Goal: Task Accomplishment & Management: Use online tool/utility

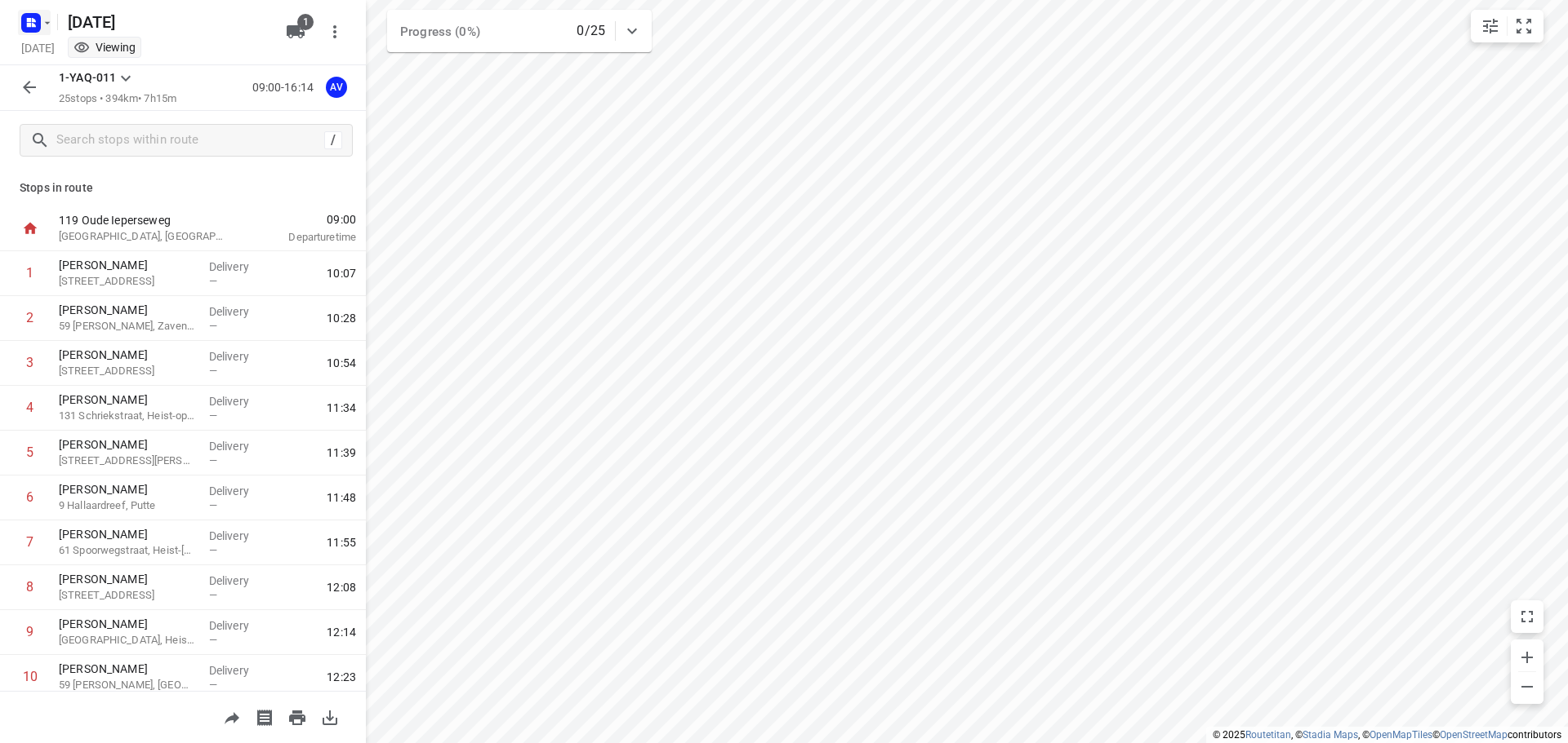
click at [35, 24] on rect "button" at bounding box center [31, 23] width 19 height 19
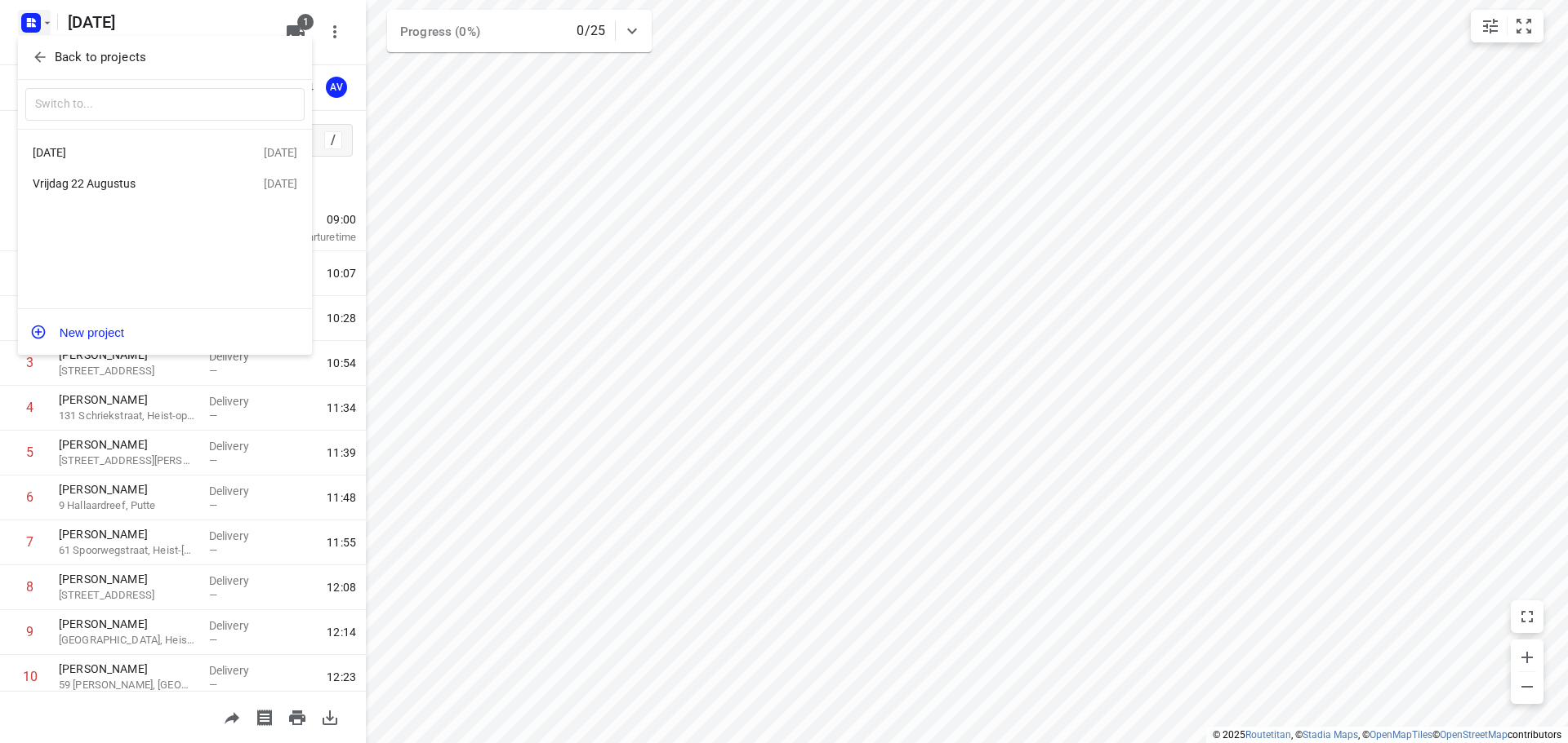
click at [115, 176] on div "Vrijdag 22 Augustus" at bounding box center [149, 183] width 231 height 19
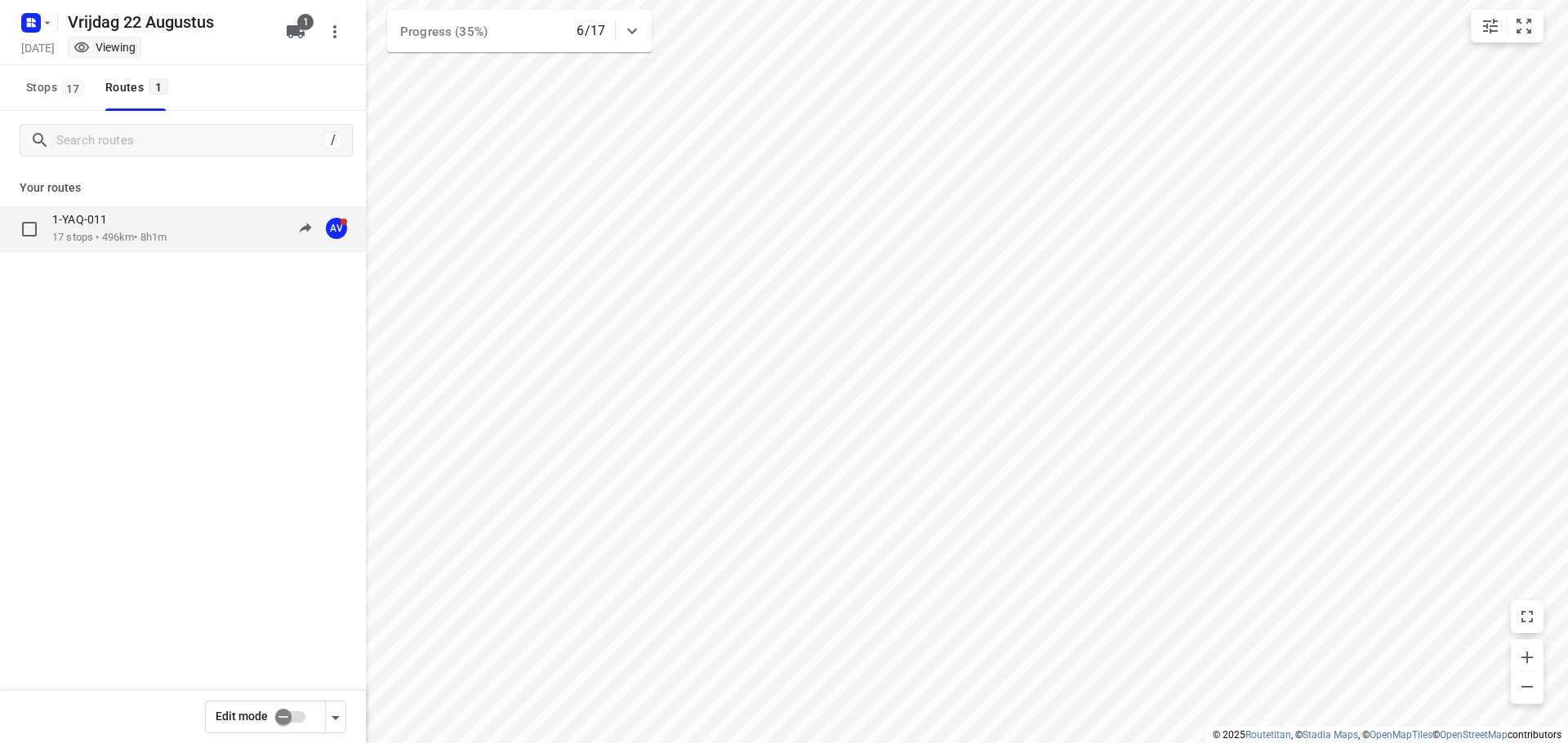
click at [185, 231] on div "1-YAQ-011 17 stops • 496km • 8h1m 10:13-19:06 AV" at bounding box center [208, 228] width 313 height 34
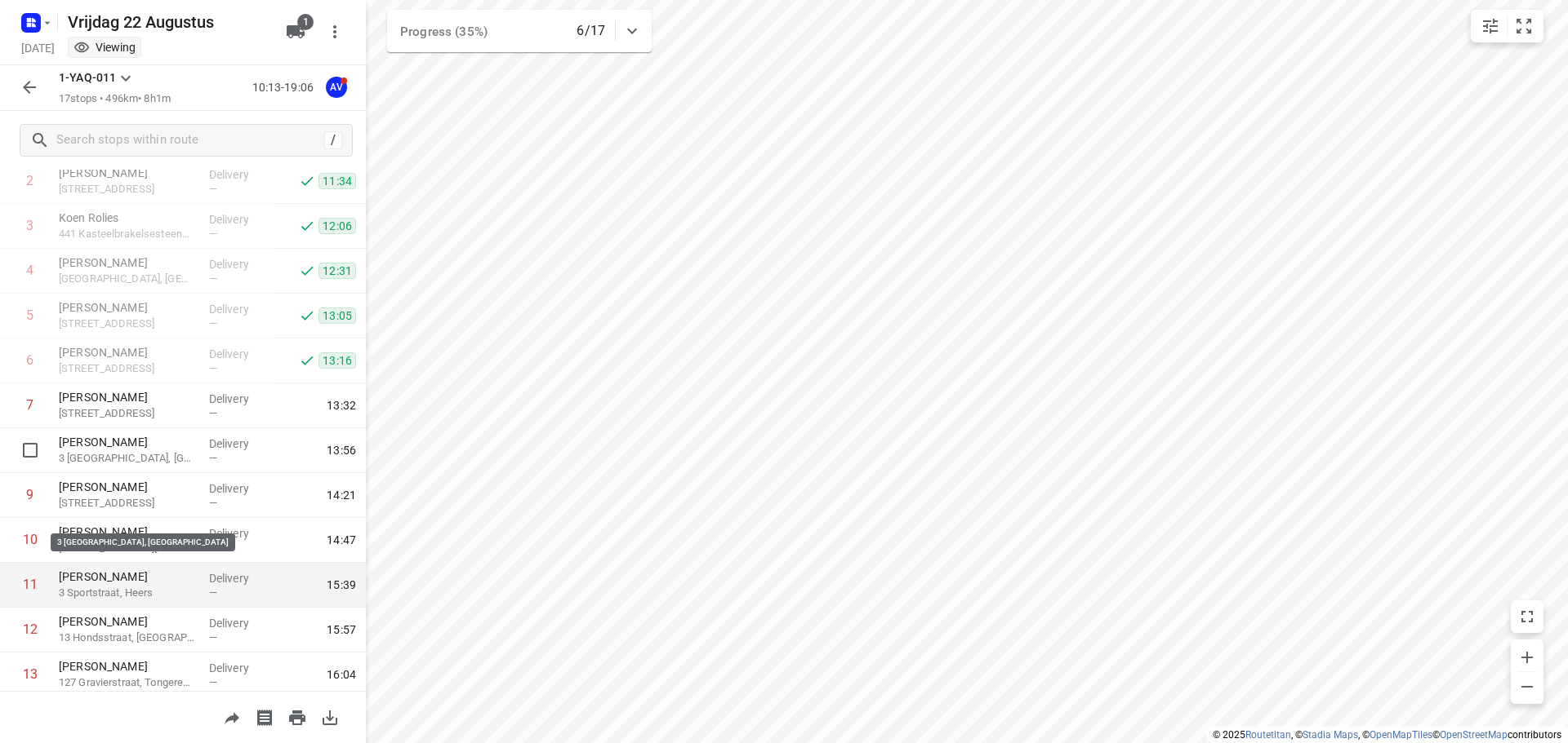
scroll to position [163, 0]
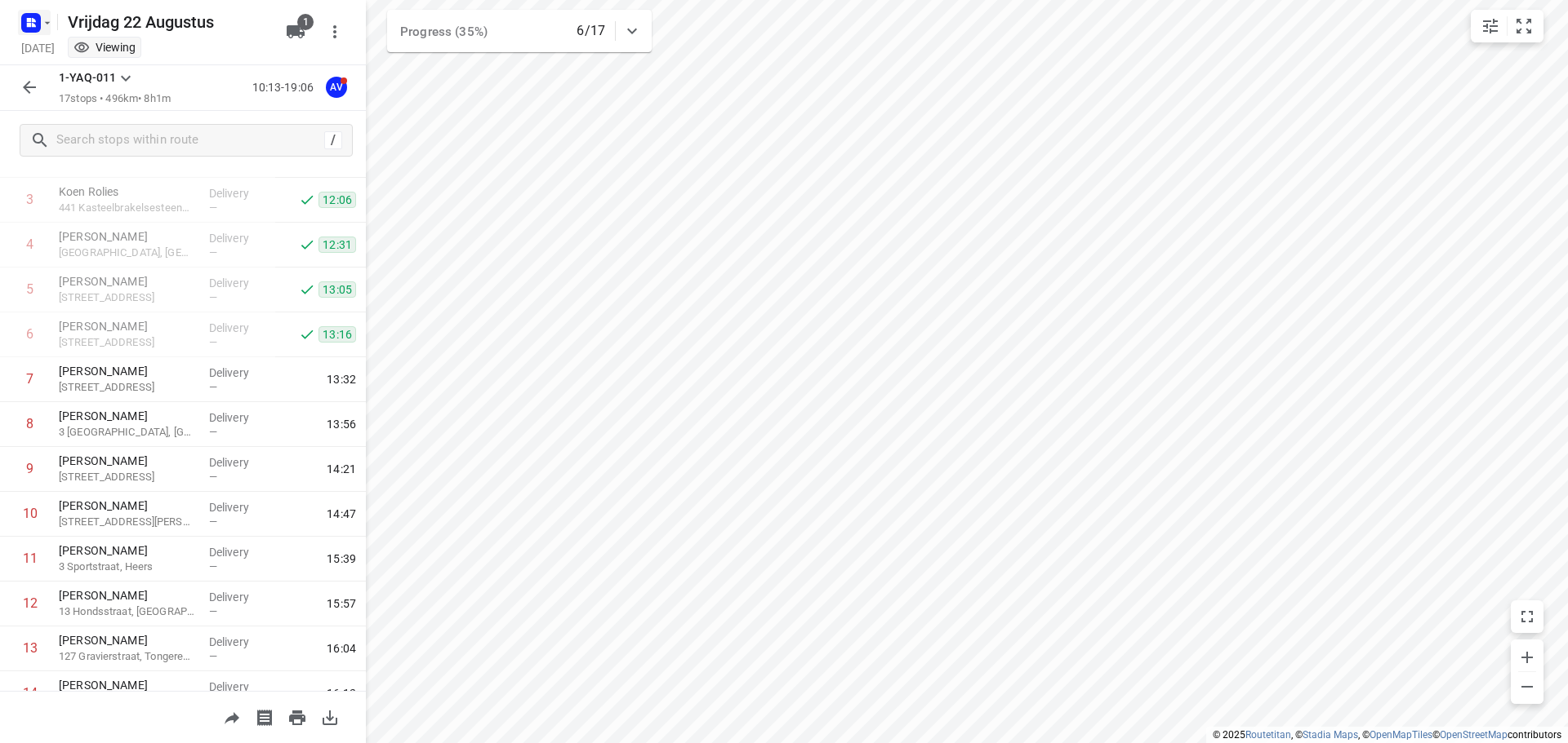
click at [38, 27] on rect "button" at bounding box center [31, 23] width 19 height 19
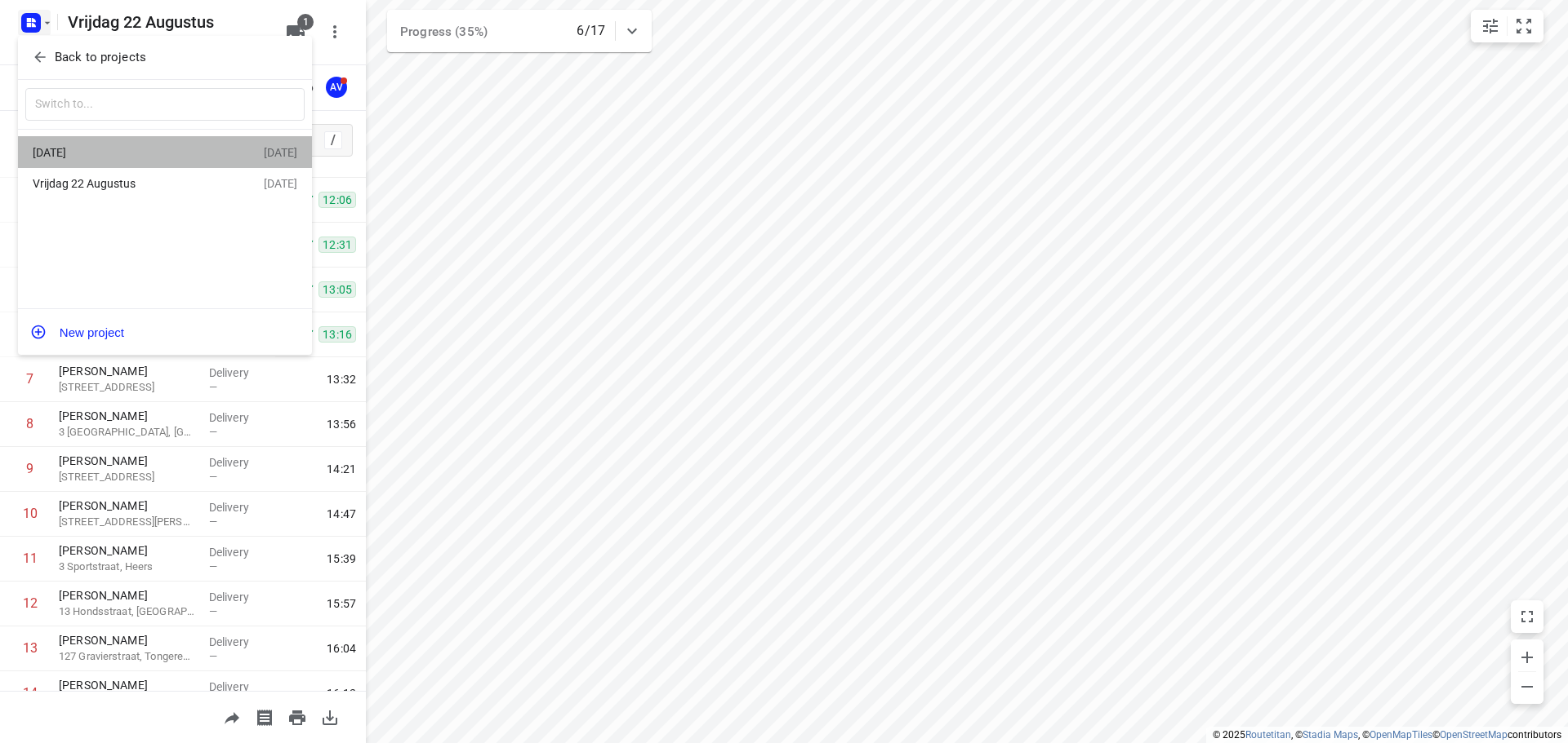
click at [149, 156] on div "[DATE]" at bounding box center [126, 153] width 188 height 13
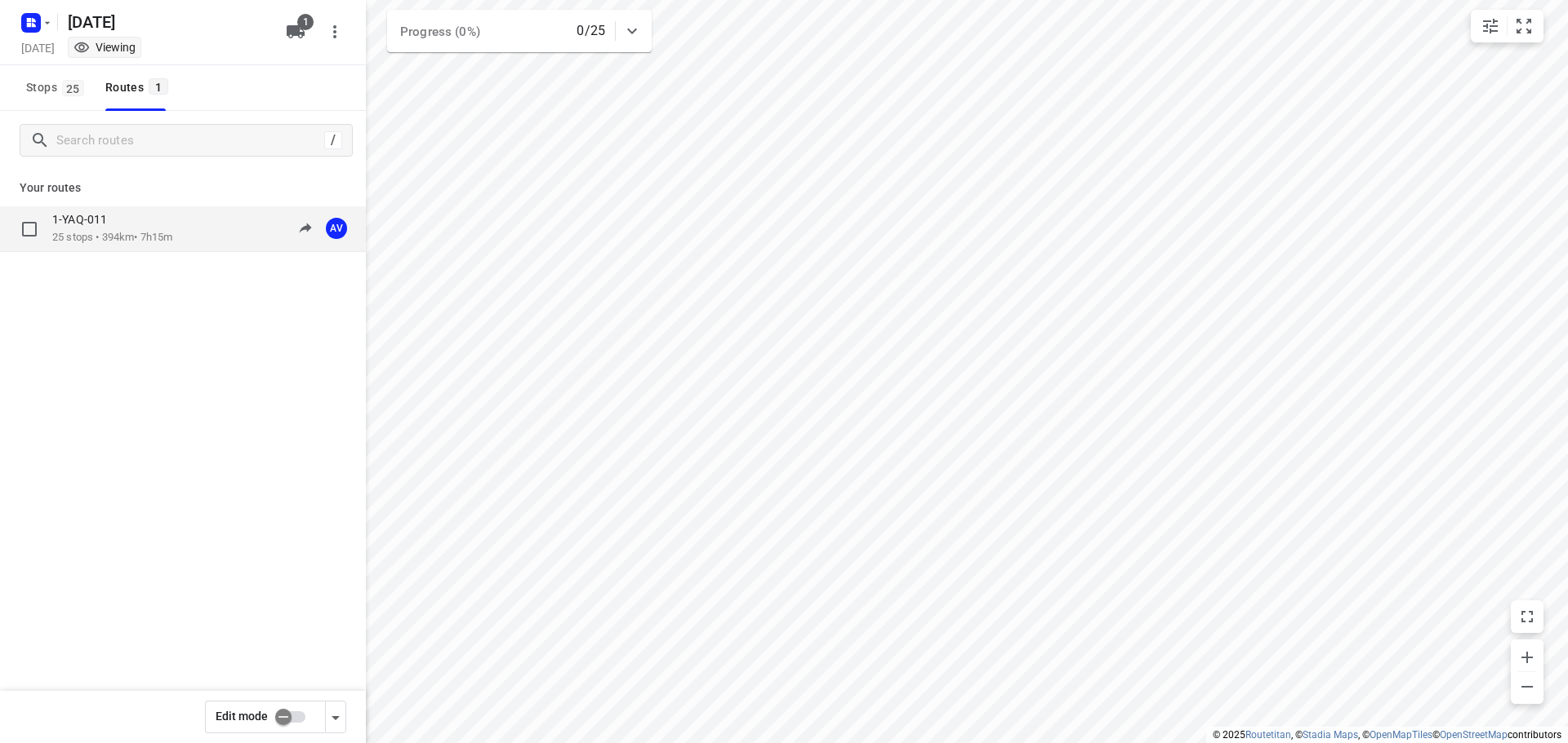
click at [201, 221] on div "1-YAQ-011 25 stops • 394km • 7h15m 09:00-16:14 AV" at bounding box center [208, 228] width 313 height 34
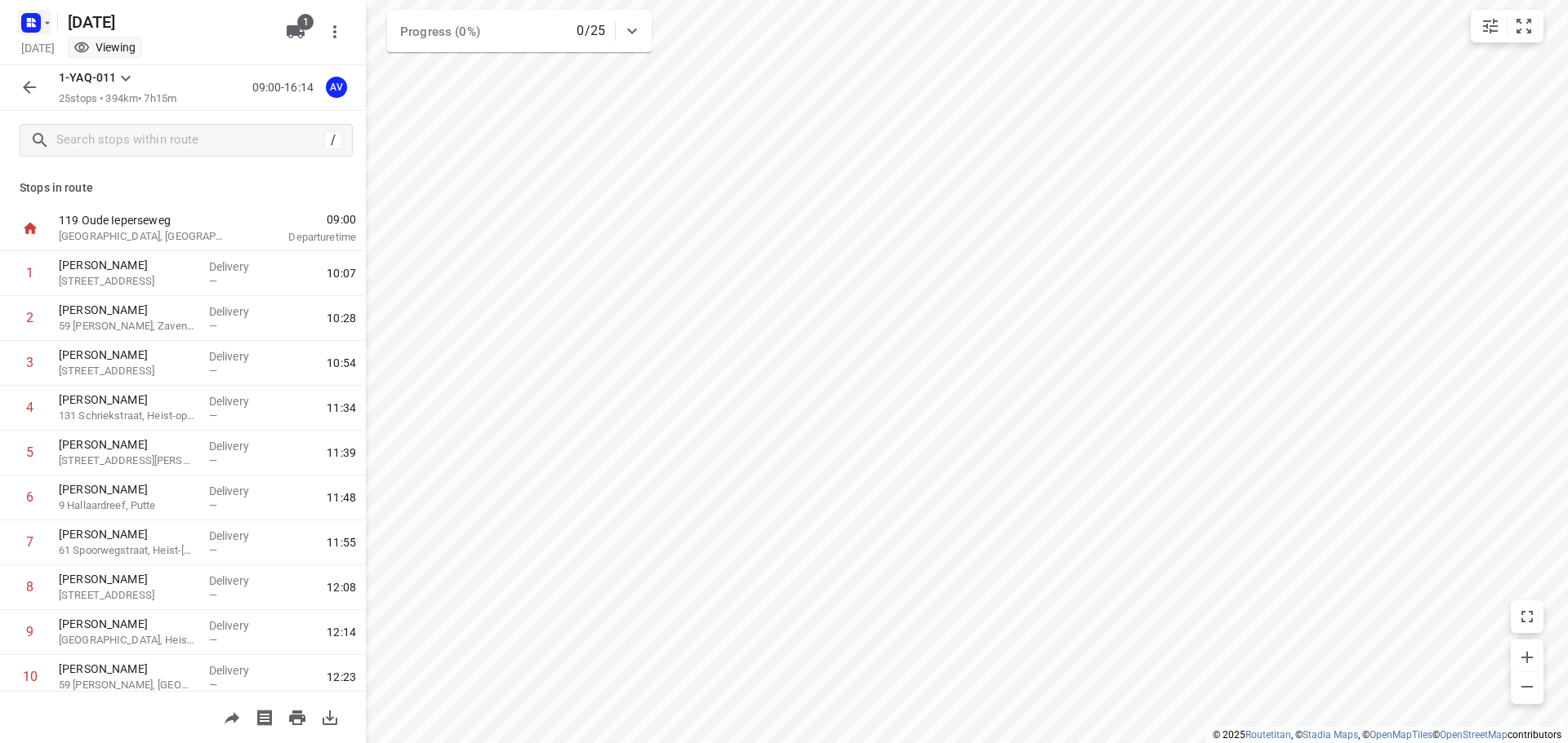
click at [38, 24] on rect "button" at bounding box center [31, 23] width 19 height 19
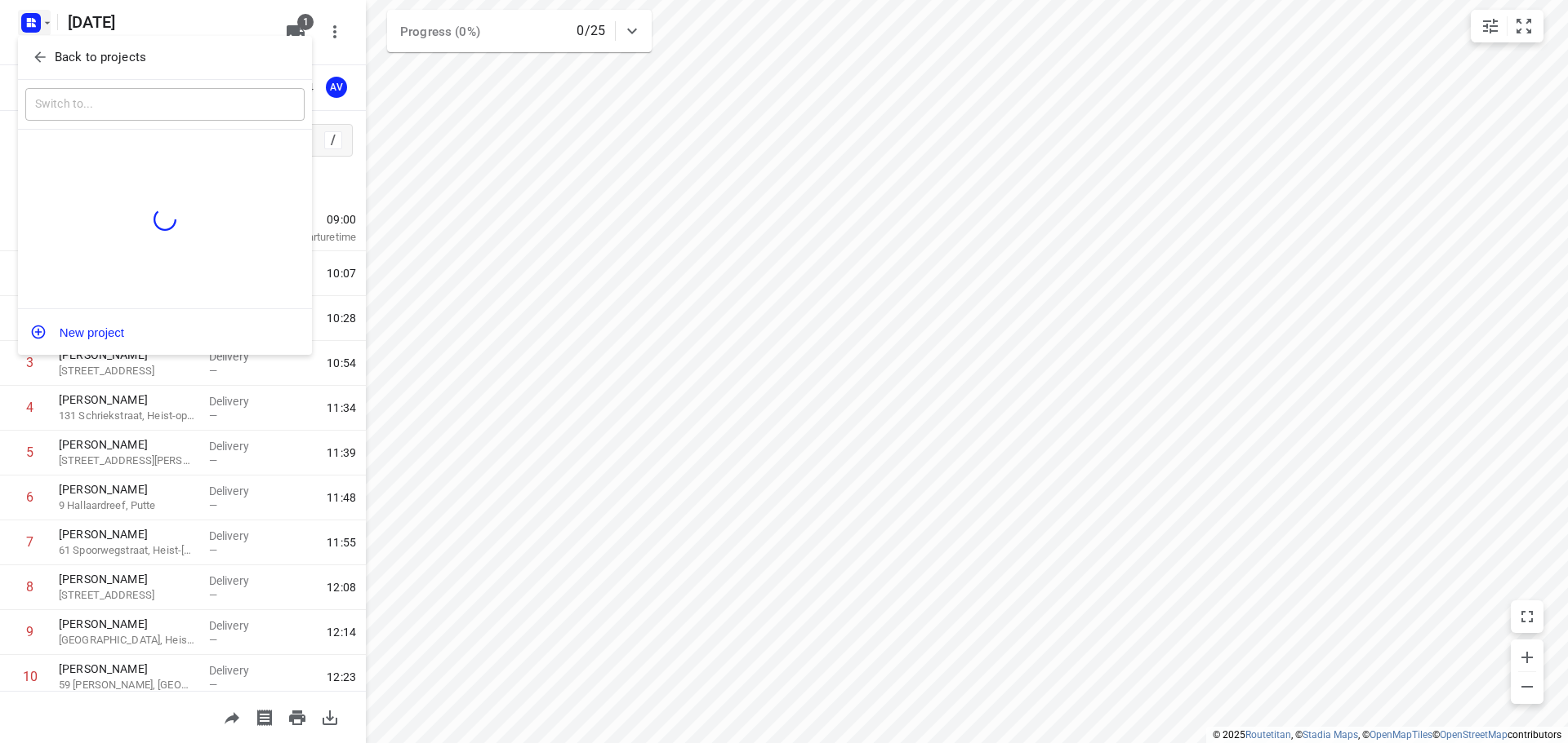
click at [41, 22] on div at bounding box center [784, 371] width 1568 height 743
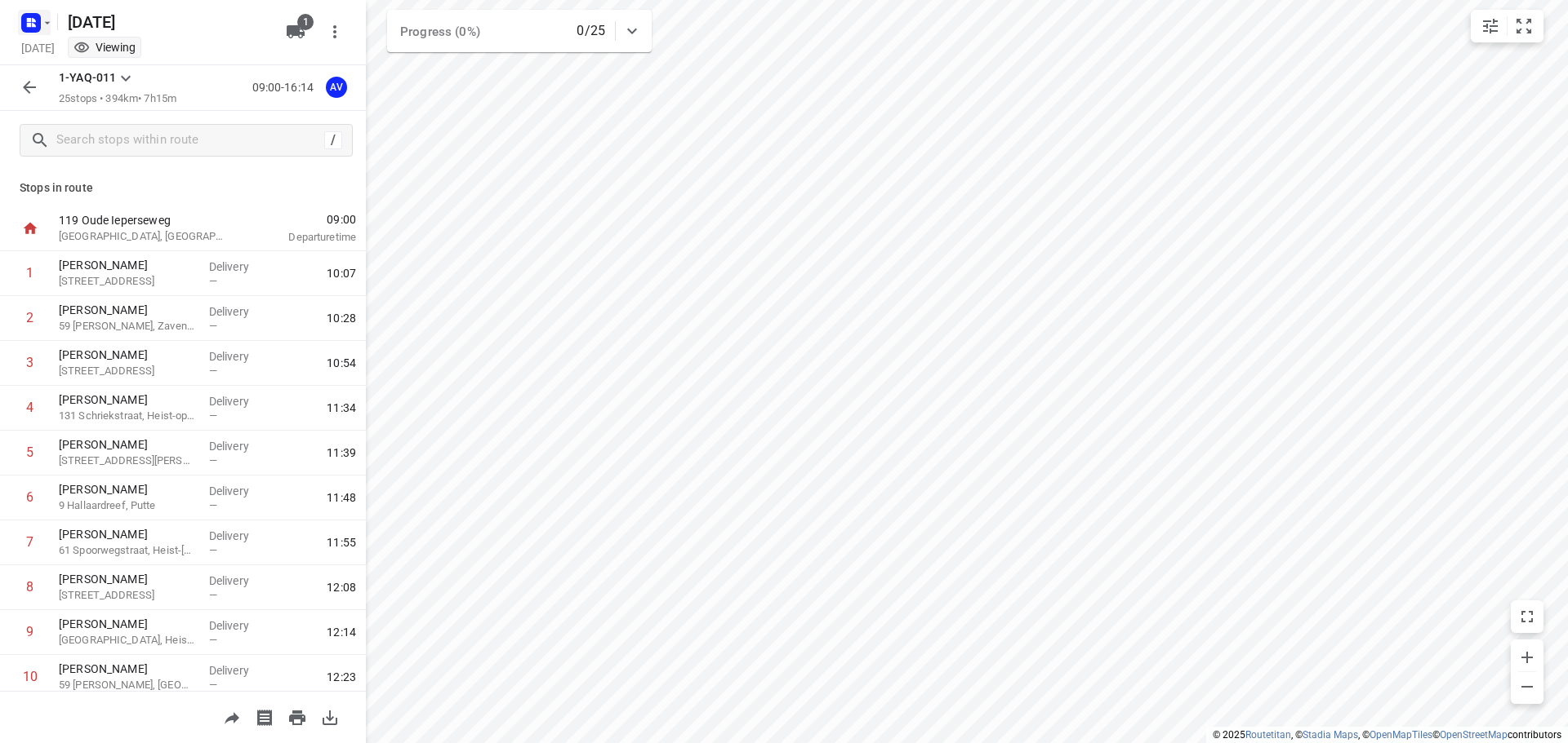
click at [29, 19] on icon "button" at bounding box center [29, 20] width 4 height 4
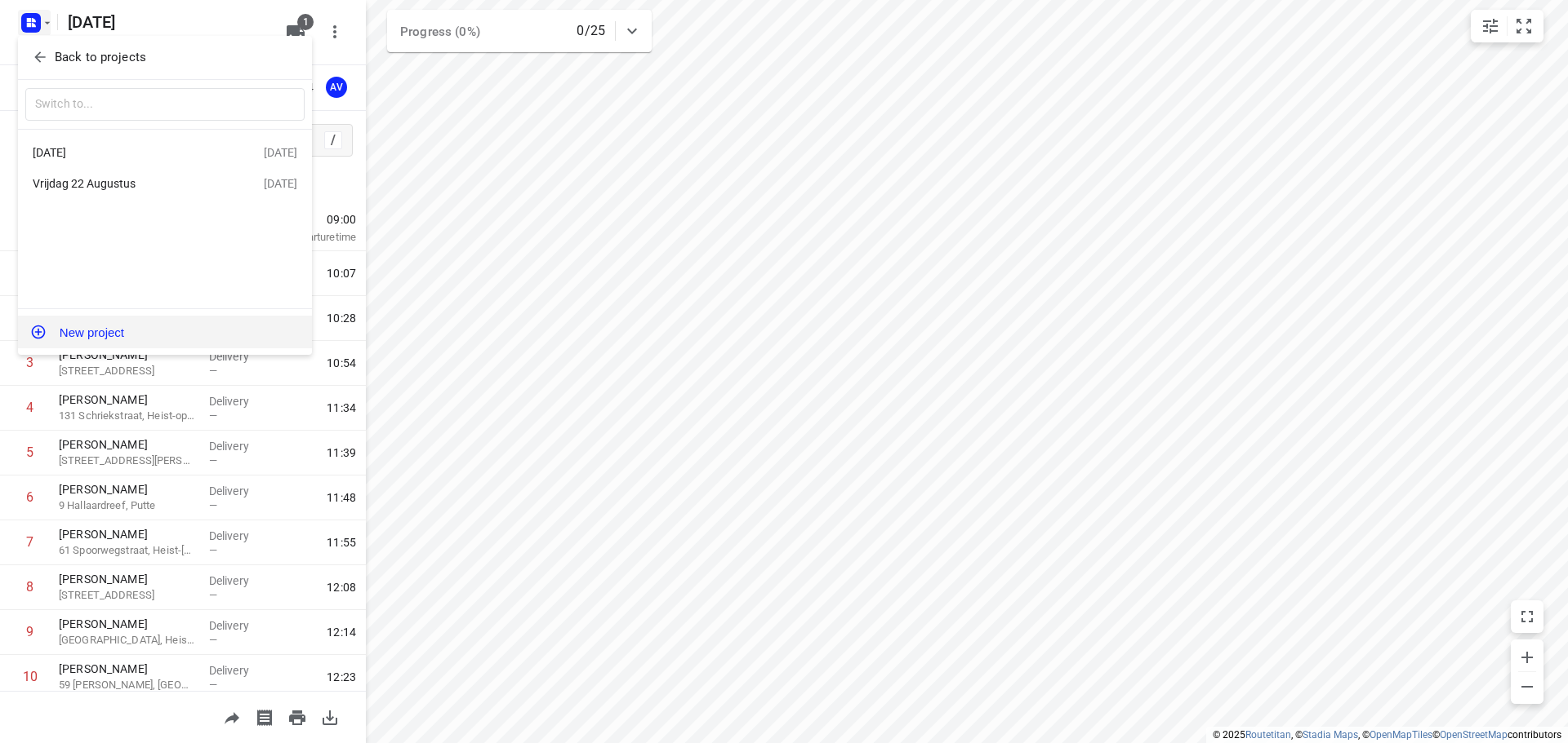
click at [149, 332] on button "New project" at bounding box center [165, 332] width 294 height 33
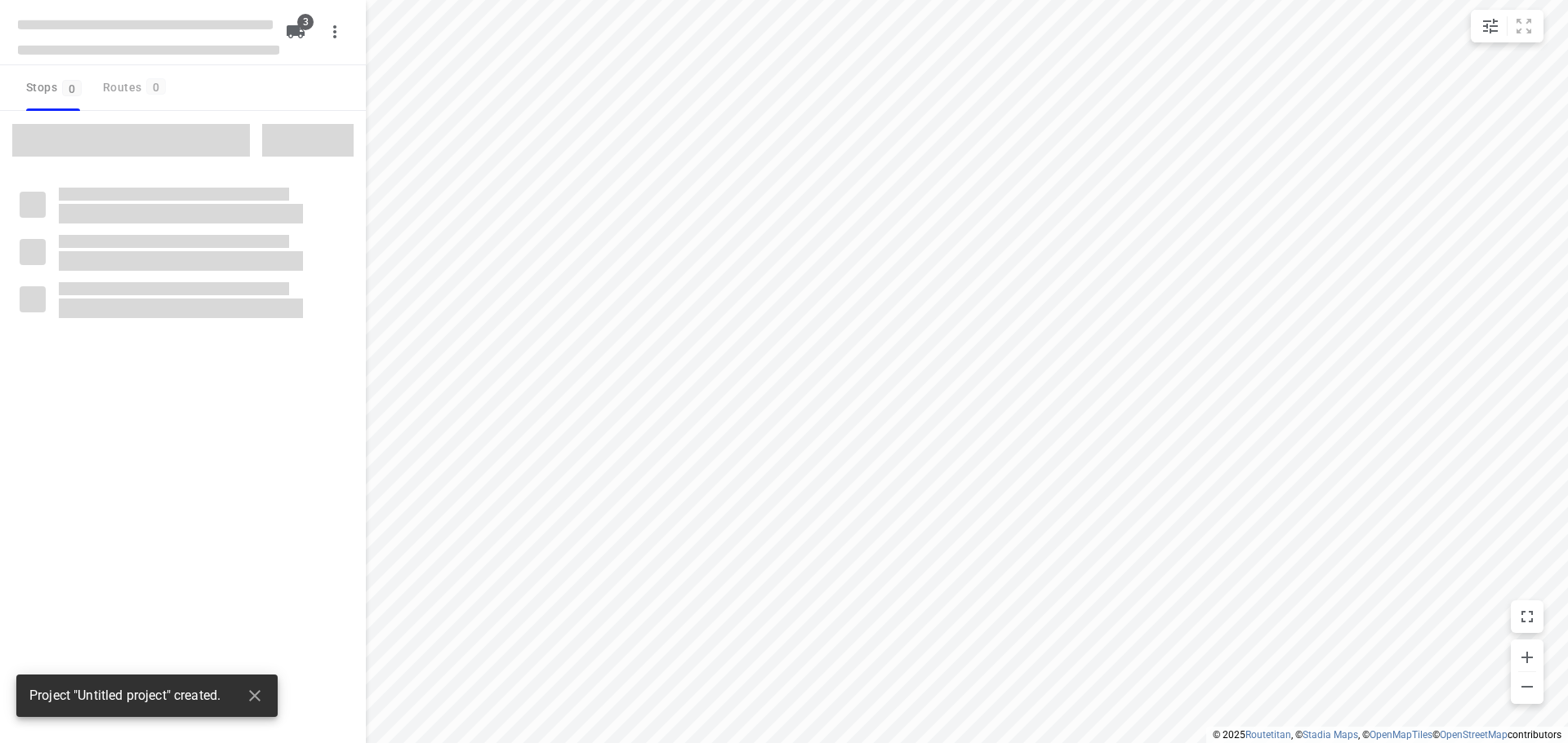
type input "distance"
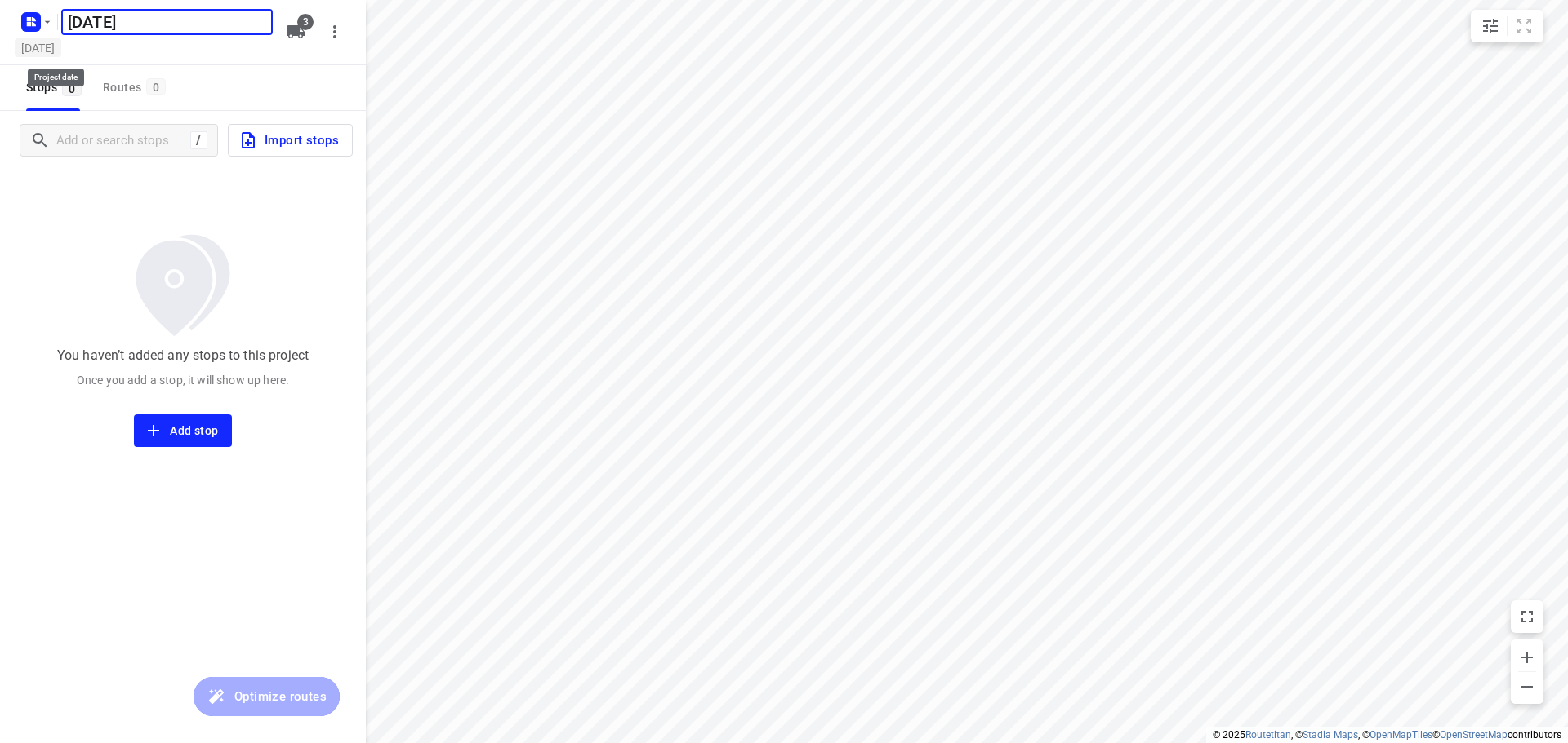
type input "[DATE]"
click at [62, 51] on h5 "[DATE]" at bounding box center [38, 47] width 46 height 18
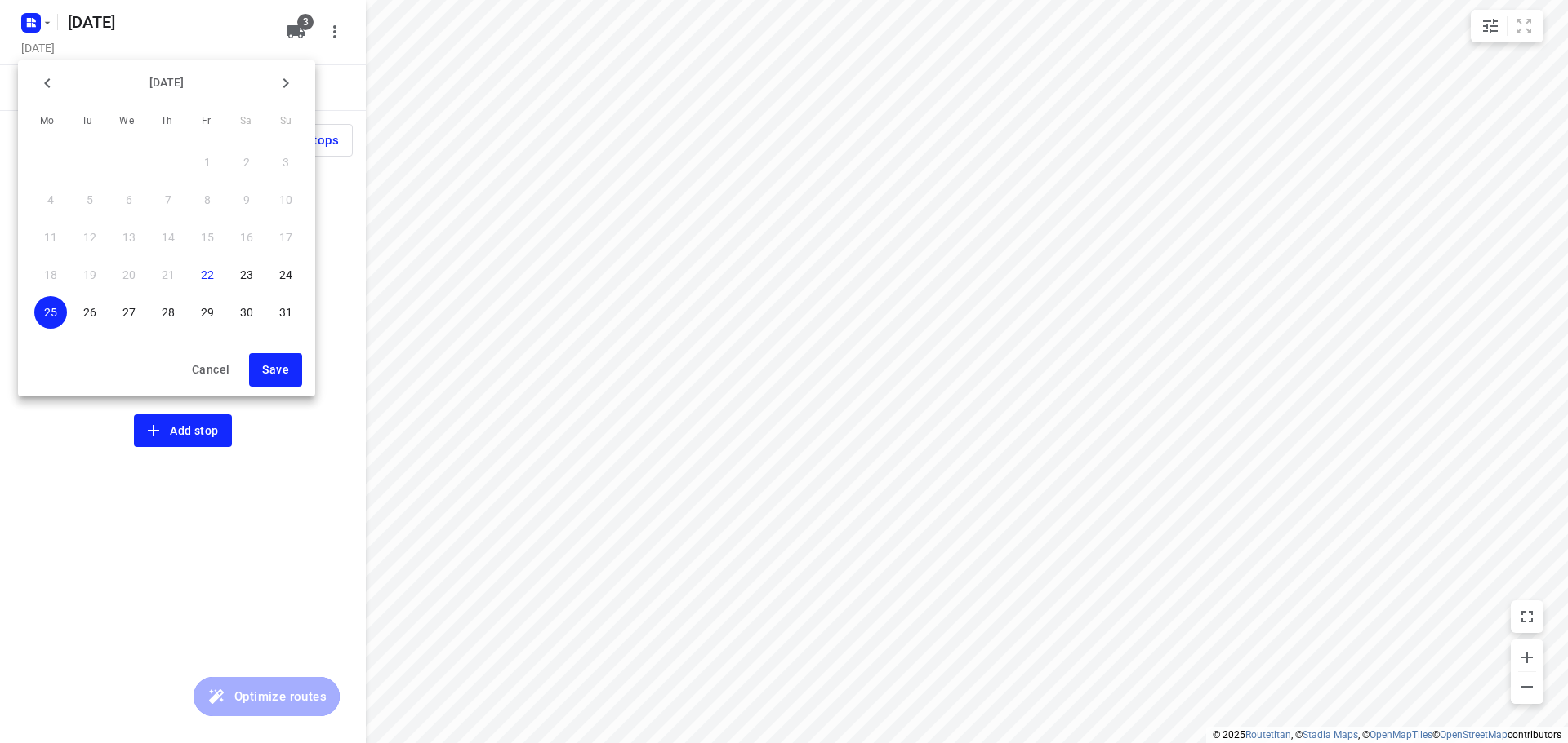
click at [90, 311] on p "26" at bounding box center [90, 312] width 14 height 16
click at [281, 359] on span "Save" at bounding box center [276, 369] width 27 height 20
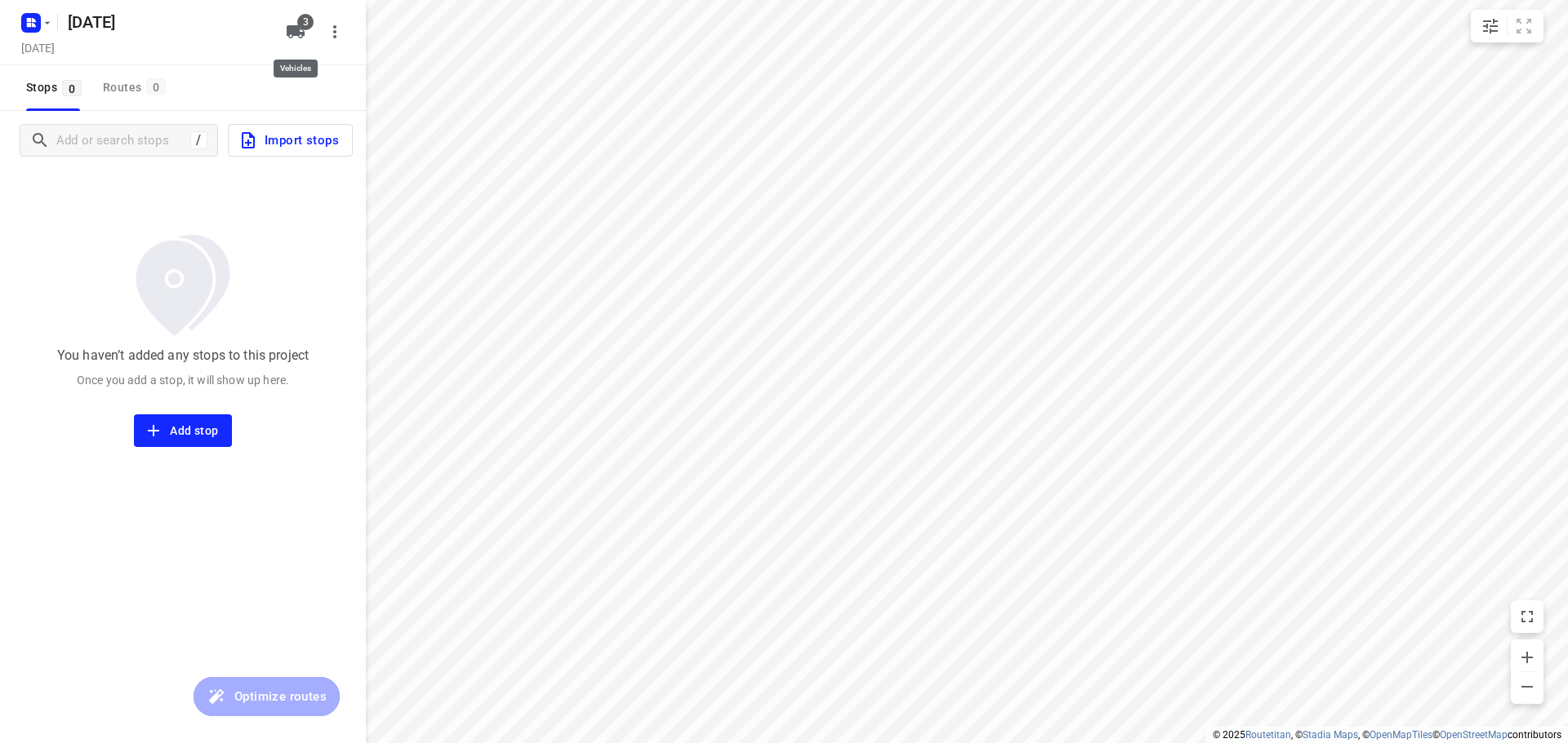
click at [296, 41] on button "3" at bounding box center [296, 32] width 33 height 33
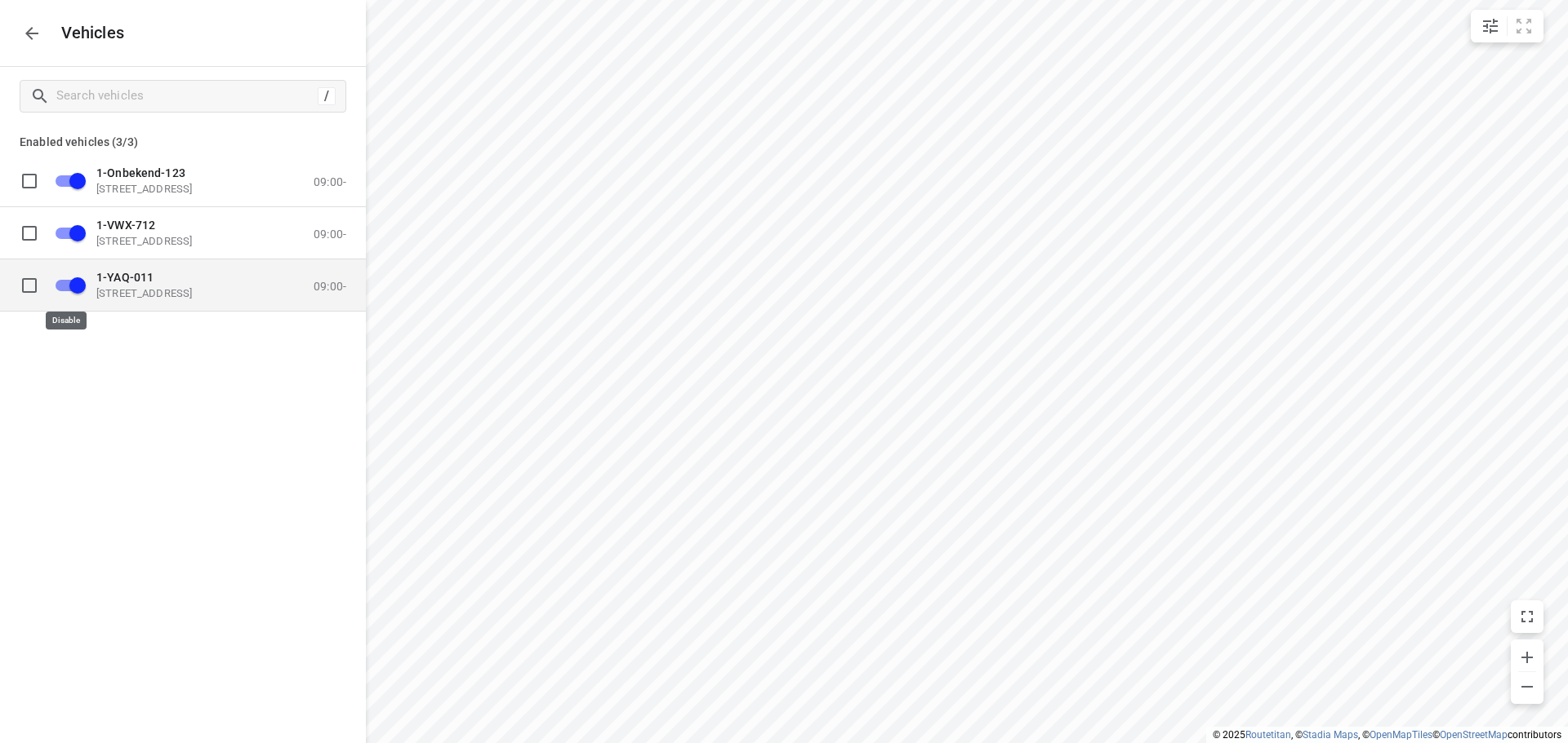
click at [64, 285] on input "grid" at bounding box center [77, 284] width 94 height 31
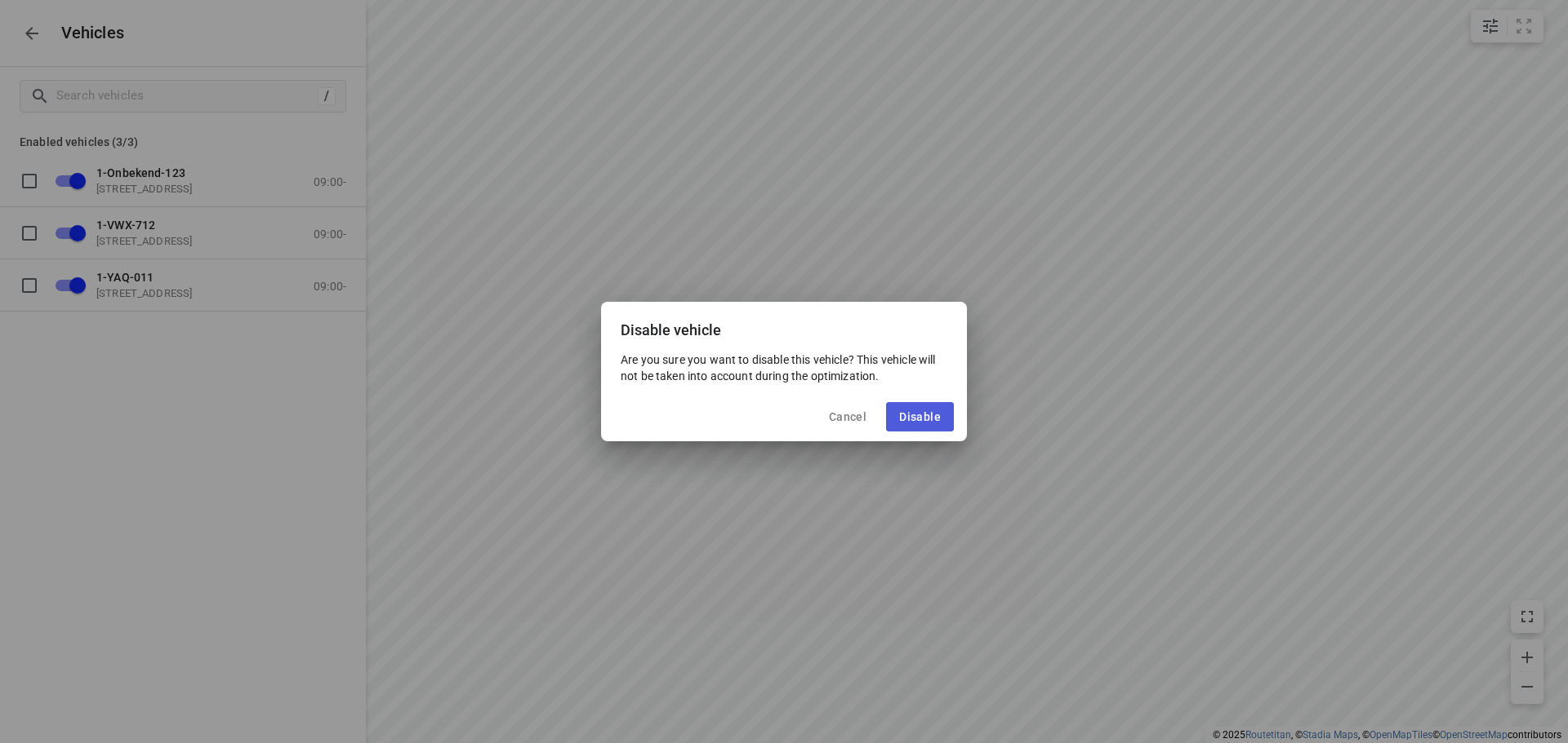
click at [935, 423] on span "Disable" at bounding box center [919, 417] width 41 height 13
checkbox input "false"
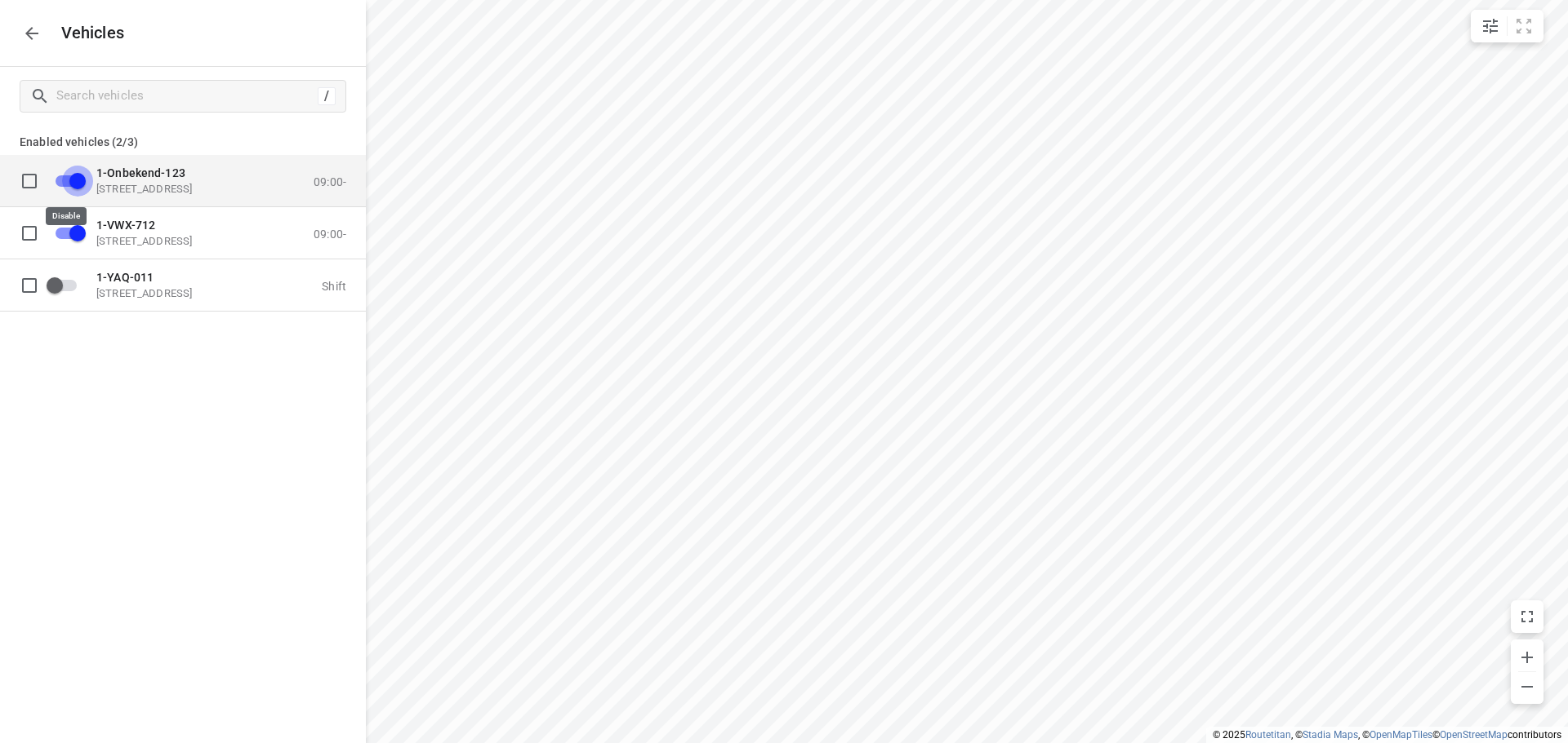
click at [67, 177] on input "grid" at bounding box center [77, 180] width 94 height 31
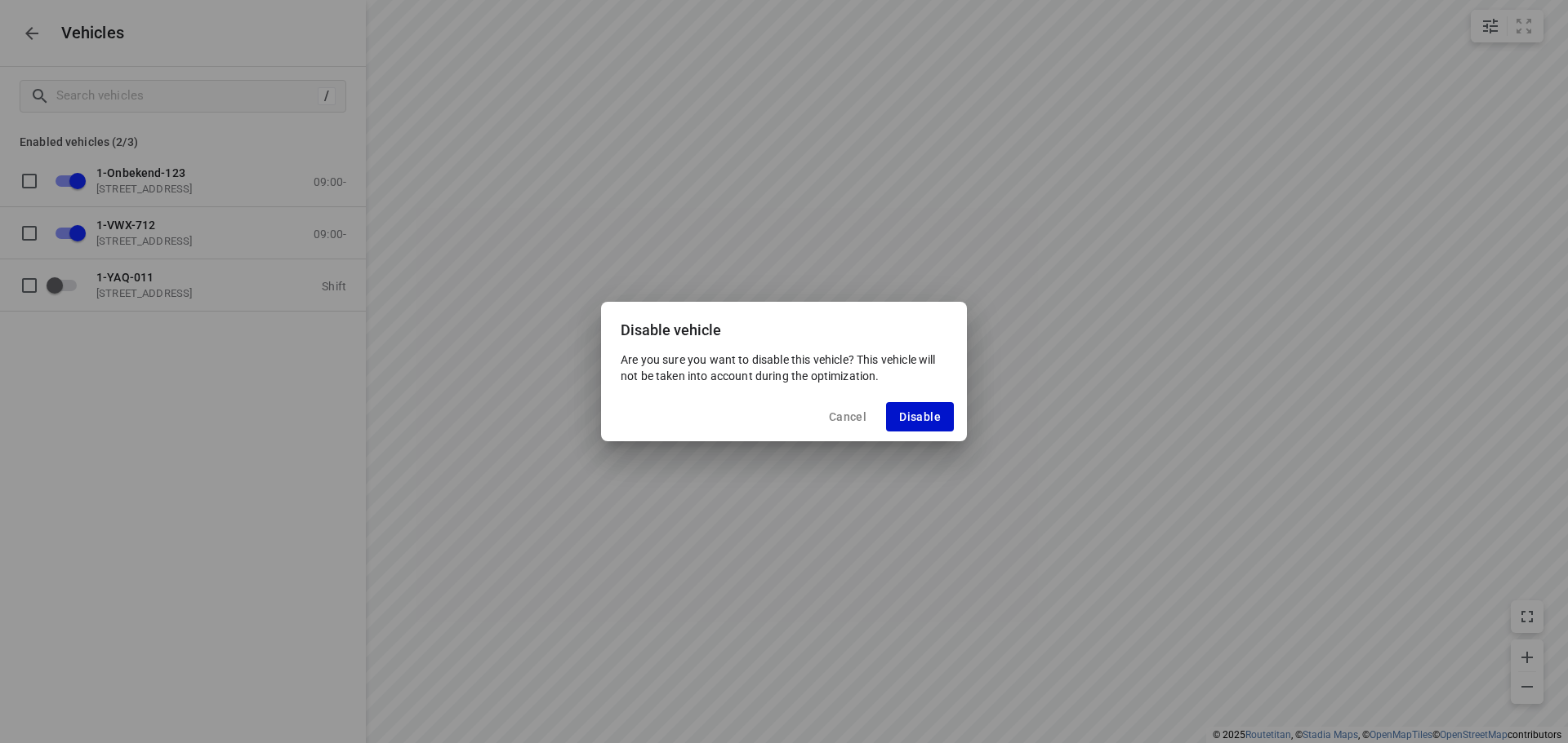
click at [908, 416] on span "Disable" at bounding box center [919, 417] width 41 height 13
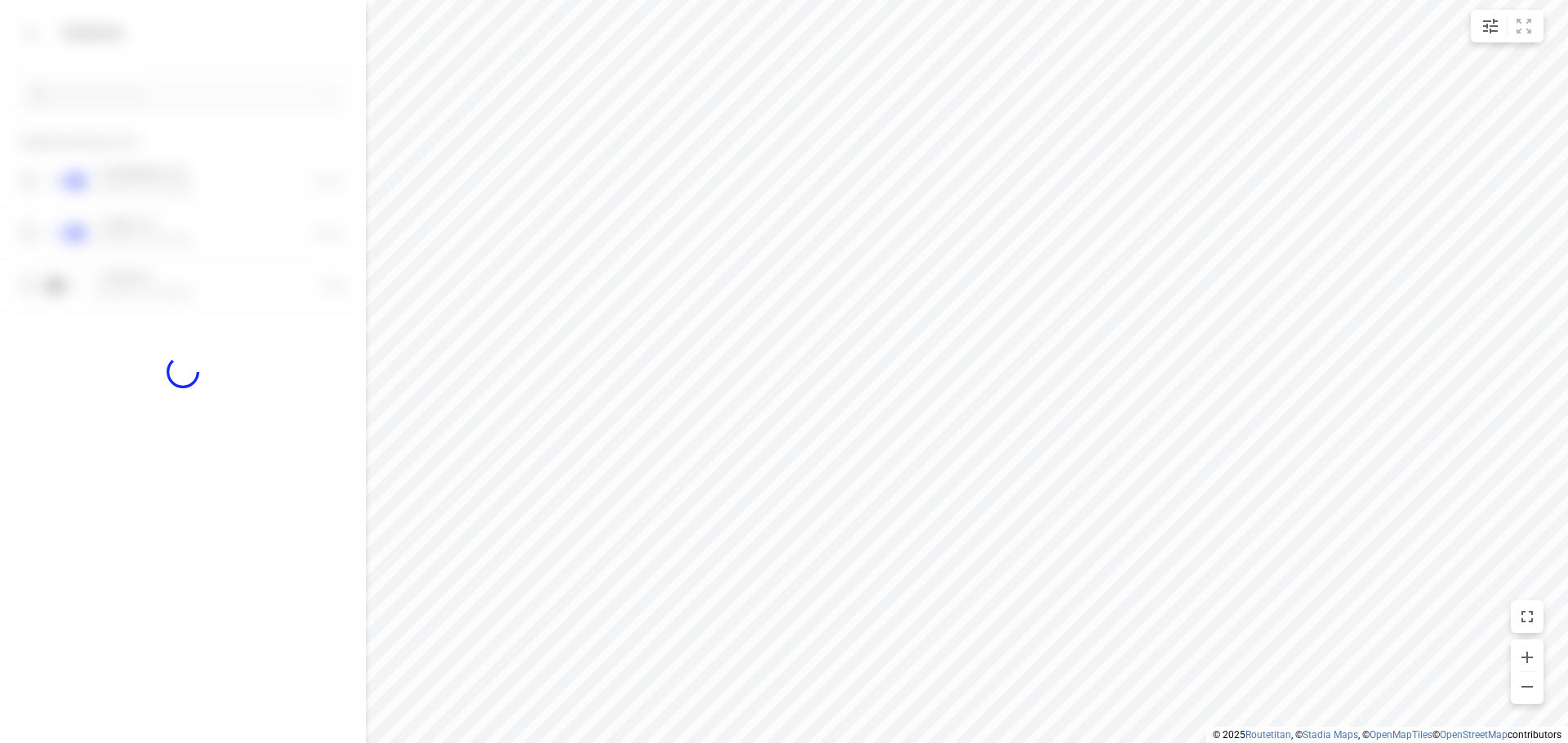
checkbox input "false"
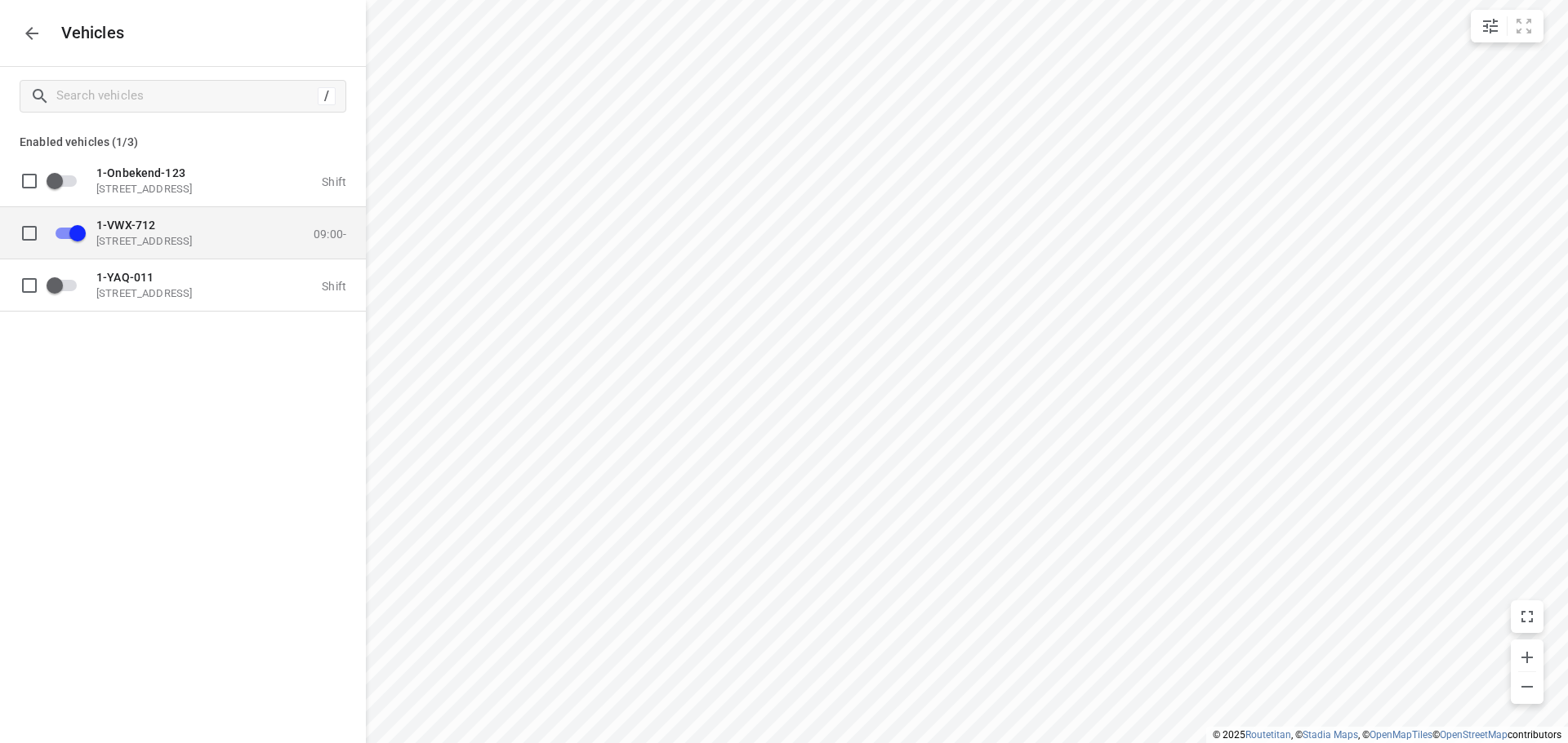
click at [216, 230] on p "1-VWX-712" at bounding box center [177, 225] width 163 height 13
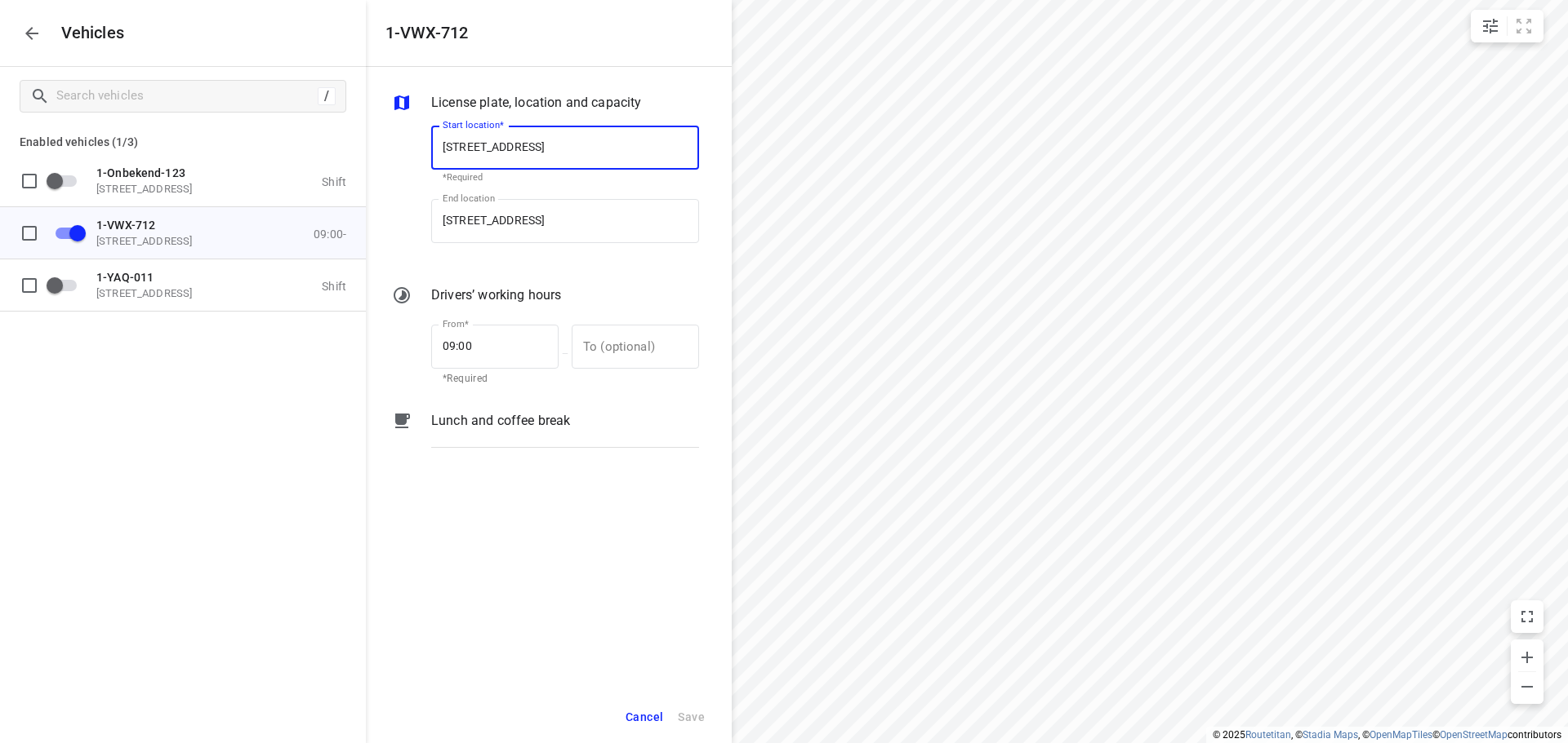
click at [552, 143] on input "[STREET_ADDRESS]" at bounding box center [565, 147] width 268 height 44
click at [554, 145] on input "[STREET_ADDRESS]" at bounding box center [565, 147] width 268 height 44
type input "[STREET_ADDRESS]"
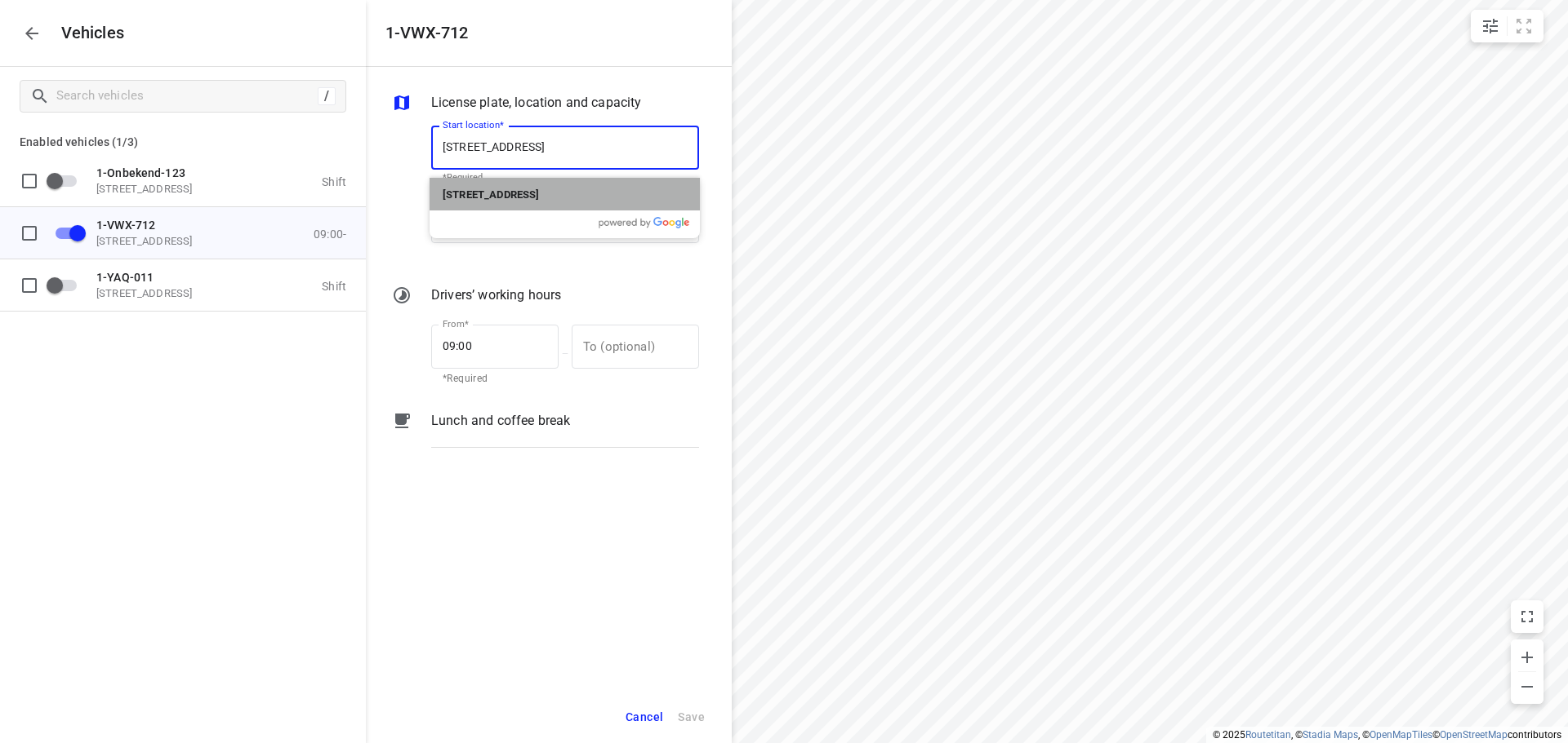
click at [539, 195] on b "[STREET_ADDRESS]" at bounding box center [491, 195] width 96 height 13
type input "[STREET_ADDRESS]"
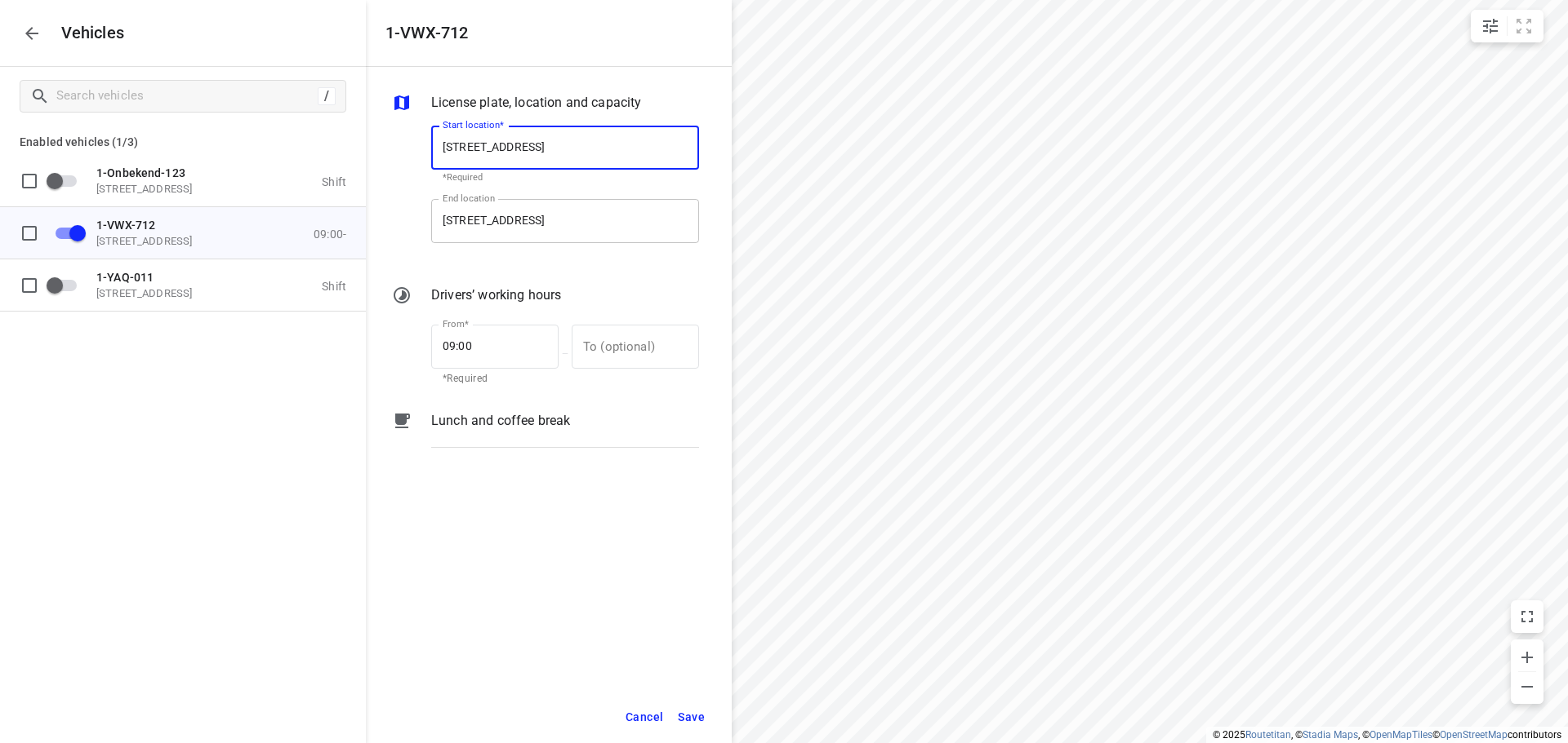
click at [554, 214] on input "[STREET_ADDRESS]" at bounding box center [565, 222] width 268 height 44
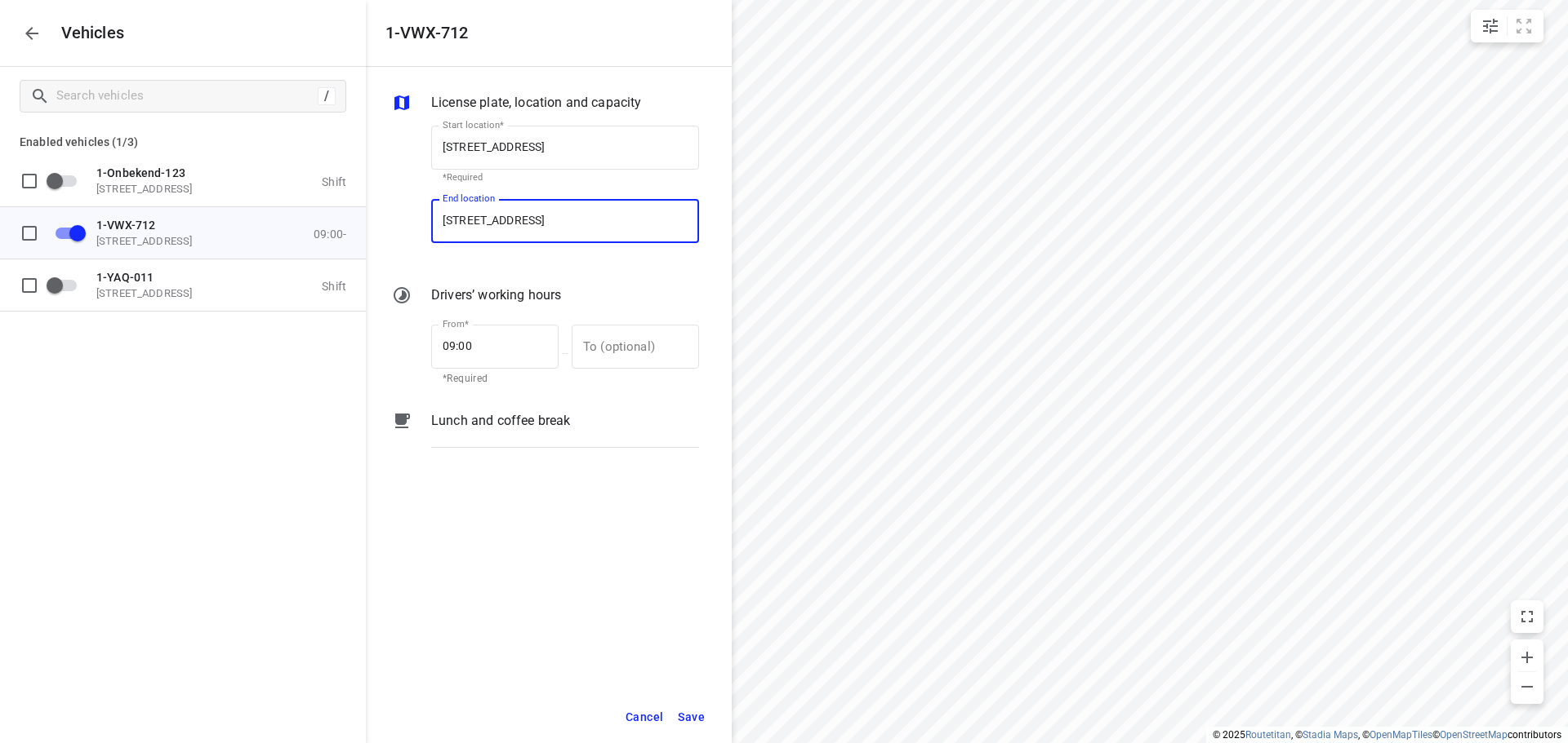
click at [554, 218] on input "[STREET_ADDRESS]" at bounding box center [565, 222] width 268 height 44
type input "[STREET_ADDRESS]"
click at [539, 265] on b "[STREET_ADDRESS]" at bounding box center [491, 268] width 96 height 13
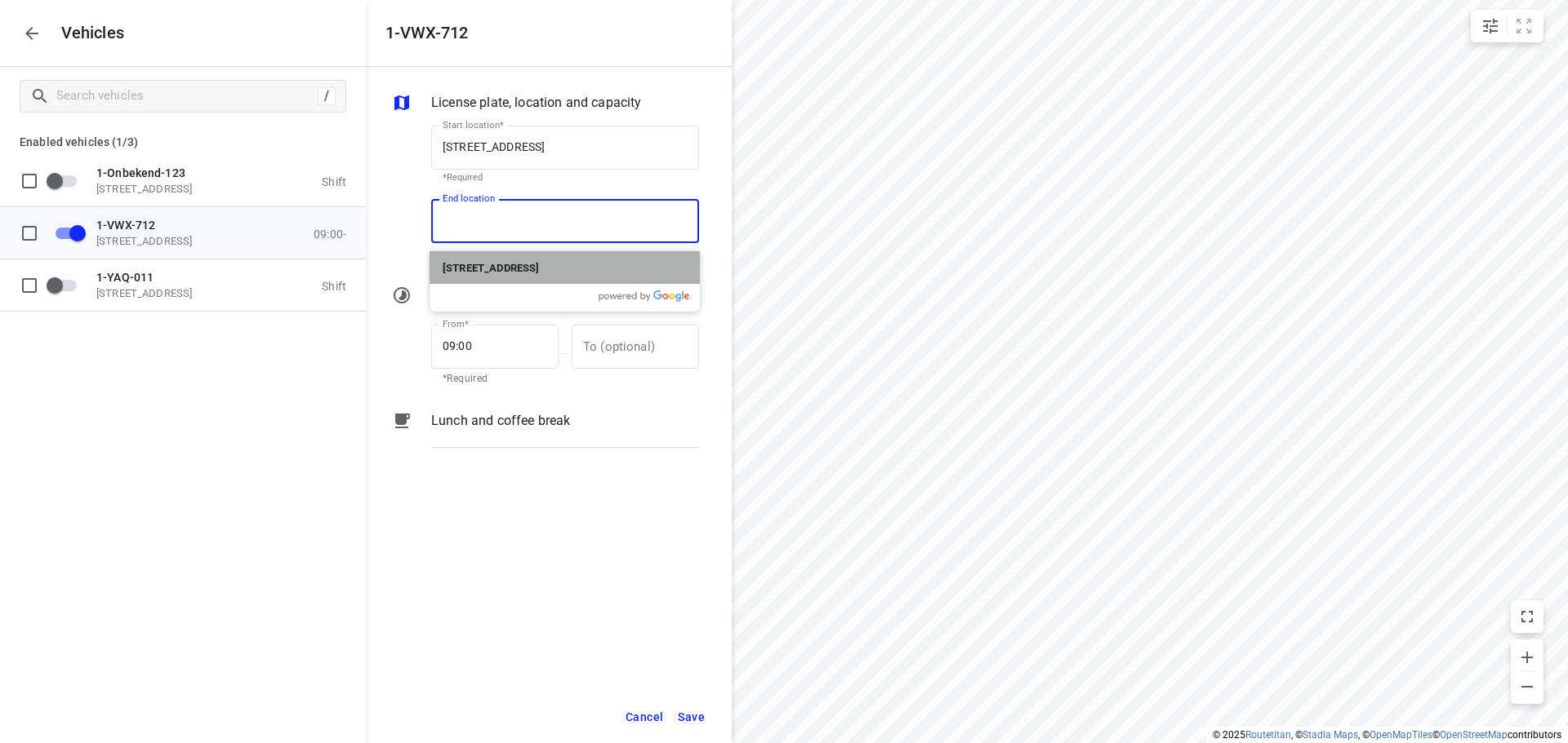
type input "[STREET_ADDRESS]"
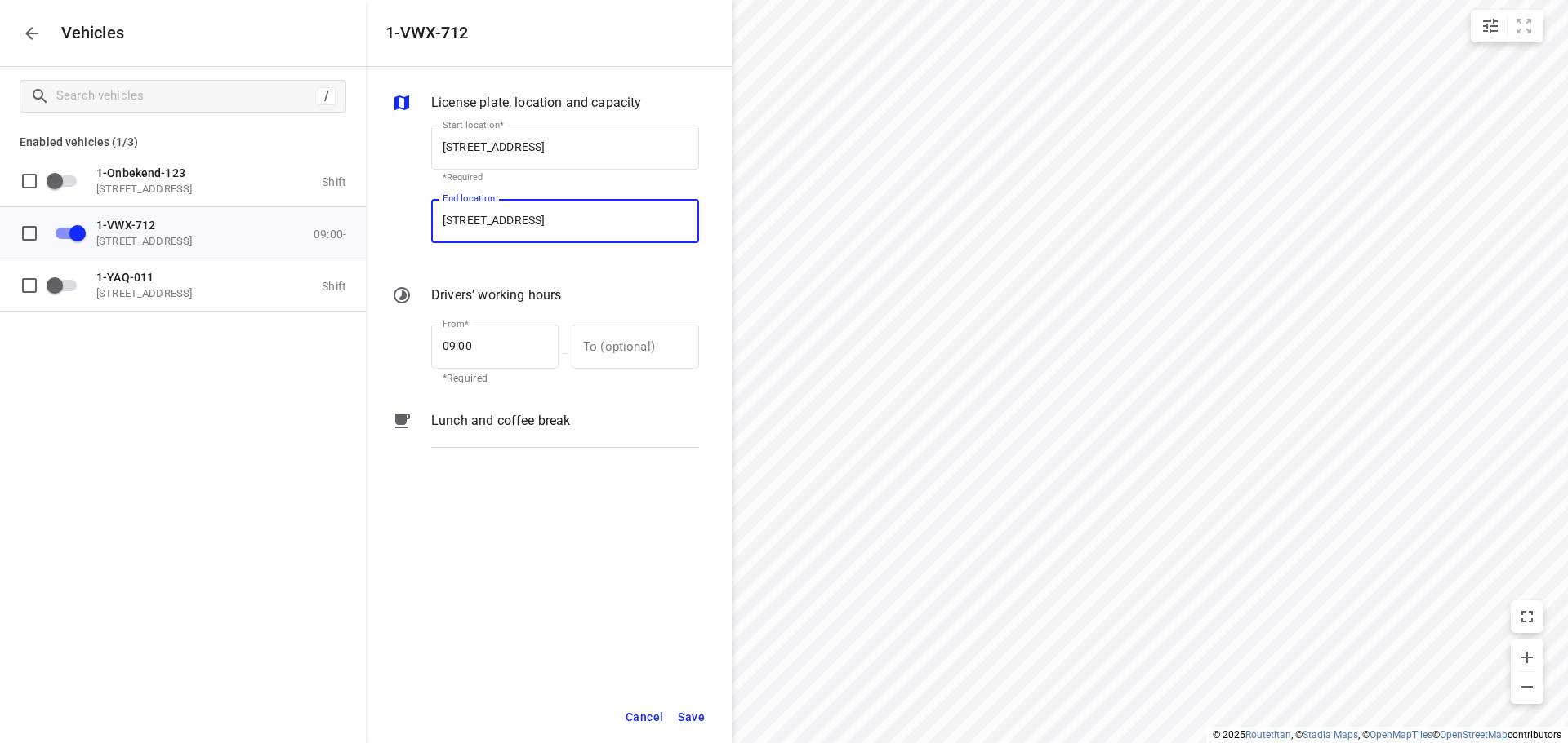
click at [690, 711] on span "Save" at bounding box center [691, 717] width 27 height 20
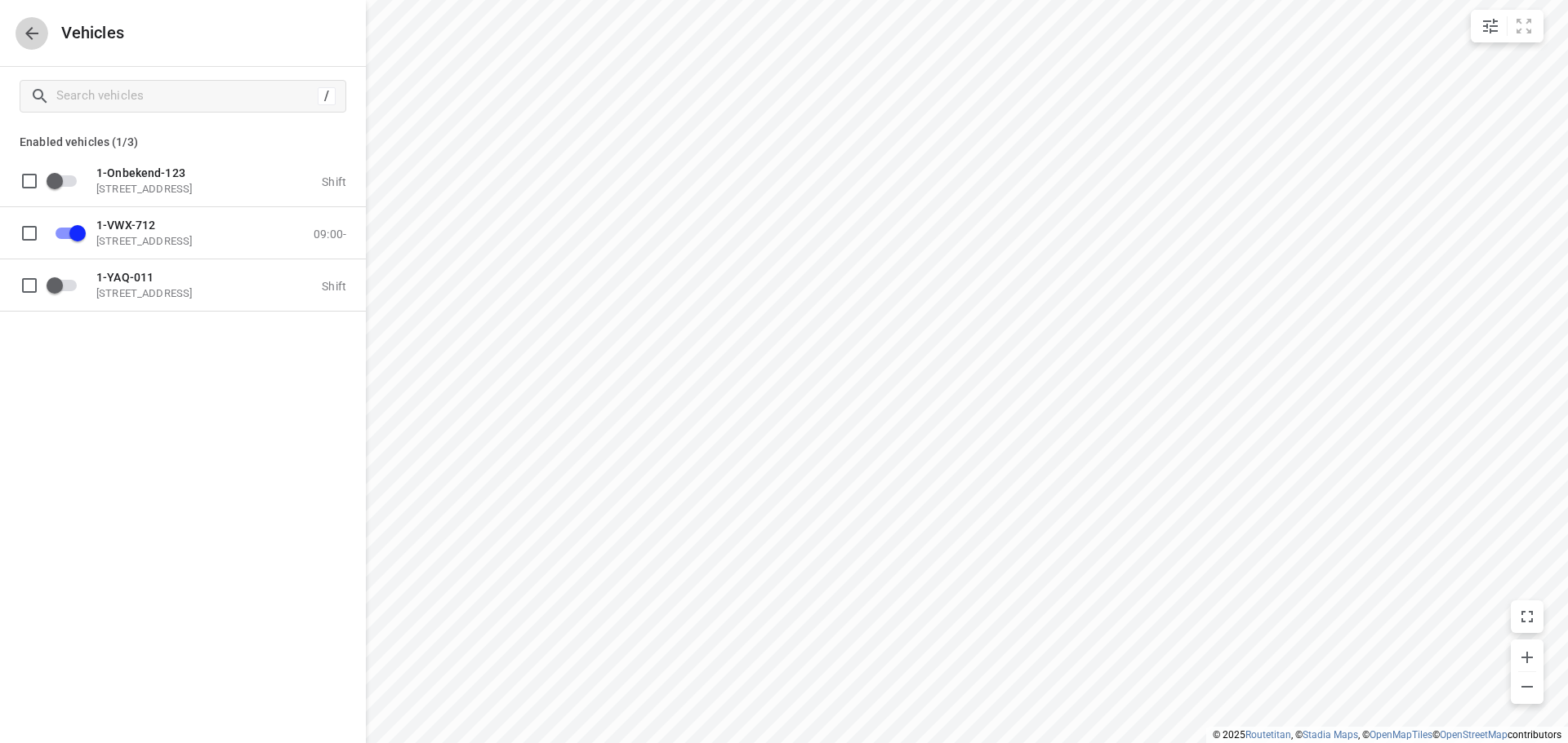
click at [29, 36] on icon "button" at bounding box center [32, 34] width 14 height 13
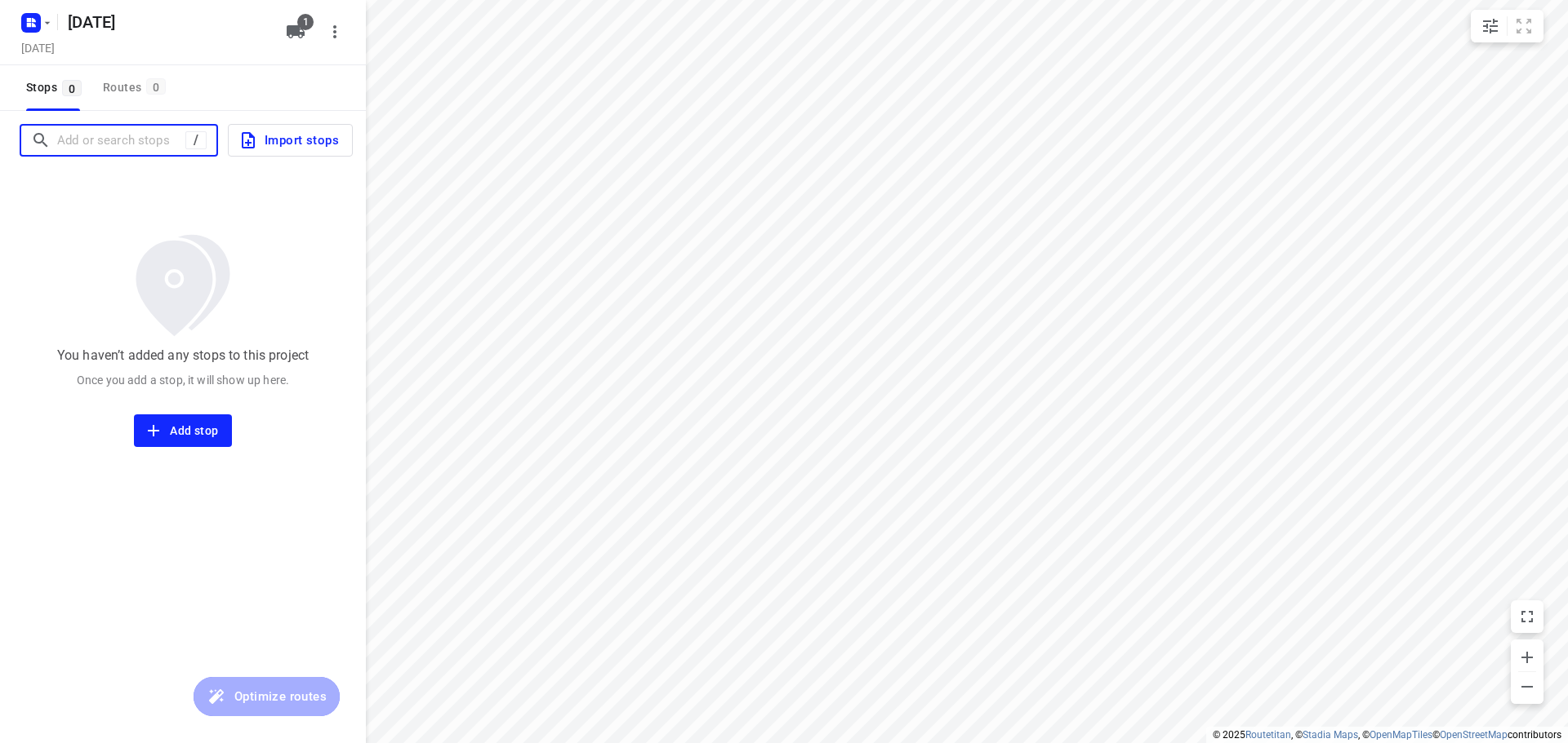
drag, startPoint x: 131, startPoint y: 141, endPoint x: 132, endPoint y: 126, distance: 15.0
click at [131, 140] on input "Add or search stops" at bounding box center [121, 141] width 128 height 25
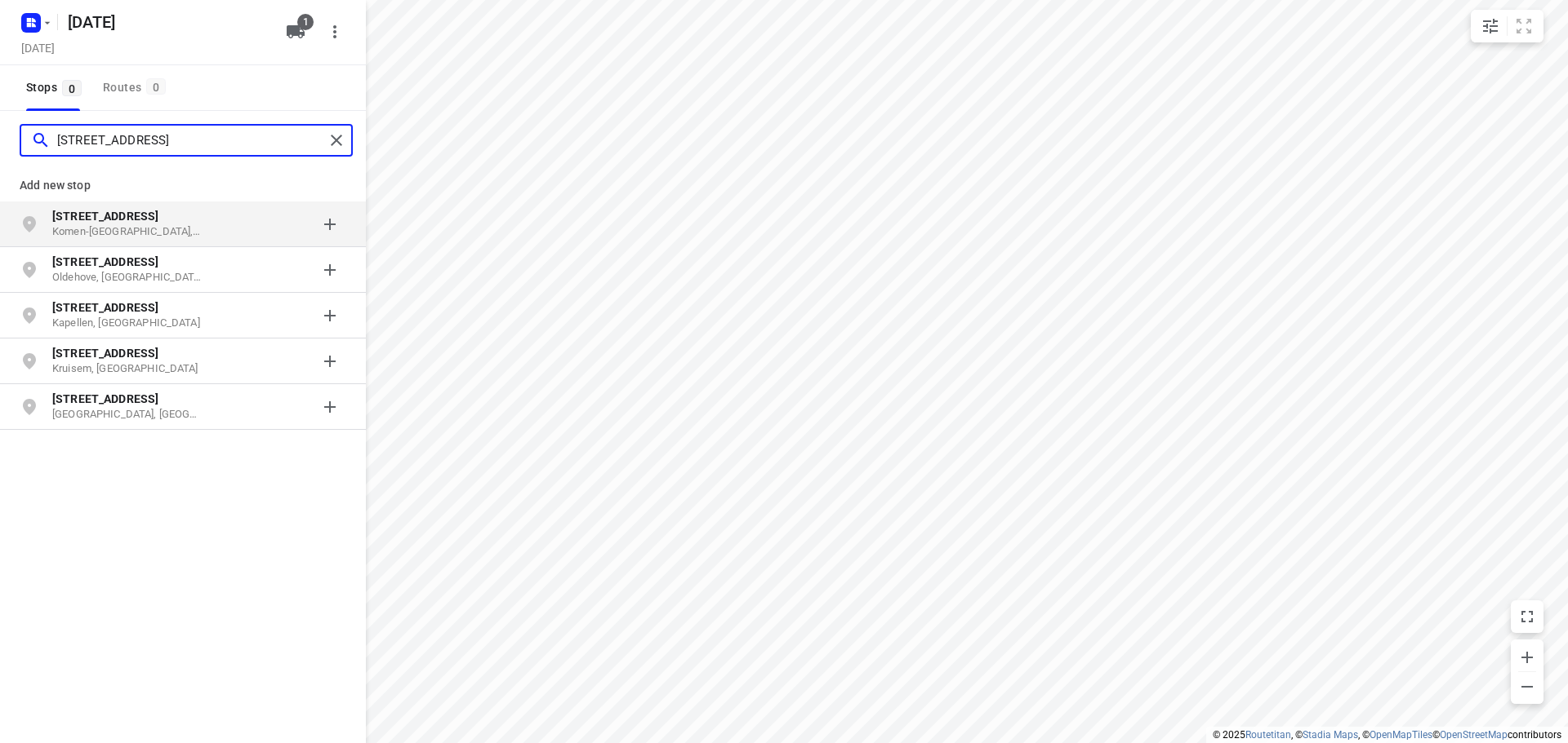
type input "[STREET_ADDRESS]"
click at [216, 226] on div "[STREET_ADDRESS]" at bounding box center [135, 225] width 167 height 33
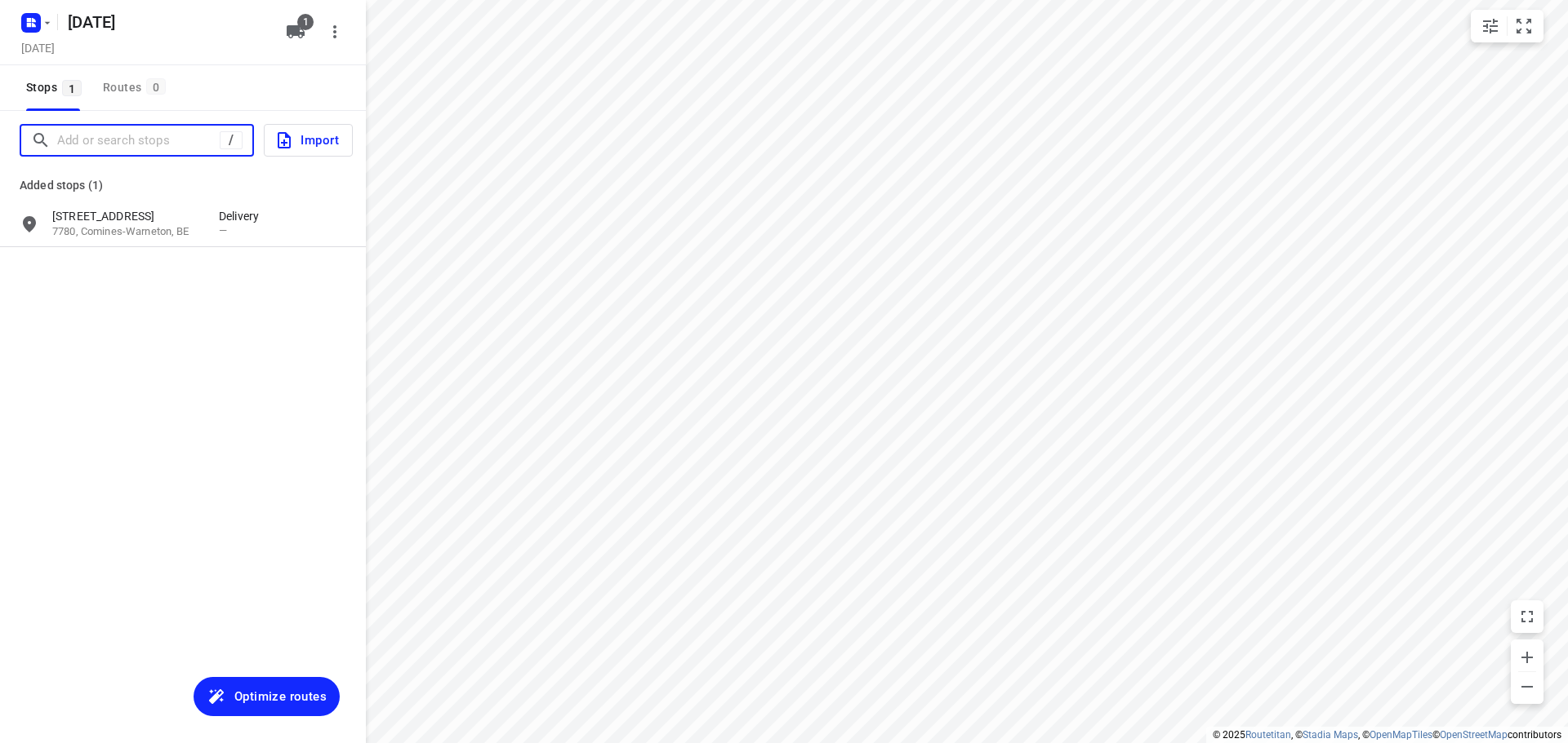
click at [130, 143] on input "Add or search stops" at bounding box center [138, 141] width 163 height 25
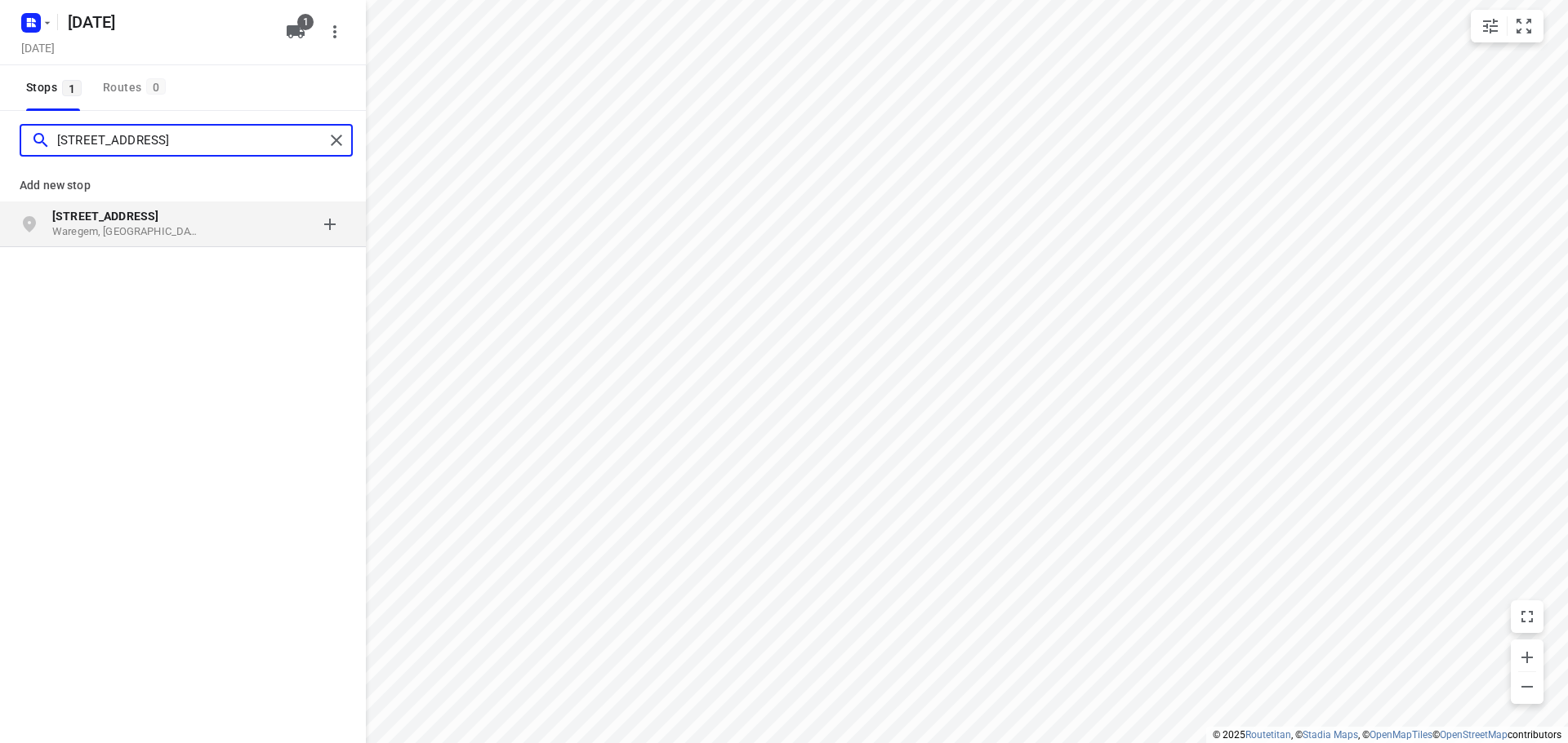
type input "[STREET_ADDRESS]"
click at [176, 233] on p "Waregem, [GEOGRAPHIC_DATA]" at bounding box center [127, 232] width 150 height 15
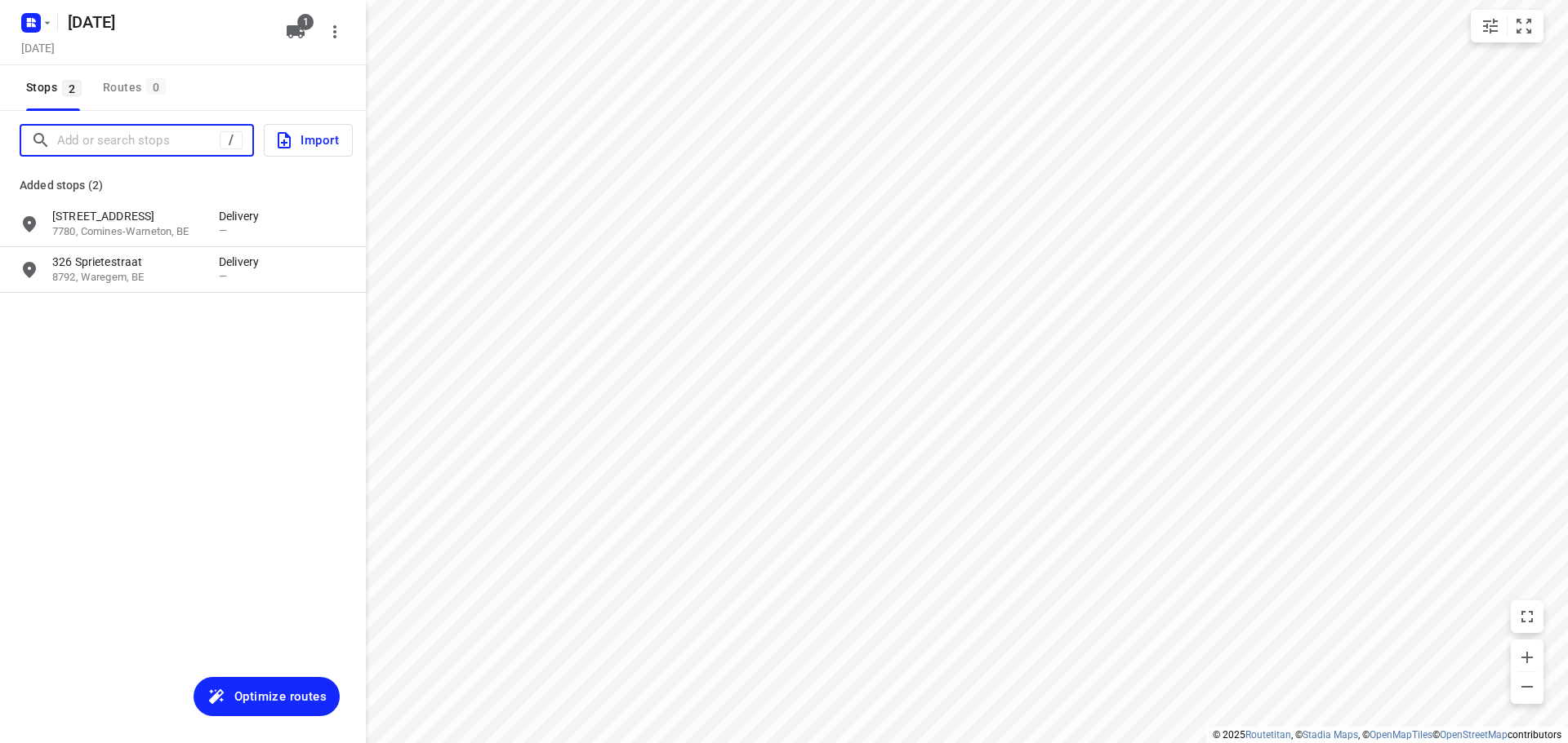
click at [95, 145] on input "Add or search stops" at bounding box center [138, 141] width 163 height 25
click at [133, 147] on input "Add or search stops" at bounding box center [138, 141] width 163 height 25
paste input "[STREET_ADDRESS]"
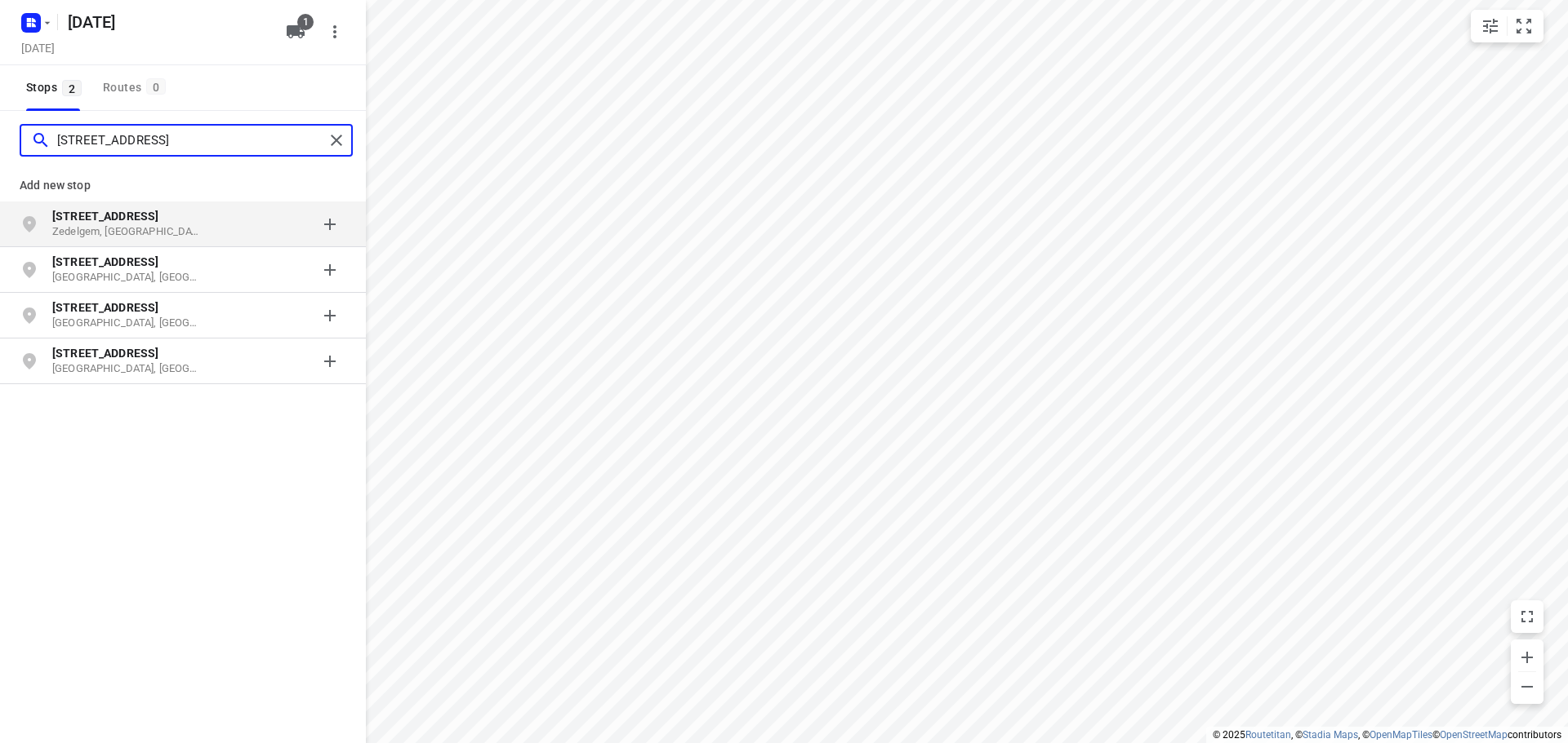
type input "[STREET_ADDRESS]"
click at [195, 221] on p "[STREET_ADDRESS]" at bounding box center [127, 216] width 150 height 16
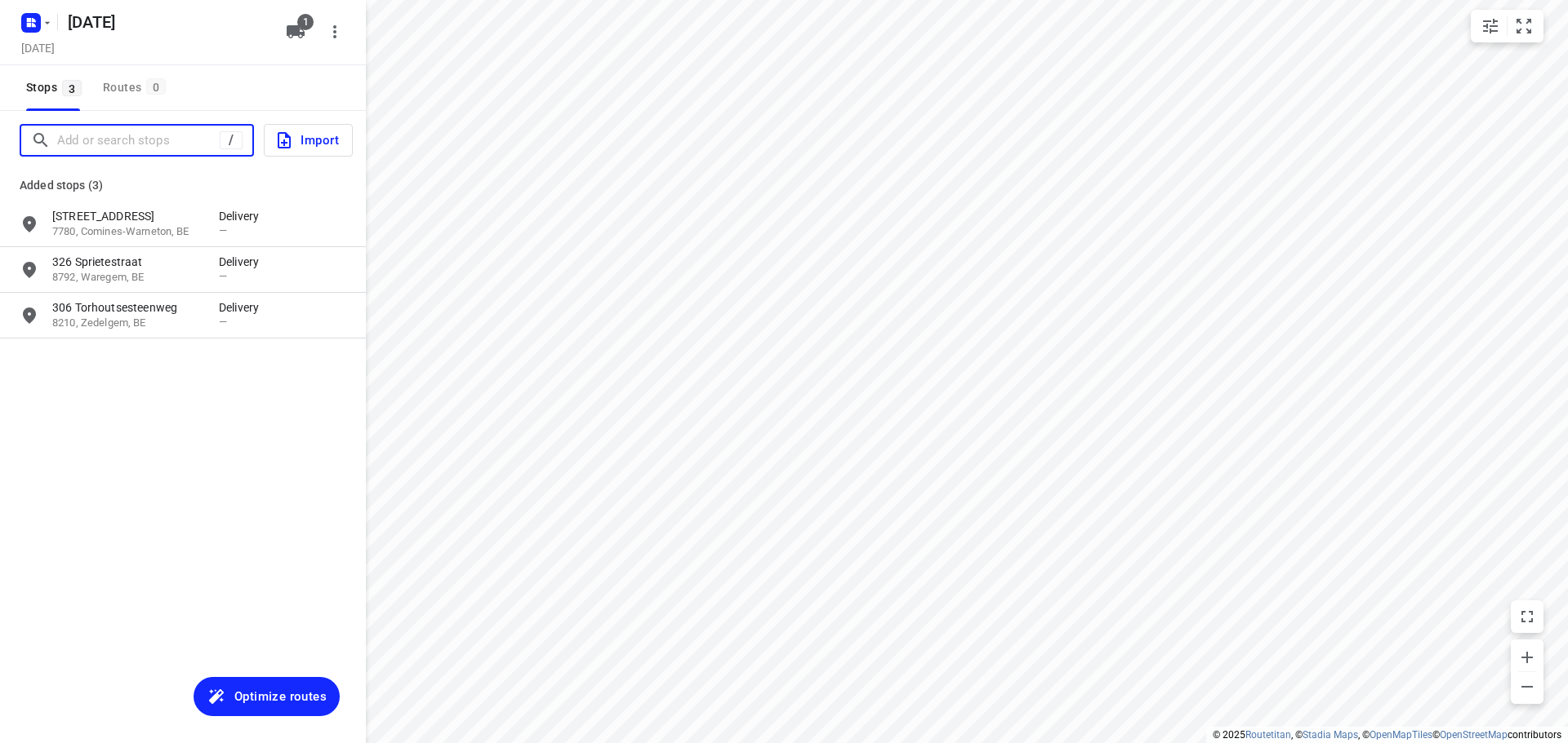
click at [78, 136] on input "Add or search stops" at bounding box center [138, 141] width 163 height 25
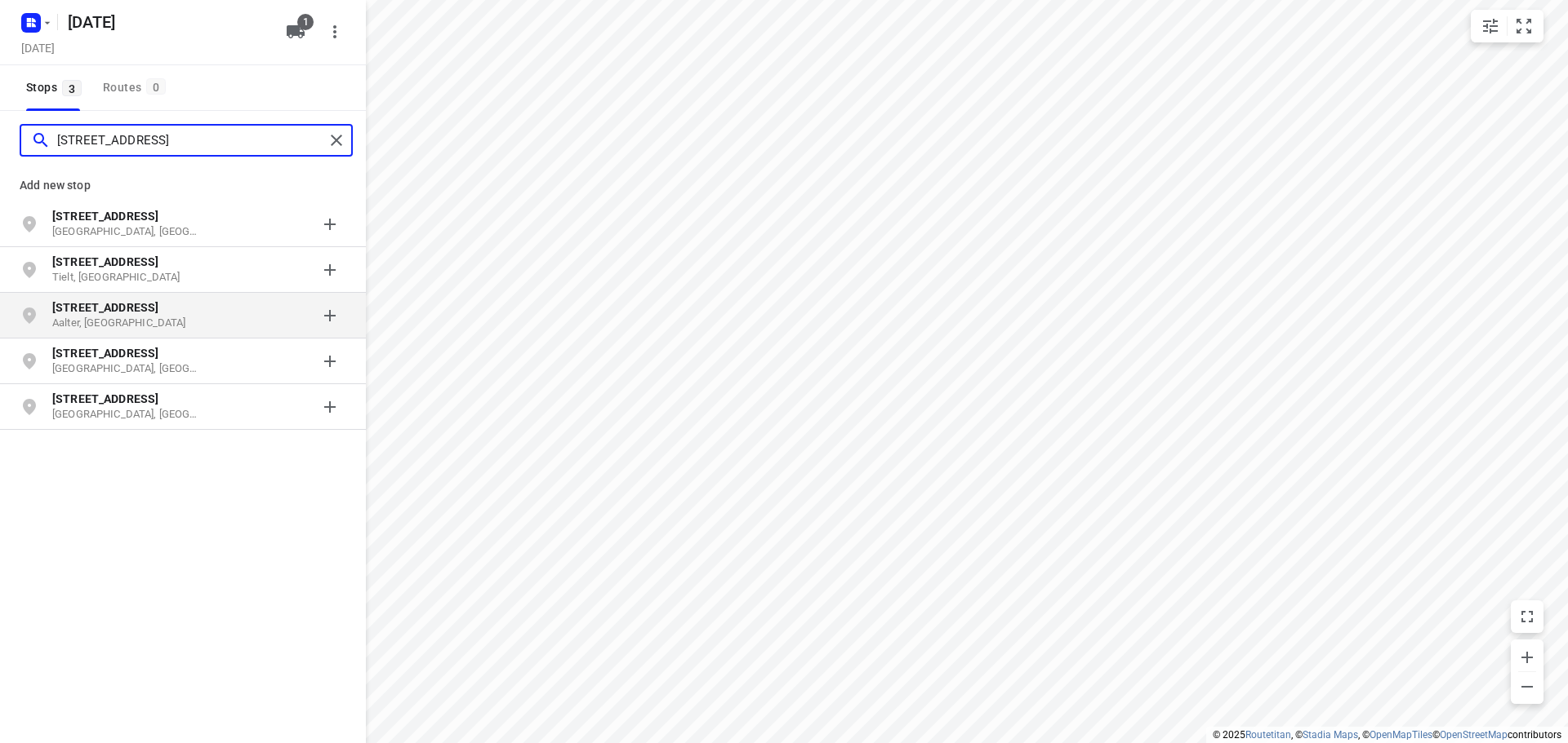
type input "[STREET_ADDRESS]"
click at [148, 326] on p "Aalter, [GEOGRAPHIC_DATA]" at bounding box center [127, 324] width 150 height 15
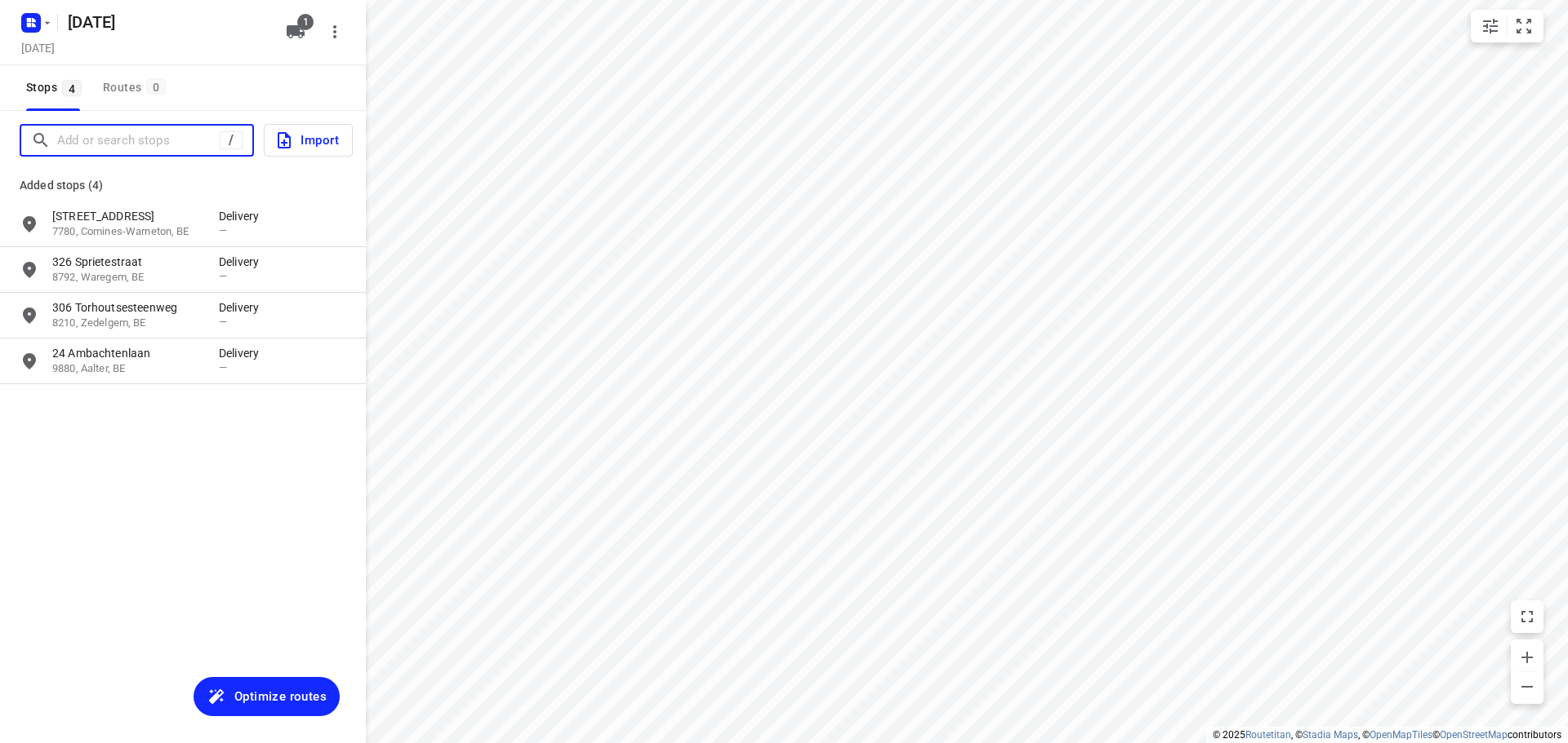
click at [167, 131] on input "Add or search stops" at bounding box center [138, 141] width 163 height 25
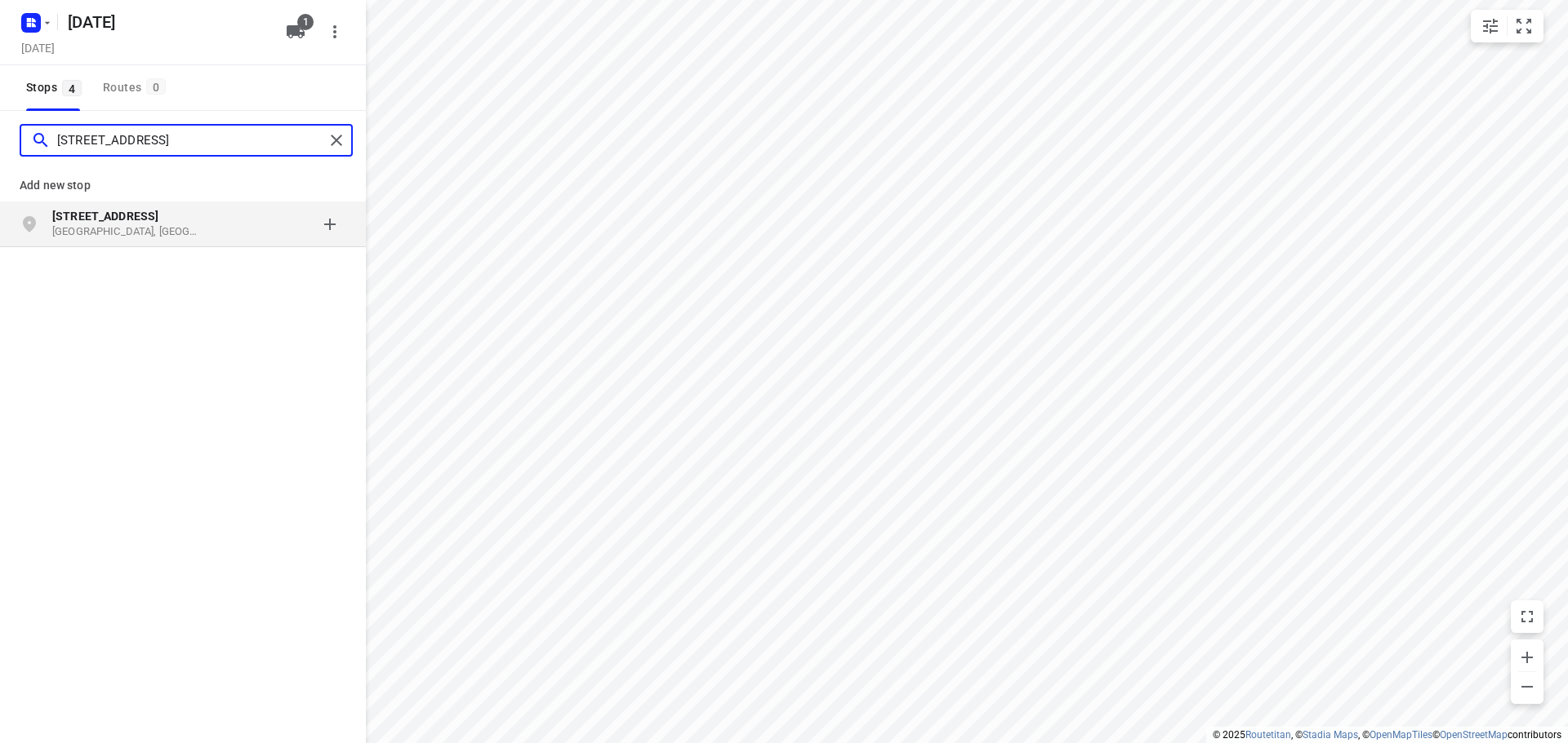
type input "[STREET_ADDRESS]"
click at [179, 228] on p "[GEOGRAPHIC_DATA], [GEOGRAPHIC_DATA]" at bounding box center [127, 232] width 150 height 15
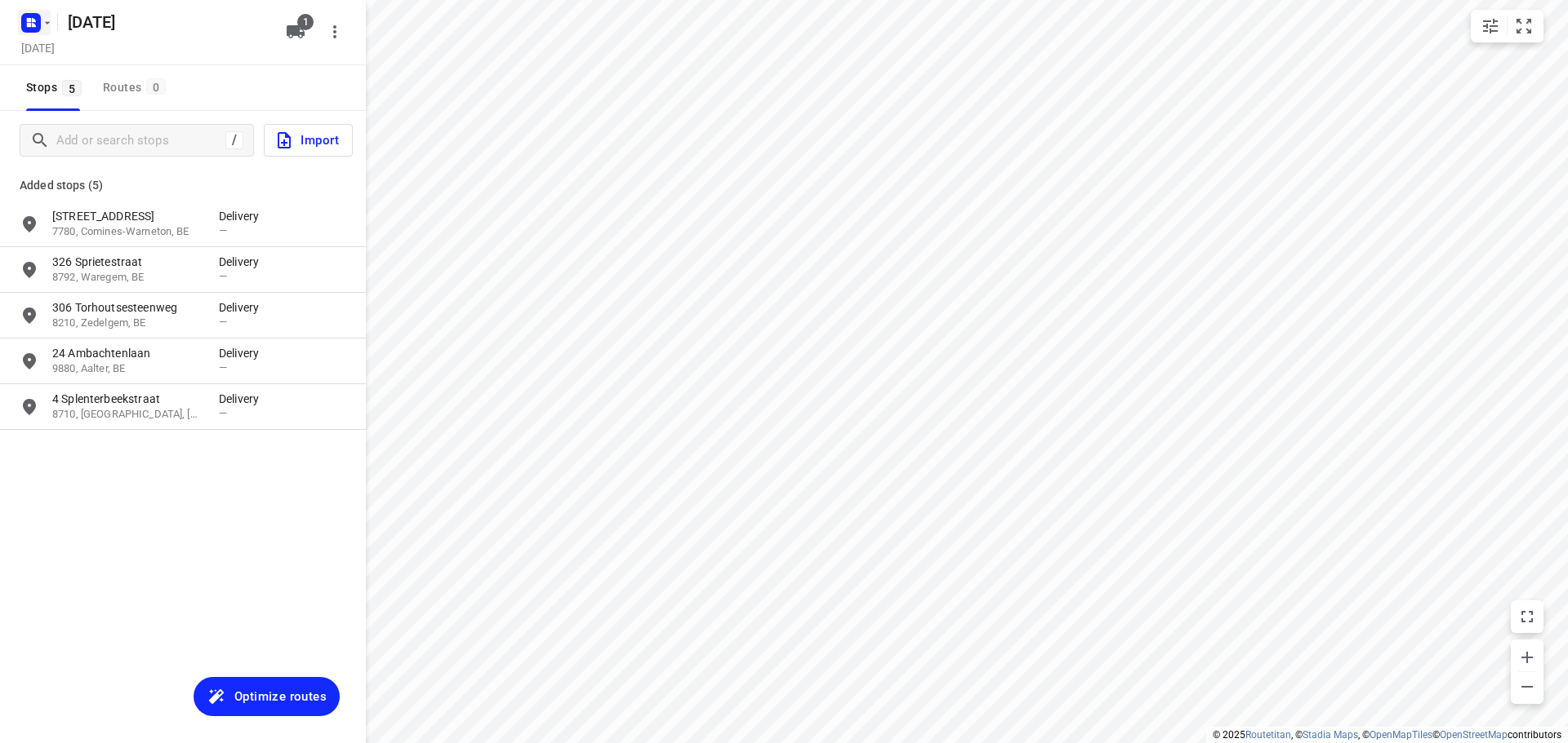
click at [41, 22] on icon "button" at bounding box center [47, 23] width 14 height 13
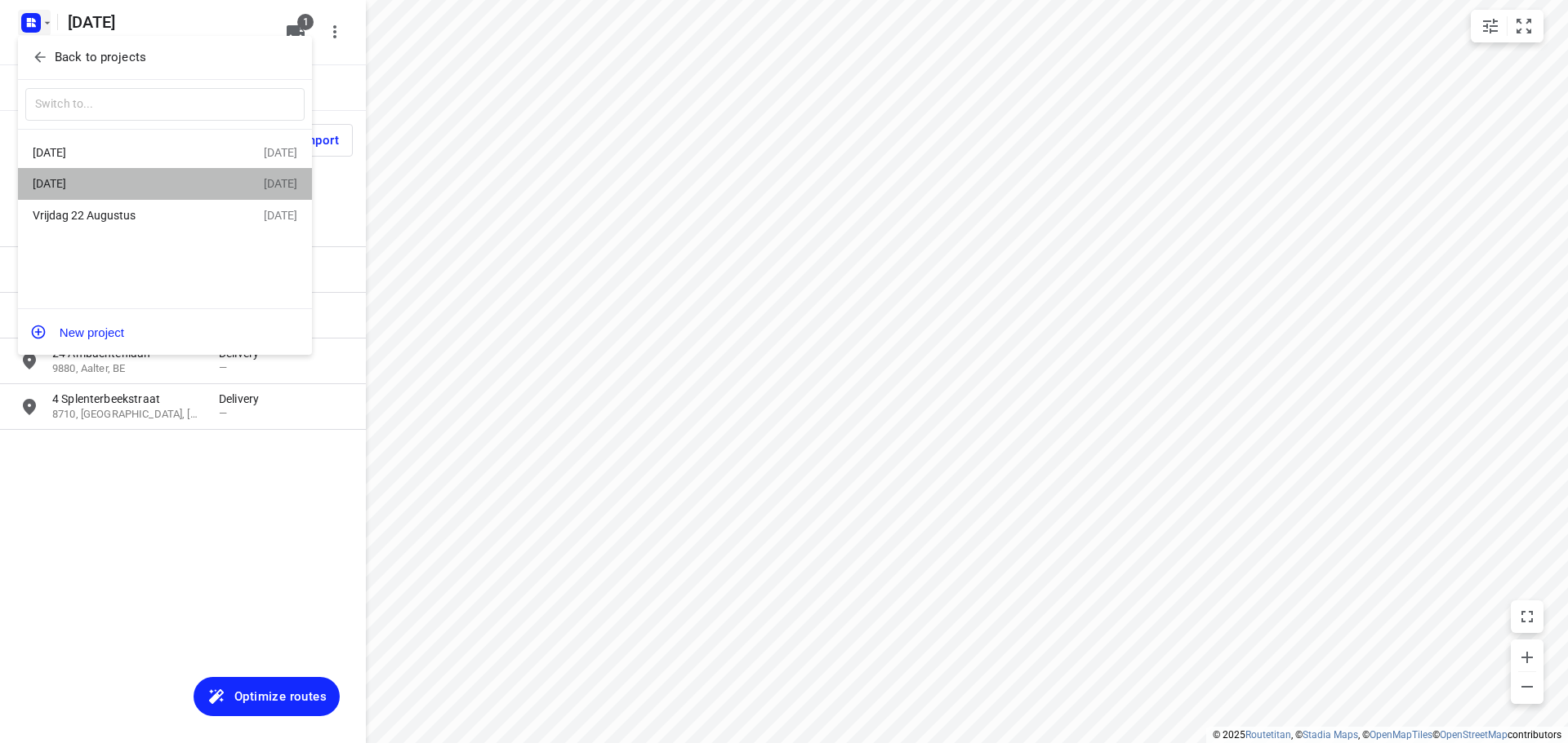
click at [137, 179] on div "[DATE]" at bounding box center [126, 184] width 188 height 13
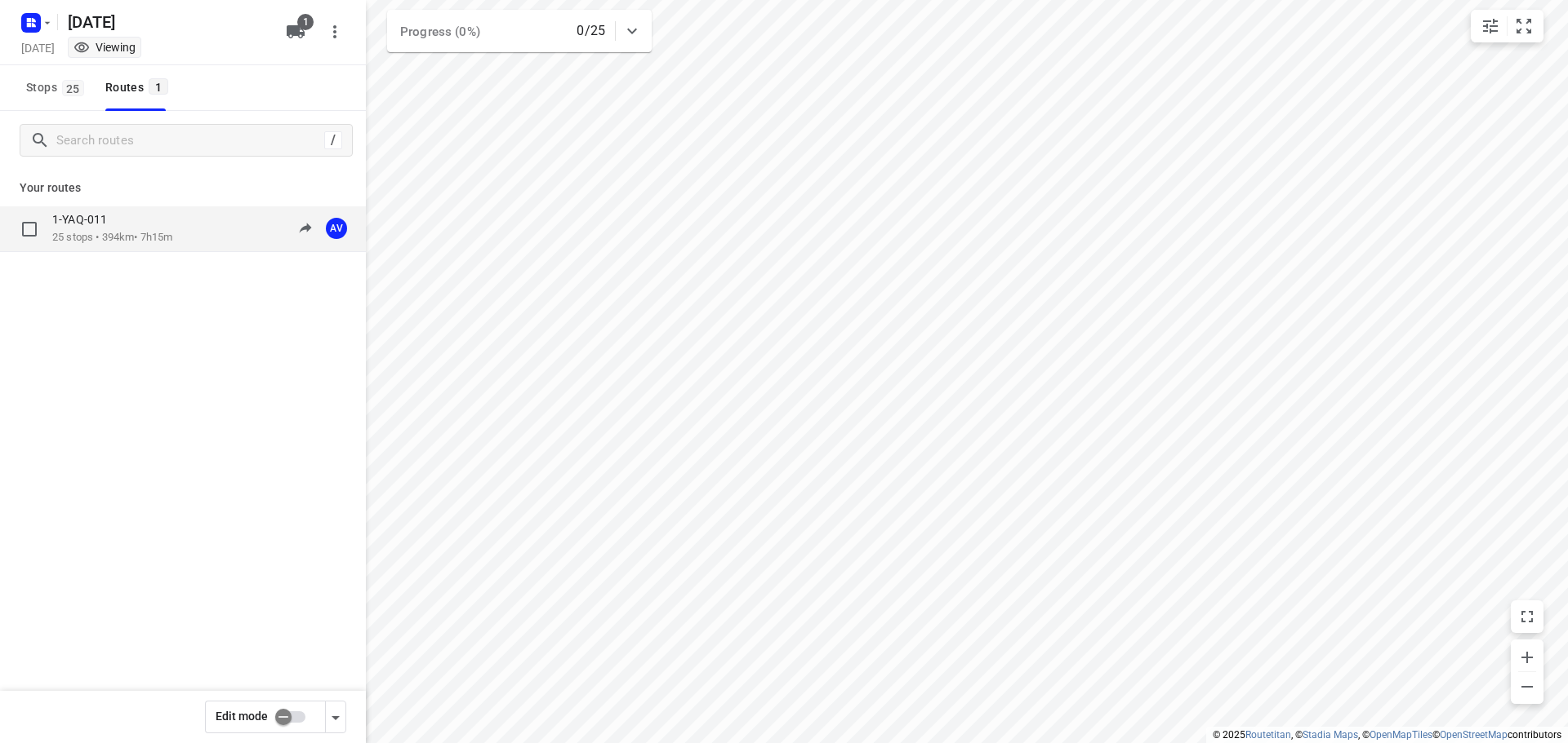
click at [157, 239] on p "25 stops • 394km • 7h15m" at bounding box center [112, 238] width 120 height 15
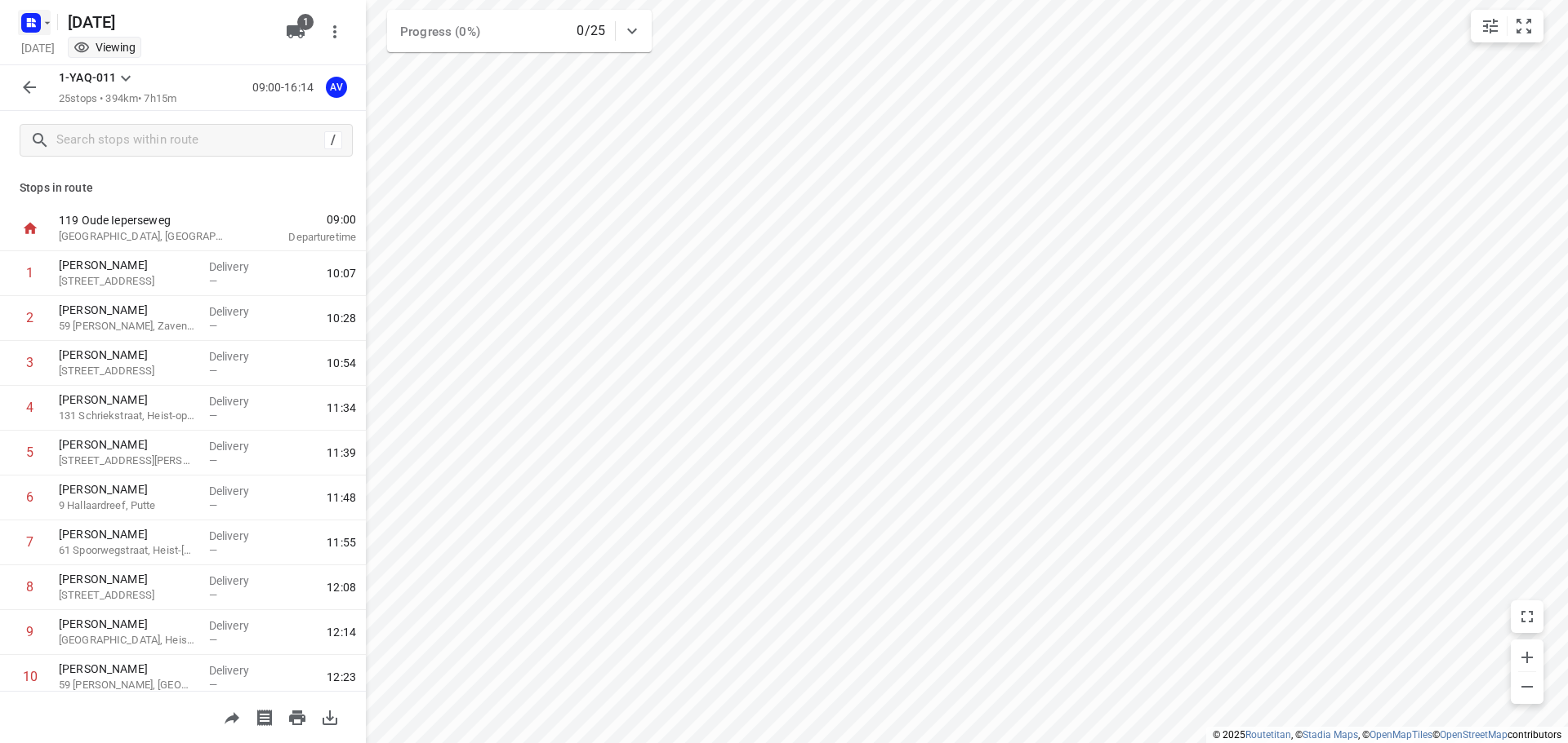
click at [35, 16] on rect "button" at bounding box center [31, 23] width 19 height 19
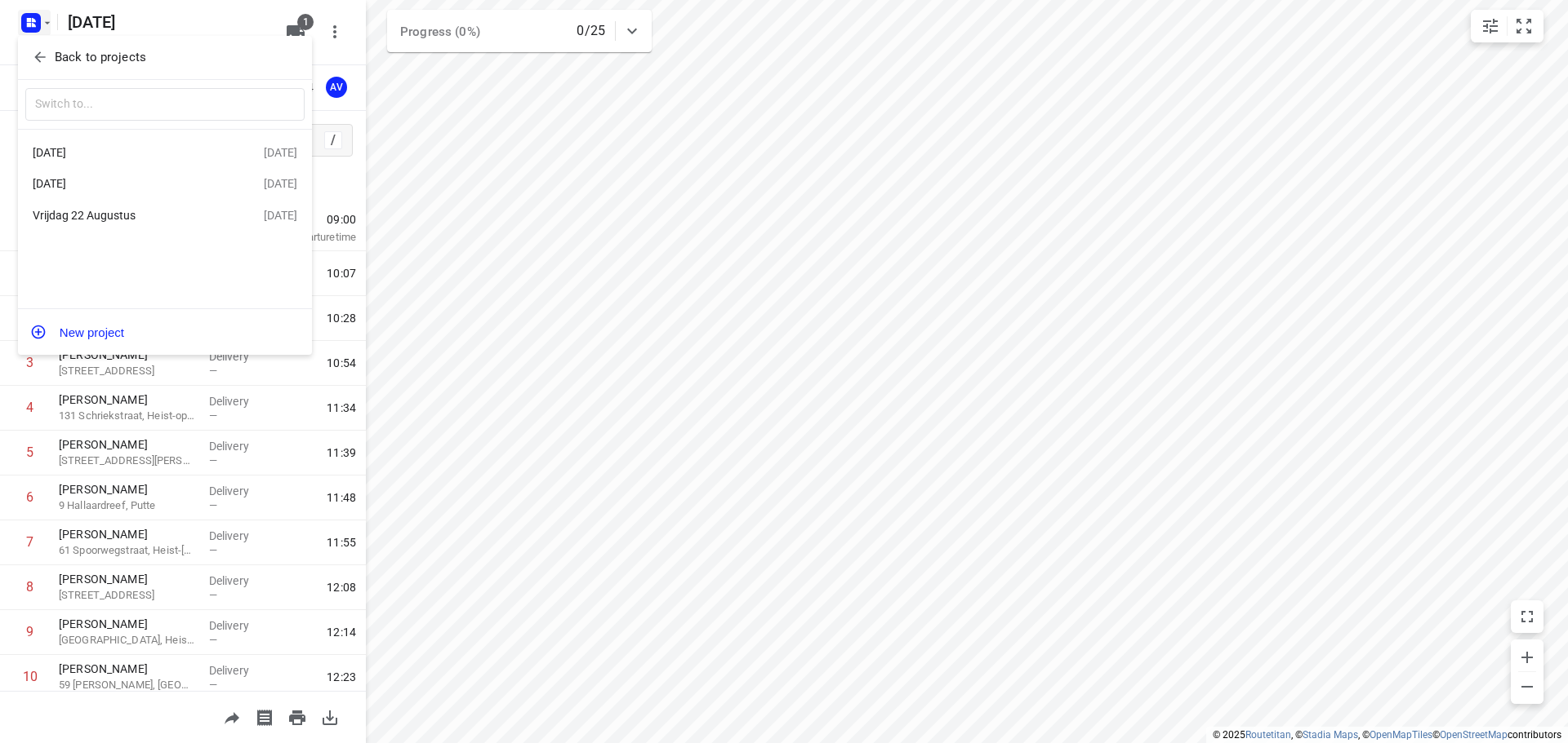
click at [99, 148] on div "[DATE]" at bounding box center [126, 153] width 188 height 13
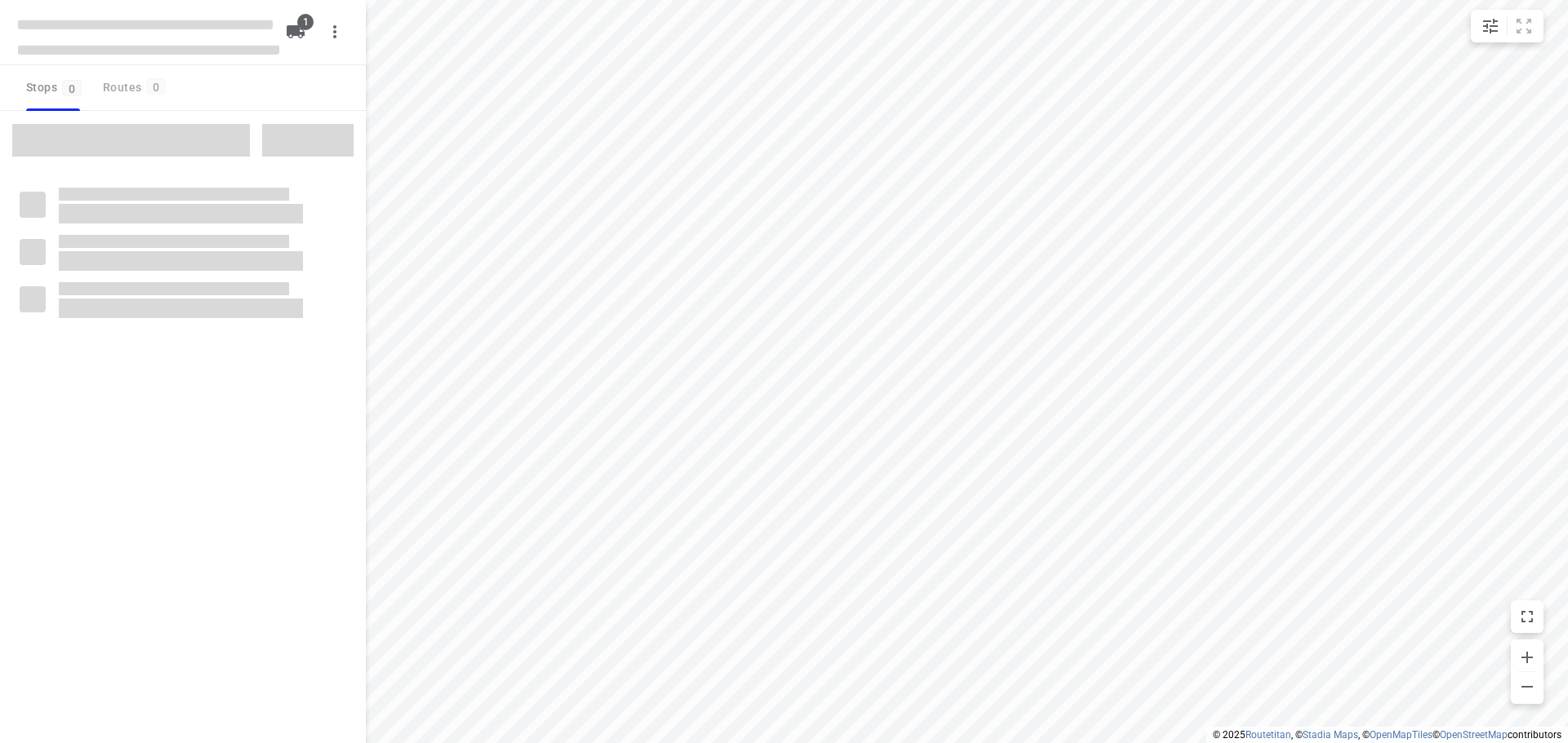
type input "distance"
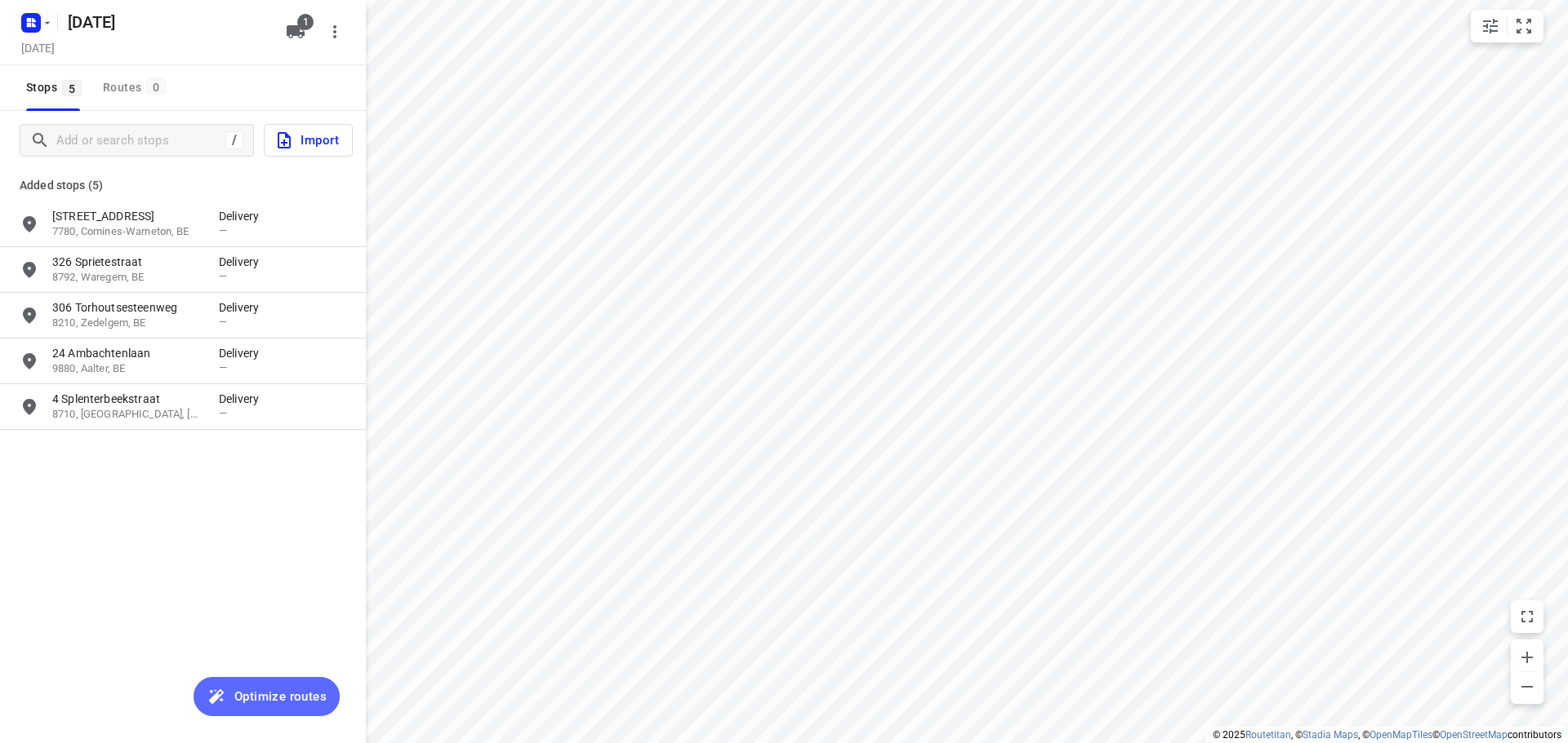
click at [275, 695] on span "Optimize routes" at bounding box center [281, 697] width 93 height 21
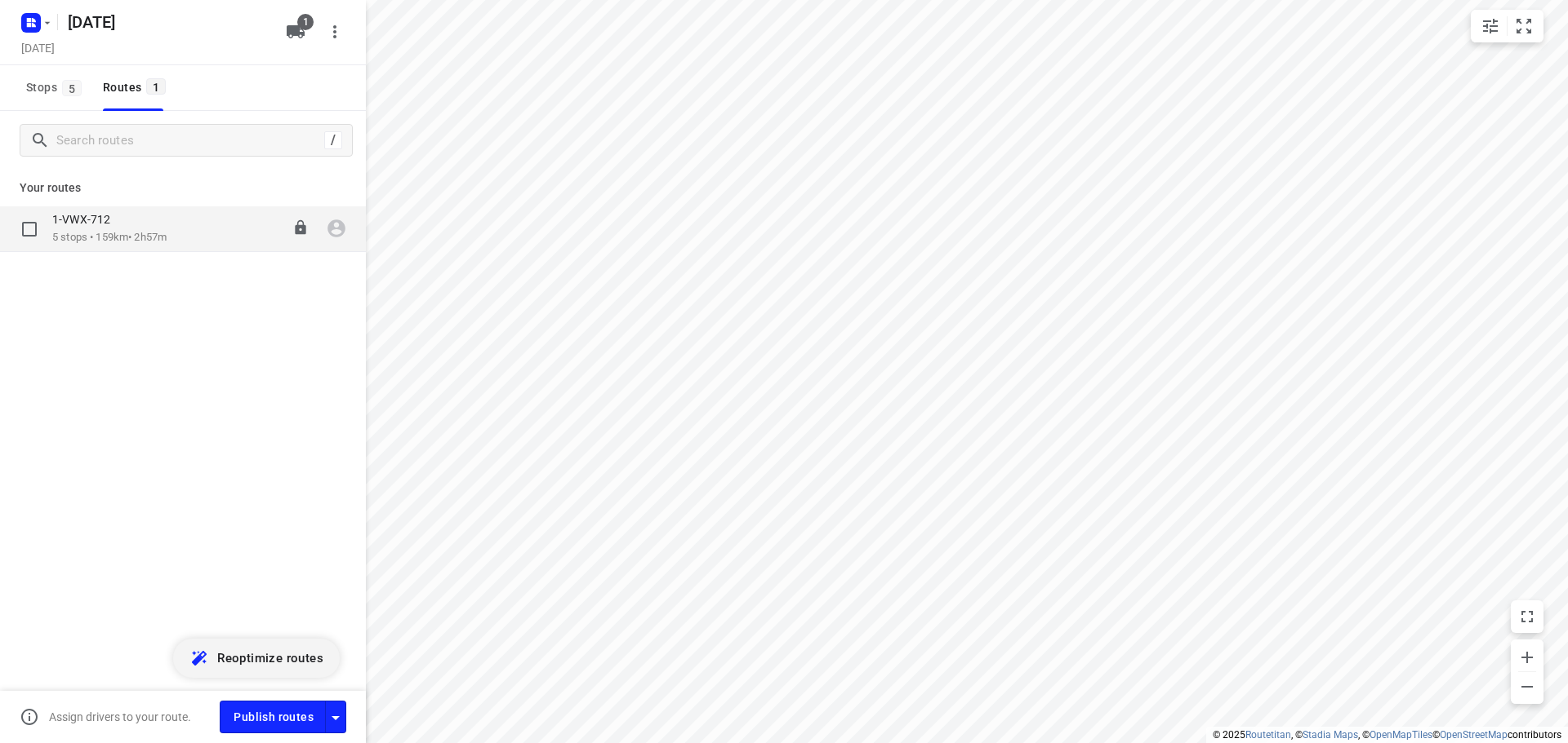
click at [338, 229] on icon "button" at bounding box center [337, 229] width 18 height 18
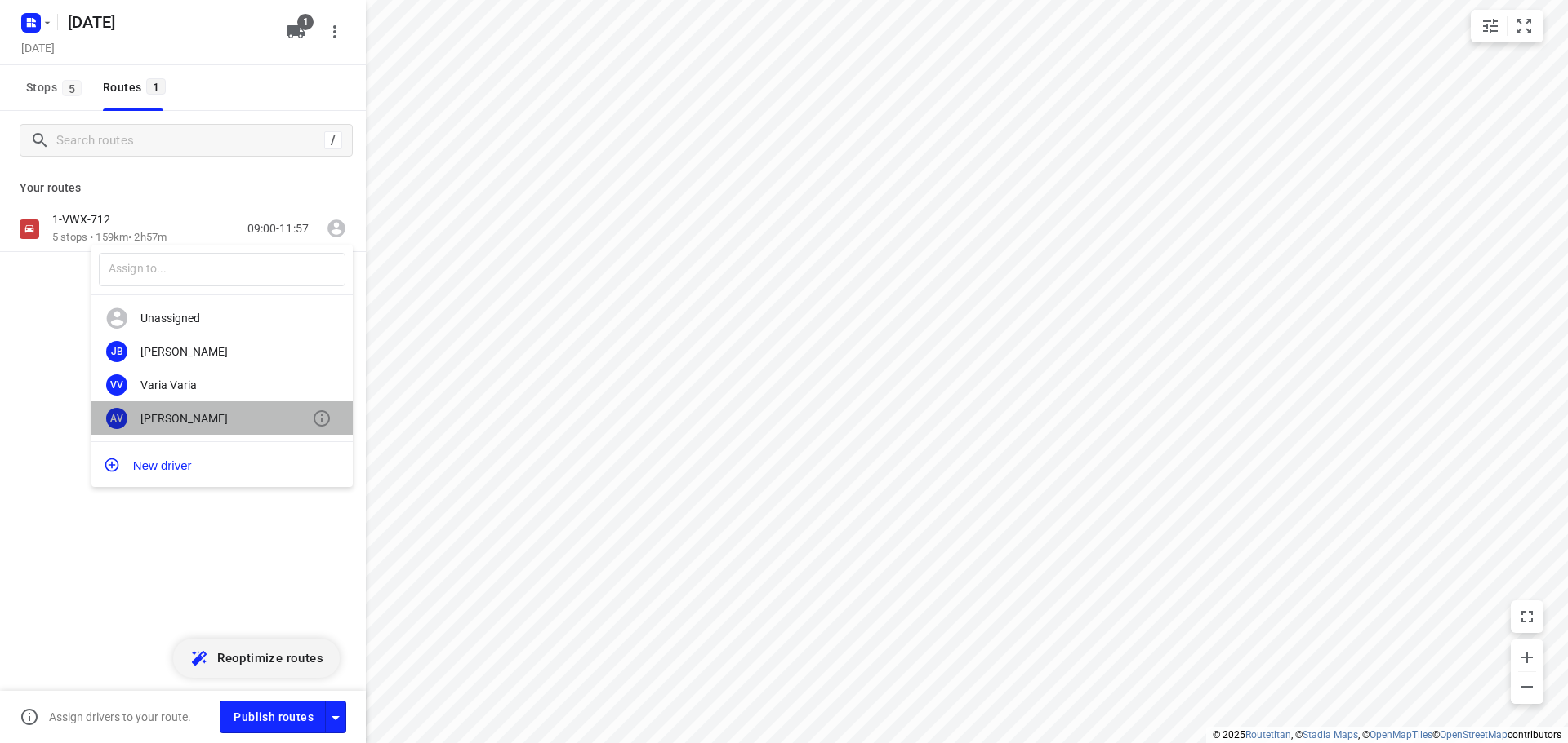
click at [203, 415] on div "[PERSON_NAME]" at bounding box center [227, 419] width 172 height 13
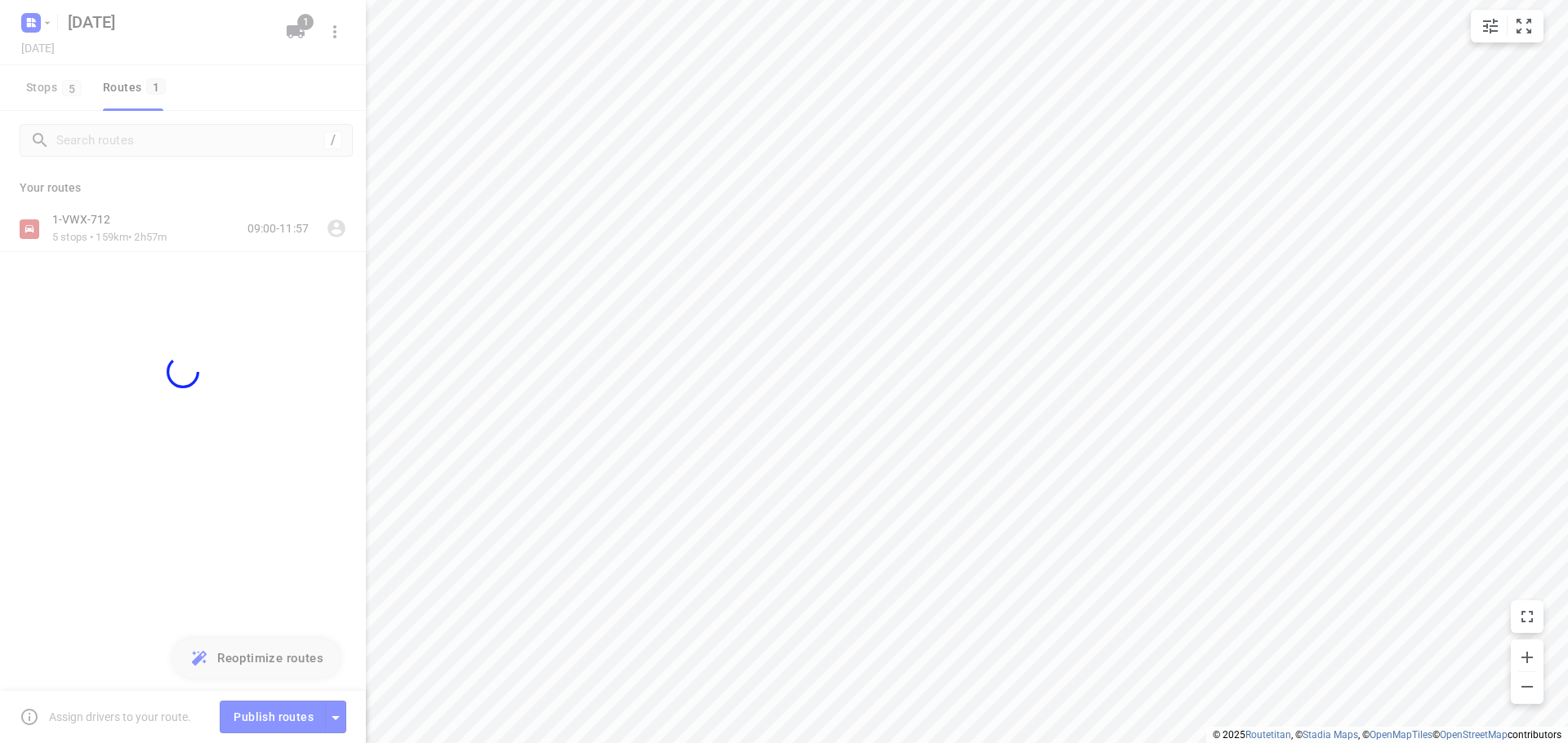
click at [338, 714] on div at bounding box center [182, 371] width 365 height 743
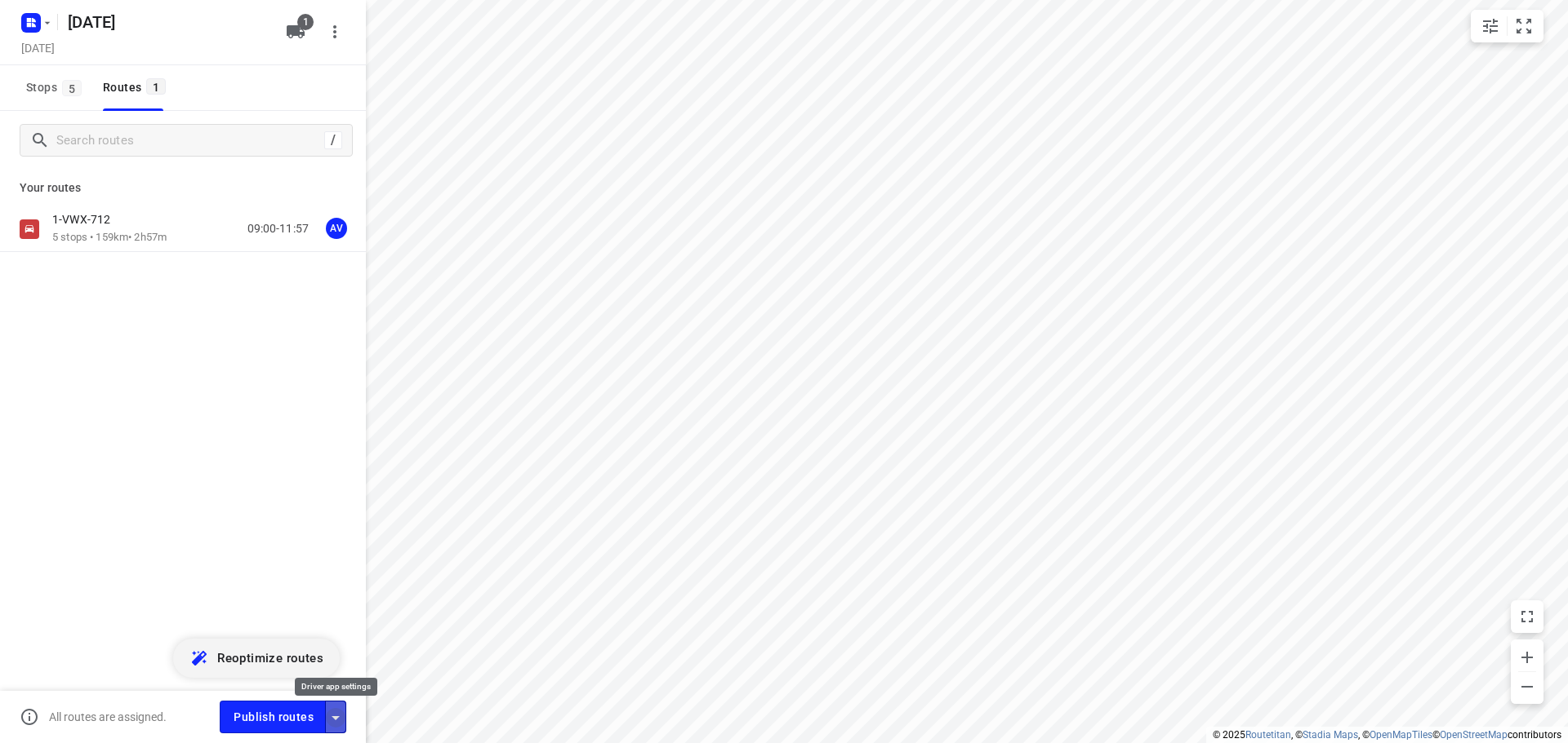
click at [339, 717] on icon "button" at bounding box center [336, 718] width 19 height 19
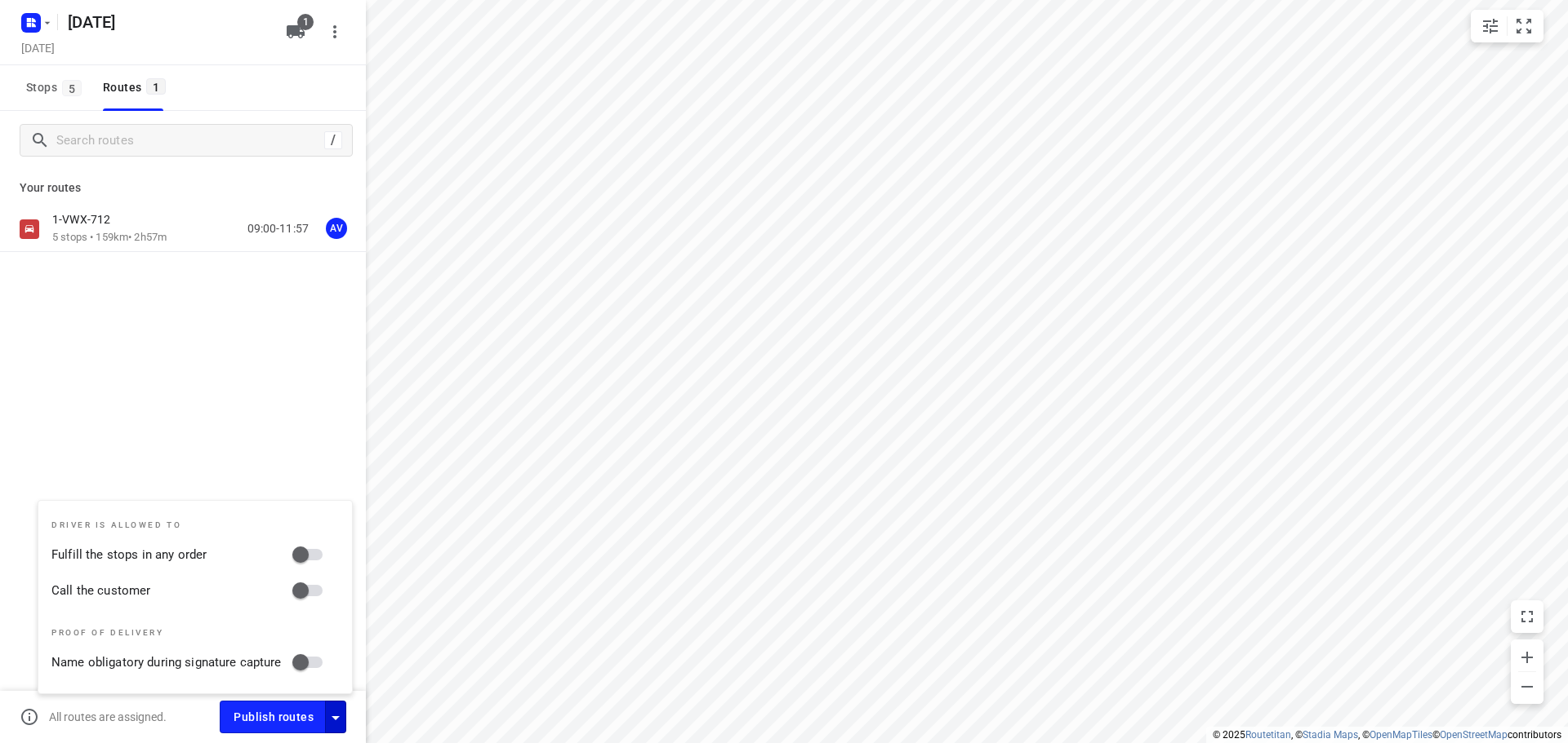
click at [317, 586] on input "Call the customer" at bounding box center [300, 591] width 94 height 31
checkbox input "true"
click at [338, 718] on icon "button" at bounding box center [336, 718] width 8 height 4
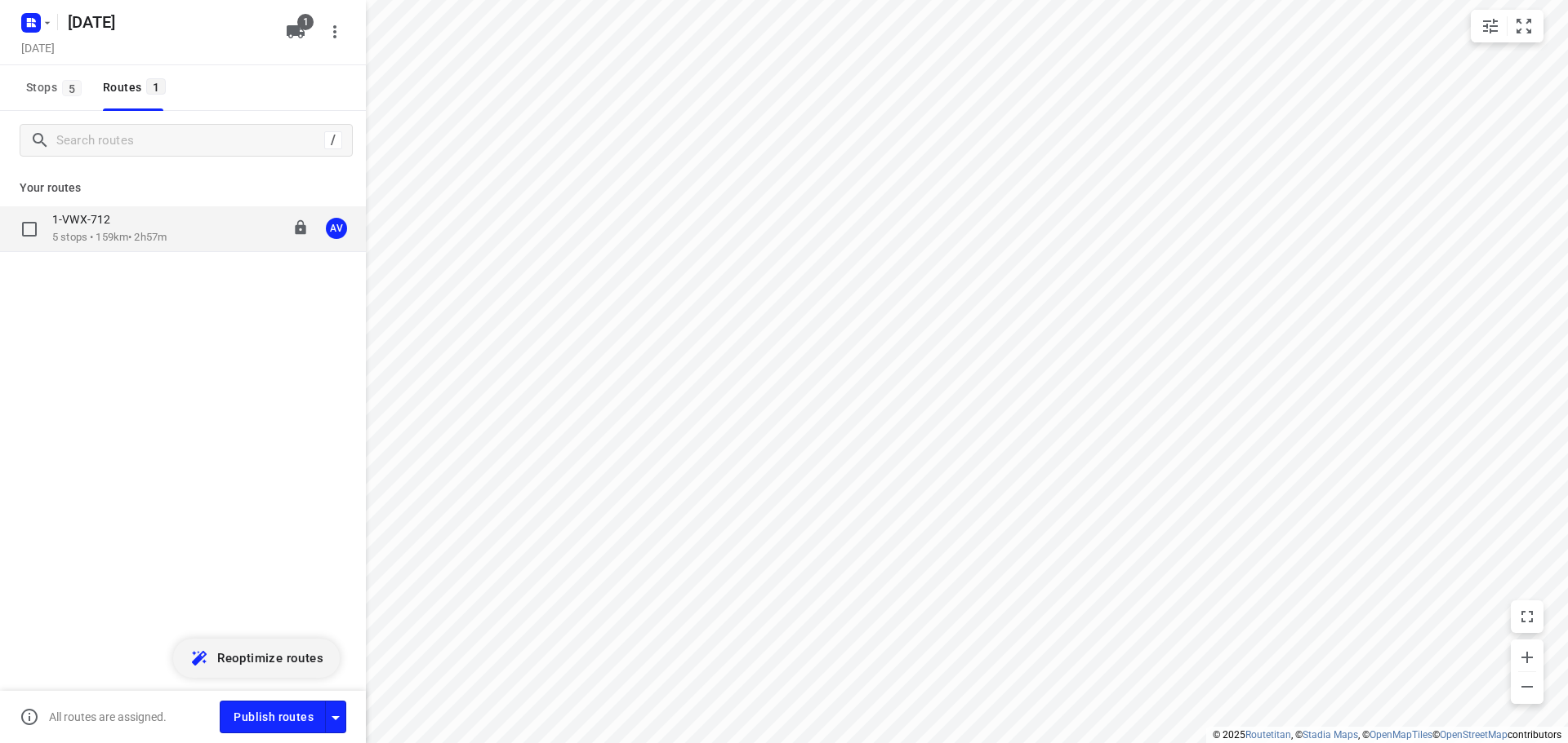
click at [220, 217] on div "1-VWX-712 5 stops • 159km • 2h57m 09:00-11:57 AV" at bounding box center [208, 228] width 313 height 34
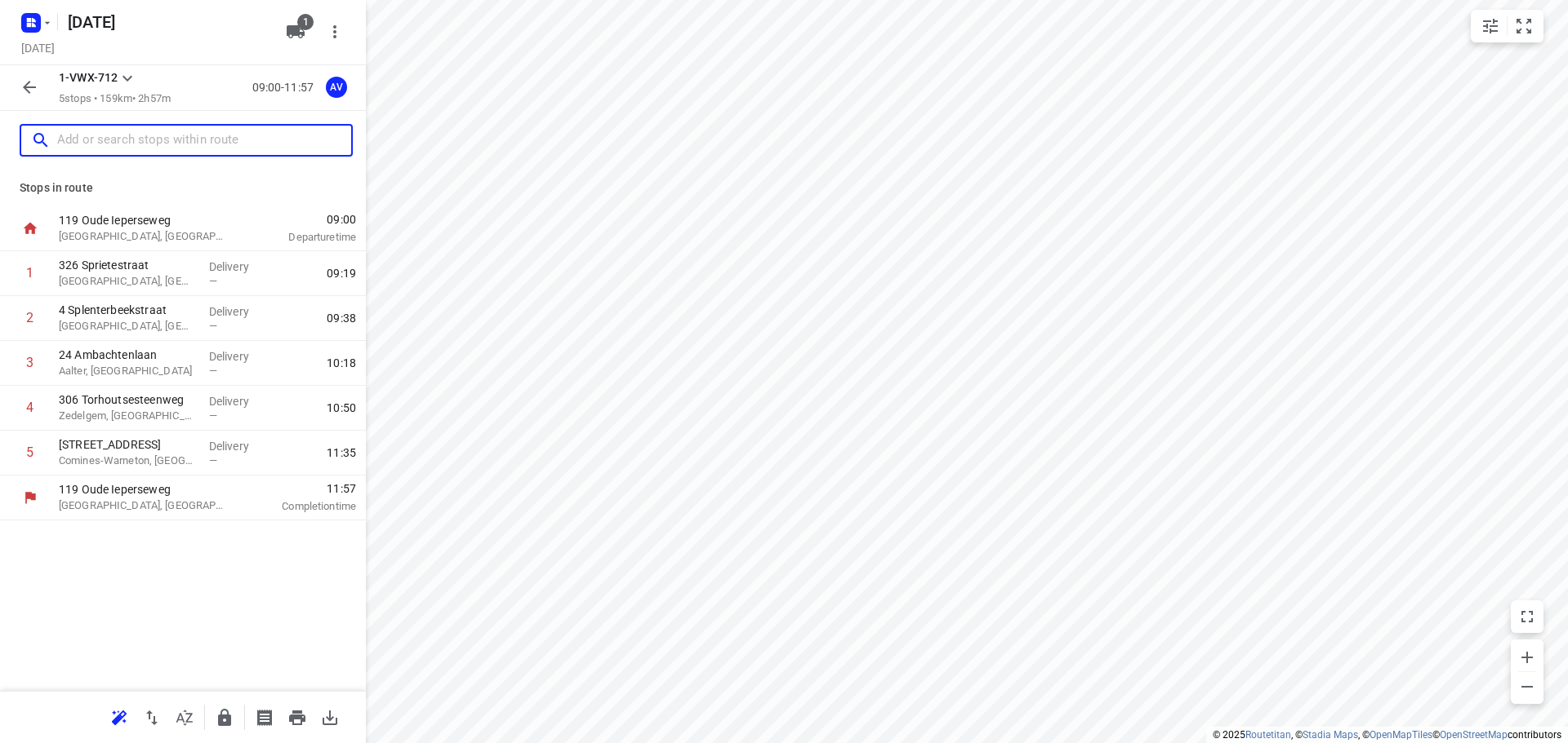
click at [183, 136] on input "text" at bounding box center [203, 141] width 294 height 25
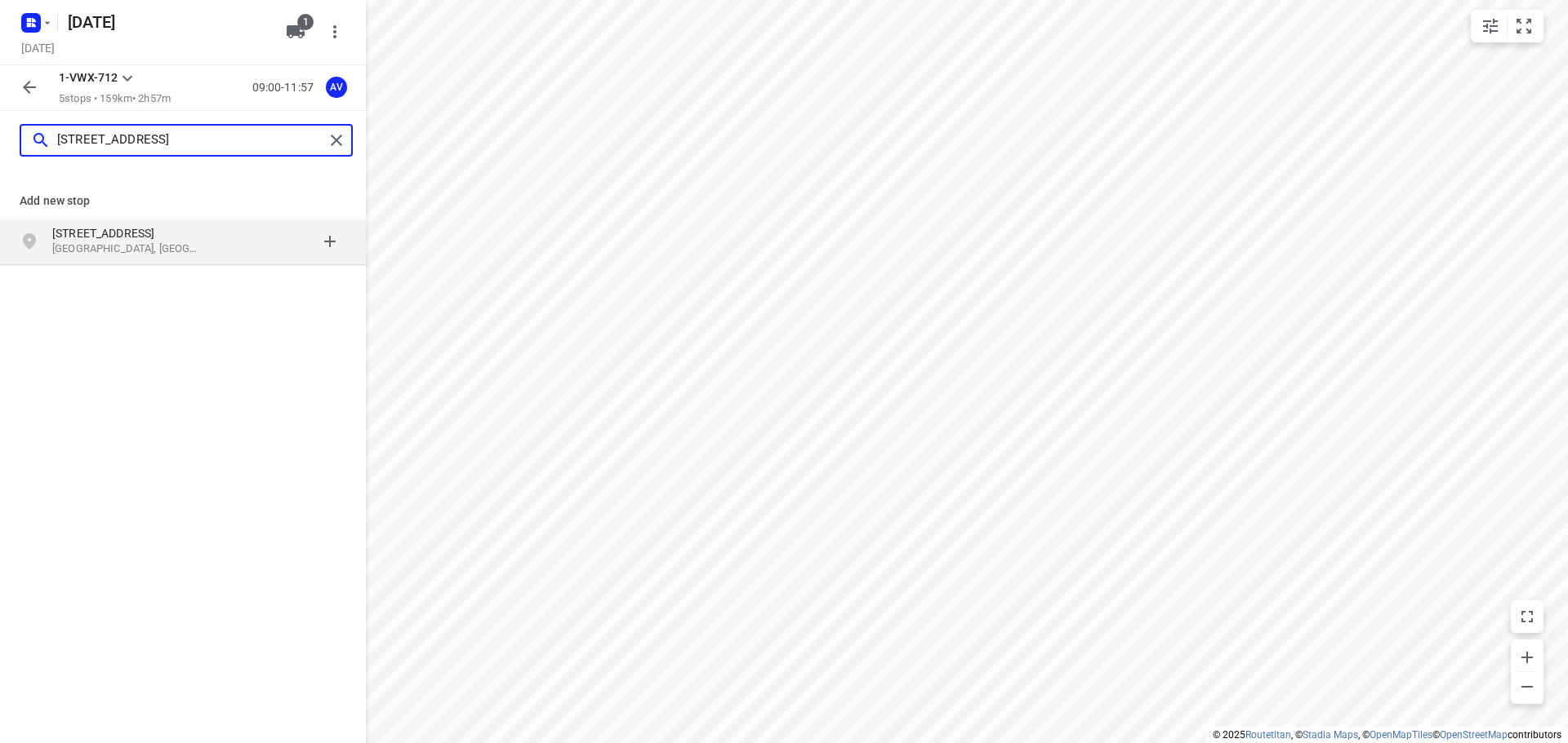
type input "[STREET_ADDRESS]"
click at [186, 245] on p "[GEOGRAPHIC_DATA], [GEOGRAPHIC_DATA]" at bounding box center [127, 250] width 150 height 15
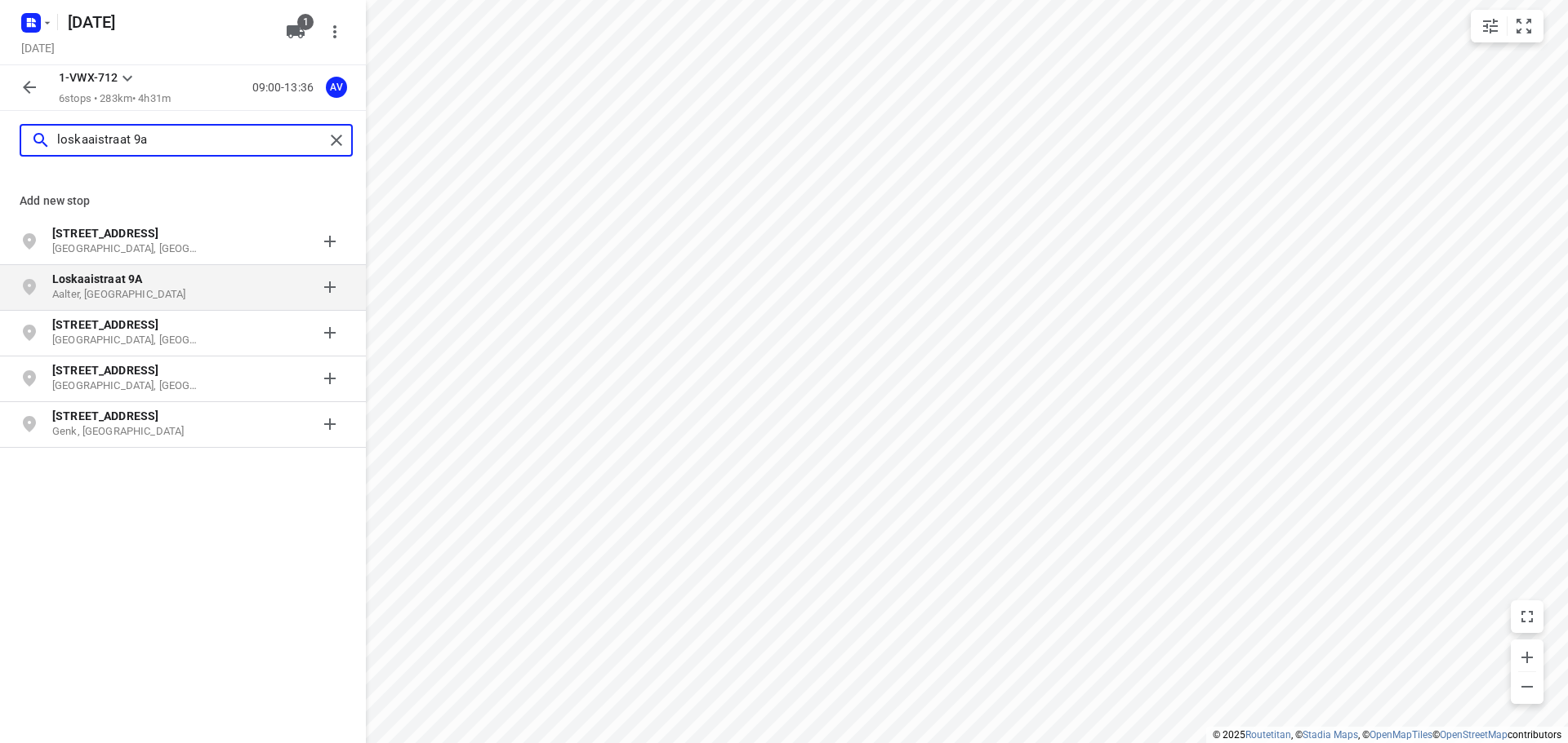
type input "loskaaistraat 9a"
click at [176, 291] on p "Aalter, [GEOGRAPHIC_DATA]" at bounding box center [127, 295] width 150 height 15
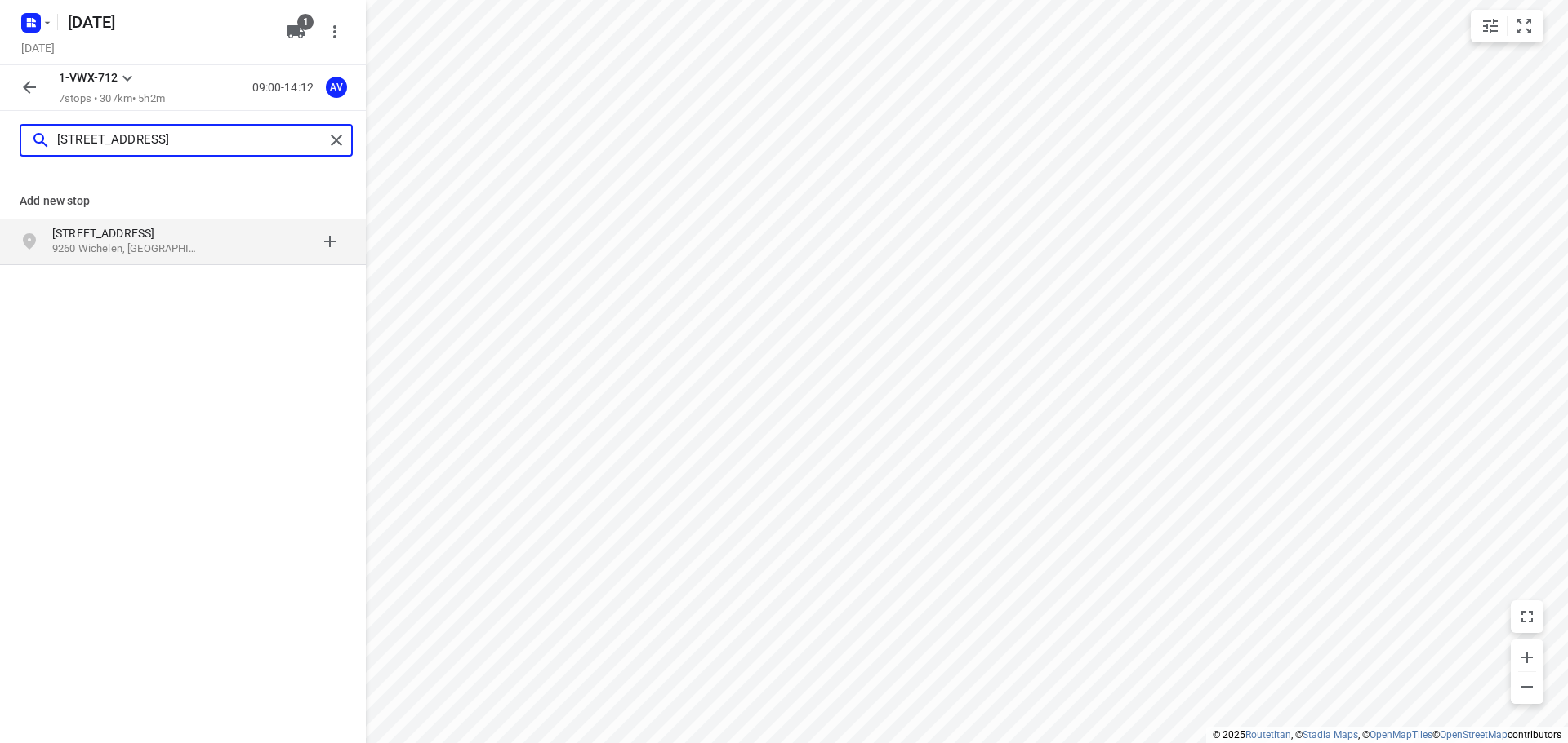
type input "[STREET_ADDRESS]"
click at [178, 253] on p "9260 Wichelen, [GEOGRAPHIC_DATA]" at bounding box center [127, 250] width 150 height 15
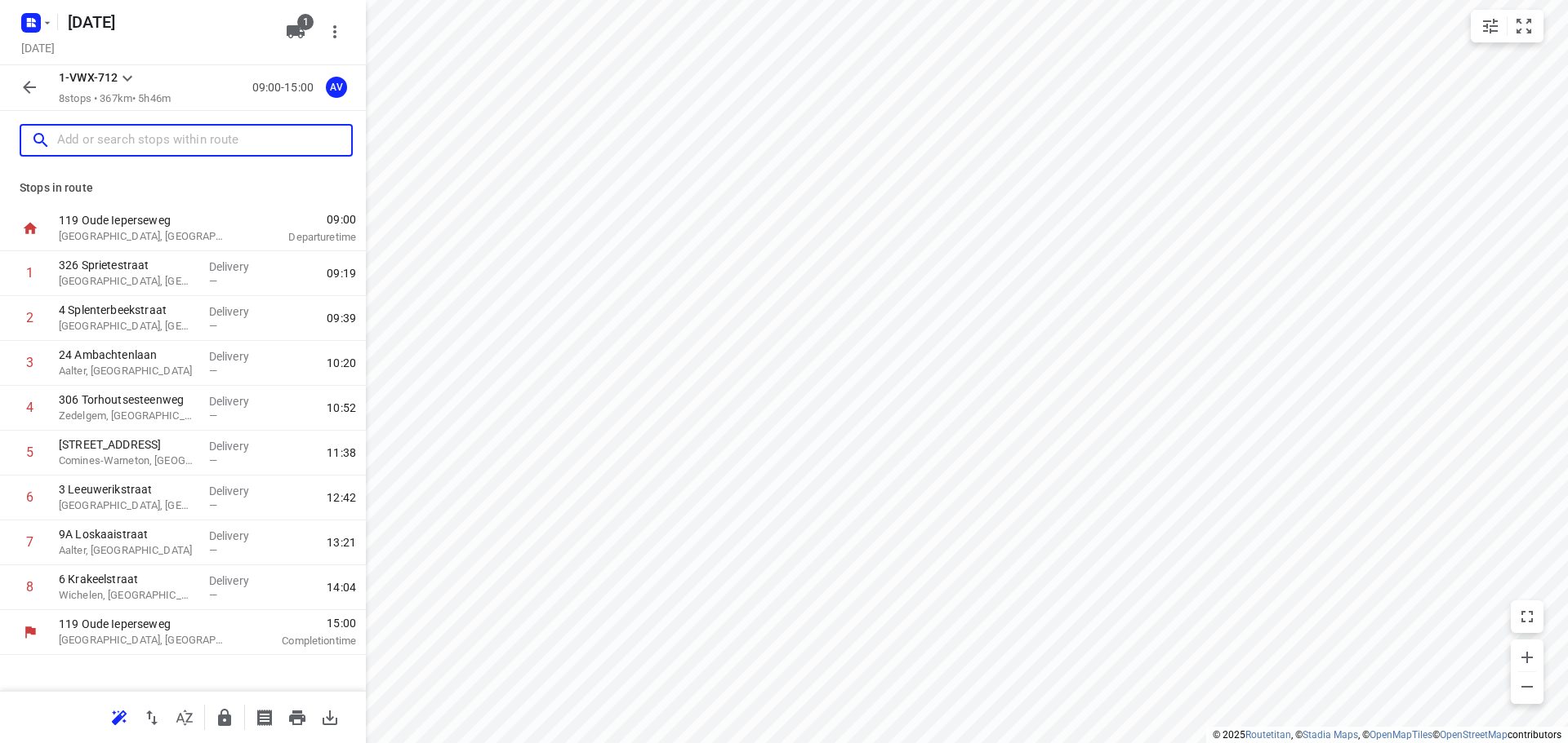
drag, startPoint x: 97, startPoint y: 145, endPoint x: 121, endPoint y: 139, distance: 24.7
click at [99, 144] on input "text" at bounding box center [203, 141] width 294 height 25
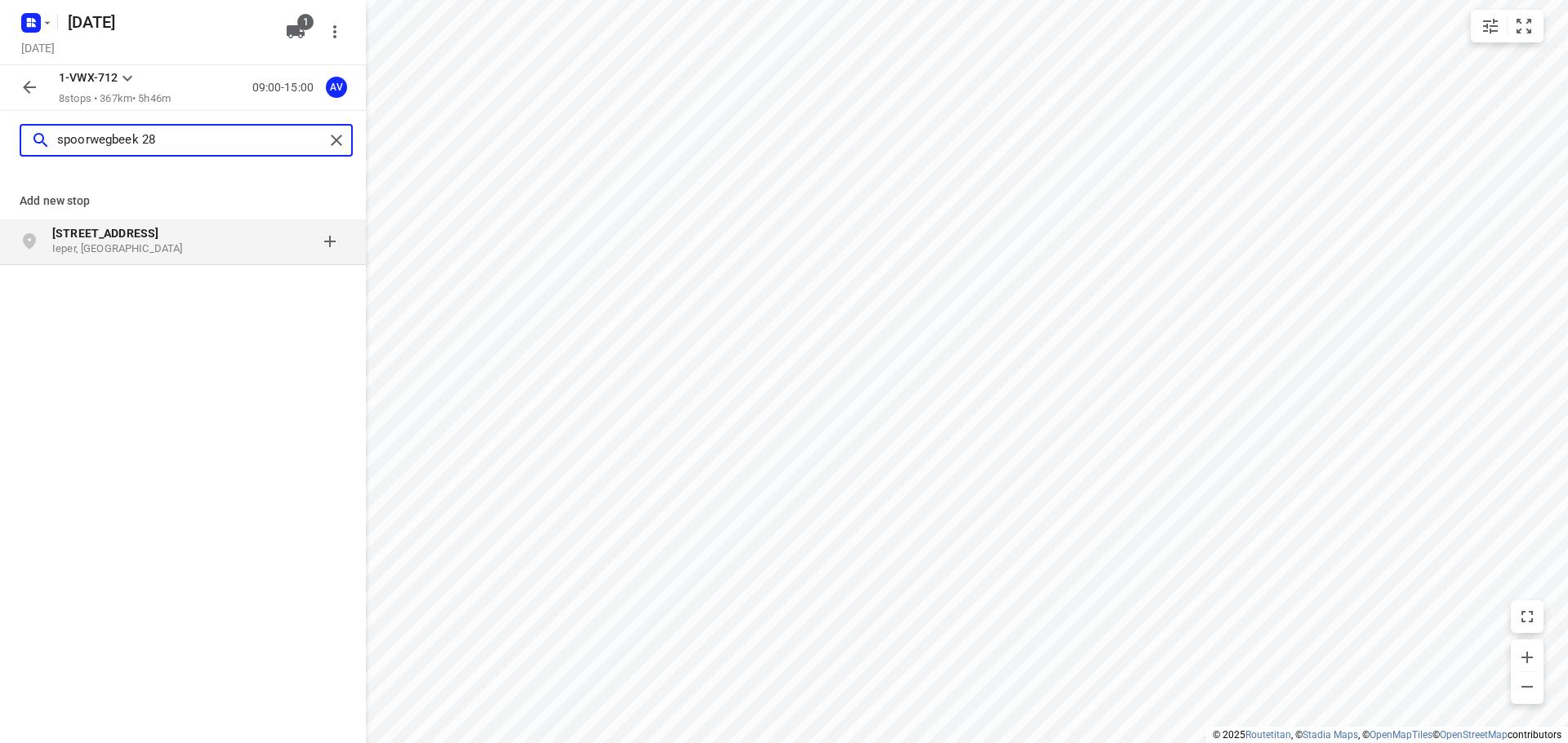
type input "spoorwegbeek 28"
click at [167, 247] on p "Ieper, [GEOGRAPHIC_DATA]" at bounding box center [127, 250] width 150 height 15
type input "[STREET_ADDRESS]"
click at [174, 238] on p "[STREET_ADDRESS]" at bounding box center [127, 233] width 150 height 16
type input "ter kale 1"
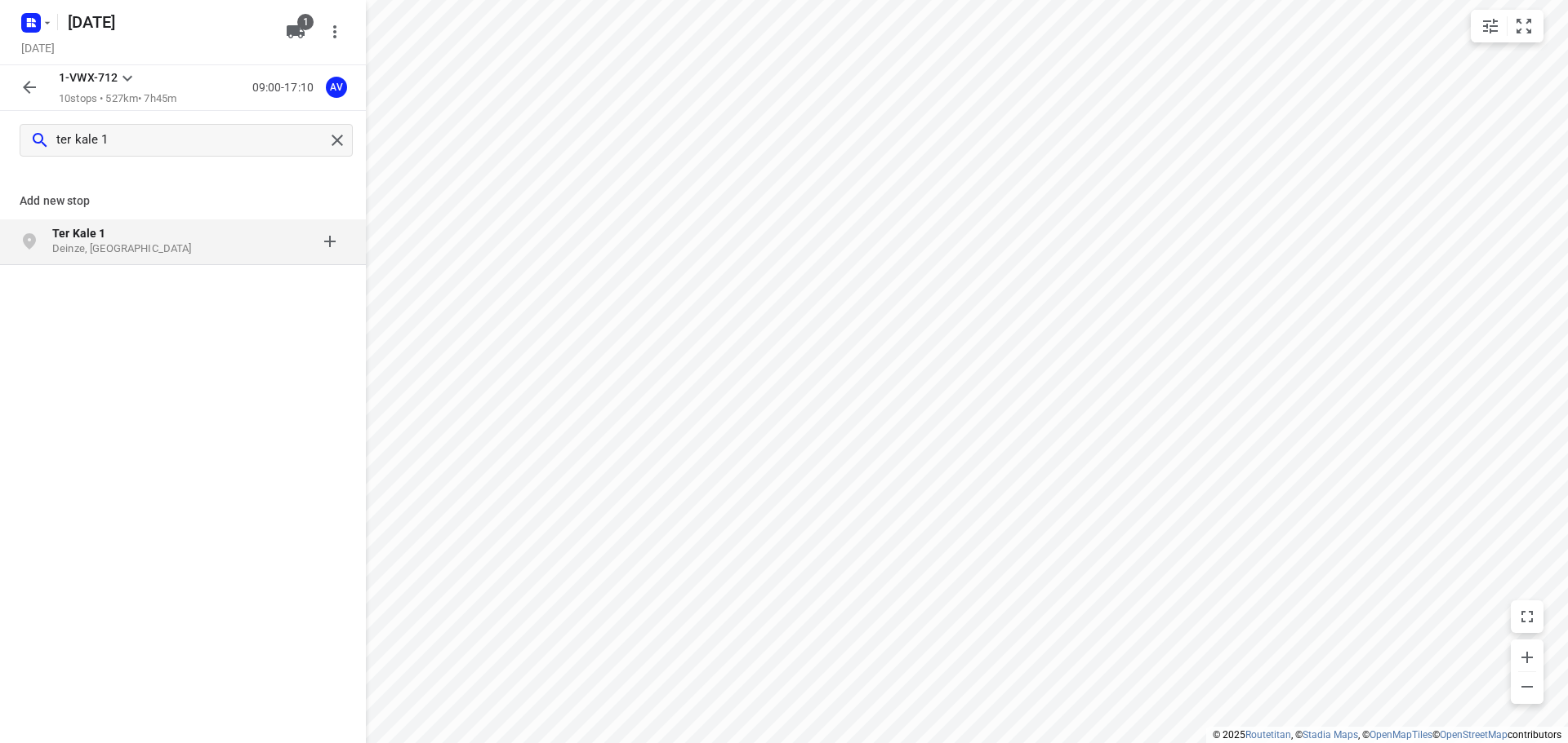
click at [119, 236] on p "Ter Kale 1" at bounding box center [127, 233] width 150 height 16
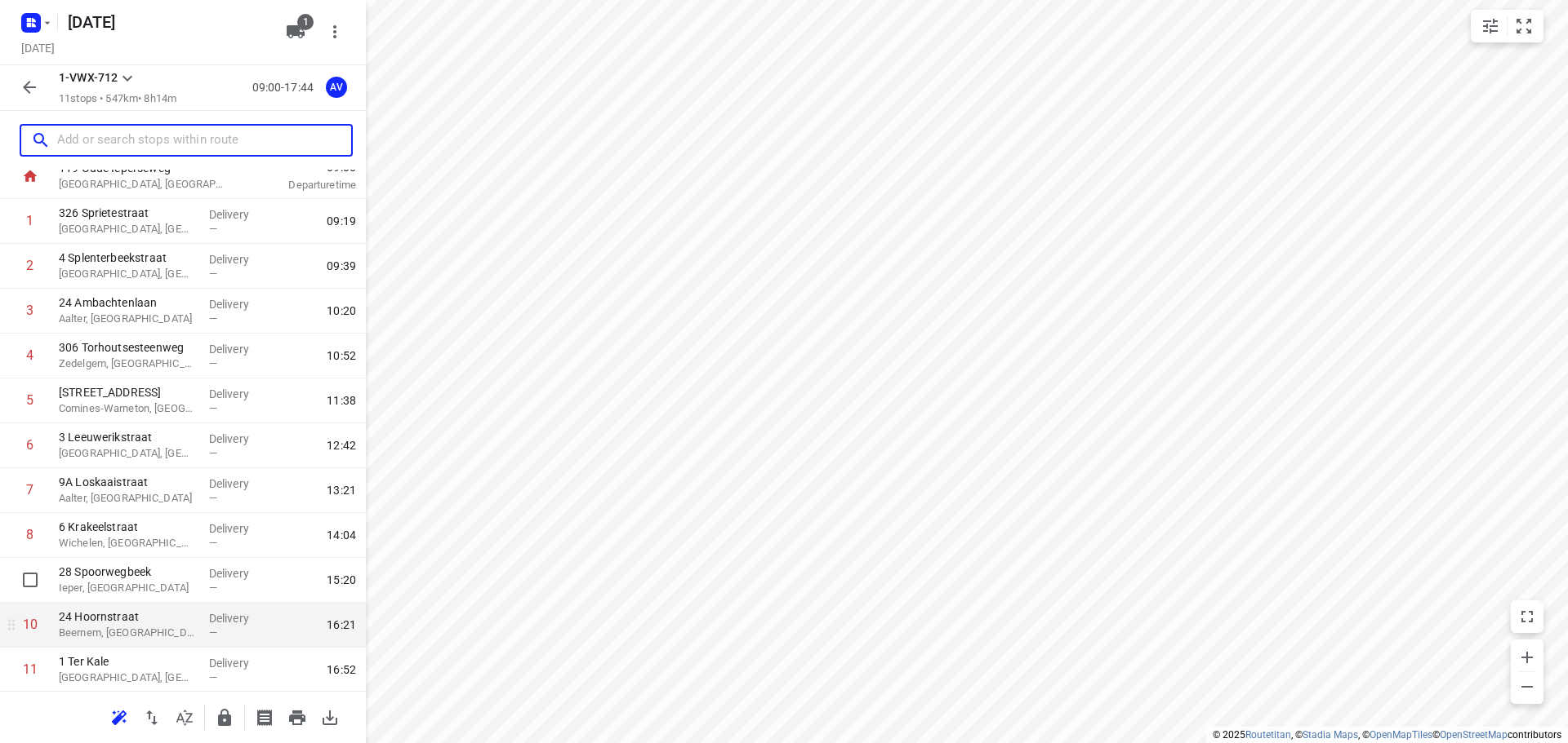
scroll to position [98, 0]
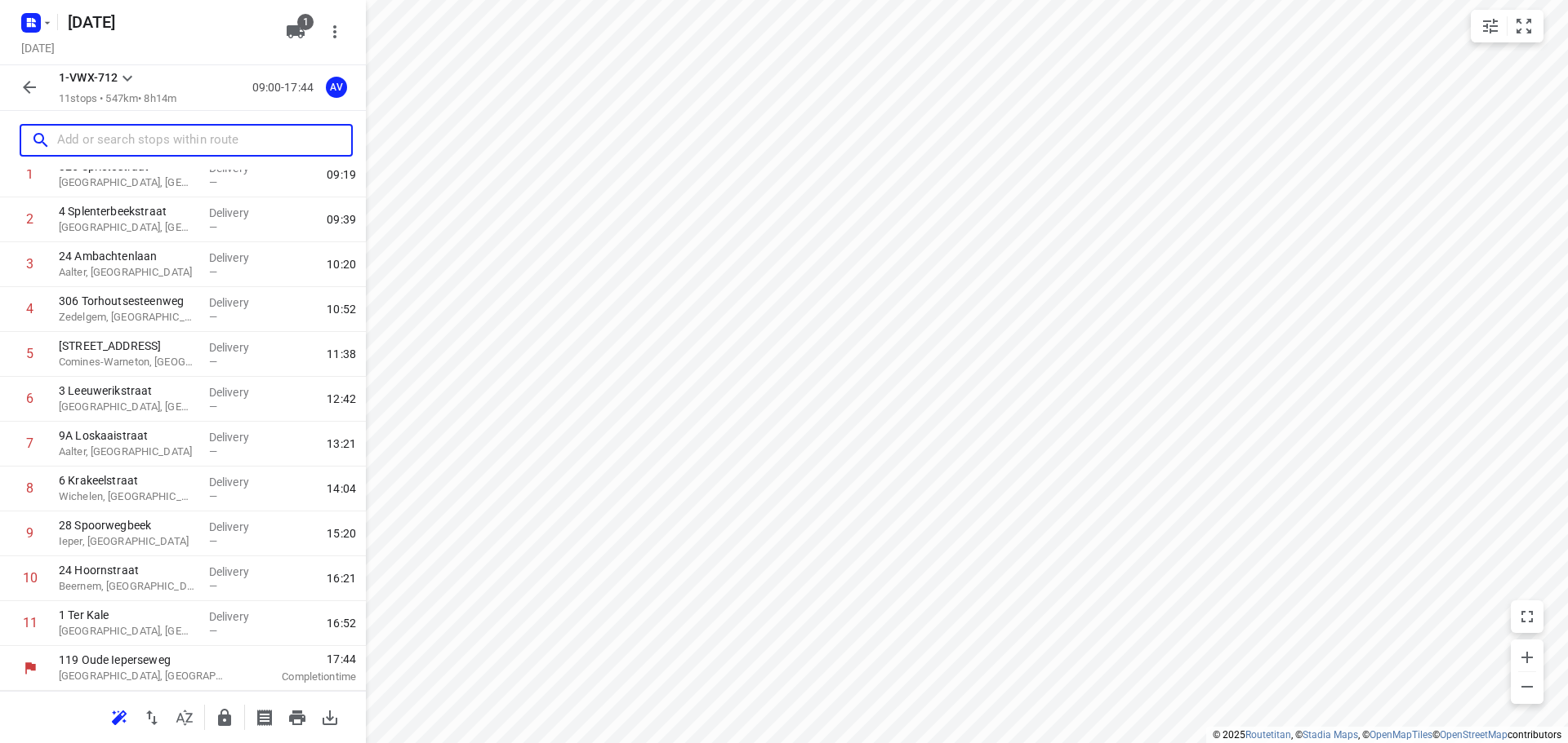
click at [194, 130] on input "text" at bounding box center [203, 141] width 294 height 25
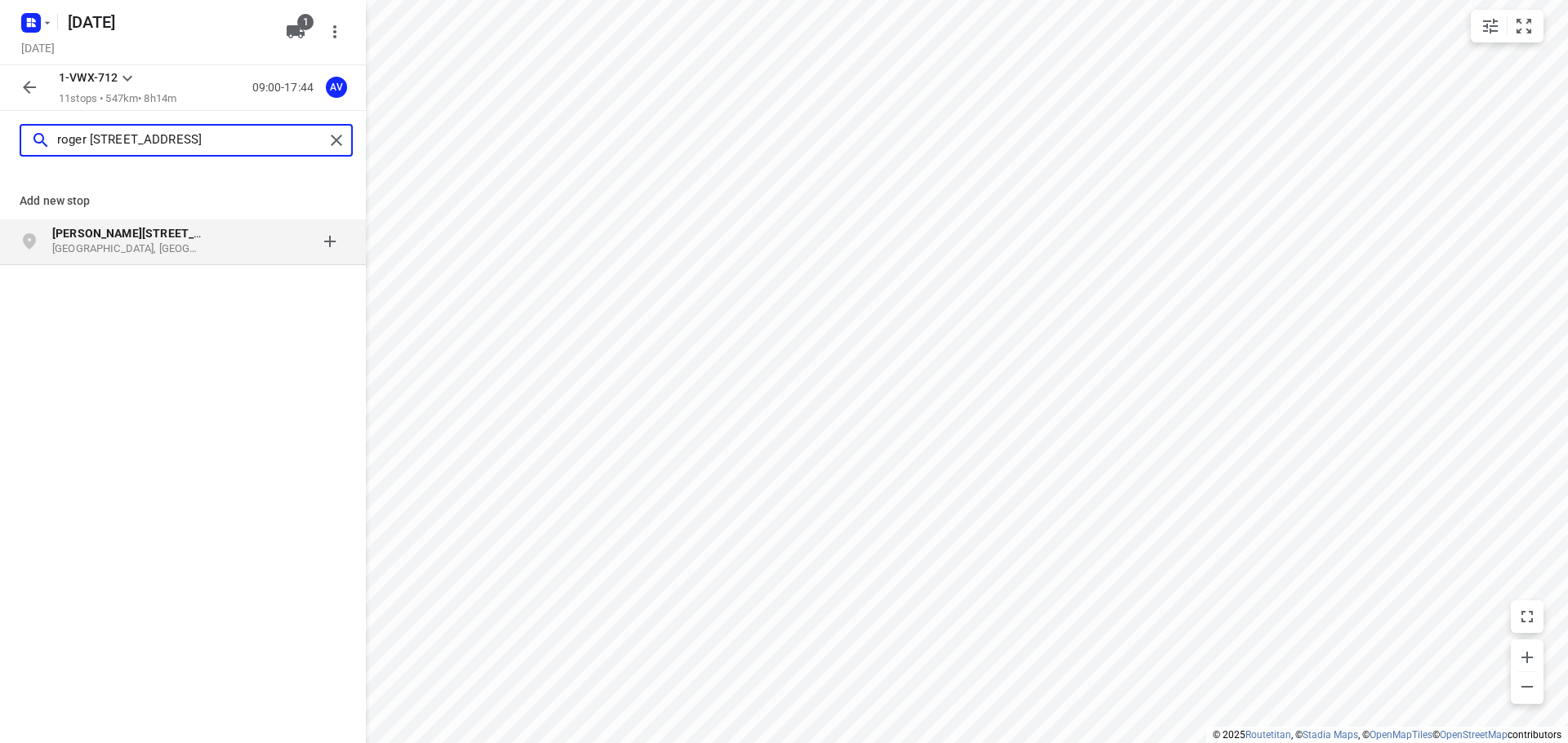
type input "roger [STREET_ADDRESS]"
click at [157, 246] on p "[GEOGRAPHIC_DATA], [GEOGRAPHIC_DATA]" at bounding box center [127, 250] width 150 height 15
type input "[PERSON_NAME][STREET_ADDRESS]"
click at [202, 249] on p "Huldenberg, [GEOGRAPHIC_DATA]" at bounding box center [127, 250] width 150 height 15
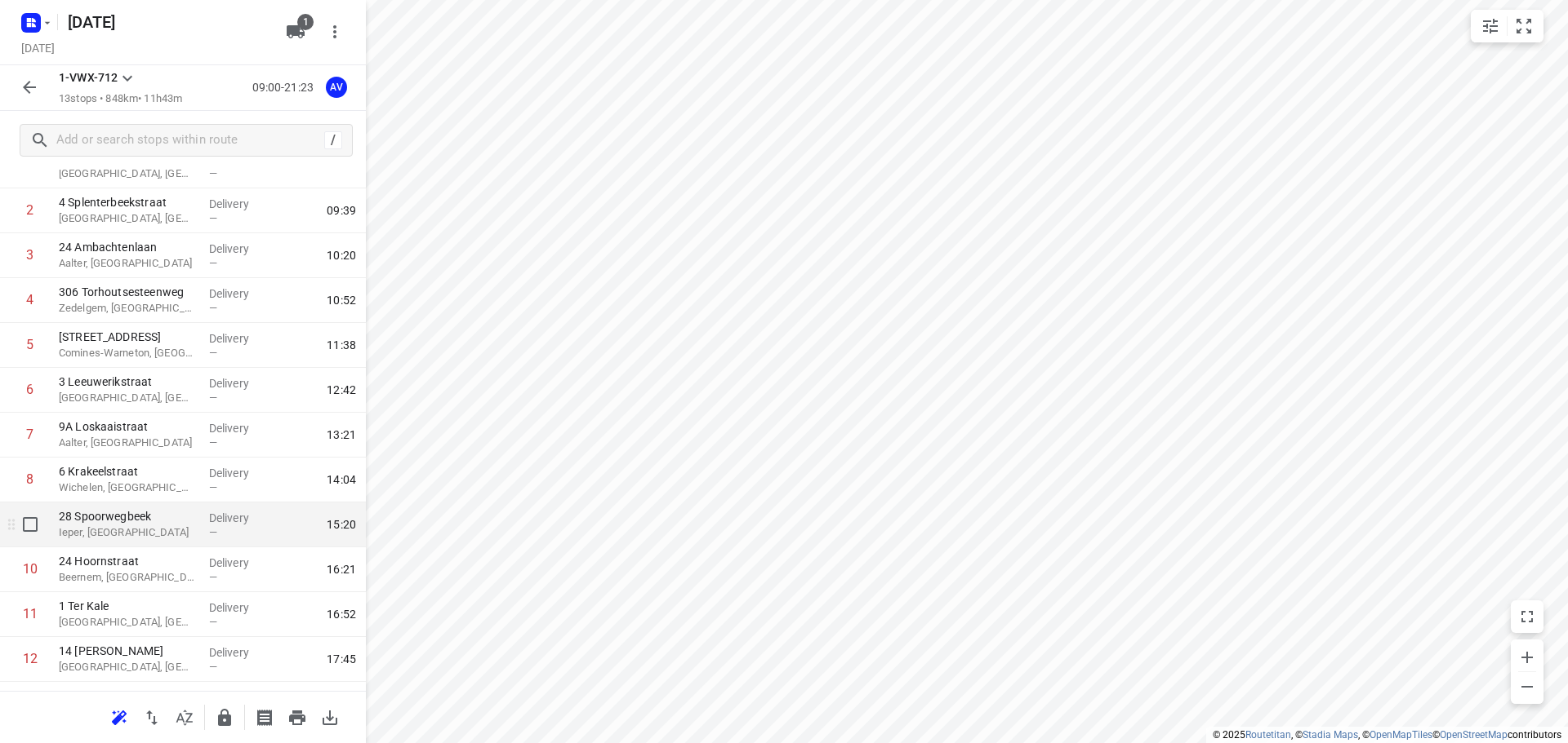
scroll to position [189, 0]
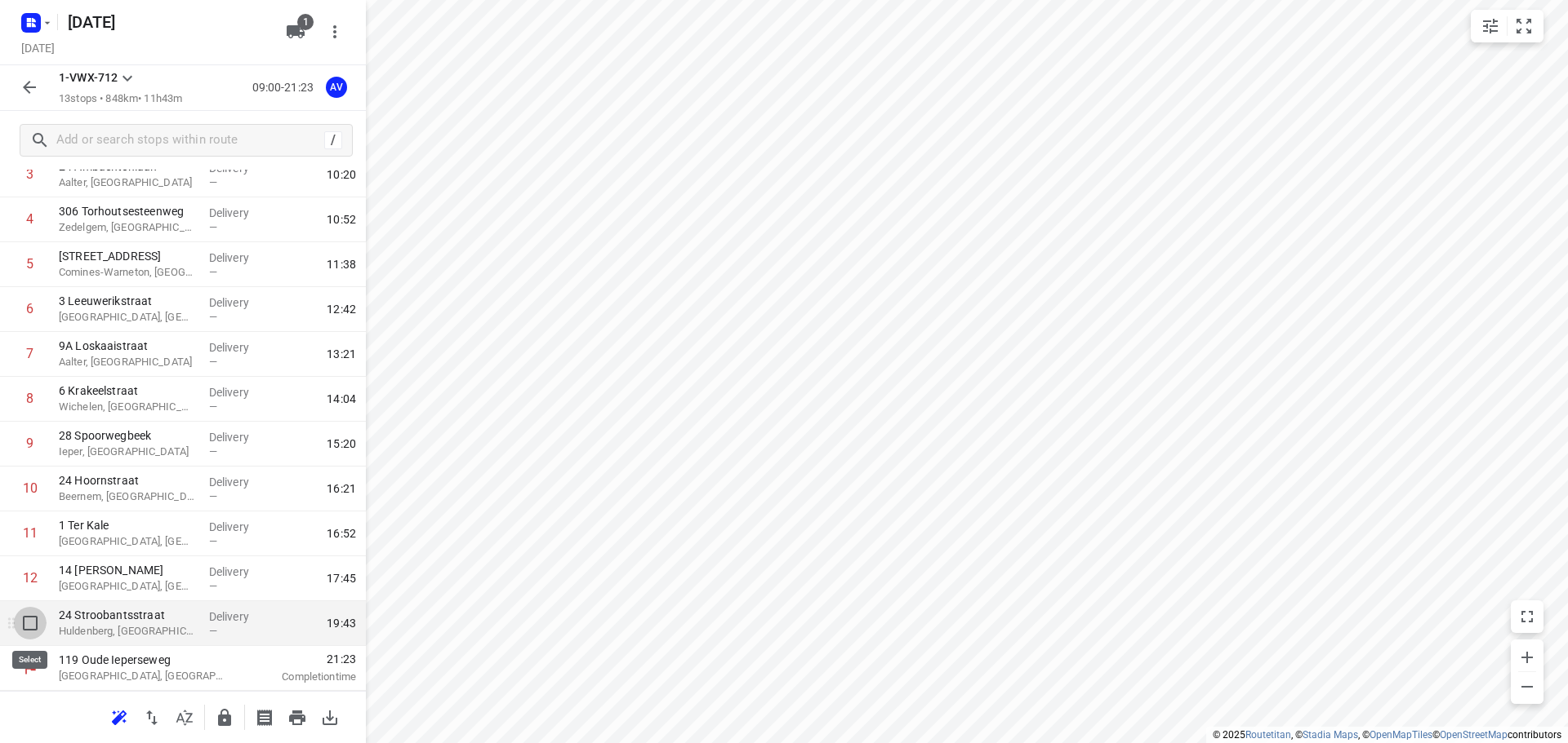
click at [29, 623] on input "checkbox" at bounding box center [30, 624] width 33 height 33
checkbox input "true"
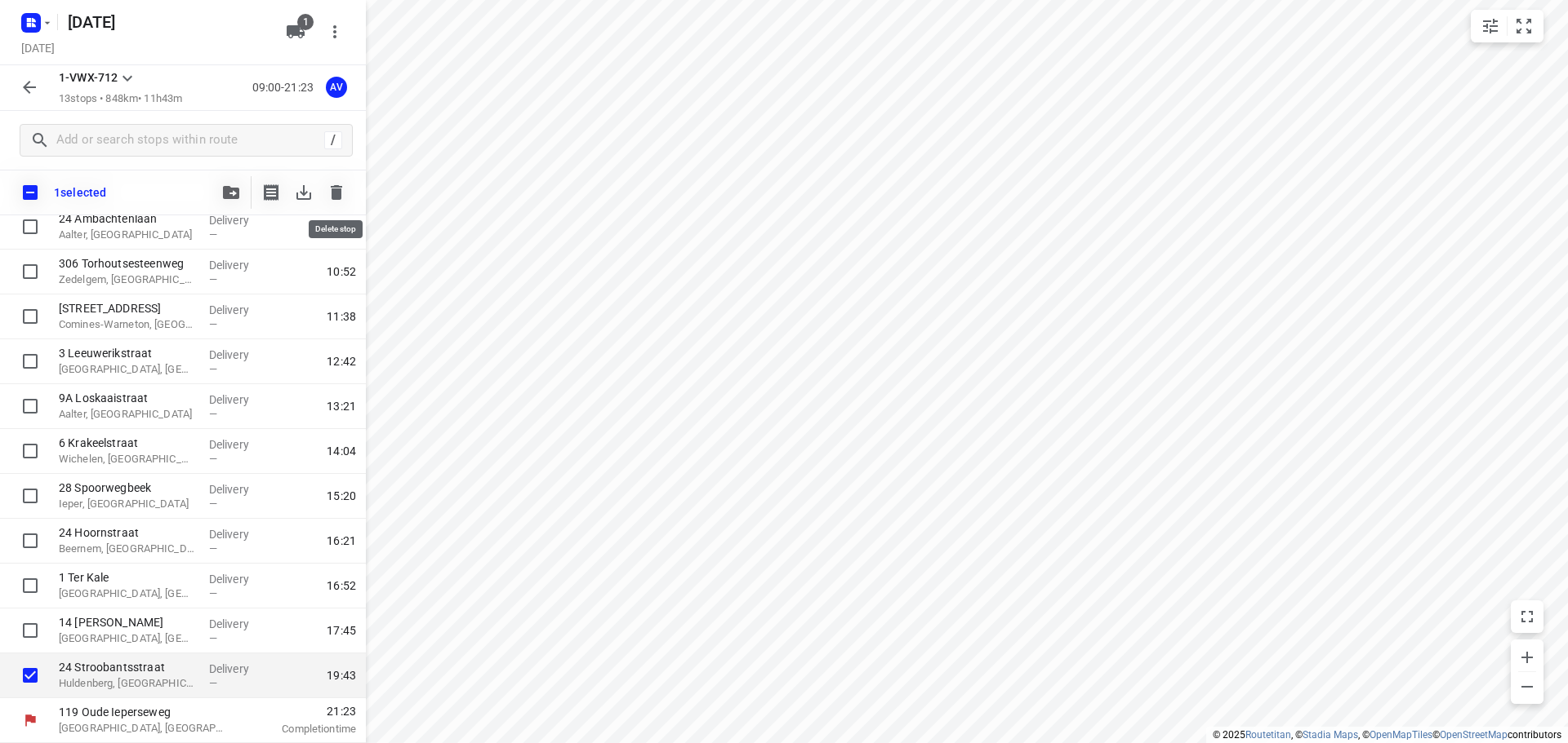
click at [345, 195] on icon "button" at bounding box center [337, 193] width 19 height 19
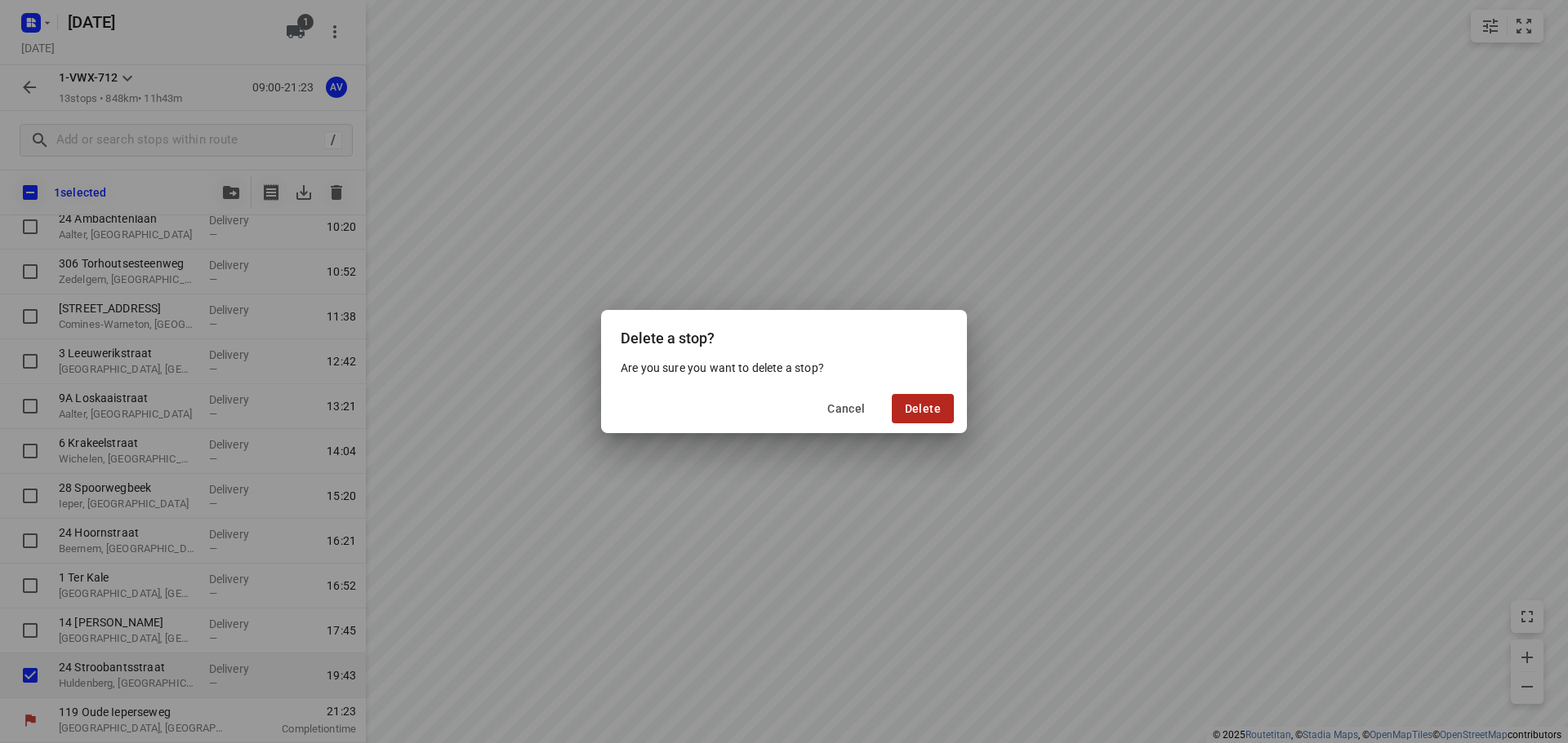
click at [922, 411] on span "Delete" at bounding box center [922, 409] width 36 height 13
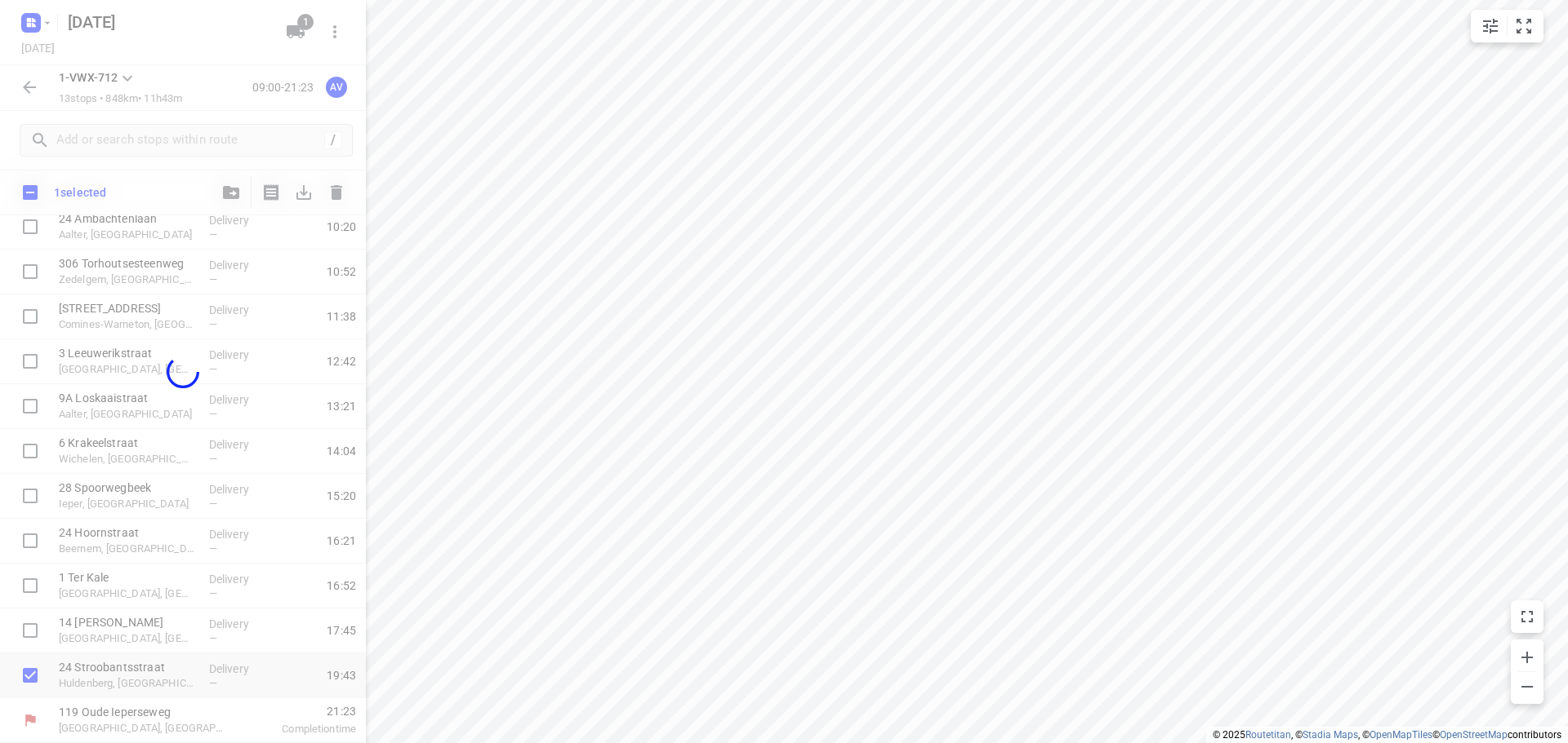
scroll to position [144, 0]
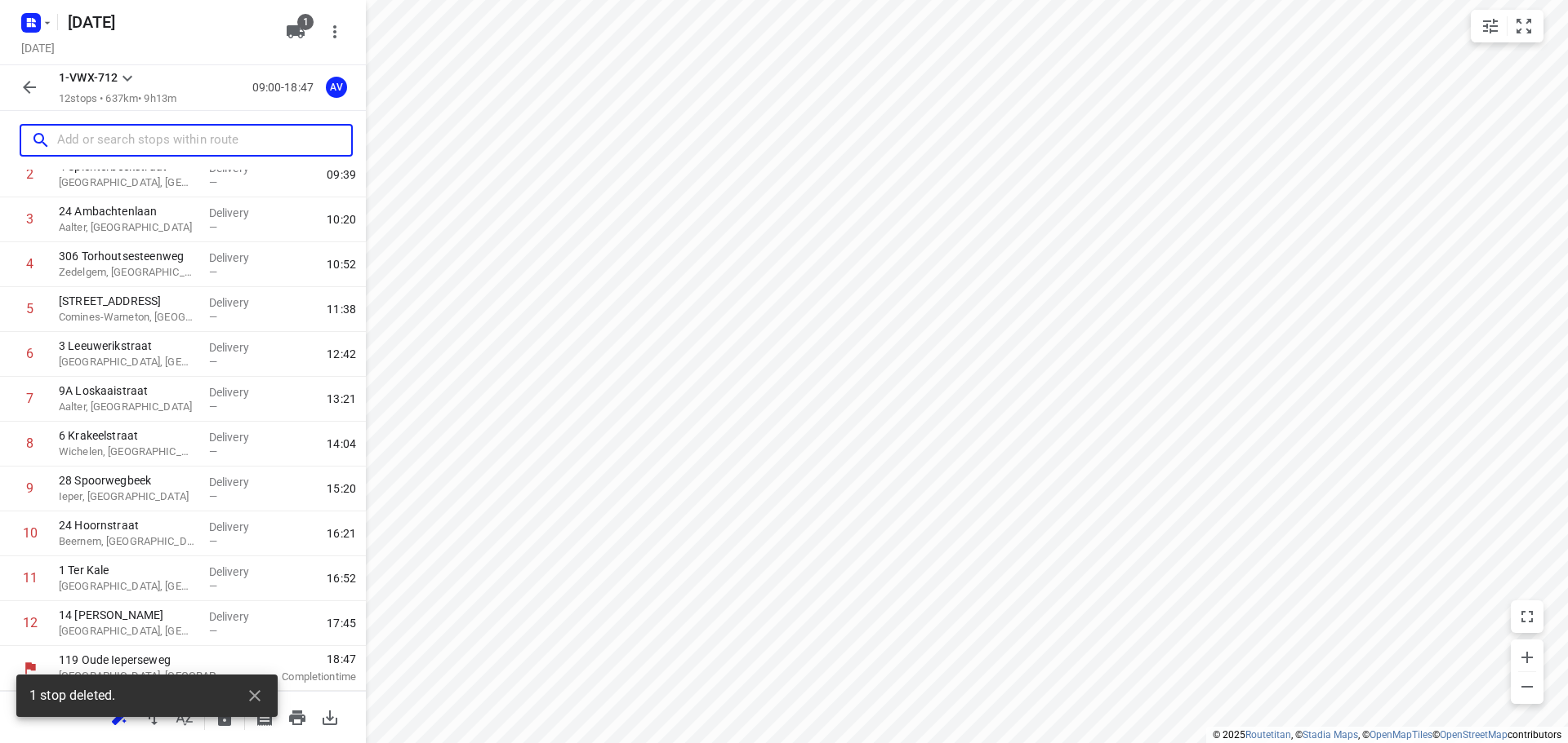
click at [137, 136] on input "text" at bounding box center [203, 141] width 294 height 25
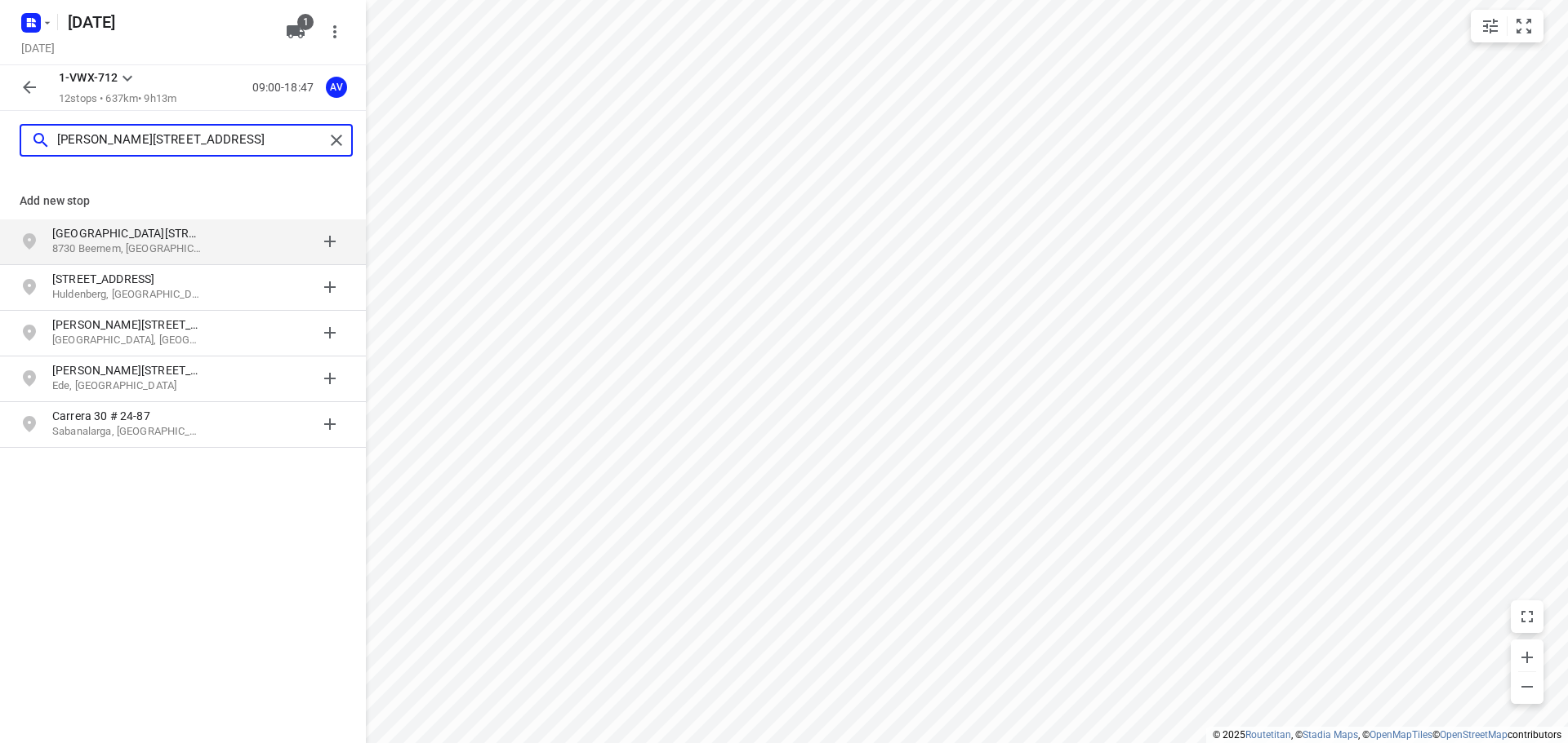
type input "[PERSON_NAME][STREET_ADDRESS]"
click at [215, 245] on div "Karel [STREET_ADDRESS]" at bounding box center [135, 242] width 167 height 33
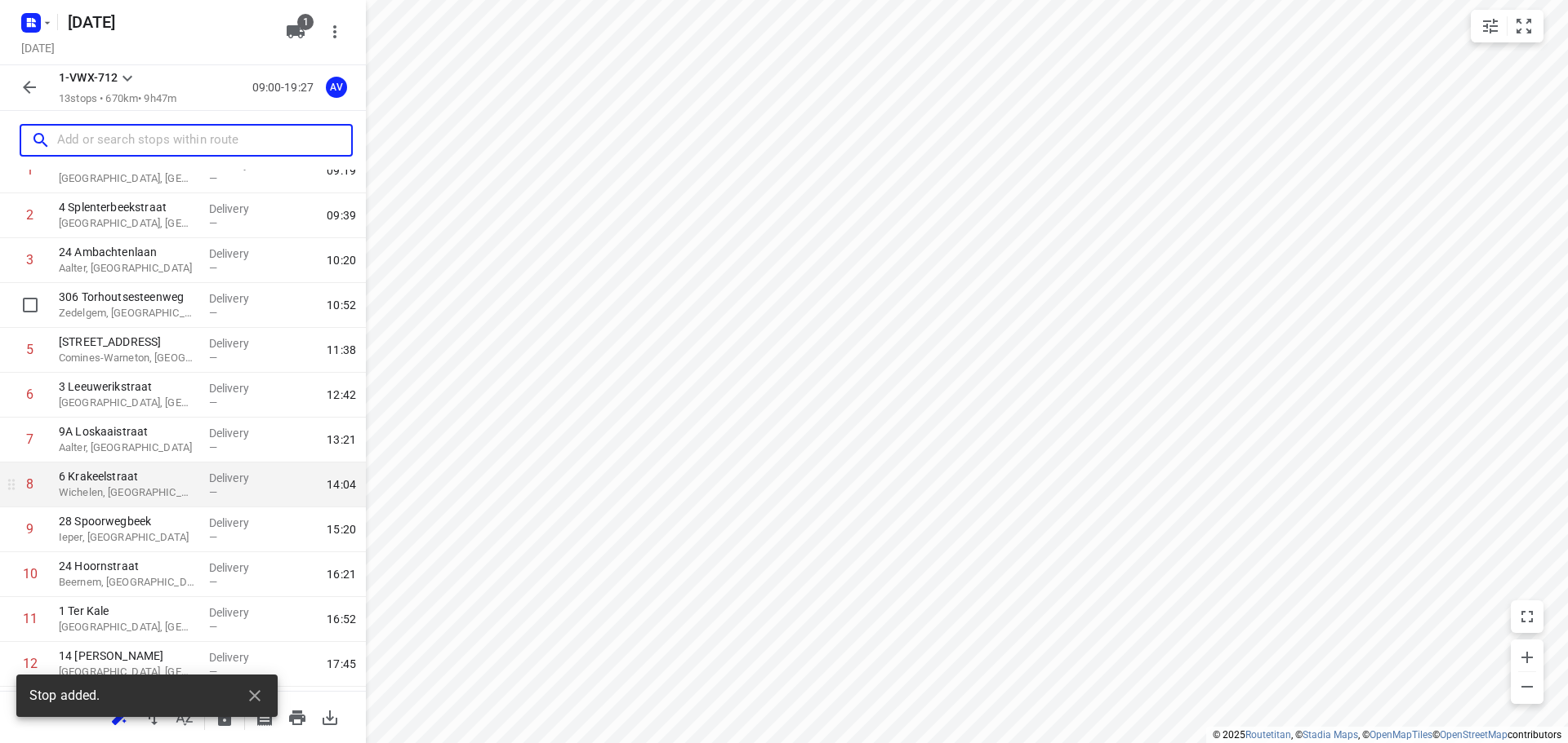
scroll to position [189, 0]
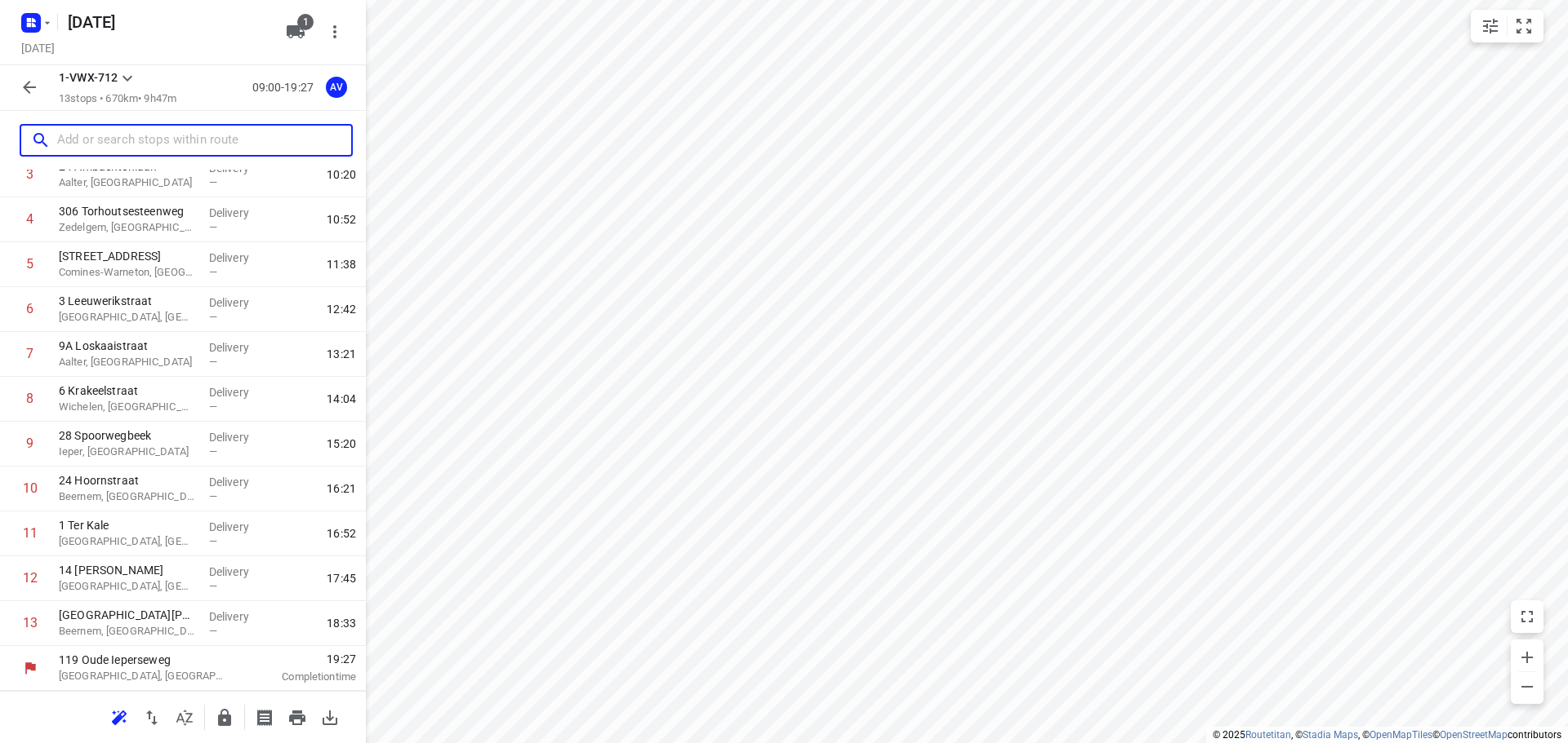
drag, startPoint x: 160, startPoint y: 137, endPoint x: 178, endPoint y: 115, distance: 28.4
click at [161, 137] on input "text" at bounding box center [203, 141] width 294 height 25
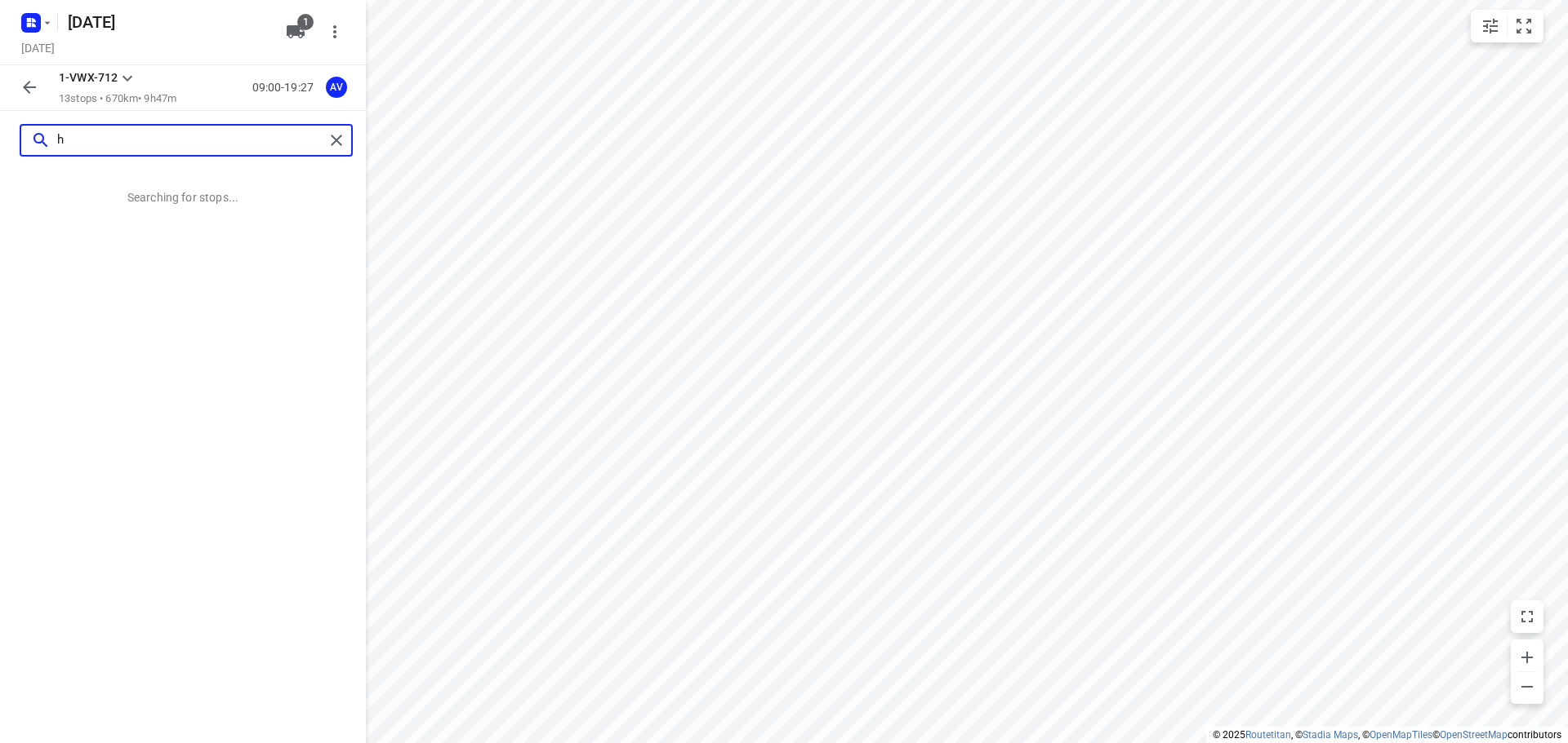
scroll to position [0, 0]
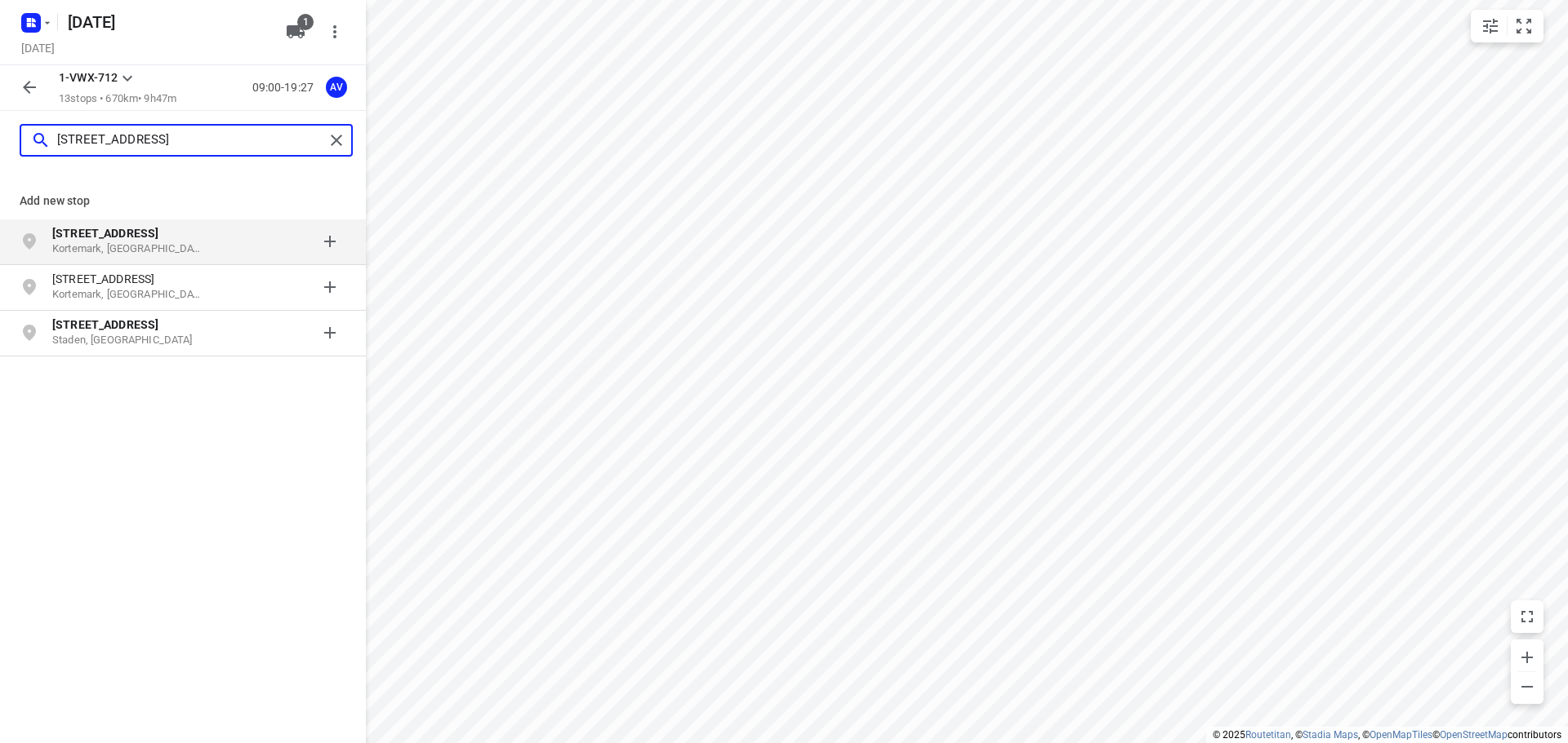
type input "[STREET_ADDRESS]"
click at [146, 243] on p "Kortemark, [GEOGRAPHIC_DATA]" at bounding box center [127, 250] width 150 height 15
type input "uilstond 4"
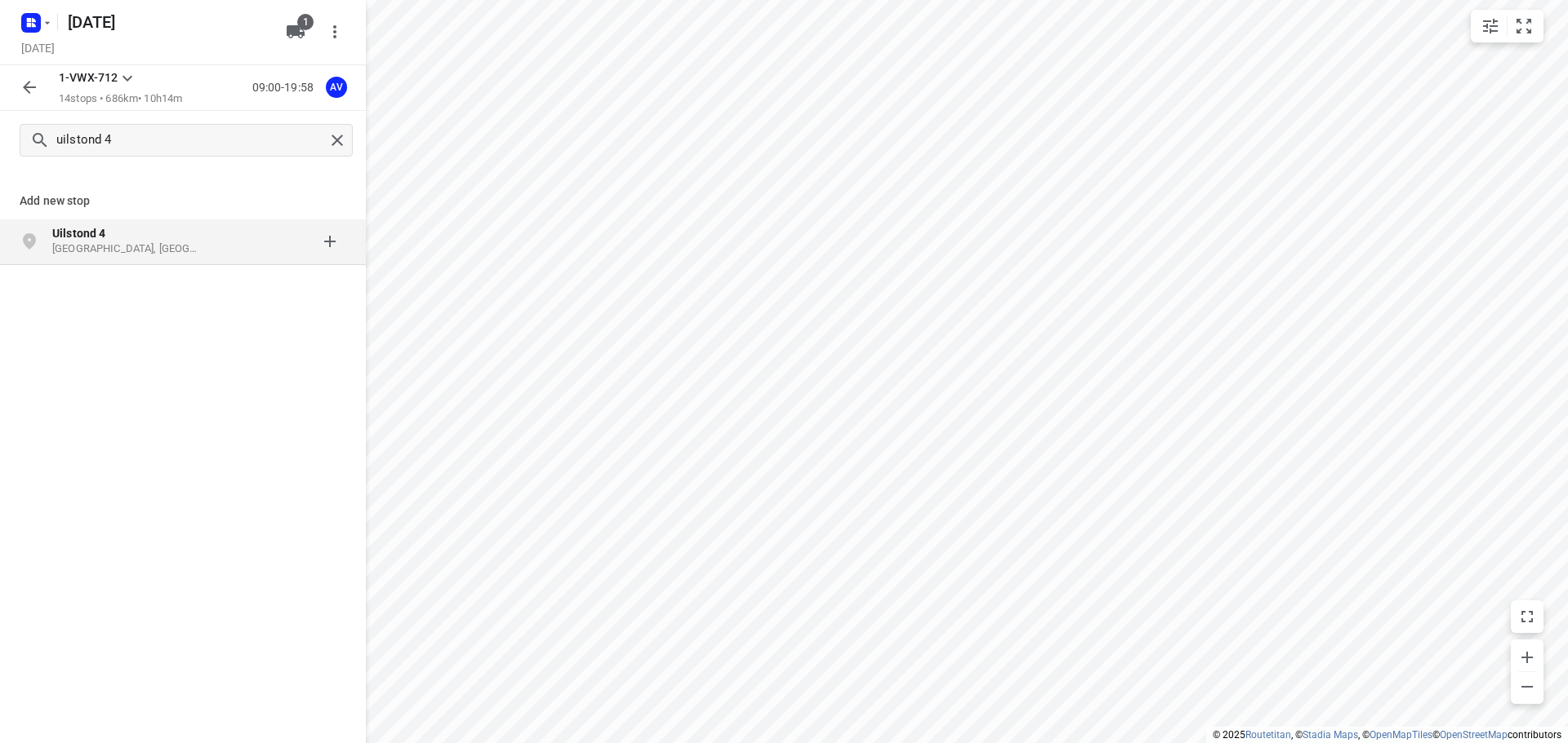
click at [165, 249] on p "[GEOGRAPHIC_DATA], [GEOGRAPHIC_DATA]" at bounding box center [127, 250] width 150 height 15
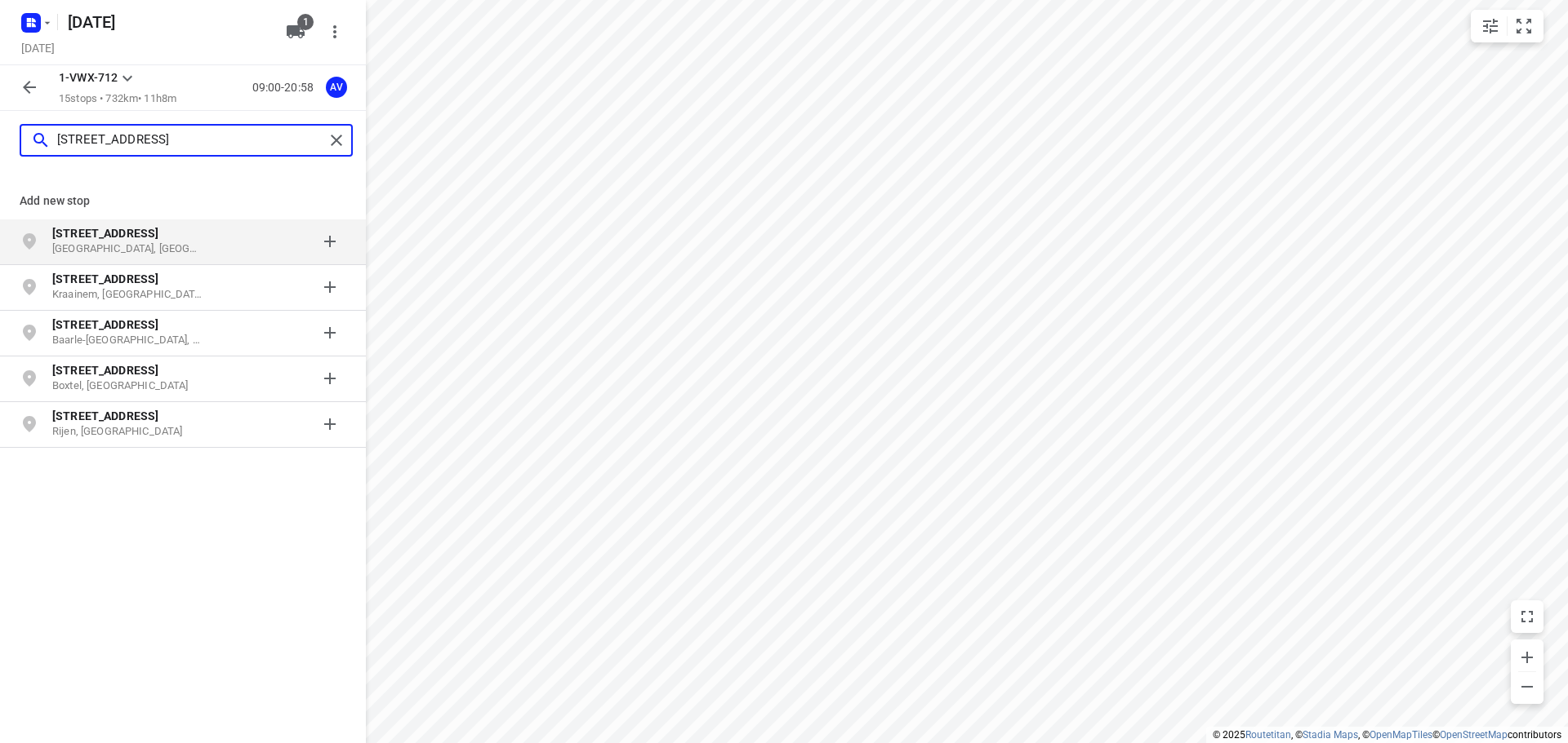
type input "[STREET_ADDRESS]"
click at [168, 248] on p "[GEOGRAPHIC_DATA], [GEOGRAPHIC_DATA]" at bounding box center [127, 250] width 150 height 15
type input "westbeke 7"
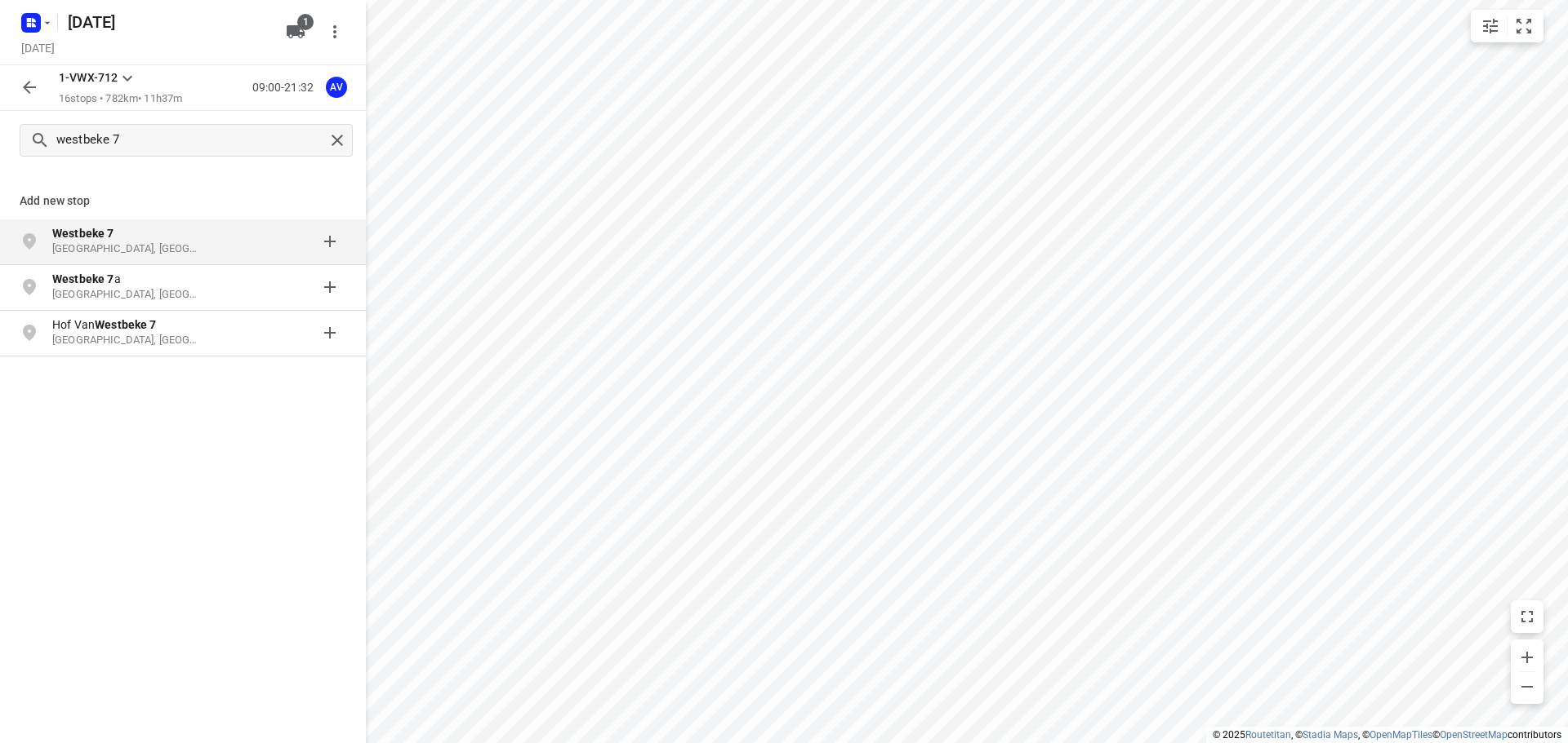
click at [163, 240] on p "Westbeke 7" at bounding box center [127, 233] width 150 height 16
type input "[STREET_ADDRESS]"
click at [211, 237] on p "[STREET_ADDRESS]" at bounding box center [135, 233] width 167 height 16
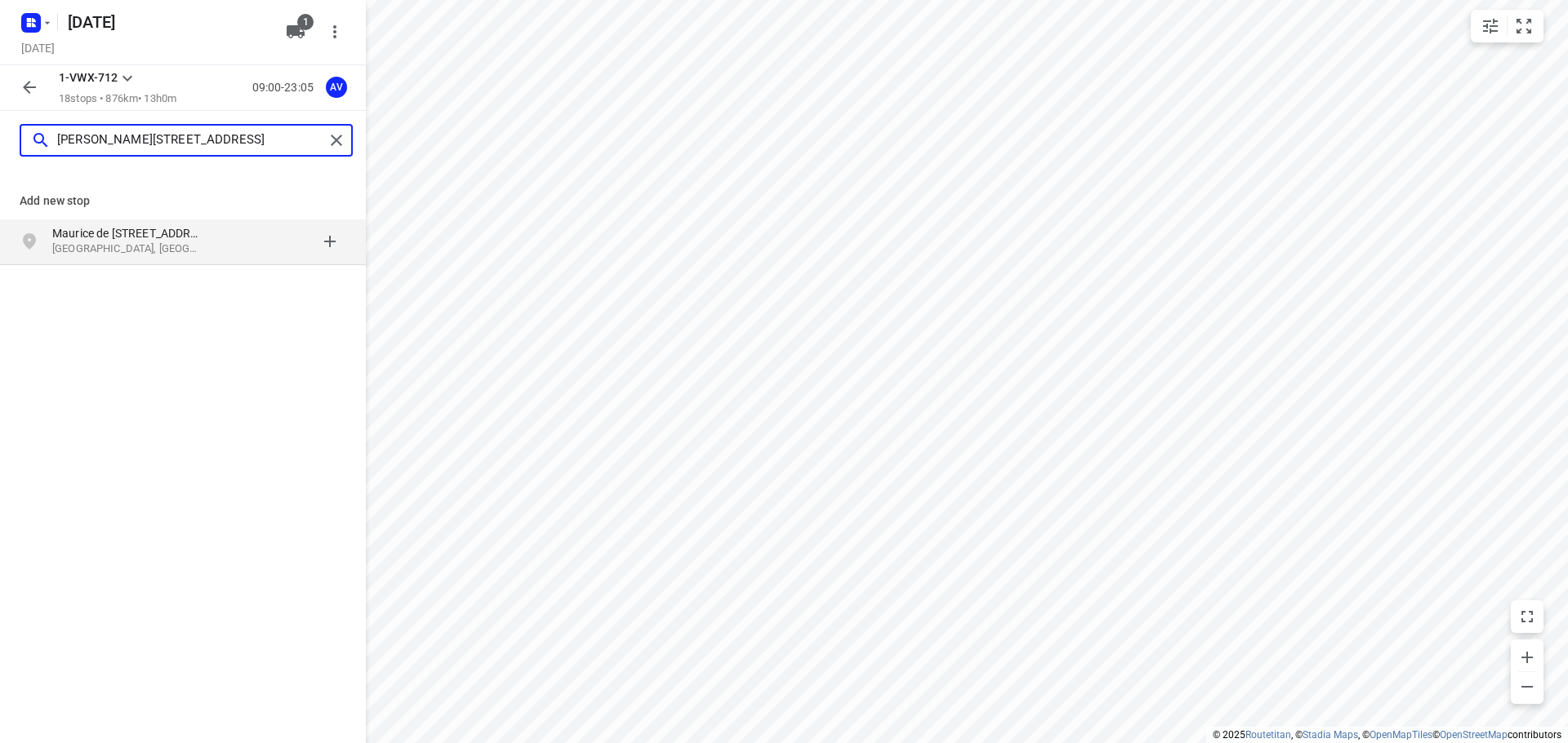
type input "[PERSON_NAME][STREET_ADDRESS]"
click at [186, 247] on p "[GEOGRAPHIC_DATA], [GEOGRAPHIC_DATA]" at bounding box center [127, 250] width 150 height 15
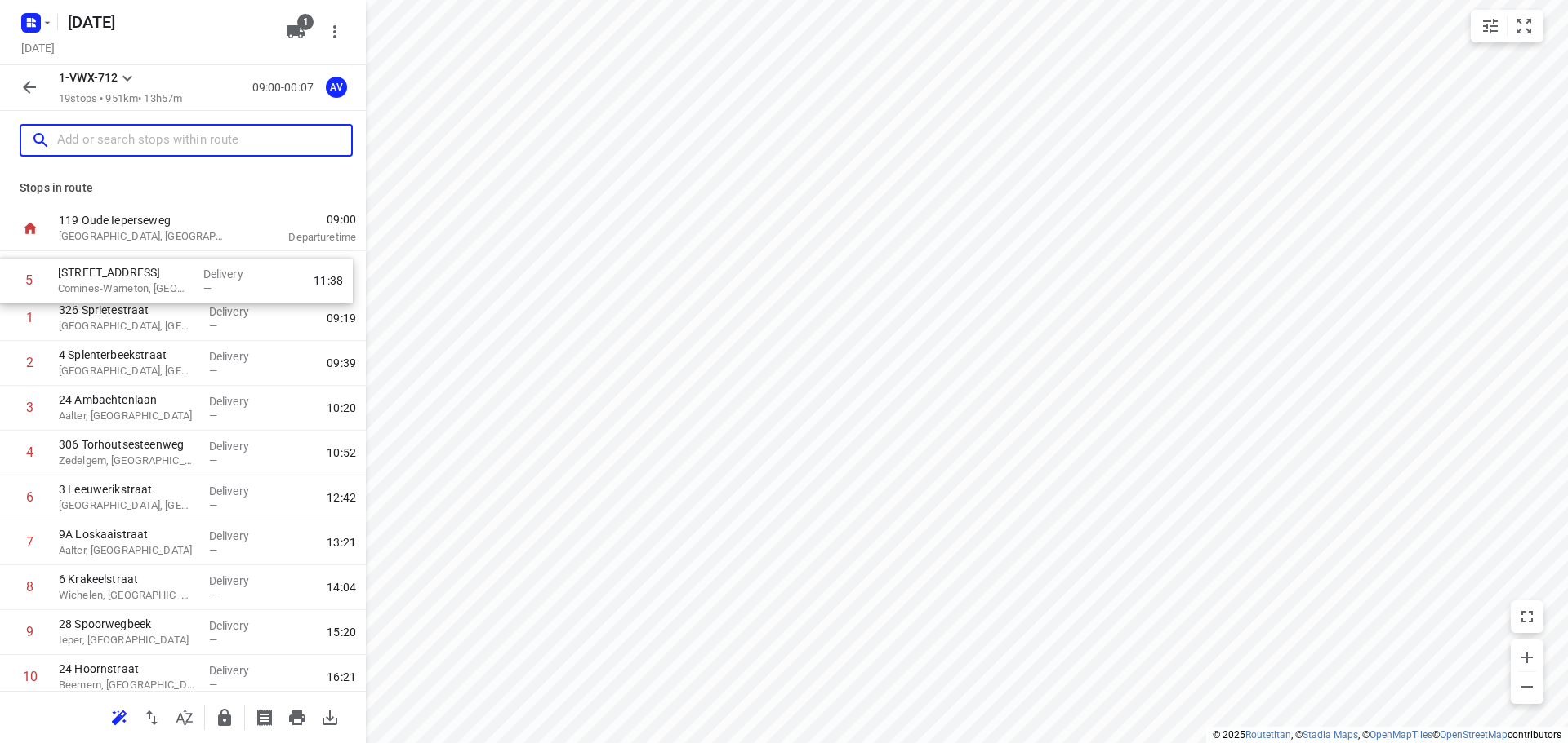
drag, startPoint x: 6, startPoint y: 458, endPoint x: 5, endPoint y: 278, distance: 180.0
click at [5, 278] on div "1 326 Sprietestraat Waregem, [GEOGRAPHIC_DATA] Delivery — 09:19 2 4 Splenterbee…" at bounding box center [182, 677] width 365 height 853
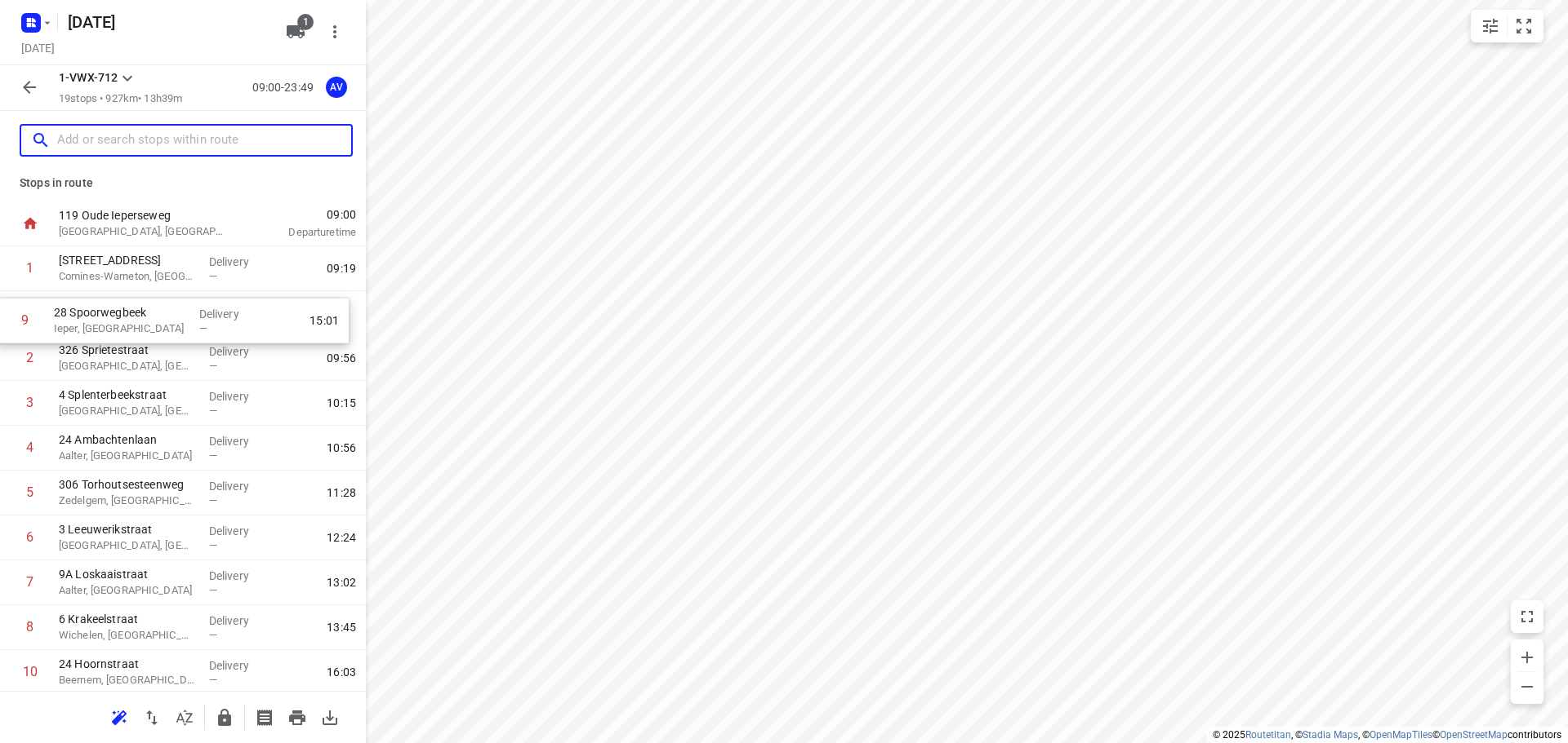
drag, startPoint x: 3, startPoint y: 638, endPoint x: 3, endPoint y: 313, distance: 325.0
click at [1, 313] on div "1 10 Chemin des Casernes Comines-[GEOGRAPHIC_DATA], [GEOGRAPHIC_DATA] Delivery …" at bounding box center [182, 673] width 365 height 853
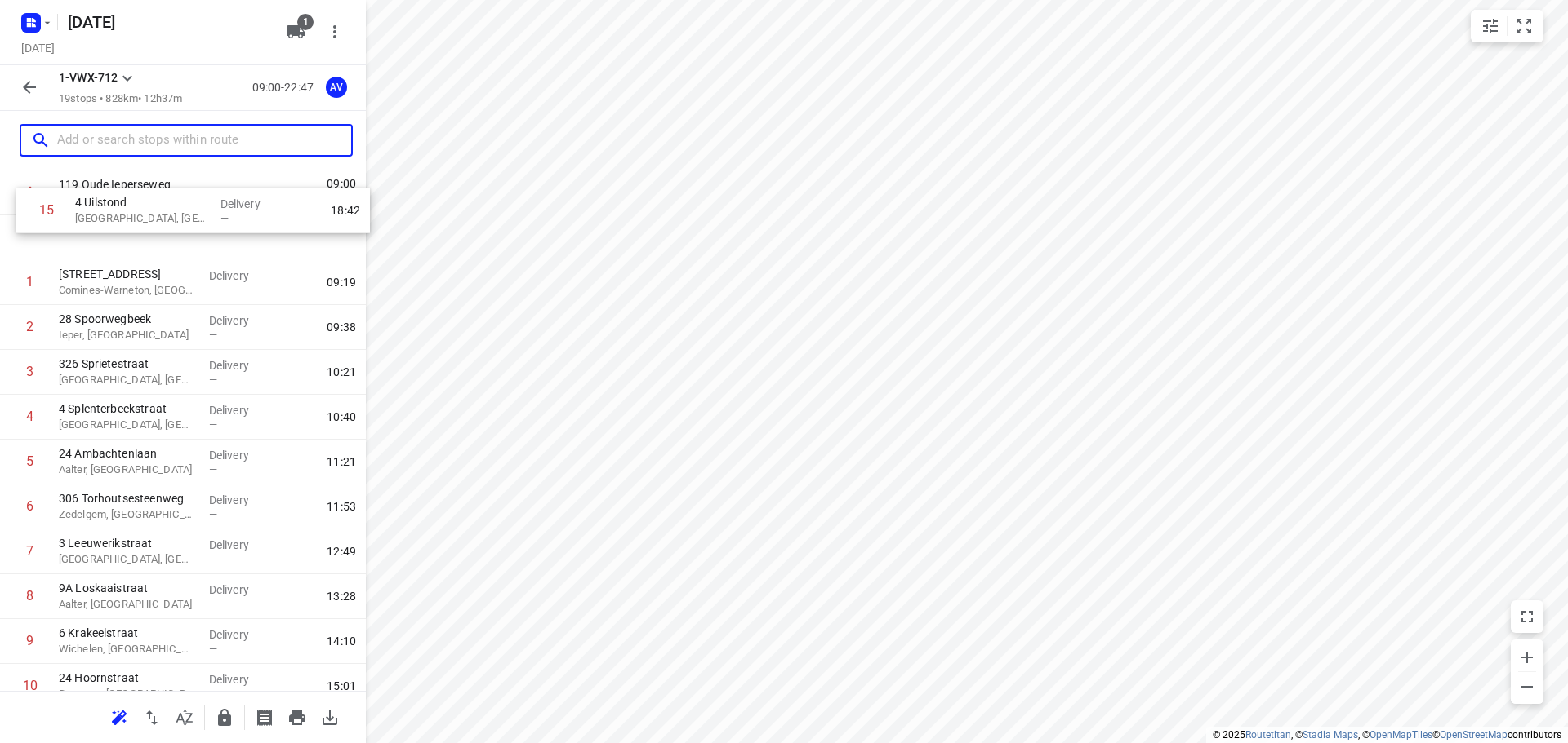
scroll to position [0, 0]
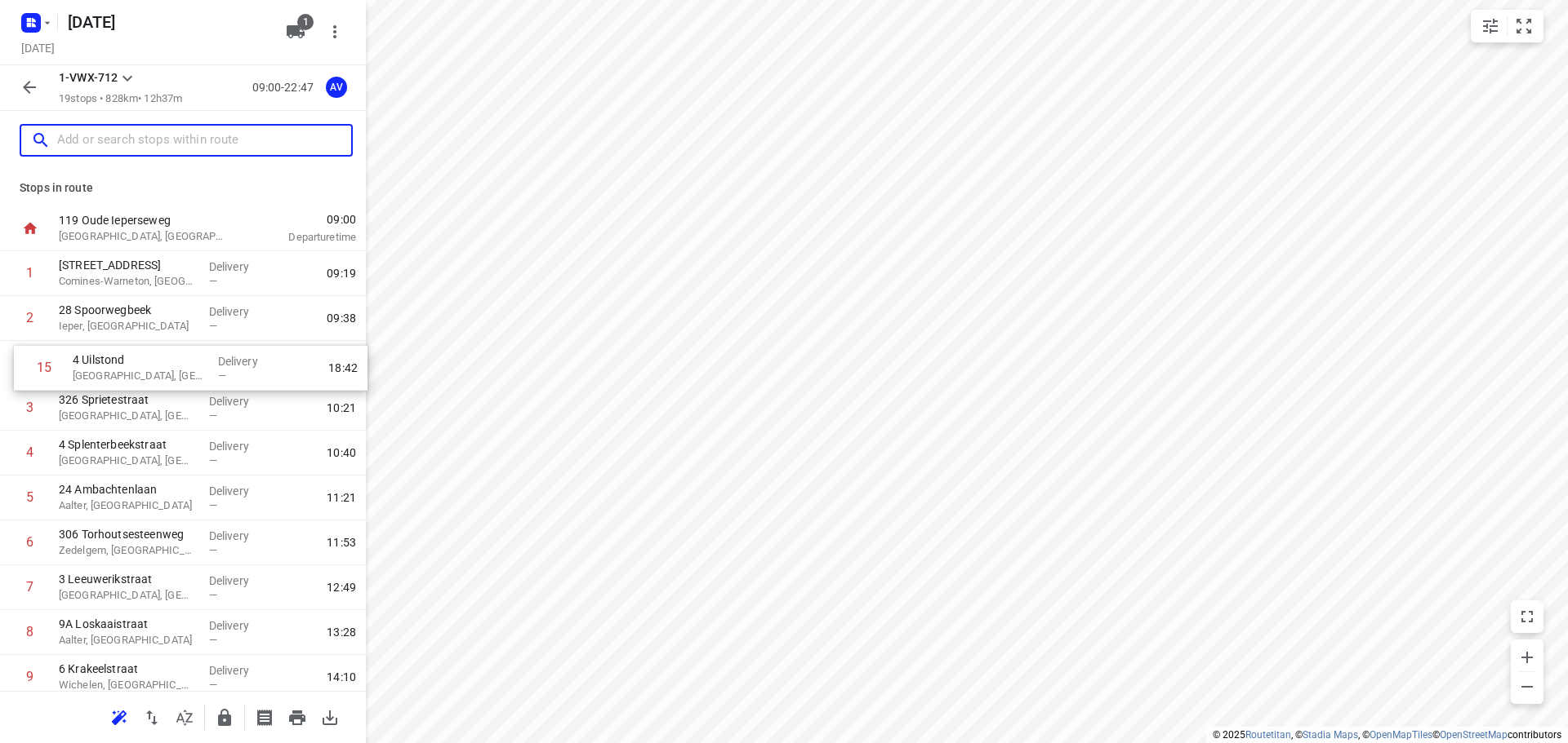
drag, startPoint x: 12, startPoint y: 576, endPoint x: 22, endPoint y: 361, distance: 215.2
click at [23, 361] on div "1 10 Chemin des Casernes Comines-[GEOGRAPHIC_DATA], [GEOGRAPHIC_DATA] Delivery …" at bounding box center [182, 677] width 365 height 853
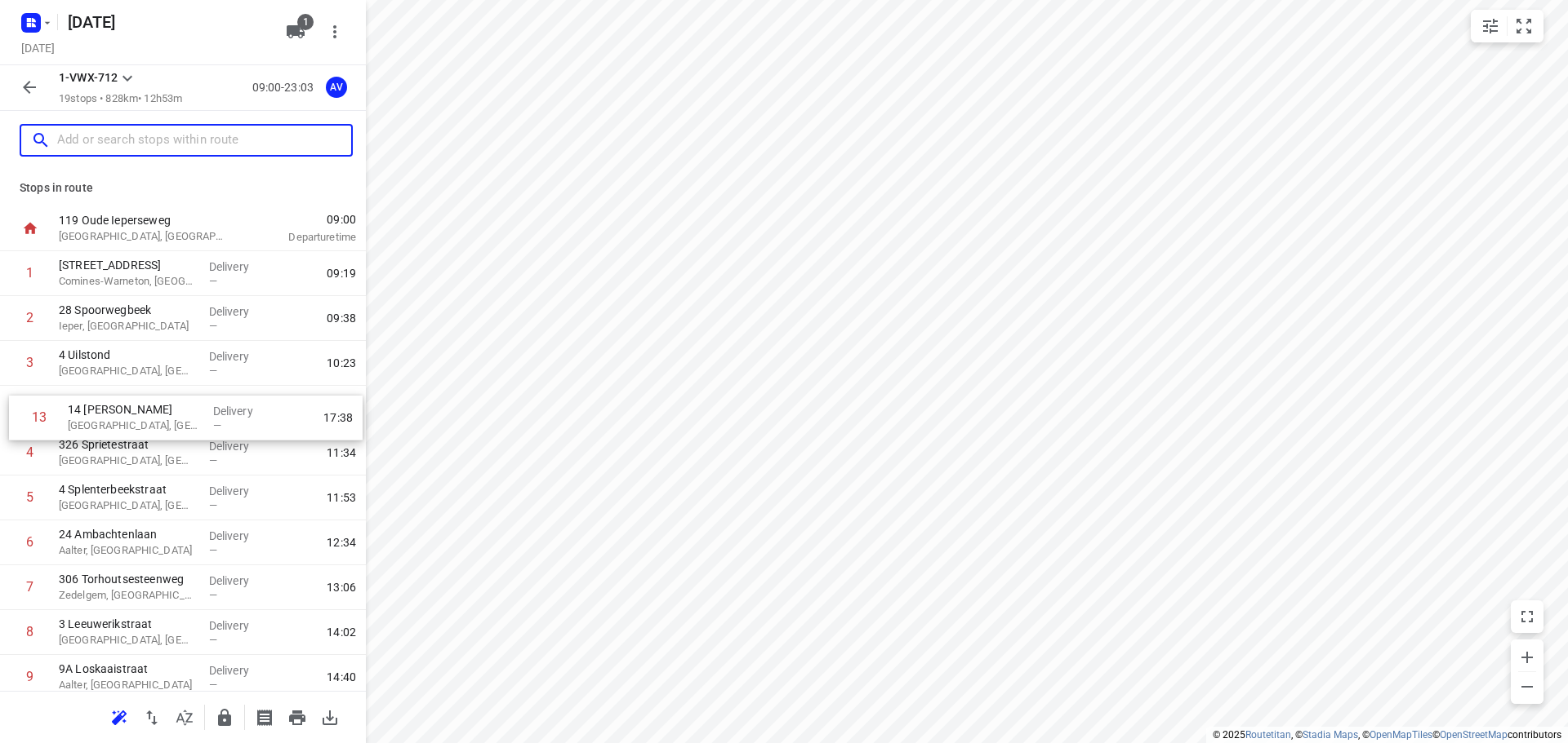
drag, startPoint x: 10, startPoint y: 490, endPoint x: 19, endPoint y: 417, distance: 73.6
click at [18, 417] on div "1 10 Chemin des Casernes Comines-[GEOGRAPHIC_DATA], [GEOGRAPHIC_DATA] Delivery …" at bounding box center [182, 677] width 365 height 853
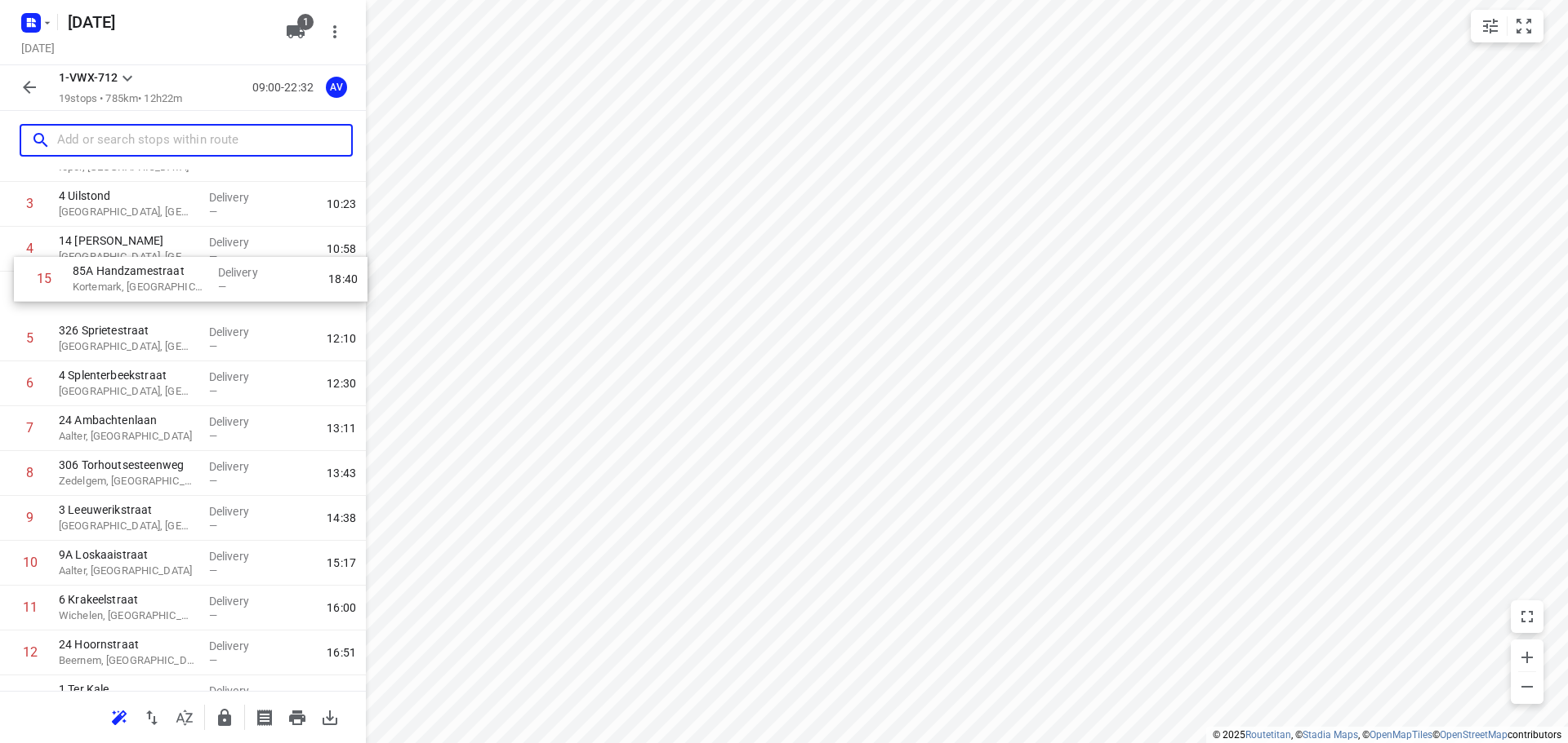
scroll to position [158, 0]
drag, startPoint x: 12, startPoint y: 658, endPoint x: 21, endPoint y: 301, distance: 357.1
click at [21, 301] on div "1 10 Chemin des Casernes Comines-[GEOGRAPHIC_DATA], [GEOGRAPHIC_DATA] Delivery …" at bounding box center [182, 519] width 365 height 853
drag, startPoint x: 9, startPoint y: 586, endPoint x: 13, endPoint y: 302, distance: 284.0
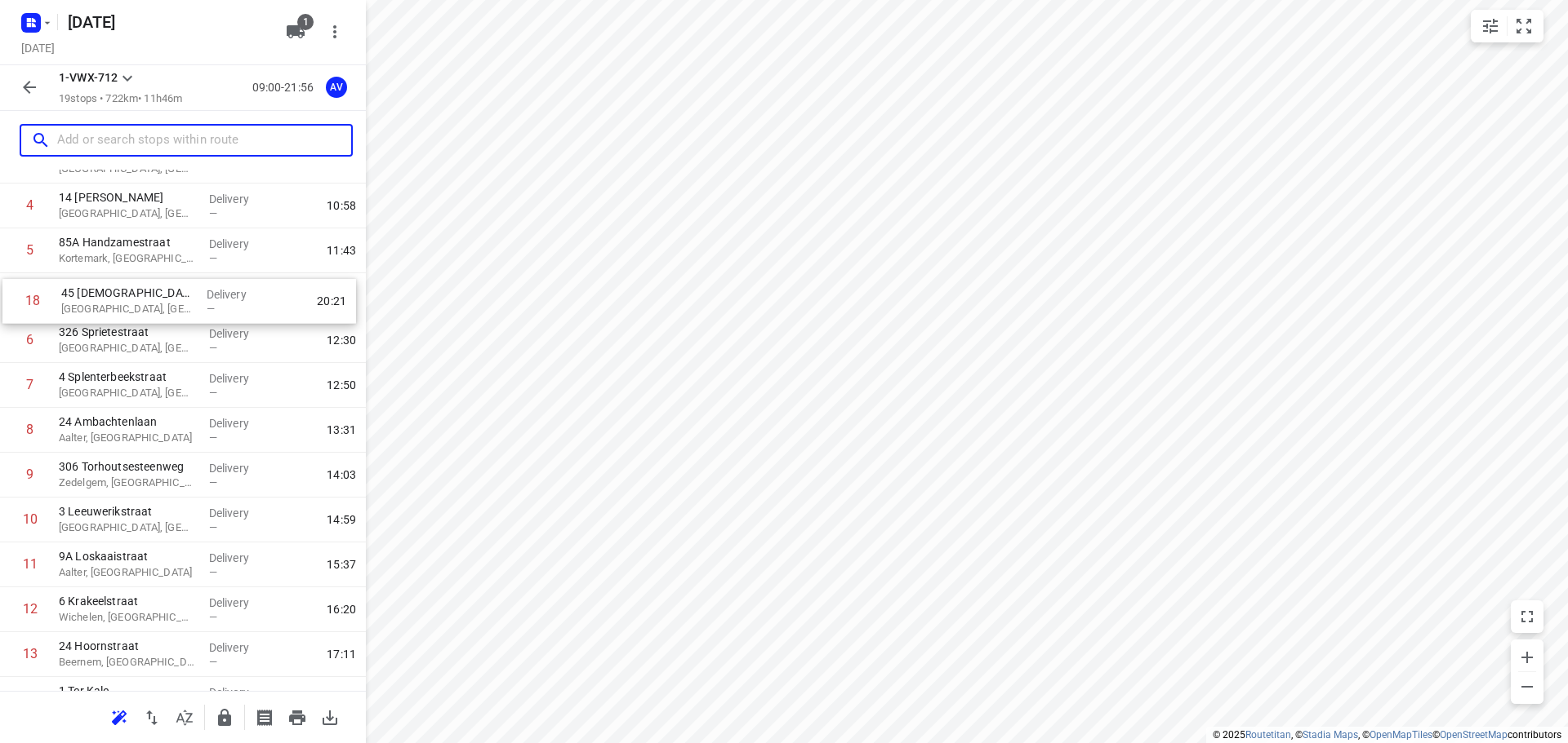
click at [13, 302] on div "1 10 Chemin des Casernes Comines-[GEOGRAPHIC_DATA], [GEOGRAPHIC_DATA] Delivery …" at bounding box center [182, 475] width 365 height 853
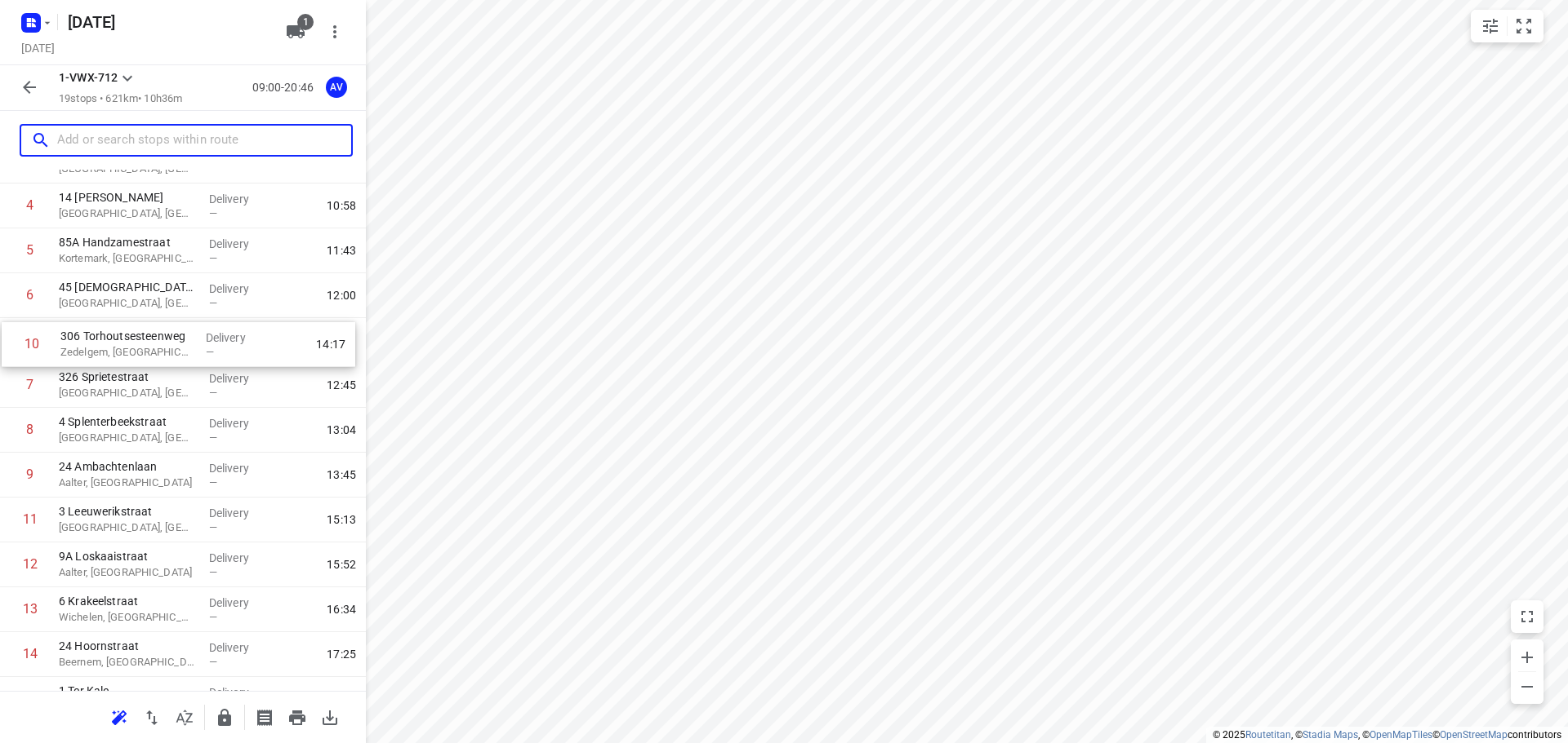
drag, startPoint x: 10, startPoint y: 479, endPoint x: 12, endPoint y: 342, distance: 137.0
click at [12, 342] on div "1 10 Chemin des Casernes Comines-[GEOGRAPHIC_DATA], [GEOGRAPHIC_DATA] Delivery …" at bounding box center [182, 475] width 365 height 853
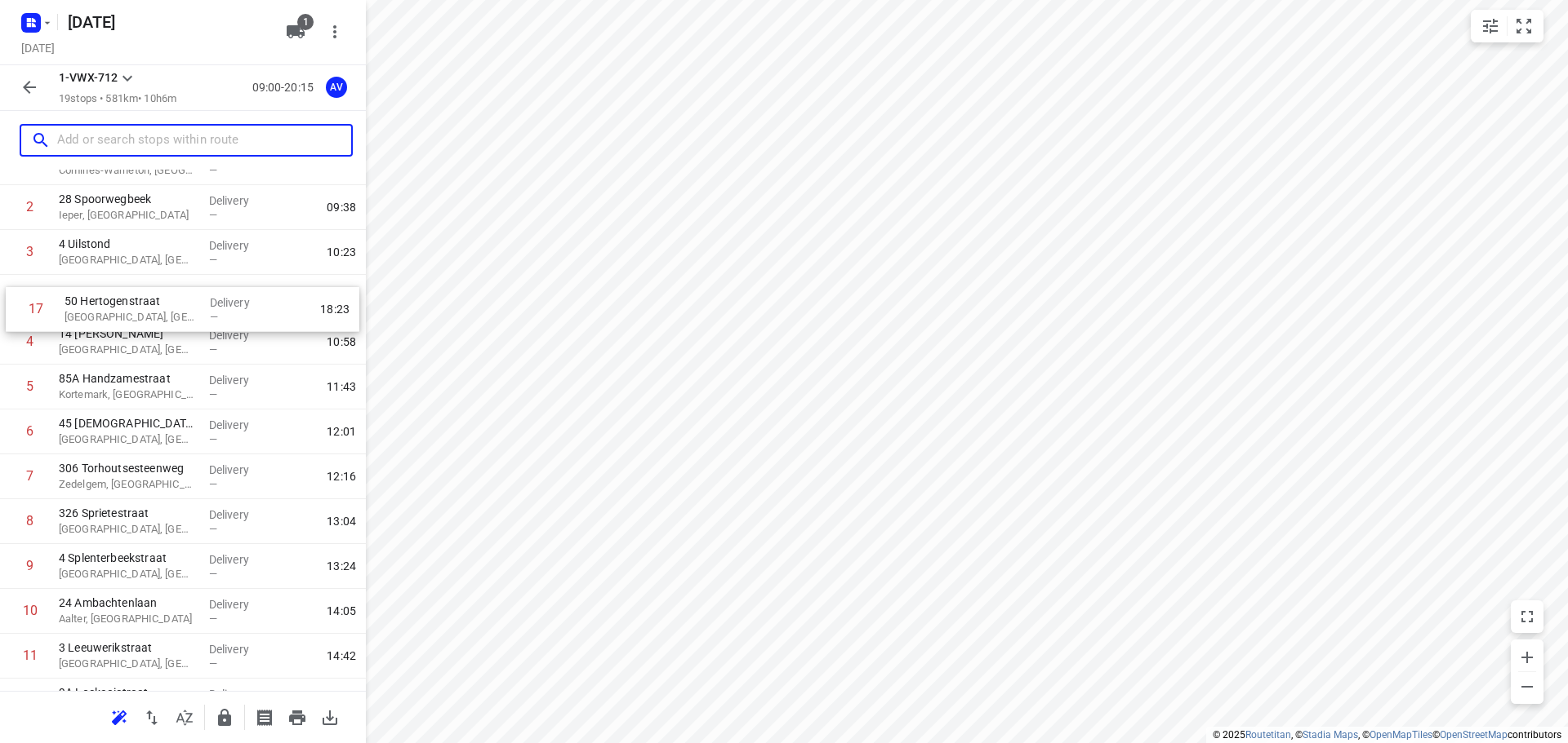
scroll to position [111, 0]
drag, startPoint x: 10, startPoint y: 535, endPoint x: 18, endPoint y: 476, distance: 59.5
click at [18, 476] on div "1 10 Chemin des Casernes Comines-[GEOGRAPHIC_DATA], [GEOGRAPHIC_DATA] Delivery …" at bounding box center [182, 567] width 365 height 853
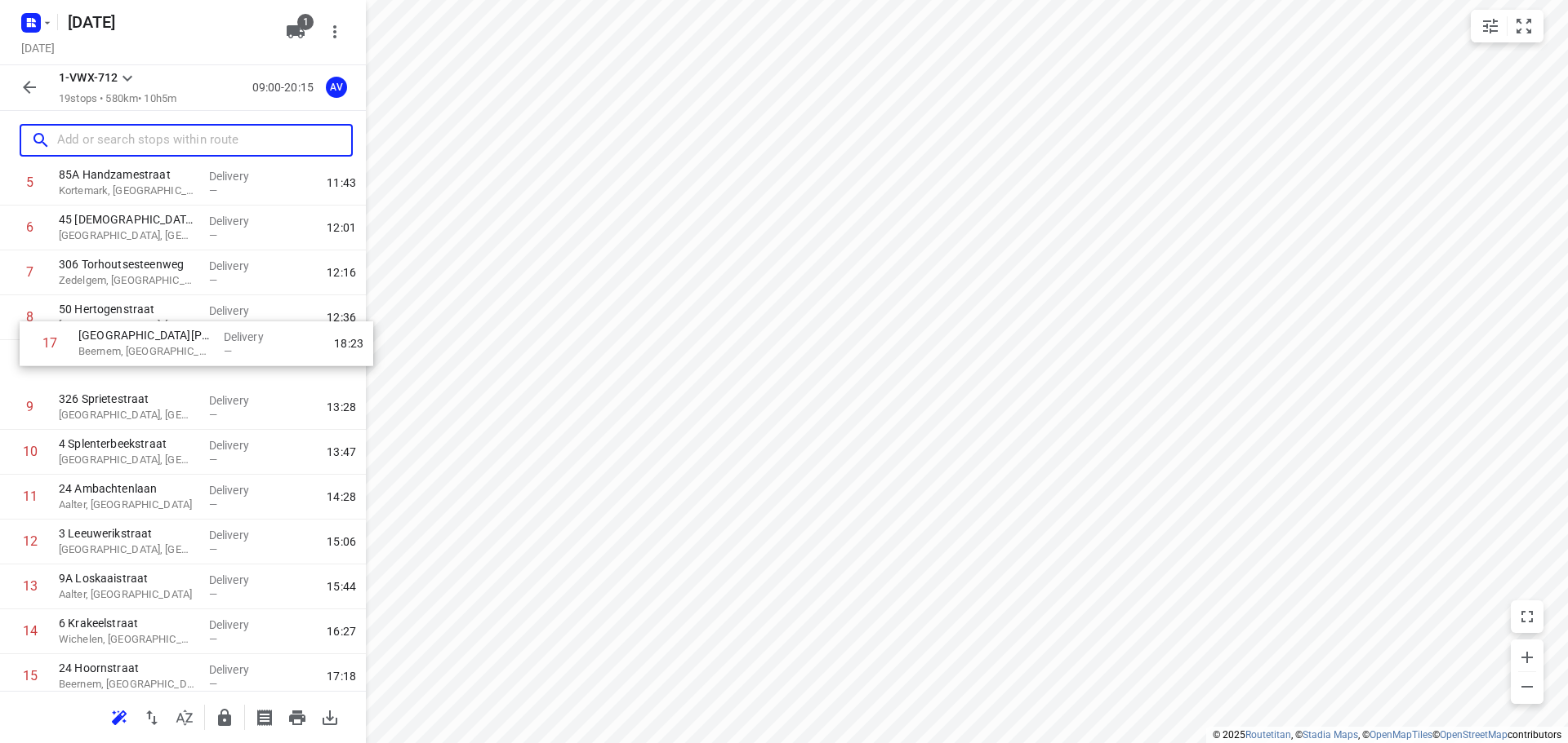
scroll to position [270, 0]
drag, startPoint x: 11, startPoint y: 542, endPoint x: 28, endPoint y: 373, distance: 169.9
click at [28, 373] on div "1 10 Chemin des Casernes Comines-[GEOGRAPHIC_DATA], [GEOGRAPHIC_DATA] Delivery …" at bounding box center [182, 408] width 365 height 853
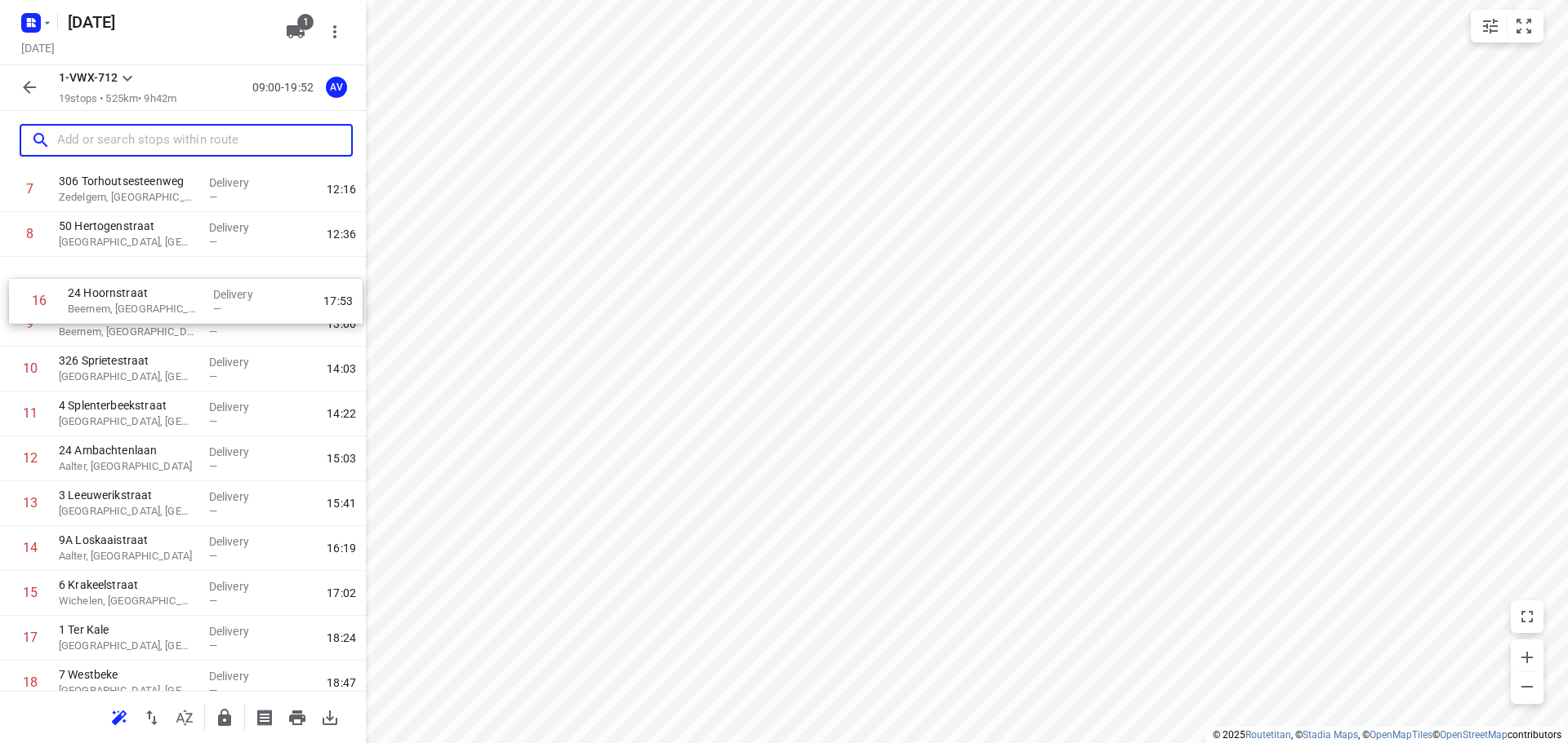
scroll to position [347, 0]
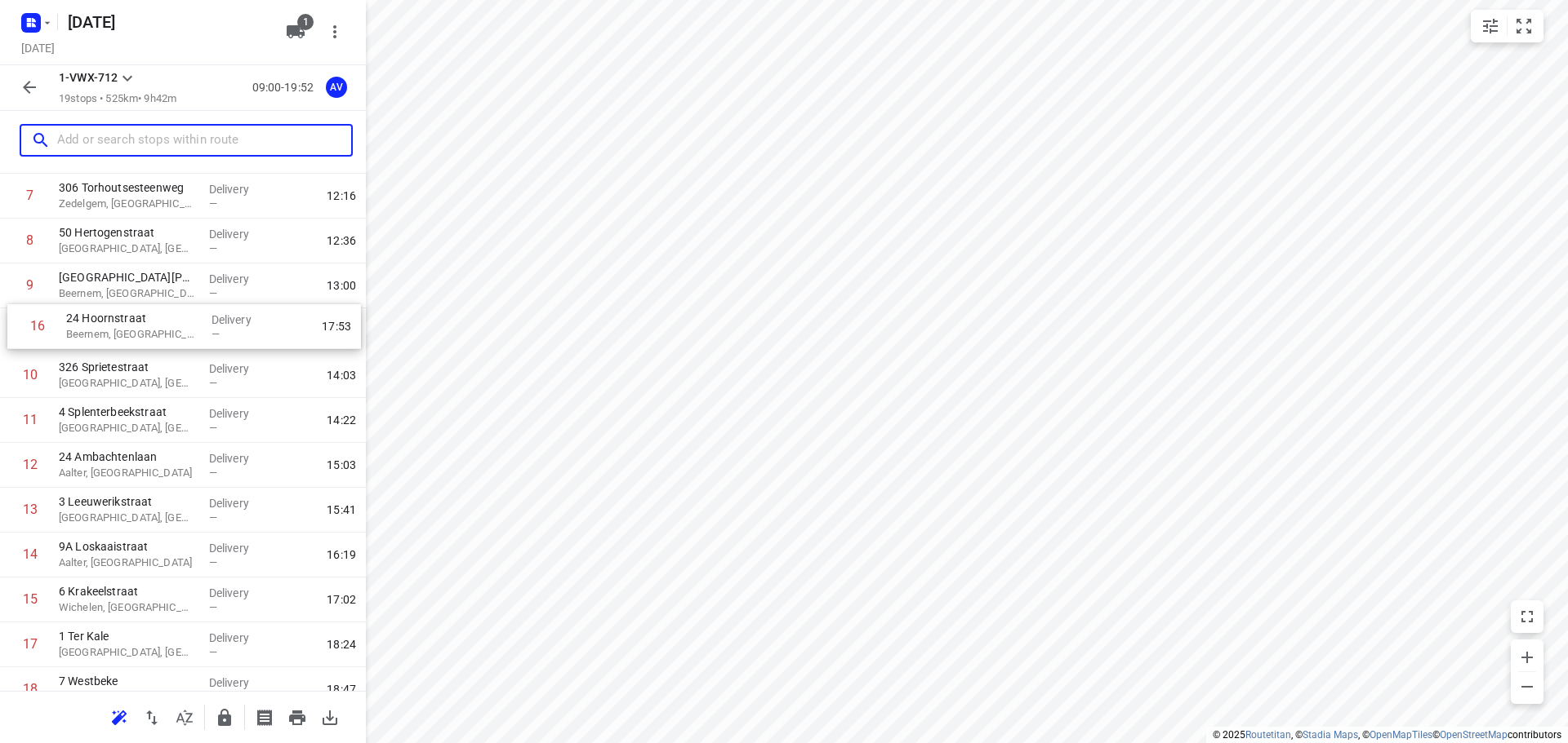
drag, startPoint x: 9, startPoint y: 492, endPoint x: 14, endPoint y: 327, distance: 165.1
click at [14, 327] on div "1 10 Chemin des Casernes Comines-[GEOGRAPHIC_DATA], [GEOGRAPHIC_DATA] Delivery …" at bounding box center [182, 331] width 365 height 853
drag, startPoint x: 10, startPoint y: 465, endPoint x: 12, endPoint y: 379, distance: 86.0
click at [12, 379] on div "1 10 Chemin des Casernes Comines-[GEOGRAPHIC_DATA], [GEOGRAPHIC_DATA] Delivery …" at bounding box center [182, 331] width 365 height 853
drag, startPoint x: 8, startPoint y: 557, endPoint x: 14, endPoint y: 420, distance: 137.1
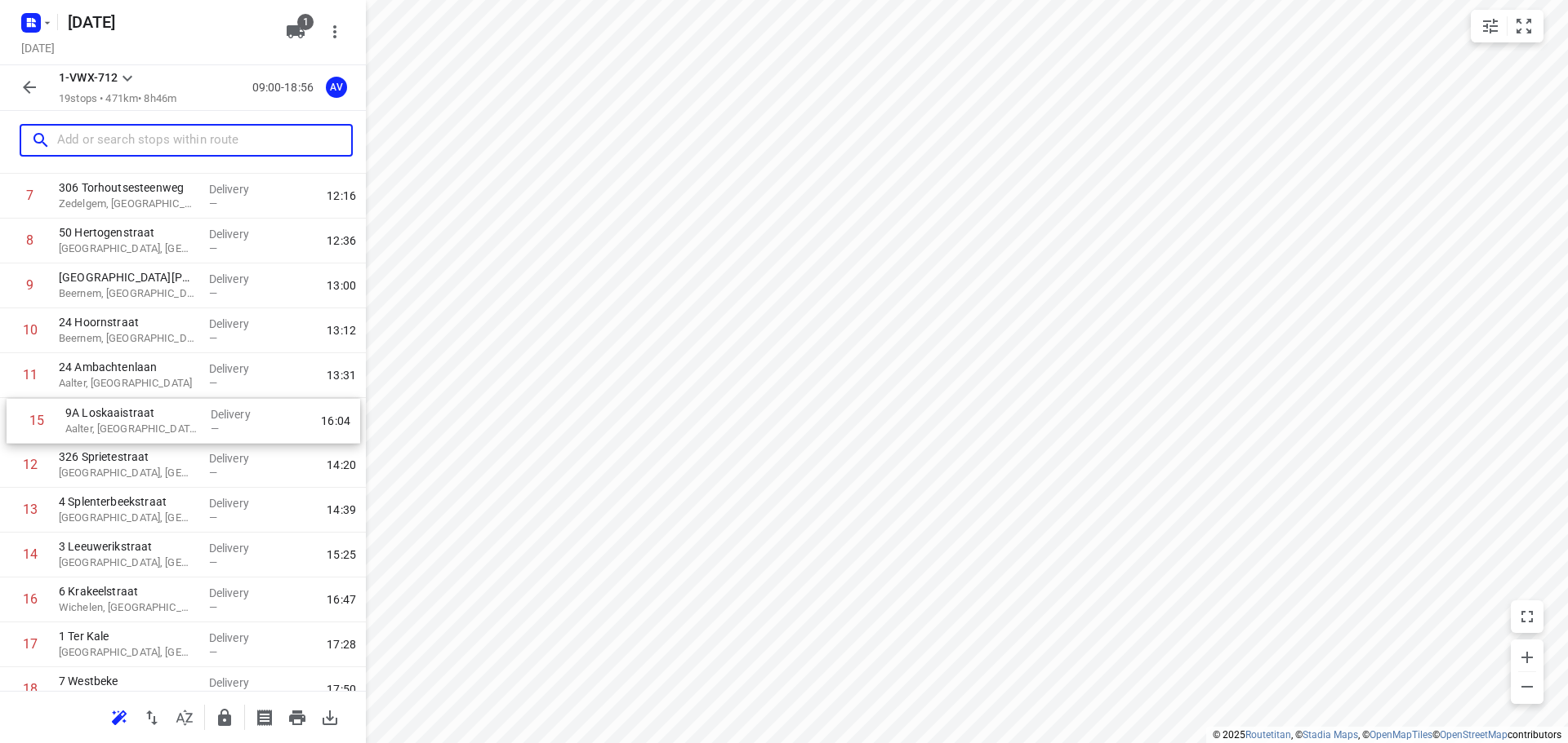
click at [14, 419] on div "1 10 Chemin des Casernes Comines-[GEOGRAPHIC_DATA], [GEOGRAPHIC_DATA] Delivery …" at bounding box center [182, 331] width 365 height 853
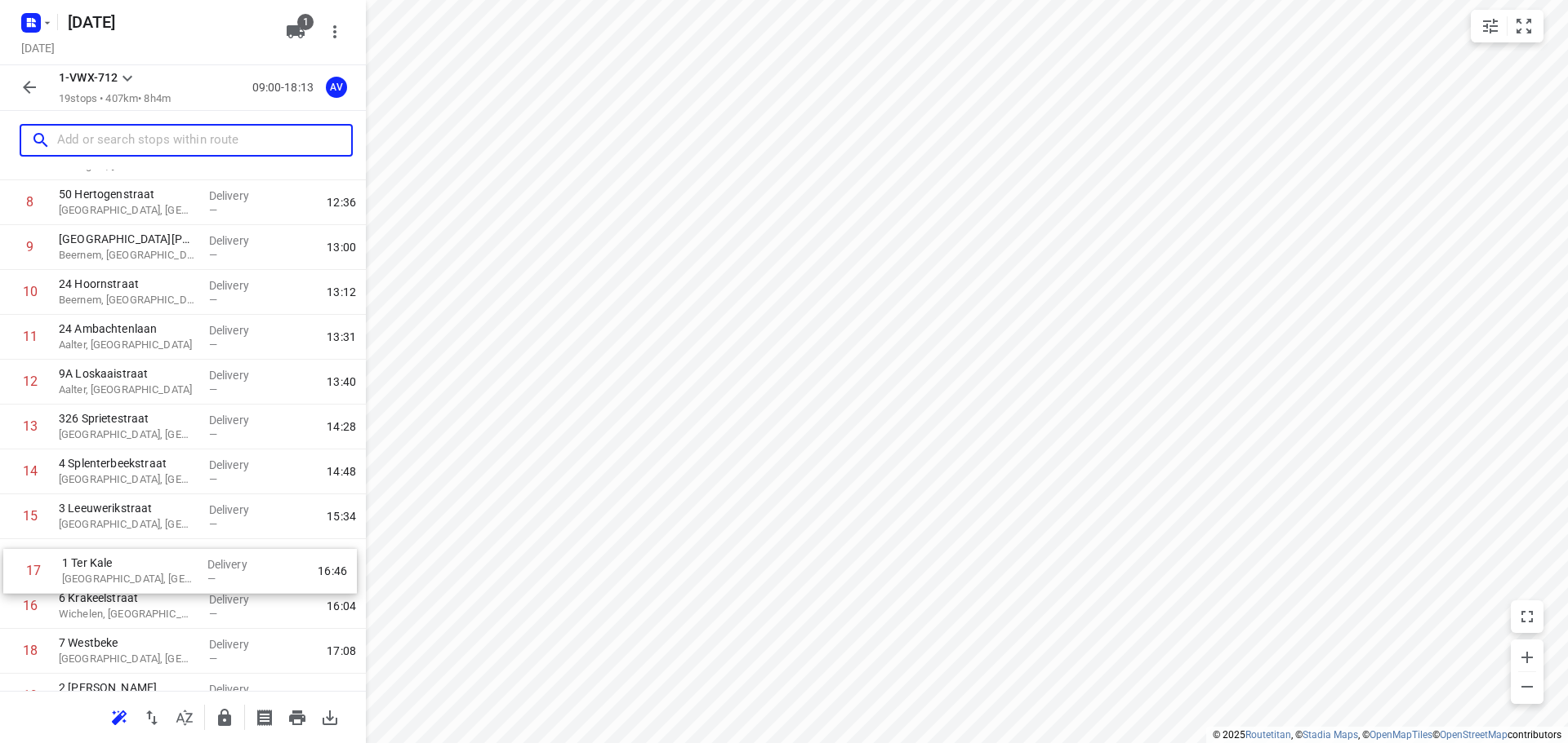
scroll to position [387, 0]
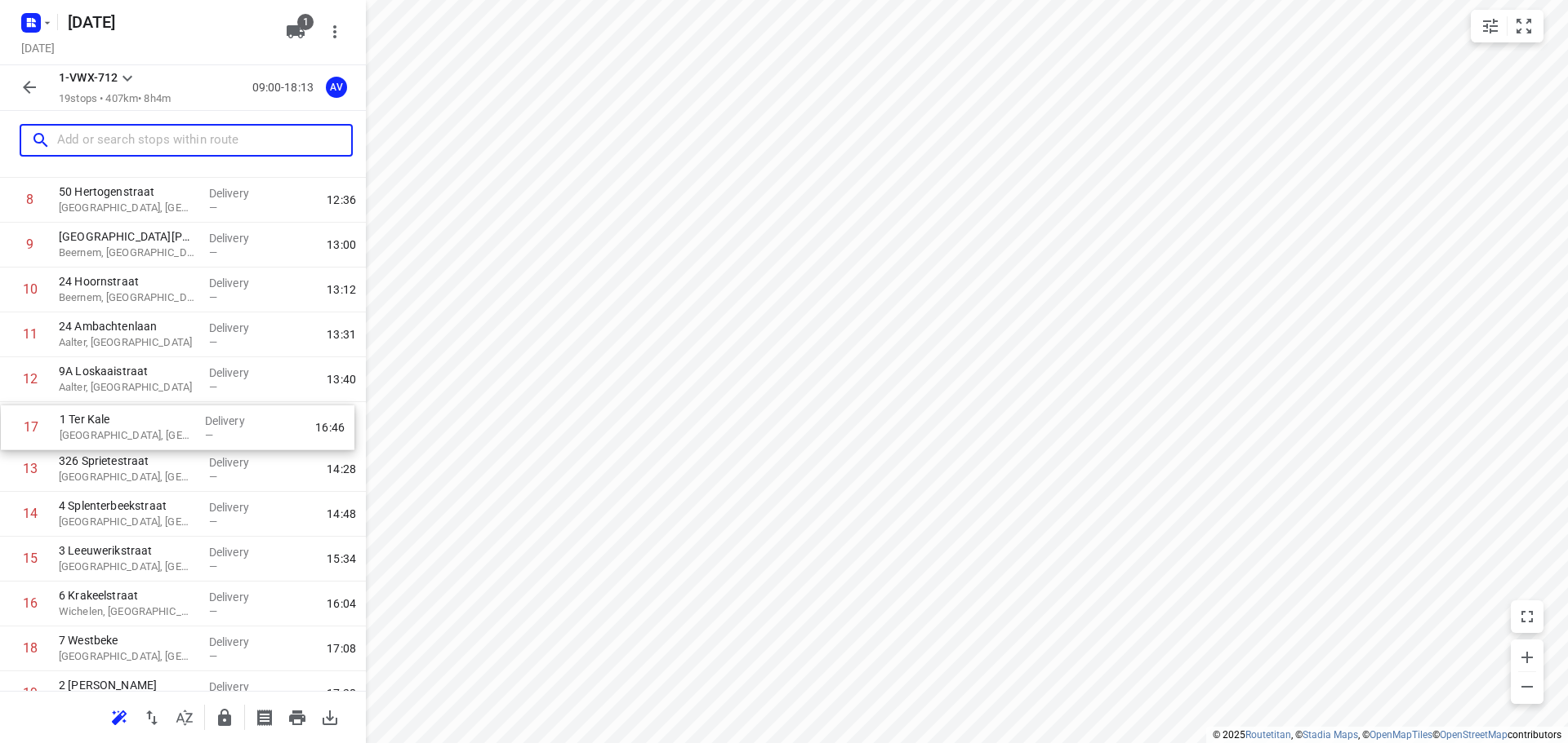
drag, startPoint x: 5, startPoint y: 653, endPoint x: 7, endPoint y: 433, distance: 220.0
click at [7, 433] on div "1 10 Chemin des Casernes Comines-[GEOGRAPHIC_DATA], [GEOGRAPHIC_DATA] Delivery …" at bounding box center [182, 290] width 365 height 853
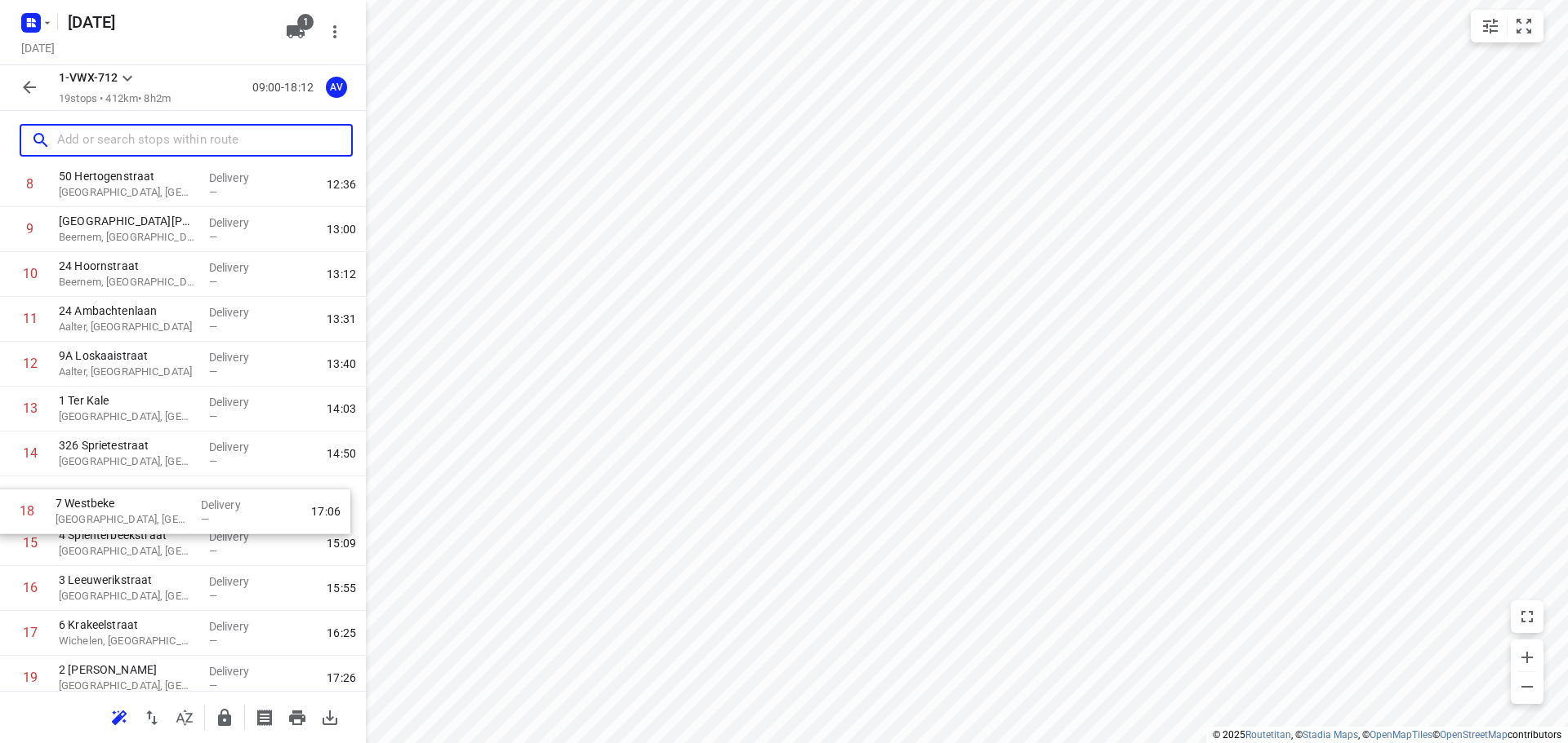
scroll to position [404, 0]
drag, startPoint x: 8, startPoint y: 647, endPoint x: 23, endPoint y: 456, distance: 191.6
click at [14, 452] on div "1 10 Chemin des Casernes Comines-[GEOGRAPHIC_DATA], [GEOGRAPHIC_DATA] Delivery …" at bounding box center [182, 274] width 365 height 853
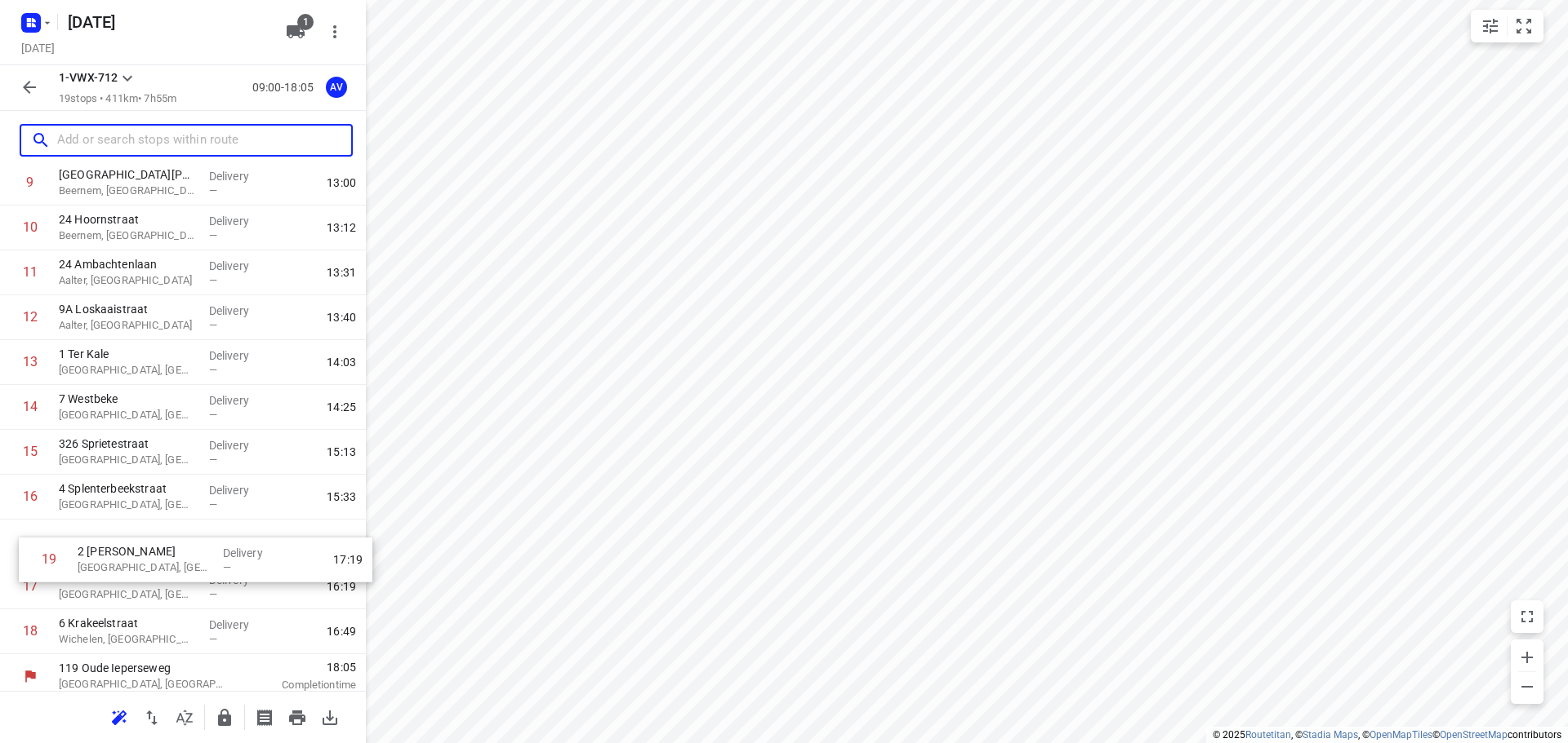
scroll to position [451, 0]
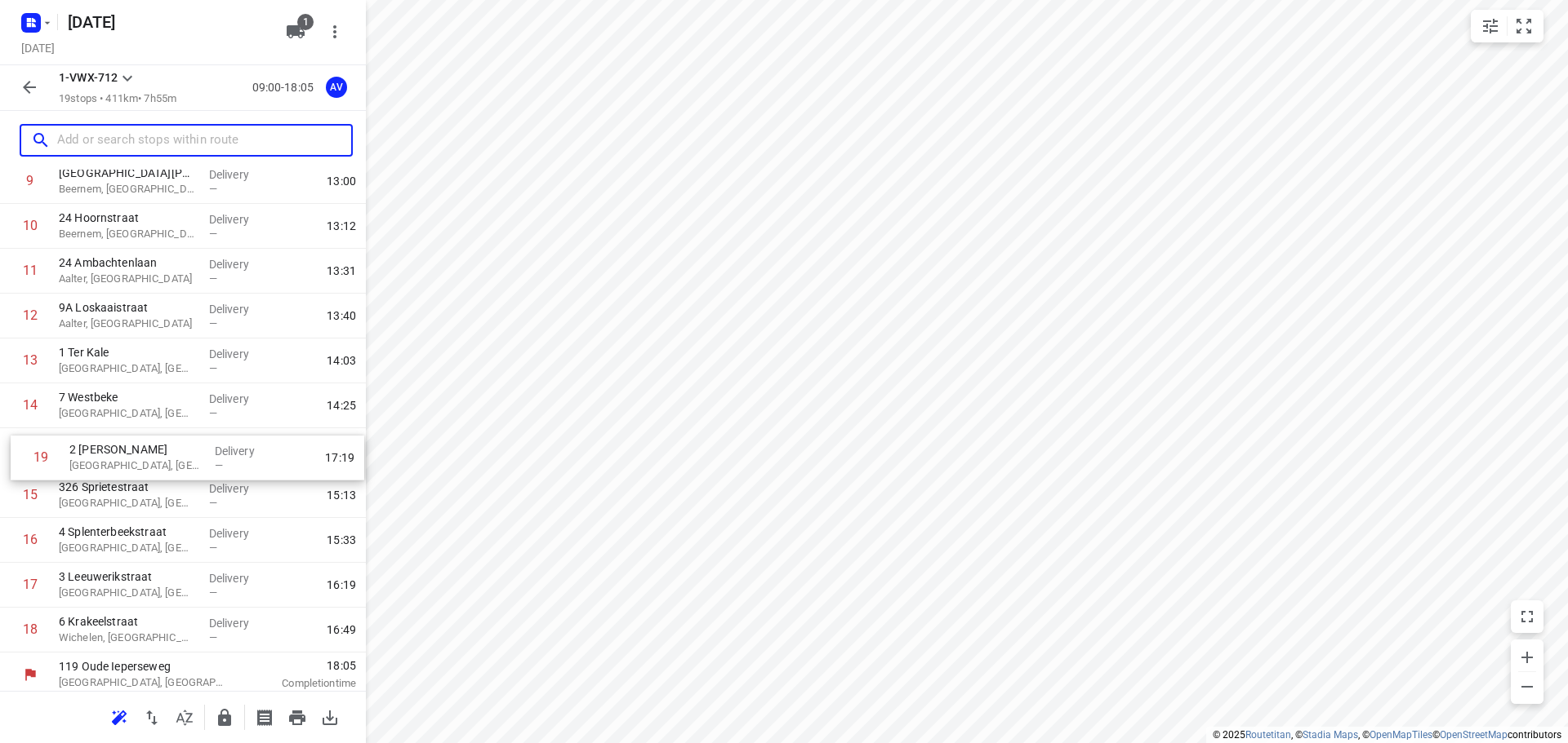
drag, startPoint x: 8, startPoint y: 677, endPoint x: 16, endPoint y: 450, distance: 227.1
click at [16, 450] on div "1 10 Chemin des Casernes Comines-[GEOGRAPHIC_DATA], [GEOGRAPHIC_DATA] Delivery …" at bounding box center [182, 226] width 365 height 853
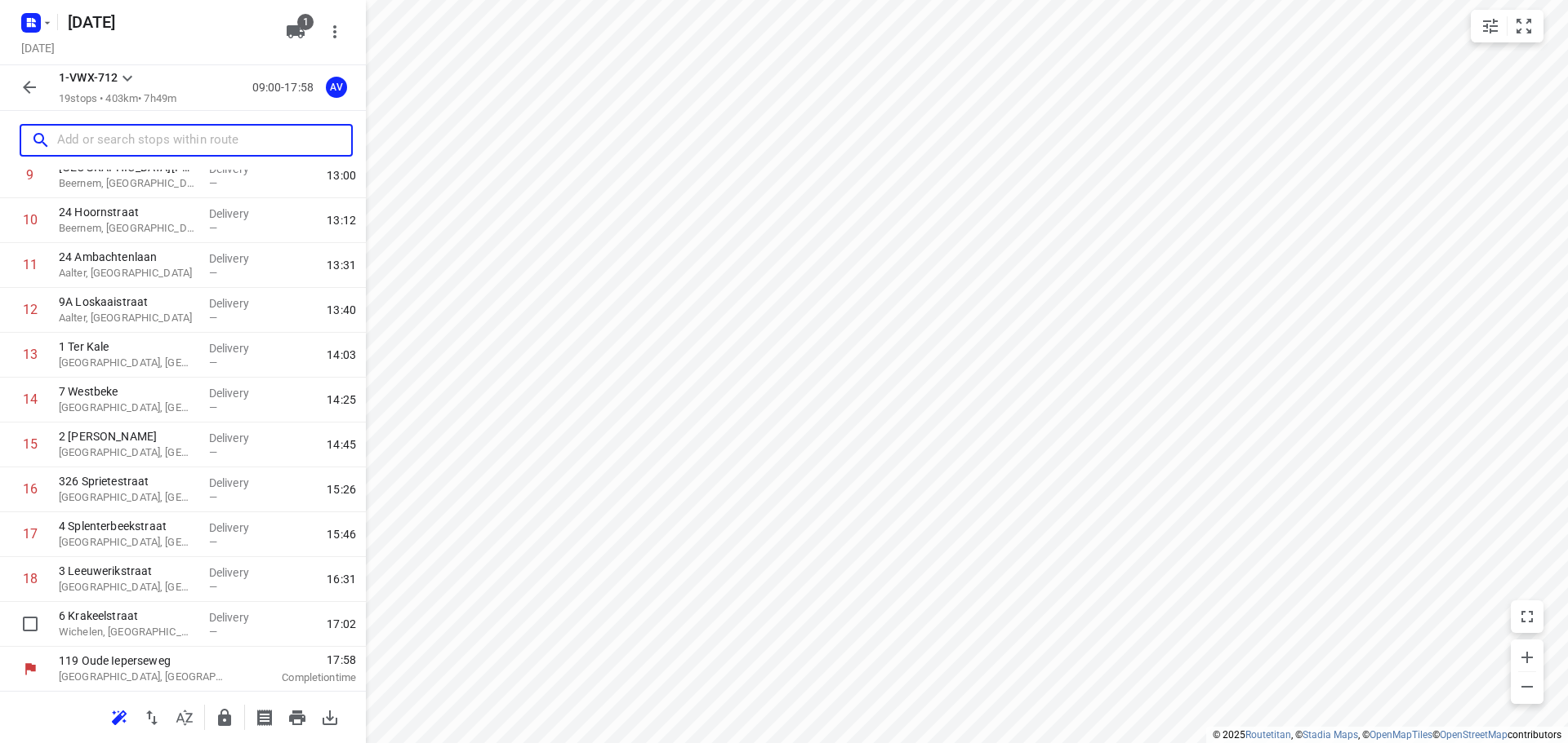
scroll to position [458, 0]
drag, startPoint x: 8, startPoint y: 629, endPoint x: 21, endPoint y: 478, distance: 151.6
click at [21, 478] on div "1 10 Chemin des Casernes Comines-[GEOGRAPHIC_DATA], [GEOGRAPHIC_DATA] Delivery …" at bounding box center [182, 220] width 365 height 853
drag, startPoint x: 9, startPoint y: 630, endPoint x: 3, endPoint y: 530, distance: 100.2
click at [3, 530] on div "1 10 Chemin des Casernes Comines-[GEOGRAPHIC_DATA], [GEOGRAPHIC_DATA] Delivery …" at bounding box center [182, 220] width 365 height 853
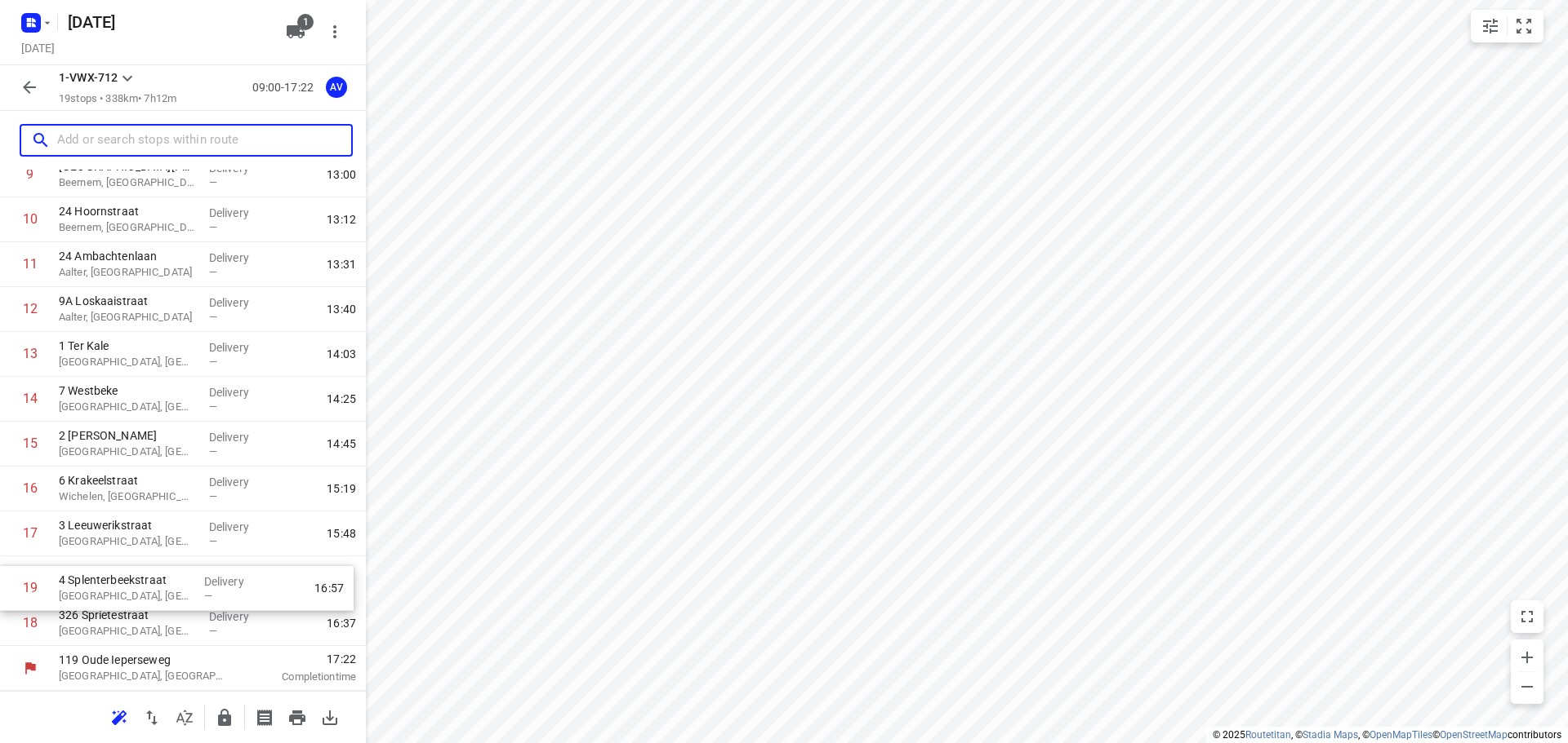
drag, startPoint x: 8, startPoint y: 626, endPoint x: 8, endPoint y: 588, distance: 38.0
click at [8, 588] on div "1 10 Chemin des Casernes Comines-[GEOGRAPHIC_DATA], [GEOGRAPHIC_DATA] Delivery …" at bounding box center [182, 220] width 365 height 853
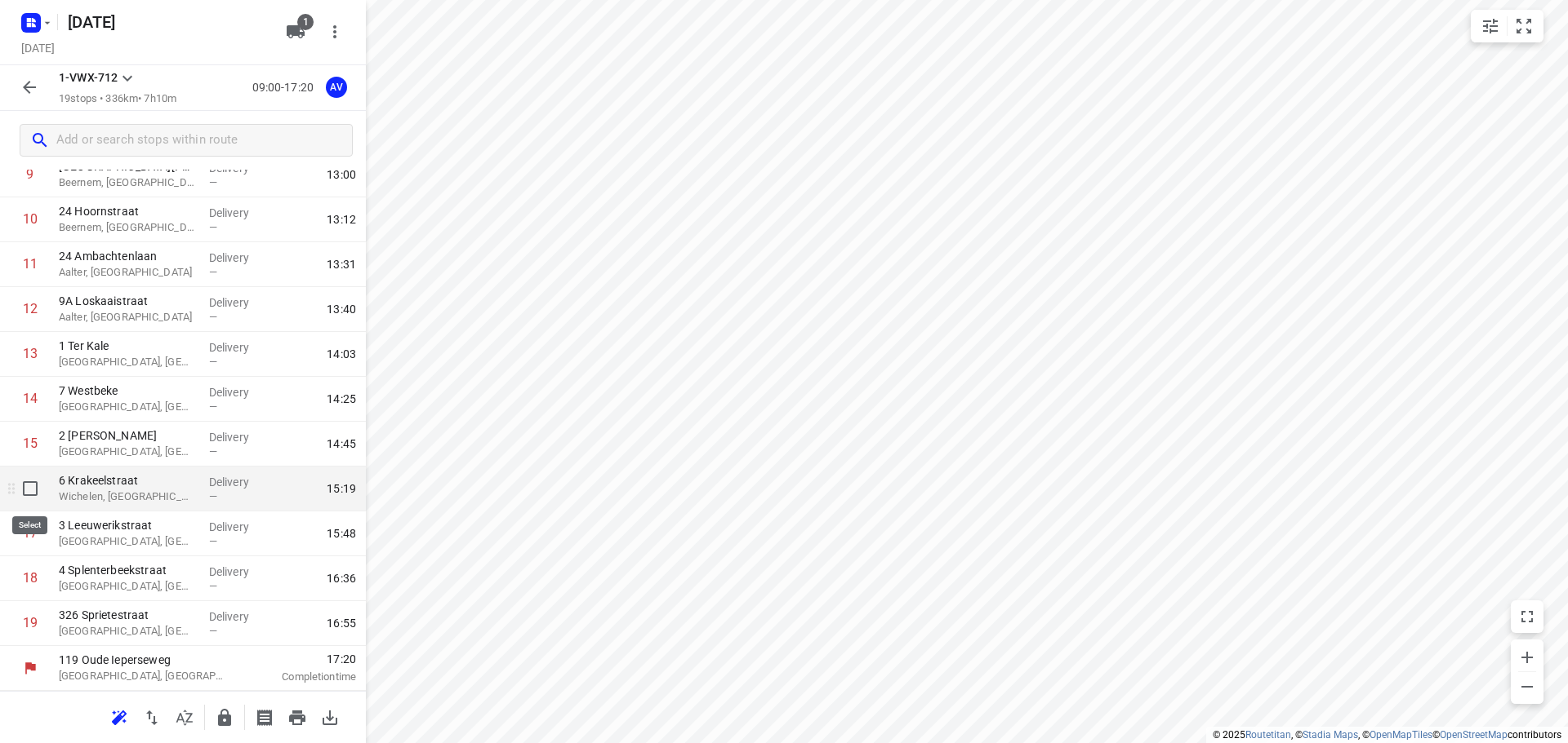
click at [30, 490] on input "checkbox" at bounding box center [30, 489] width 33 height 33
checkbox input "true"
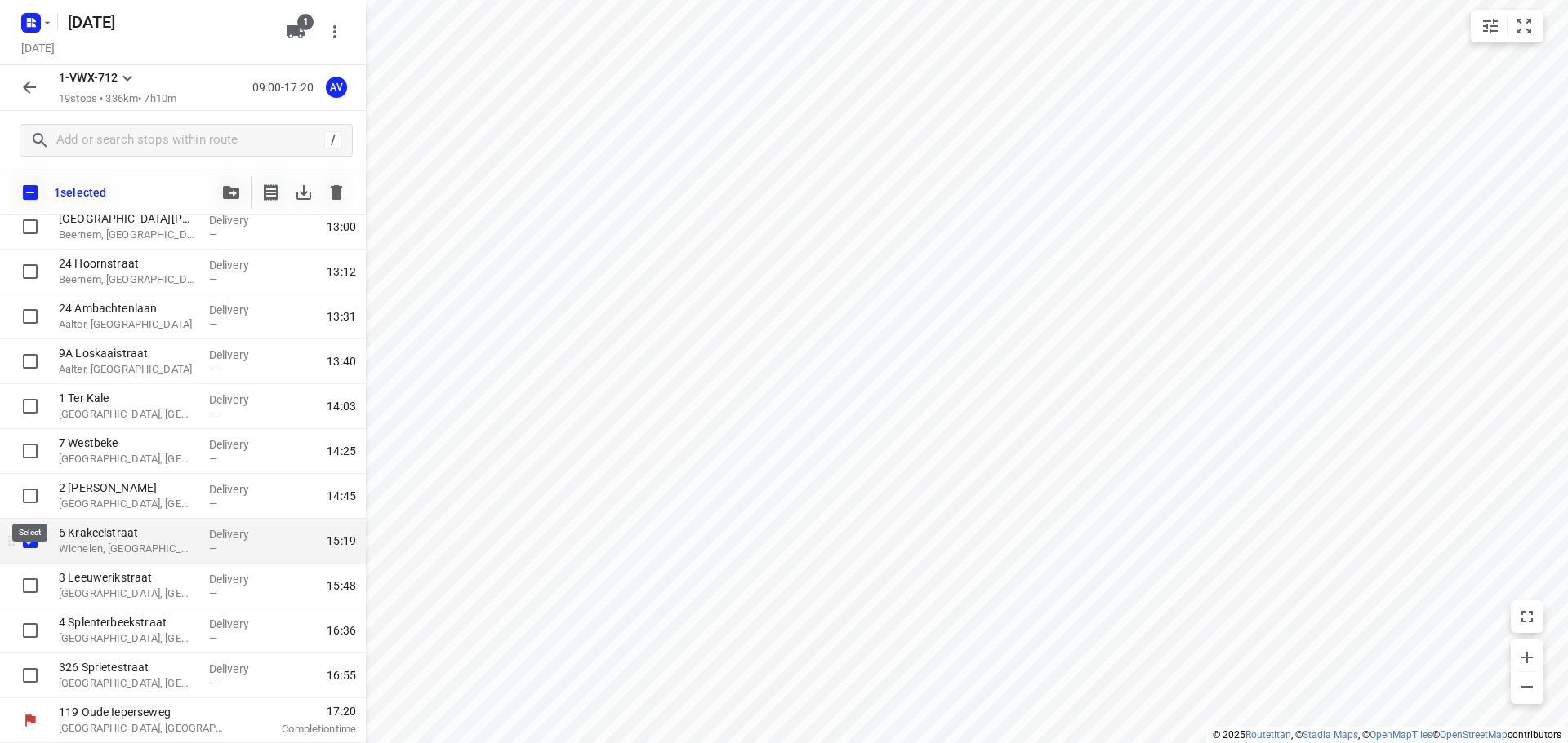
scroll to position [451, 0]
click at [25, 581] on input "checkbox" at bounding box center [30, 586] width 33 height 33
checkbox input "true"
click at [340, 187] on icon "button" at bounding box center [337, 192] width 12 height 14
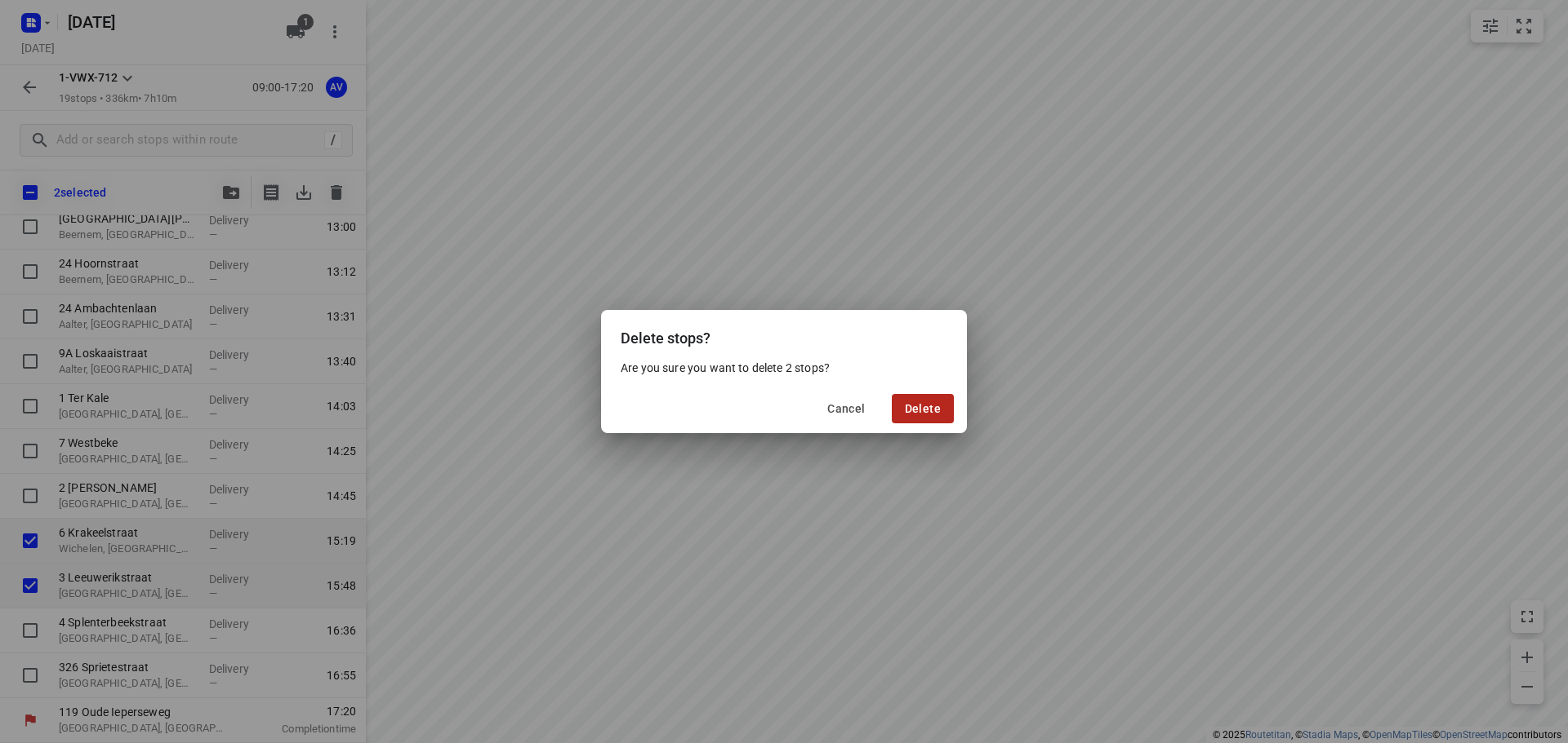
click at [917, 406] on span "Delete" at bounding box center [922, 409] width 36 height 13
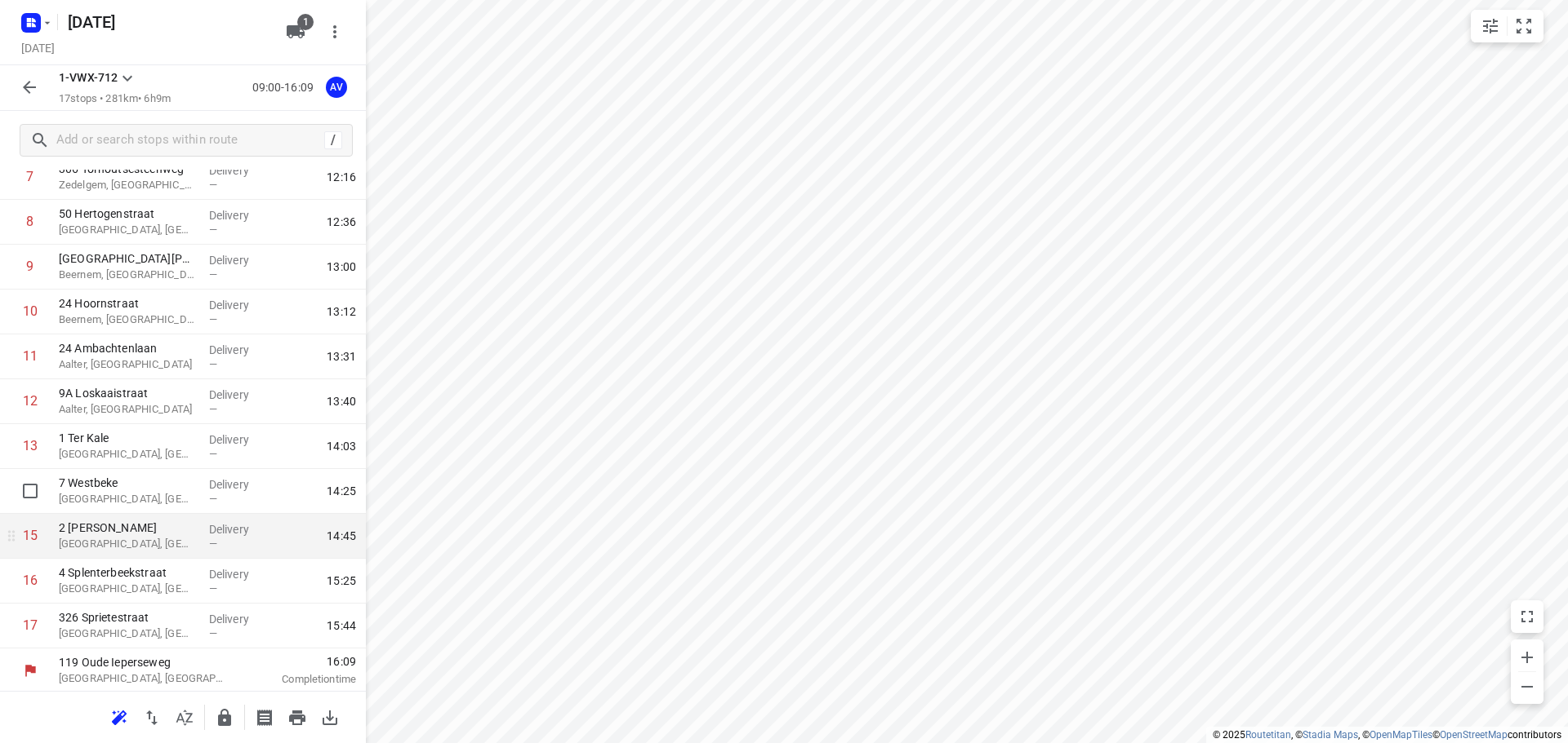
scroll to position [368, 0]
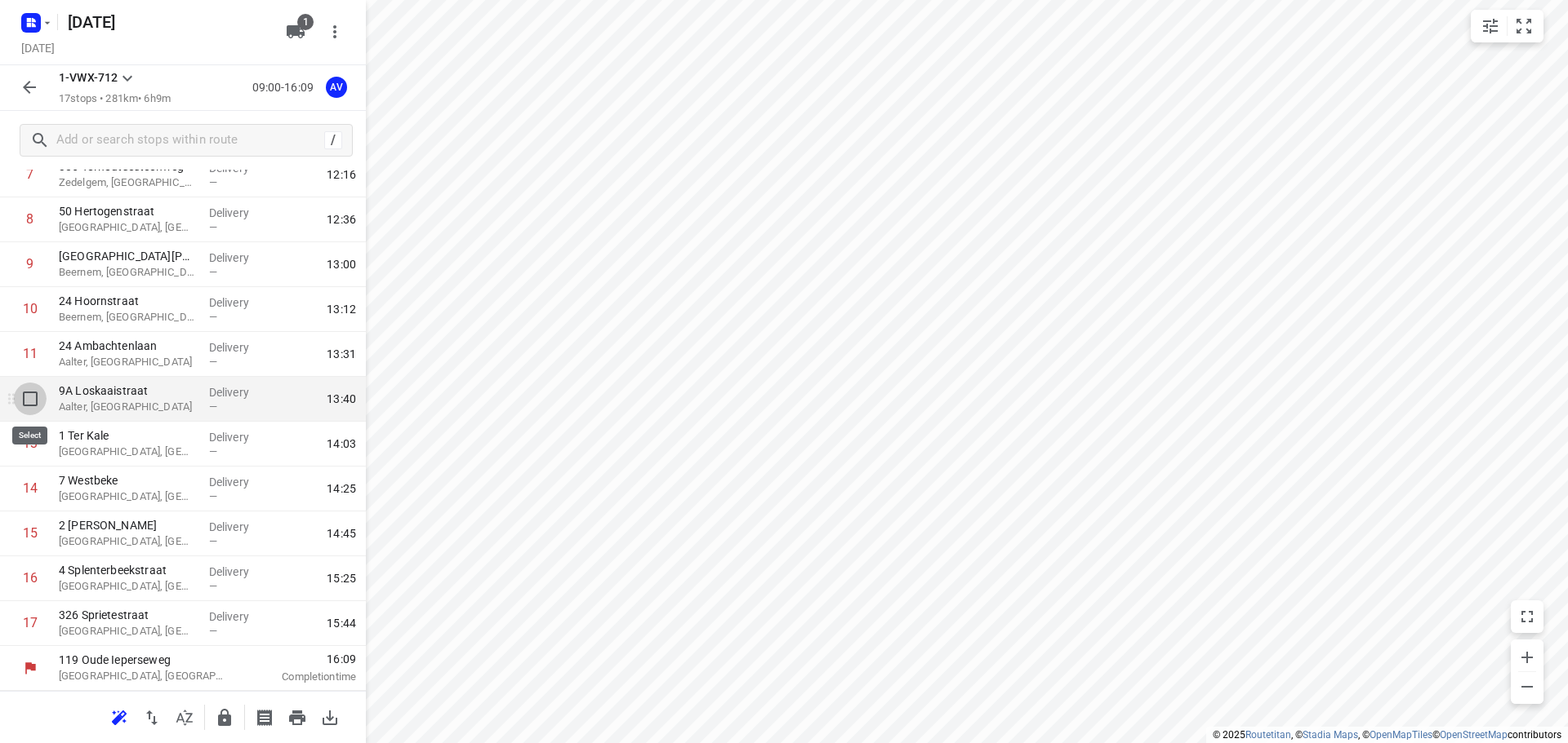
click at [34, 400] on input "checkbox" at bounding box center [30, 399] width 33 height 33
checkbox input "true"
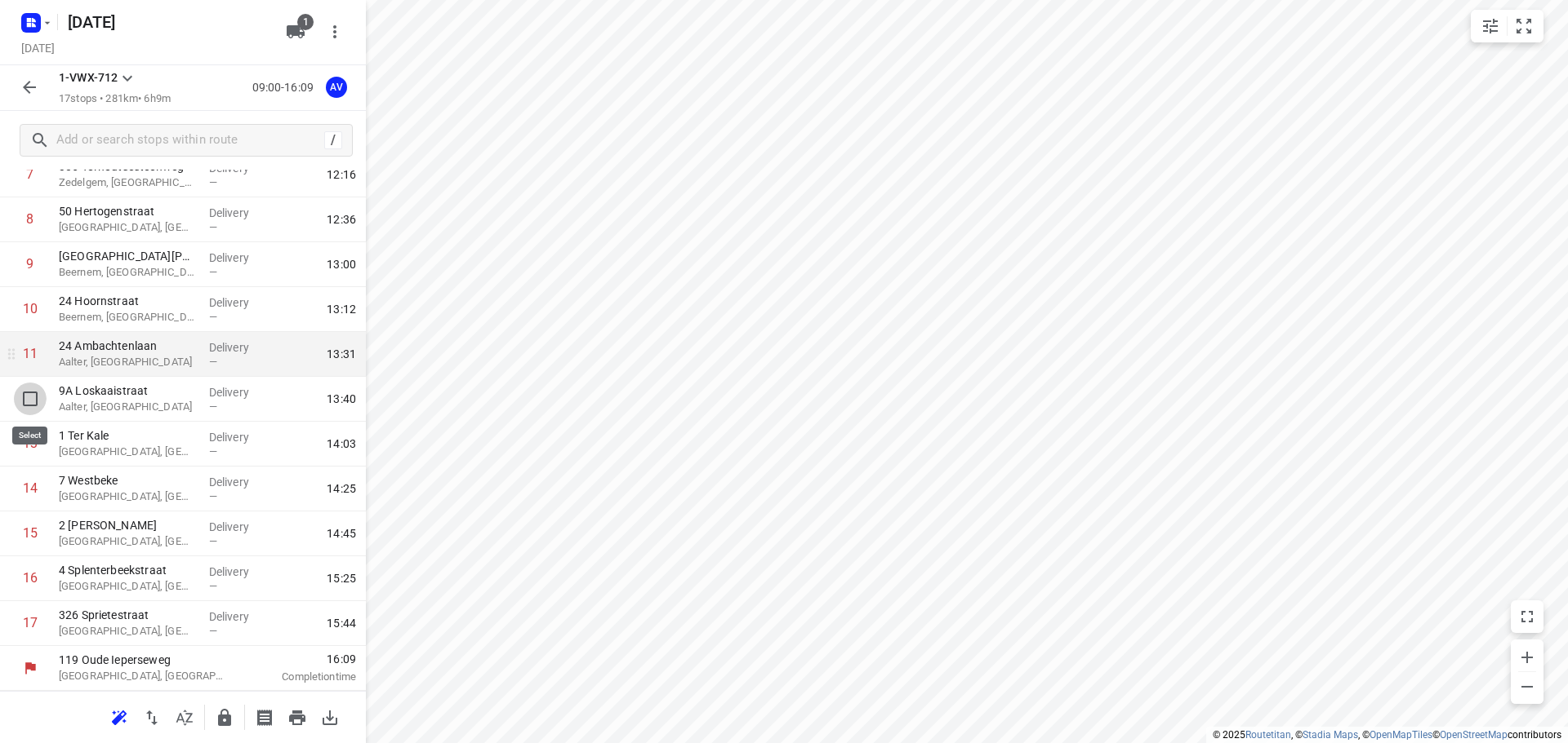
scroll to position [361, 0]
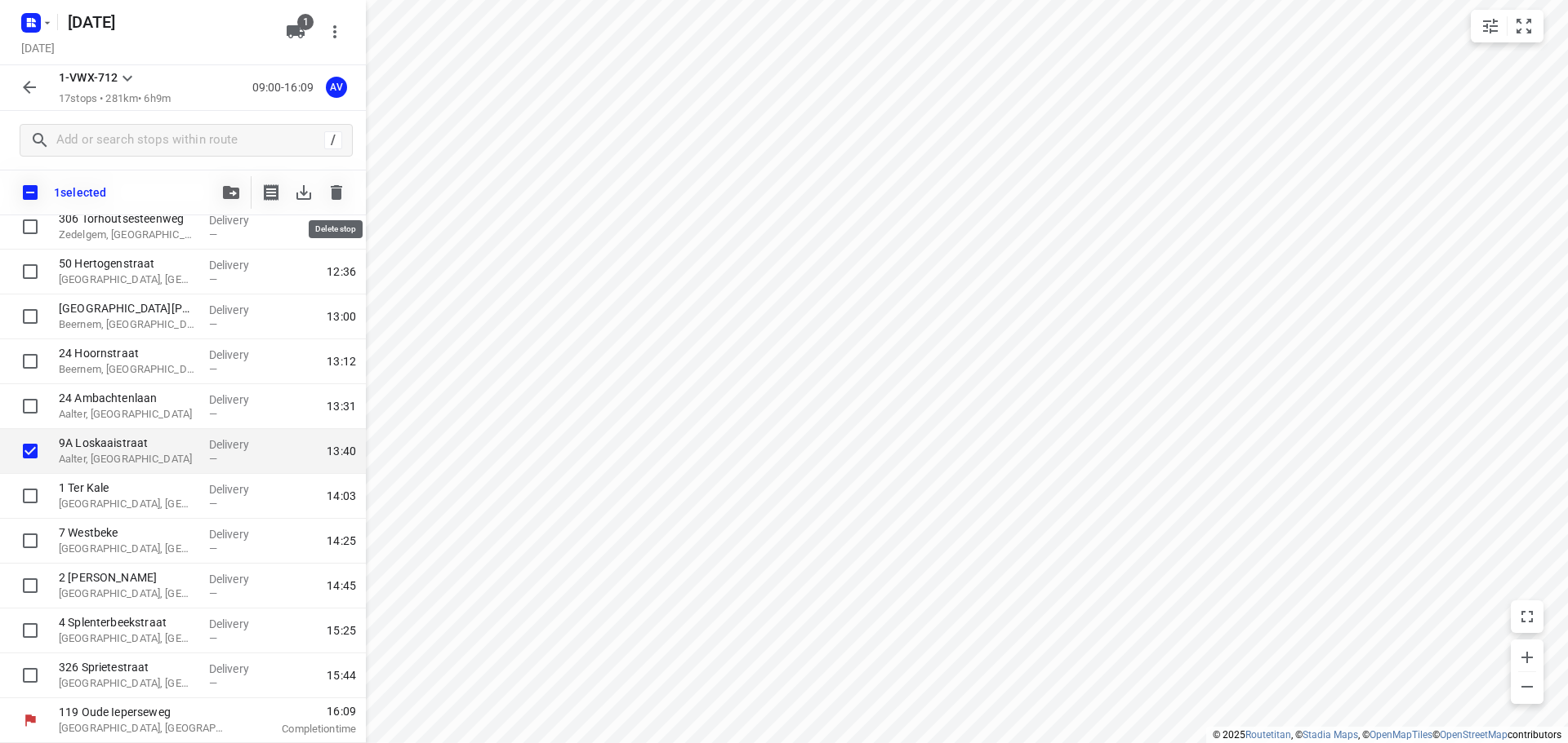
click at [335, 196] on icon "button" at bounding box center [337, 192] width 12 height 14
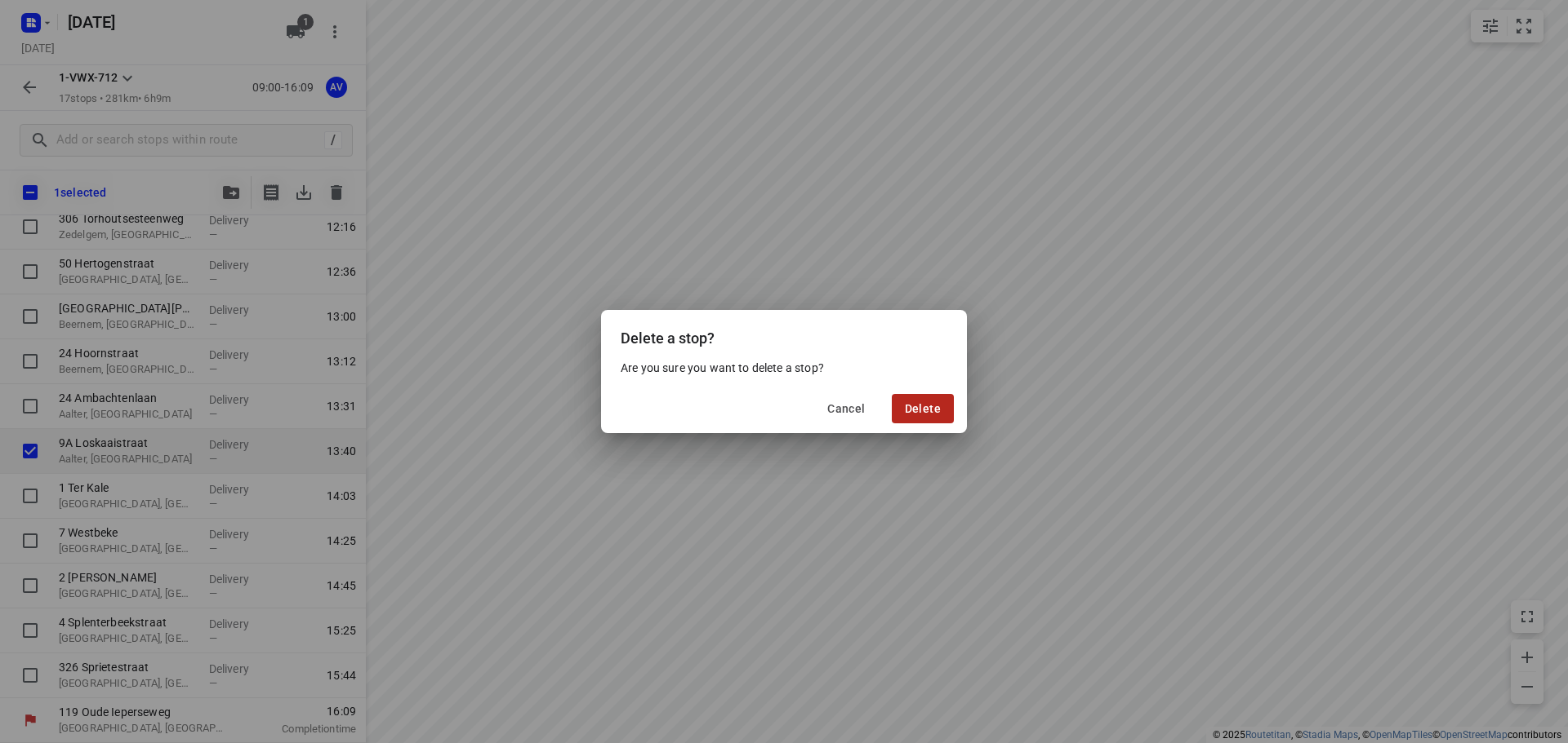
click at [924, 404] on span "Delete" at bounding box center [922, 409] width 36 height 13
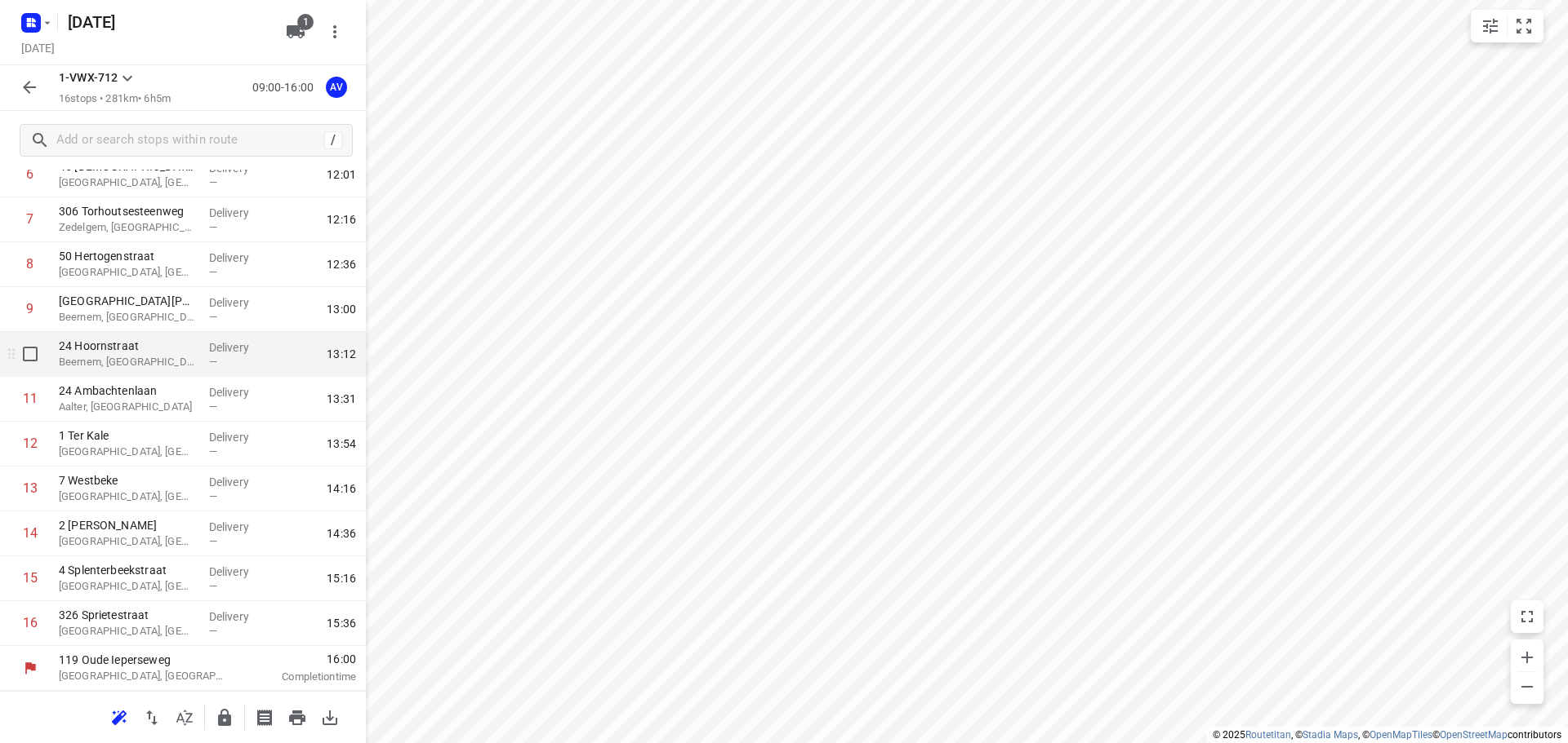
scroll to position [78, 0]
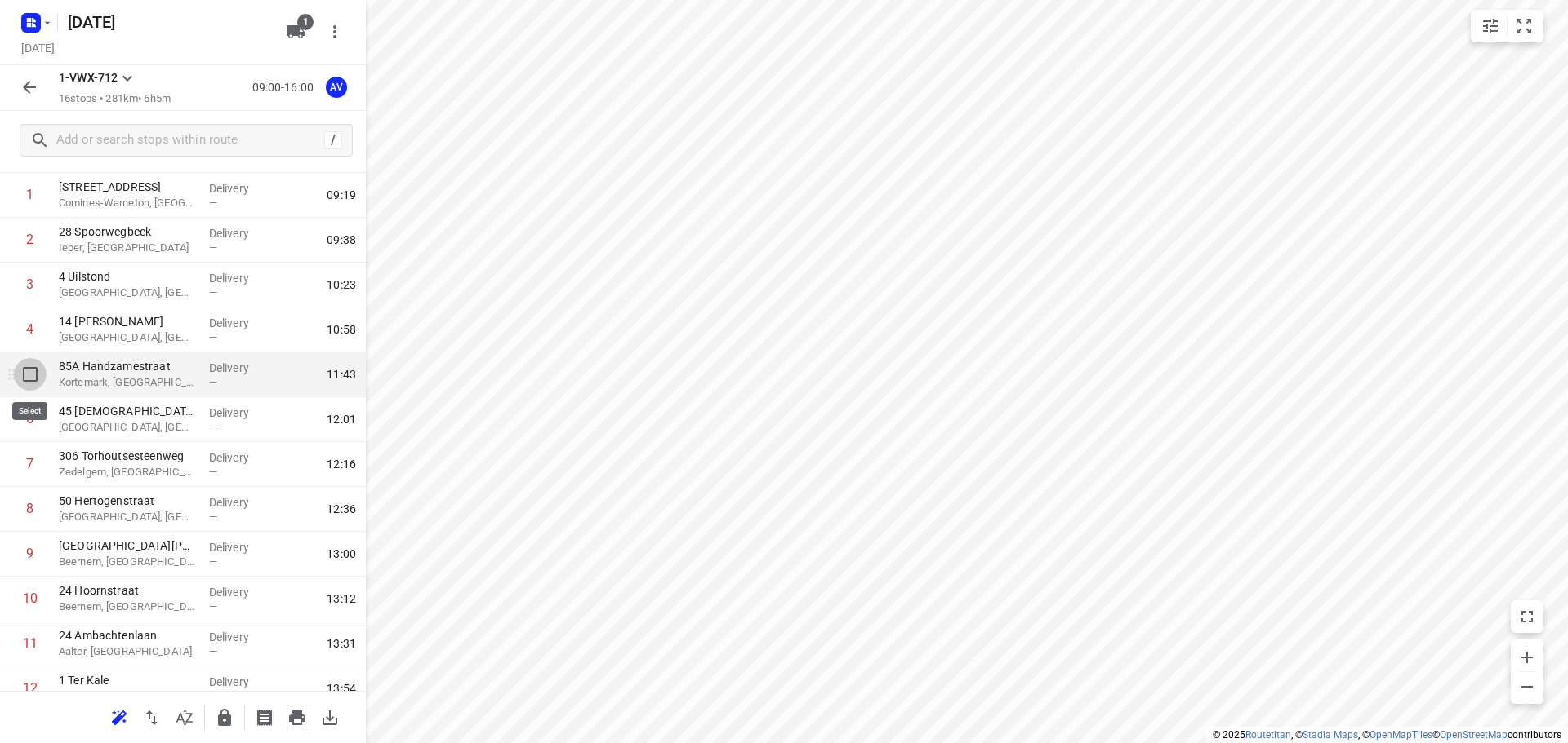
click at [34, 374] on input "checkbox" at bounding box center [30, 375] width 33 height 33
checkbox input "true"
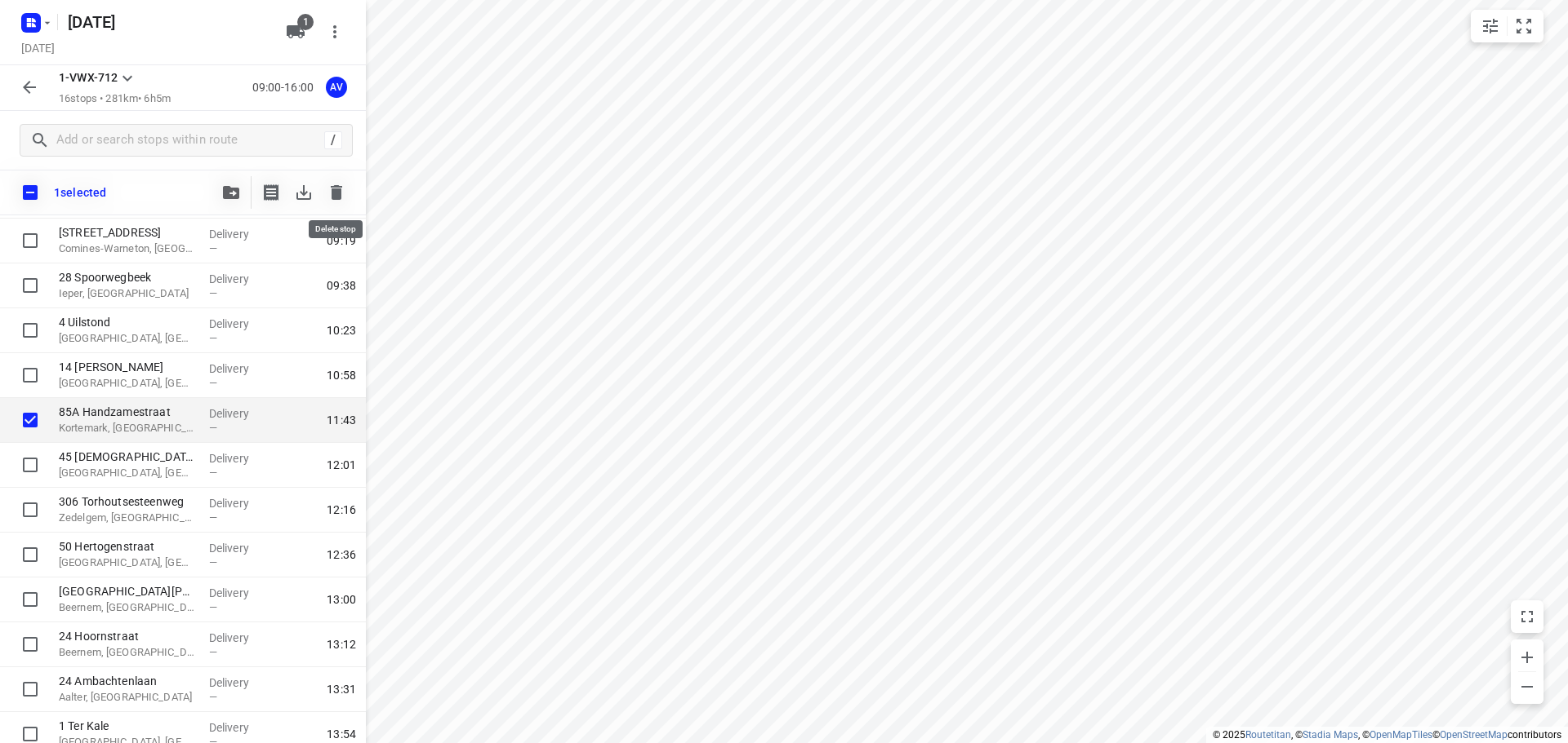
click at [338, 191] on icon "button" at bounding box center [337, 192] width 12 height 14
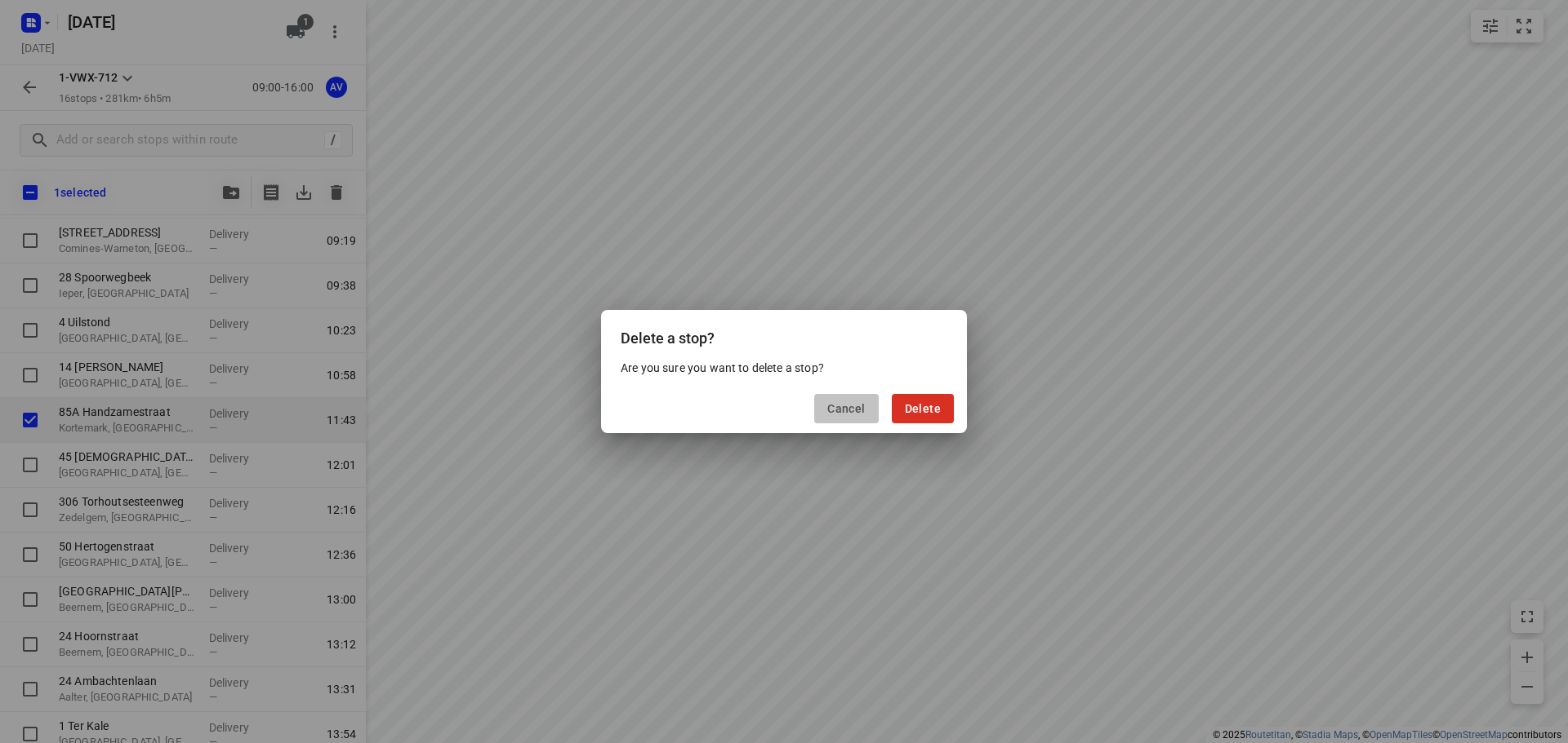
click at [852, 411] on span "Cancel" at bounding box center [846, 409] width 38 height 13
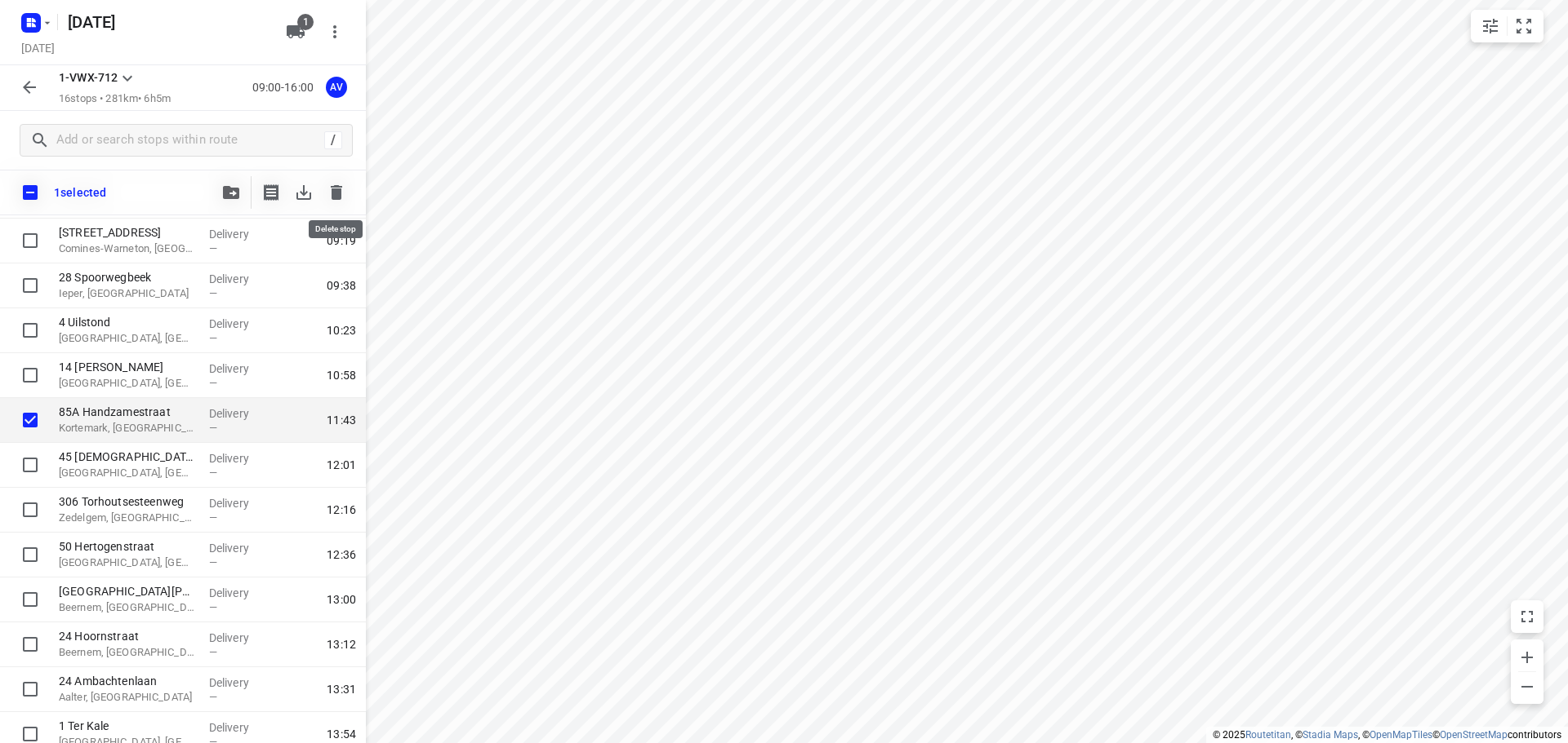
click at [338, 195] on icon "button" at bounding box center [337, 192] width 12 height 14
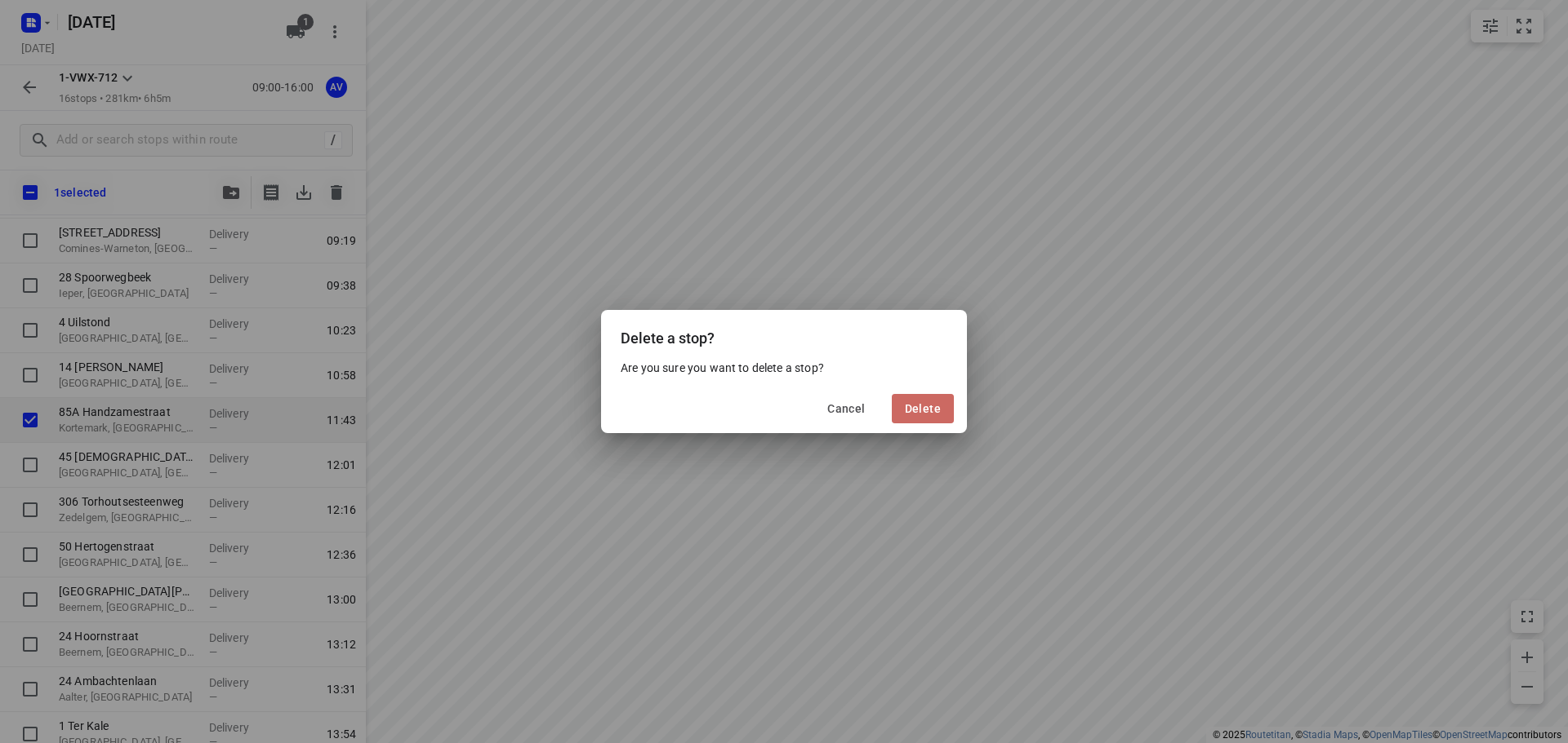
click at [925, 407] on span "Delete" at bounding box center [922, 409] width 36 height 13
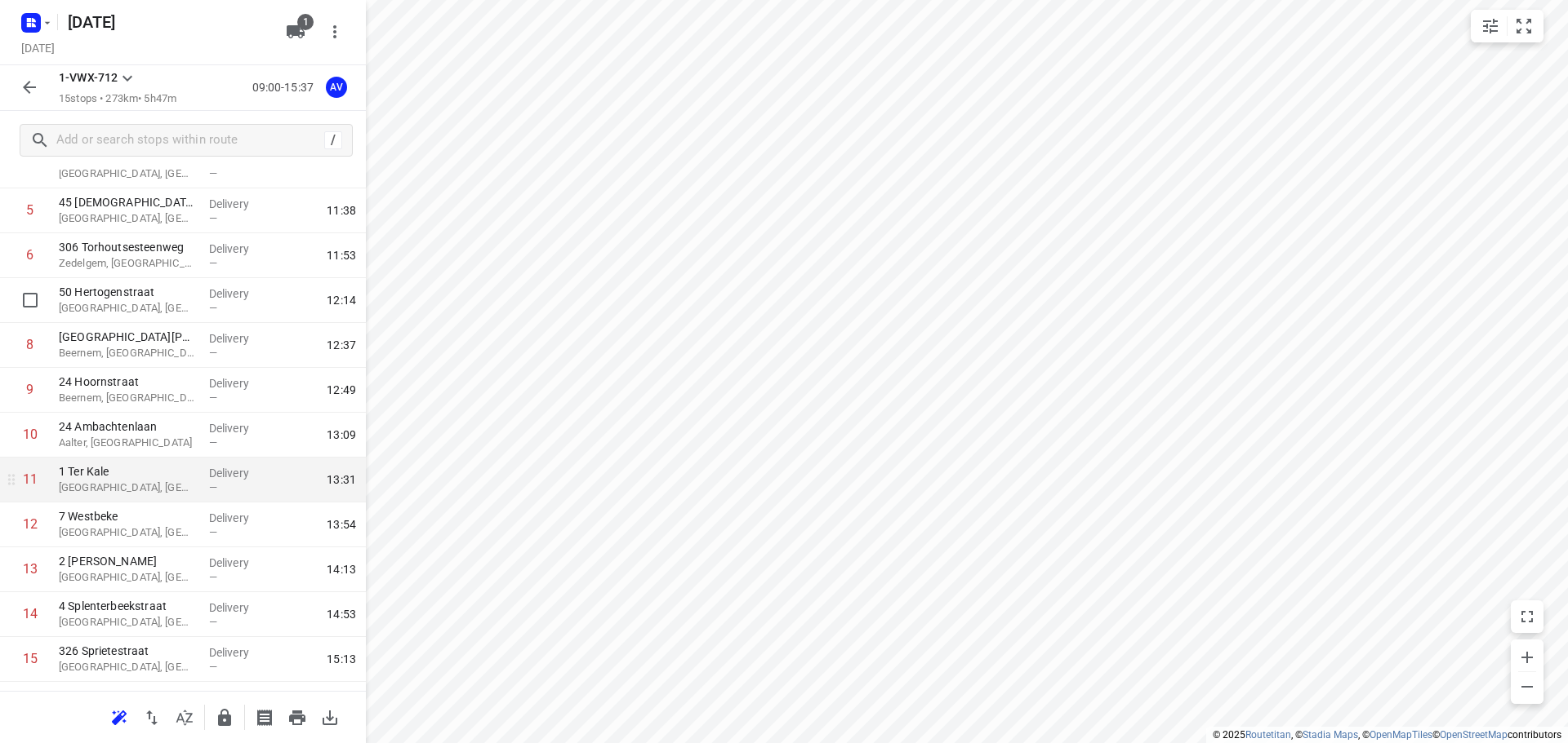
scroll to position [279, 0]
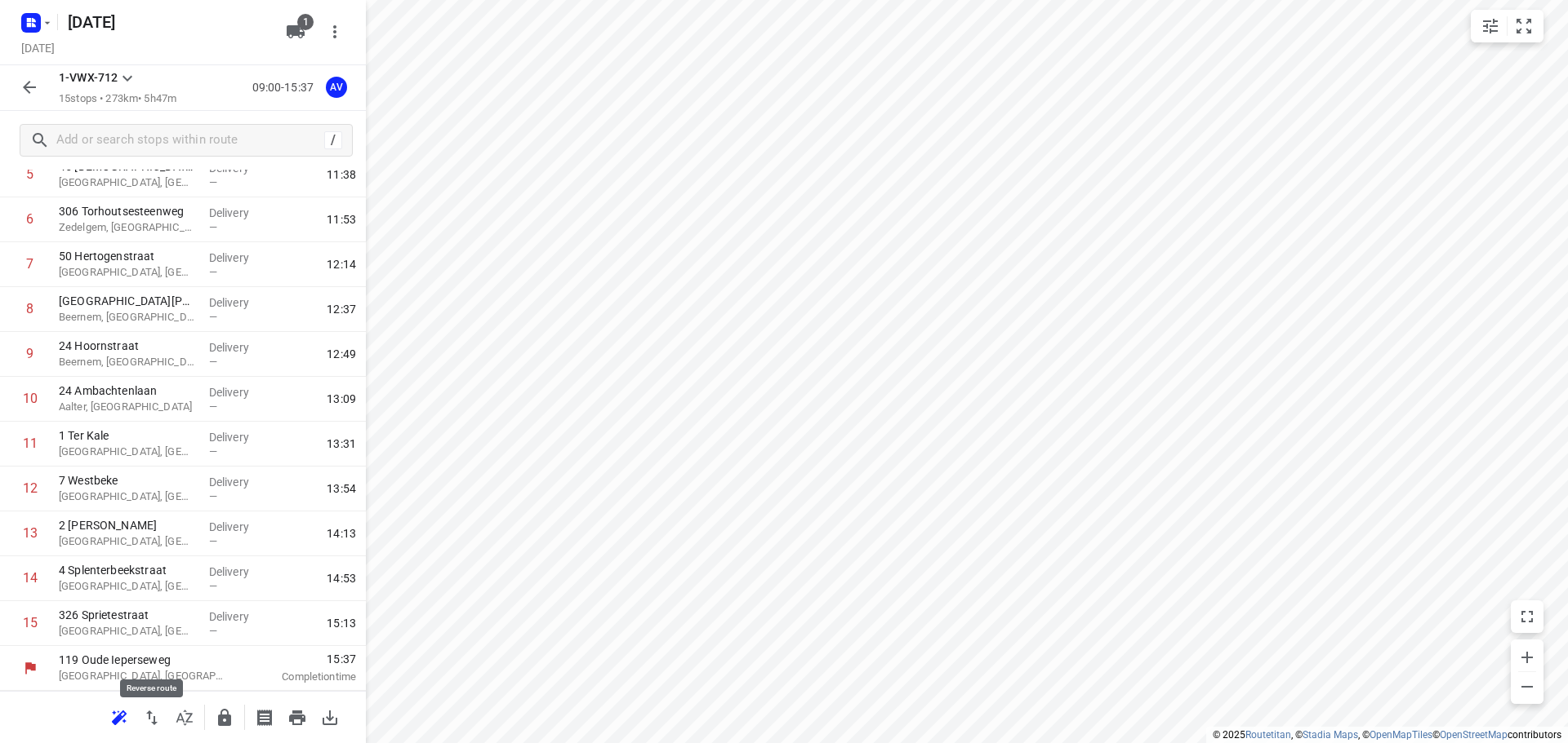
click at [152, 718] on icon "button" at bounding box center [151, 718] width 19 height 19
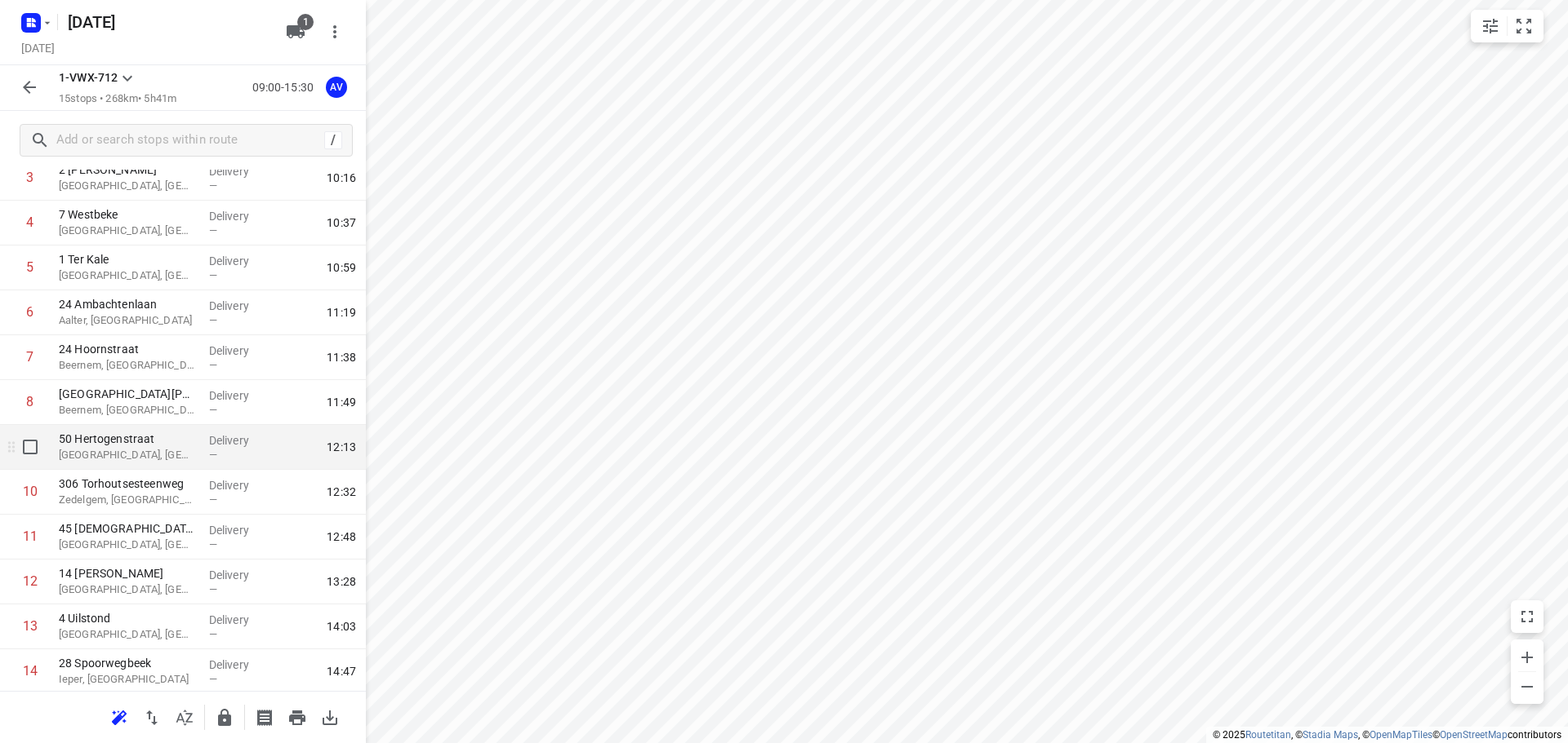
scroll to position [0, 0]
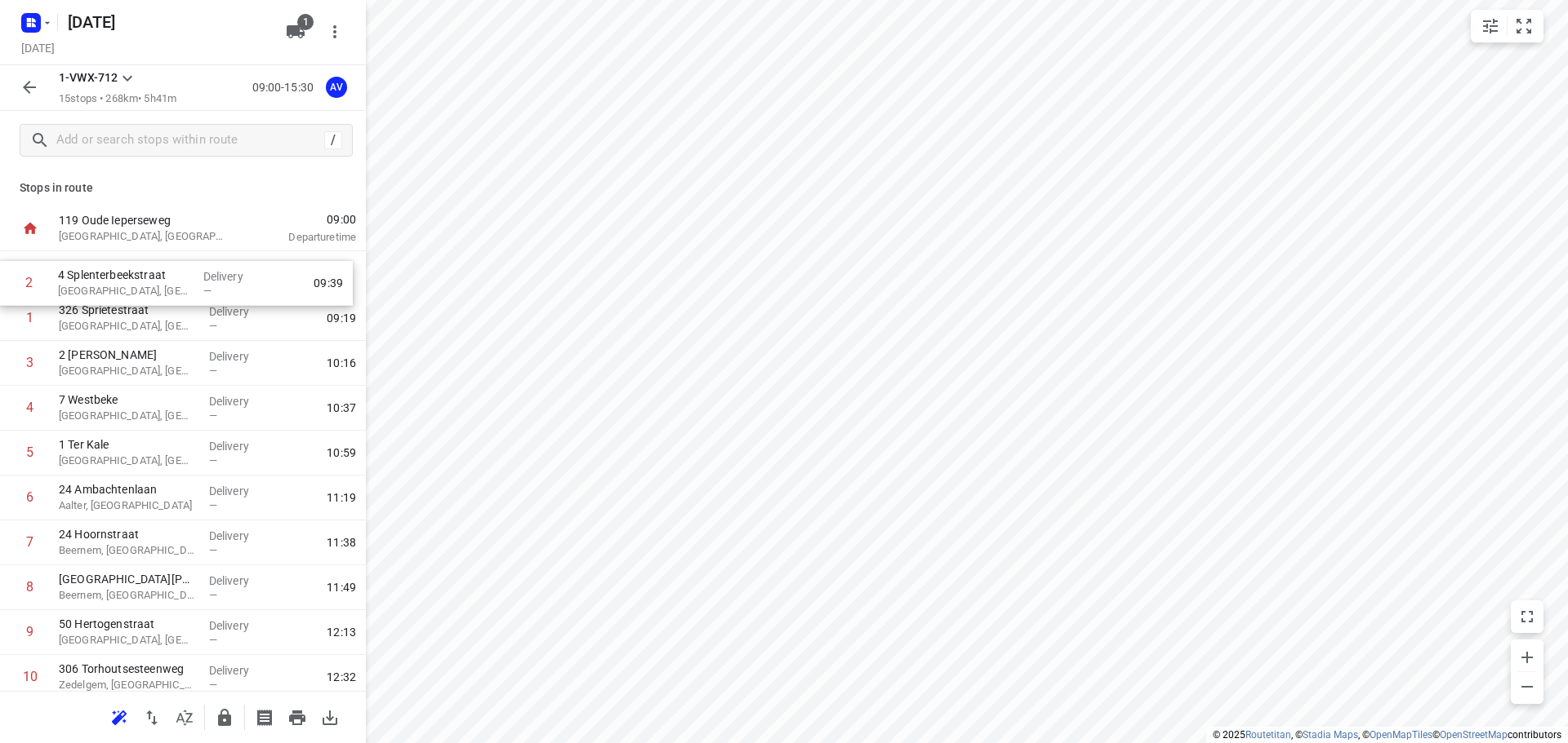
drag, startPoint x: 6, startPoint y: 322, endPoint x: 6, endPoint y: 279, distance: 43.0
click at [6, 279] on div "1 326 Sprietestraat Waregem, [GEOGRAPHIC_DATA] Delivery — 09:19 2 4 Splenterbee…" at bounding box center [182, 588] width 365 height 674
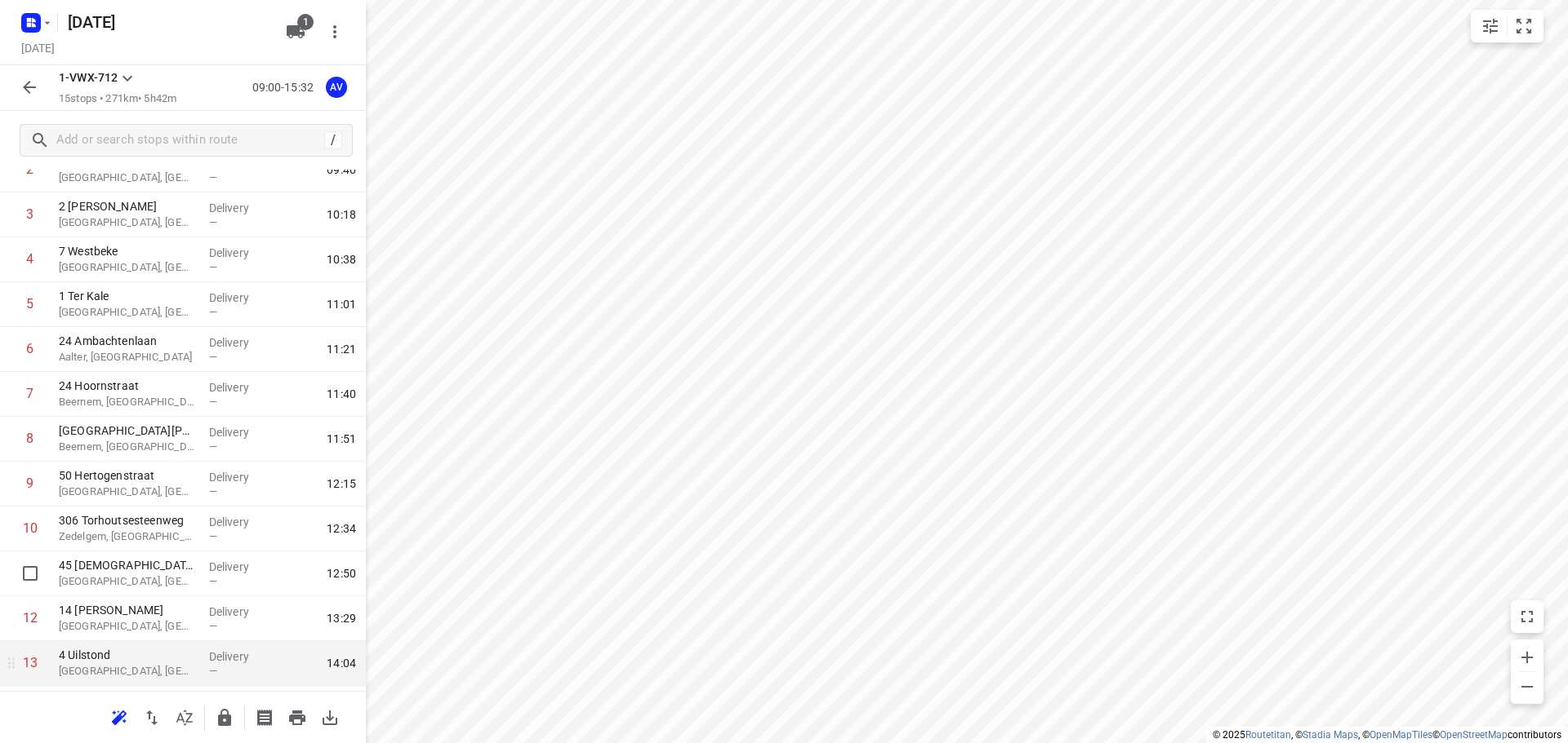
scroll to position [279, 0]
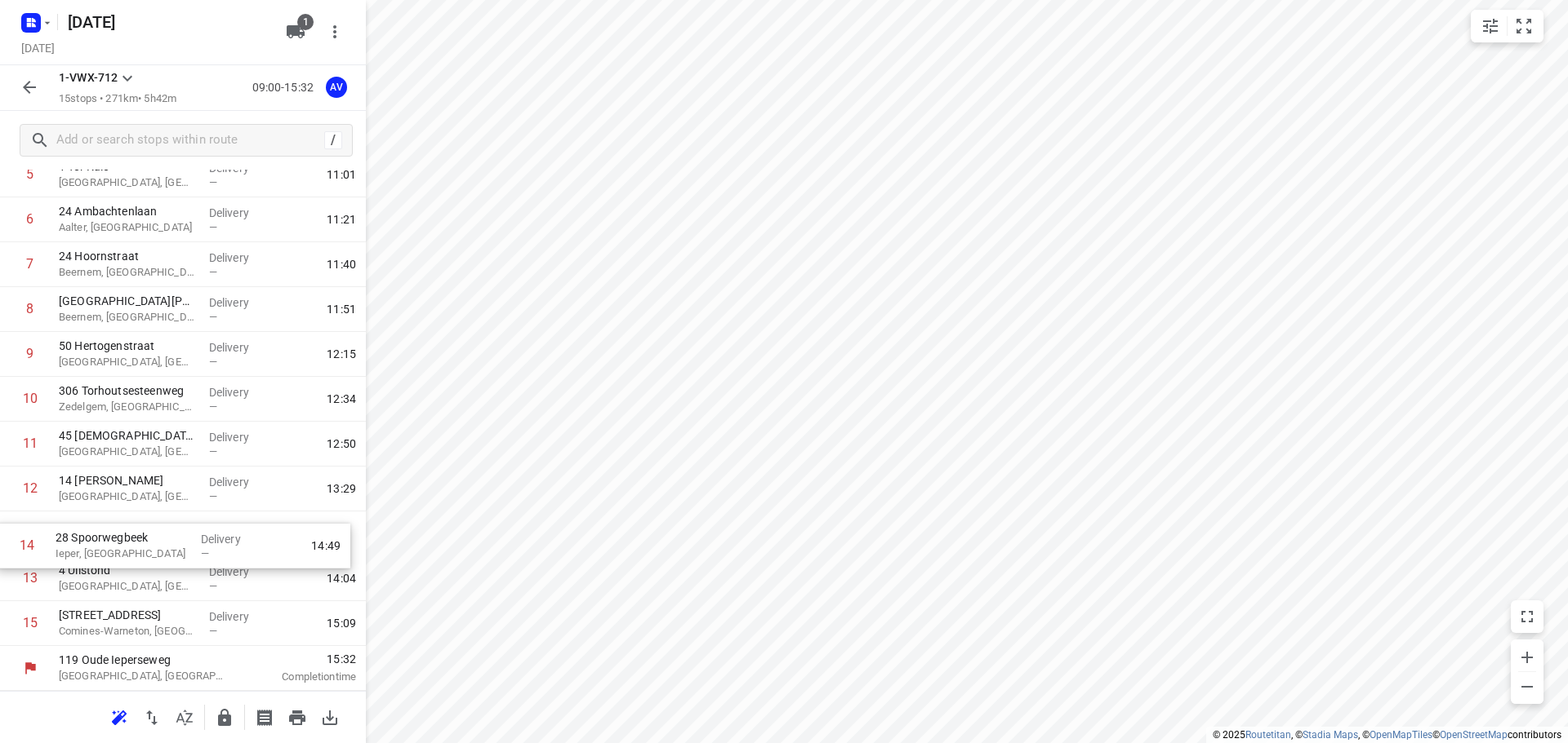
drag, startPoint x: 8, startPoint y: 586, endPoint x: 6, endPoint y: 545, distance: 41.0
click at [5, 548] on div "1 4 Splenterbeekstraat Wielsbeke, [GEOGRAPHIC_DATA] Delivery — 09:20 2 326 Spri…" at bounding box center [182, 309] width 365 height 674
click at [32, 584] on input "checkbox" at bounding box center [30, 578] width 33 height 33
checkbox input "true"
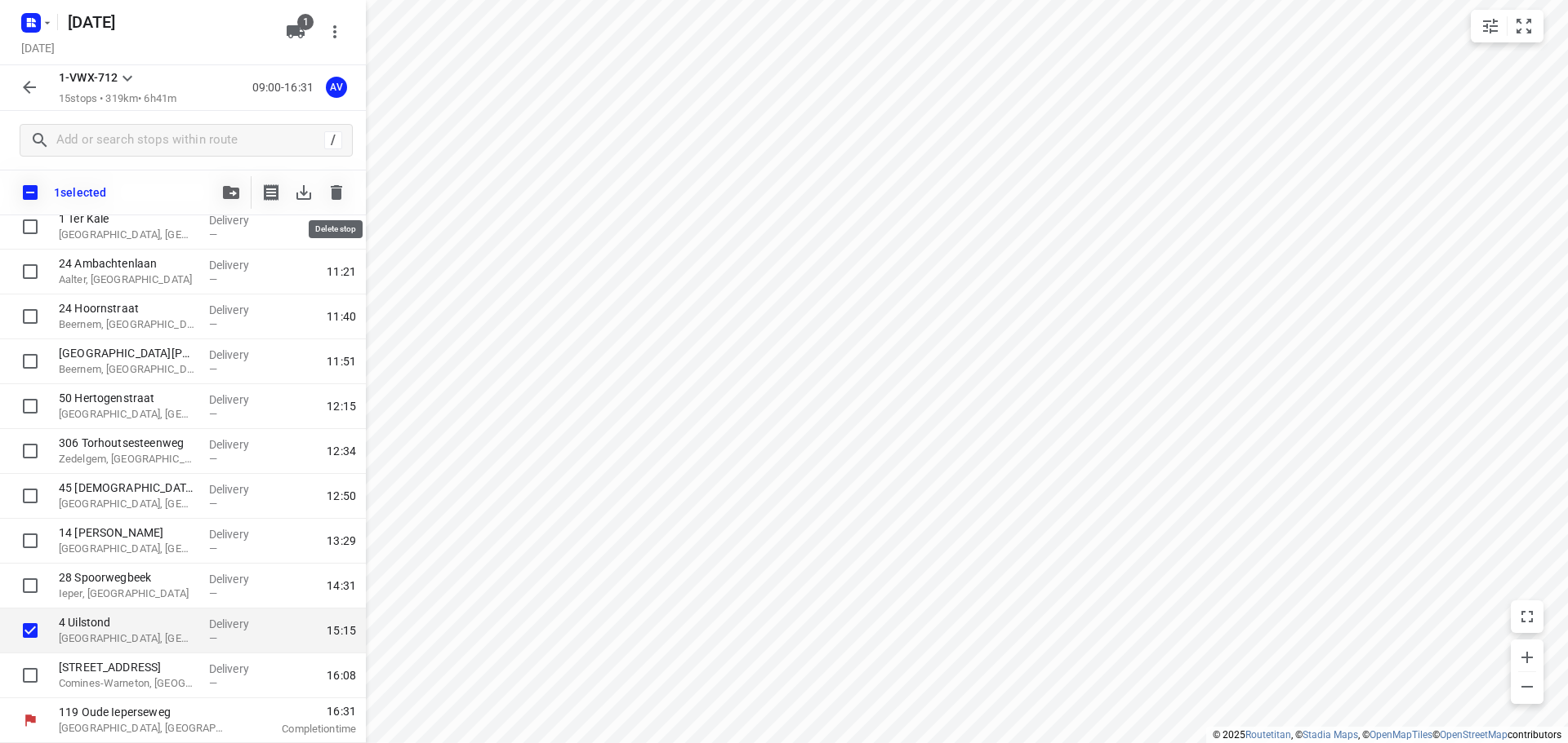
click at [337, 184] on icon "button" at bounding box center [337, 193] width 19 height 19
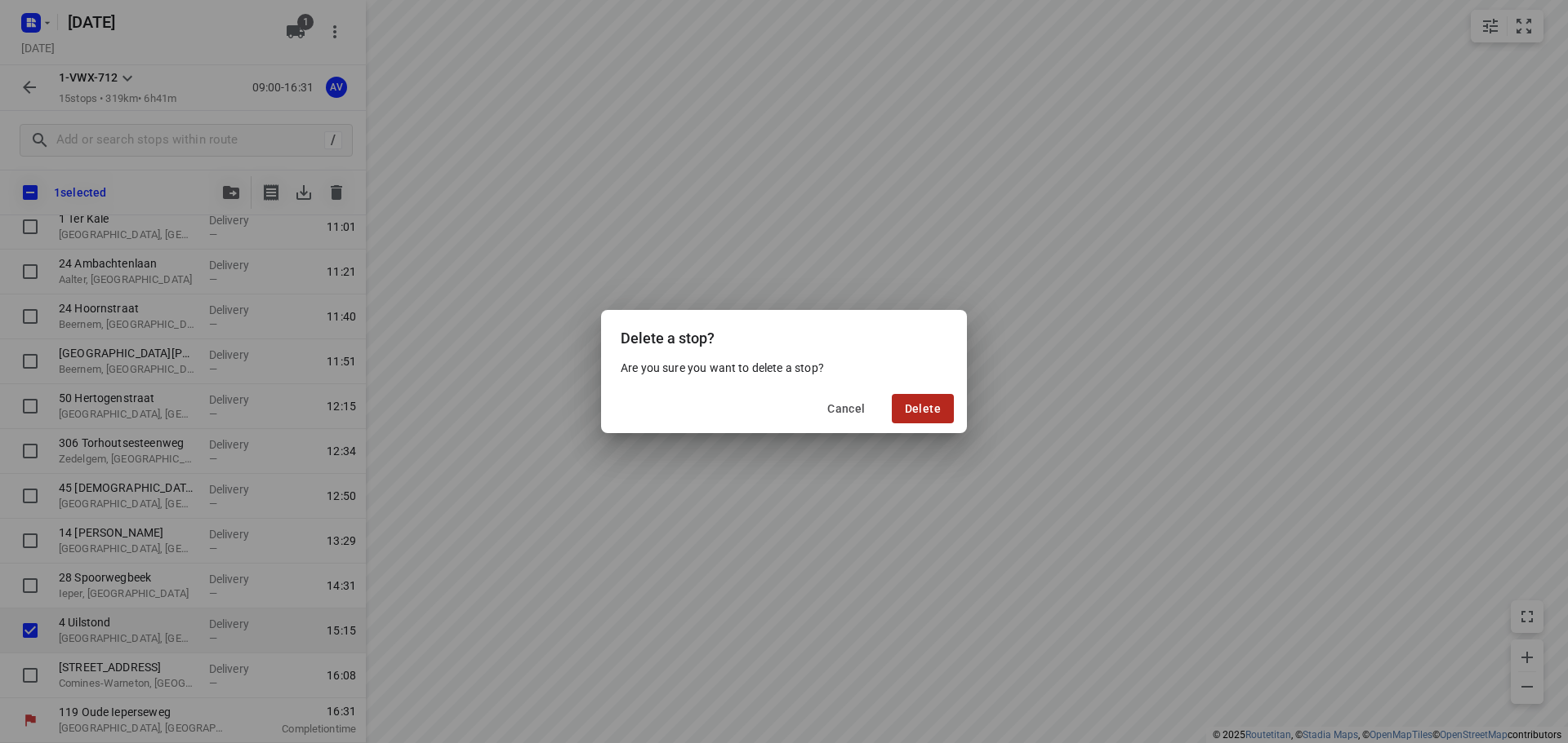
click at [919, 404] on span "Delete" at bounding box center [922, 409] width 36 height 13
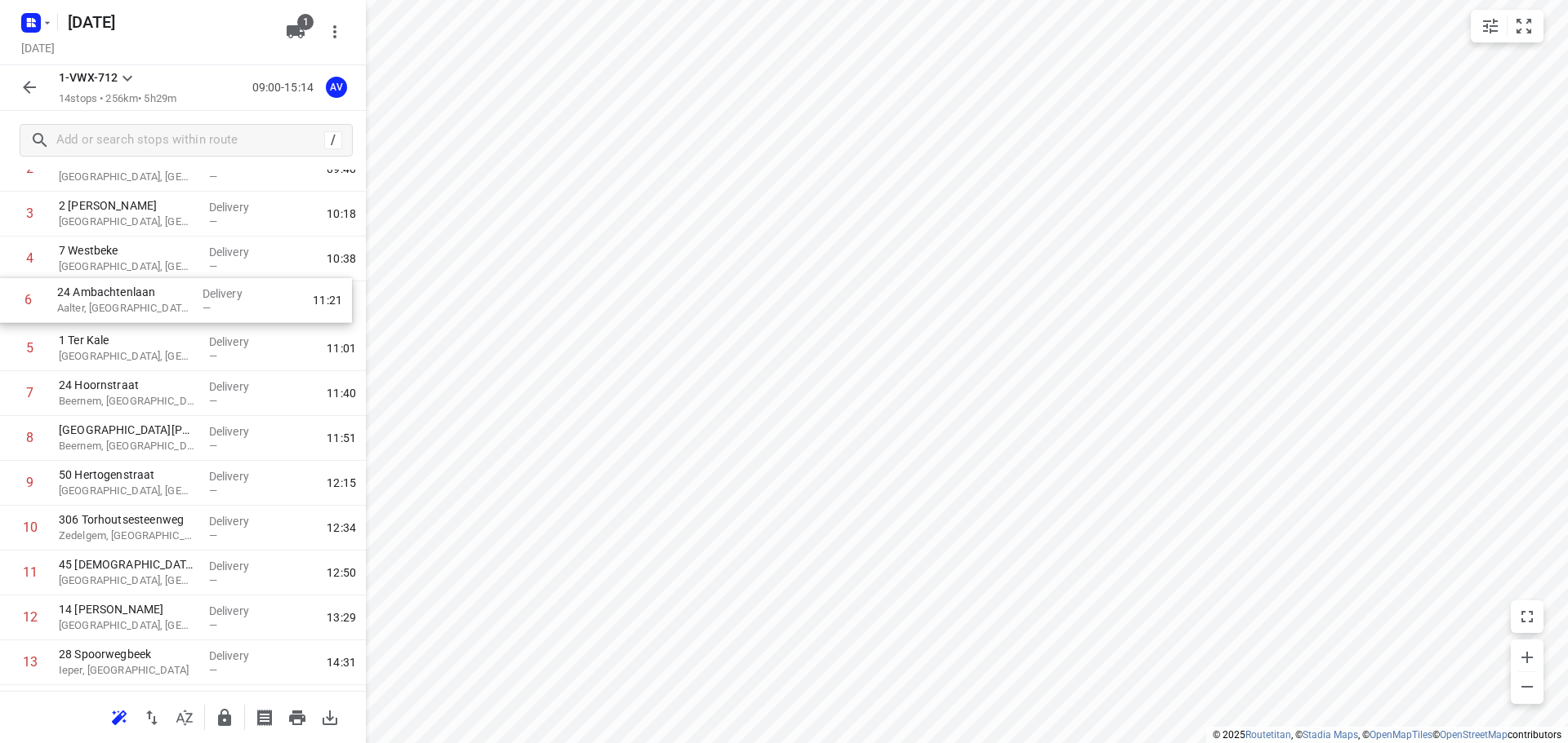
scroll to position [147, 0]
drag, startPoint x: 9, startPoint y: 266, endPoint x: 11, endPoint y: 303, distance: 37.1
click at [11, 303] on div "1 4 Splenterbeekstraat Wielsbeke, [GEOGRAPHIC_DATA] Delivery — 09:20 2 326 Spri…" at bounding box center [182, 418] width 365 height 628
click at [29, 348] on input "checkbox" at bounding box center [30, 350] width 33 height 33
checkbox input "true"
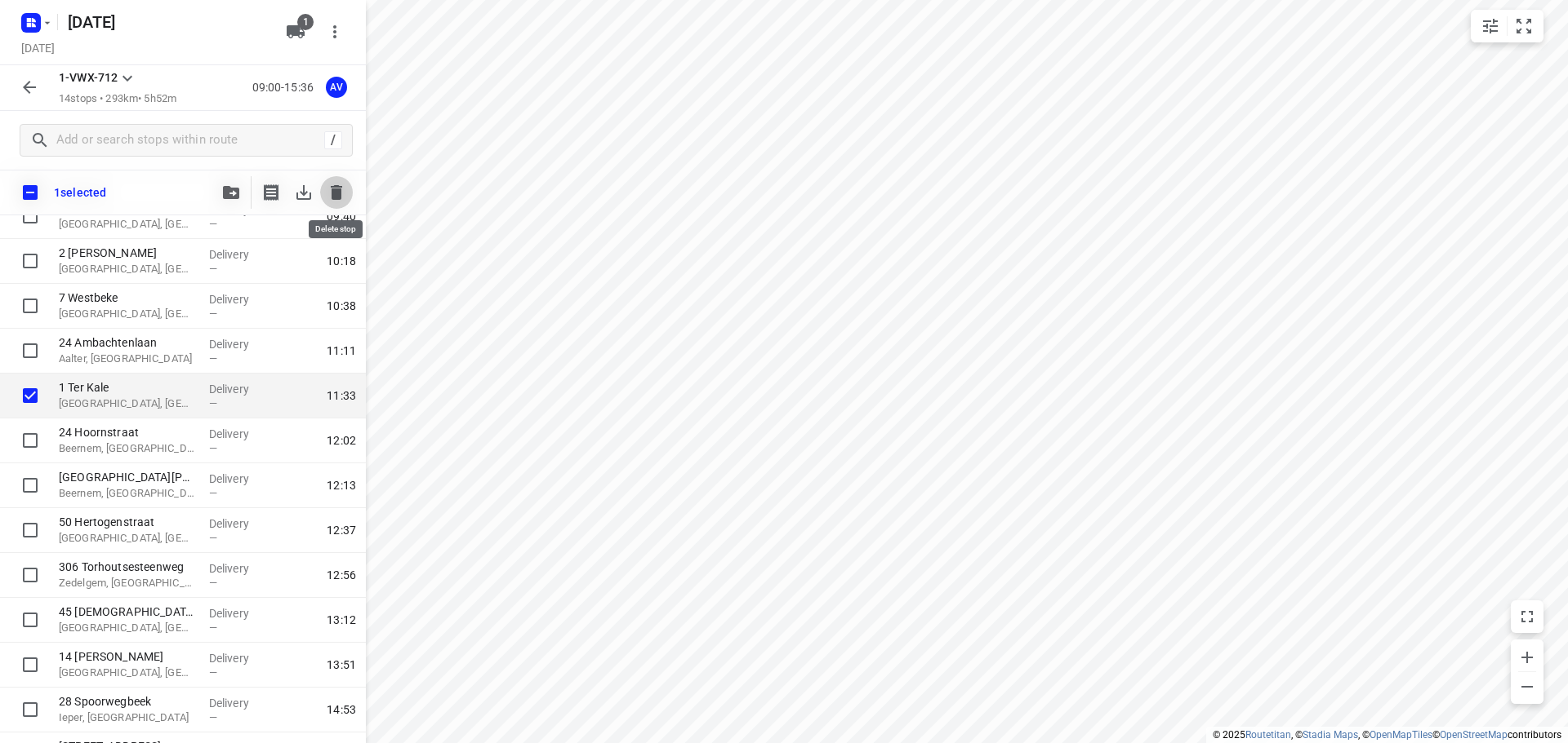
click at [332, 197] on icon "button" at bounding box center [337, 192] width 12 height 14
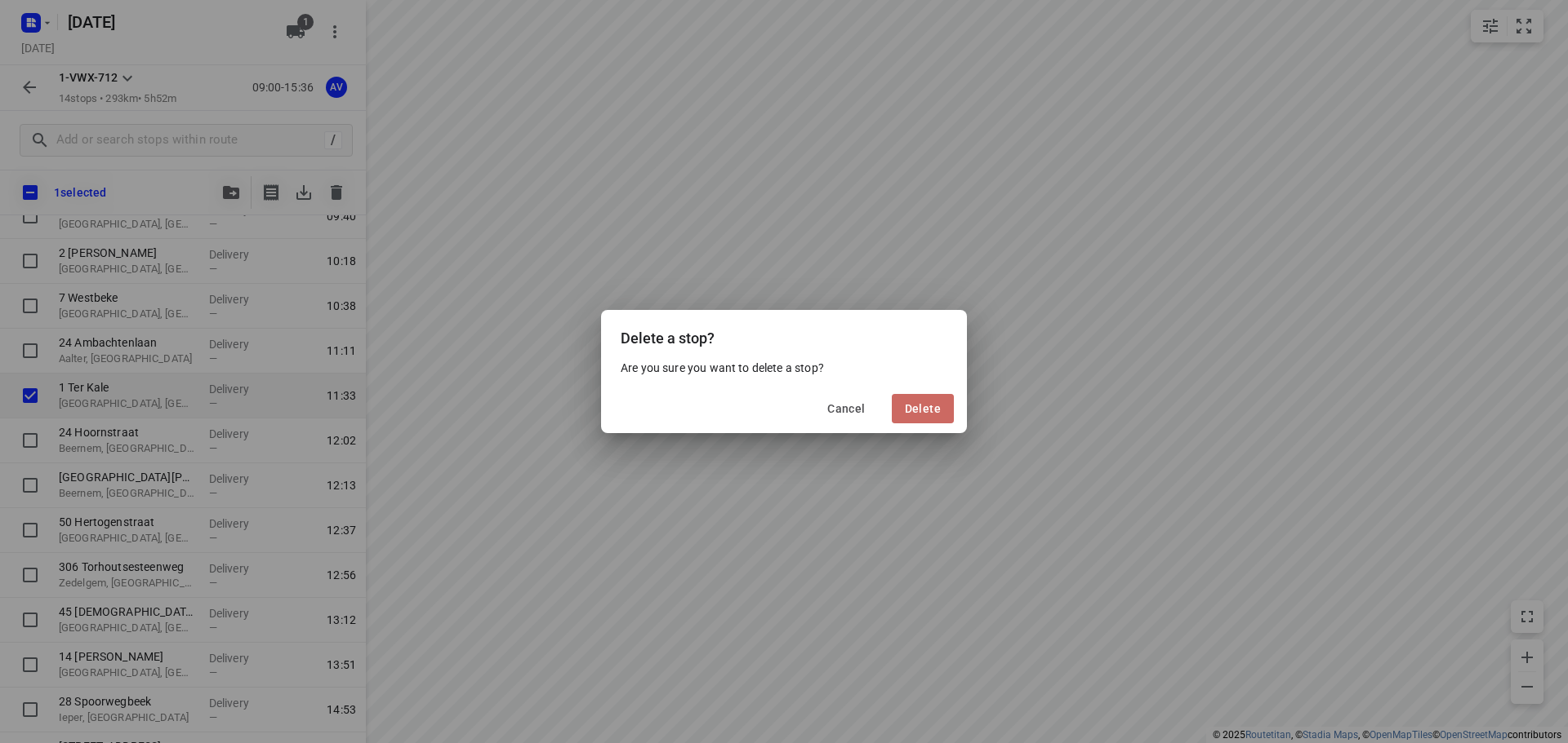
click at [930, 409] on span "Delete" at bounding box center [922, 409] width 36 height 13
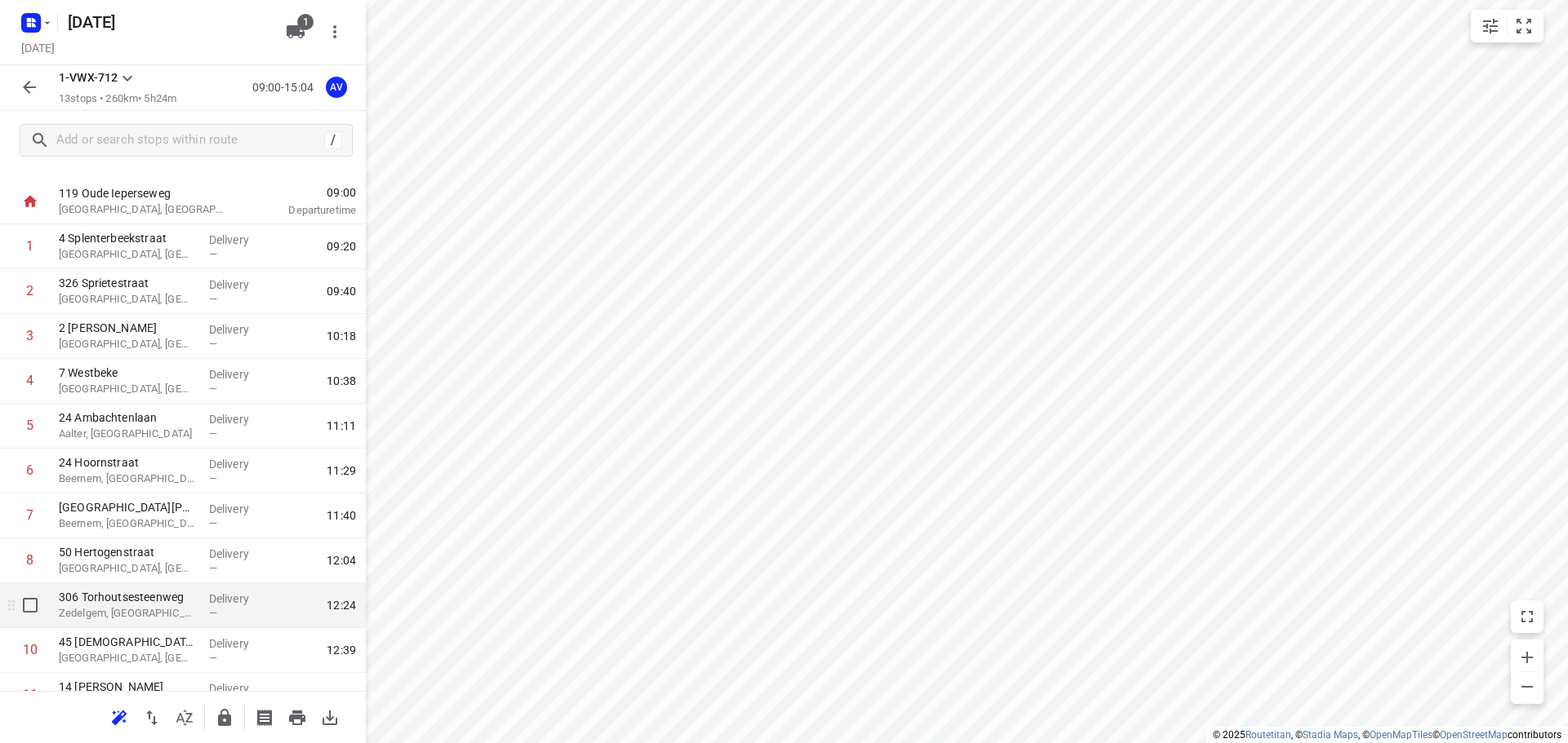
scroll to position [0, 0]
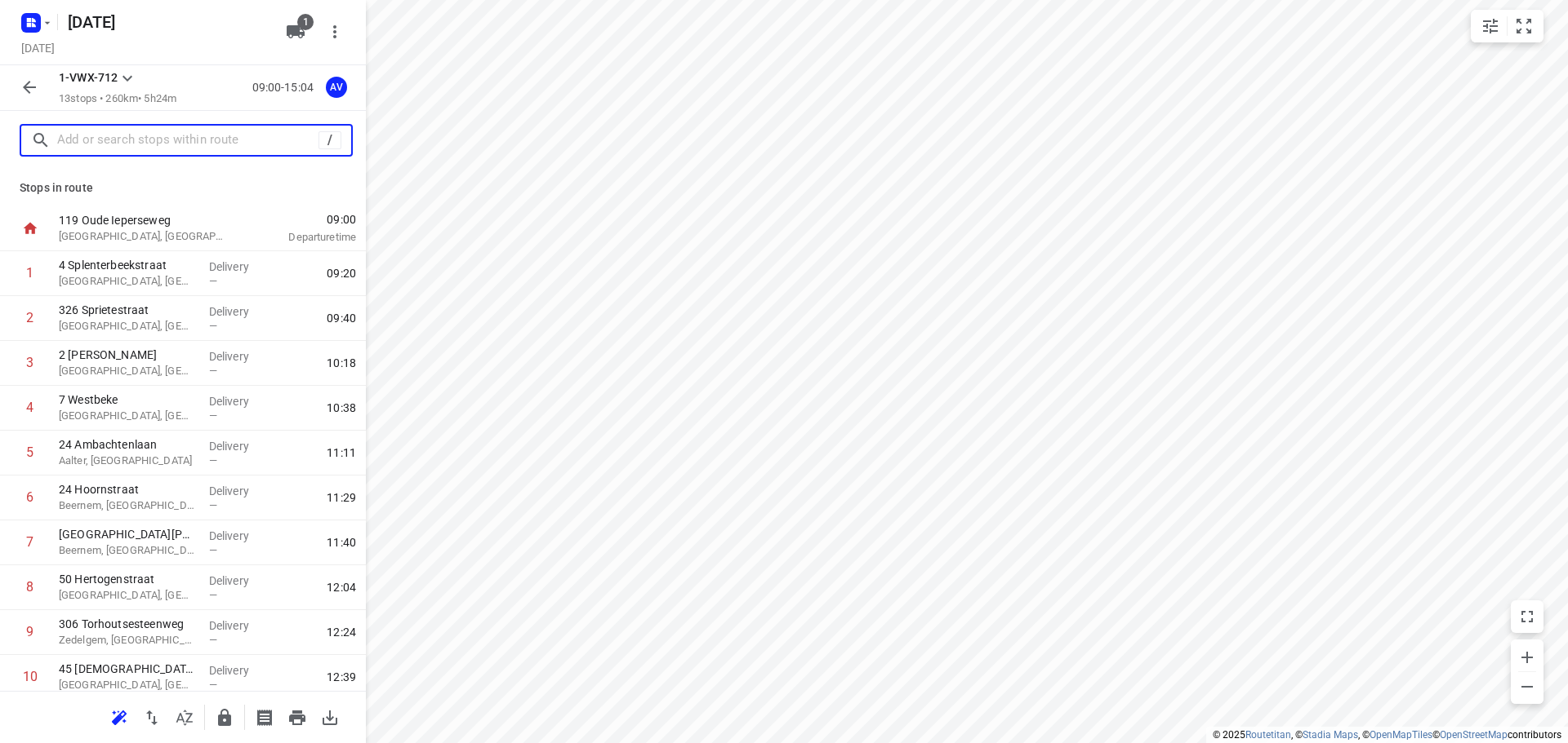
click at [199, 142] on input "text" at bounding box center [187, 141] width 261 height 25
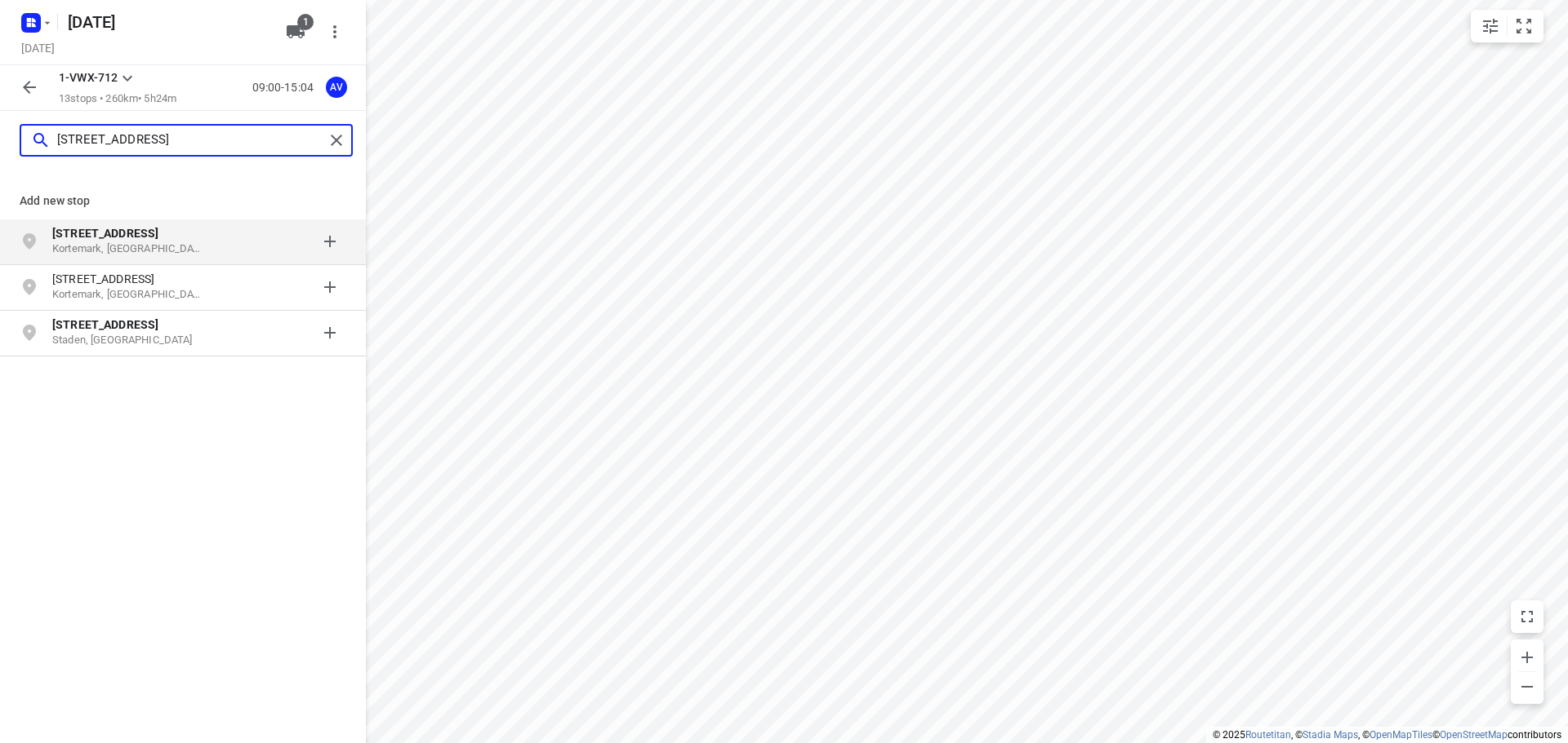
type input "[STREET_ADDRESS]"
click at [200, 244] on p "Kortemark, [GEOGRAPHIC_DATA]" at bounding box center [127, 250] width 150 height 15
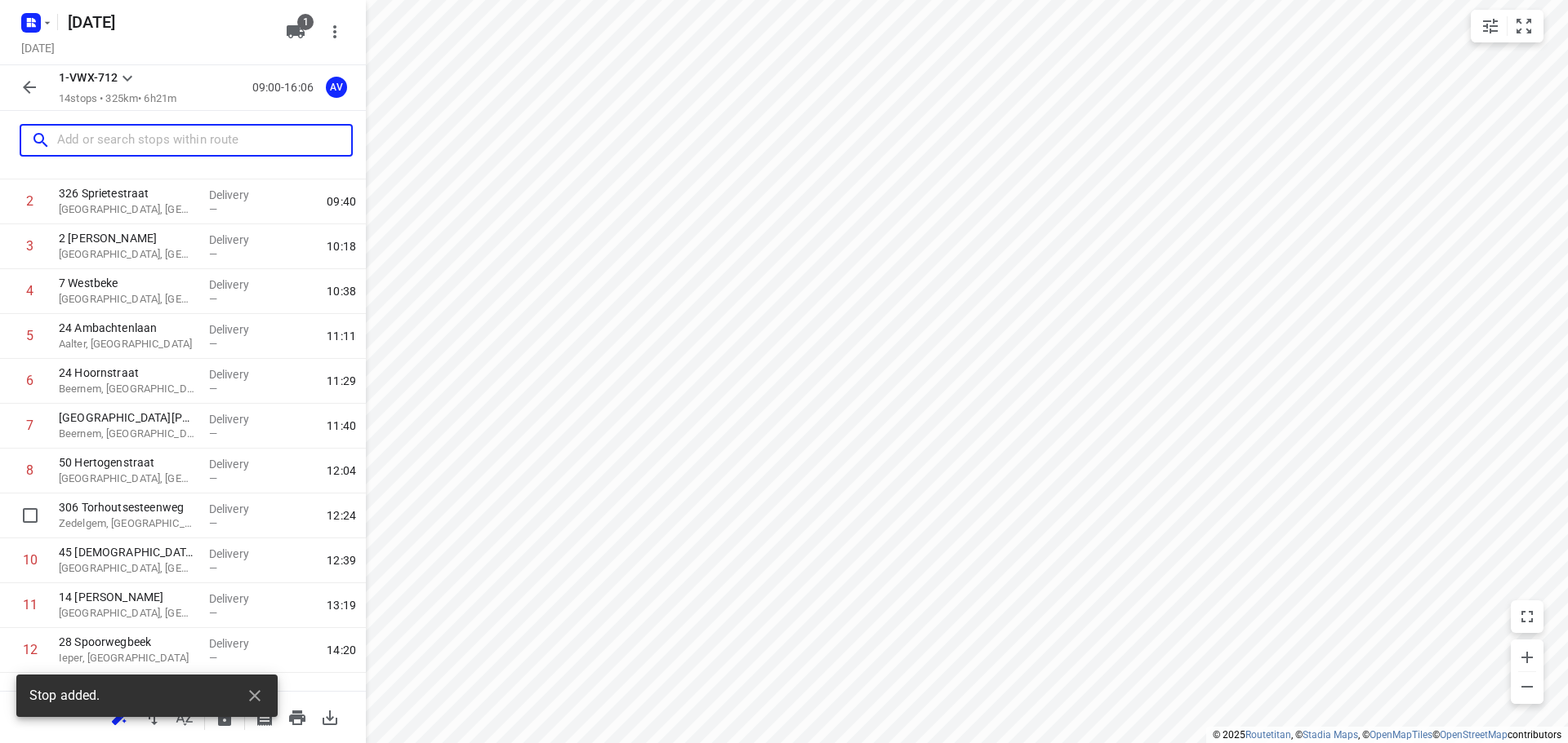
scroll to position [233, 0]
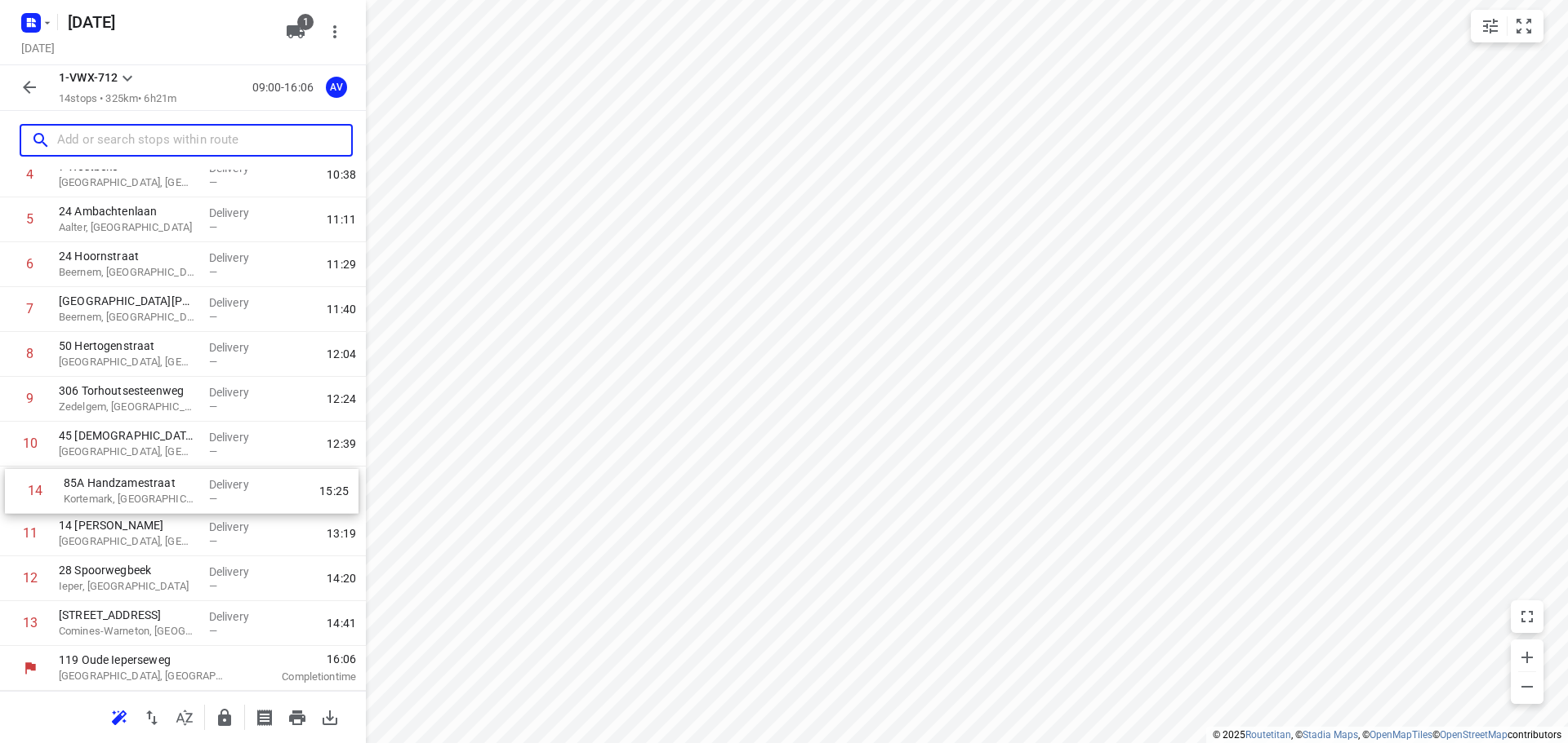
drag, startPoint x: 11, startPoint y: 629, endPoint x: 15, endPoint y: 492, distance: 137.1
click at [15, 492] on div "1 4 Splenterbeekstraat Wielsbeke, [GEOGRAPHIC_DATA] Delivery — 09:20 2 326 Spri…" at bounding box center [182, 332] width 365 height 628
click at [7, 484] on div "1 4 Splenterbeekstraat Wielsbeke, [GEOGRAPHIC_DATA] Delivery — 09:20 2 326 Spri…" at bounding box center [182, 332] width 365 height 628
drag, startPoint x: 8, startPoint y: 537, endPoint x: 11, endPoint y: 400, distance: 137.0
click at [11, 400] on div "1 4 Splenterbeekstraat Wielsbeke, [GEOGRAPHIC_DATA] Delivery — 09:20 2 326 Spri…" at bounding box center [182, 332] width 365 height 628
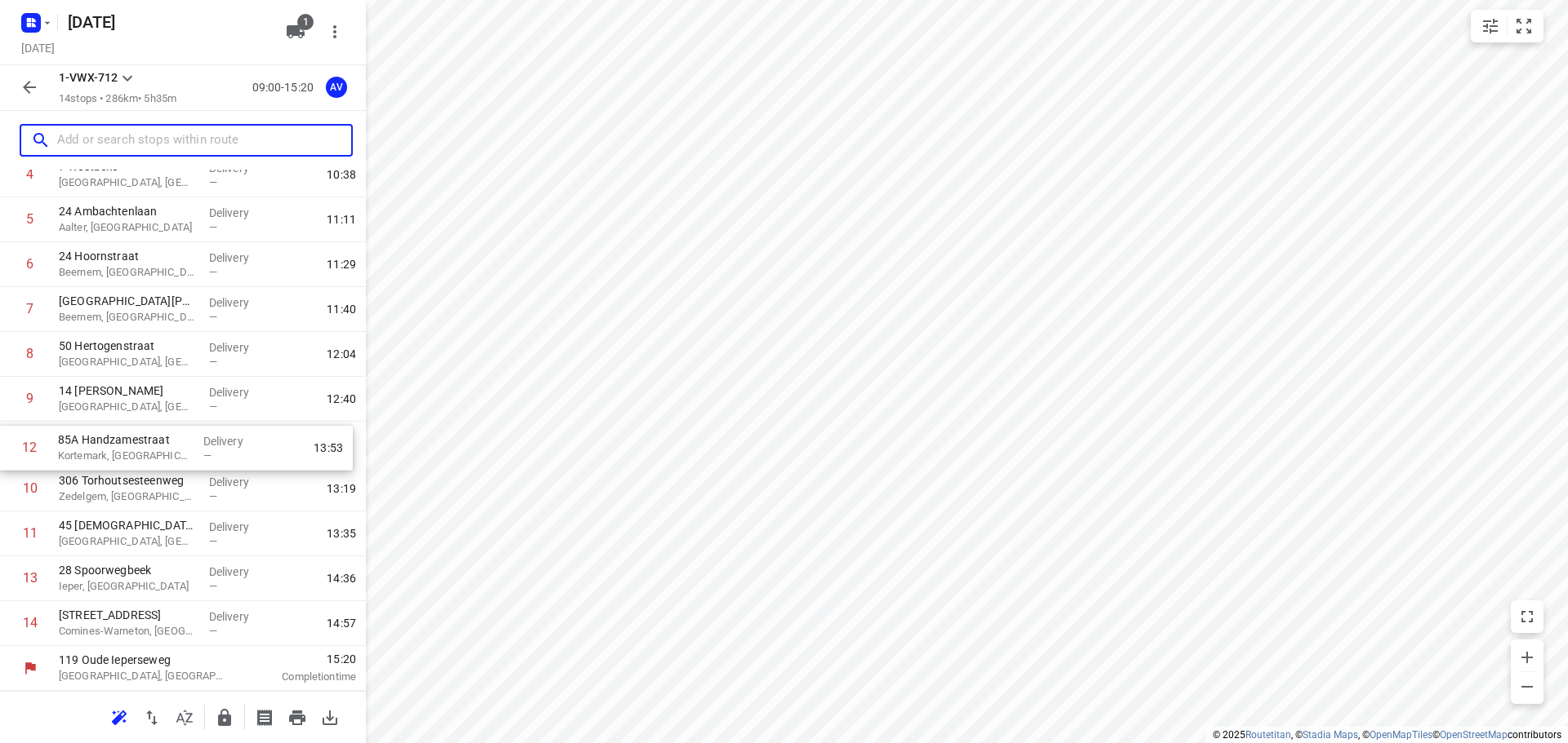
drag, startPoint x: 5, startPoint y: 535, endPoint x: 4, endPoint y: 444, distance: 91.0
click at [4, 444] on div "1 4 Splenterbeekstraat Wielsbeke, [GEOGRAPHIC_DATA] Delivery — 09:20 2 326 Spri…" at bounding box center [182, 332] width 365 height 628
drag, startPoint x: 7, startPoint y: 538, endPoint x: 8, endPoint y: 490, distance: 48.0
click at [8, 490] on div "1 4 Splenterbeekstraat Wielsbeke, [GEOGRAPHIC_DATA] Delivery — 09:20 2 326 Spri…" at bounding box center [182, 332] width 365 height 628
drag, startPoint x: 11, startPoint y: 535, endPoint x: 8, endPoint y: 450, distance: 85.1
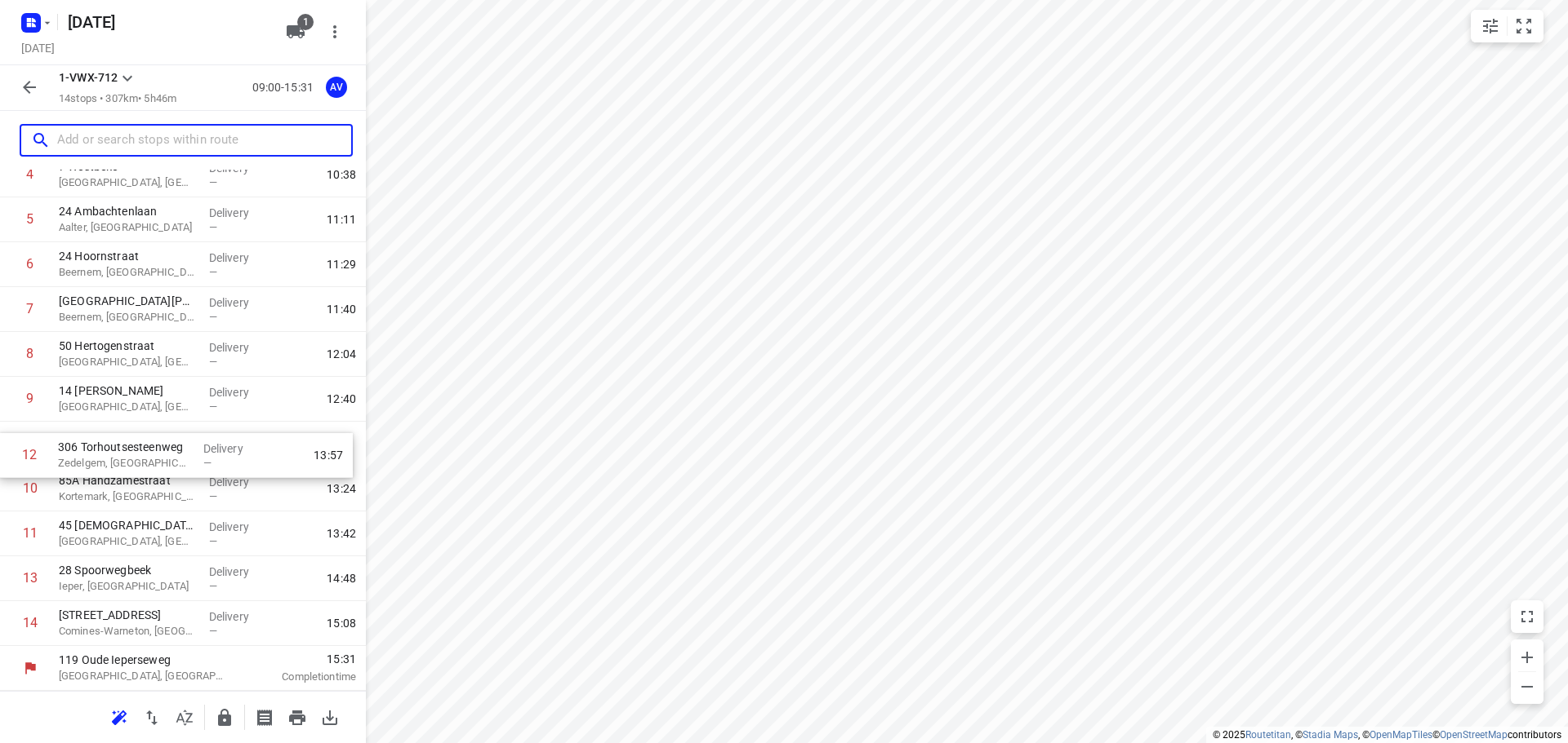
click at [8, 450] on div "1 4 Splenterbeekstraat Wielsbeke, [GEOGRAPHIC_DATA] Delivery — 09:20 2 326 Spri…" at bounding box center [182, 332] width 365 height 628
drag, startPoint x: 11, startPoint y: 534, endPoint x: 14, endPoint y: 491, distance: 43.1
click at [11, 492] on div "1 4 Splenterbeekstraat Wielsbeke, [GEOGRAPHIC_DATA] Delivery — 09:20 2 326 Spri…" at bounding box center [182, 332] width 365 height 628
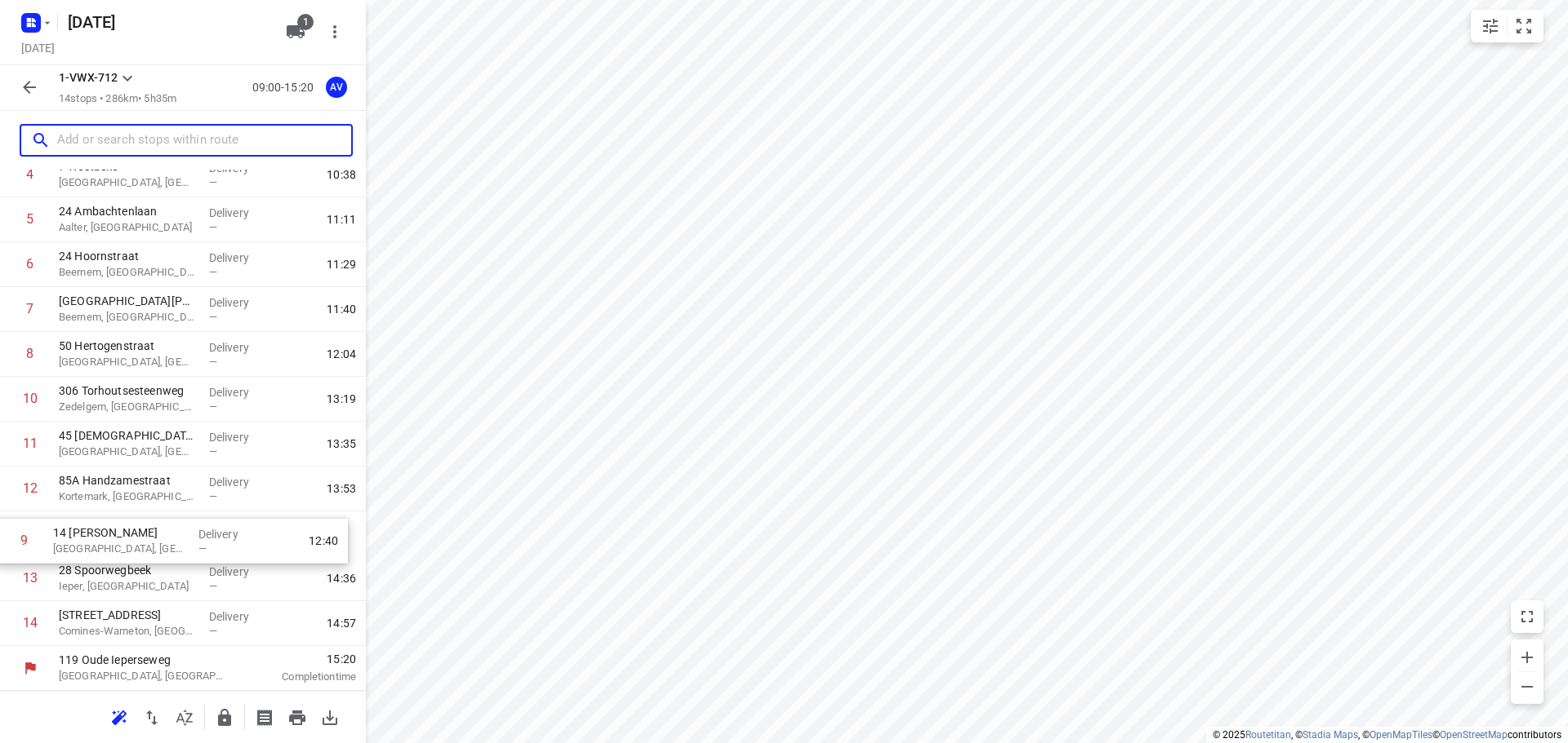
drag, startPoint x: 8, startPoint y: 402, endPoint x: 2, endPoint y: 548, distance: 146.1
click at [2, 548] on div "1 4 Splenterbeekstraat Wielsbeke, [GEOGRAPHIC_DATA] Delivery — 09:20 2 326 Spri…" at bounding box center [182, 332] width 365 height 628
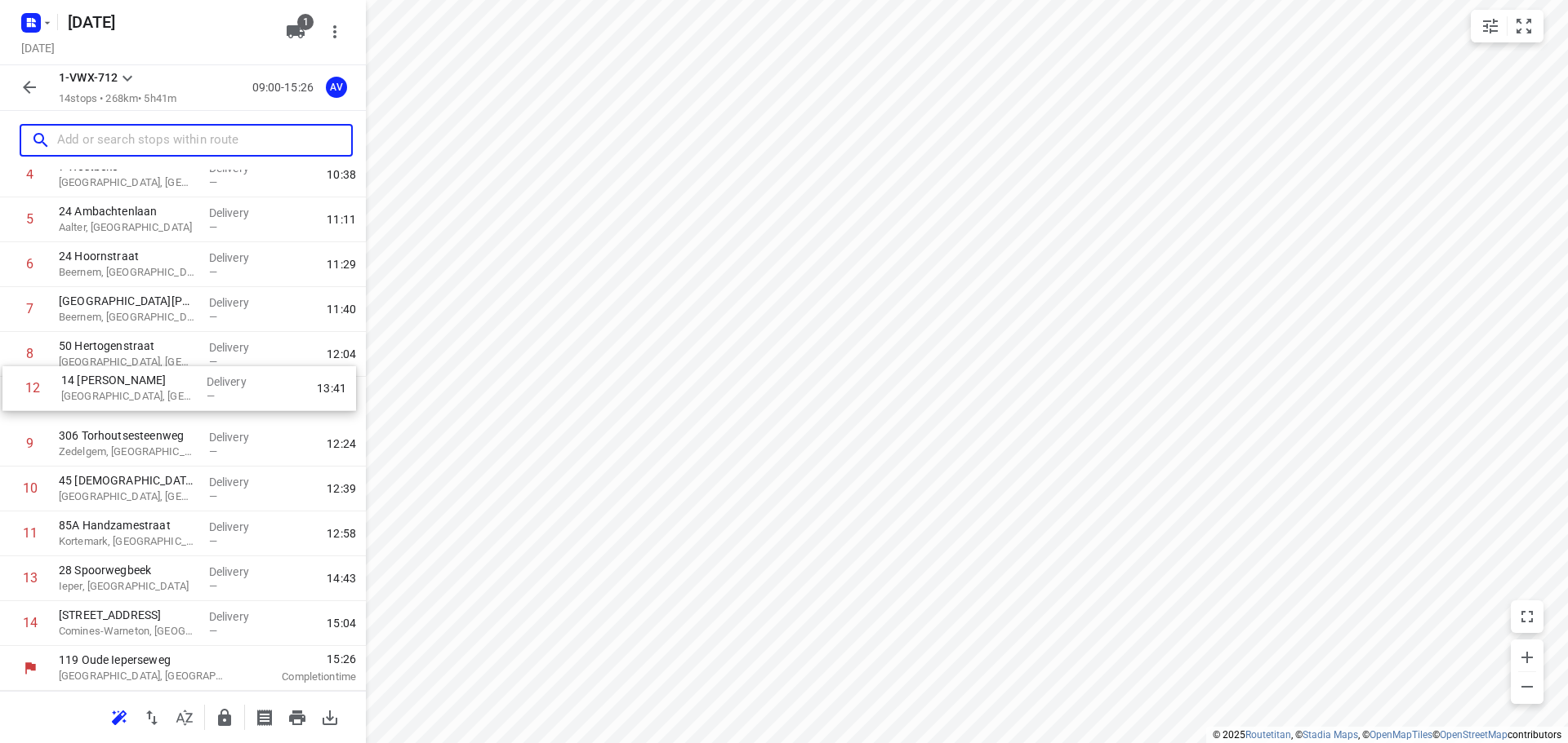
drag, startPoint x: 7, startPoint y: 542, endPoint x: 10, endPoint y: 392, distance: 150.0
click at [10, 392] on div "1 4 Splenterbeekstraat Wielsbeke, [GEOGRAPHIC_DATA] Delivery — 09:20 2 326 Spri…" at bounding box center [182, 332] width 365 height 628
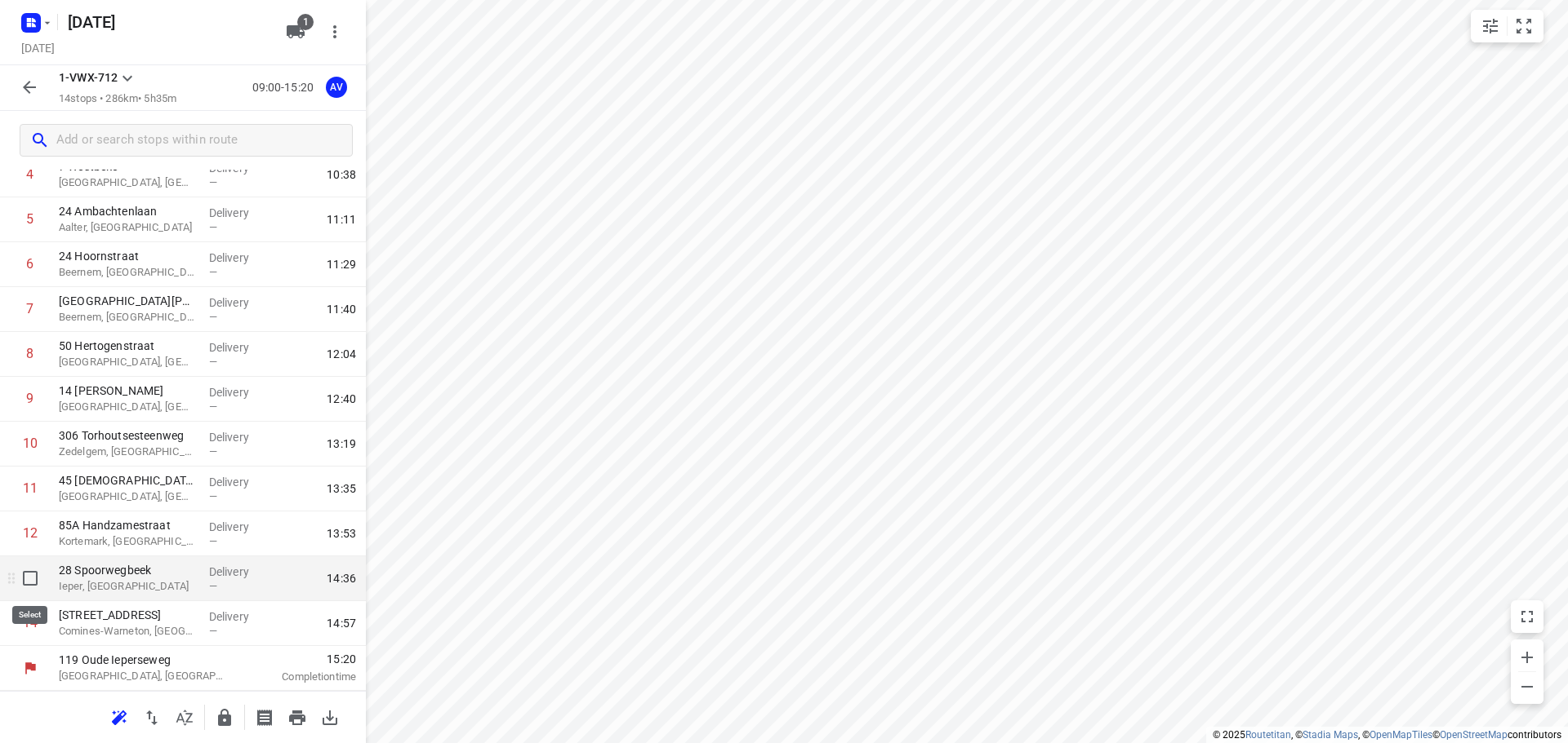
click at [27, 580] on input "checkbox" at bounding box center [30, 578] width 33 height 33
checkbox input "true"
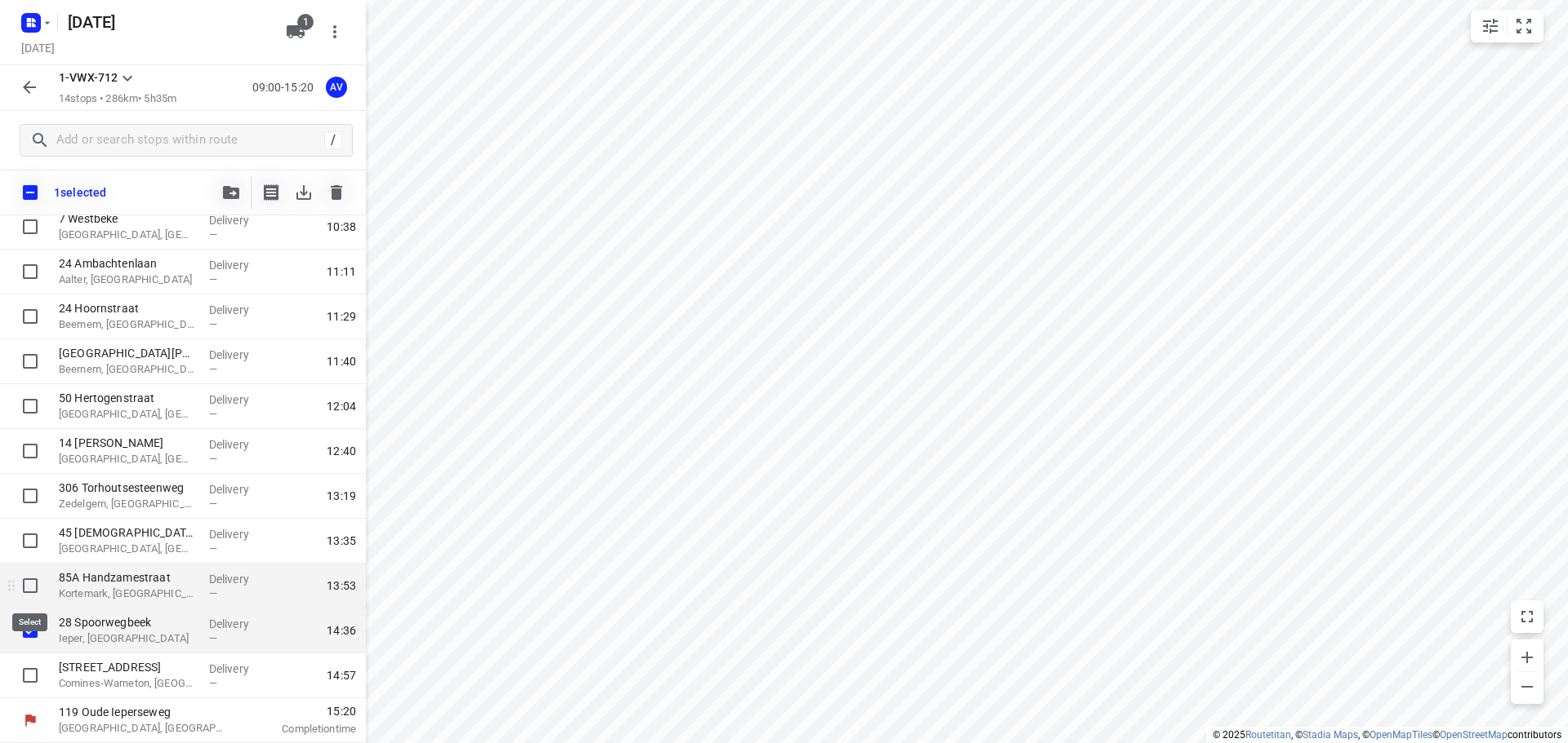
scroll to position [226, 0]
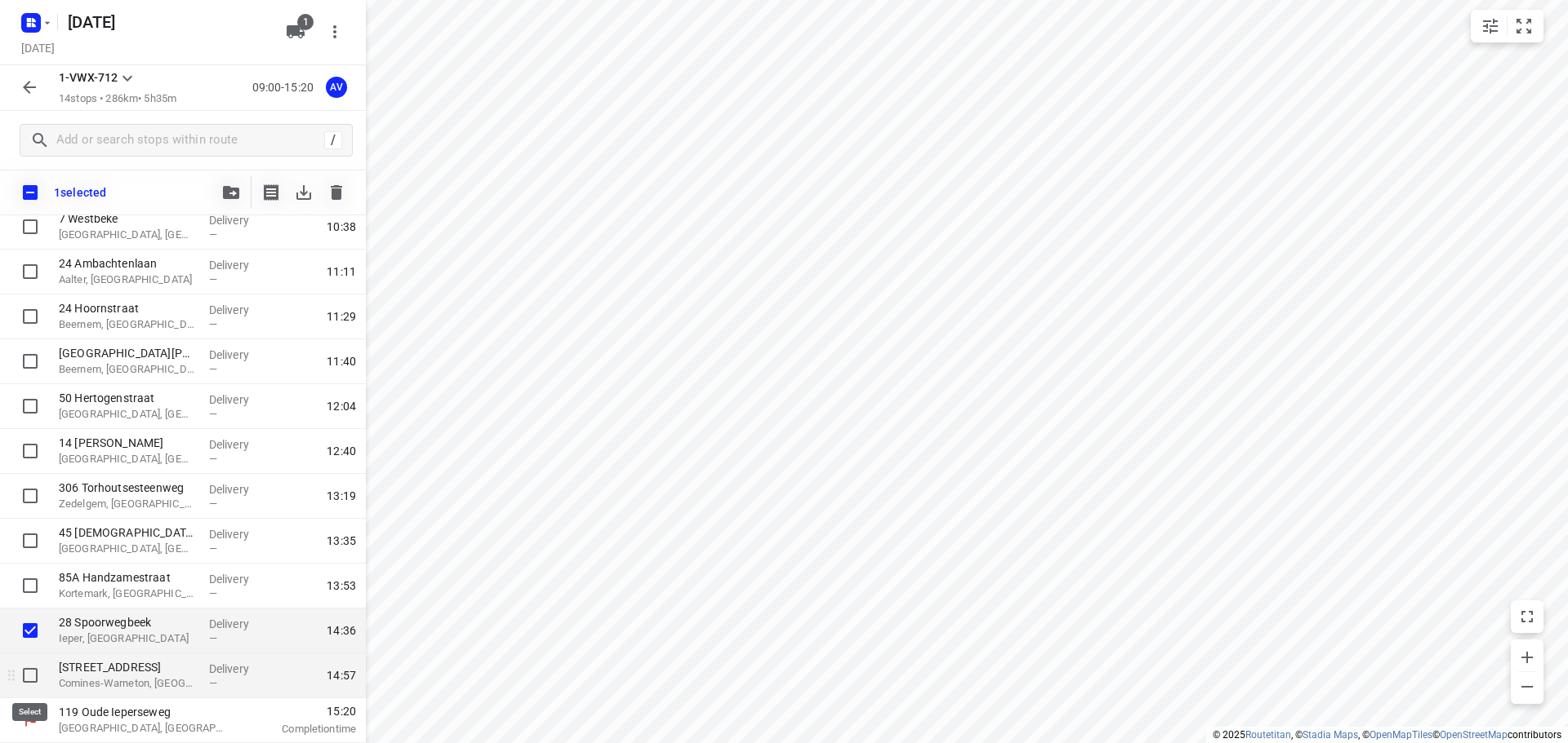
click at [29, 674] on input "checkbox" at bounding box center [30, 676] width 33 height 33
checkbox input "true"
click at [338, 189] on icon "button" at bounding box center [337, 192] width 12 height 14
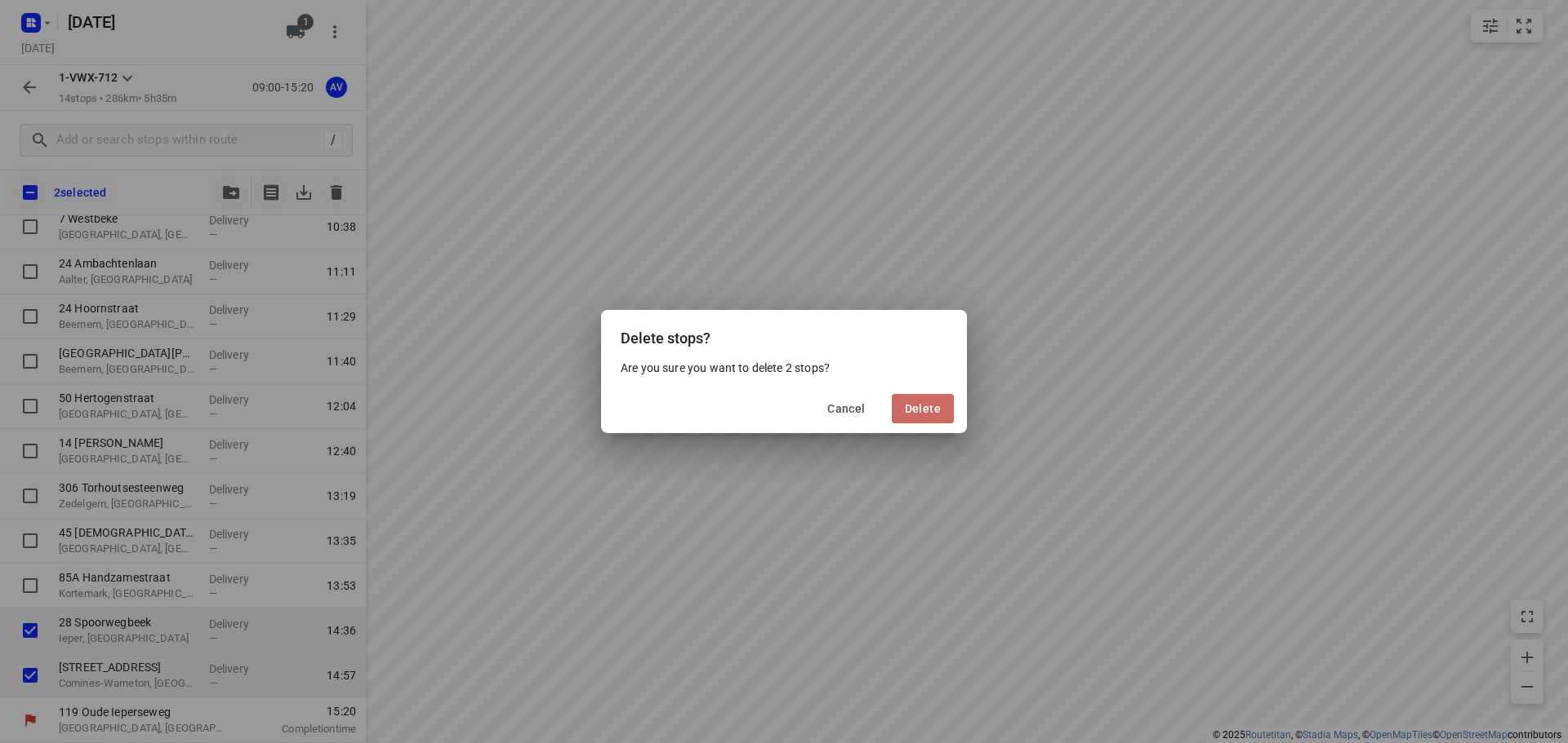
click at [931, 409] on span "Delete" at bounding box center [922, 409] width 36 height 13
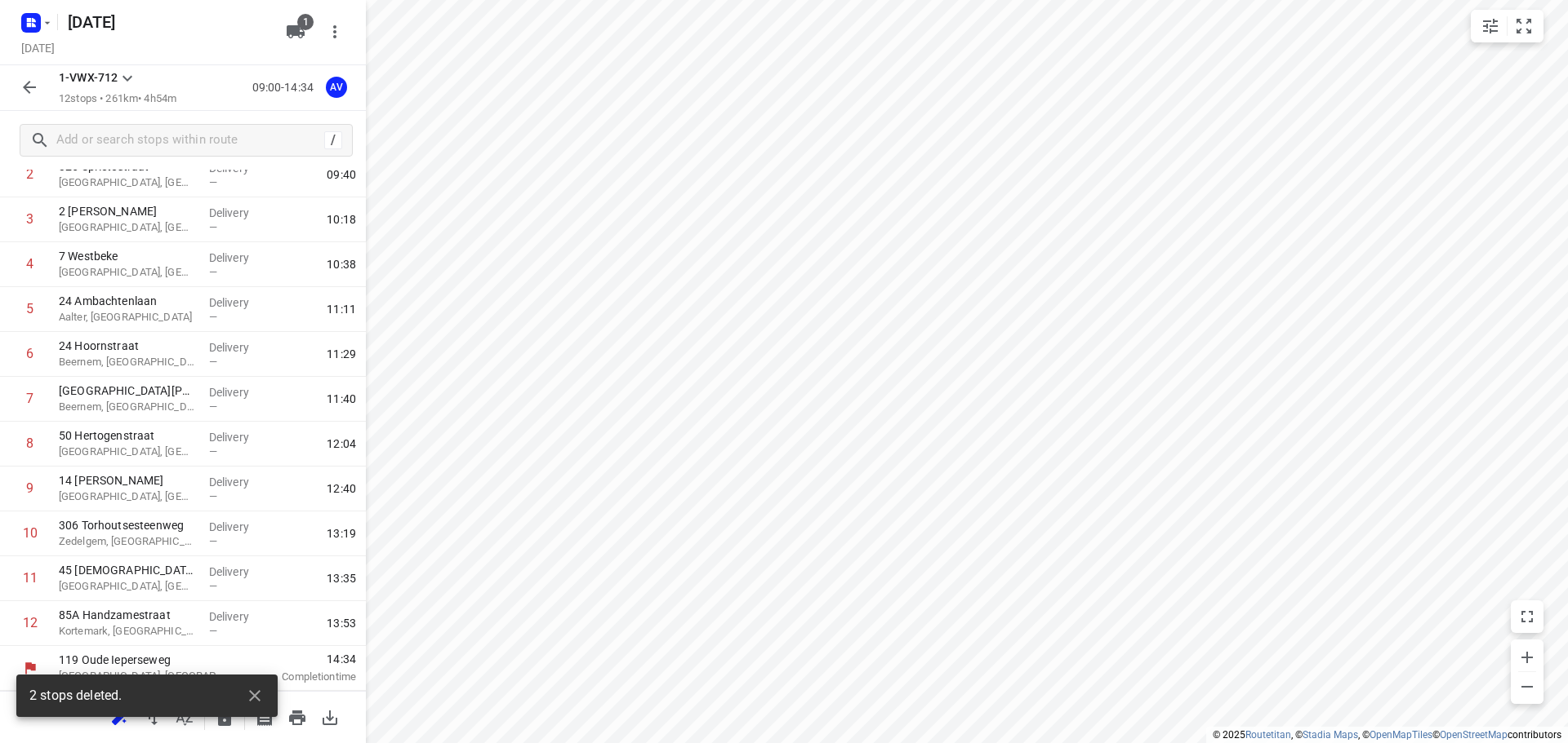
scroll to position [144, 0]
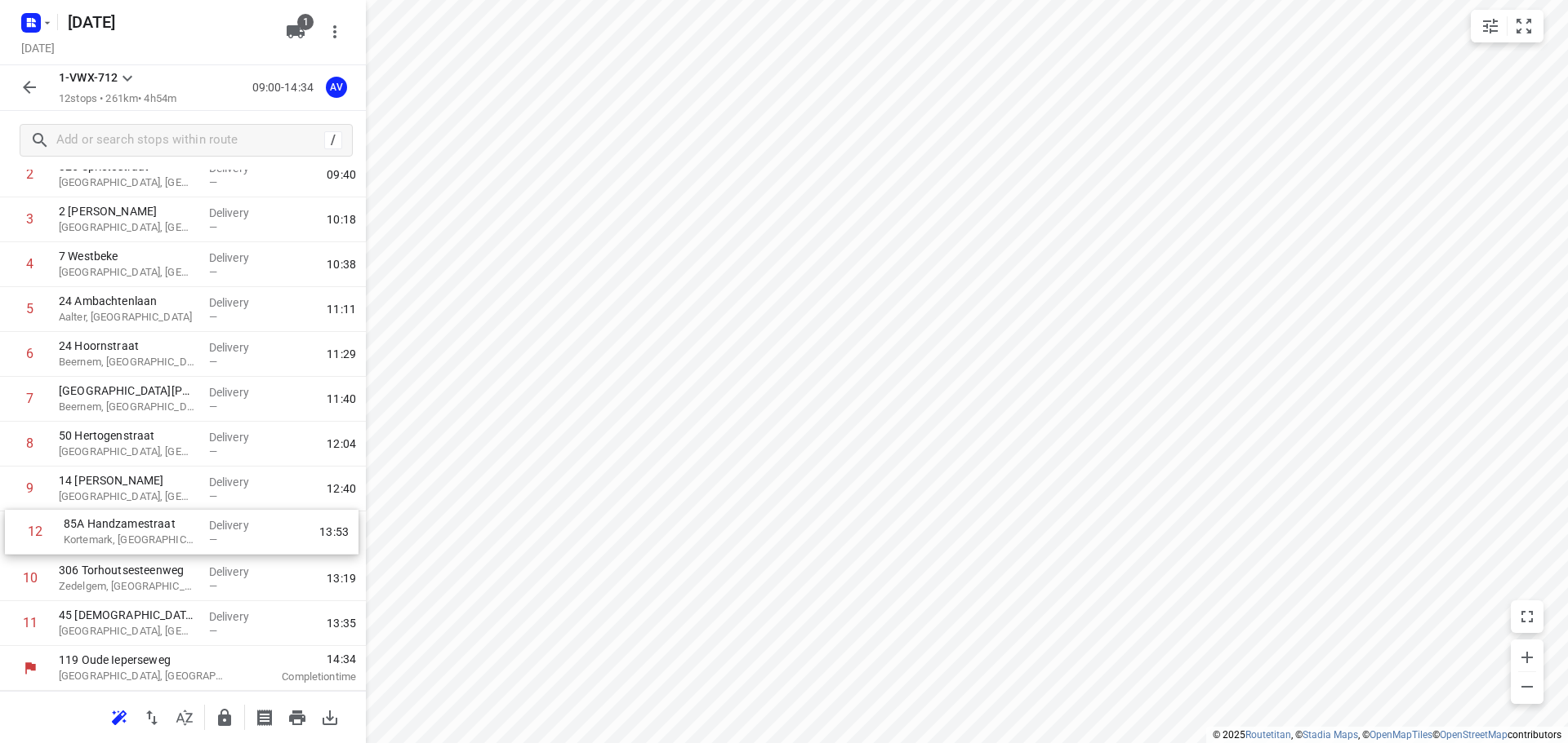
drag, startPoint x: 8, startPoint y: 631, endPoint x: 13, endPoint y: 535, distance: 96.1
click at [13, 535] on div "1 4 Splenterbeekstraat Wielsbeke, [GEOGRAPHIC_DATA] Delivery — 09:20 2 326 Spri…" at bounding box center [182, 377] width 365 height 539
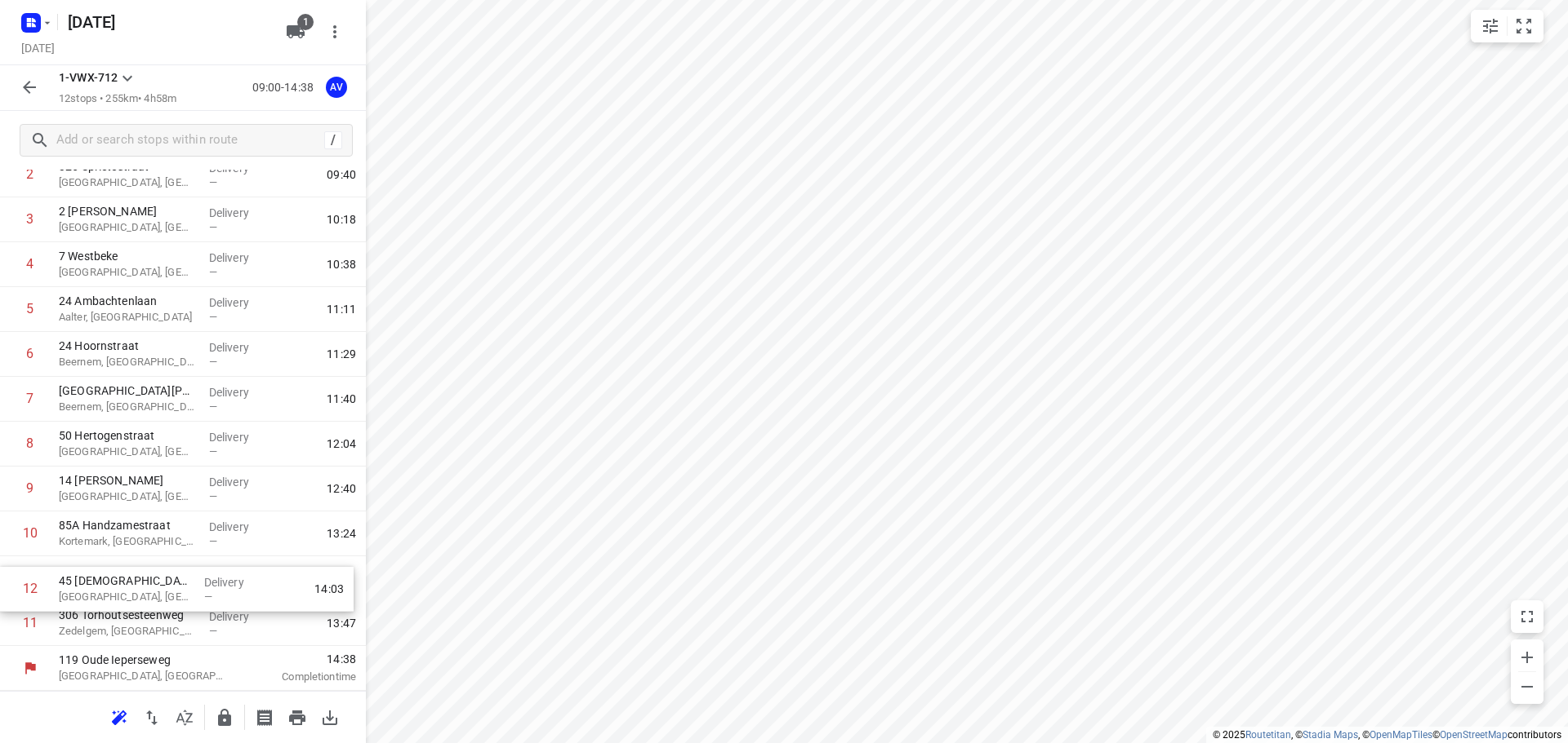
drag, startPoint x: 10, startPoint y: 625, endPoint x: 10, endPoint y: 588, distance: 37.0
click at [10, 588] on div "1 4 Splenterbeekstraat Wielsbeke, [GEOGRAPHIC_DATA] Delivery — 09:20 2 326 Spri…" at bounding box center [182, 377] width 365 height 539
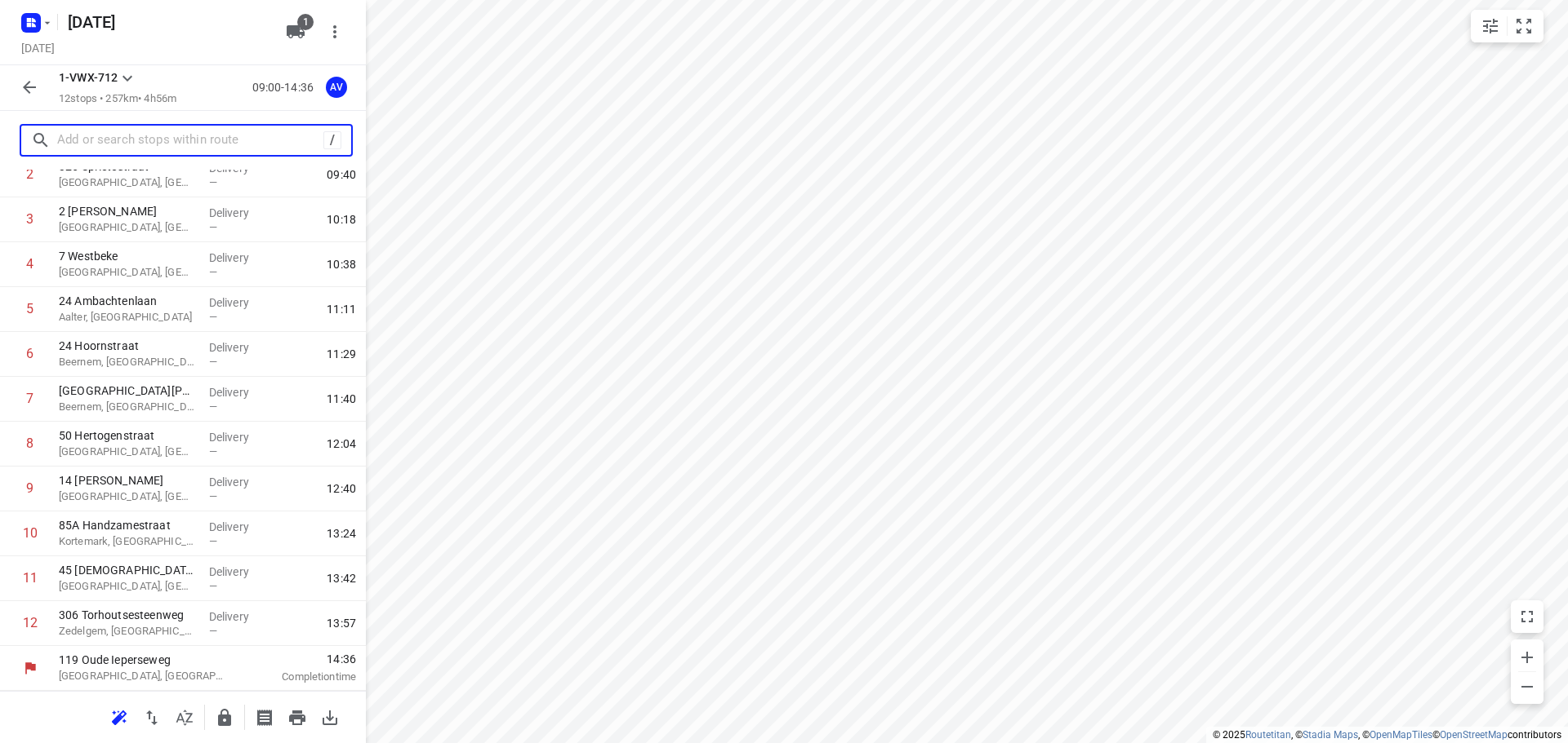
click at [196, 142] on input "text" at bounding box center [190, 141] width 266 height 25
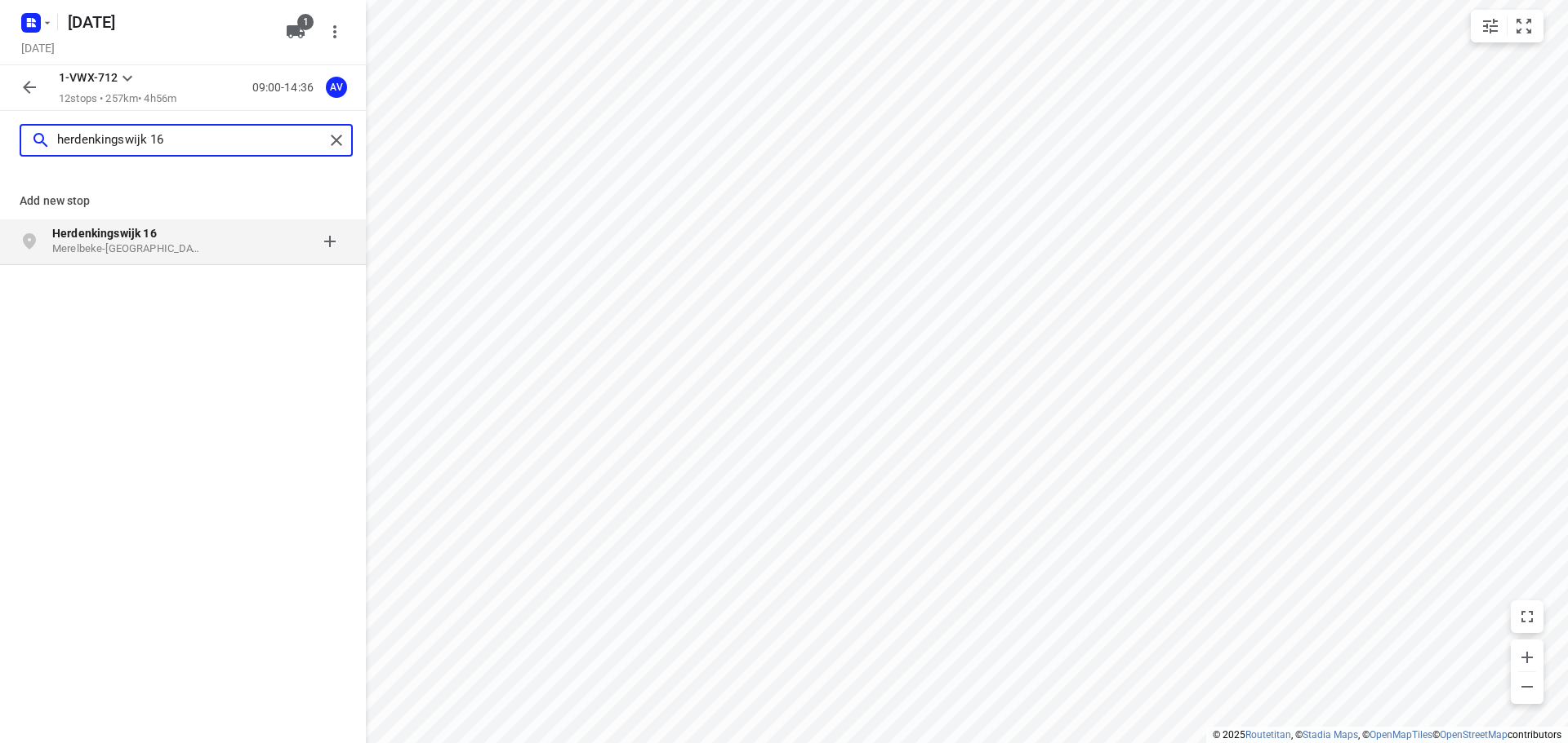
type input "herdenkingswijk 16"
click at [164, 237] on p "Herdenkingswijk 16" at bounding box center [127, 233] width 150 height 16
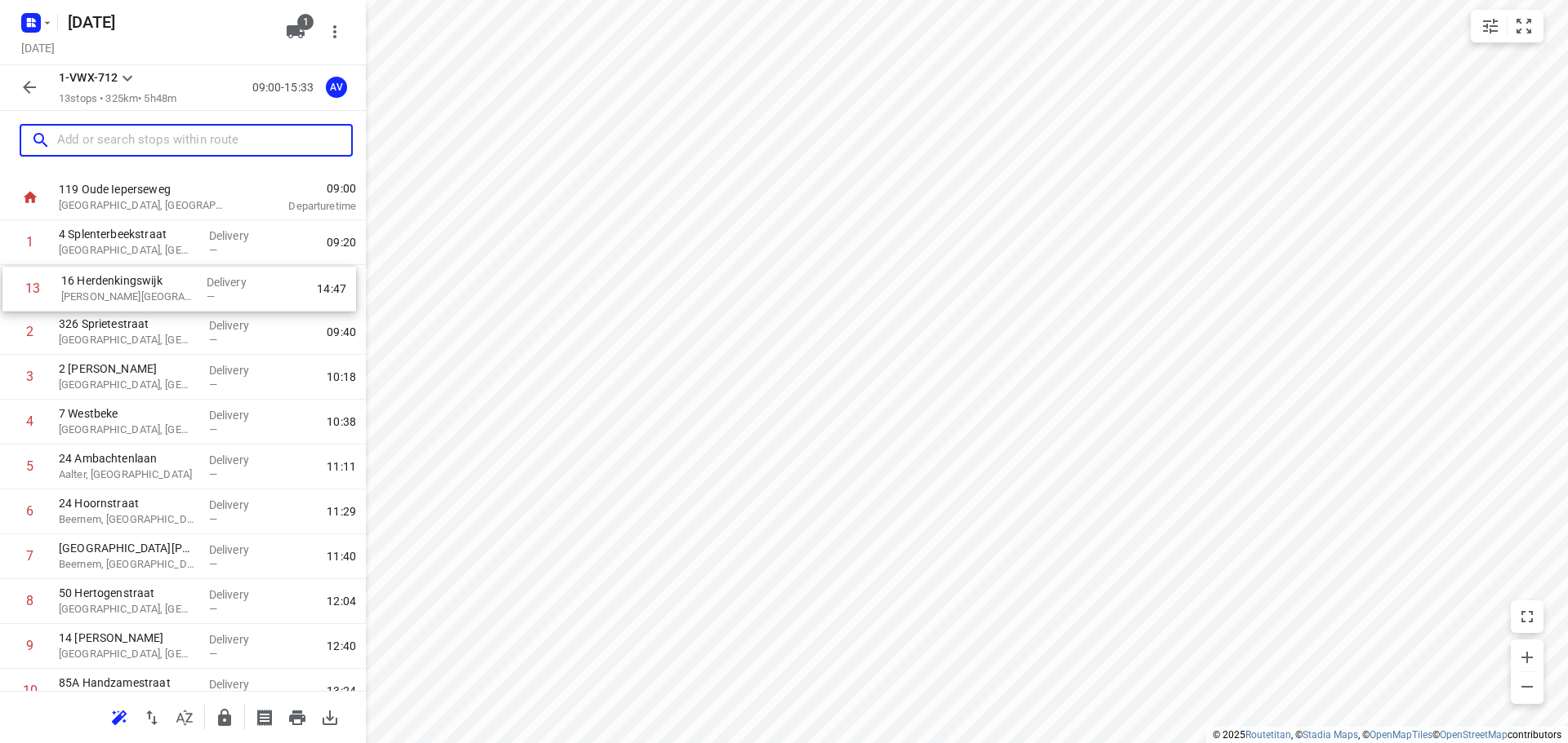
scroll to position [30, 0]
drag, startPoint x: 7, startPoint y: 631, endPoint x: 13, endPoint y: 336, distance: 295.1
click at [13, 336] on div "1 4 Splenterbeekstraat Wielsbeke, [GEOGRAPHIC_DATA] Delivery — 09:20 2 326 Spri…" at bounding box center [182, 512] width 365 height 583
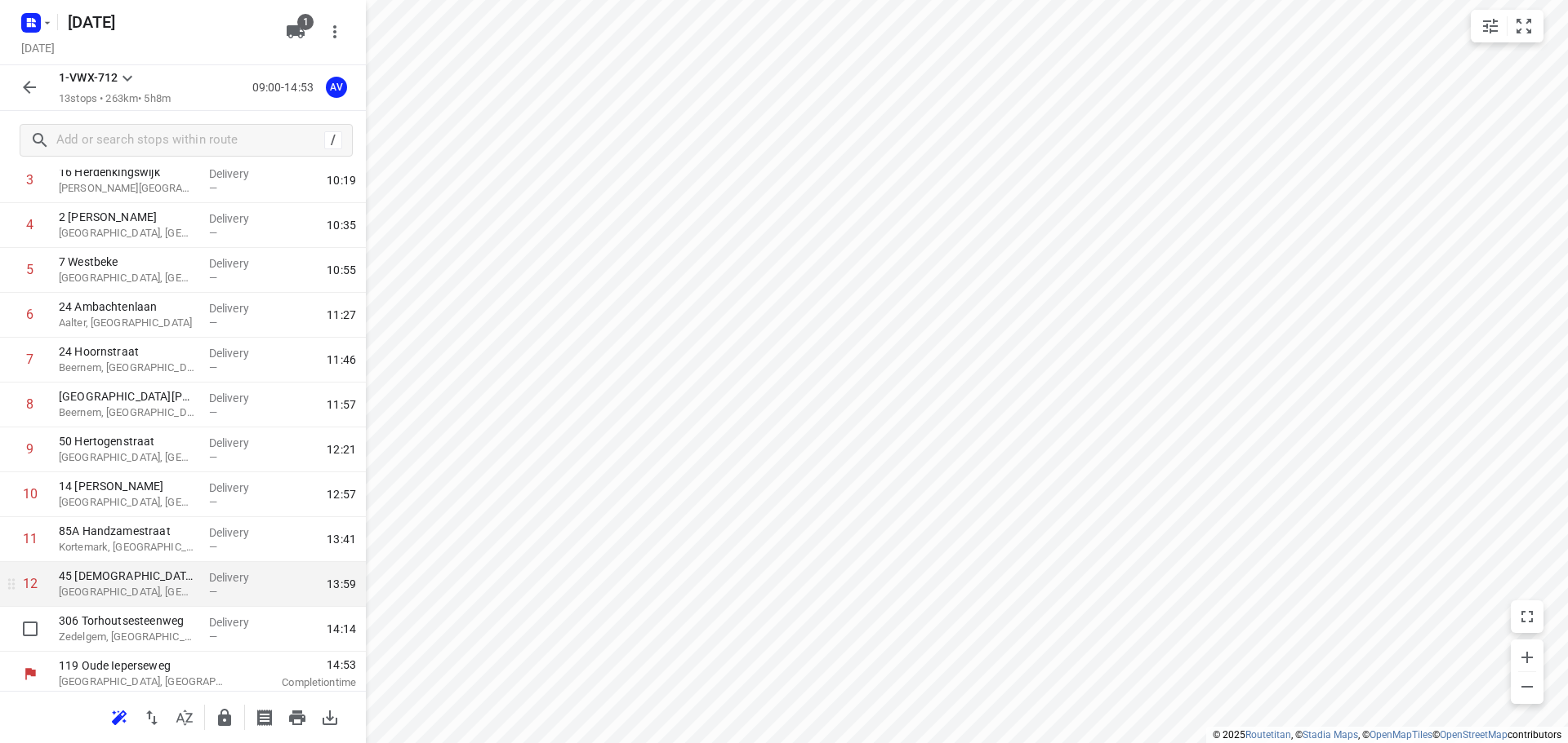
scroll to position [189, 0]
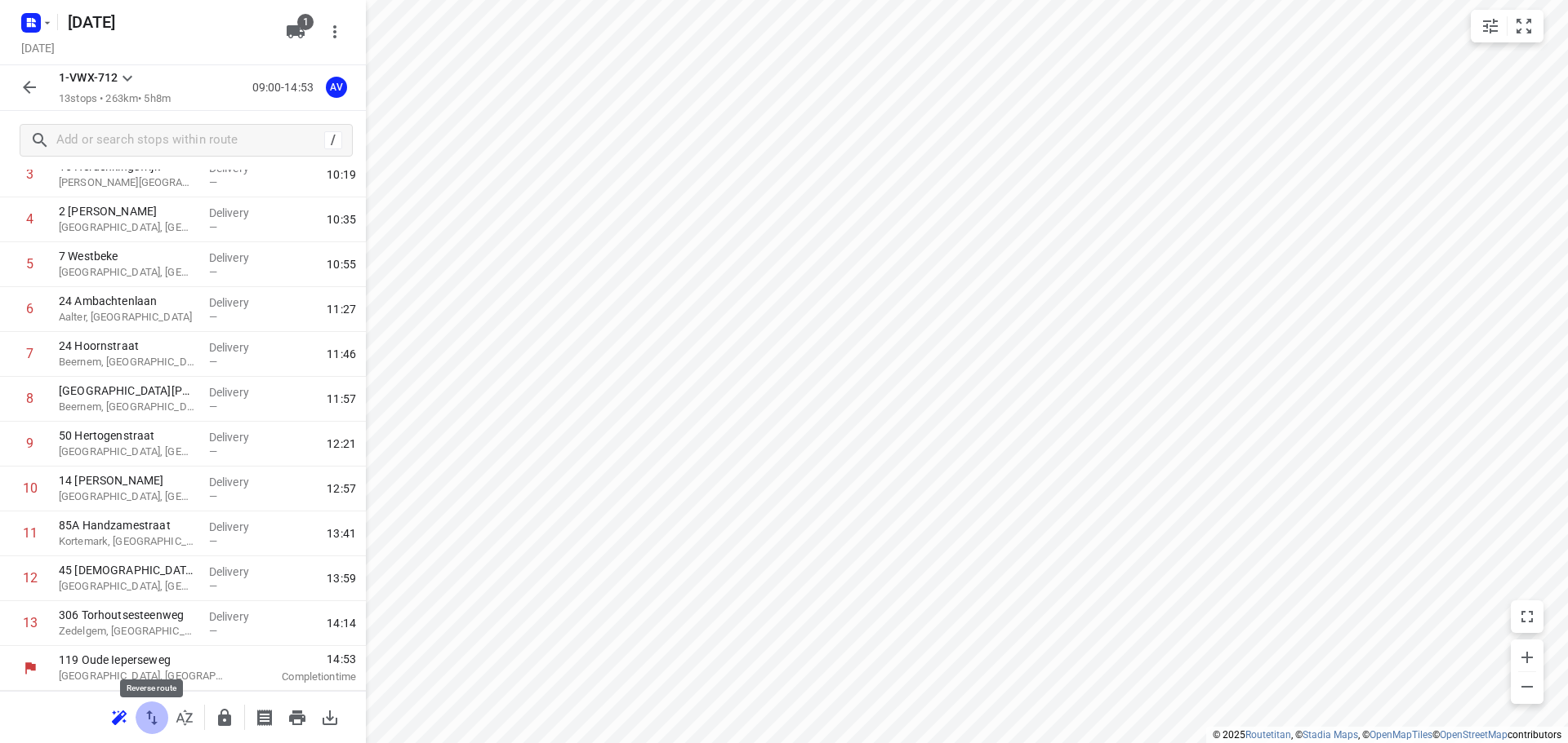
click at [152, 717] on icon "button" at bounding box center [151, 718] width 19 height 19
click at [152, 725] on icon "button" at bounding box center [151, 718] width 19 height 19
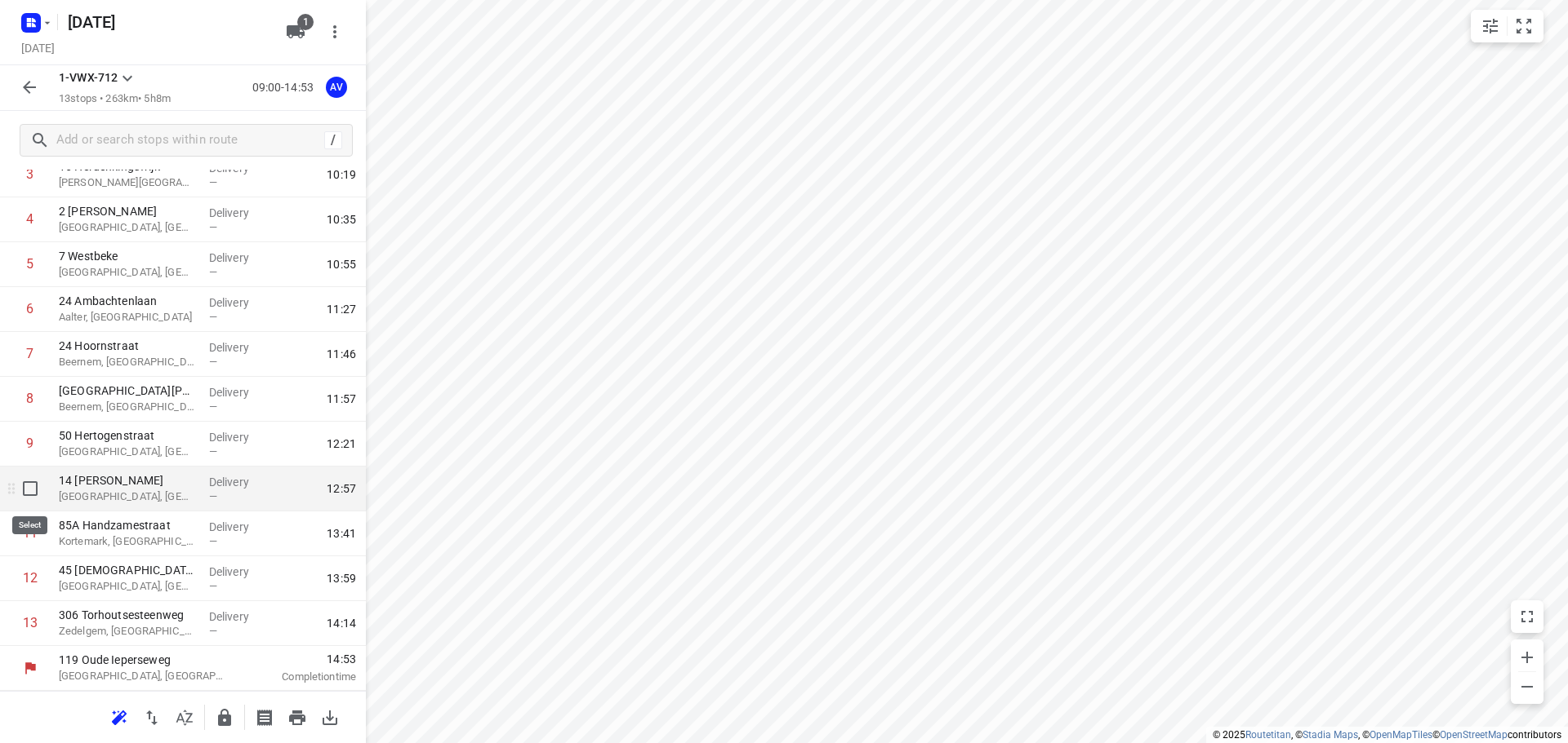
drag, startPoint x: 27, startPoint y: 488, endPoint x: 73, endPoint y: 494, distance: 46.4
click at [29, 490] on input "checkbox" at bounding box center [30, 489] width 33 height 33
checkbox input "true"
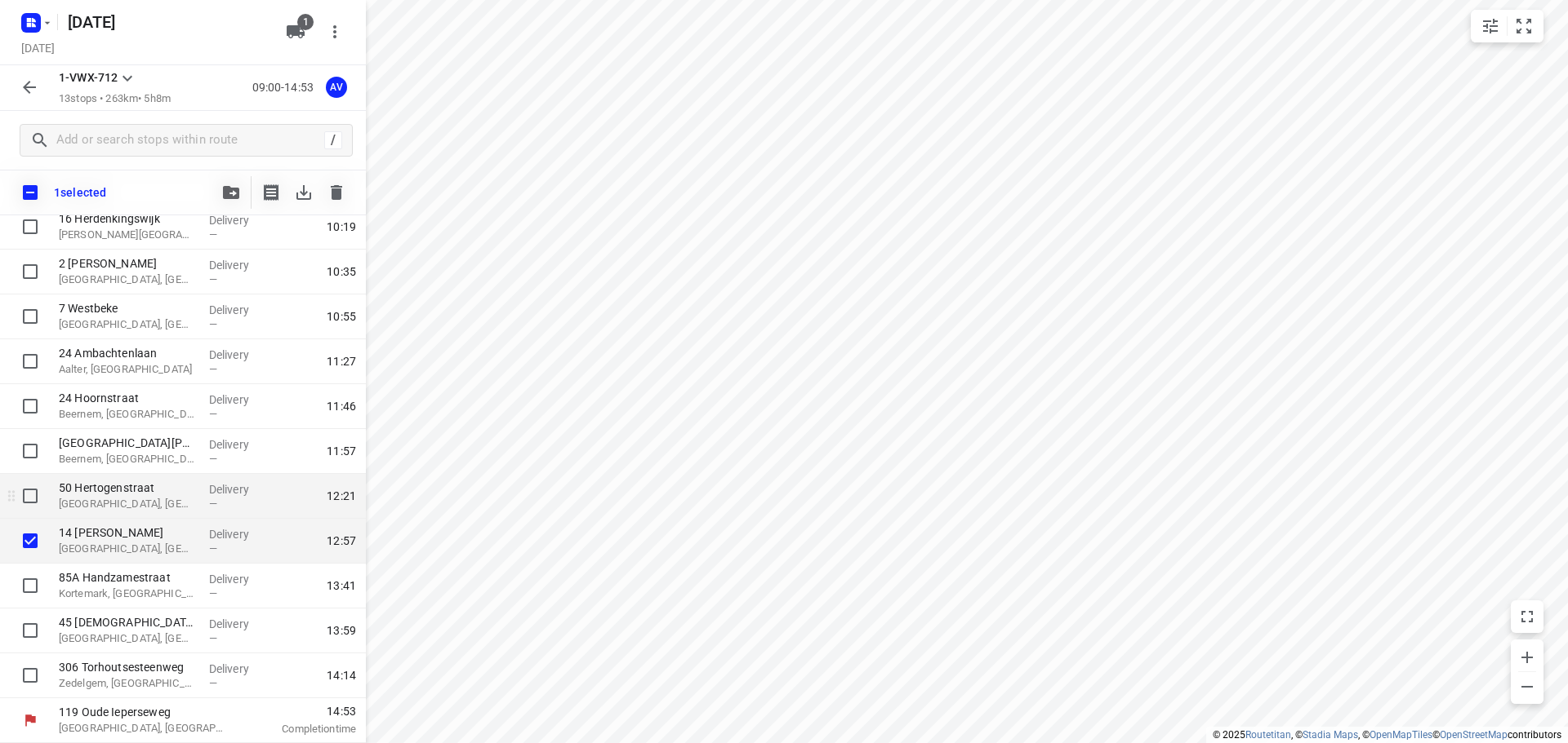
scroll to position [182, 0]
click at [337, 189] on icon "button" at bounding box center [337, 192] width 12 height 14
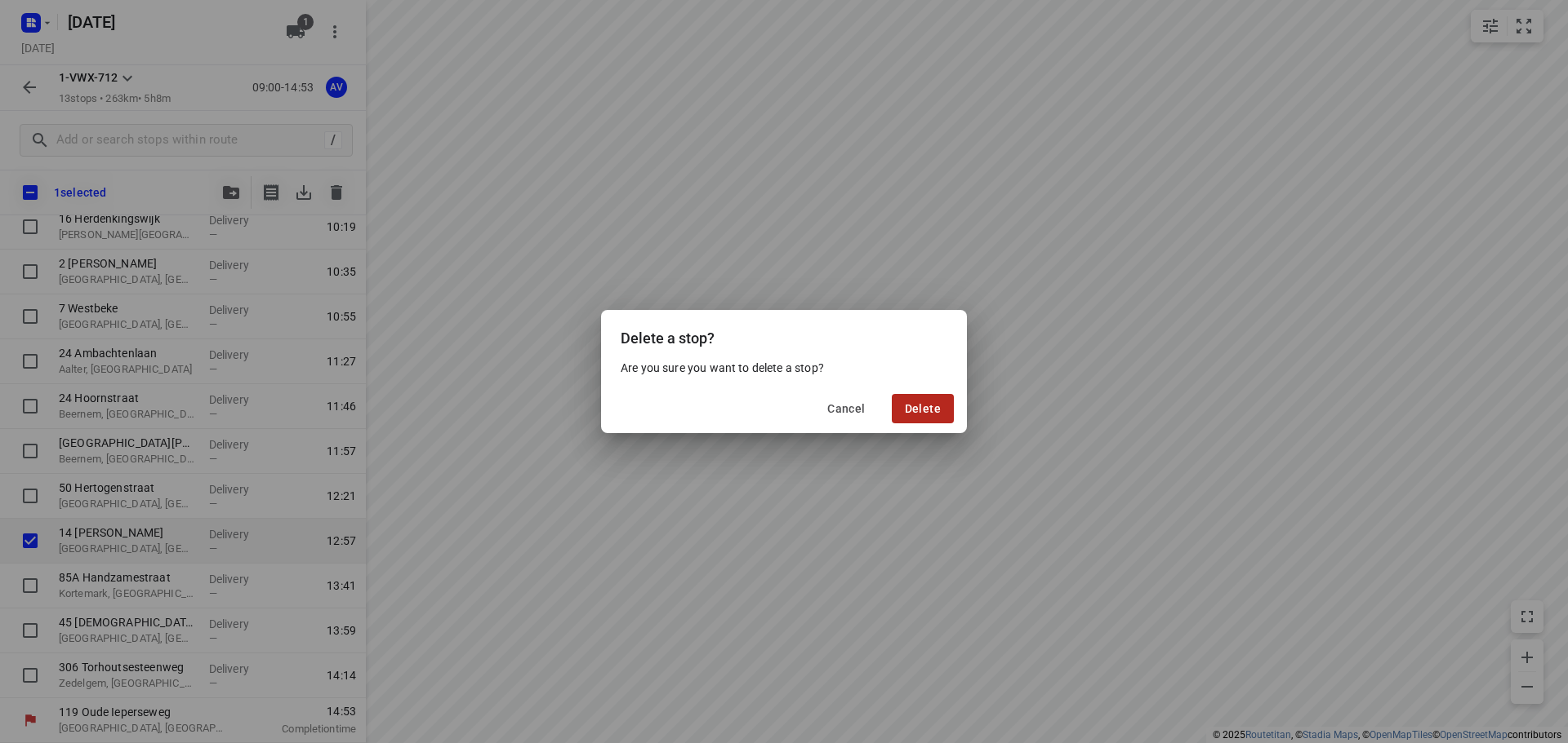
click at [932, 413] on span "Delete" at bounding box center [922, 409] width 36 height 13
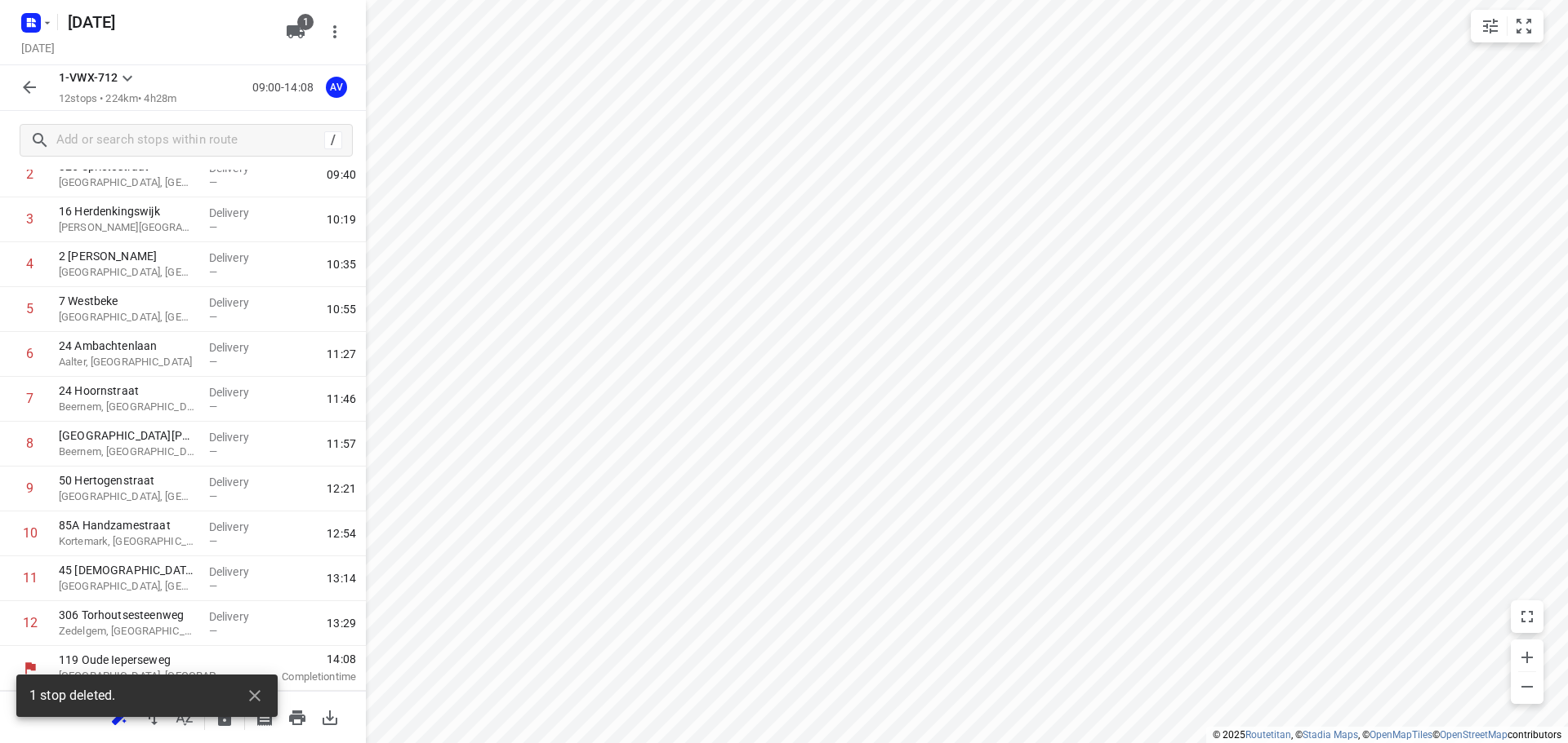
scroll to position [144, 0]
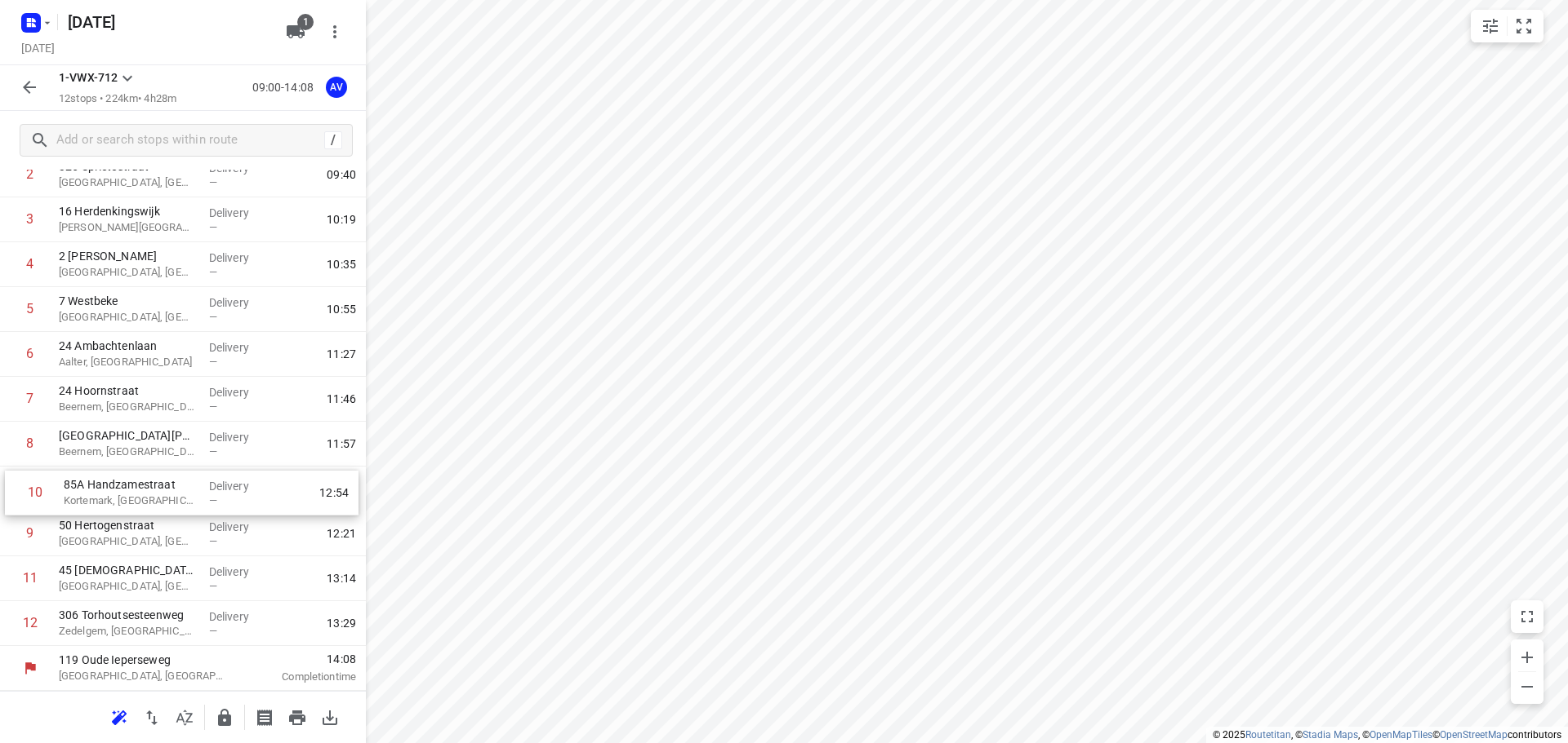
drag, startPoint x: 9, startPoint y: 541, endPoint x: 13, endPoint y: 494, distance: 47.2
click at [13, 494] on div "1 4 Splenterbeekstraat Wielsbeke, [GEOGRAPHIC_DATA] Delivery — 09:20 2 326 Spri…" at bounding box center [182, 377] width 365 height 539
drag, startPoint x: 7, startPoint y: 539, endPoint x: 10, endPoint y: 491, distance: 48.1
click at [10, 491] on div "1 4 Splenterbeekstraat Wielsbeke, [GEOGRAPHIC_DATA] Delivery — 09:20 2 326 Spri…" at bounding box center [182, 377] width 365 height 539
drag, startPoint x: 8, startPoint y: 627, endPoint x: 7, endPoint y: 530, distance: 97.0
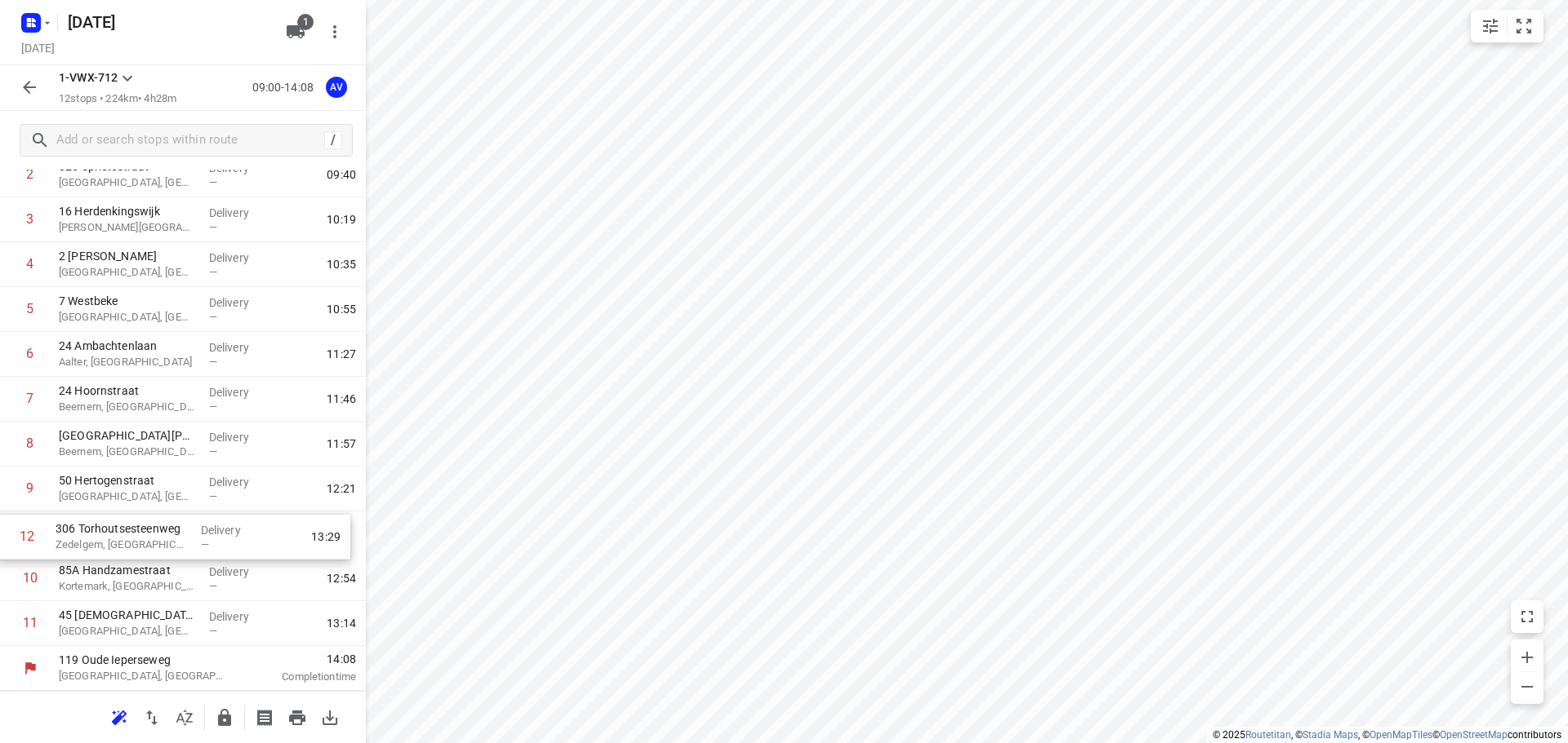
click at [7, 530] on div "1 4 Splenterbeekstraat Wielsbeke, [GEOGRAPHIC_DATA] Delivery — 09:20 2 326 Spri…" at bounding box center [182, 377] width 365 height 539
drag, startPoint x: 5, startPoint y: 627, endPoint x: 8, endPoint y: 586, distance: 41.1
click at [8, 586] on div "1 4 Splenterbeekstraat Wielsbeke, [GEOGRAPHIC_DATA] Delivery — 09:20 2 326 Spri…" at bounding box center [182, 377] width 365 height 539
click at [151, 717] on icon "button" at bounding box center [151, 718] width 19 height 19
click at [36, 24] on rect "button" at bounding box center [31, 23] width 19 height 19
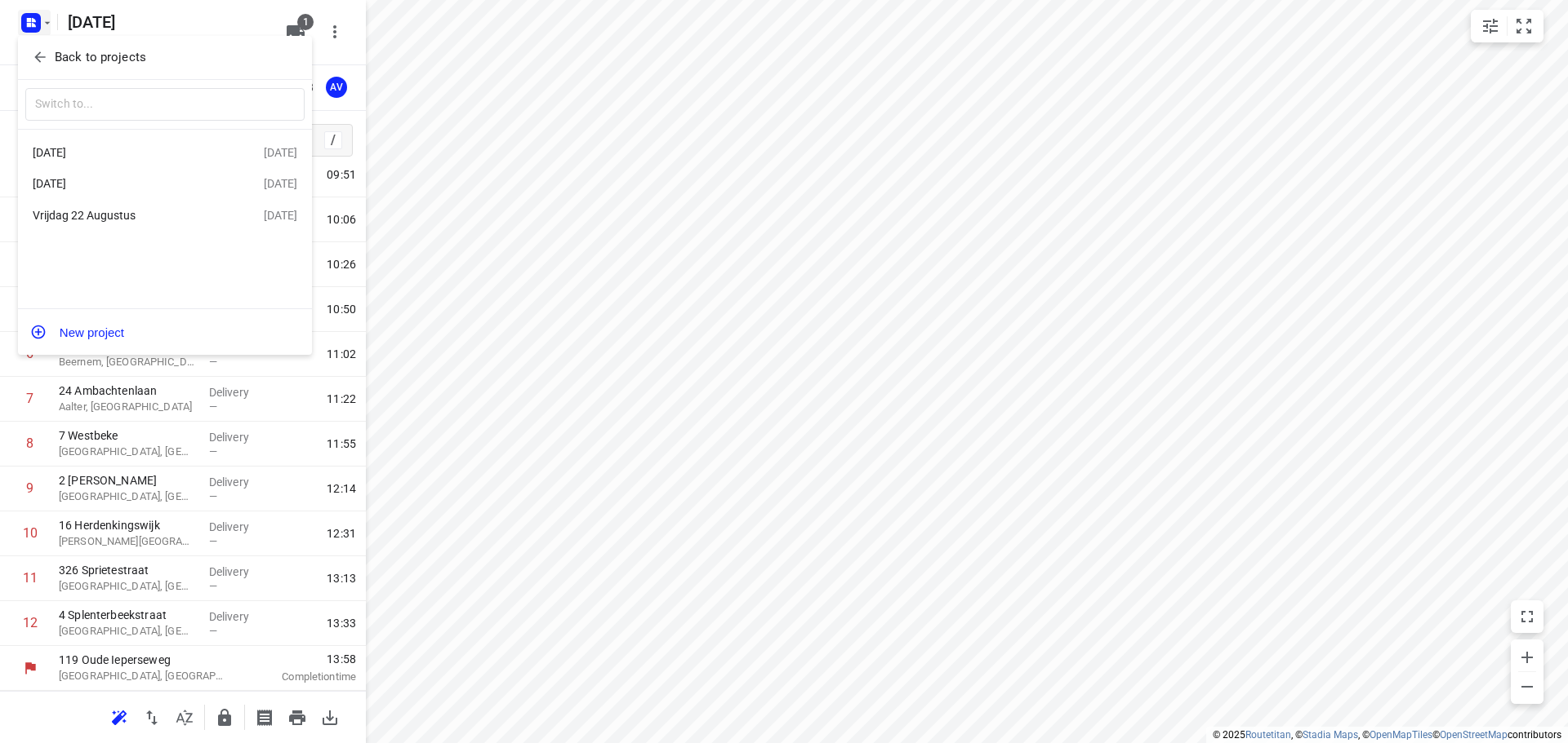
click at [137, 215] on div "Vrijdag 22 Augustus" at bounding box center [126, 216] width 188 height 13
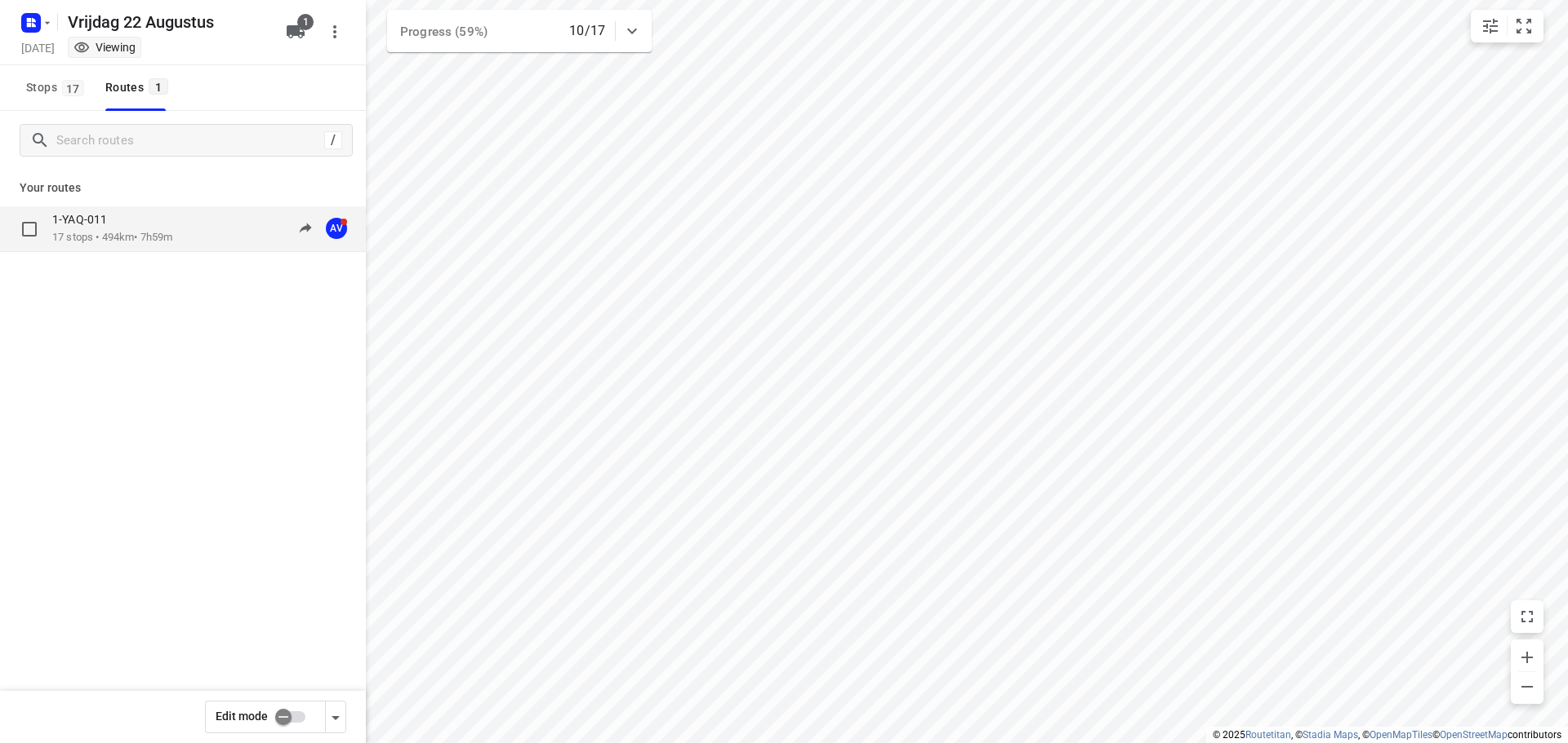
click at [156, 239] on p "17 stops • 494km • 7h59m" at bounding box center [112, 238] width 120 height 15
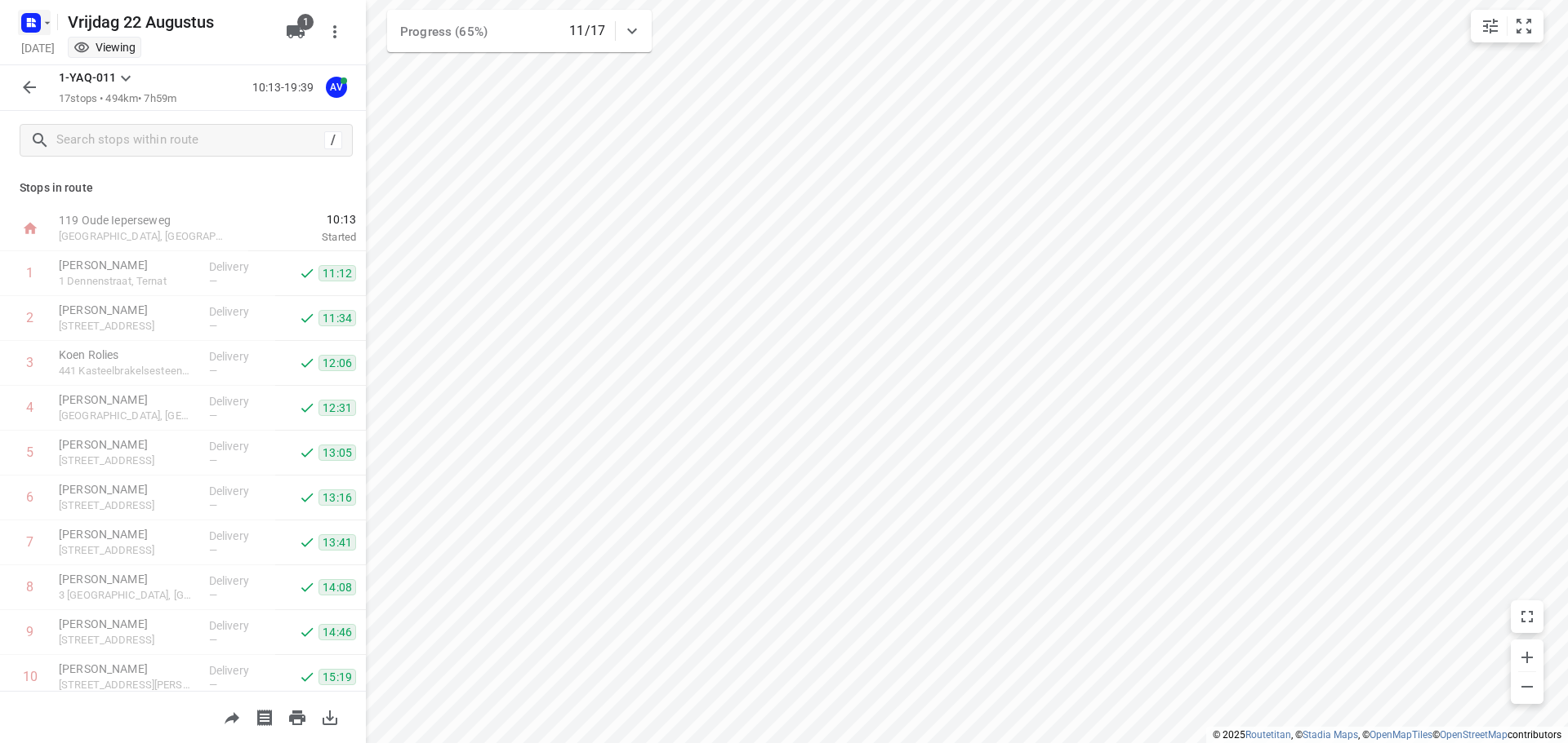
click at [33, 20] on icon "button" at bounding box center [34, 20] width 4 height 4
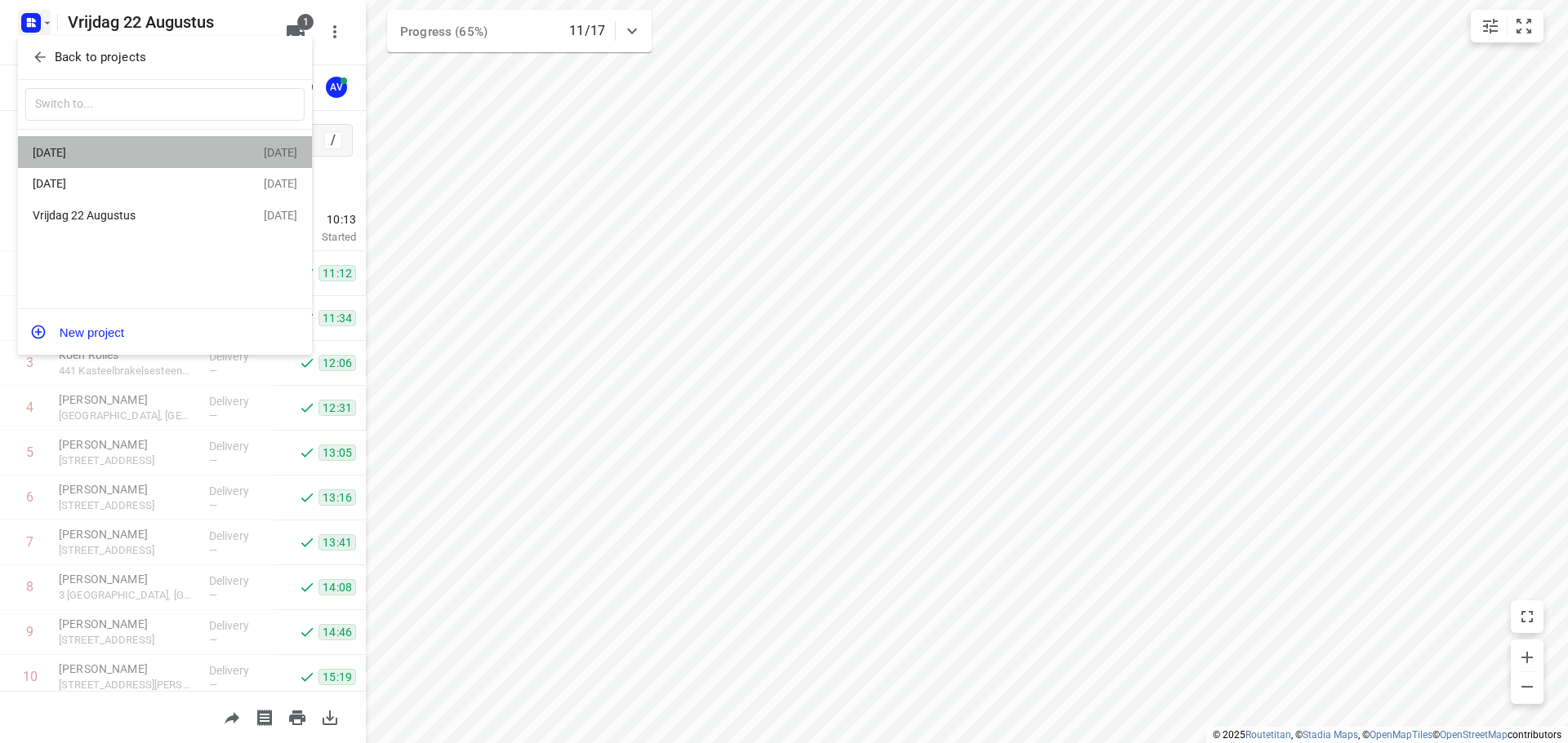
click at [164, 153] on div "[DATE]" at bounding box center [126, 153] width 188 height 13
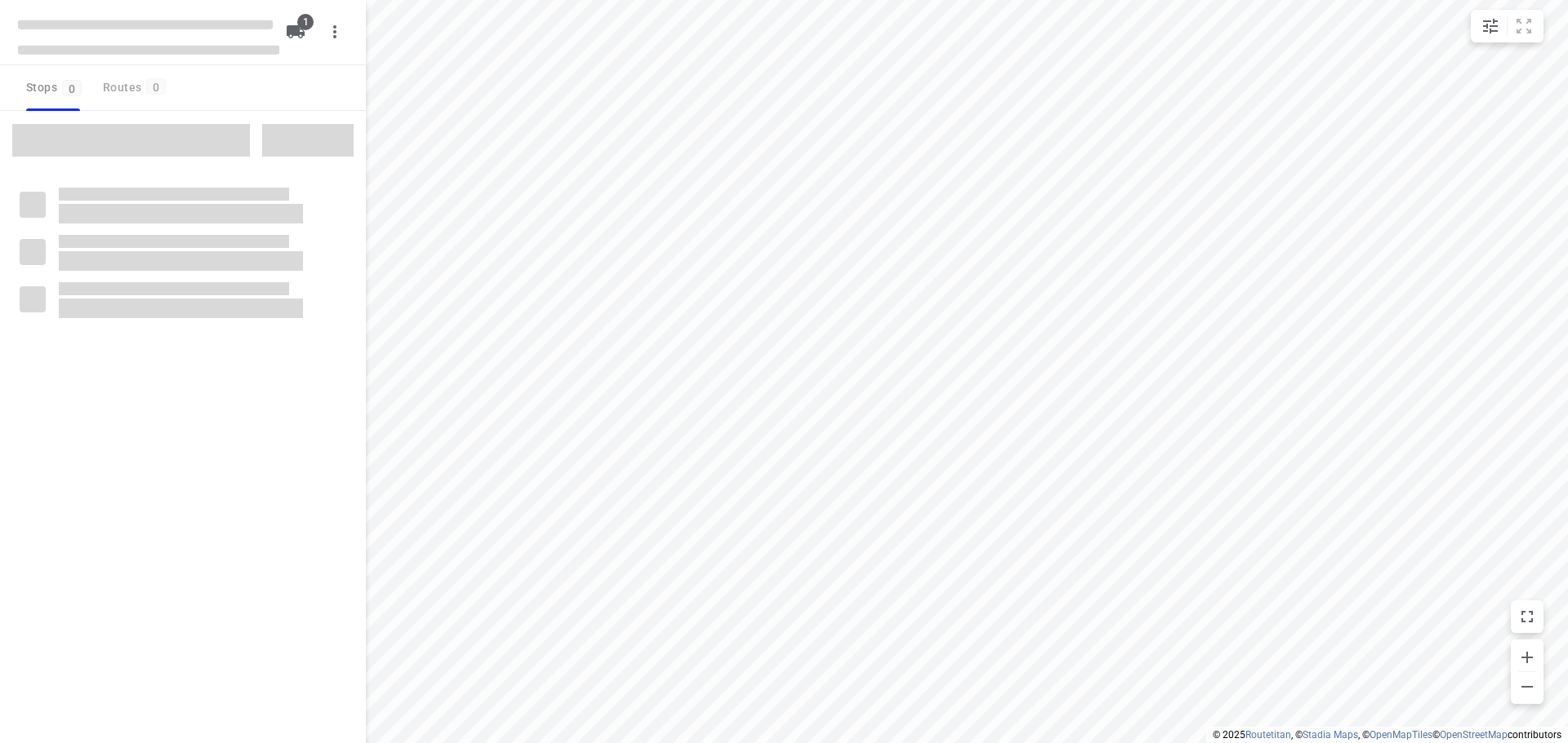
type input "distance"
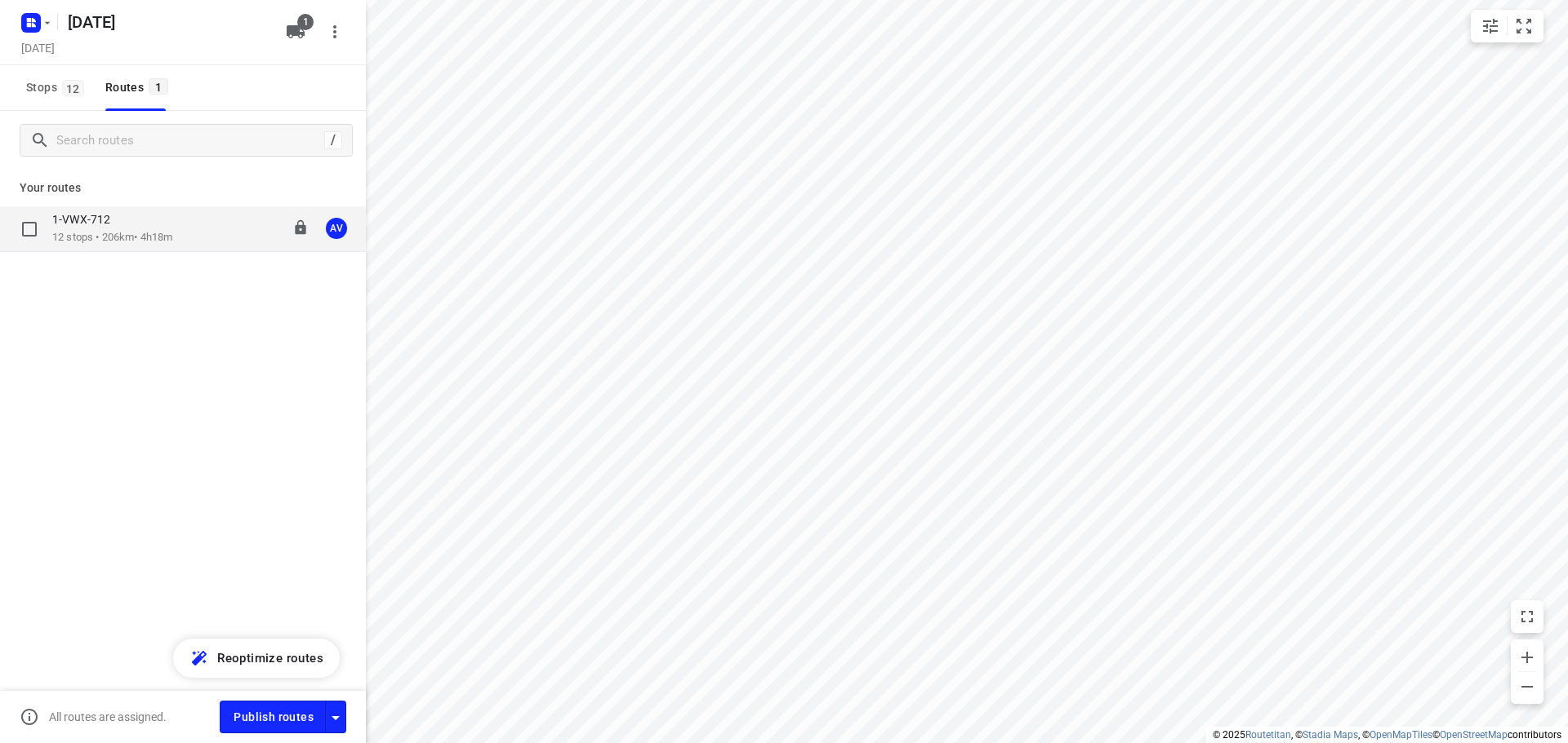
click at [173, 219] on div "1-VWX-712" at bounding box center [112, 221] width 120 height 18
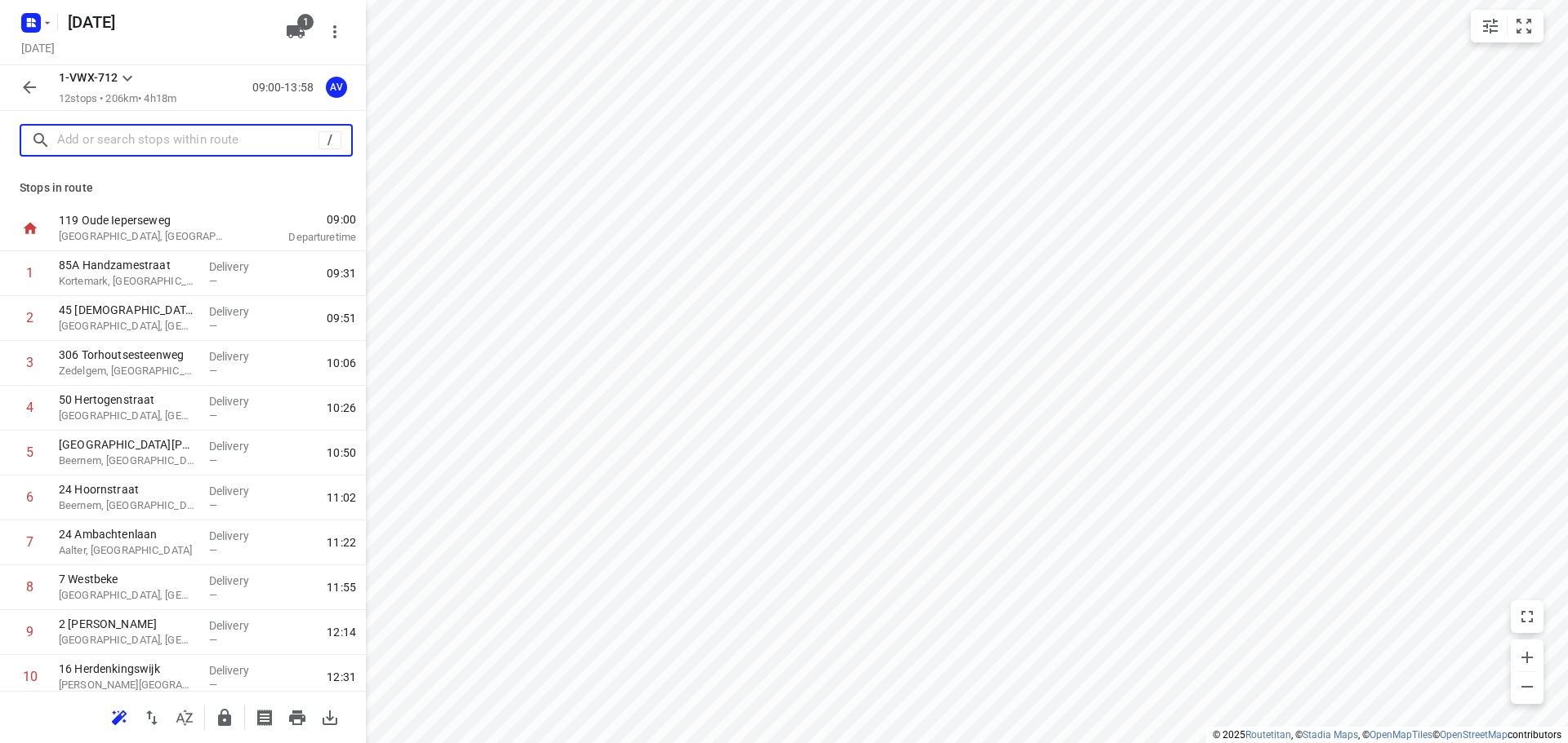
click at [165, 141] on input "text" at bounding box center [187, 141] width 261 height 25
click at [215, 137] on input "text" at bounding box center [187, 141] width 261 height 25
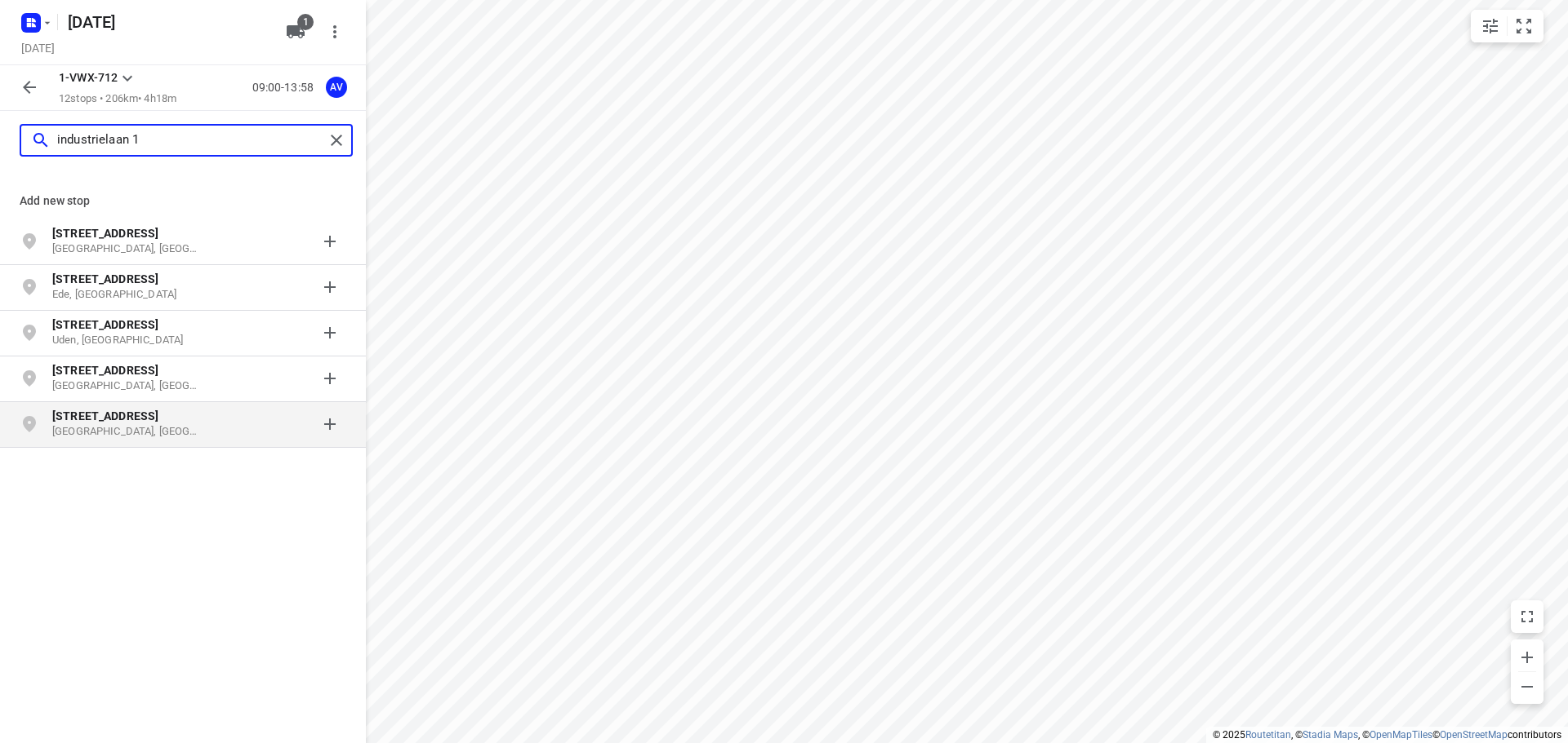
type input "industrielaan 1"
click at [127, 428] on p "[GEOGRAPHIC_DATA], [GEOGRAPHIC_DATA]" at bounding box center [127, 432] width 150 height 15
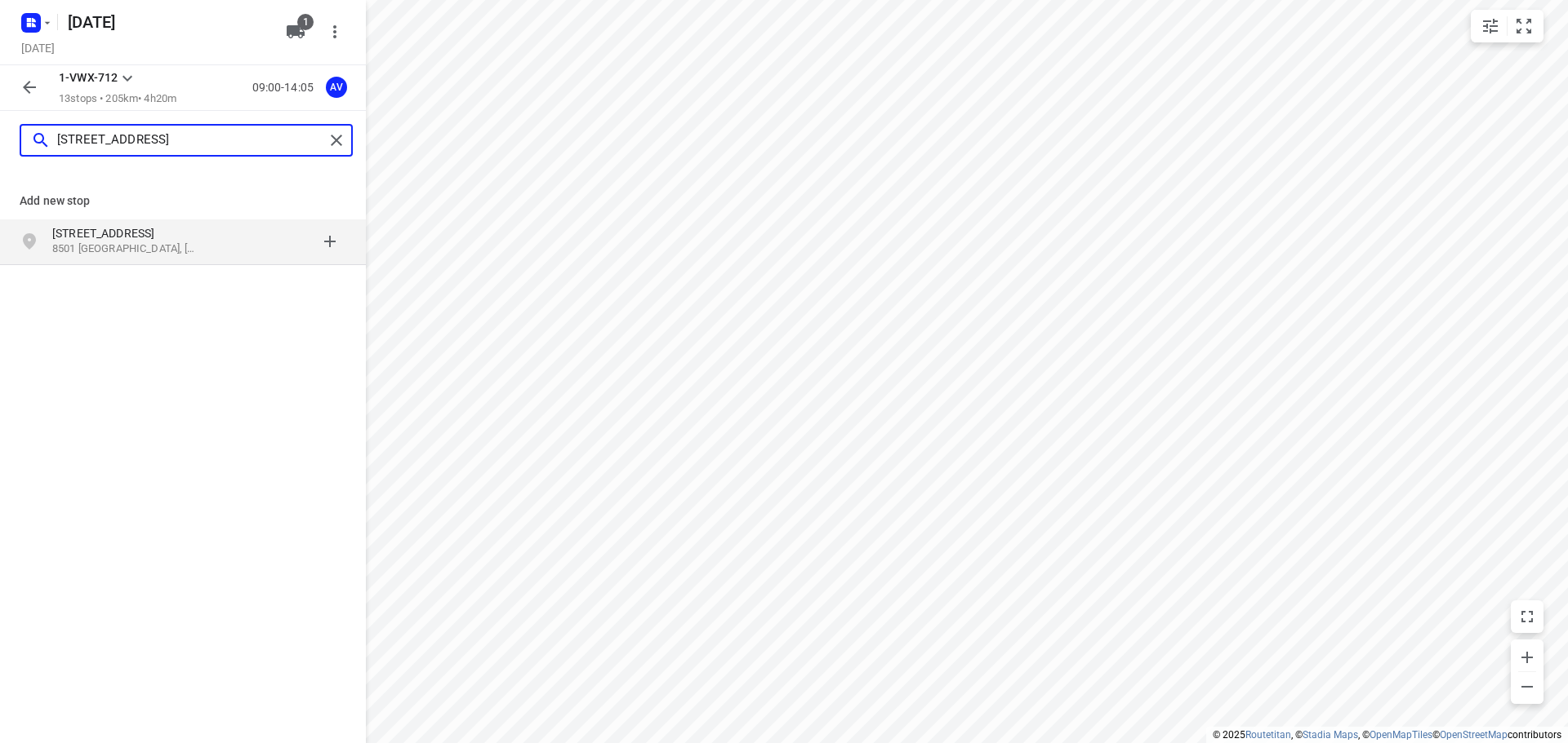
type input "[STREET_ADDRESS]"
click at [156, 253] on p "8501 [GEOGRAPHIC_DATA], [GEOGRAPHIC_DATA]" at bounding box center [127, 250] width 150 height 15
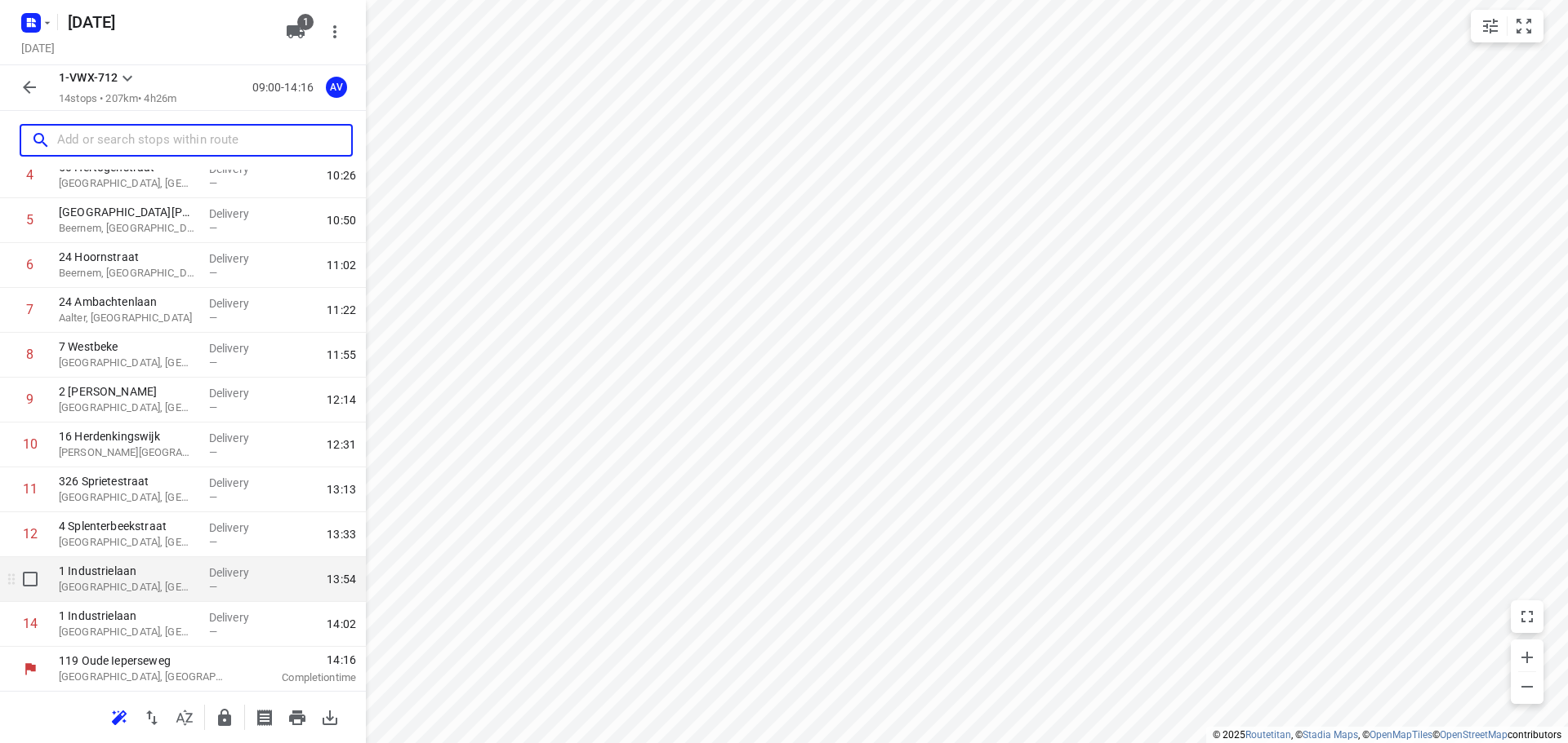
scroll to position [233, 0]
click at [31, 581] on input "checkbox" at bounding box center [30, 578] width 33 height 33
checkbox input "true"
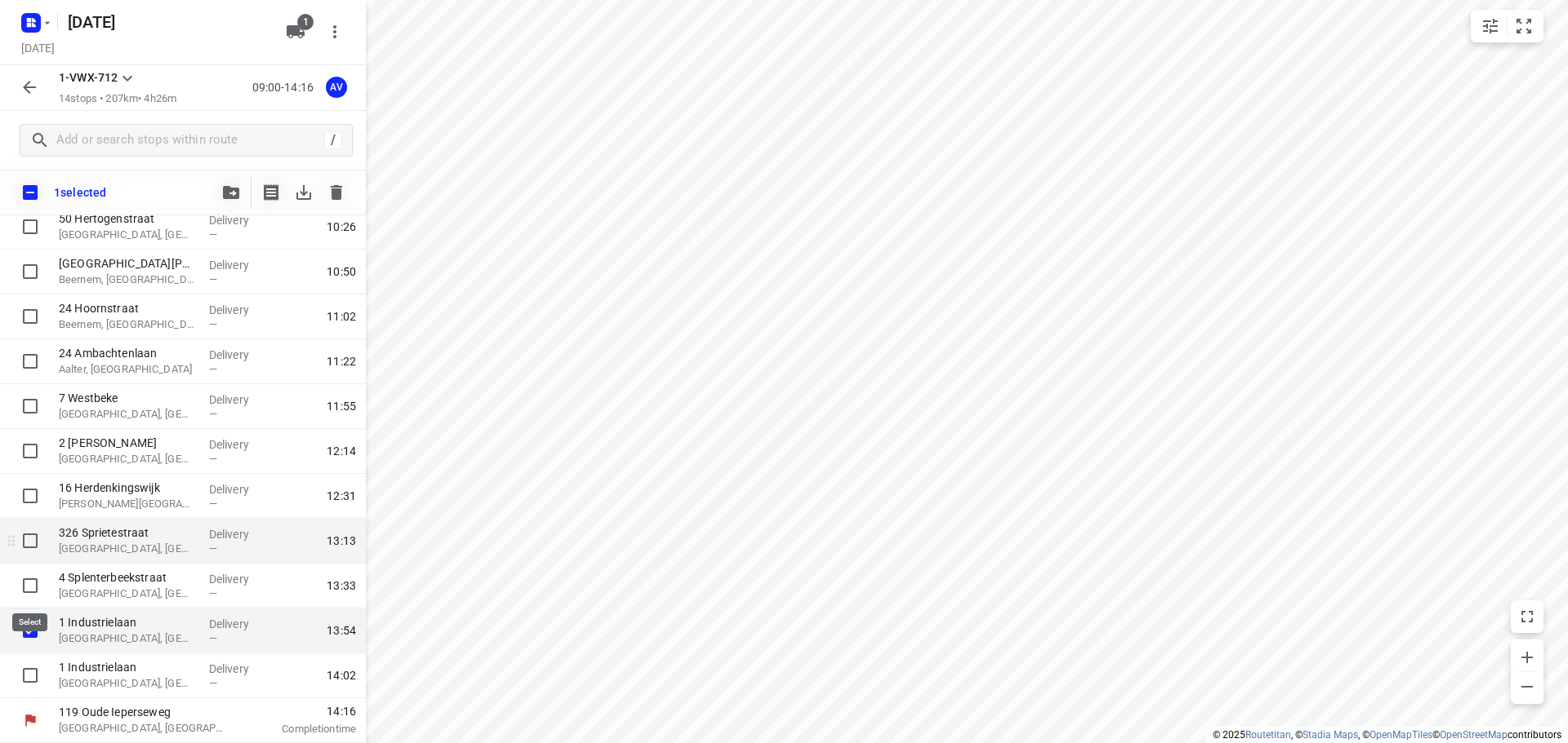
scroll to position [226, 0]
click at [334, 188] on icon "button" at bounding box center [337, 193] width 19 height 19
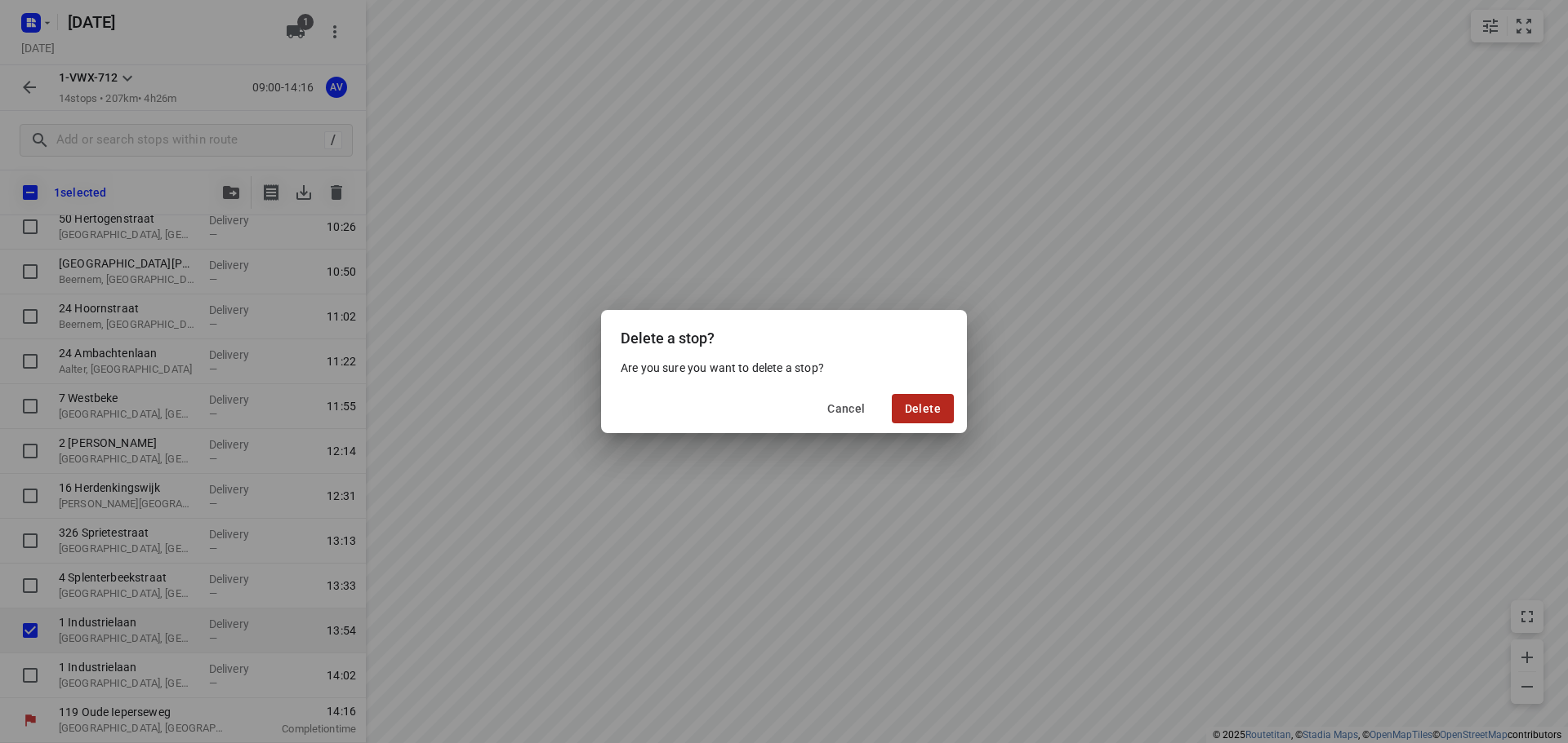
click at [913, 410] on span "Delete" at bounding box center [922, 409] width 36 height 13
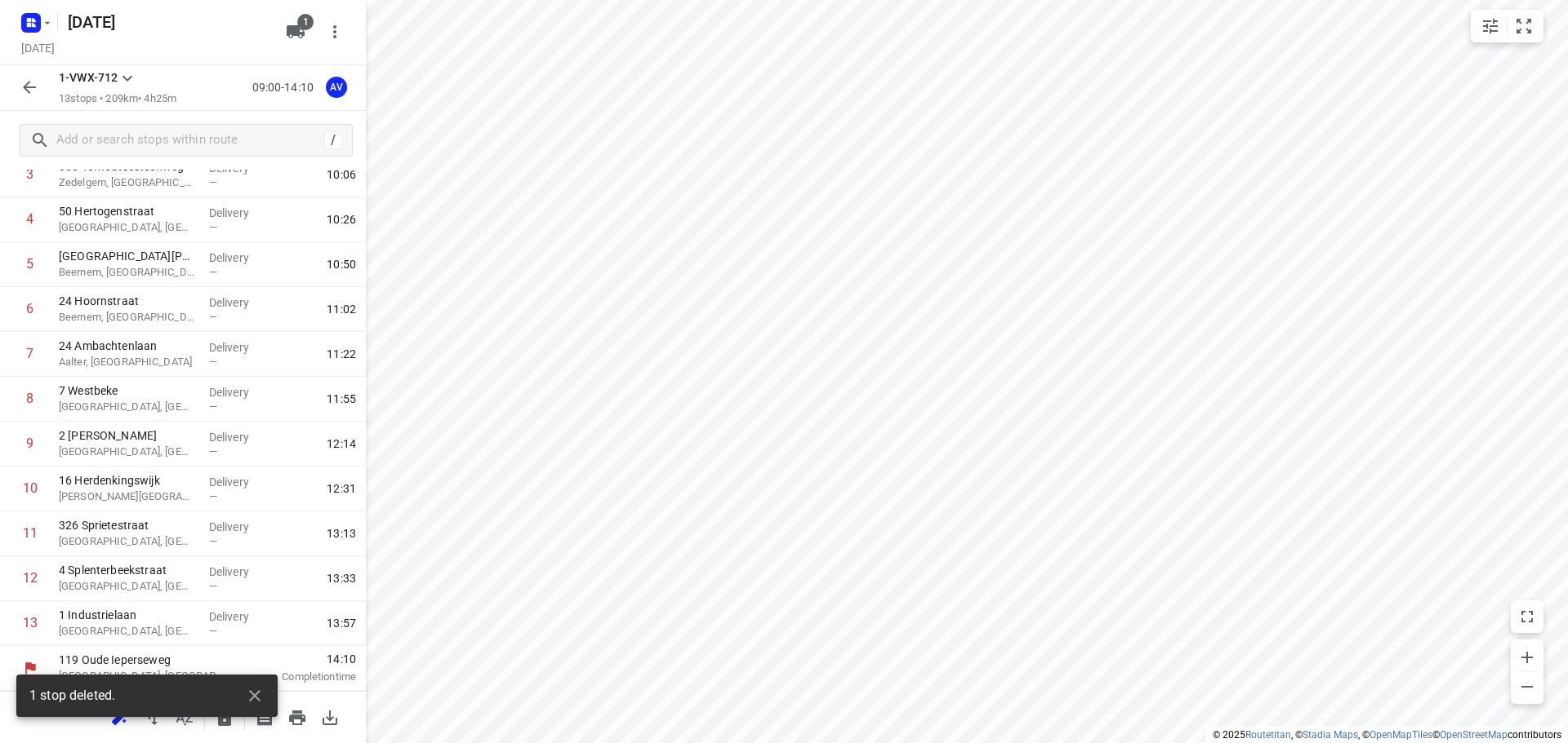
scroll to position [189, 0]
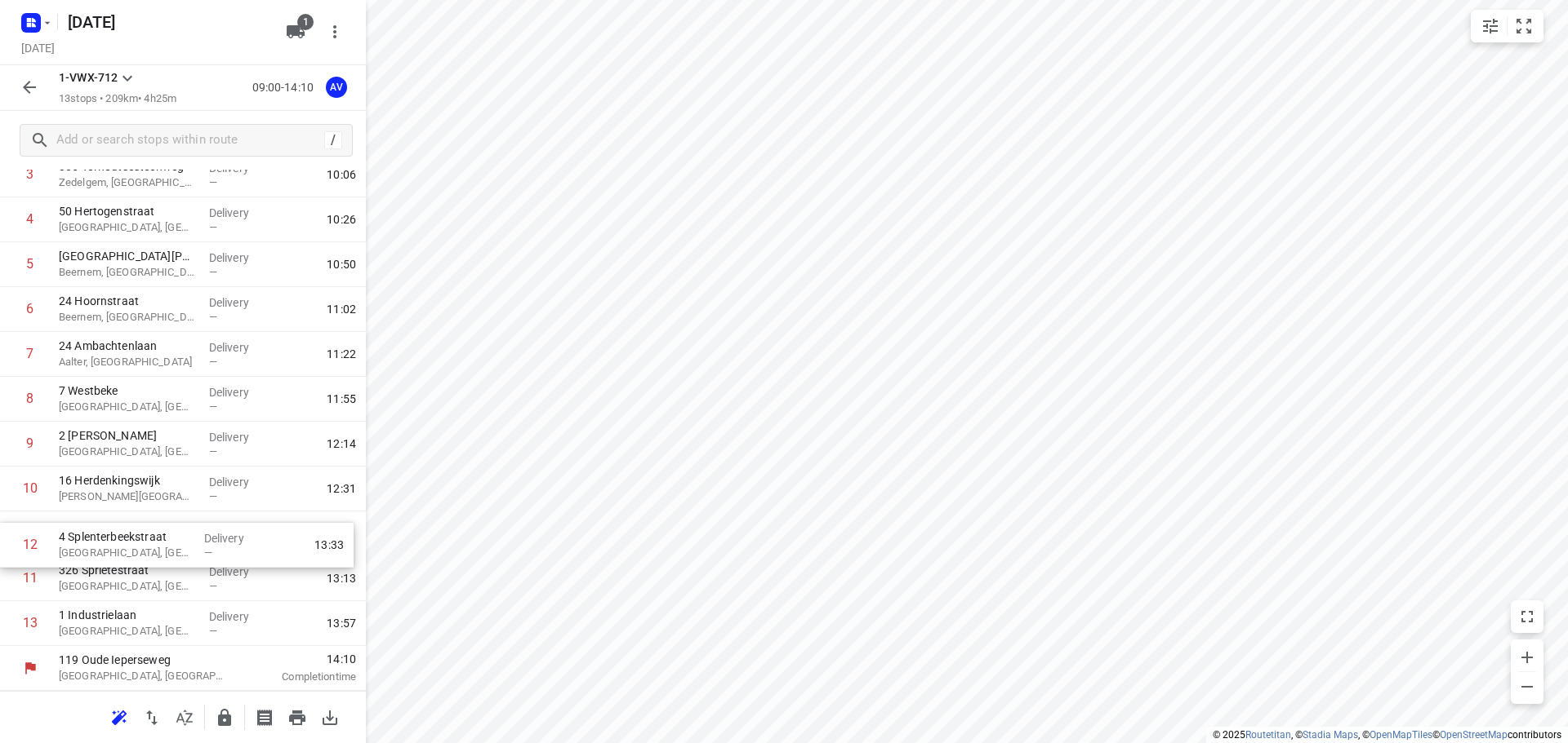
drag, startPoint x: 9, startPoint y: 579, endPoint x: 8, endPoint y: 541, distance: 38.0
click at [8, 541] on div "1 85A [GEOGRAPHIC_DATA], [GEOGRAPHIC_DATA] Delivery — 09:31 2 45 Zwevezelestraa…" at bounding box center [182, 354] width 365 height 583
drag, startPoint x: 5, startPoint y: 581, endPoint x: 5, endPoint y: 535, distance: 46.0
click at [5, 535] on div "1 85A [GEOGRAPHIC_DATA], [GEOGRAPHIC_DATA] Delivery — 09:31 2 45 Zwevezelestraa…" at bounding box center [182, 354] width 365 height 583
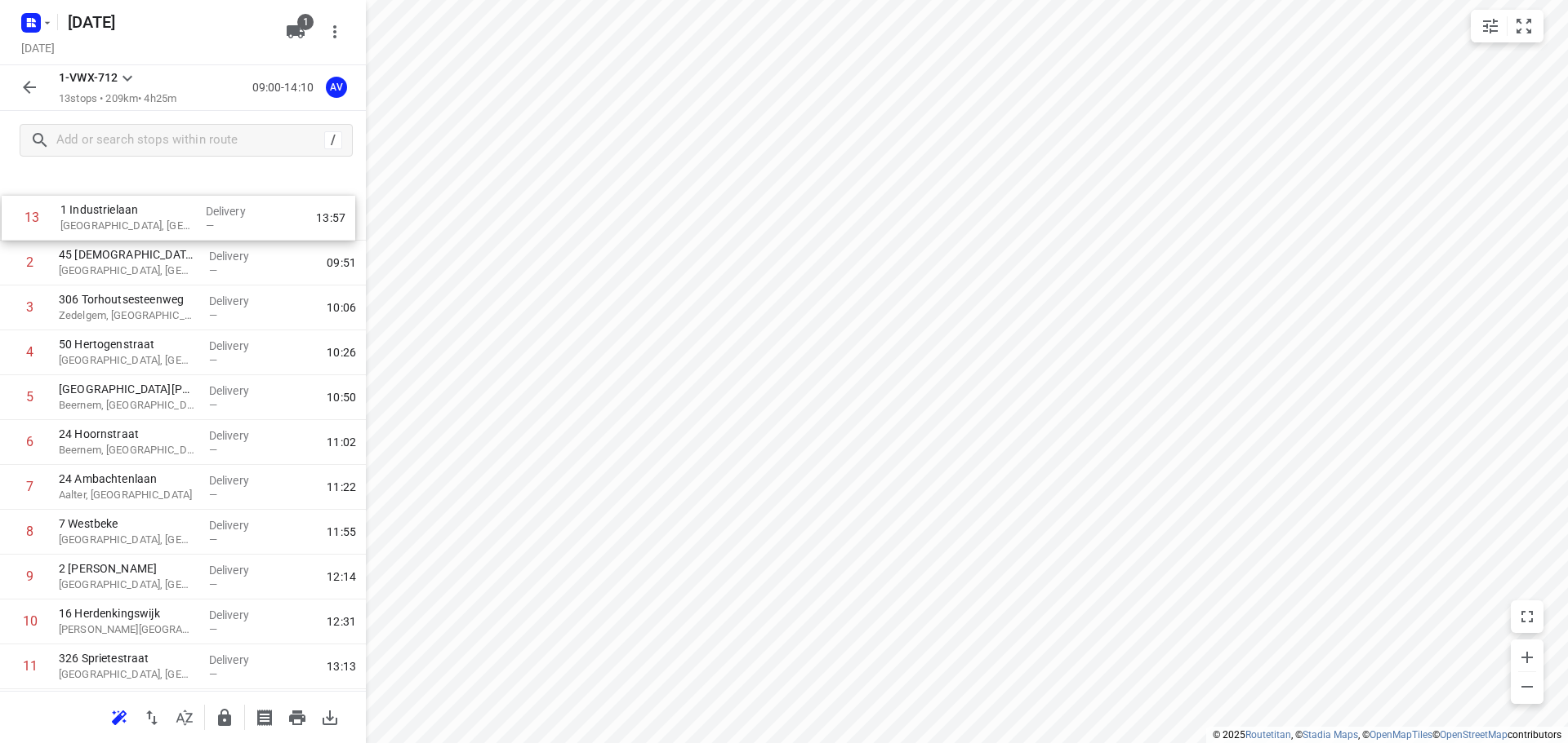
scroll to position [0, 0]
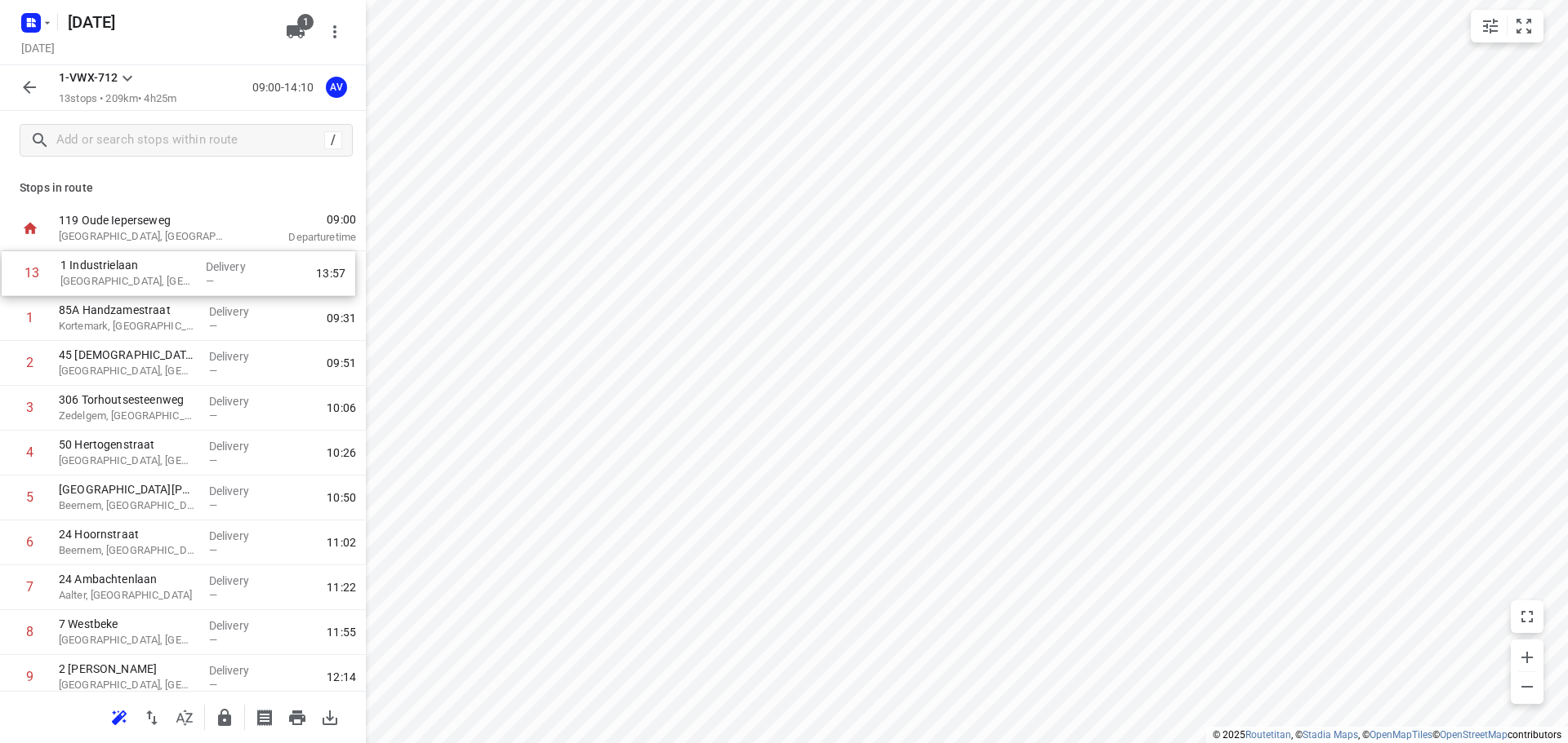
drag, startPoint x: 8, startPoint y: 624, endPoint x: 14, endPoint y: 267, distance: 357.1
click at [14, 267] on div "1 85A [GEOGRAPHIC_DATA], [GEOGRAPHIC_DATA] Delivery — 09:31 2 45 Zwevezelestraa…" at bounding box center [182, 543] width 365 height 583
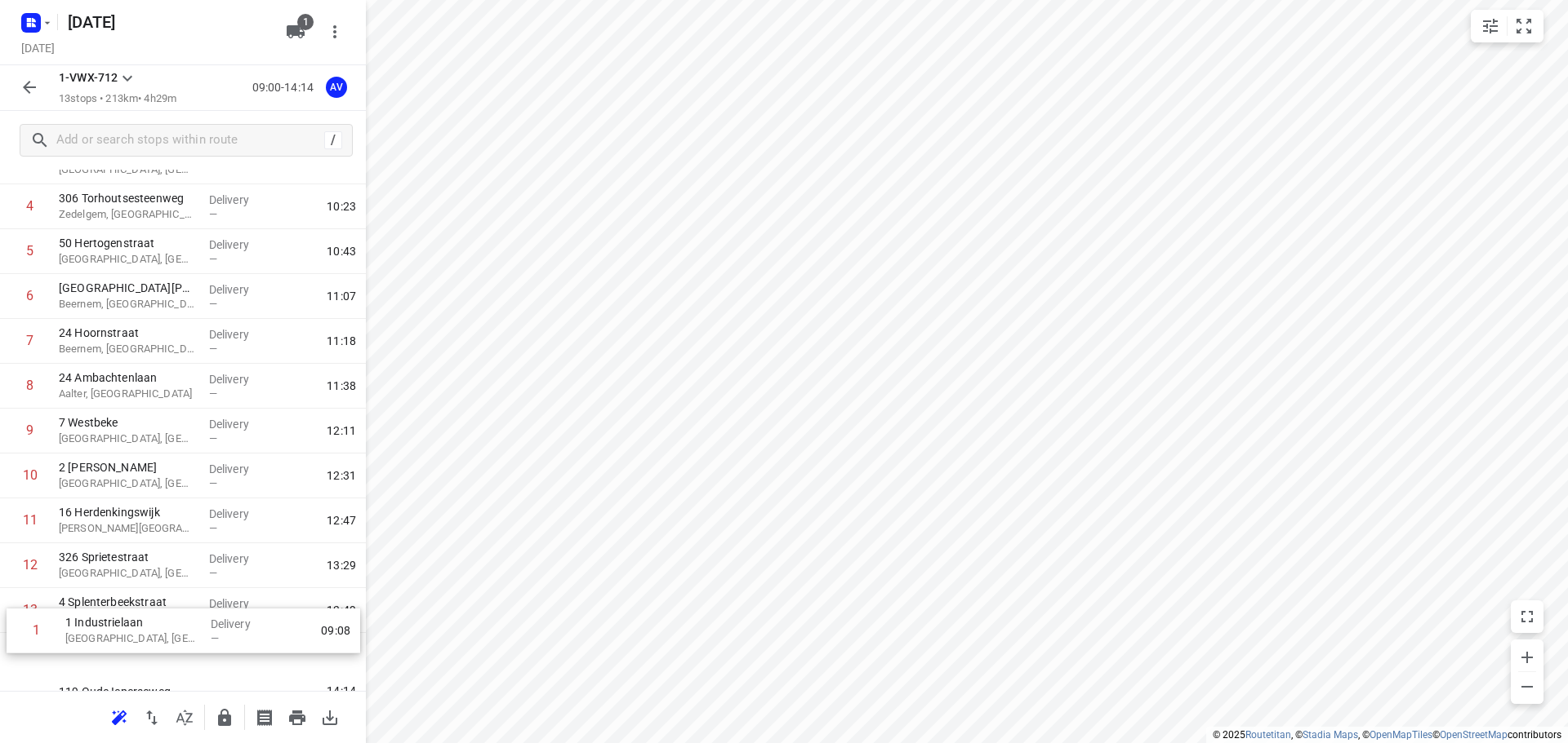
scroll to position [189, 0]
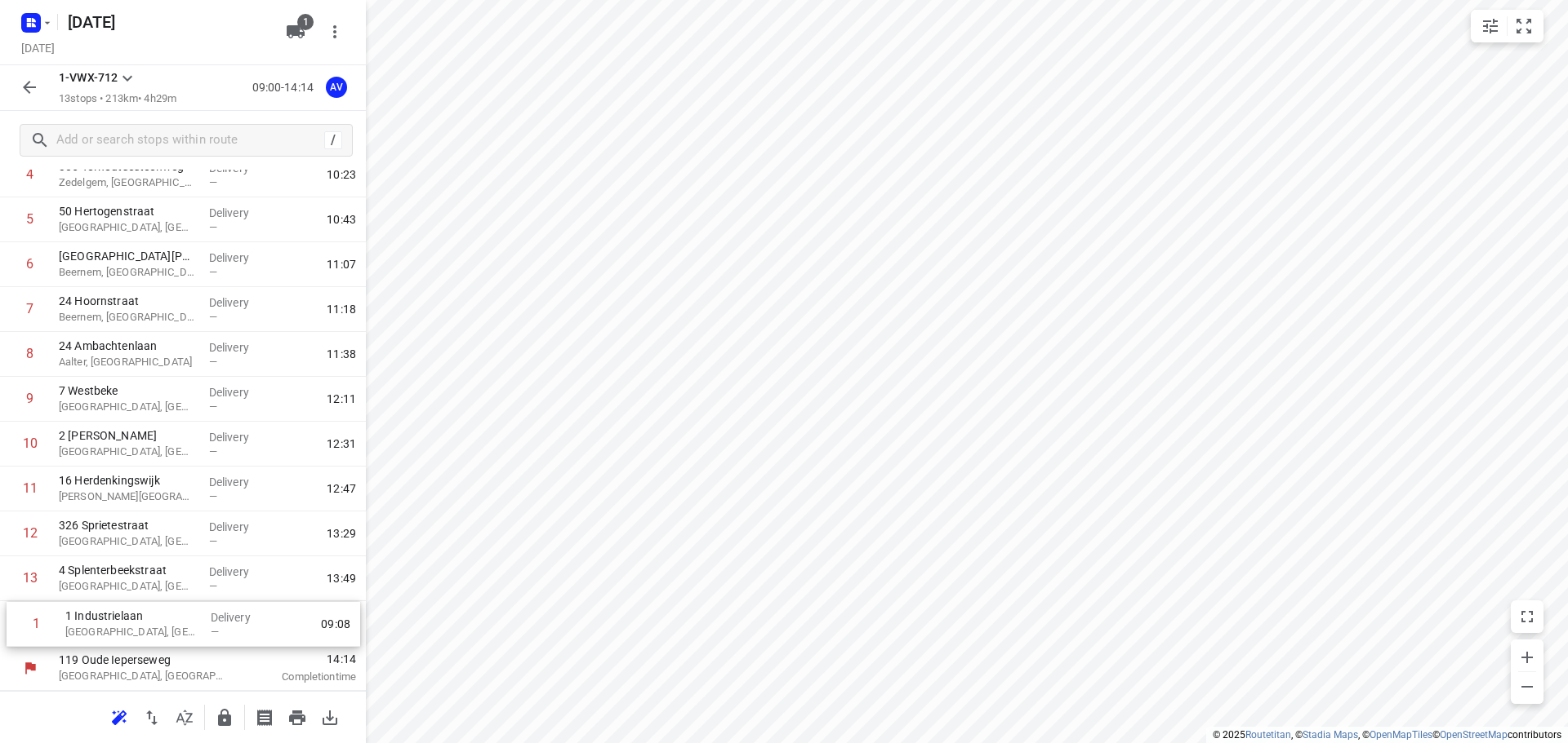
drag, startPoint x: 11, startPoint y: 270, endPoint x: 22, endPoint y: 613, distance: 343.2
click at [17, 624] on div "[GEOGRAPHIC_DATA], [GEOGRAPHIC_DATA] Delivery — 09:08 2 85A Handzamestraat [GEO…" at bounding box center [182, 354] width 365 height 583
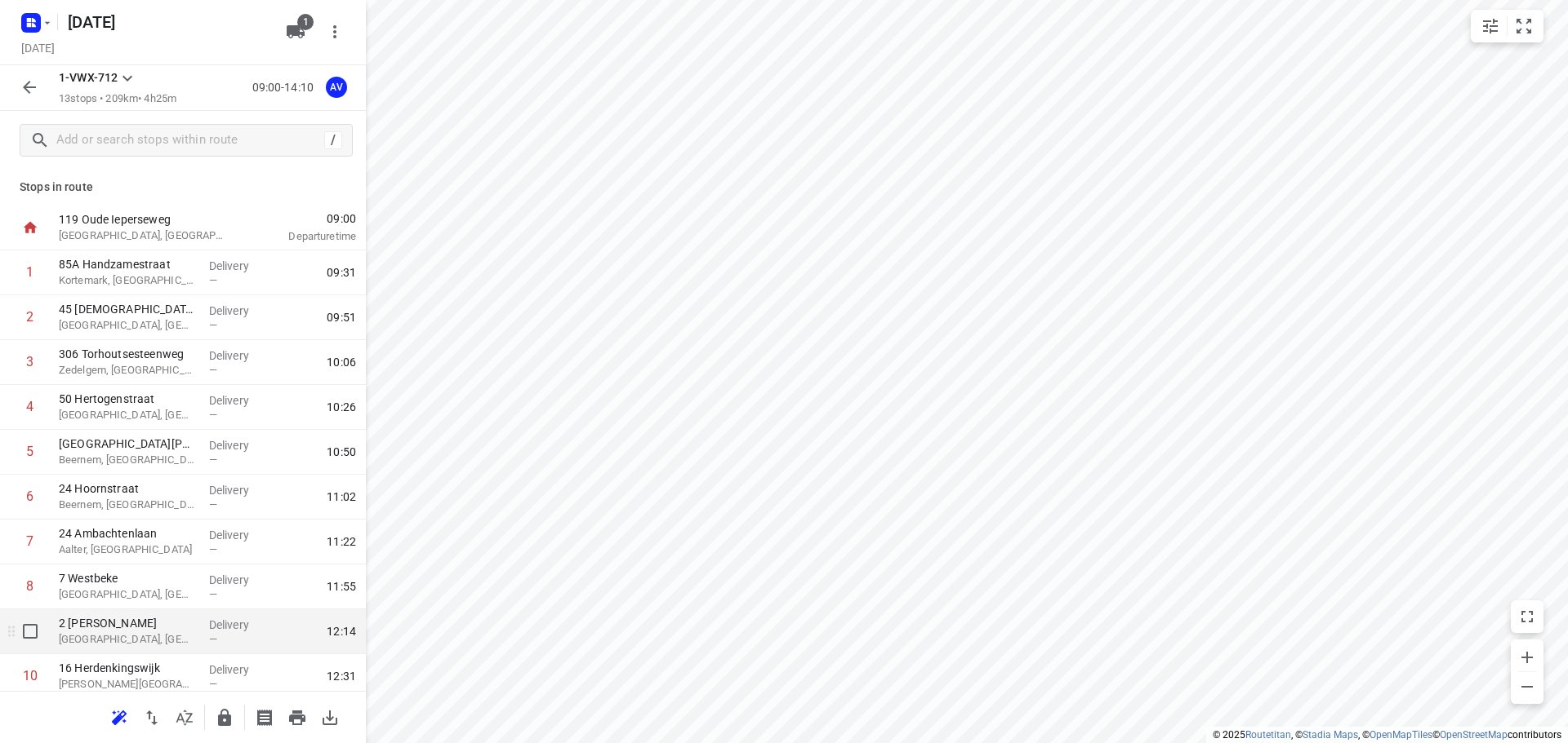
scroll to position [0, 0]
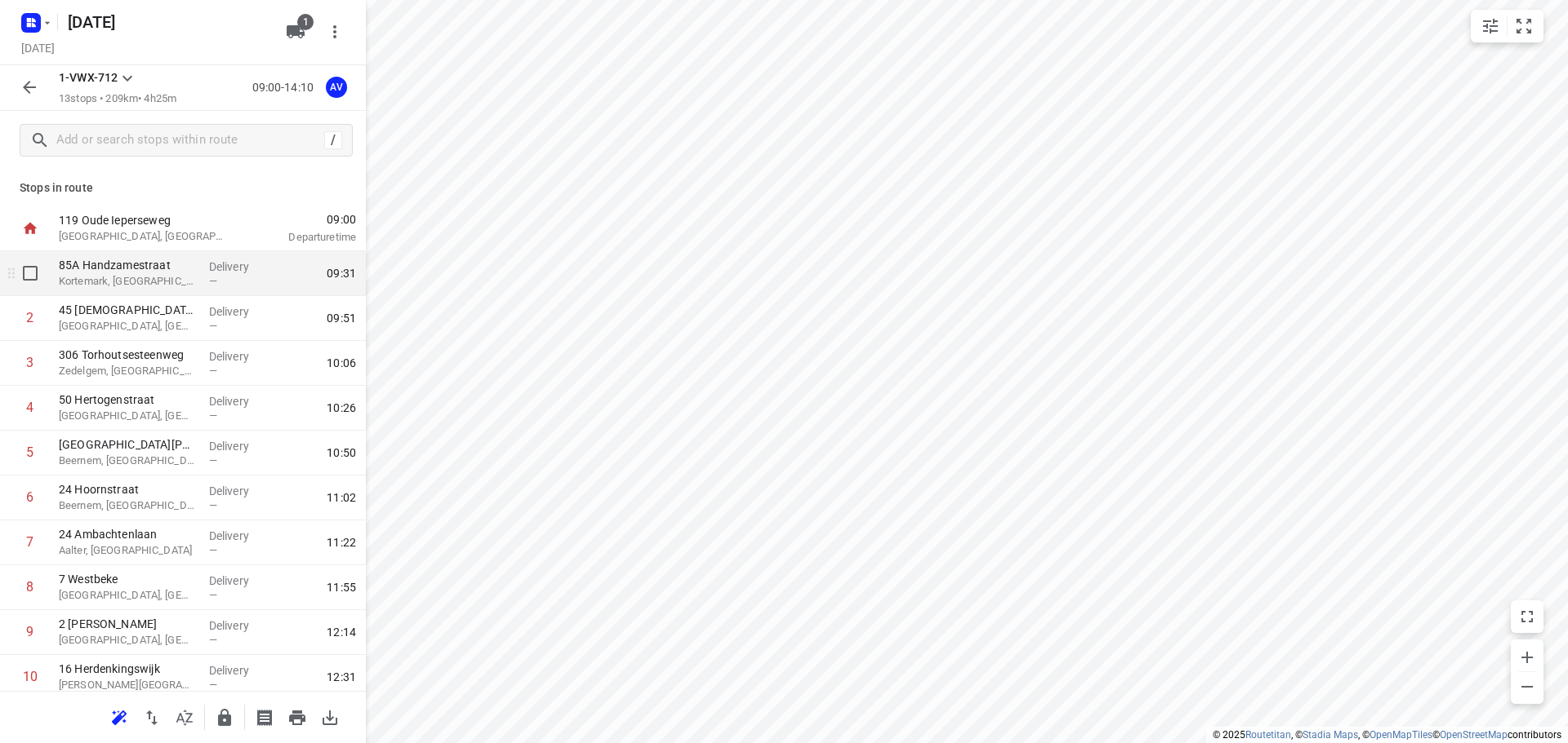
click at [158, 279] on p "Kortemark, [GEOGRAPHIC_DATA]" at bounding box center [127, 281] width 137 height 16
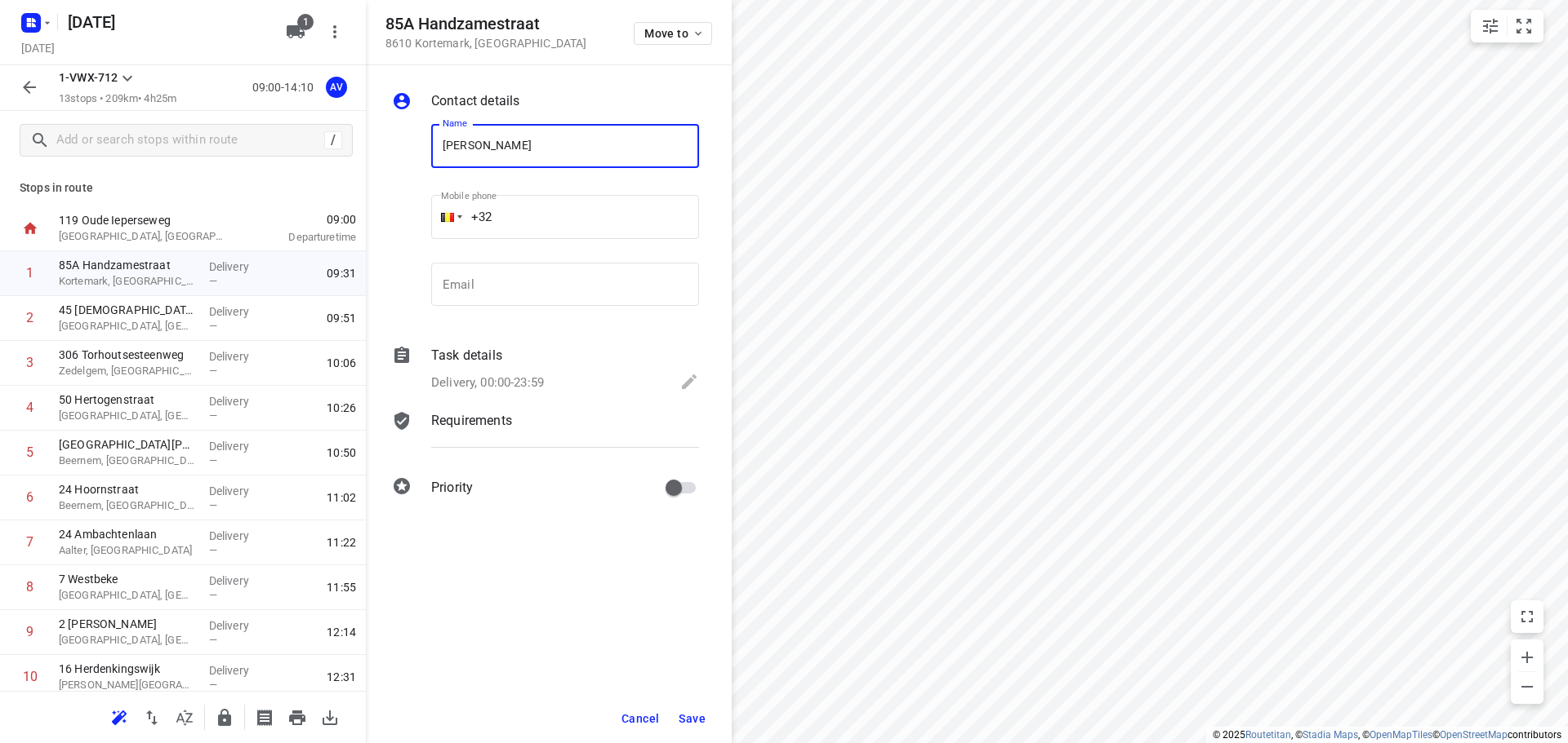
type input "[PERSON_NAME]"
type input "[PHONE_NUMBER]"
click at [544, 383] on p "Delivery, 00:00-23:59" at bounding box center [487, 383] width 113 height 18
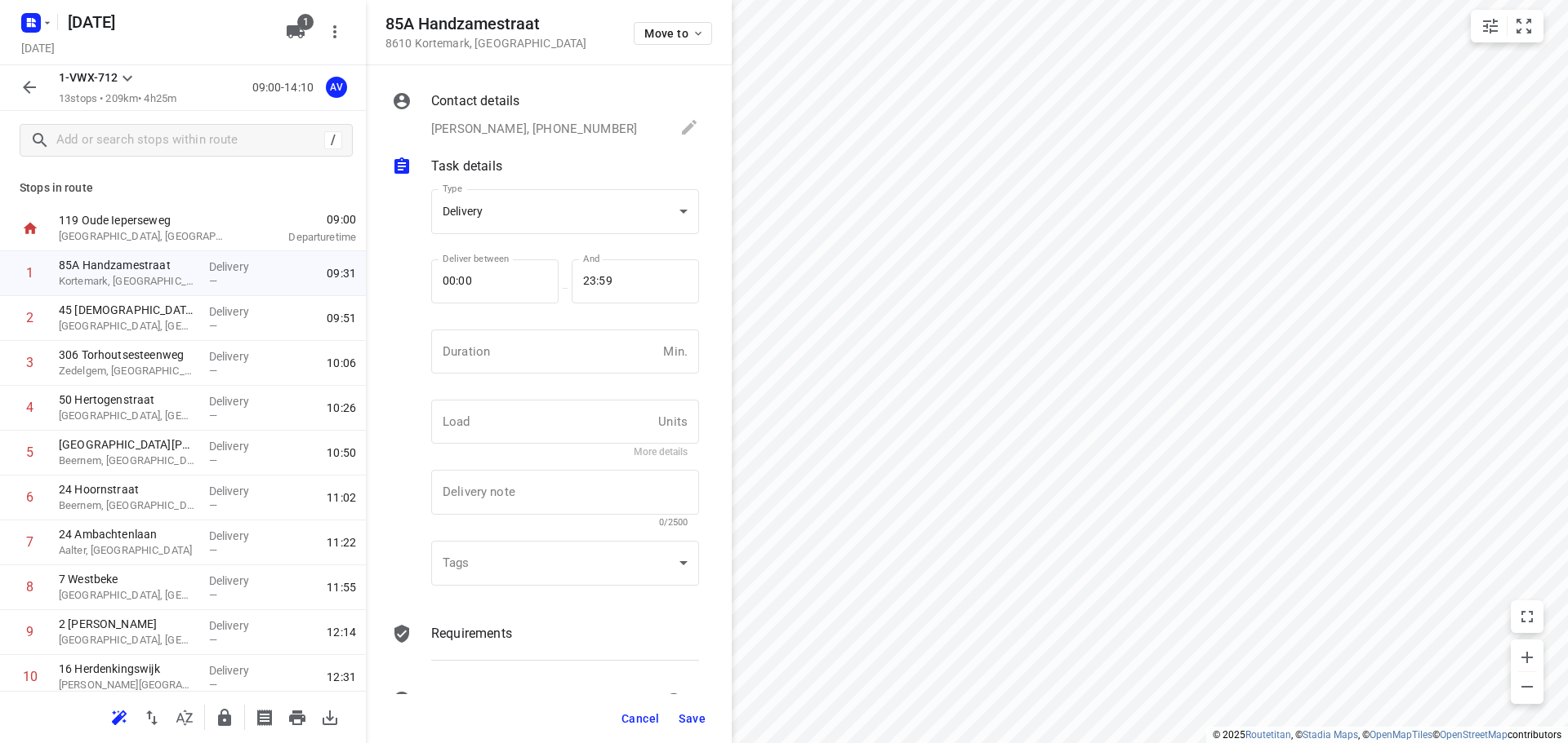
click at [549, 369] on input "number" at bounding box center [544, 352] width 226 height 44
type input "1"
click at [691, 715] on span "Save" at bounding box center [692, 719] width 27 height 13
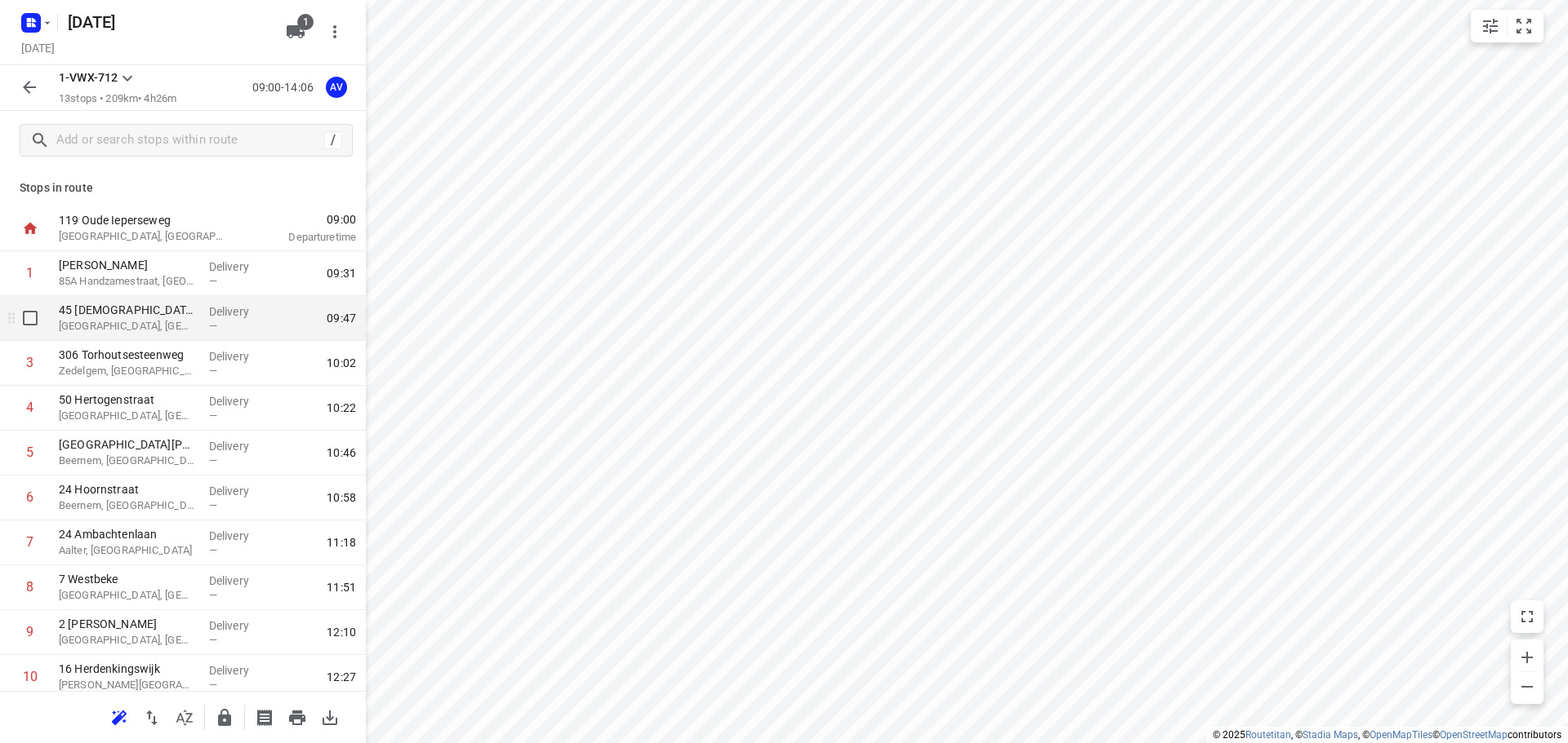
drag, startPoint x: 177, startPoint y: 327, endPoint x: 201, endPoint y: 315, distance: 26.8
click at [177, 328] on p "[GEOGRAPHIC_DATA], [GEOGRAPHIC_DATA]" at bounding box center [127, 326] width 137 height 16
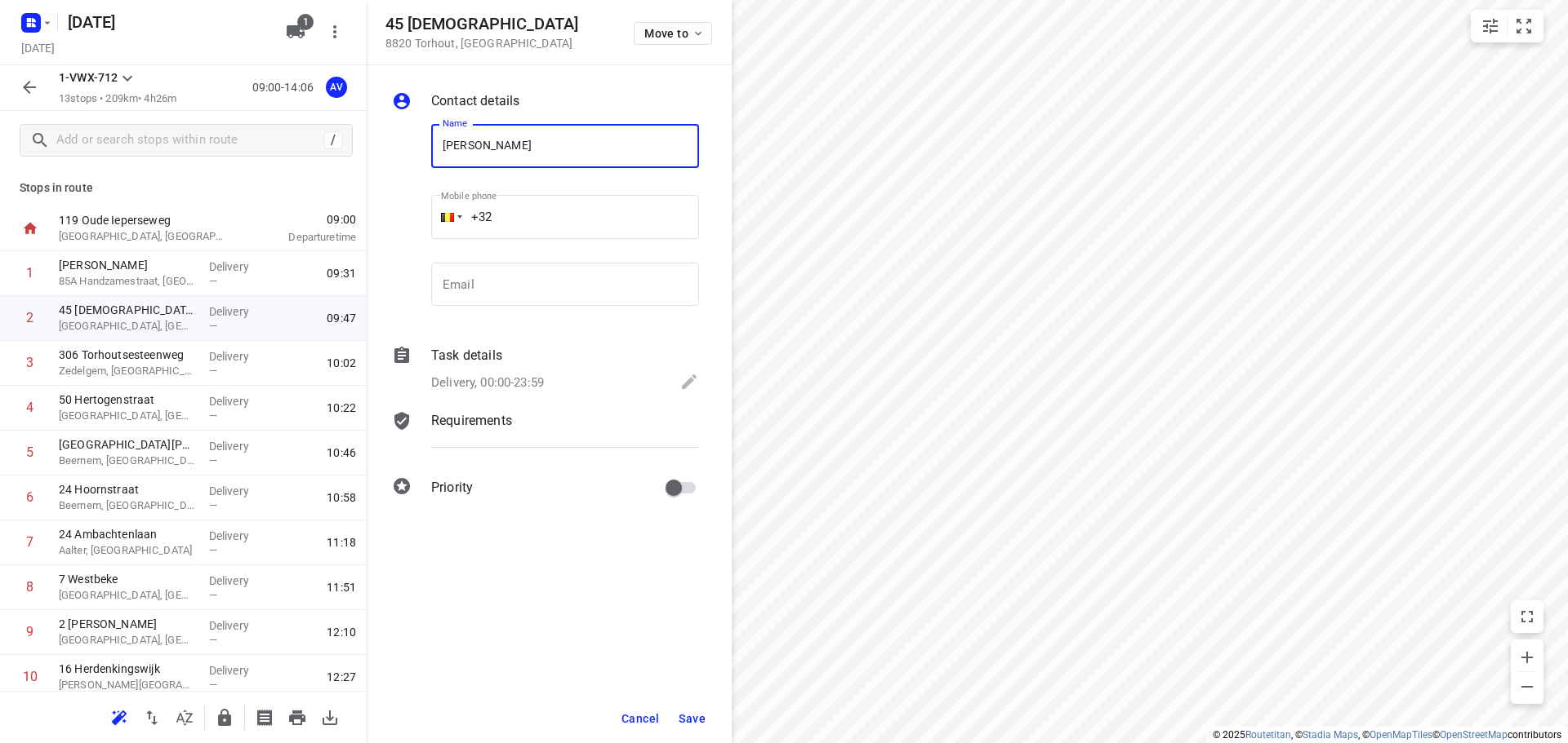
type input "[PERSON_NAME]"
click at [573, 214] on input "+32" at bounding box center [565, 217] width 268 height 44
type input "[PHONE_NUMBER]"
click at [511, 381] on p "Delivery, 00:00-23:59" at bounding box center [487, 383] width 113 height 18
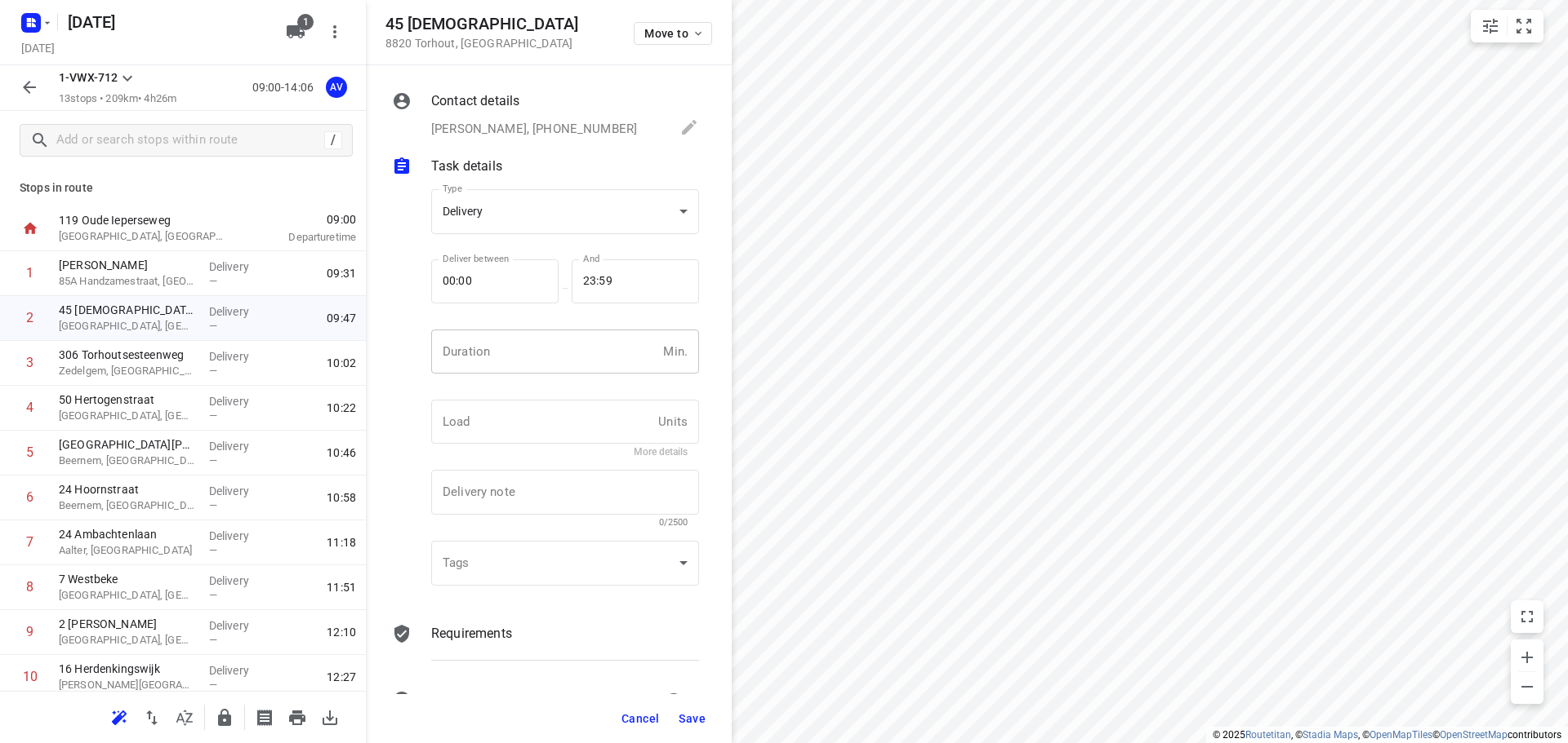
click at [525, 365] on input "number" at bounding box center [544, 352] width 226 height 44
type input "1"
click at [697, 719] on span "Save" at bounding box center [692, 719] width 27 height 13
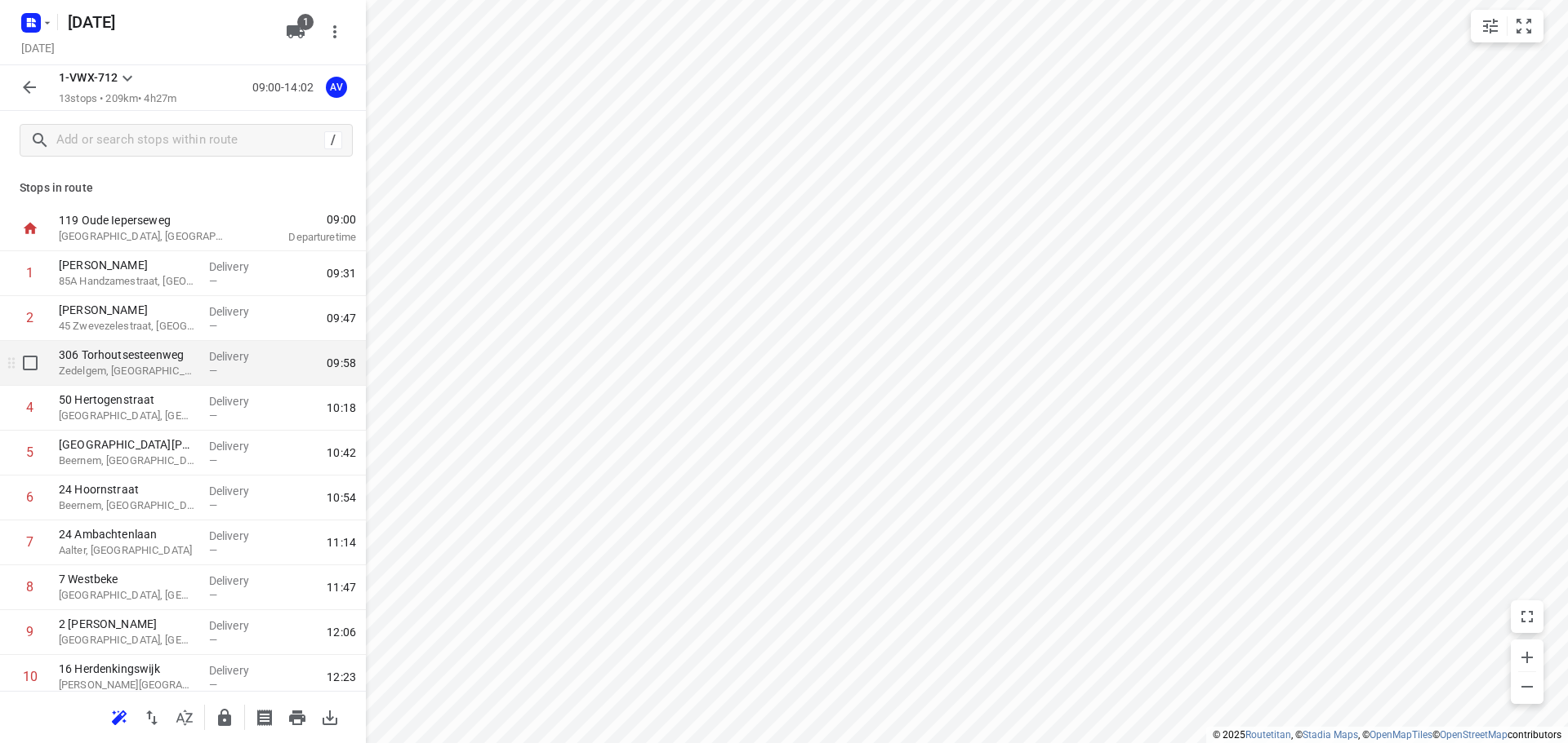
click at [128, 372] on p "Zedelgem, [GEOGRAPHIC_DATA]" at bounding box center [127, 371] width 137 height 16
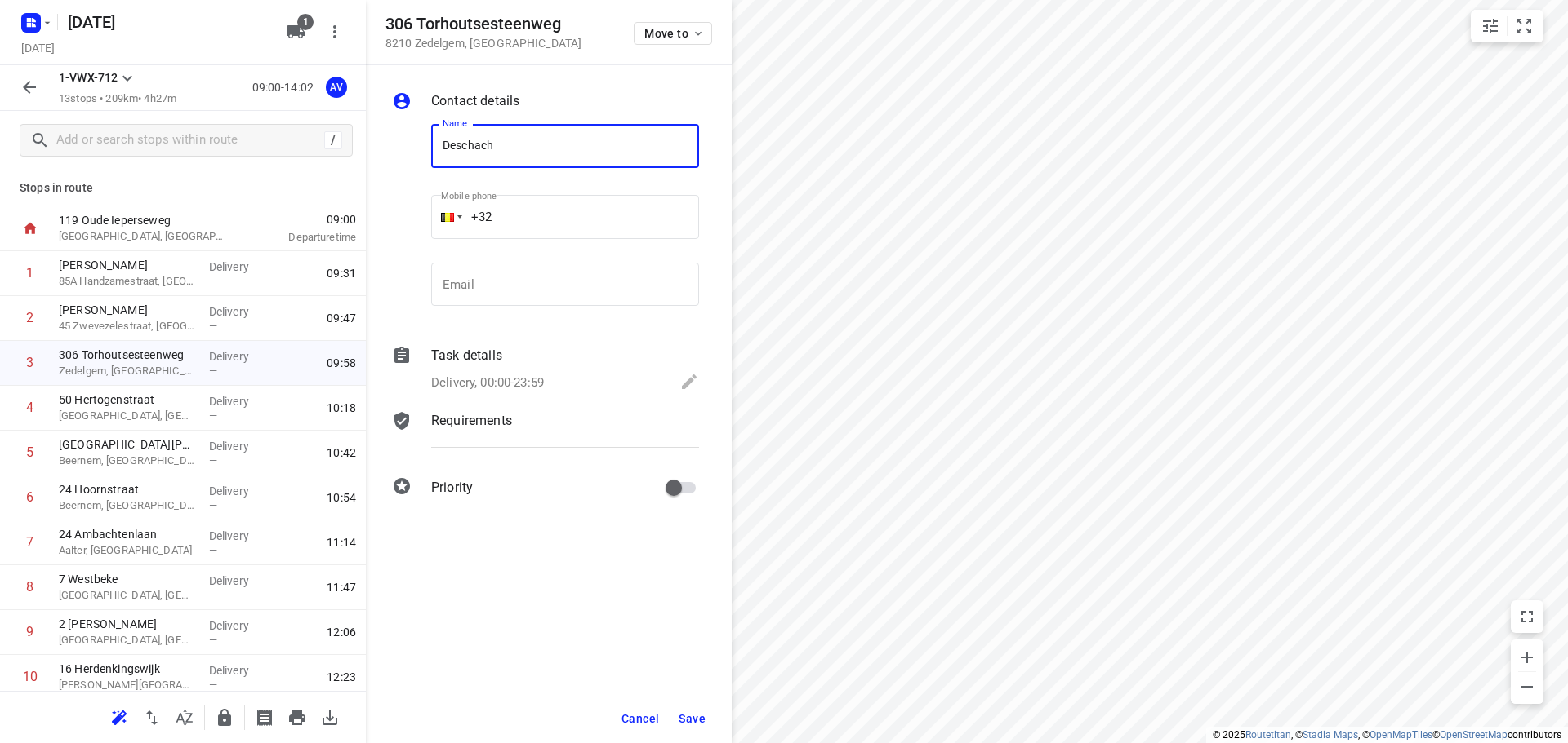
type input "Deschacht Zedelgem"
click at [552, 210] on input "+32" at bounding box center [565, 217] width 268 height 44
type input "[PHONE_NUMBER]"
click at [509, 376] on p "Delivery, 00:00-23:59" at bounding box center [487, 383] width 113 height 18
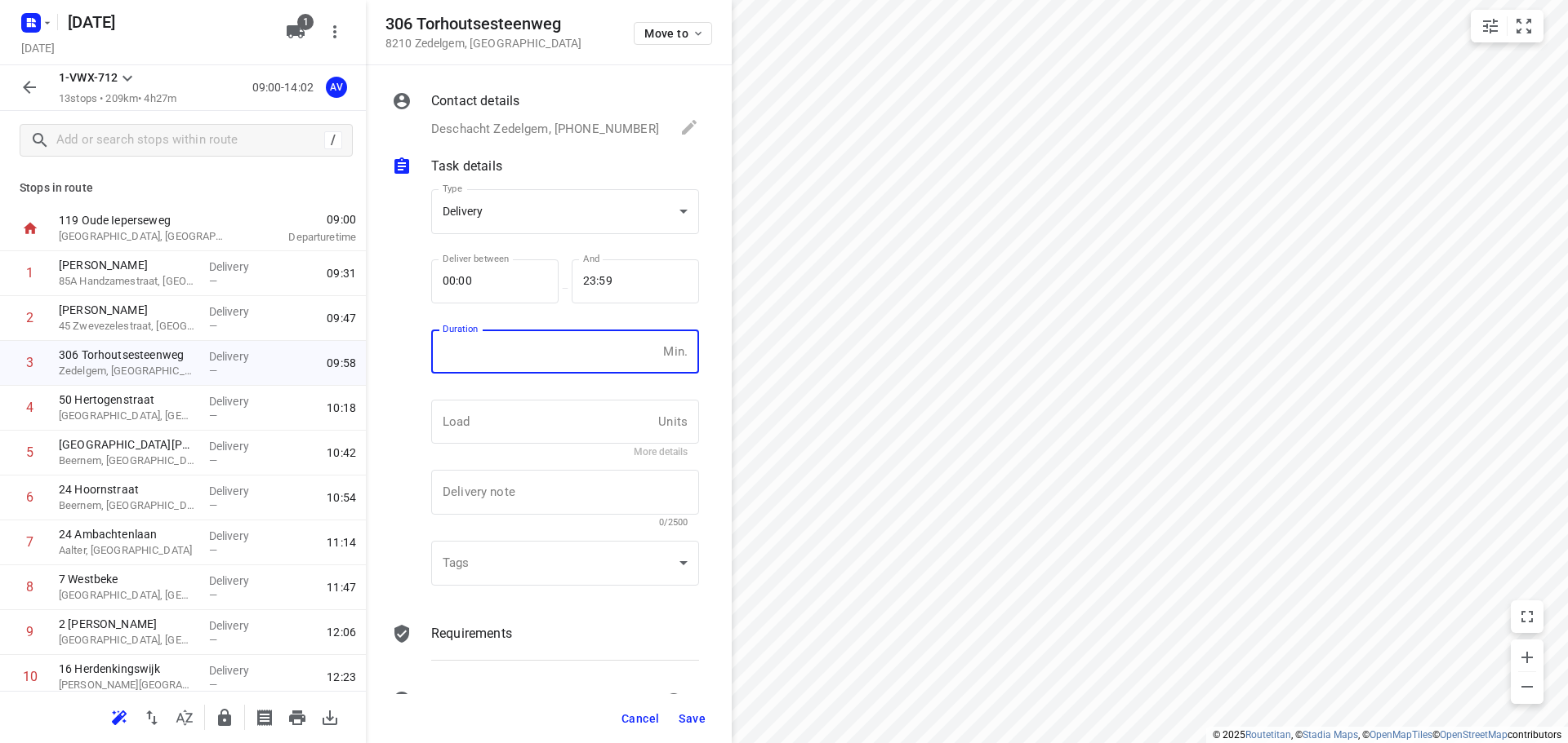
click at [518, 358] on input "number" at bounding box center [544, 352] width 226 height 44
type input "1"
click at [700, 716] on span "Save" at bounding box center [692, 719] width 27 height 13
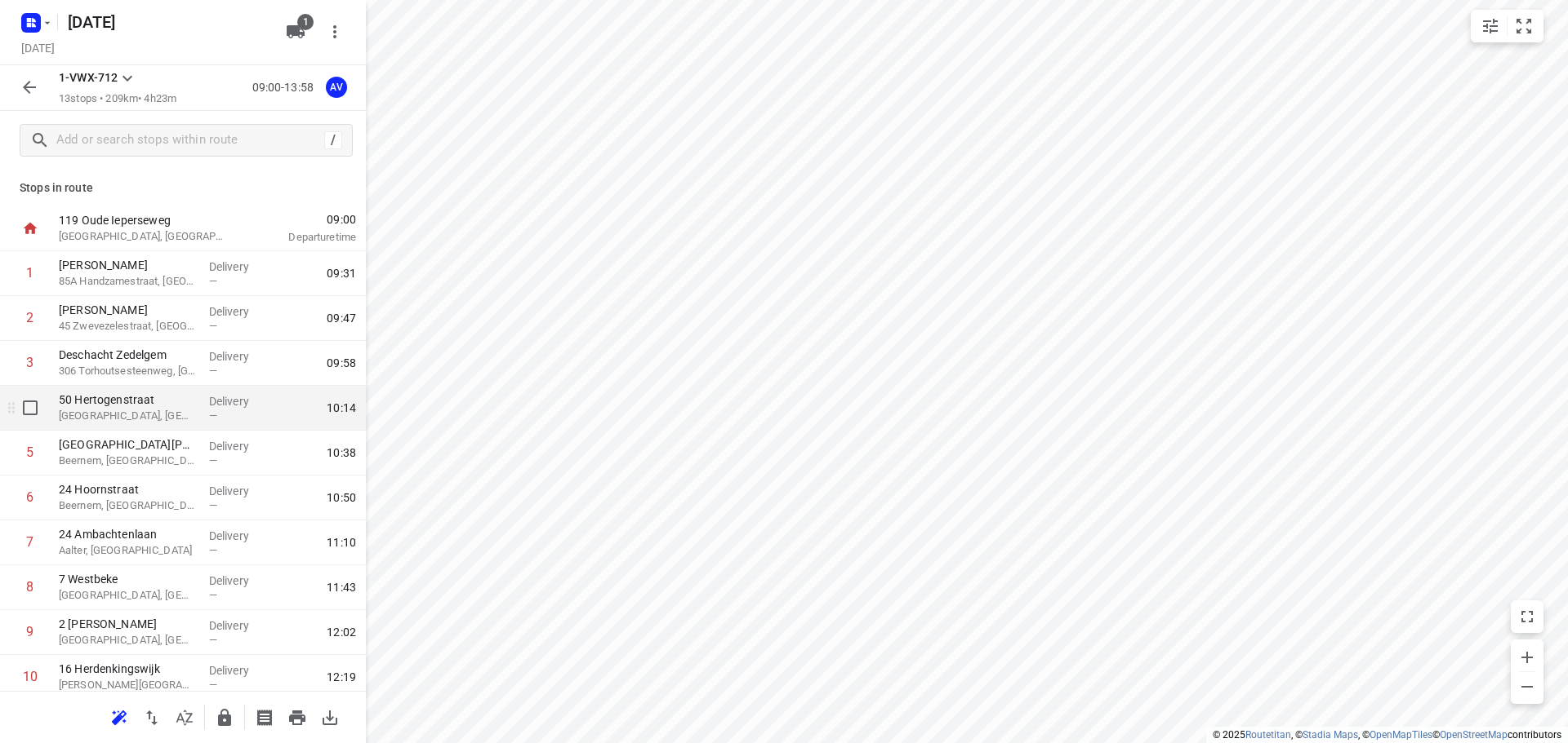
click at [148, 420] on p "[GEOGRAPHIC_DATA], [GEOGRAPHIC_DATA]" at bounding box center [127, 415] width 137 height 16
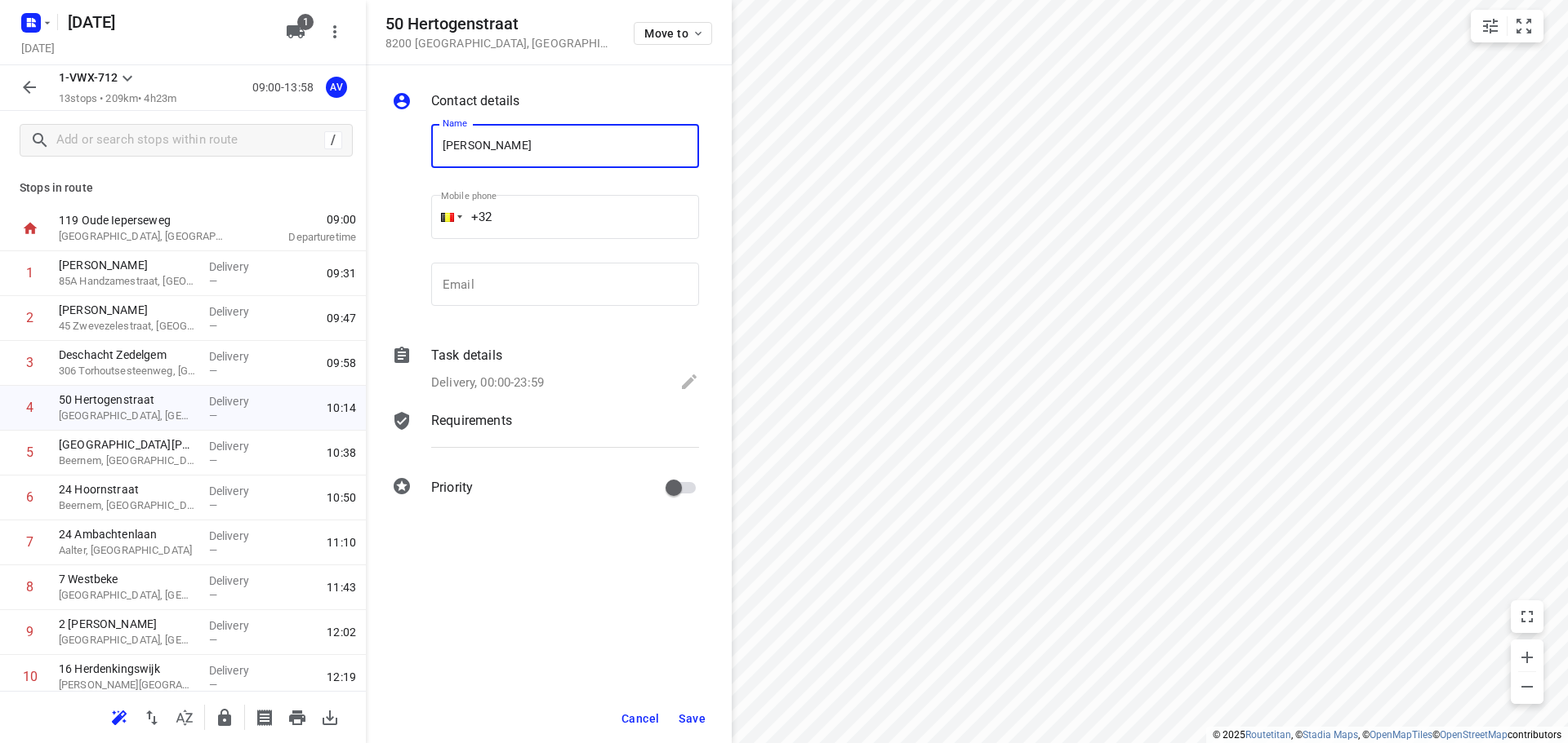
type input "[PERSON_NAME]"
click at [541, 219] on input "+32" at bounding box center [565, 217] width 268 height 44
type input "[PHONE_NUMBER]"
click at [520, 376] on p "Delivery, 00:00-23:59" at bounding box center [487, 383] width 113 height 18
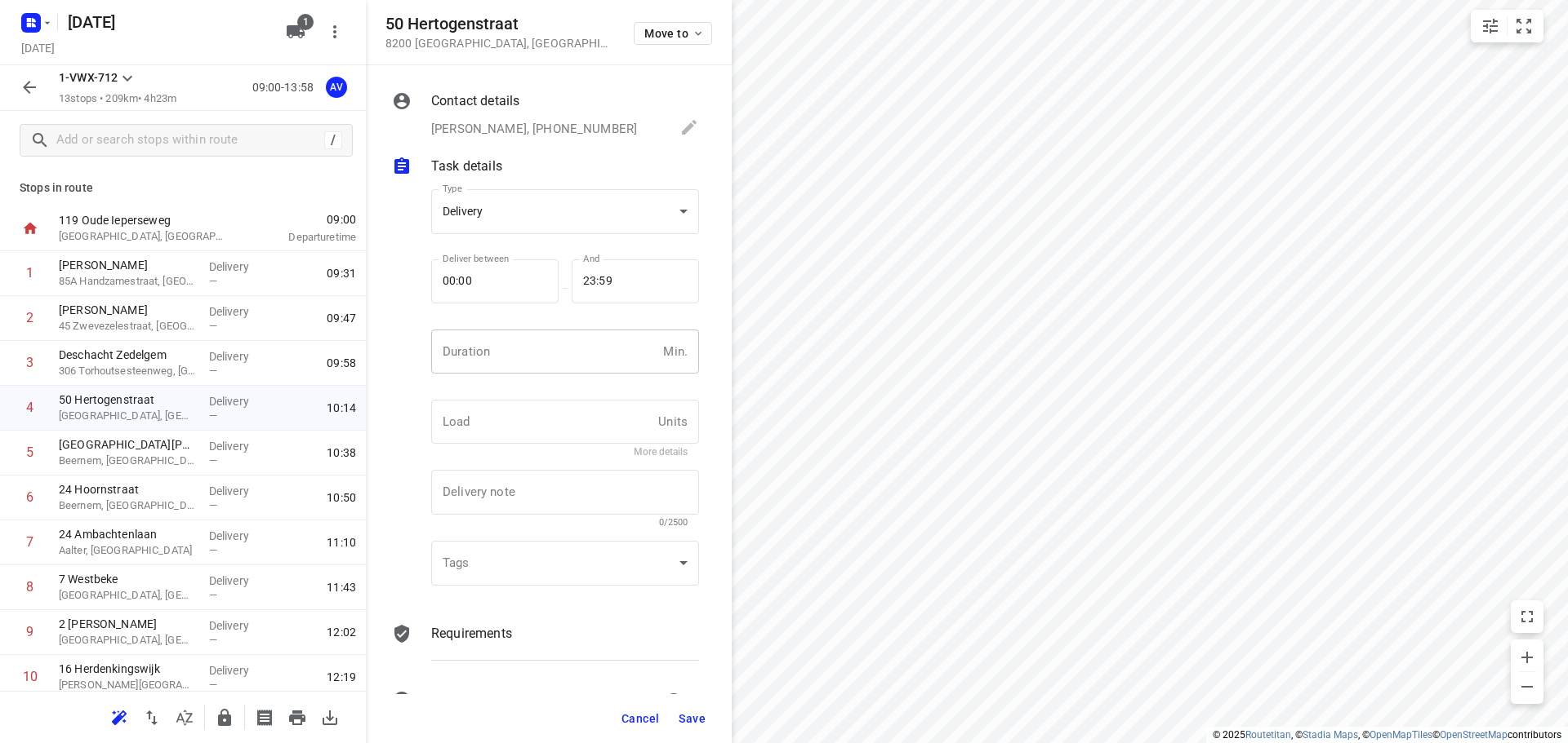
click at [535, 336] on input "number" at bounding box center [544, 352] width 226 height 44
type input "1"
click at [694, 721] on span "Save" at bounding box center [692, 719] width 27 height 13
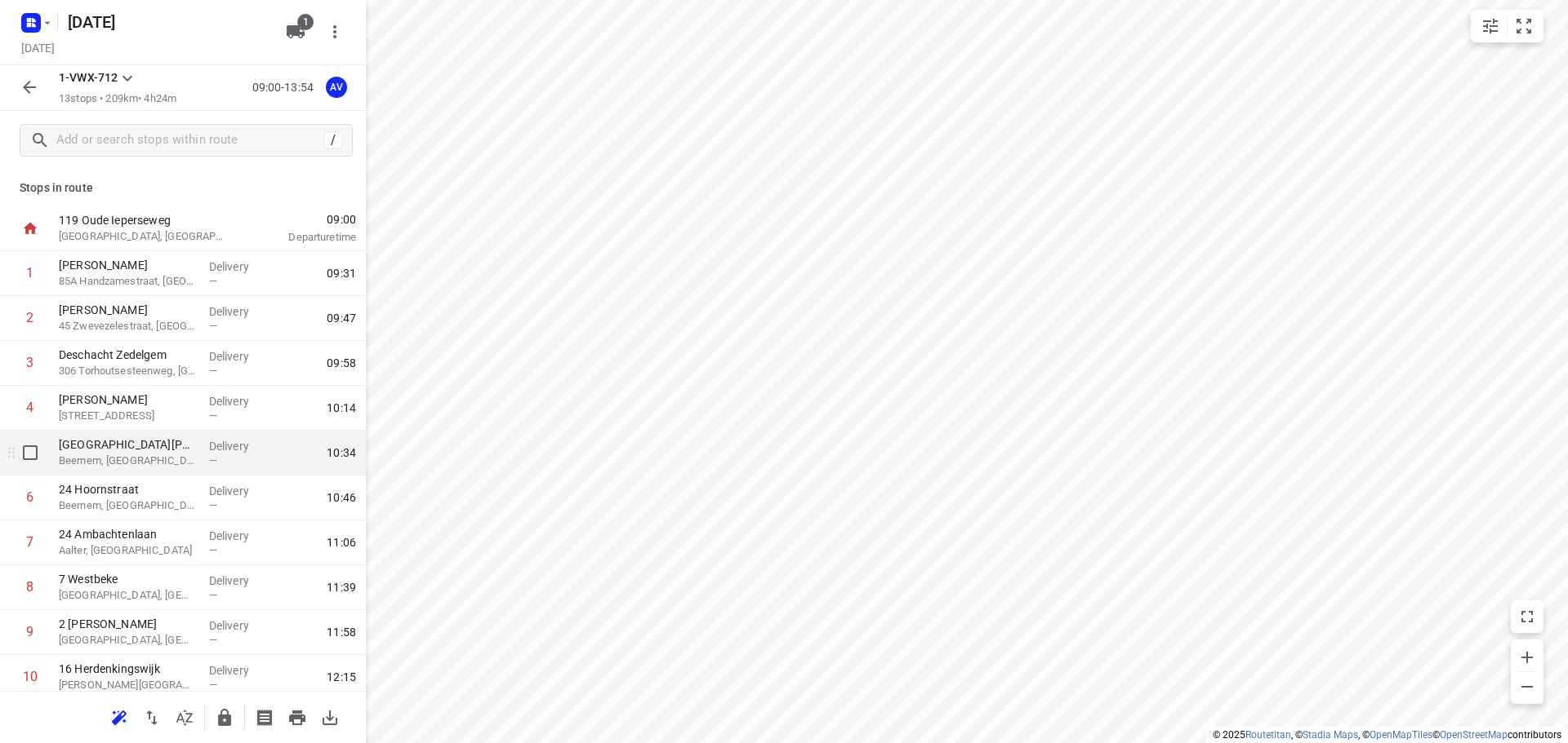
click at [174, 457] on p "Beernem, [GEOGRAPHIC_DATA]" at bounding box center [127, 461] width 137 height 16
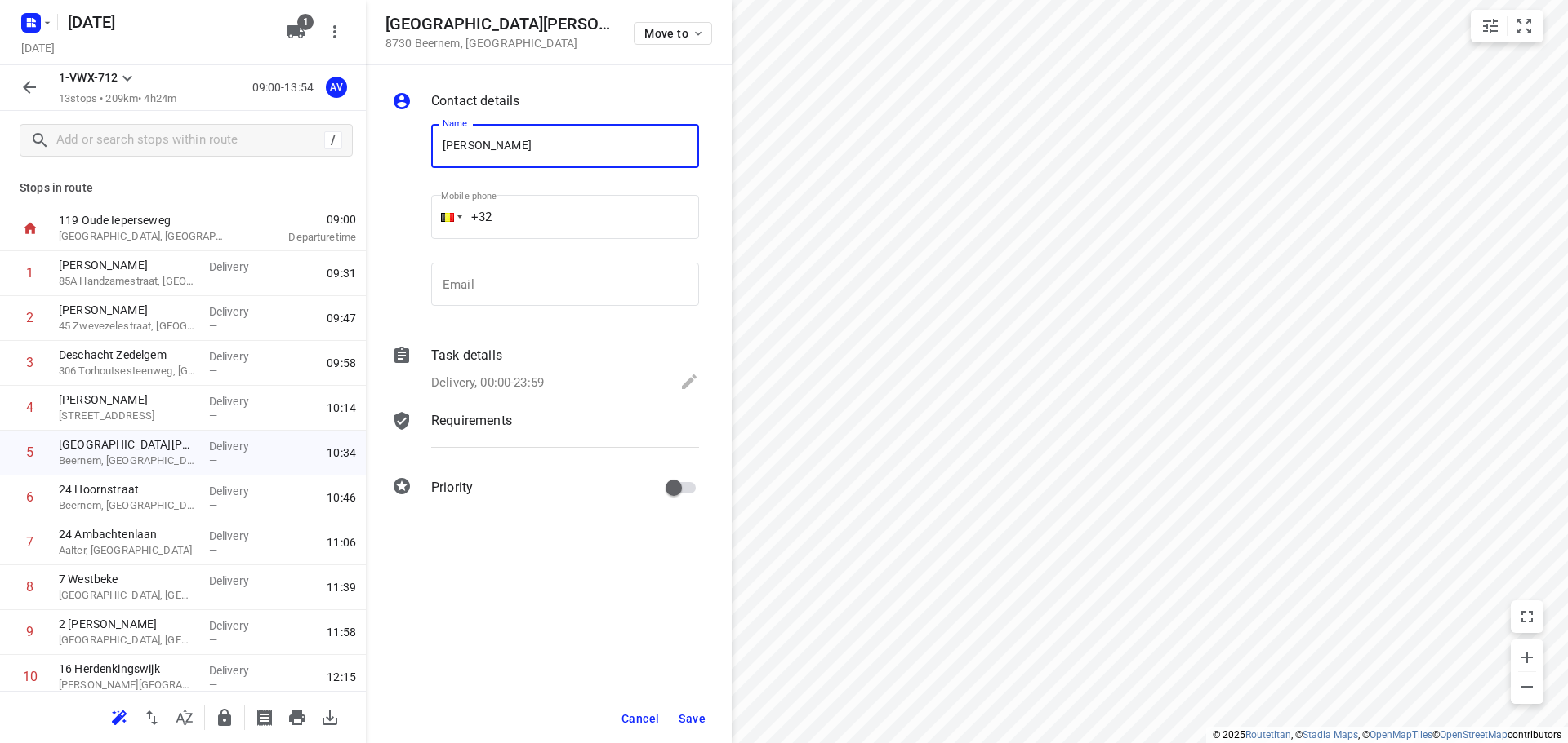
type input "[PERSON_NAME]"
click at [559, 209] on input "+32" at bounding box center [565, 217] width 268 height 44
type input "[PHONE_NUMBER]"
click at [520, 385] on p "Delivery, 00:00-23:59" at bounding box center [487, 383] width 113 height 18
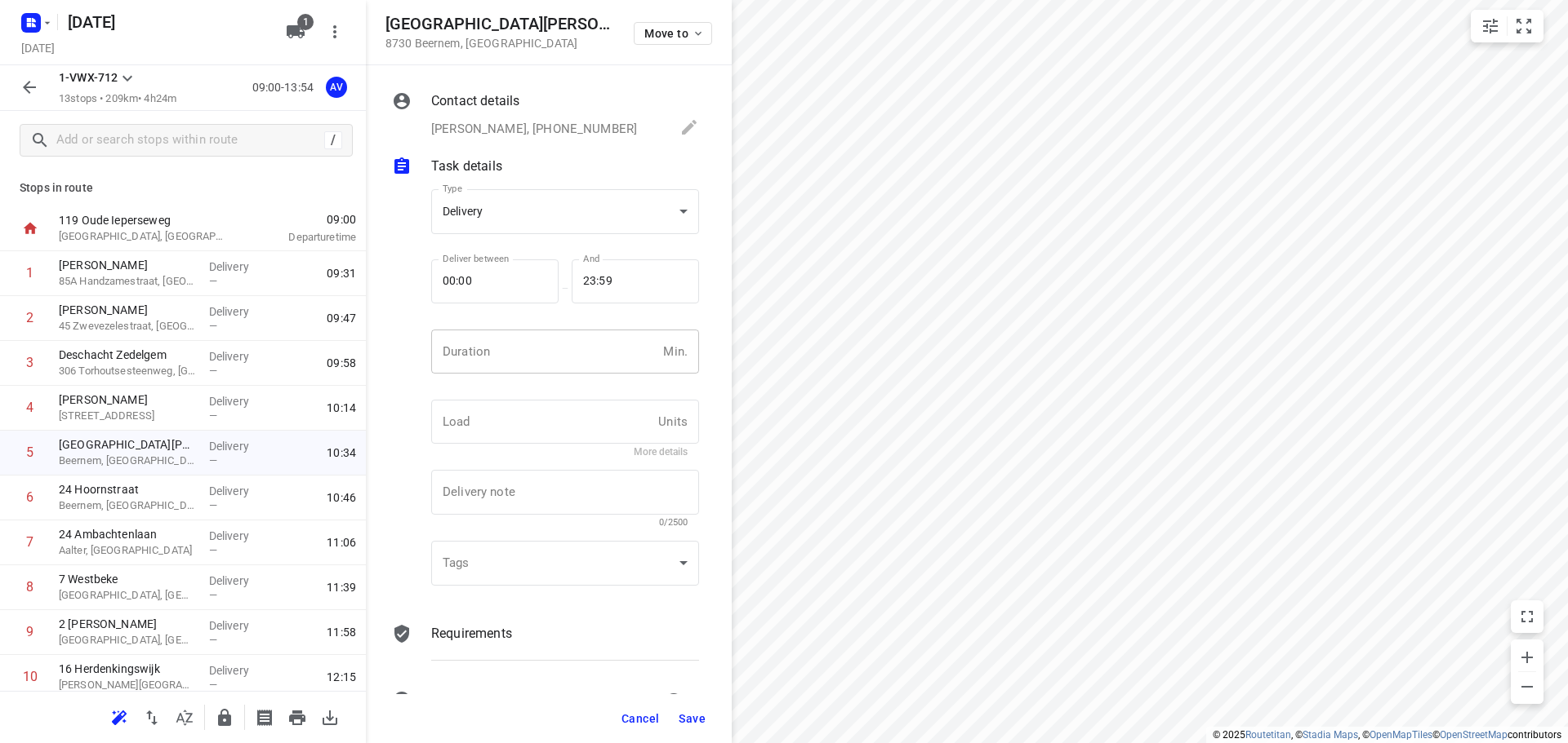
click at [527, 364] on input "number" at bounding box center [544, 352] width 226 height 44
type input "1"
click at [691, 716] on span "Save" at bounding box center [692, 719] width 27 height 13
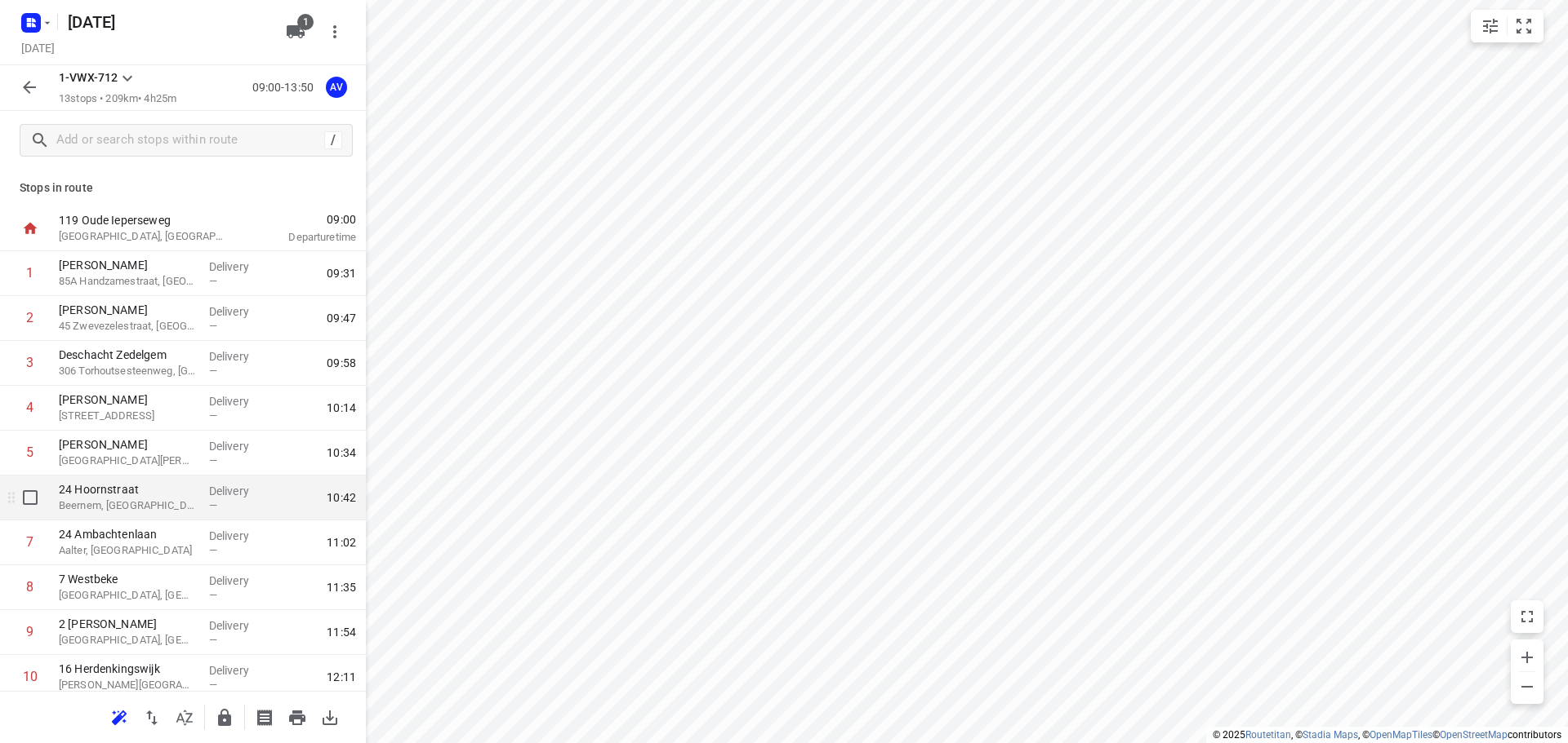
click at [171, 503] on p "Beernem, [GEOGRAPHIC_DATA]" at bounding box center [127, 506] width 137 height 16
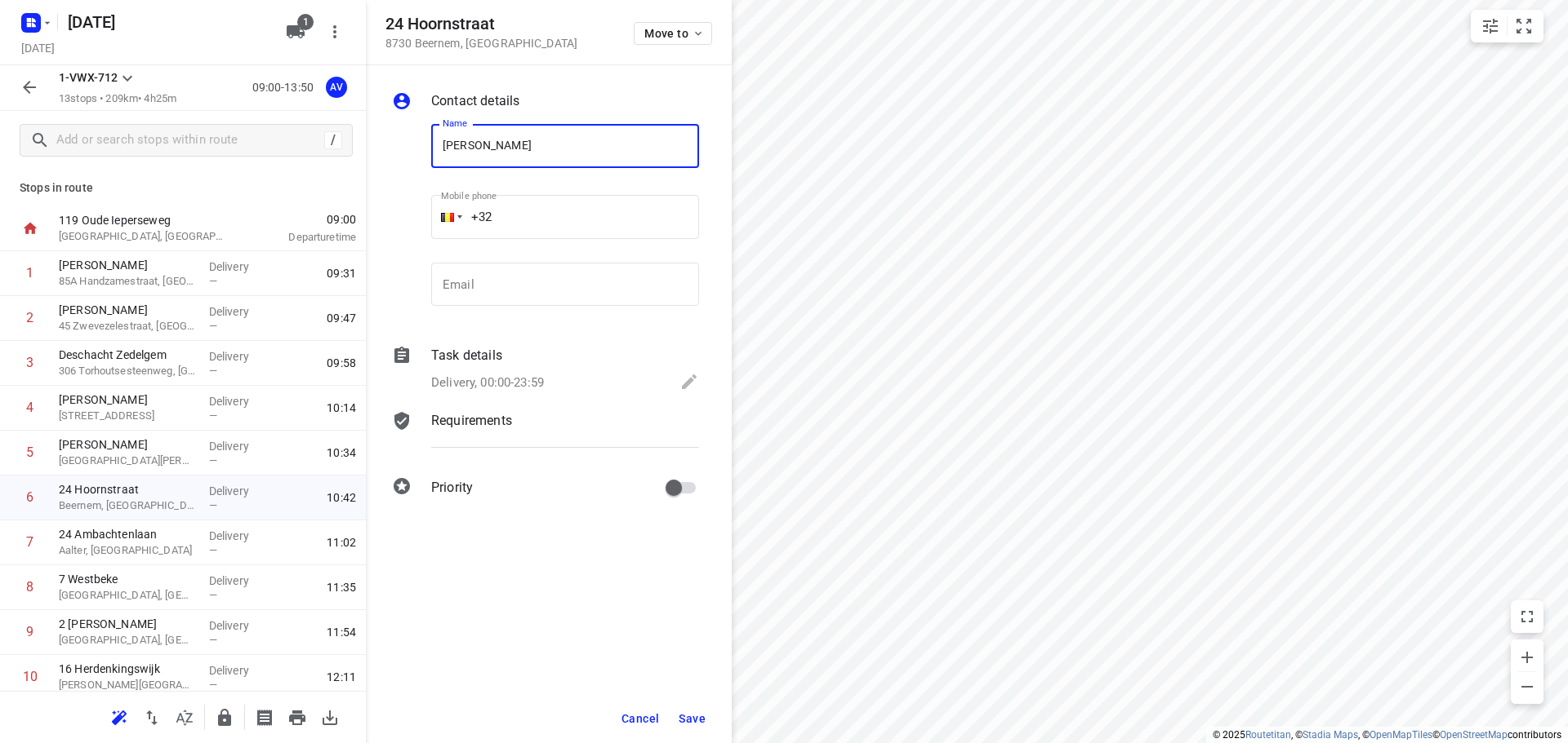
type input "[PERSON_NAME]"
click at [535, 201] on input "+32" at bounding box center [565, 217] width 268 height 44
type input "[PHONE_NUMBER]"
click at [533, 376] on p "Delivery, 00:00-23:59" at bounding box center [487, 383] width 113 height 18
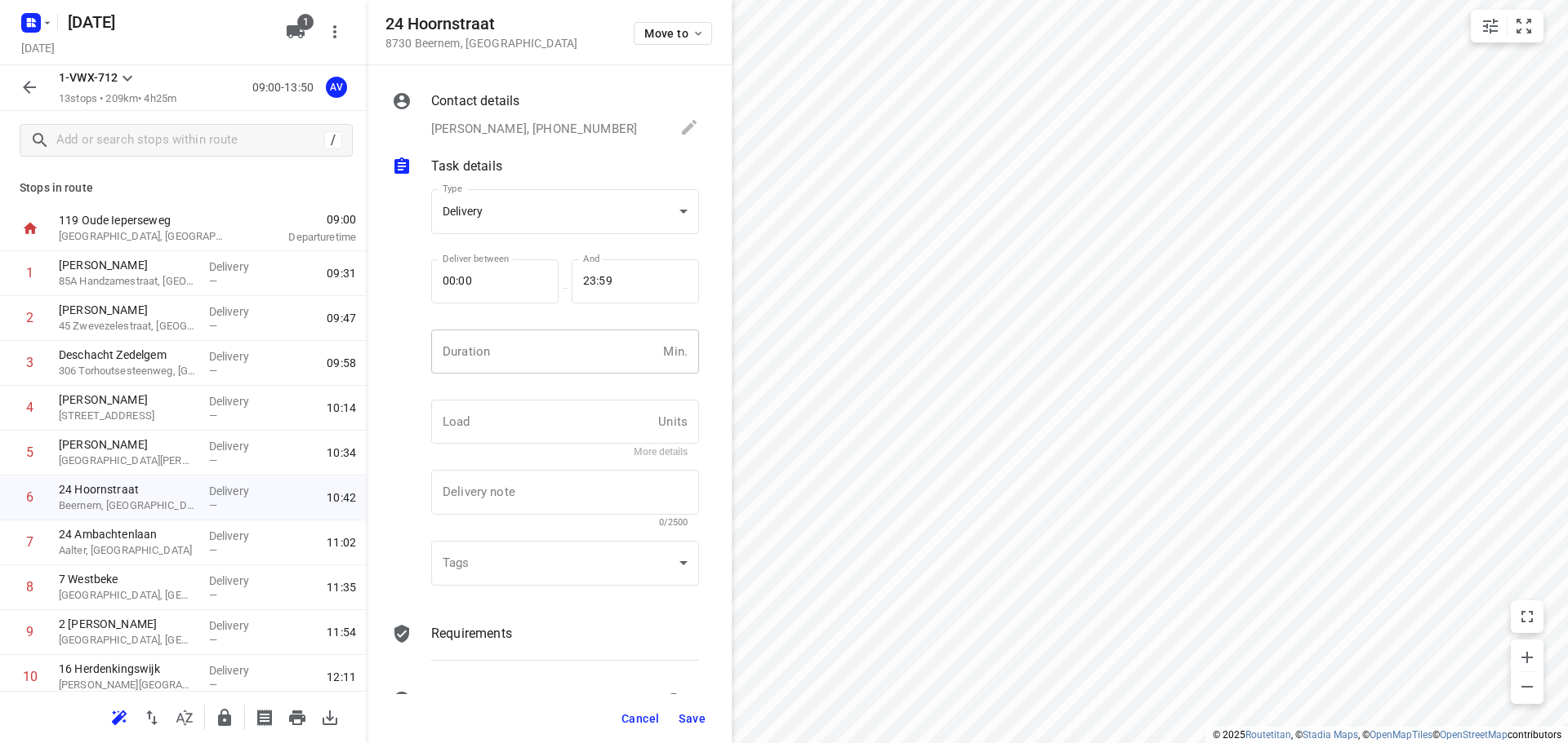
click at [539, 348] on input "number" at bounding box center [544, 352] width 226 height 44
type input "1"
click at [690, 720] on span "Save" at bounding box center [692, 719] width 27 height 13
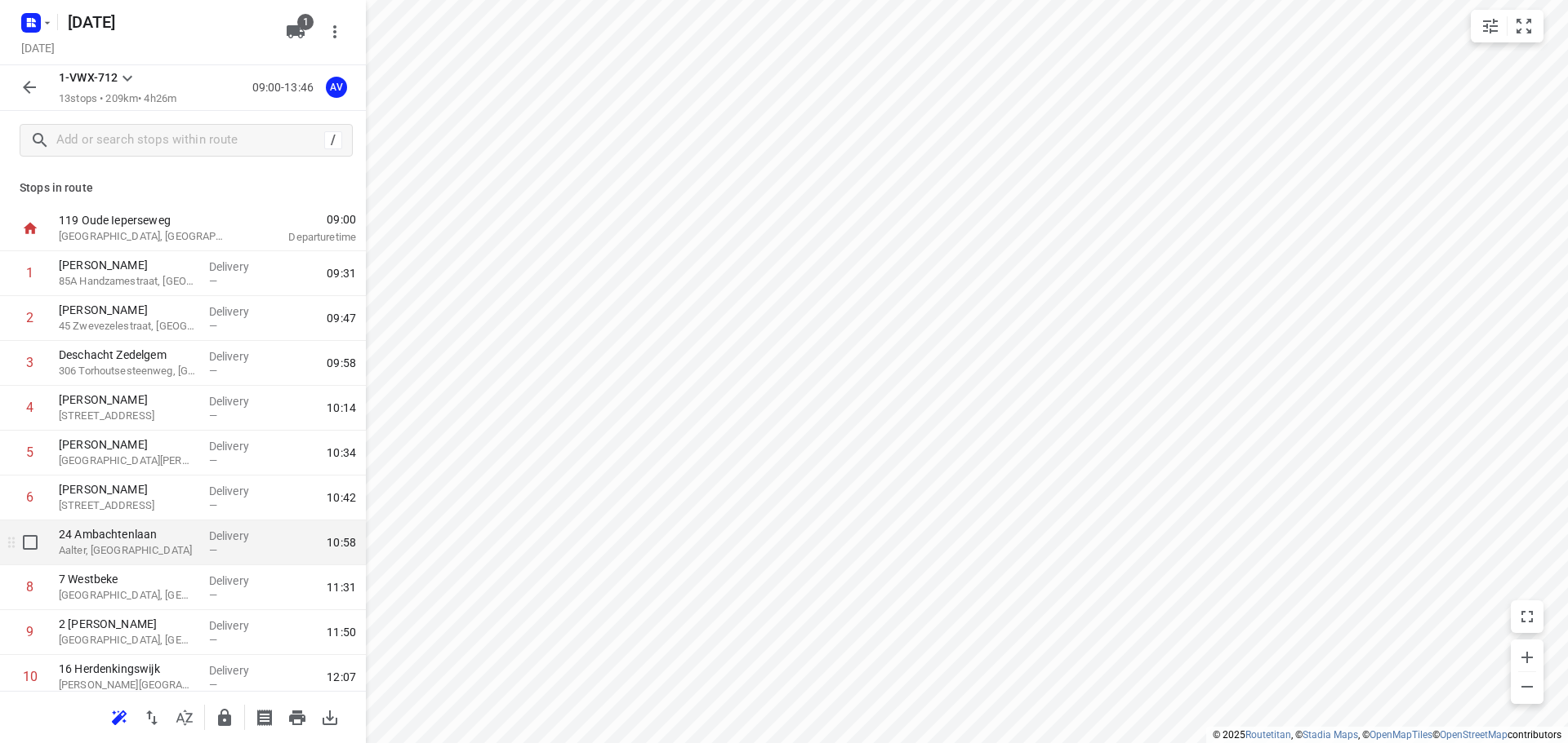
click at [160, 555] on p "Aalter, [GEOGRAPHIC_DATA]" at bounding box center [127, 550] width 137 height 16
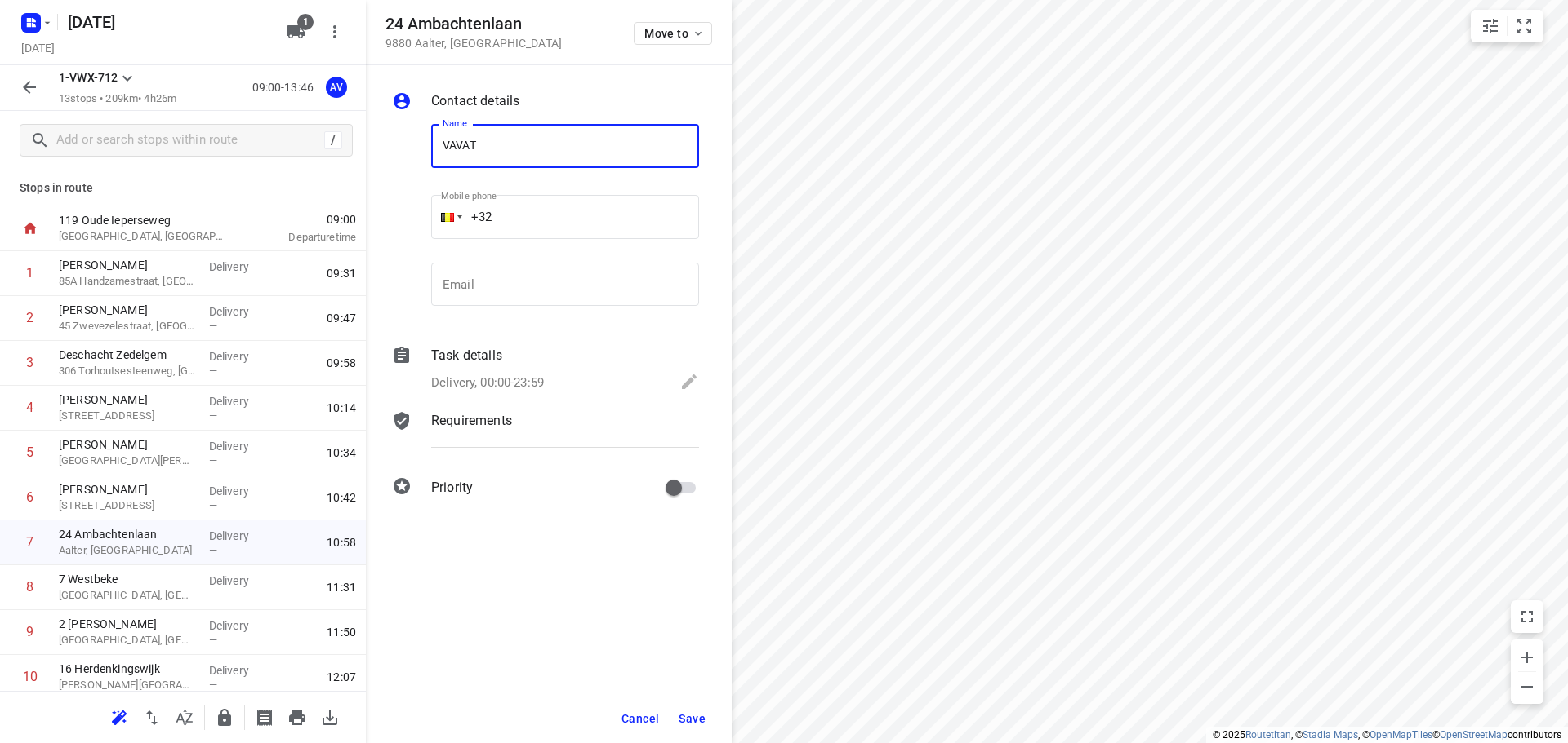
type input "VAVATO"
click at [492, 381] on p "Delivery, 00:00-23:59" at bounding box center [487, 383] width 113 height 18
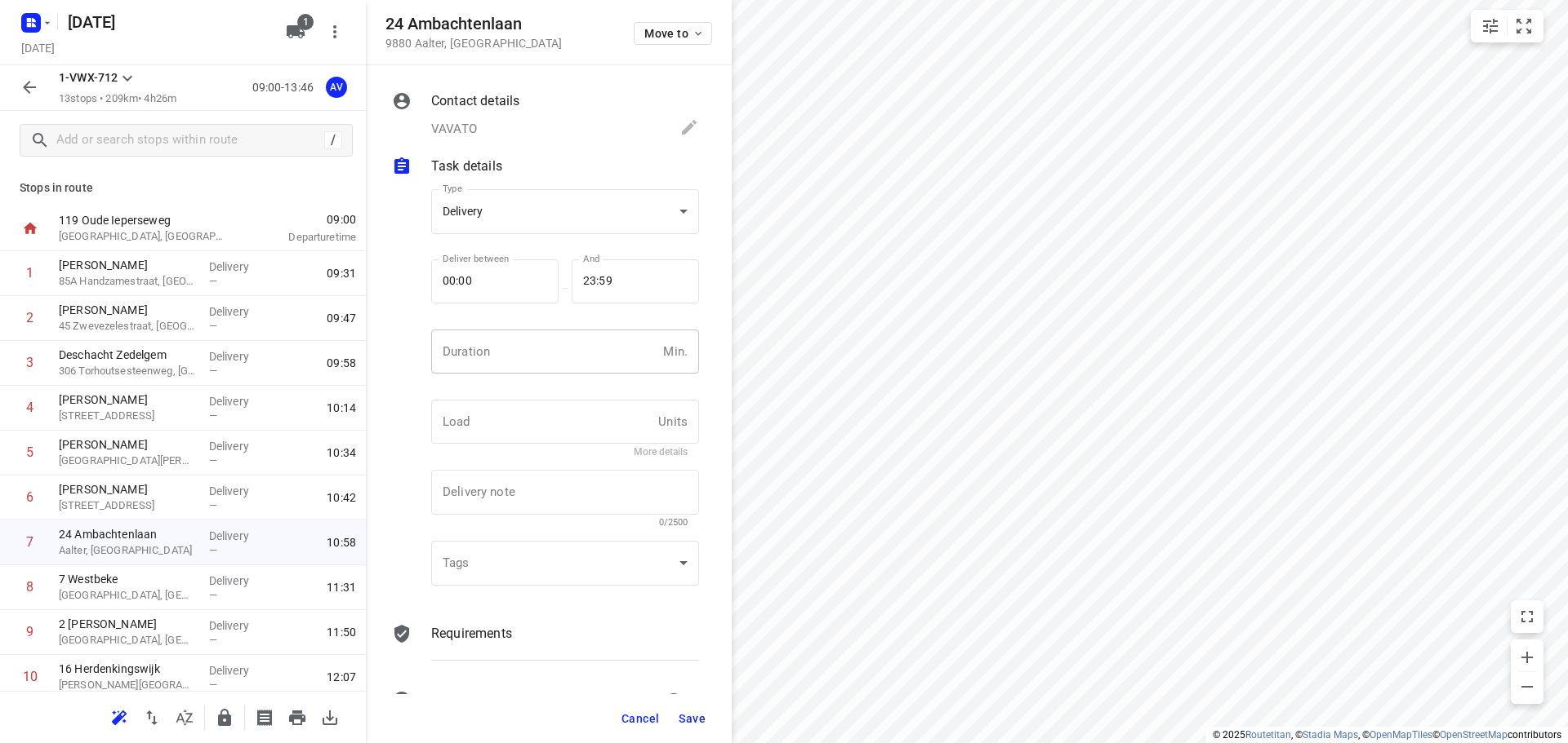
click at [513, 344] on input "number" at bounding box center [544, 352] width 226 height 44
type input "1"
click at [690, 715] on span "Save" at bounding box center [692, 719] width 27 height 13
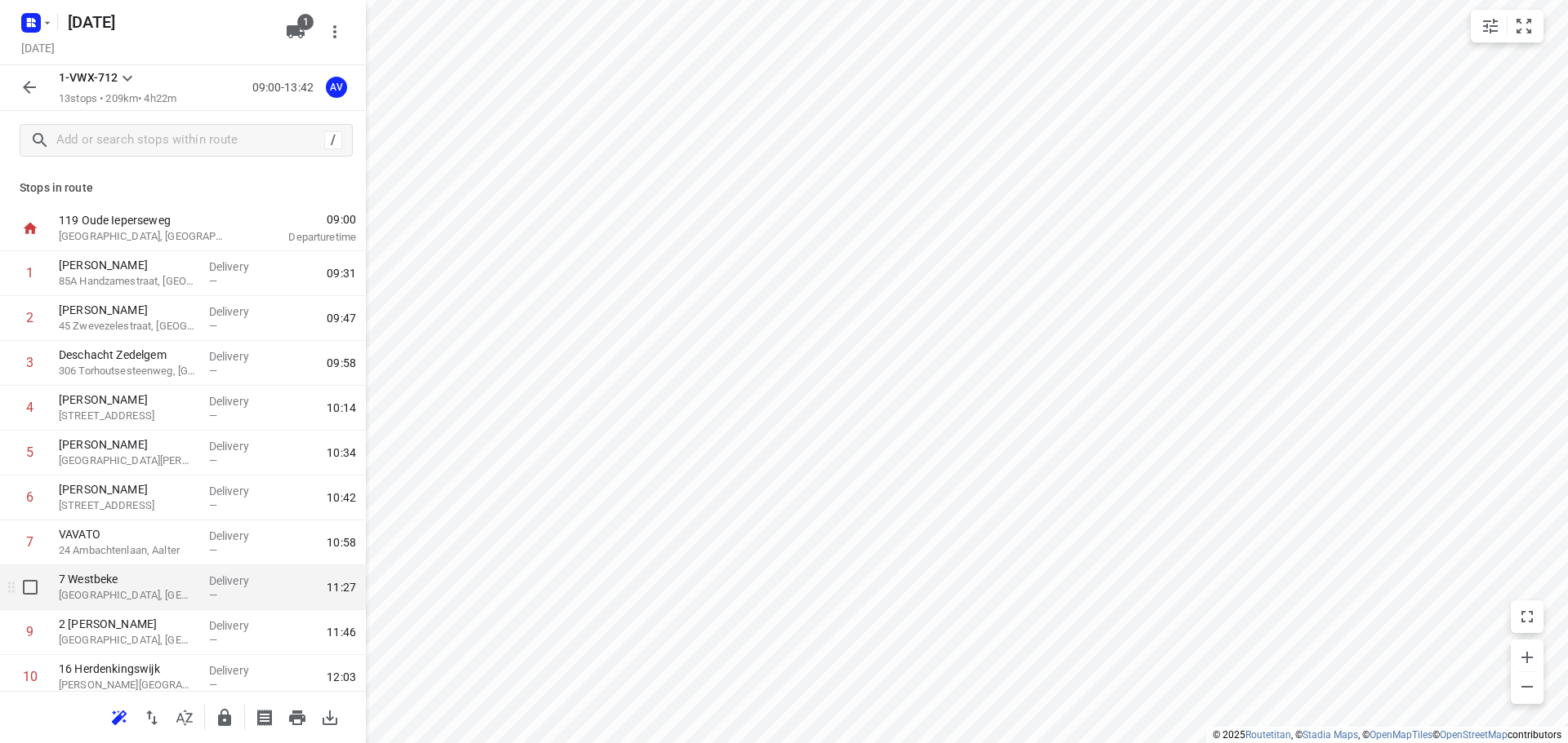
click at [153, 592] on p "[GEOGRAPHIC_DATA], [GEOGRAPHIC_DATA]" at bounding box center [127, 596] width 137 height 16
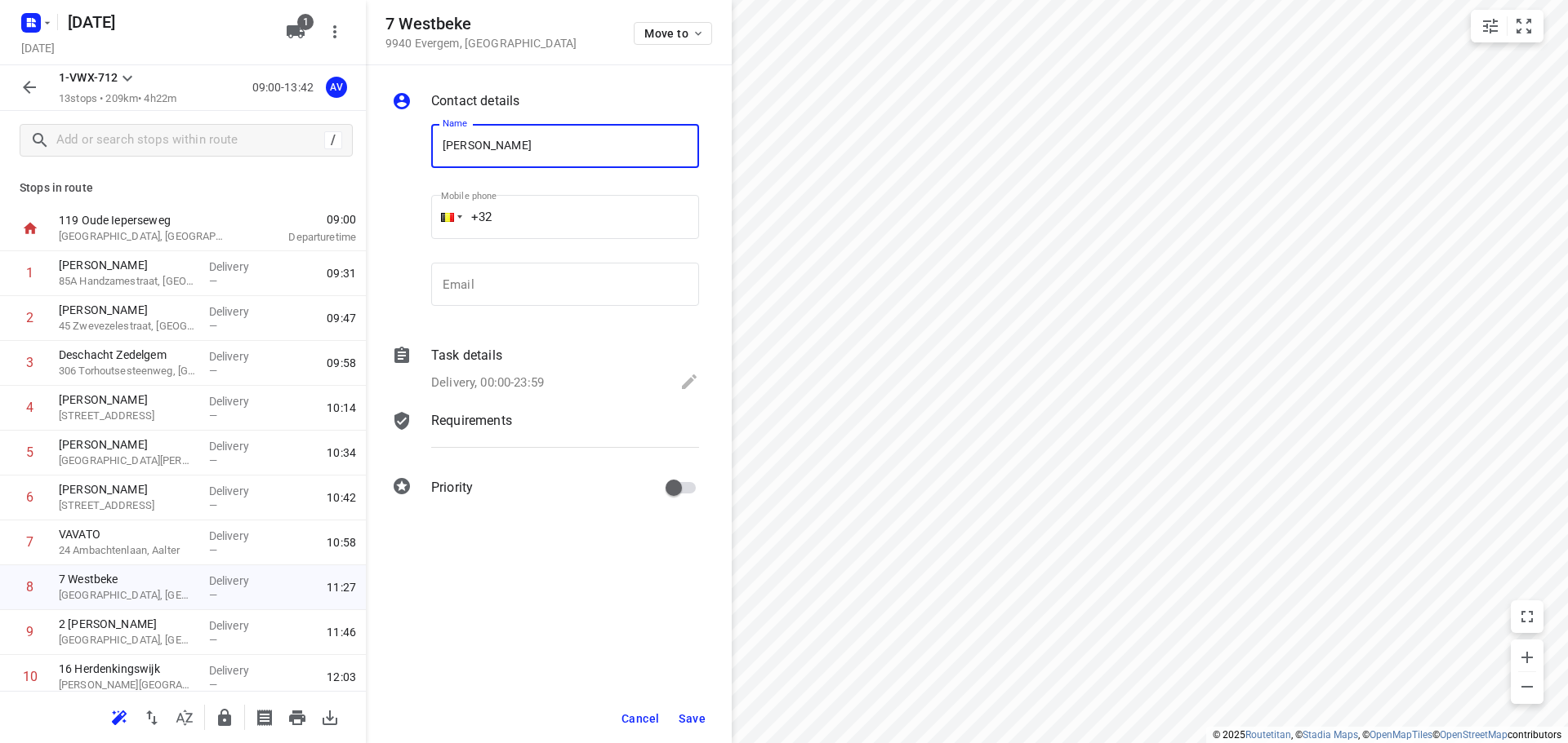
type input "[PERSON_NAME]"
click at [561, 203] on input "+32" at bounding box center [565, 217] width 268 height 44
type input "[PHONE_NUMBER]"
click at [536, 375] on p "Delivery, 00:00-23:59" at bounding box center [487, 383] width 113 height 18
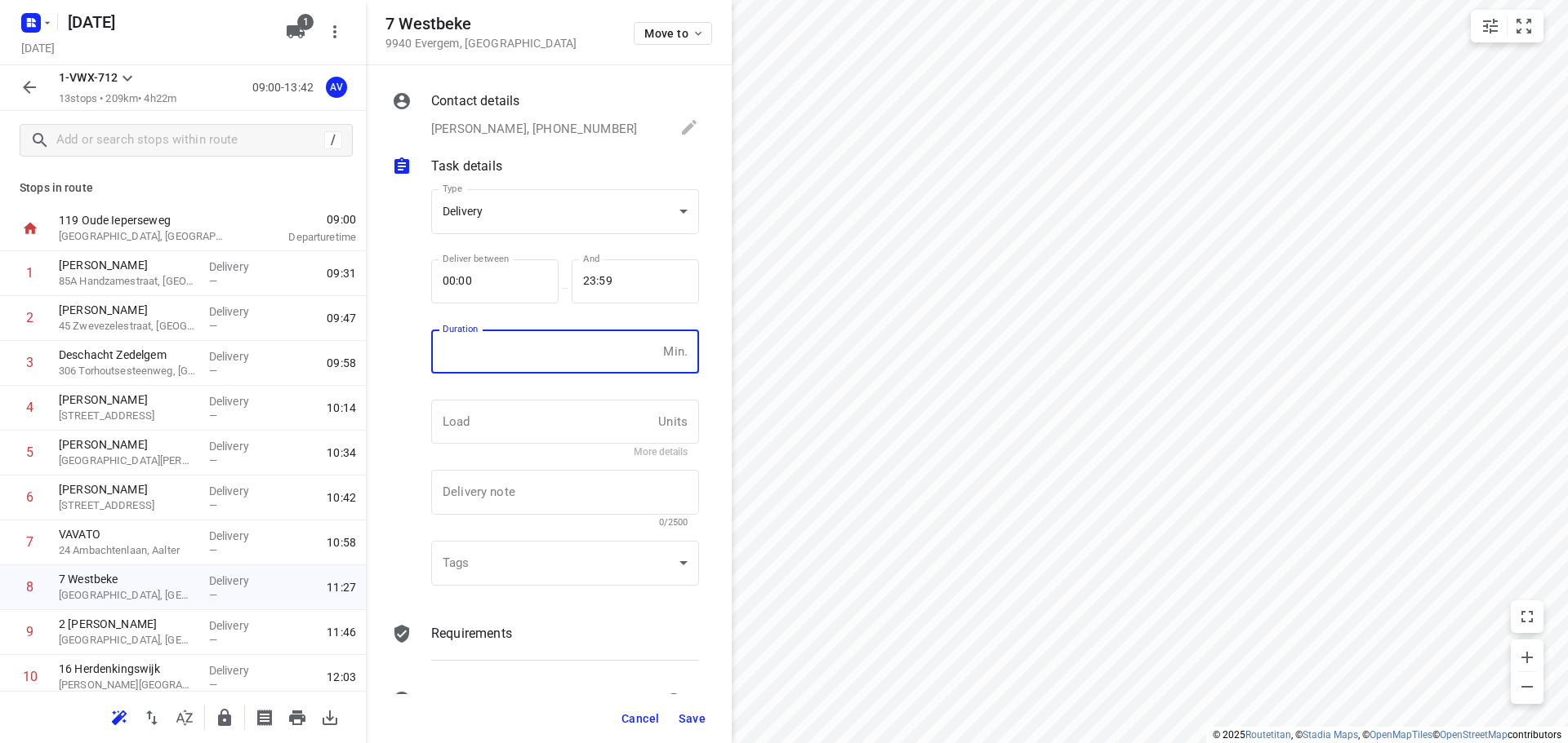
click at [533, 356] on input "number" at bounding box center [544, 352] width 226 height 44
type input "1"
click at [695, 718] on span "Save" at bounding box center [692, 719] width 27 height 13
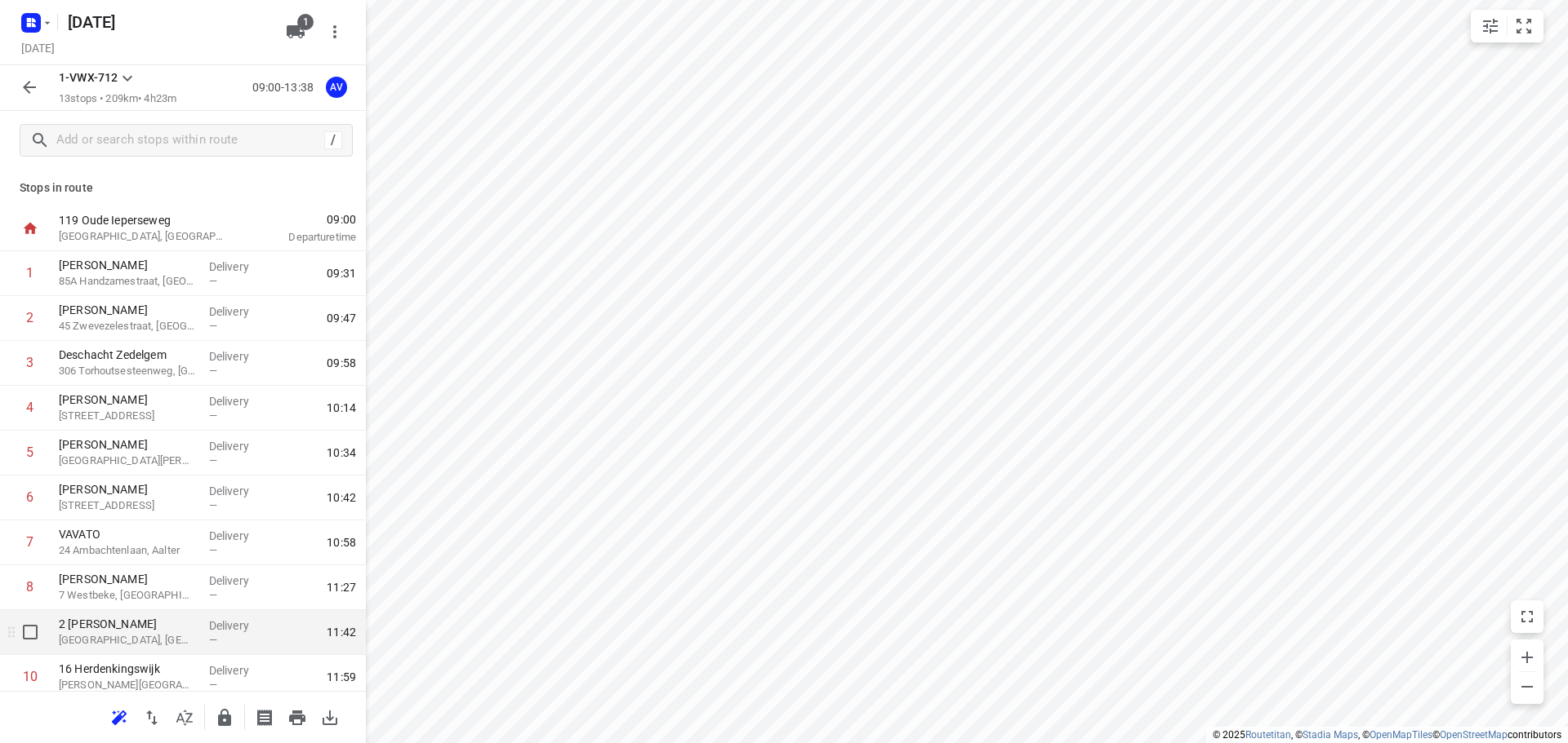
click at [157, 646] on p "[GEOGRAPHIC_DATA], [GEOGRAPHIC_DATA]" at bounding box center [127, 640] width 137 height 16
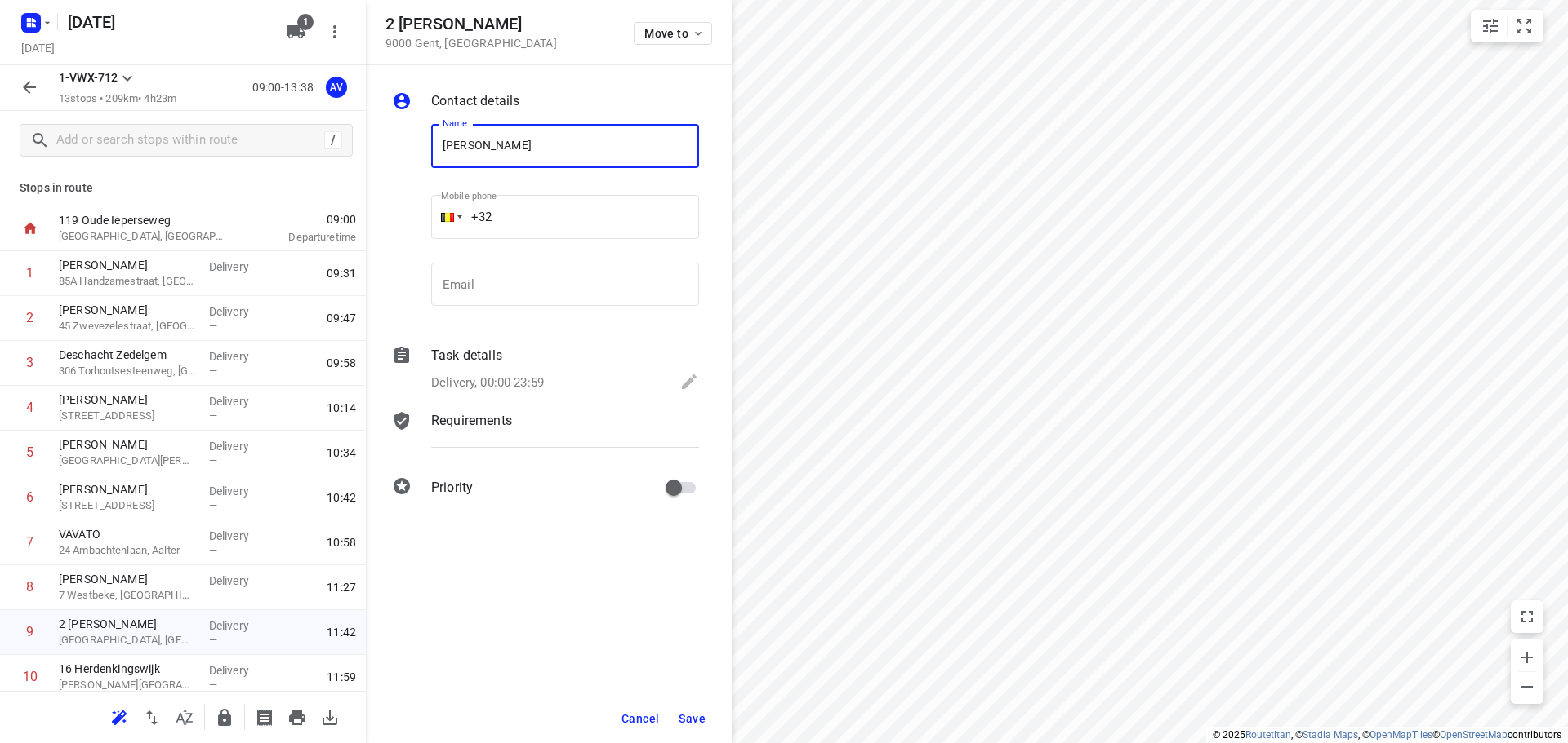
type input "[PERSON_NAME]"
click at [583, 211] on input "+32" at bounding box center [565, 217] width 268 height 44
type input "[PHONE_NUMBER]"
click at [525, 387] on p "Delivery, 00:00-23:59" at bounding box center [487, 383] width 113 height 18
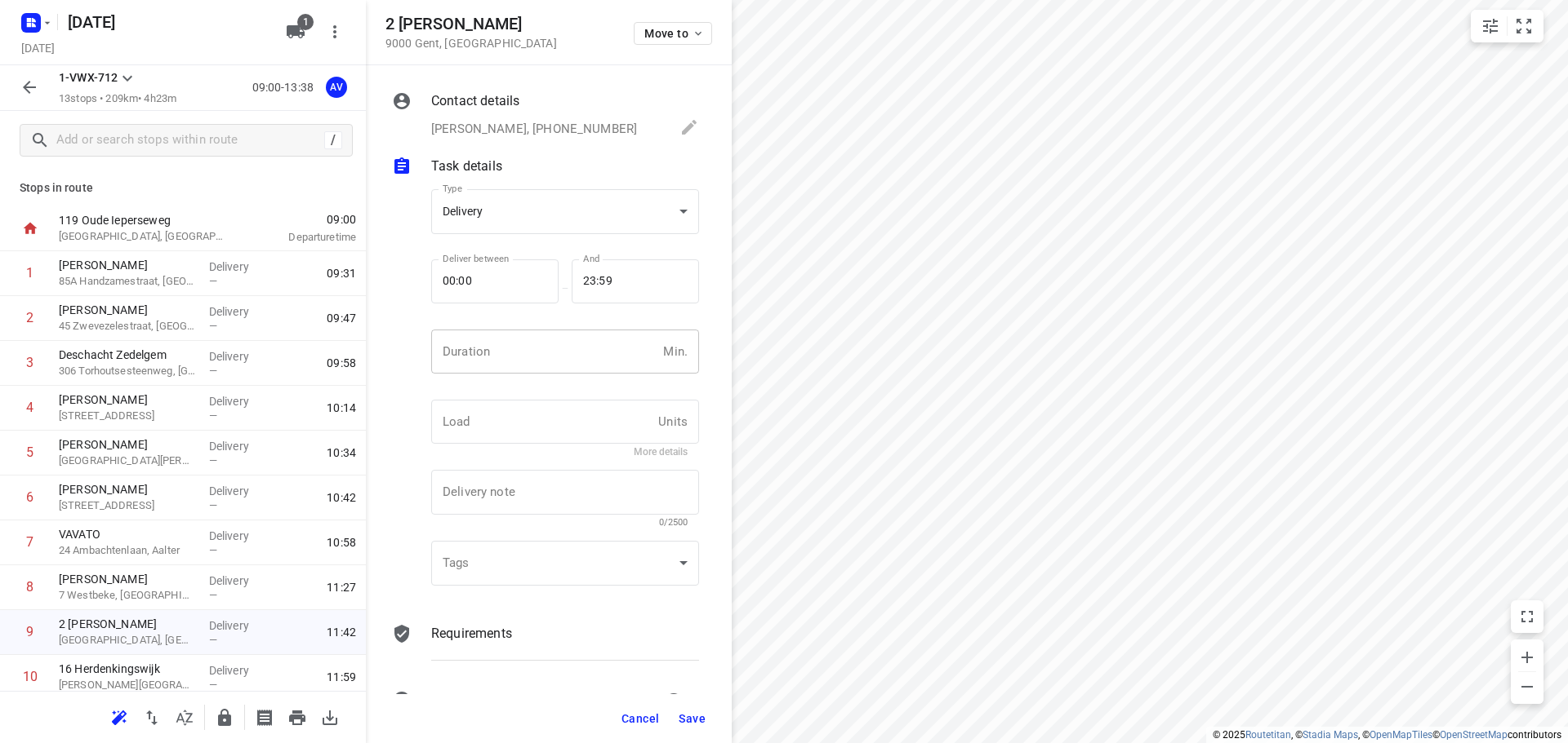
drag, startPoint x: 535, startPoint y: 362, endPoint x: 522, endPoint y: 349, distance: 18.4
click at [535, 361] on input "number" at bounding box center [544, 352] width 226 height 44
type input "1"
click at [688, 722] on span "Save" at bounding box center [692, 719] width 27 height 13
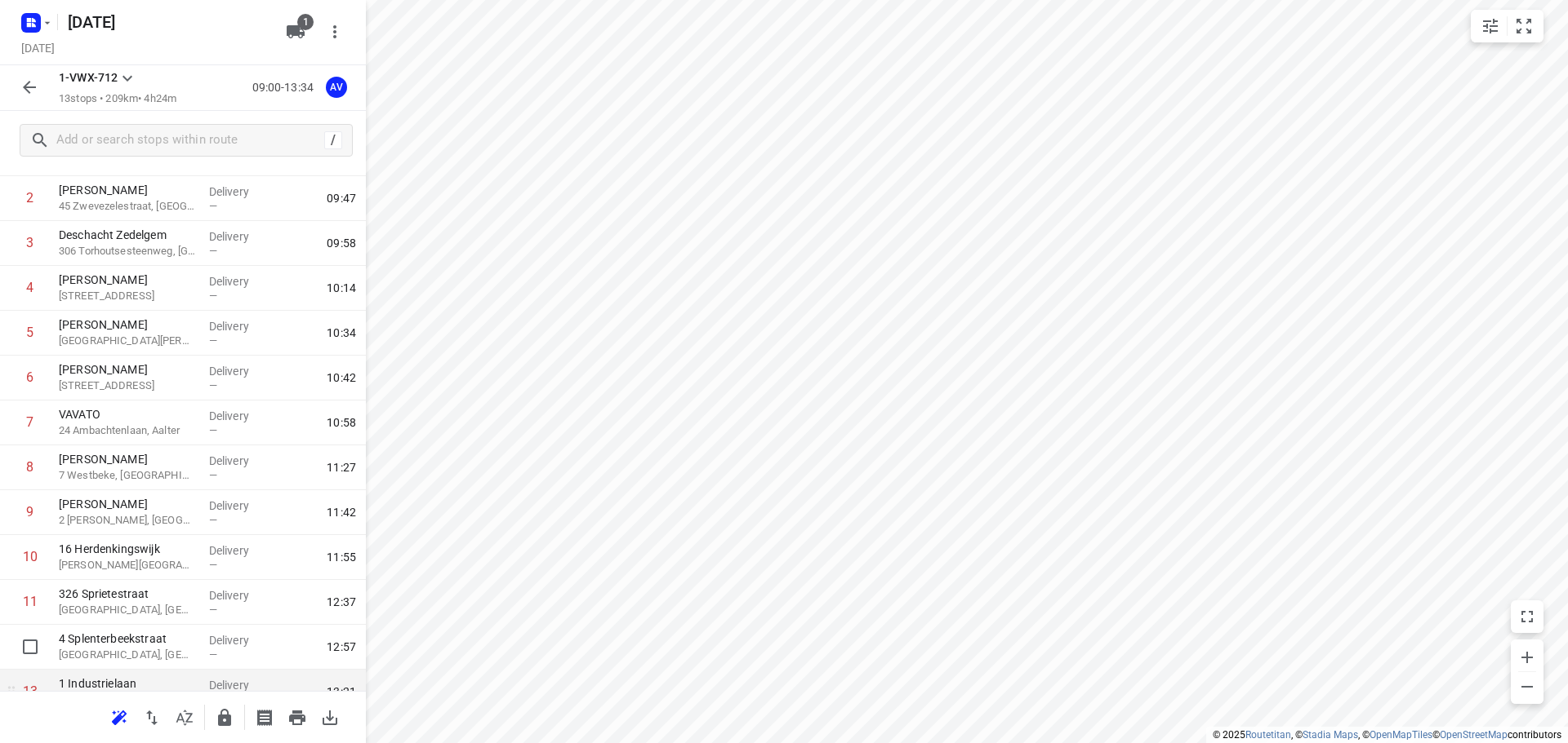
scroll to position [189, 0]
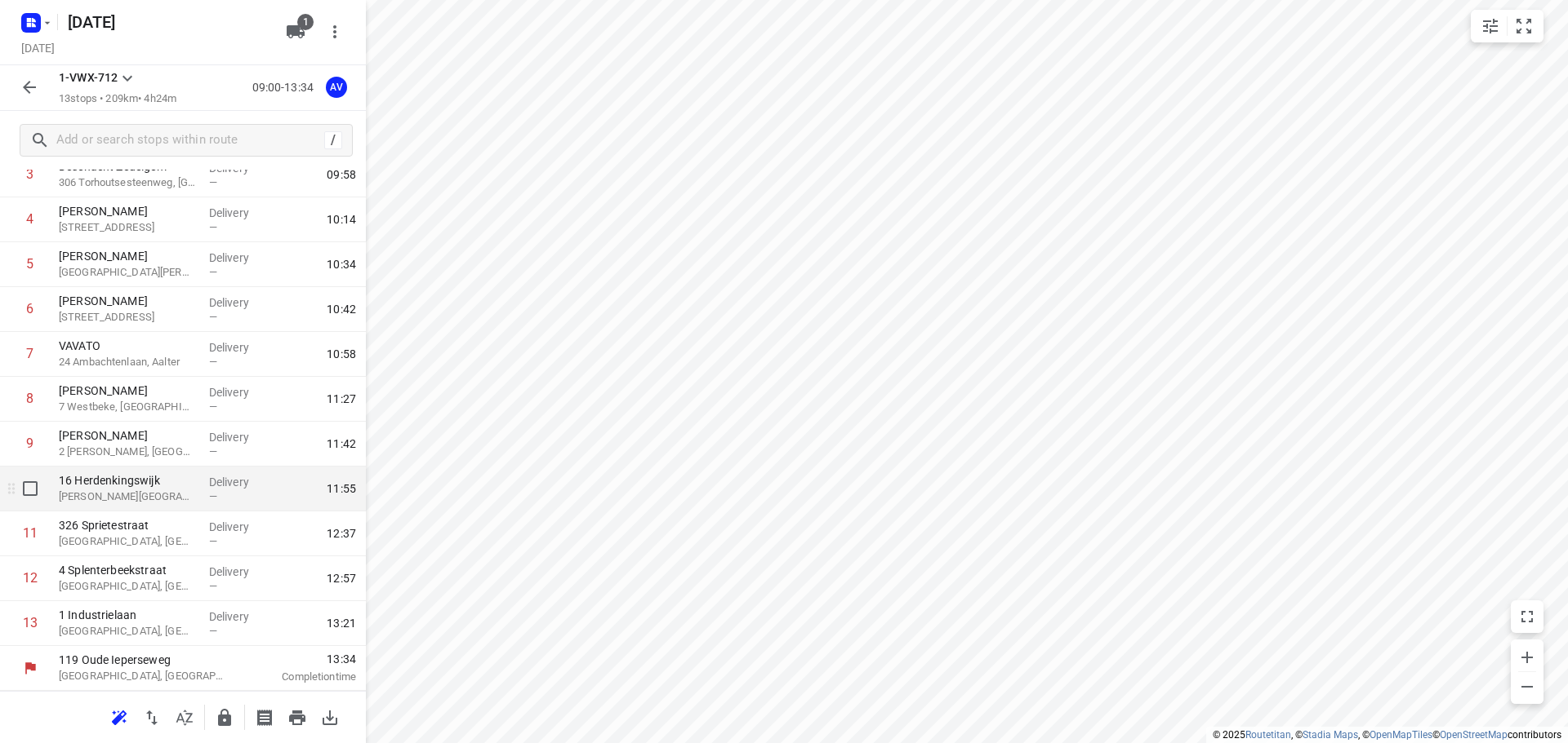
click at [156, 503] on p "[PERSON_NAME][GEOGRAPHIC_DATA], [GEOGRAPHIC_DATA]" at bounding box center [127, 496] width 137 height 16
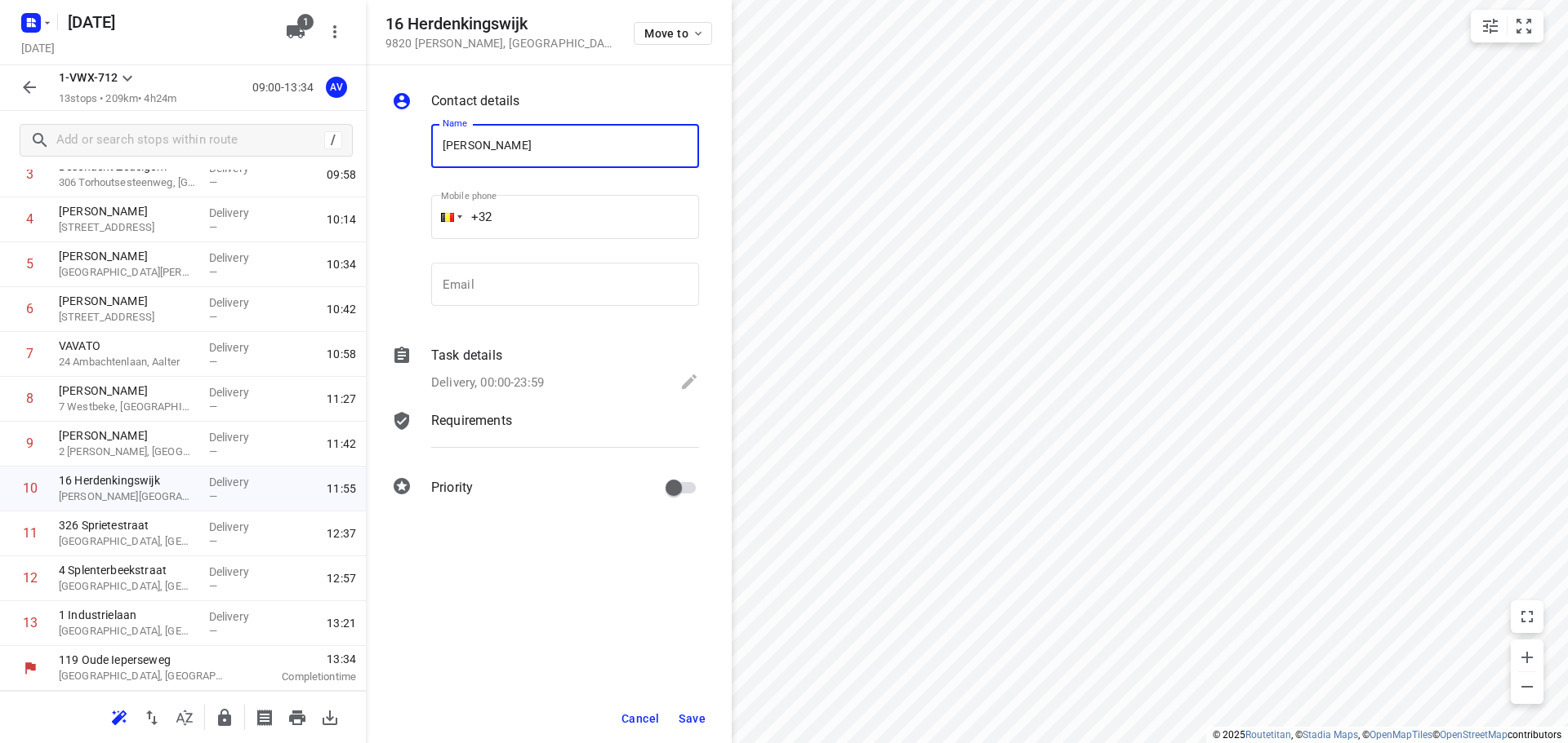
type input "[PERSON_NAME]"
click at [554, 223] on input "+32" at bounding box center [565, 217] width 268 height 44
type input "[PHONE_NUMBER]"
click at [536, 374] on p "Delivery, 00:00-23:59" at bounding box center [487, 383] width 113 height 18
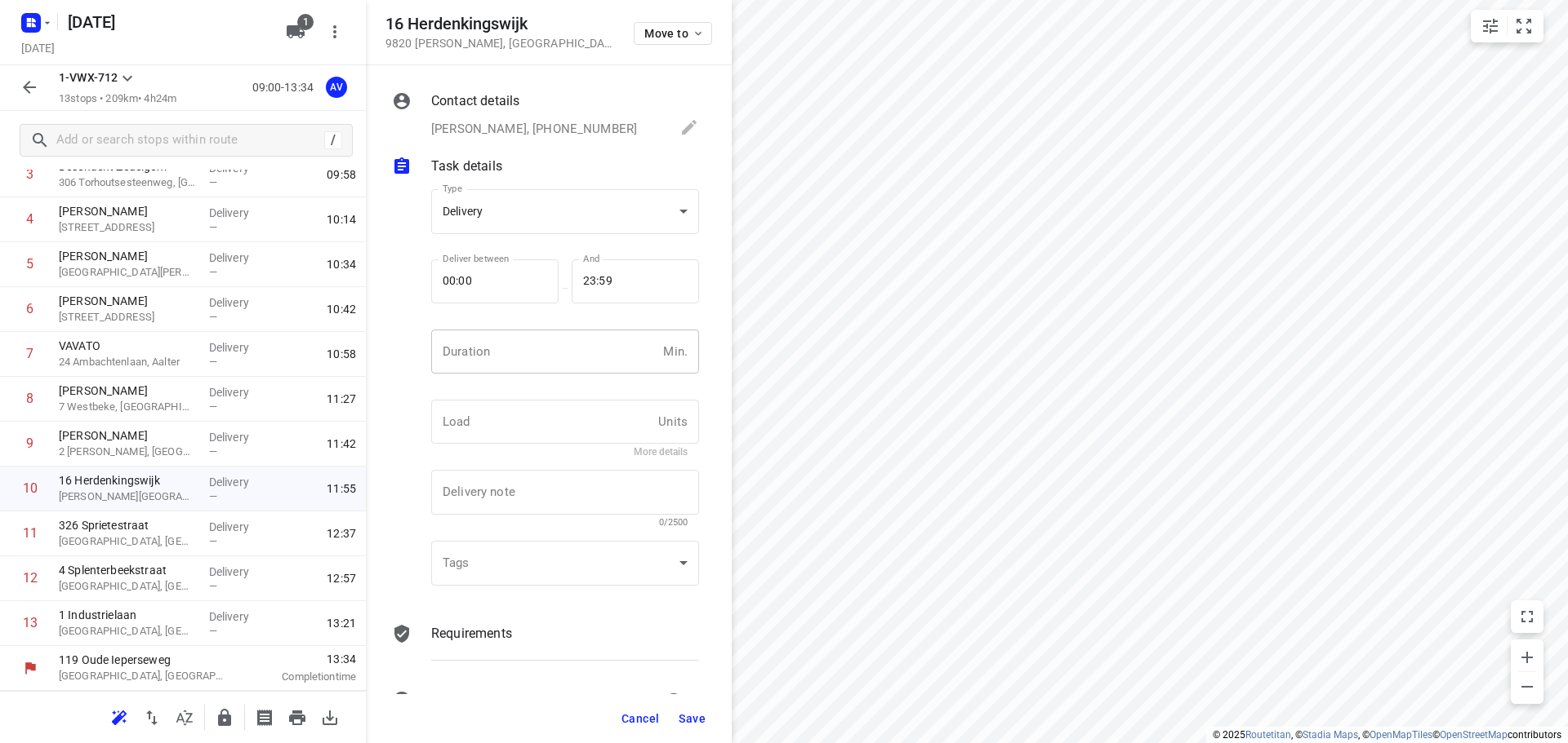
click at [546, 355] on input "number" at bounding box center [544, 352] width 226 height 44
type input "1"
click at [688, 716] on span "Save" at bounding box center [692, 719] width 27 height 13
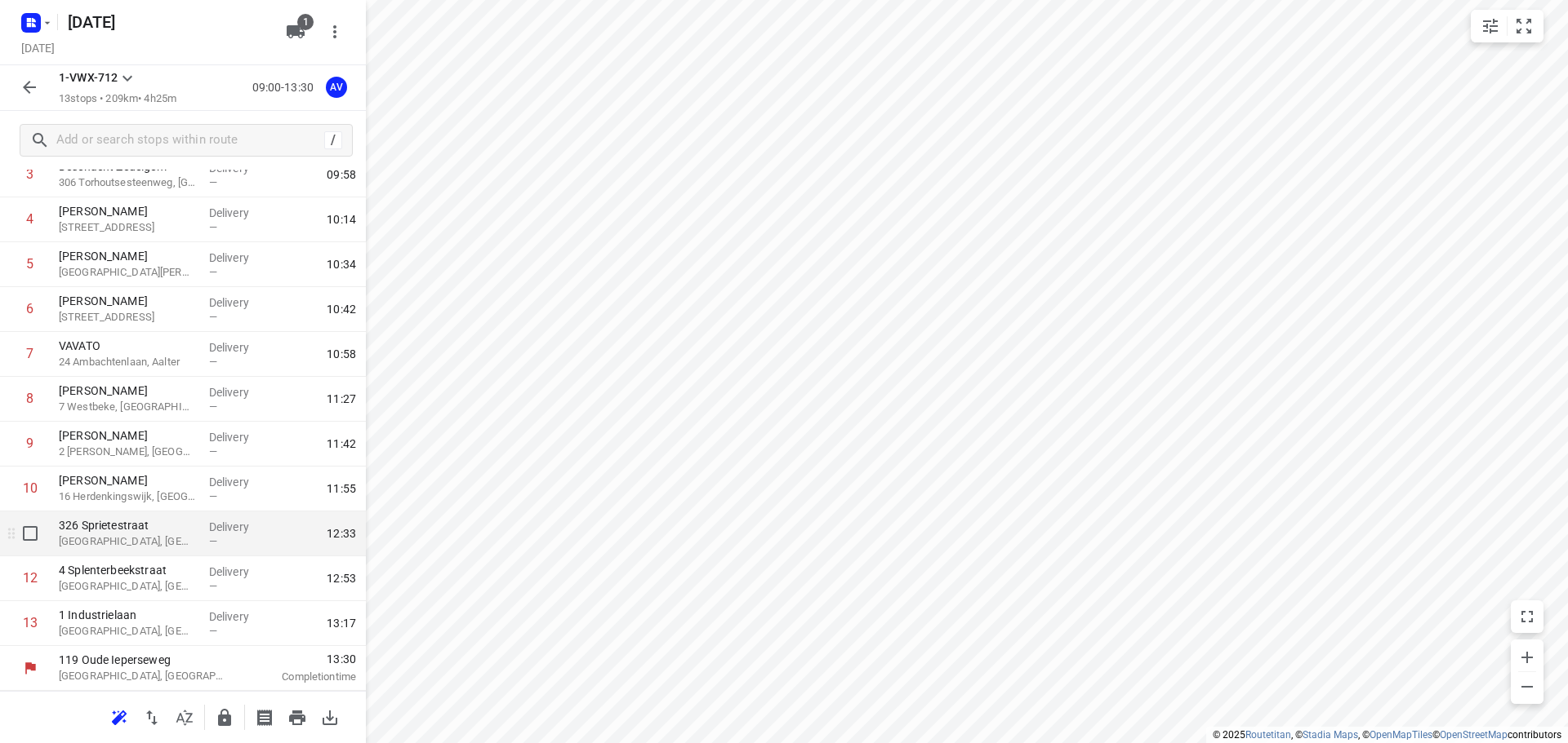
click at [177, 540] on p "[GEOGRAPHIC_DATA], [GEOGRAPHIC_DATA]" at bounding box center [127, 542] width 137 height 16
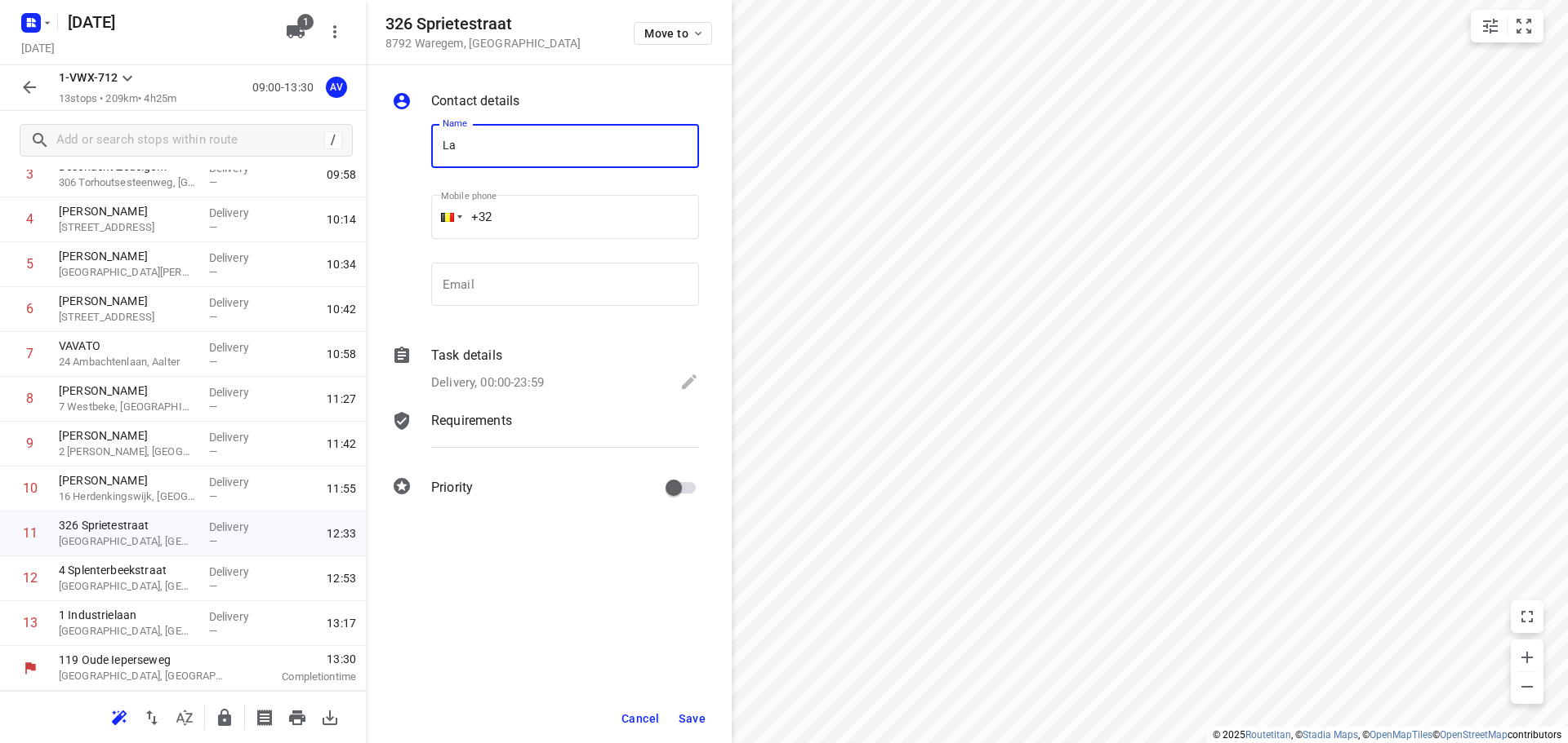
type input "Lalegno Parket"
click at [558, 225] on input "+32" at bounding box center [565, 217] width 268 height 44
type input "[PHONE_NUMBER]"
click at [499, 381] on p "Delivery, 00:00-23:59" at bounding box center [487, 383] width 113 height 18
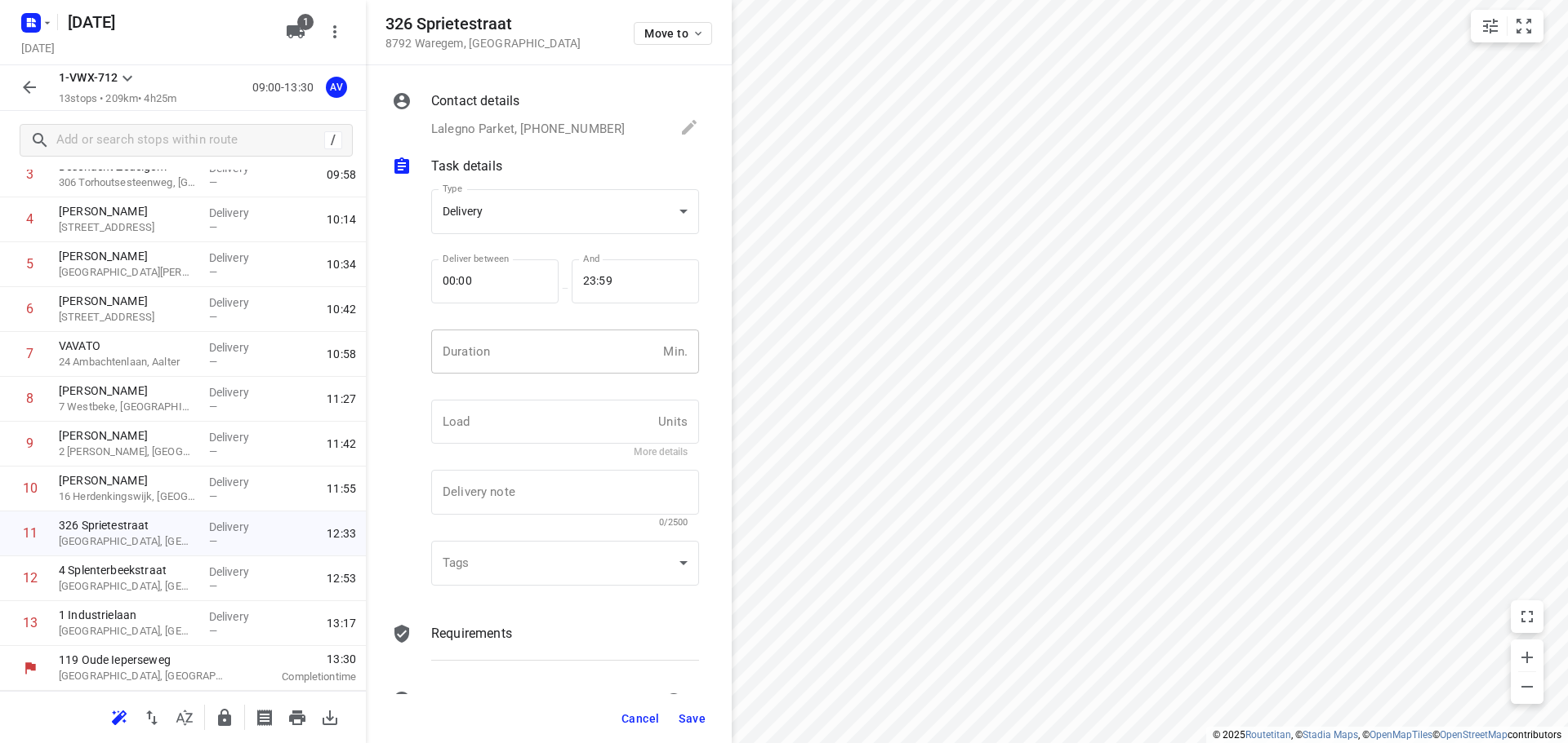
click at [513, 353] on input "number" at bounding box center [544, 352] width 226 height 44
type input "1"
click at [690, 722] on span "Save" at bounding box center [692, 719] width 27 height 13
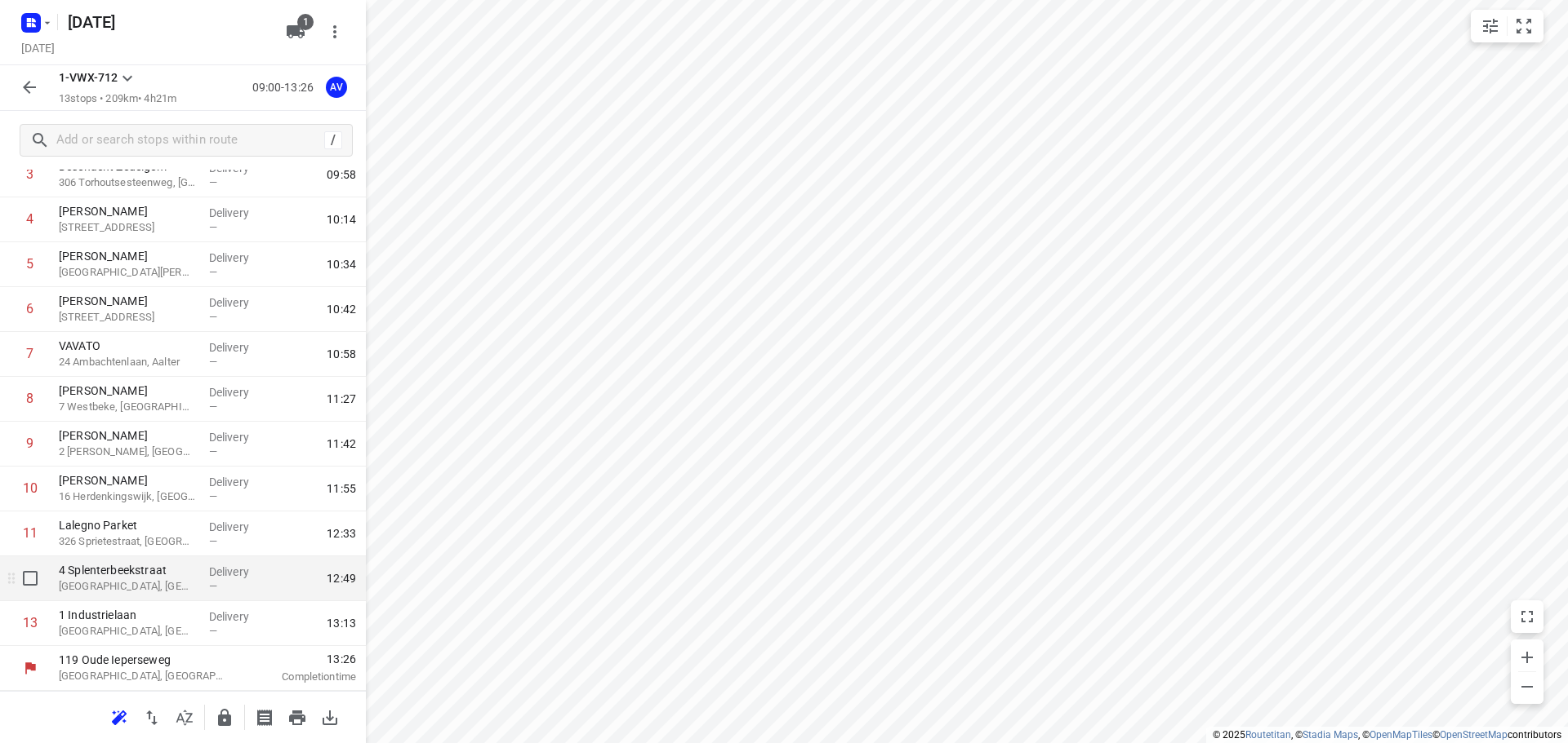
click at [159, 586] on p "[GEOGRAPHIC_DATA], [GEOGRAPHIC_DATA]" at bounding box center [127, 586] width 137 height 16
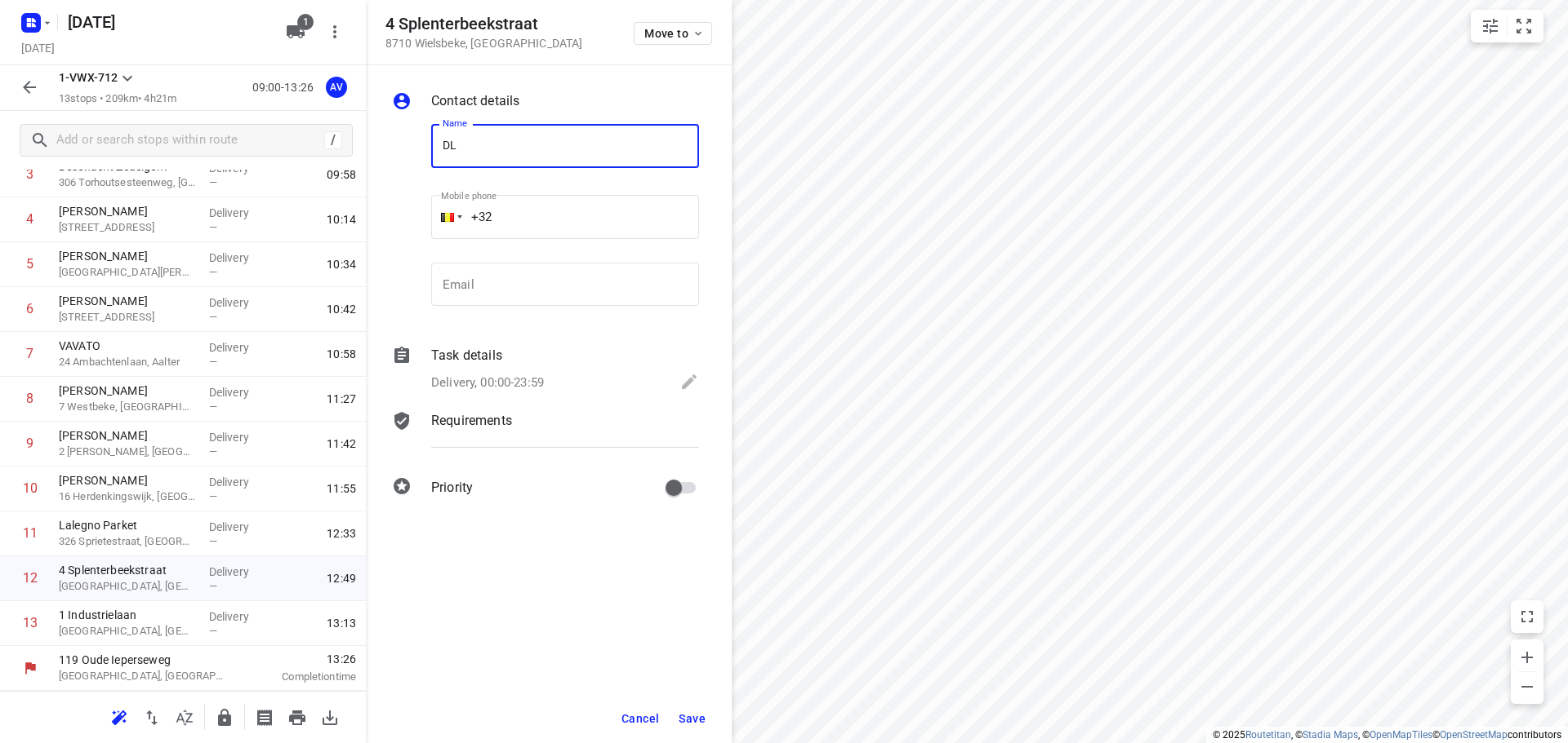
type input "DL Chemicals Wielsbeke"
click at [547, 216] on input "+32" at bounding box center [565, 217] width 268 height 44
type input "[PHONE_NUMBER]"
click at [541, 383] on p "Delivery, 00:00-23:59" at bounding box center [487, 383] width 113 height 18
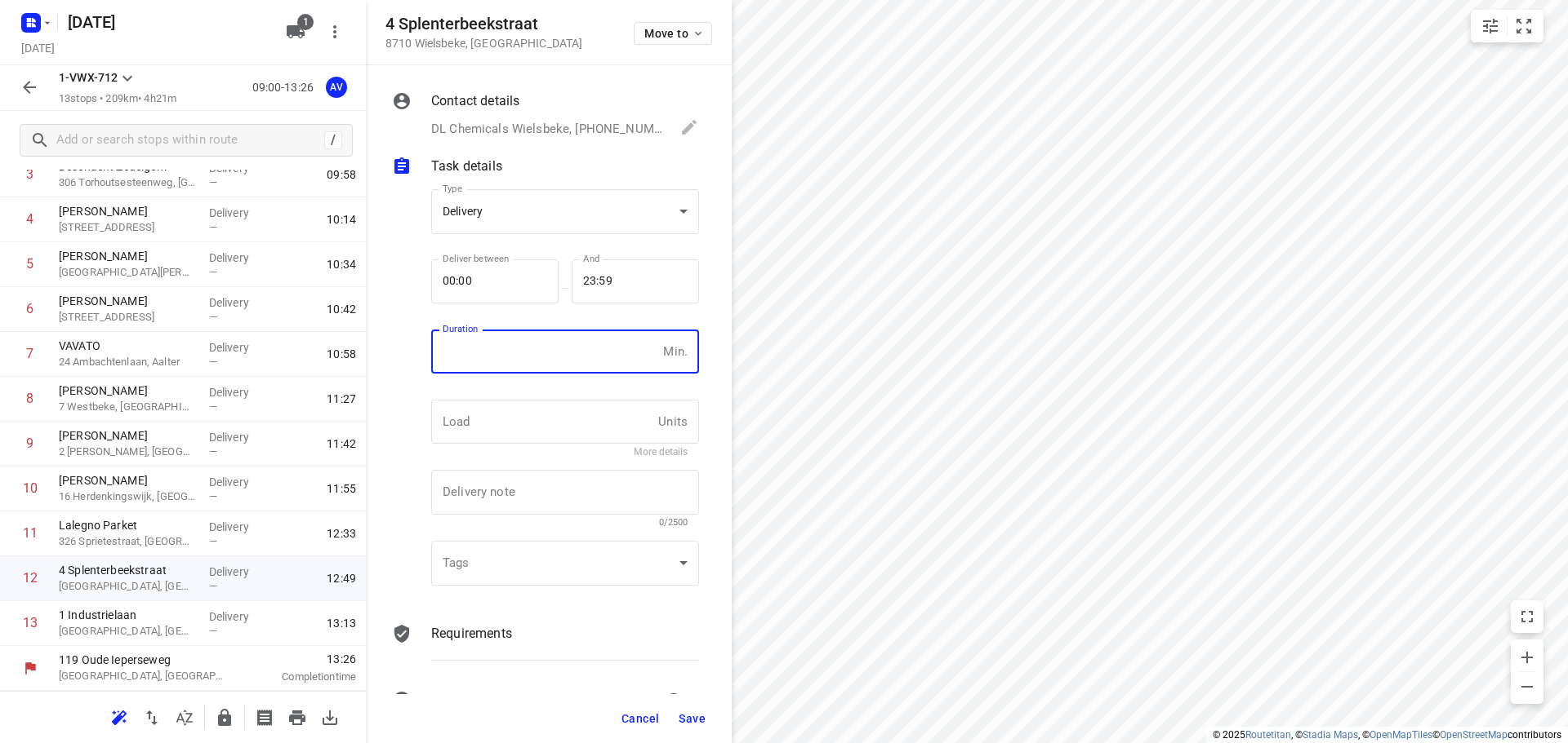
click at [549, 366] on input "number" at bounding box center [544, 352] width 226 height 44
type input "1"
click at [694, 718] on span "Save" at bounding box center [692, 719] width 27 height 13
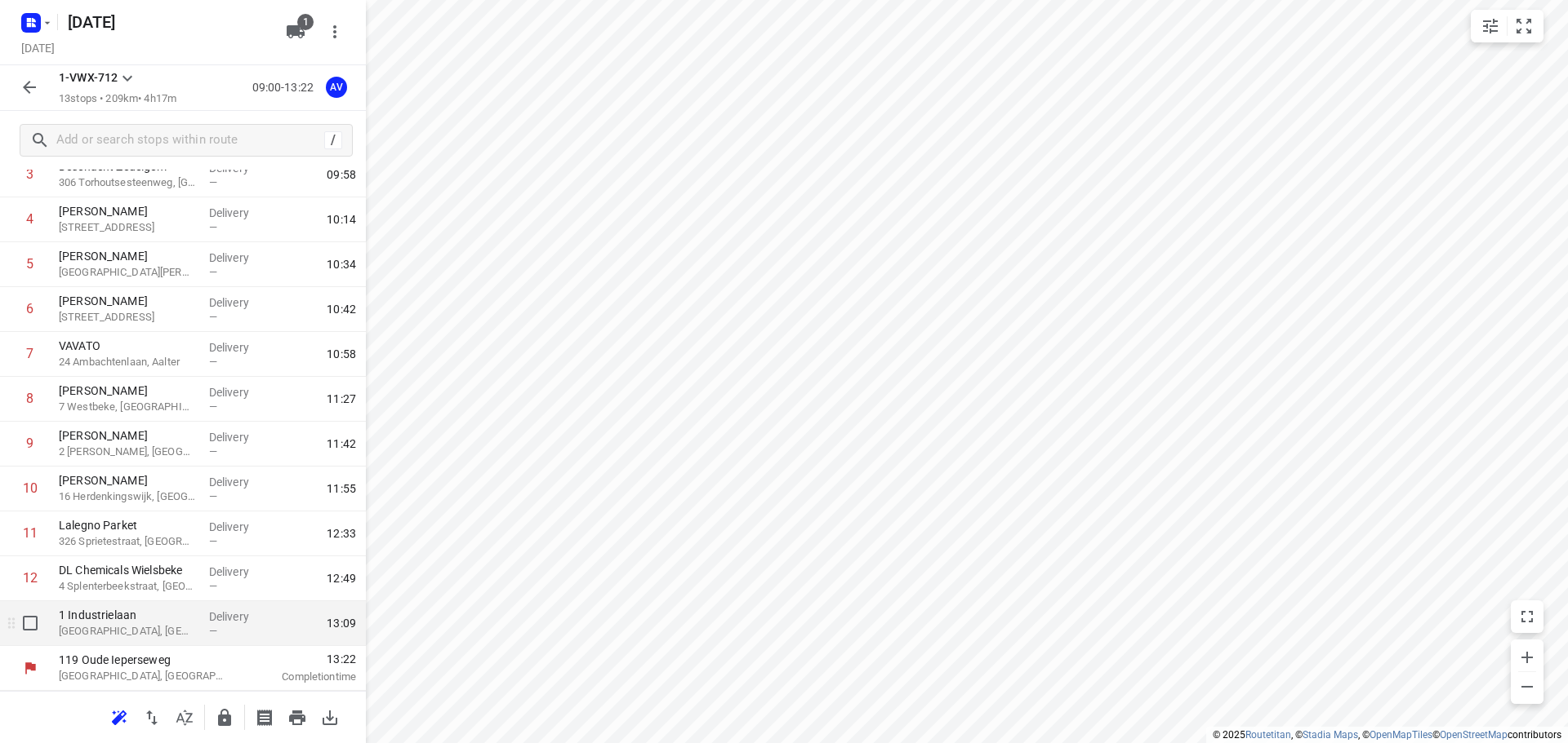
click at [145, 631] on p "[GEOGRAPHIC_DATA], [GEOGRAPHIC_DATA]" at bounding box center [127, 631] width 137 height 16
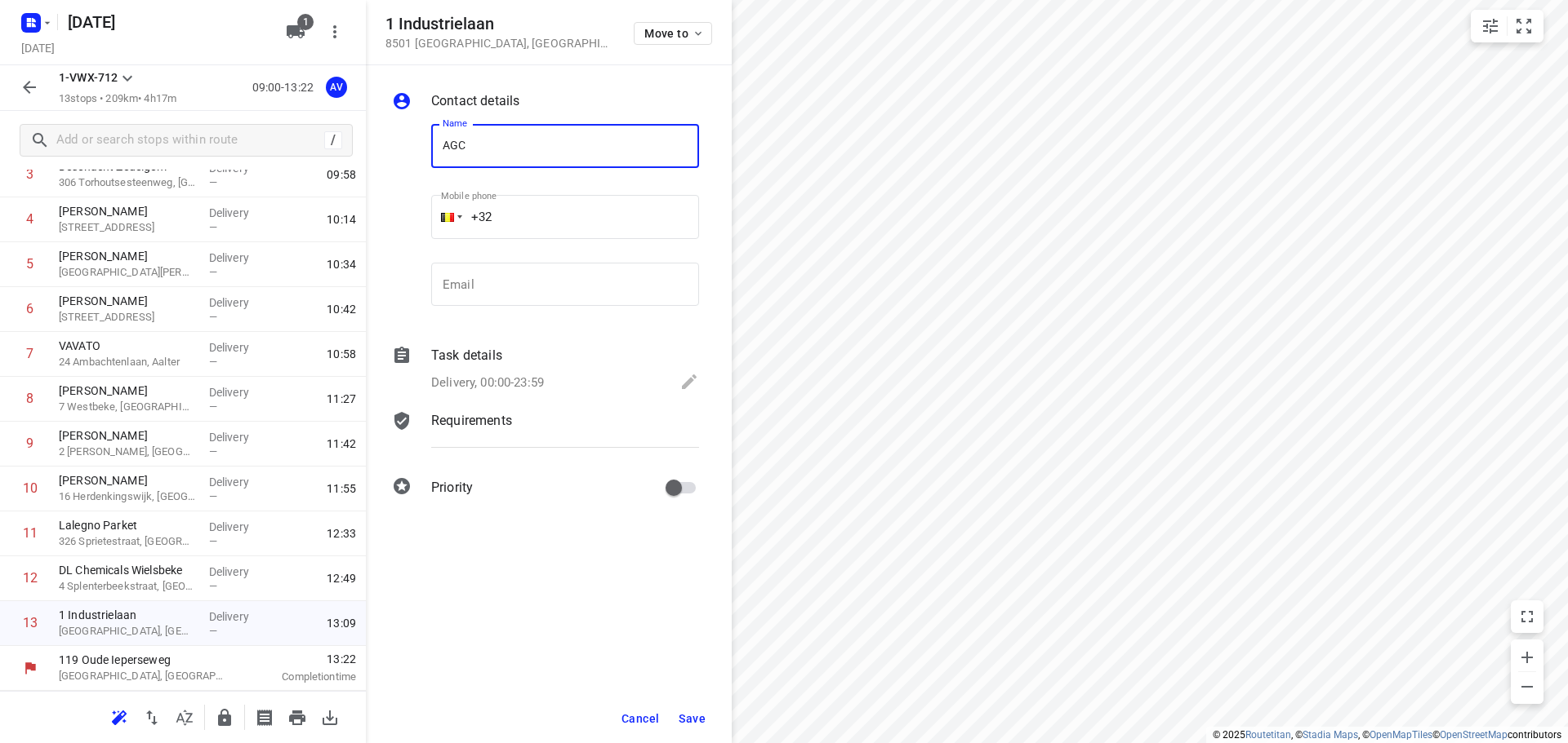
type input "AGC Heule"
click at [566, 210] on input "+32" at bounding box center [565, 217] width 268 height 44
click at [524, 379] on p "Delivery, 00:00-23:59" at bounding box center [487, 383] width 113 height 18
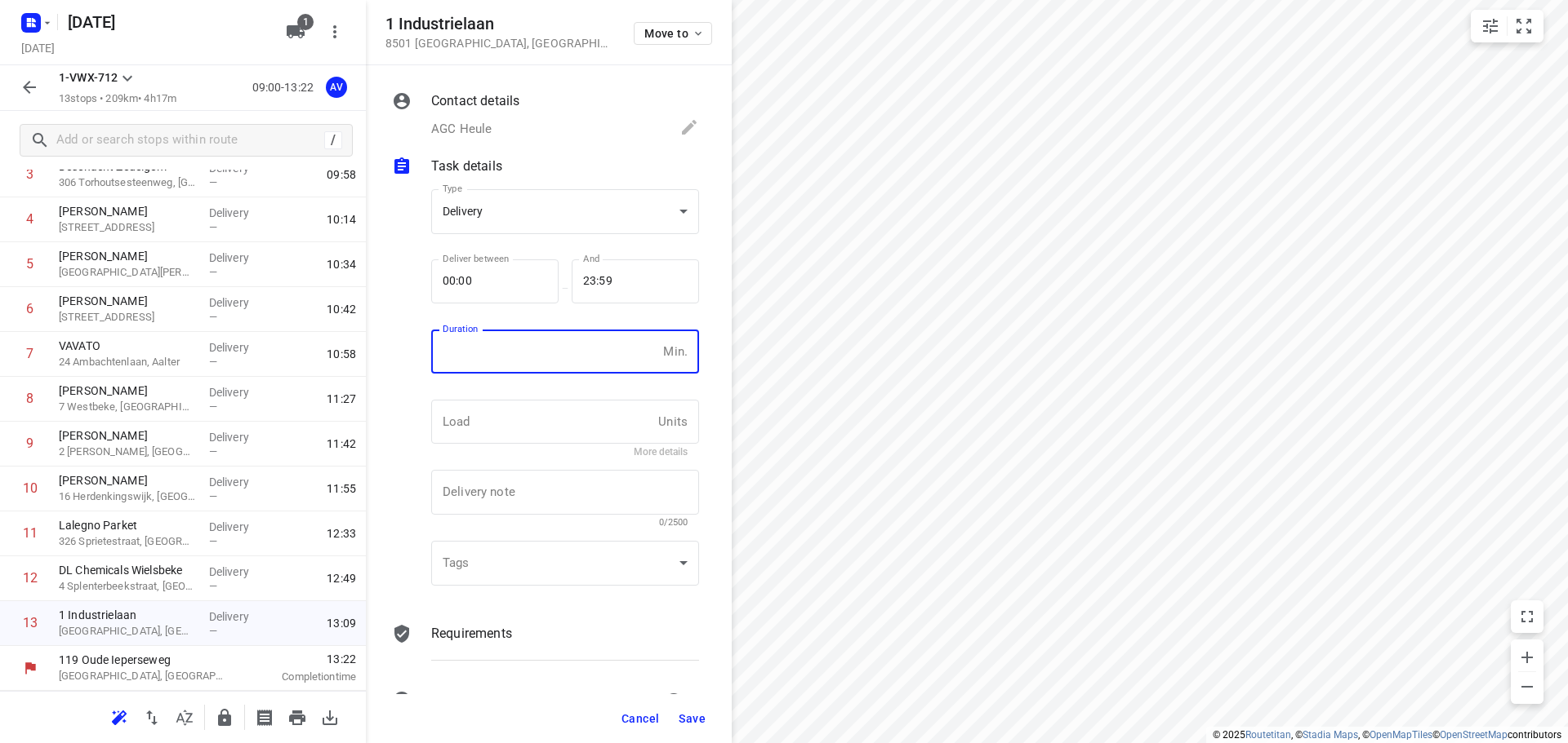
click at [537, 339] on input "number" at bounding box center [544, 352] width 226 height 44
type input "1"
click at [692, 717] on span "Save" at bounding box center [692, 719] width 27 height 13
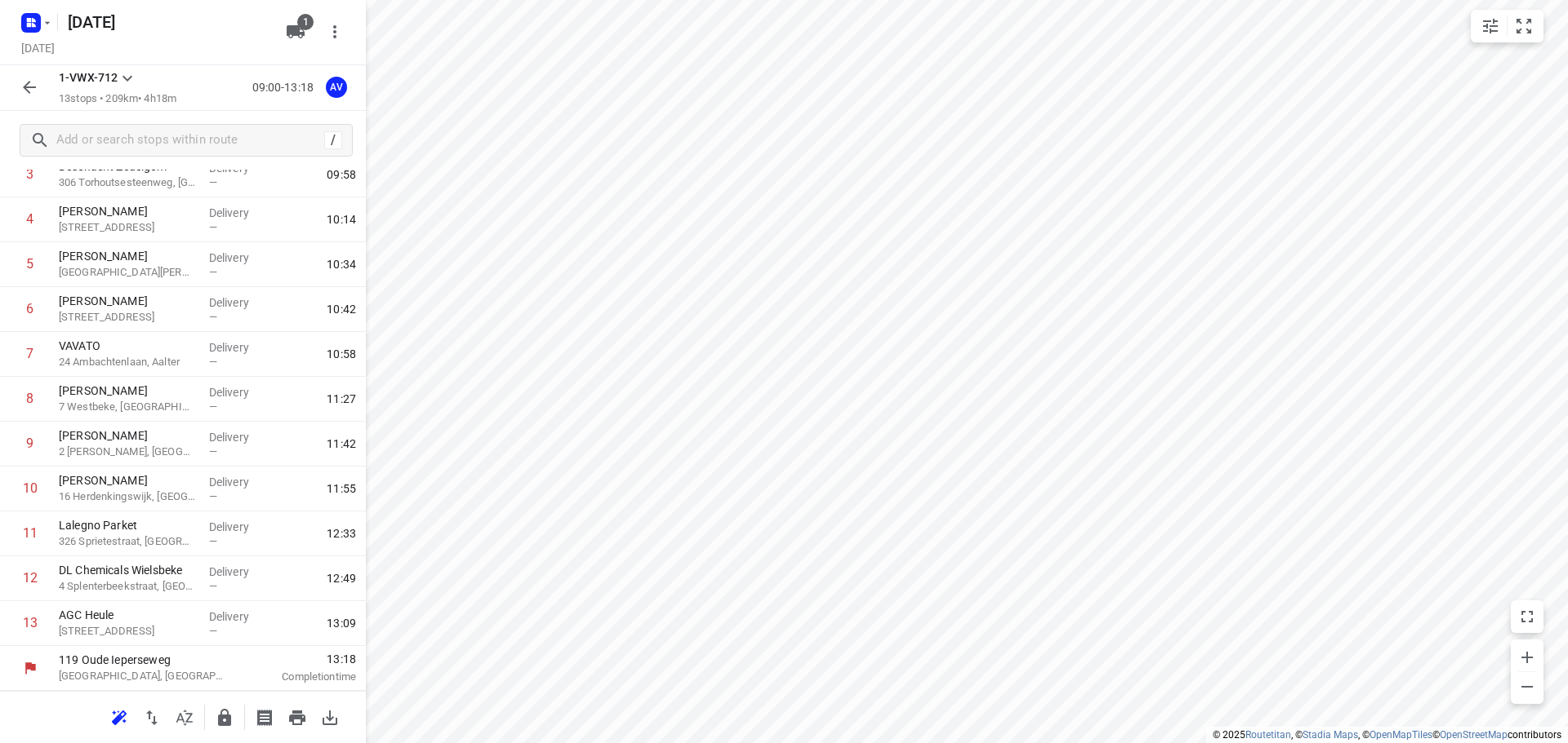
click at [31, 95] on icon "button" at bounding box center [29, 87] width 19 height 19
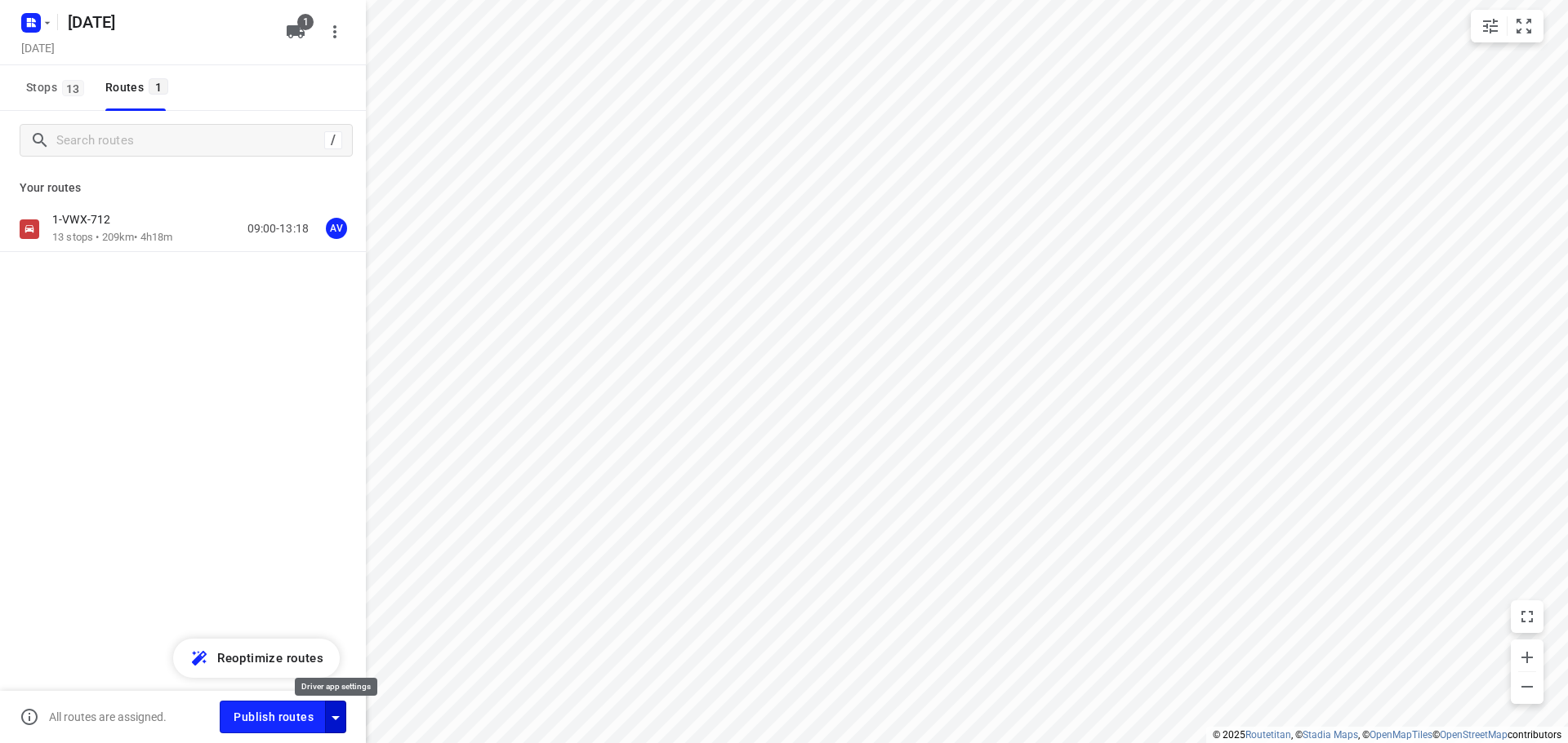
click at [338, 724] on icon "button" at bounding box center [336, 718] width 19 height 19
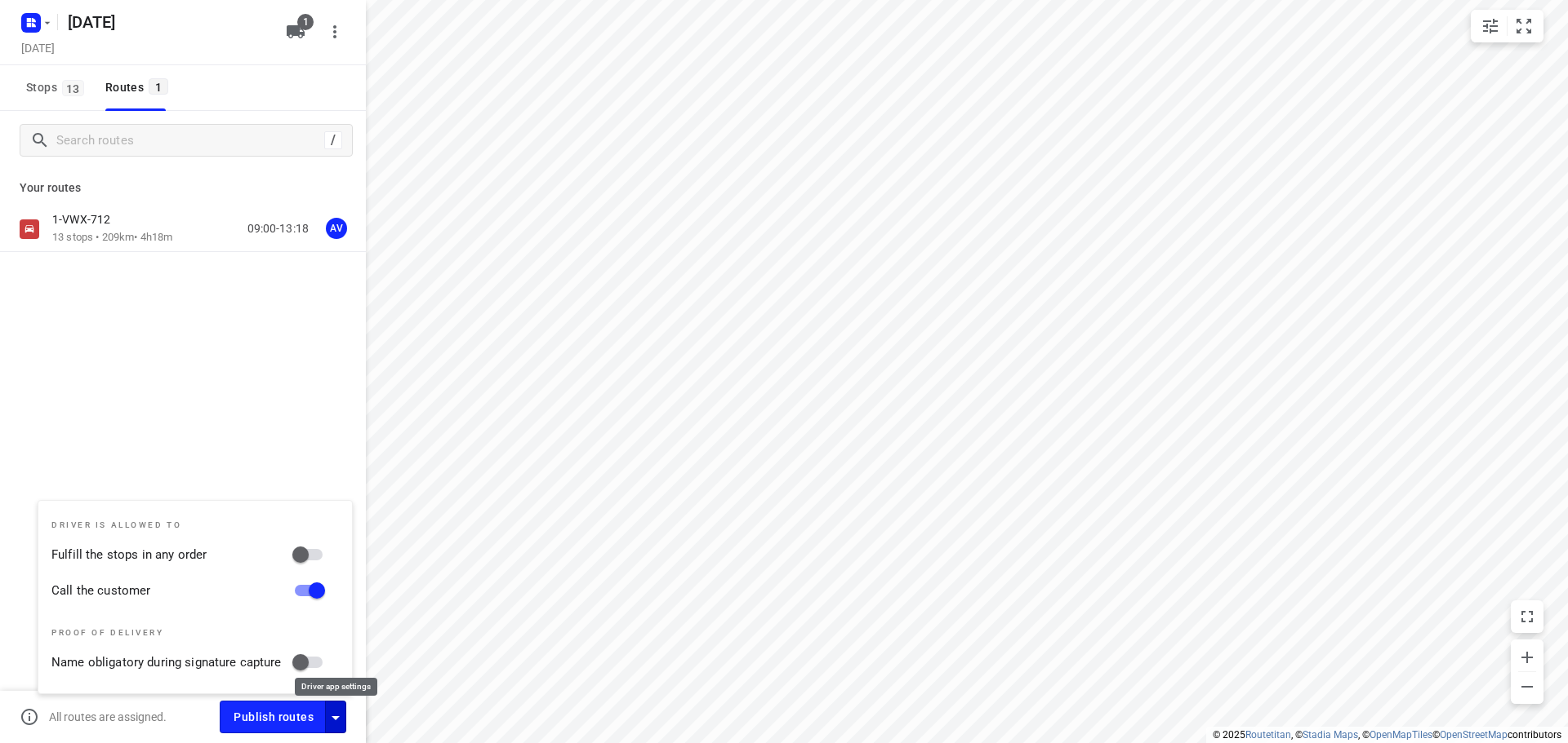
click at [338, 724] on icon "button" at bounding box center [336, 718] width 19 height 19
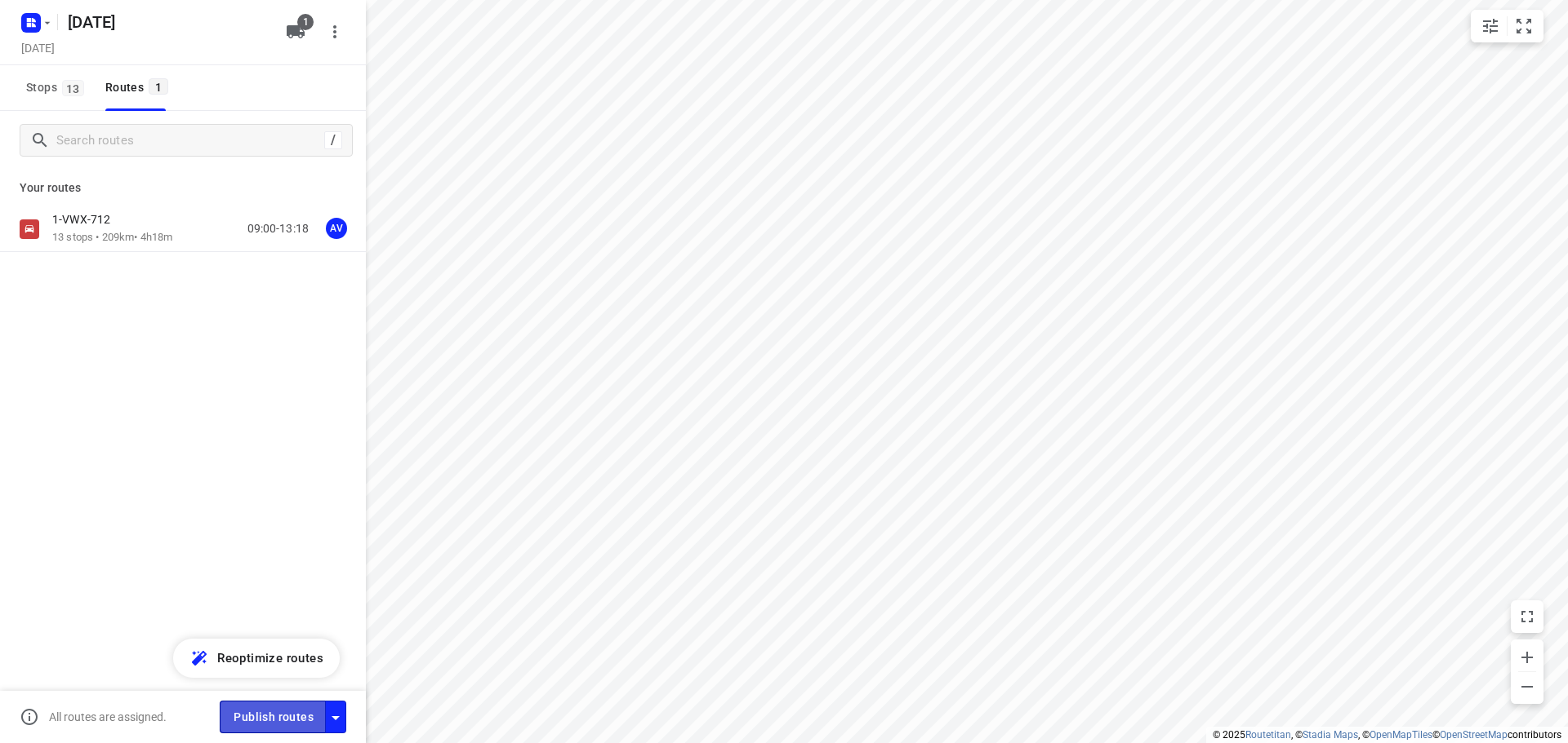
click at [288, 718] on span "Publish routes" at bounding box center [273, 717] width 80 height 20
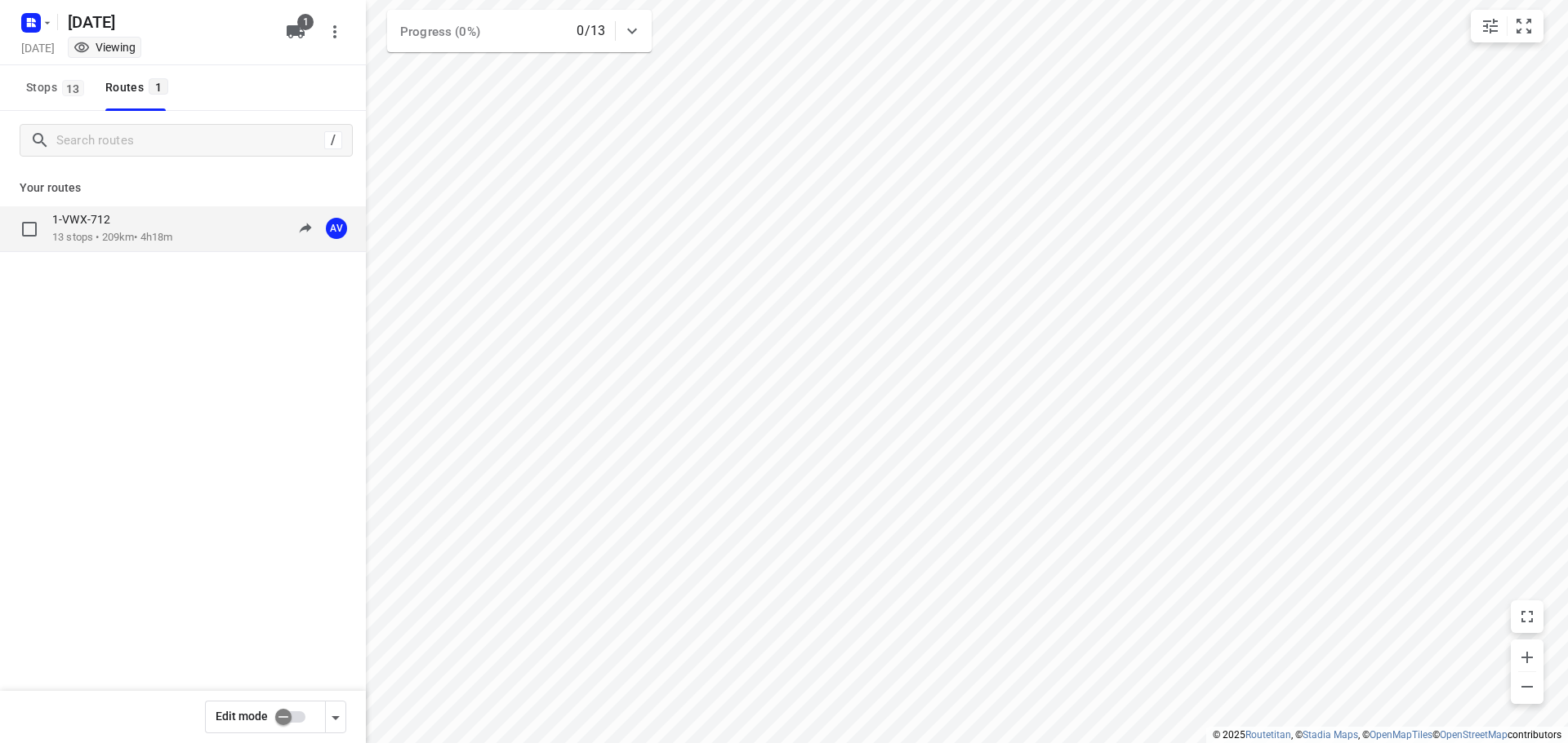
click at [173, 231] on p "13 stops • 209km • 4h18m" at bounding box center [112, 238] width 120 height 15
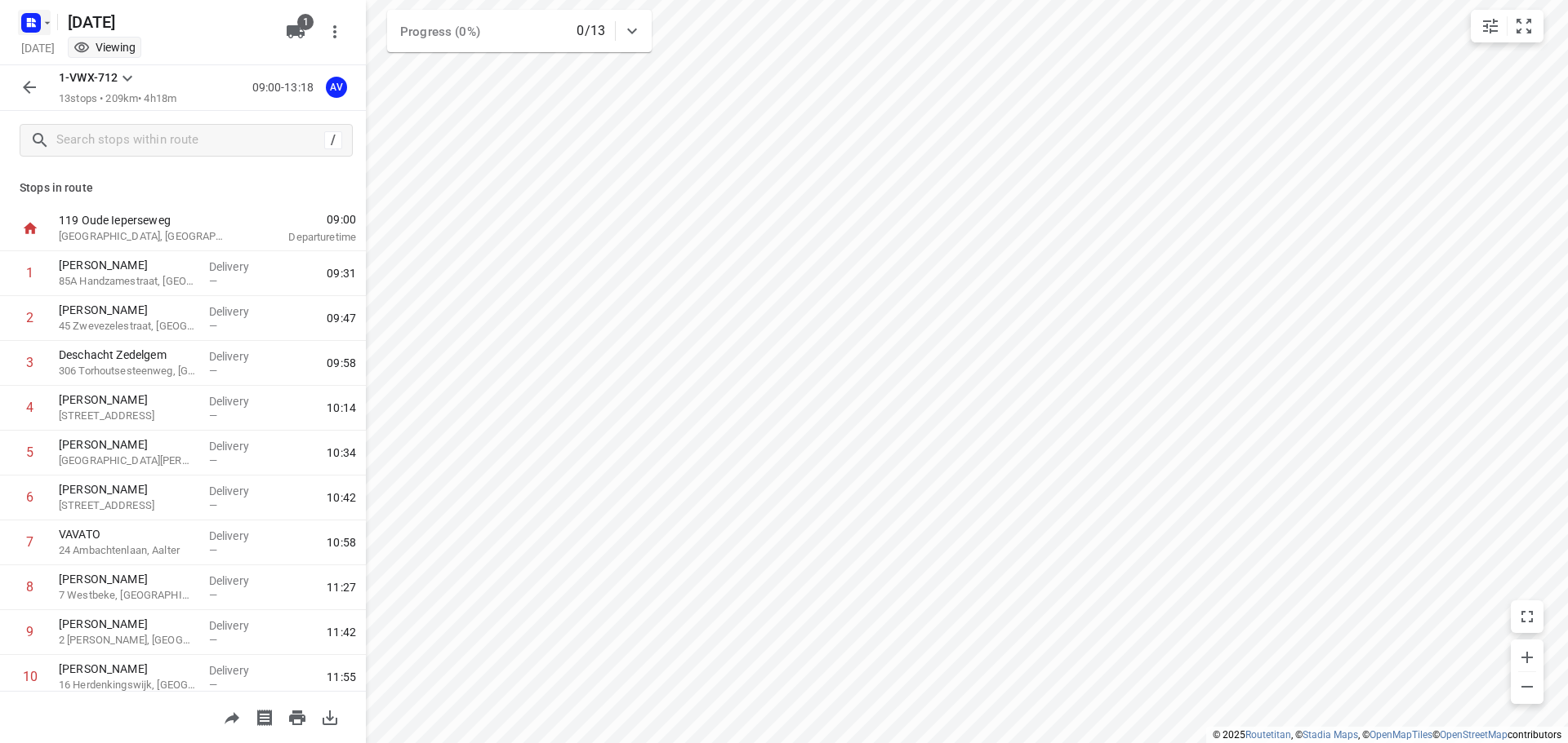
click at [43, 25] on icon "button" at bounding box center [47, 23] width 14 height 13
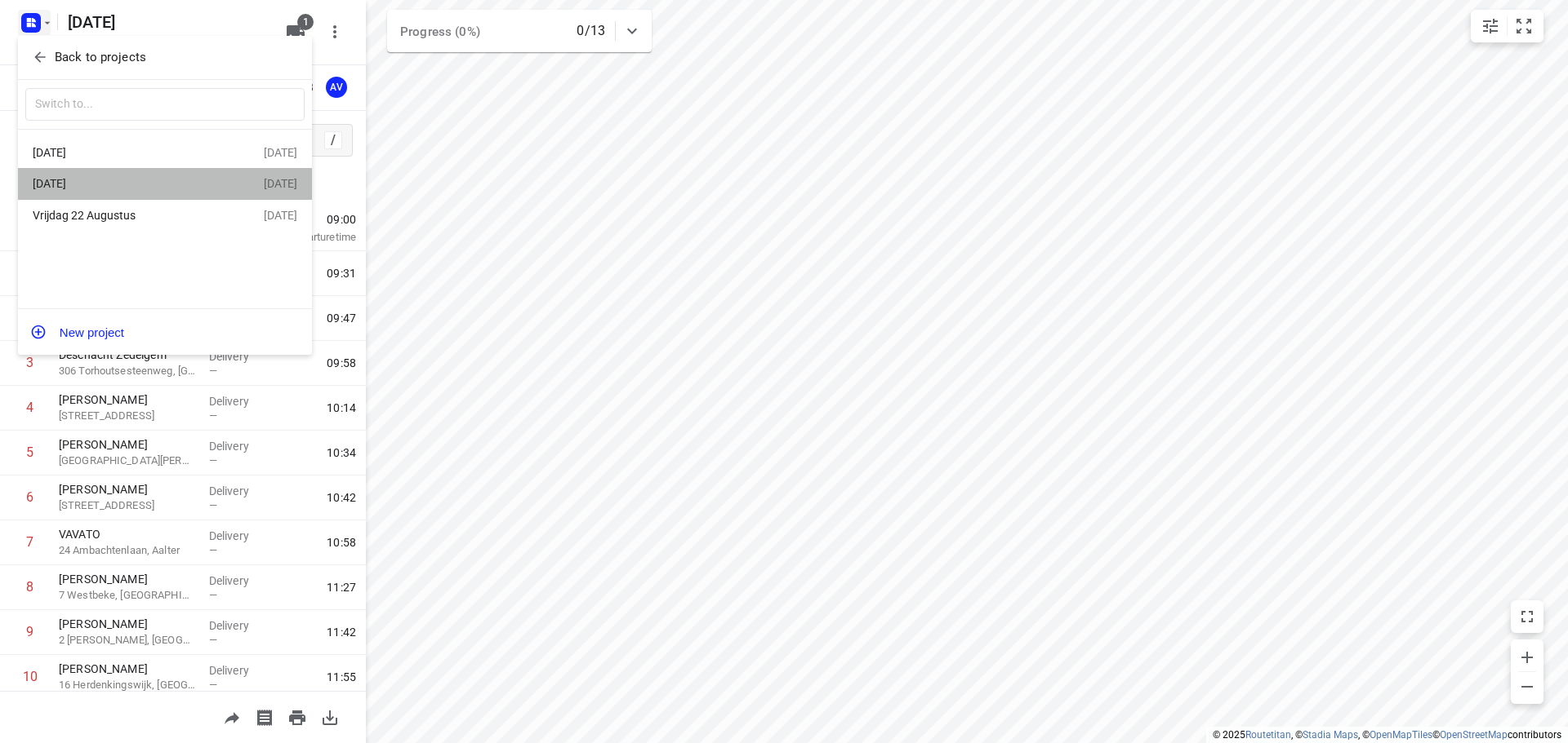
click at [132, 178] on div "[DATE]" at bounding box center [126, 184] width 188 height 13
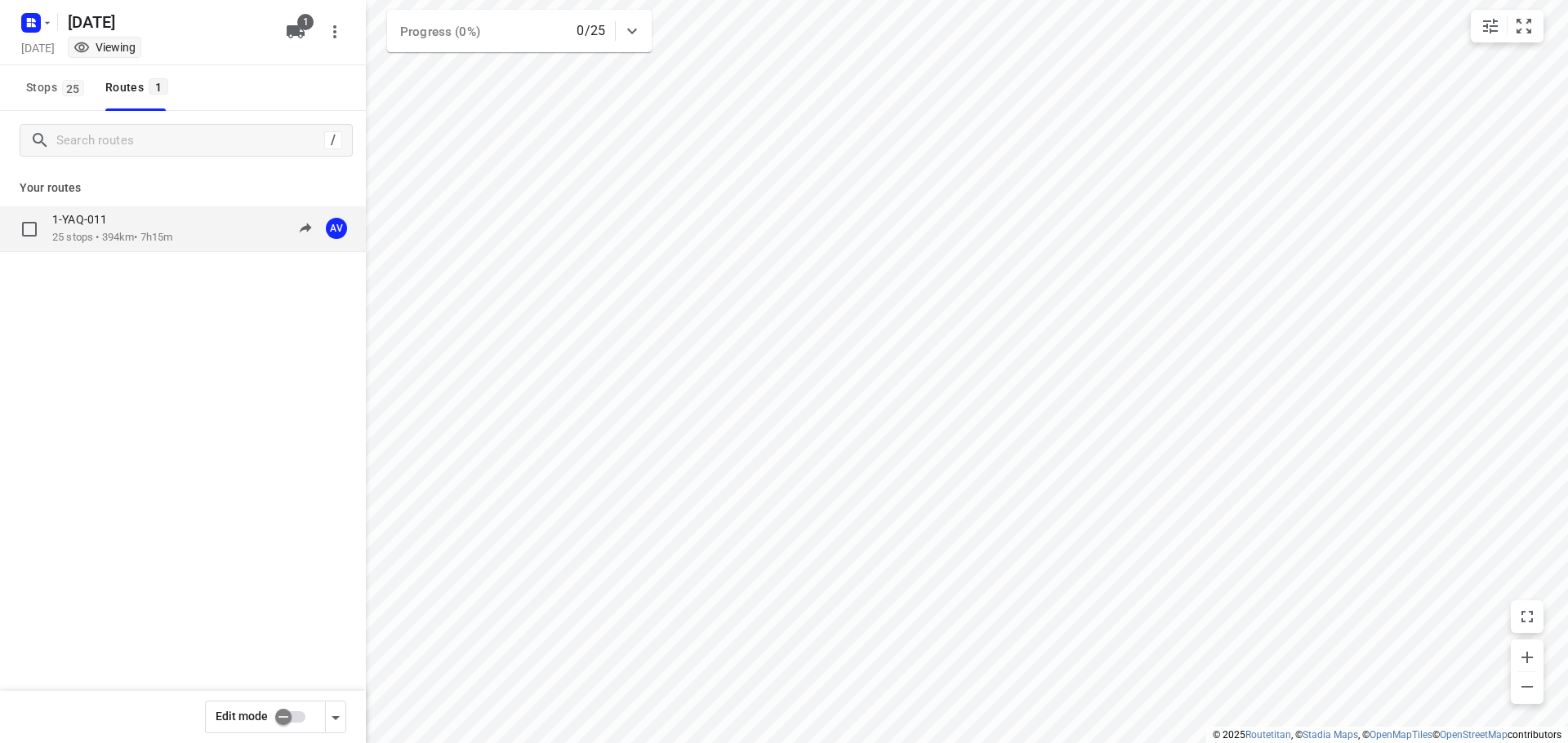
click at [136, 222] on div "1-YAQ-011" at bounding box center [112, 221] width 120 height 18
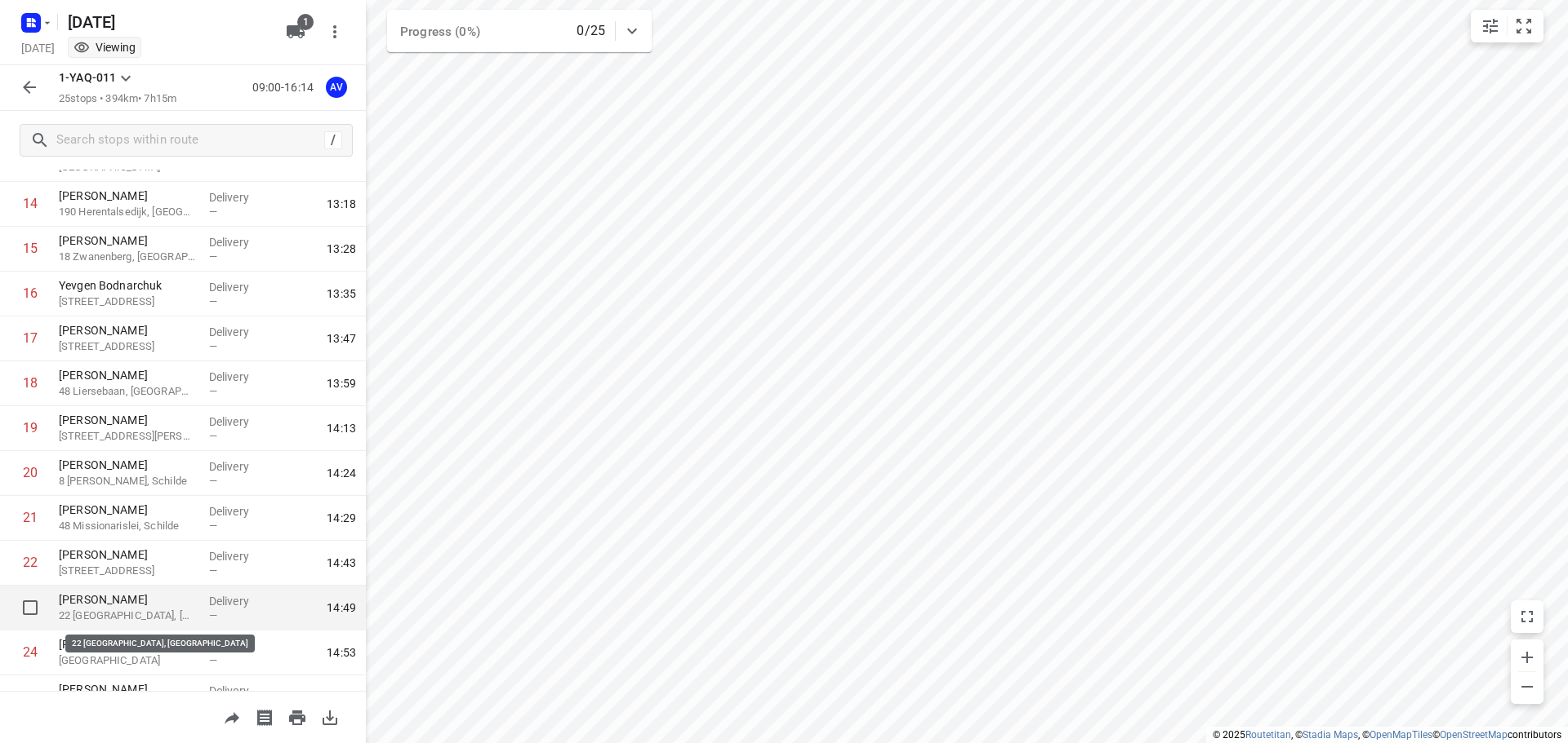
scroll to position [727, 0]
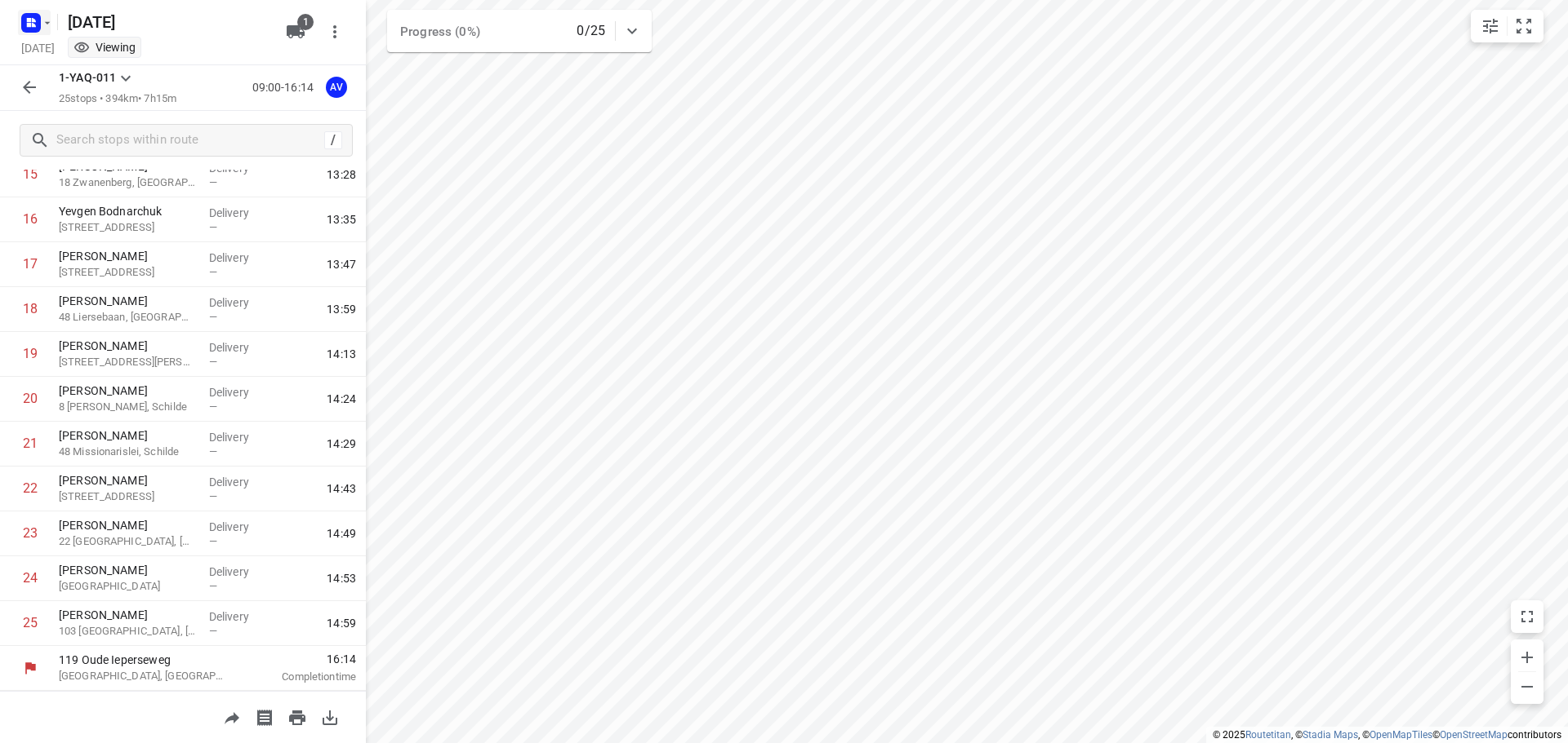
click at [41, 18] on icon "button" at bounding box center [47, 23] width 14 height 13
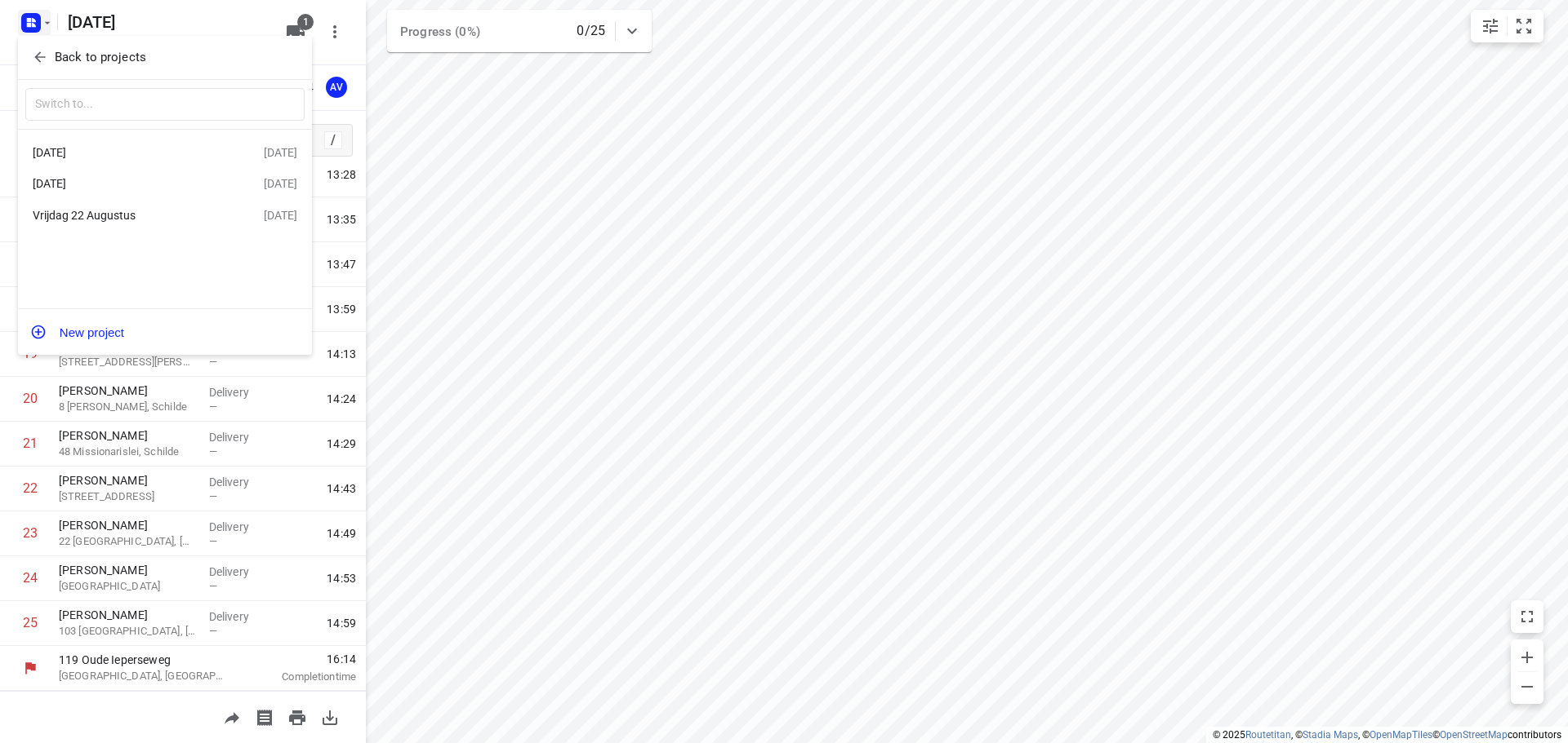
click at [130, 147] on div "[DATE]" at bounding box center [126, 153] width 188 height 13
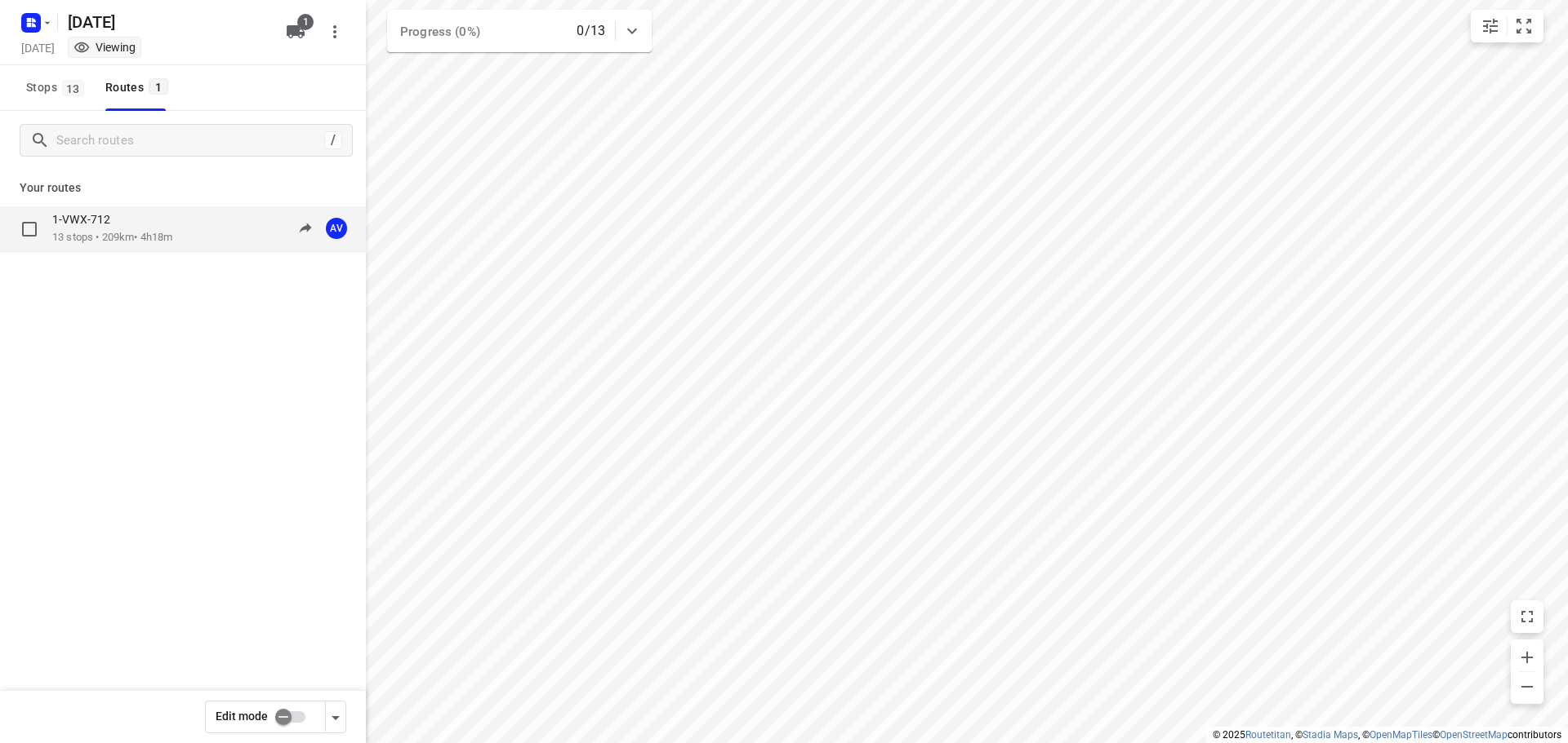
click at [184, 227] on div "1-VWX-712 13 stops • 209km • 4h18m 09:00-13:18 AV" at bounding box center [208, 228] width 313 height 34
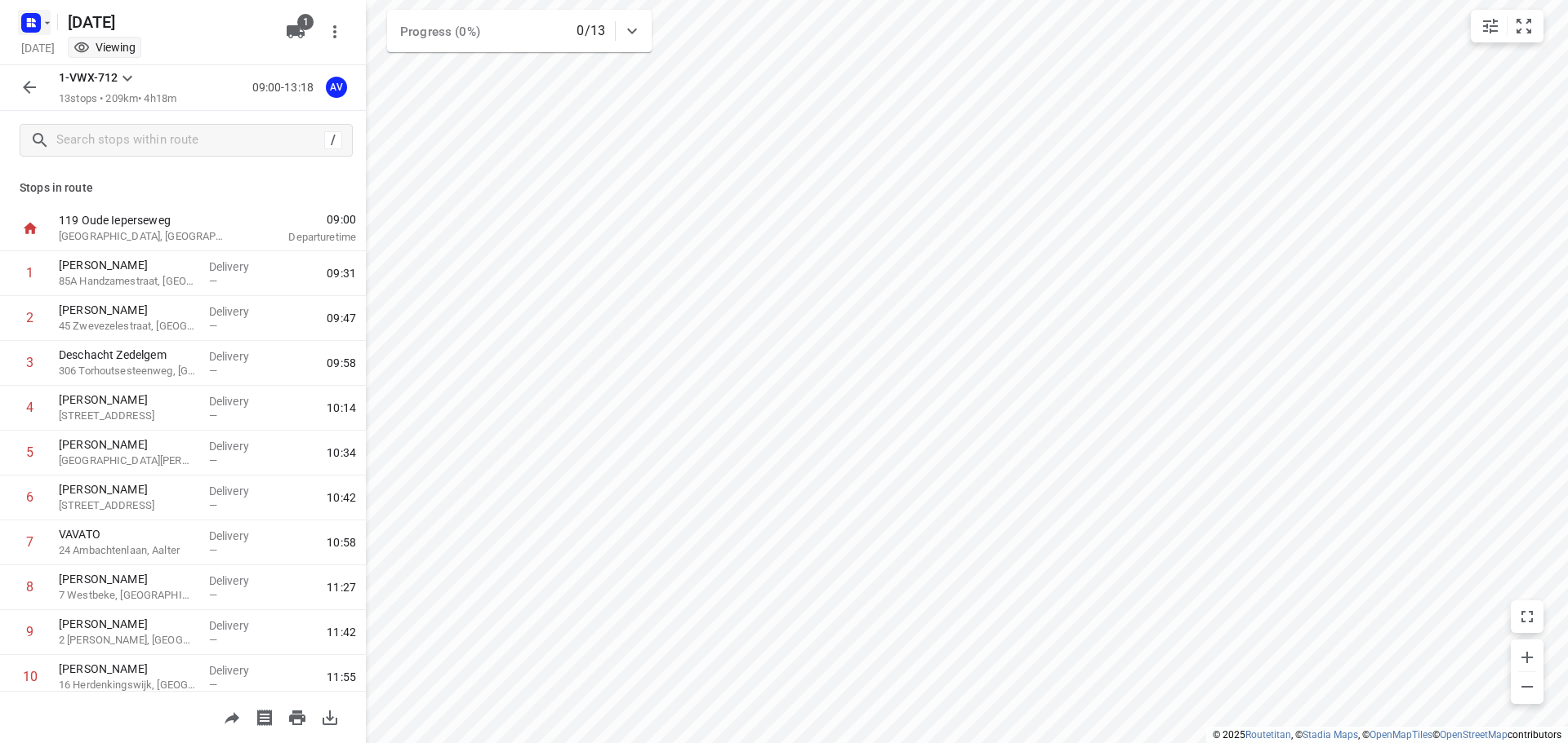
click at [41, 13] on icon "button" at bounding box center [31, 22] width 26 height 26
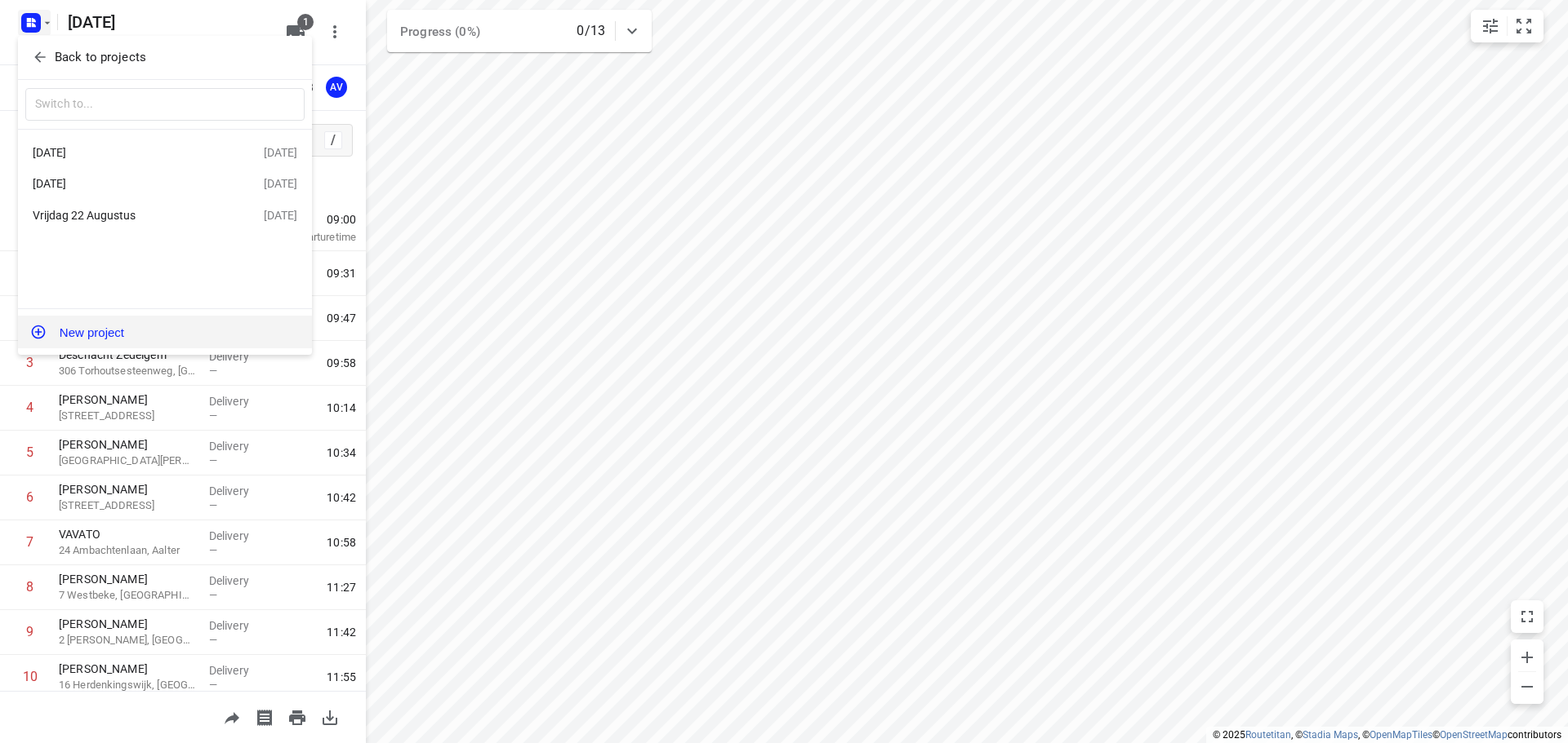
click at [134, 332] on button "New project" at bounding box center [165, 332] width 294 height 33
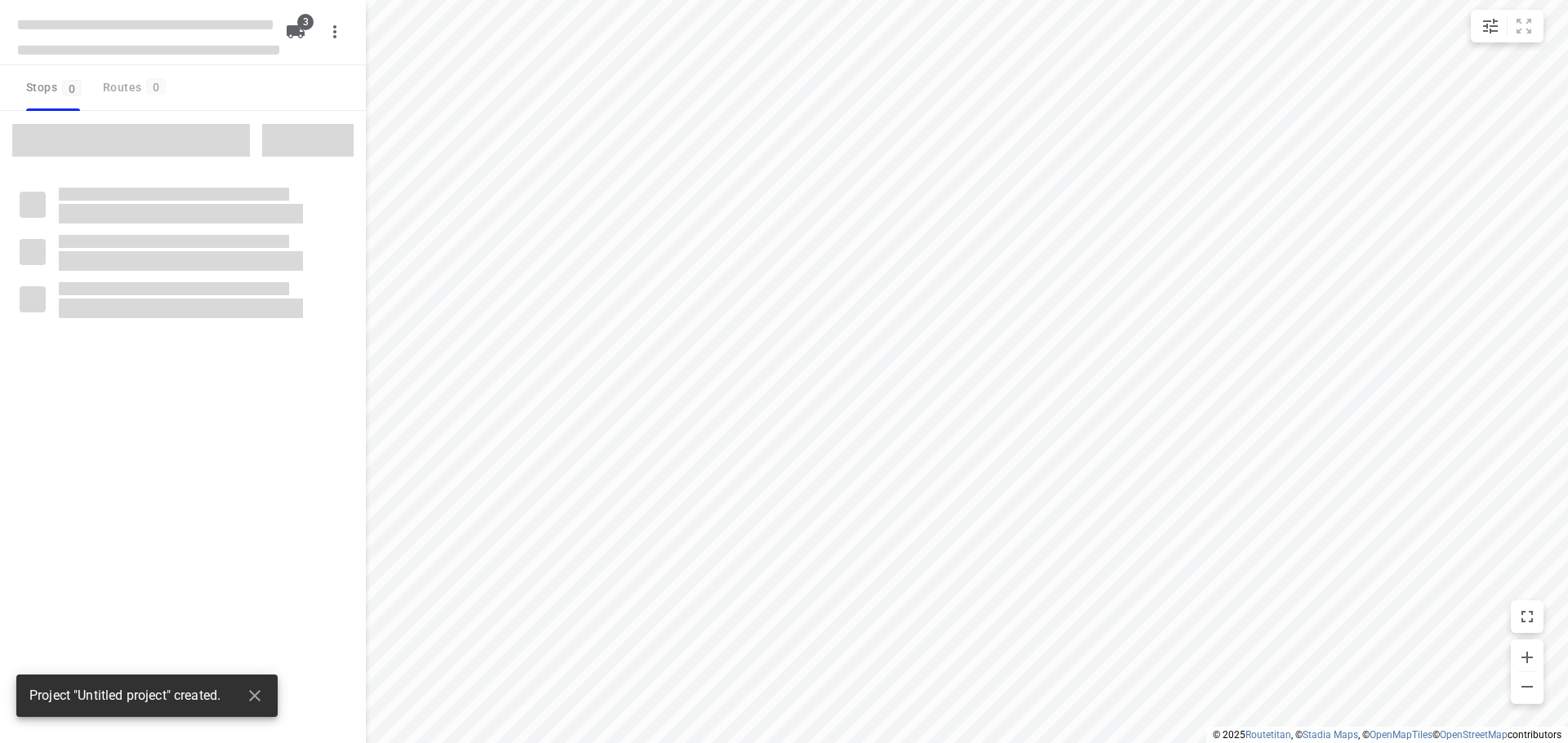
type input "distance"
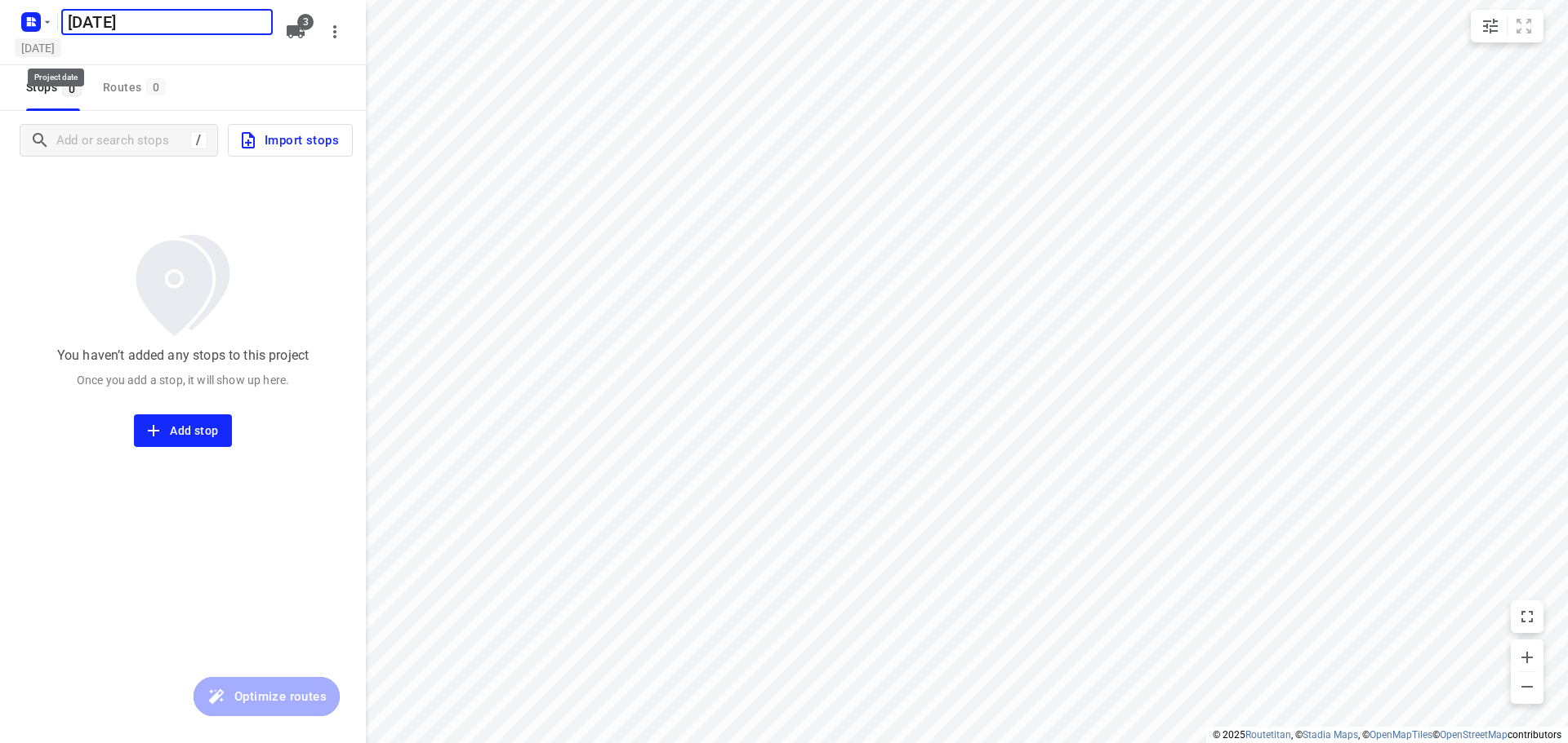
type input "[DATE]"
click at [62, 49] on h5 "[DATE]" at bounding box center [38, 47] width 46 height 18
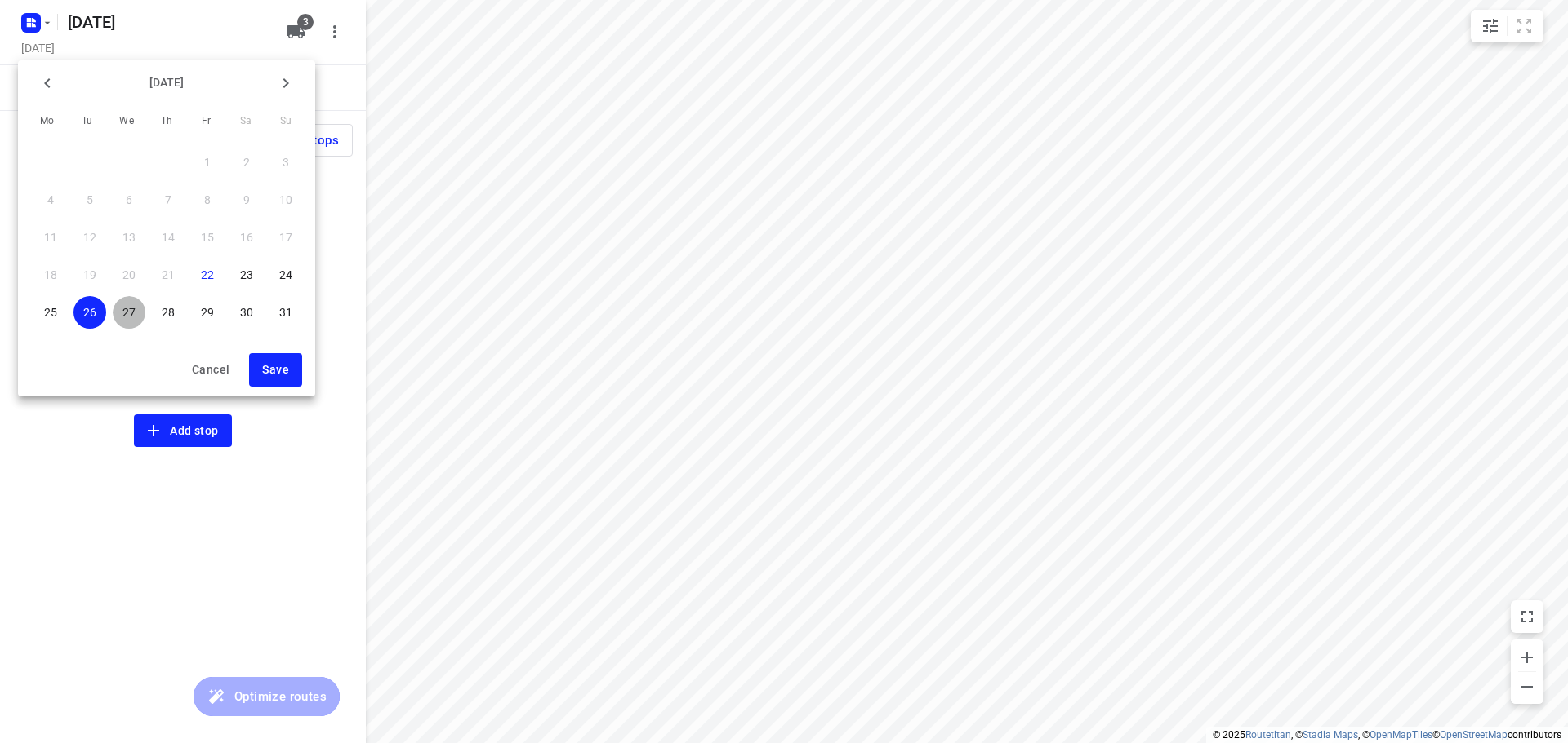
click at [125, 311] on p "27" at bounding box center [129, 312] width 14 height 16
click at [269, 374] on span "Save" at bounding box center [276, 369] width 27 height 20
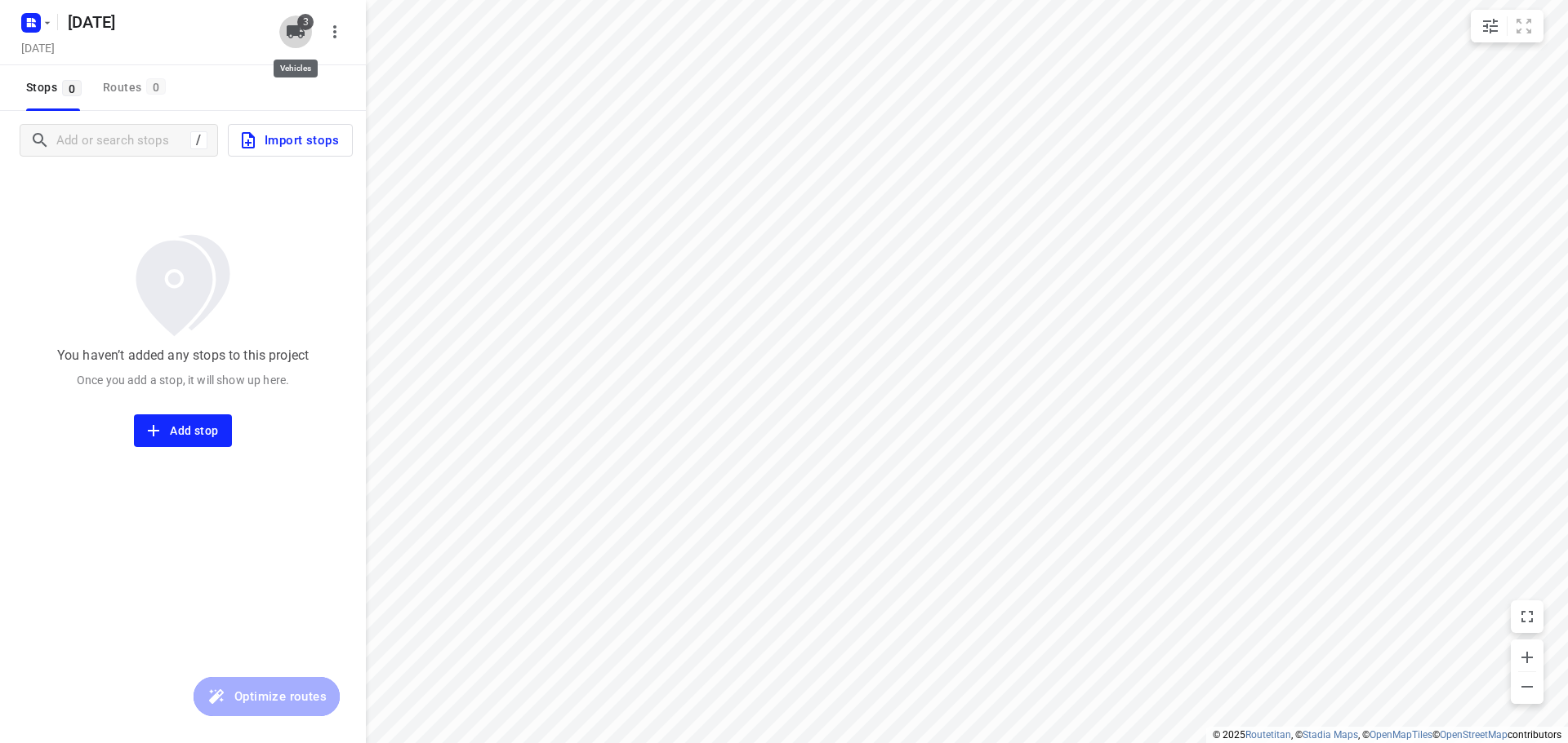
click at [293, 33] on icon "button" at bounding box center [295, 32] width 18 height 13
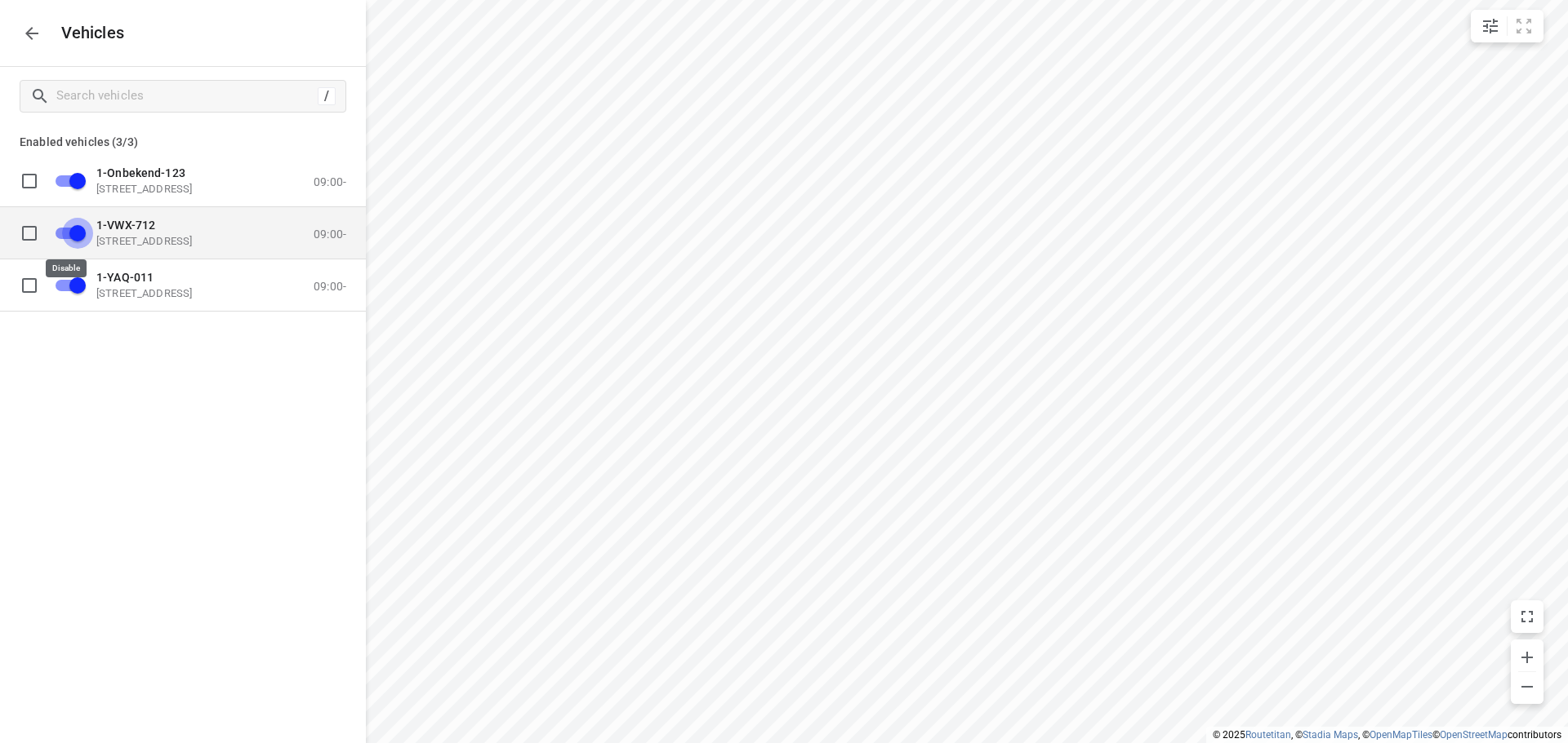
click at [67, 229] on input "grid" at bounding box center [77, 232] width 94 height 31
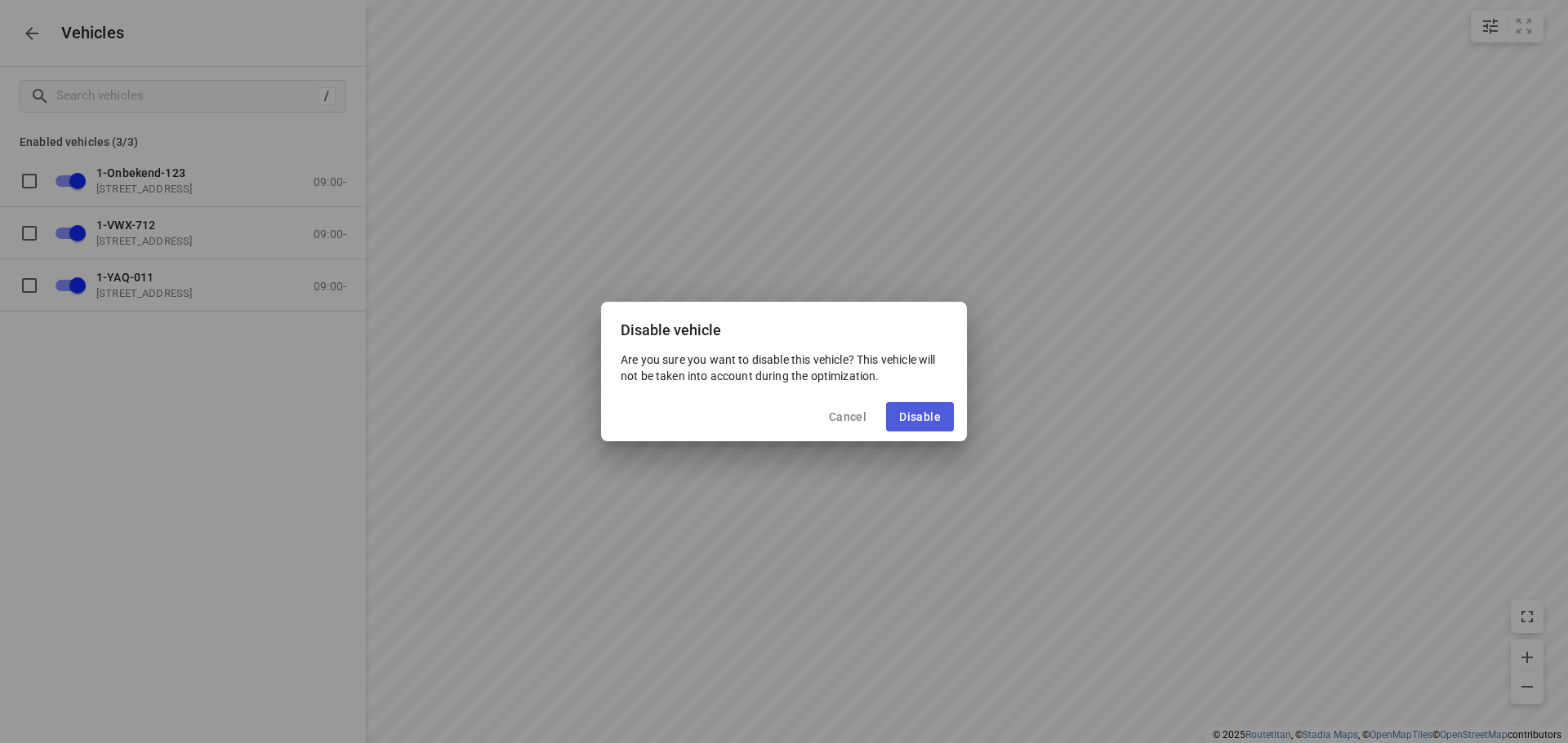
click at [919, 423] on span "Disable" at bounding box center [919, 417] width 41 height 13
checkbox input "false"
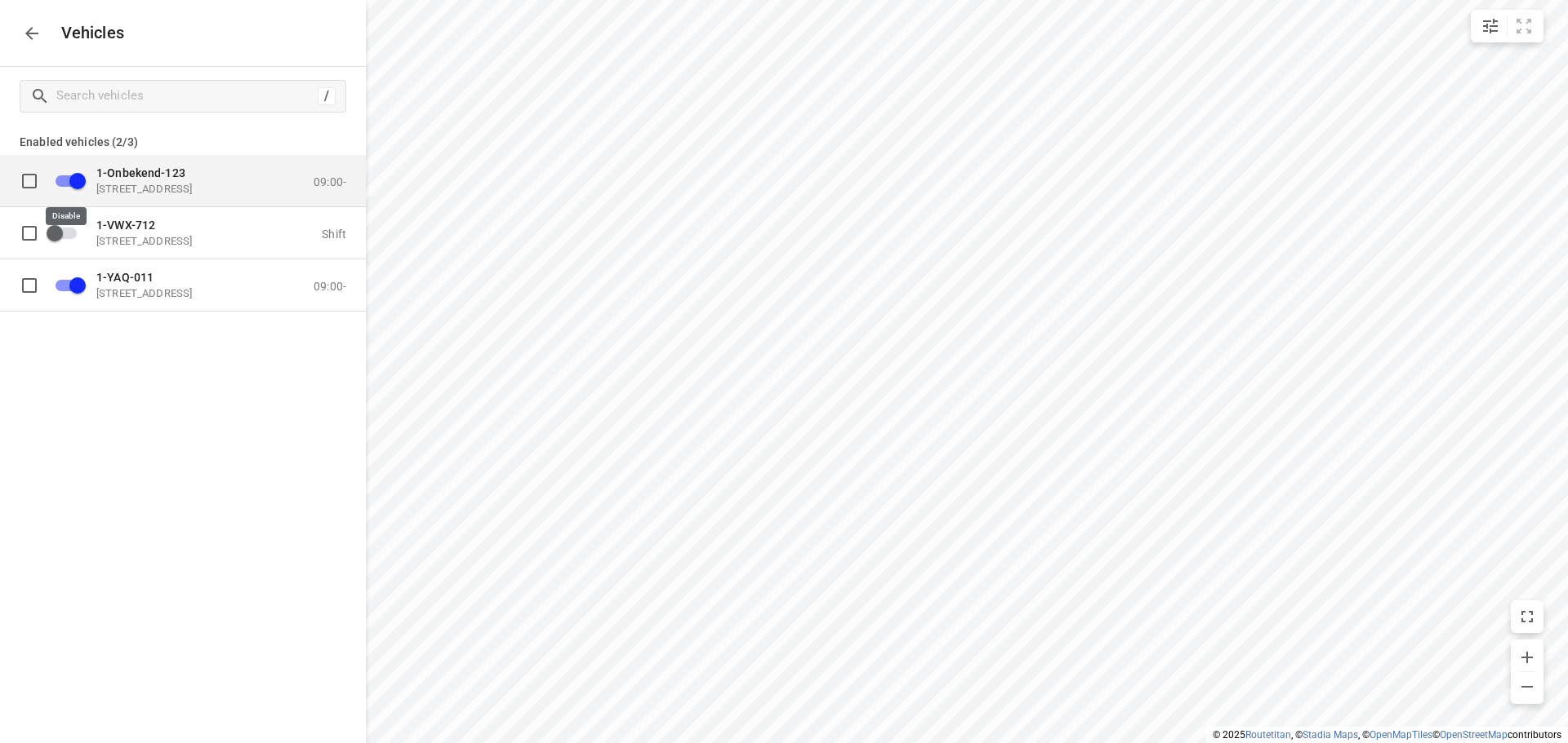
click at [62, 178] on input "grid" at bounding box center [77, 180] width 94 height 31
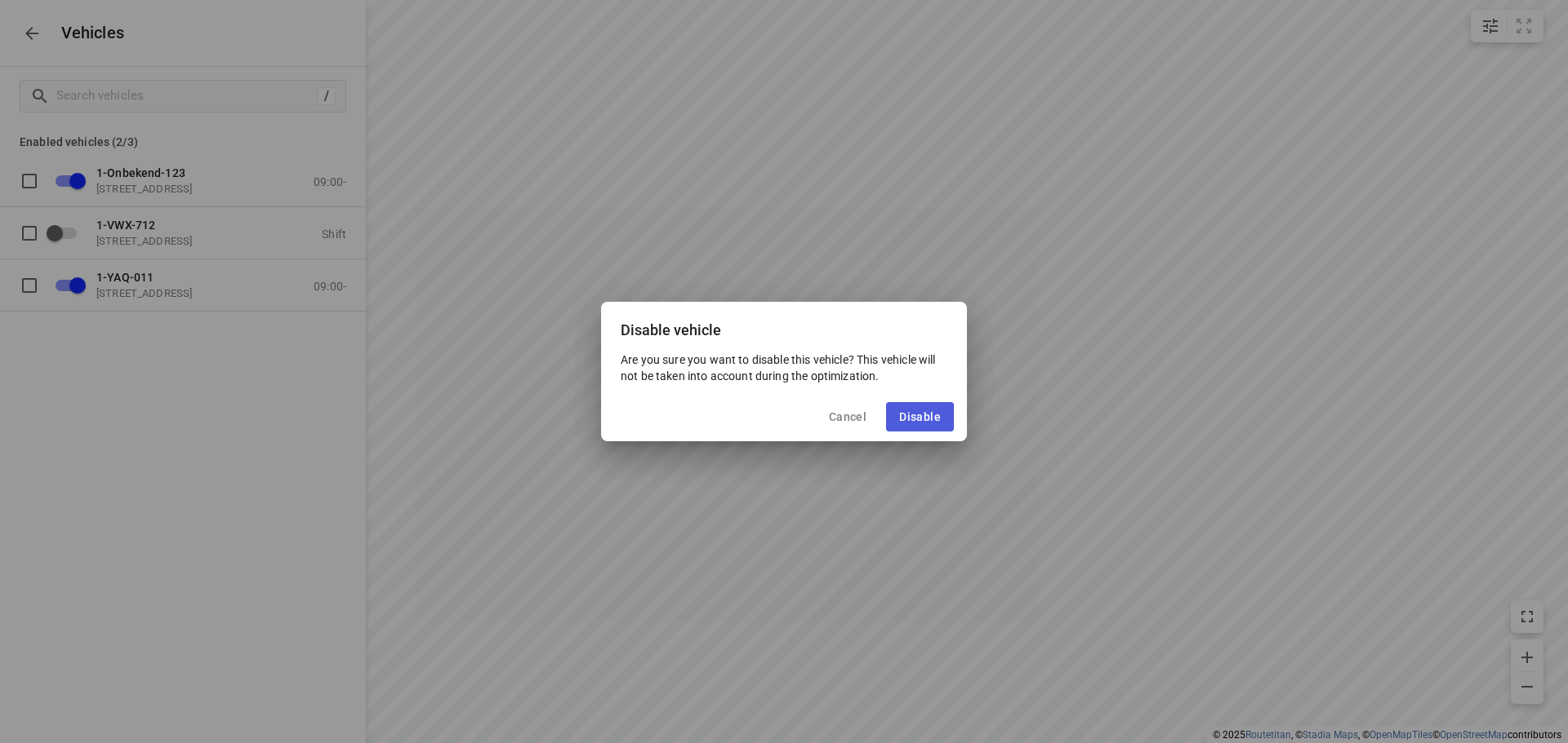
click at [919, 413] on span "Disable" at bounding box center [919, 417] width 41 height 13
checkbox input "false"
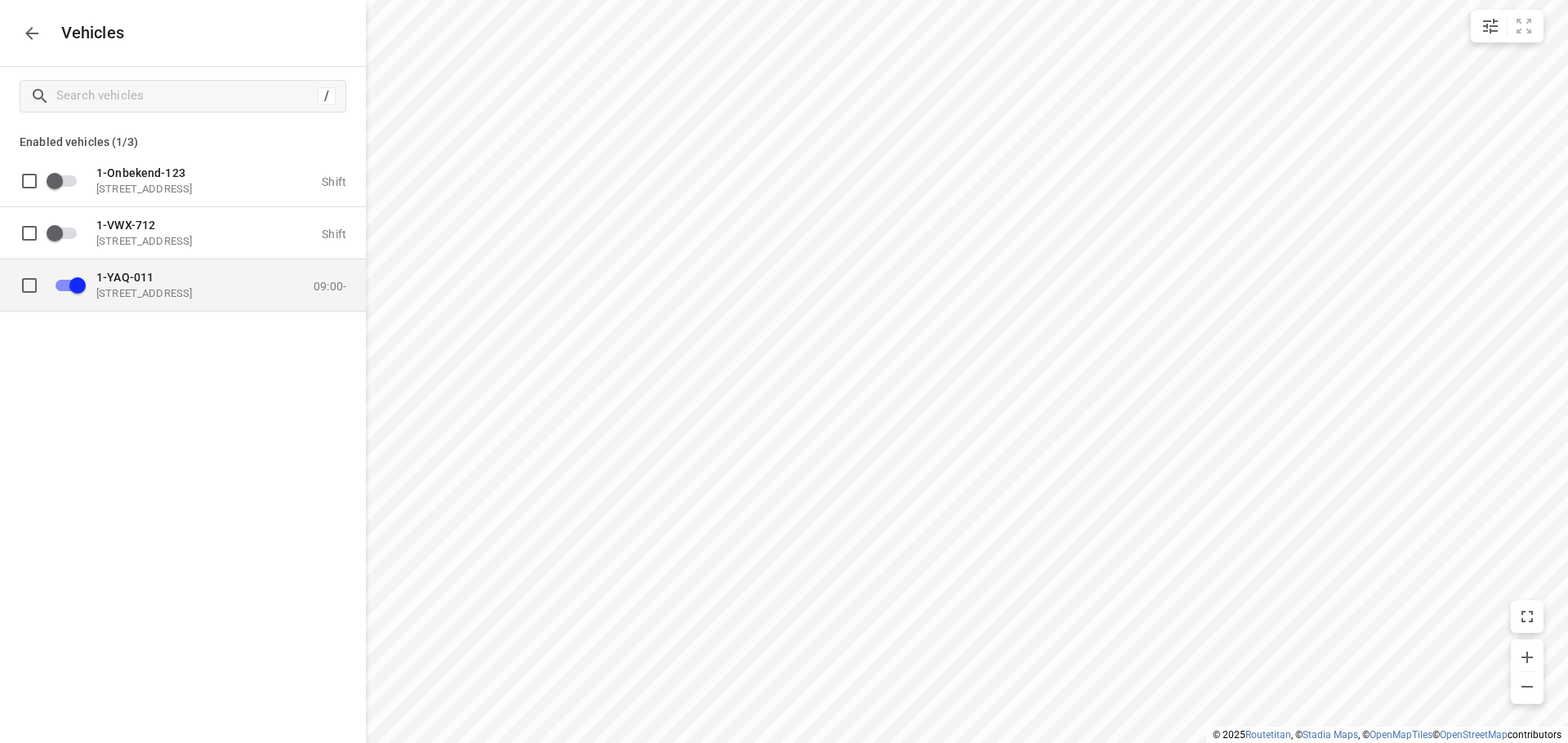
click at [145, 295] on p "[STREET_ADDRESS]" at bounding box center [177, 293] width 163 height 13
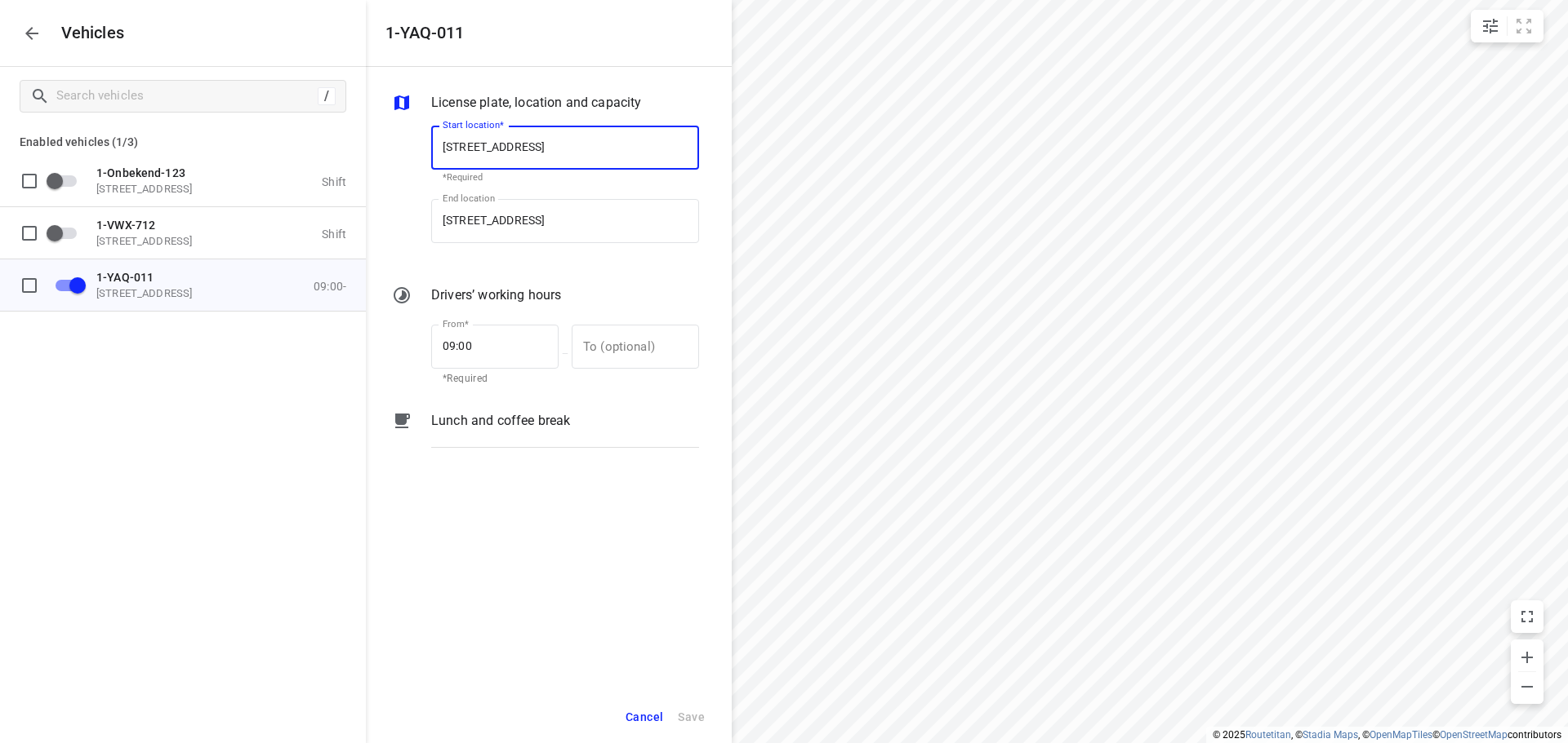
click at [554, 142] on input "[STREET_ADDRESS]" at bounding box center [565, 147] width 268 height 44
type input "[STREET_ADDRESS]"
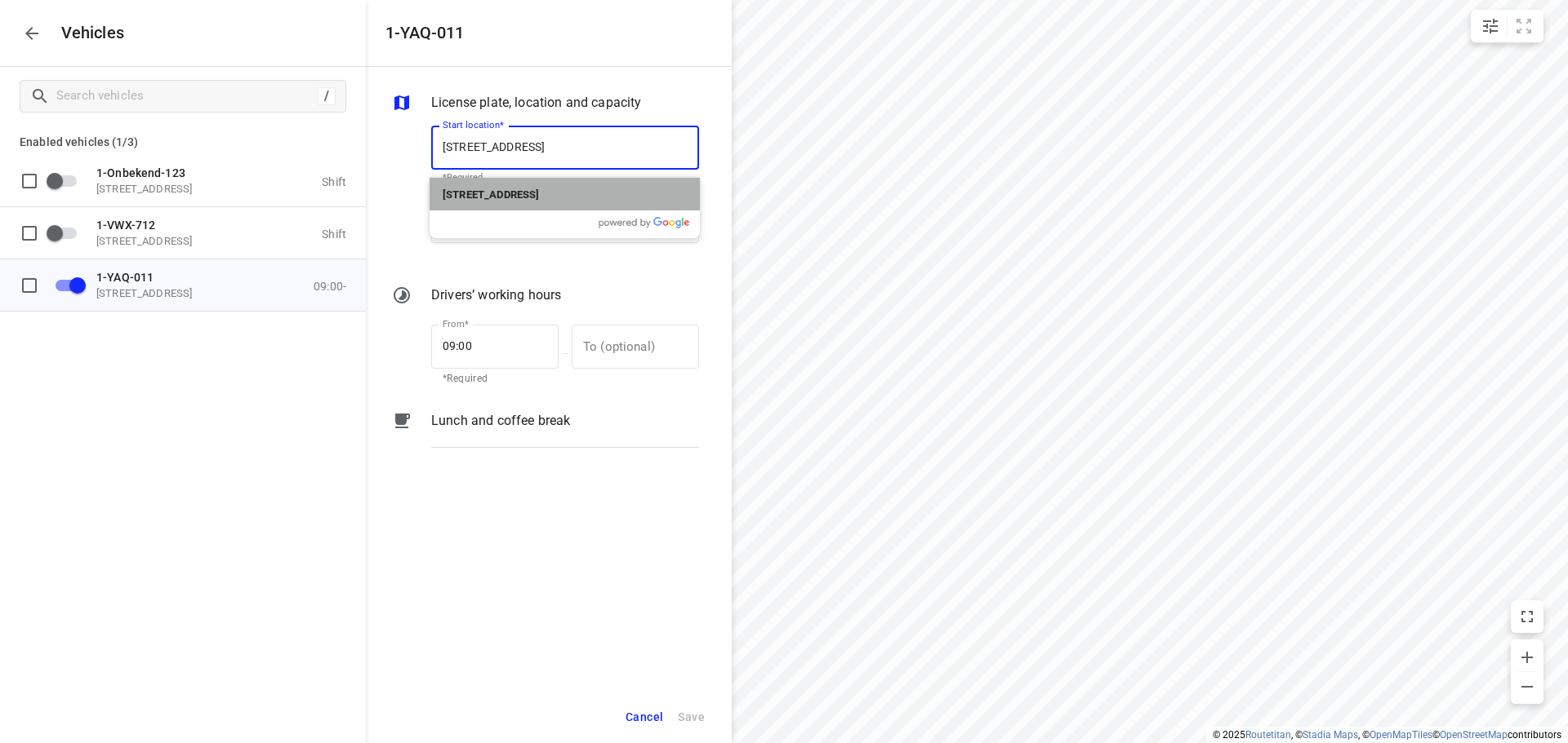
click at [539, 190] on b "[STREET_ADDRESS]" at bounding box center [491, 195] width 96 height 13
type input "[STREET_ADDRESS]"
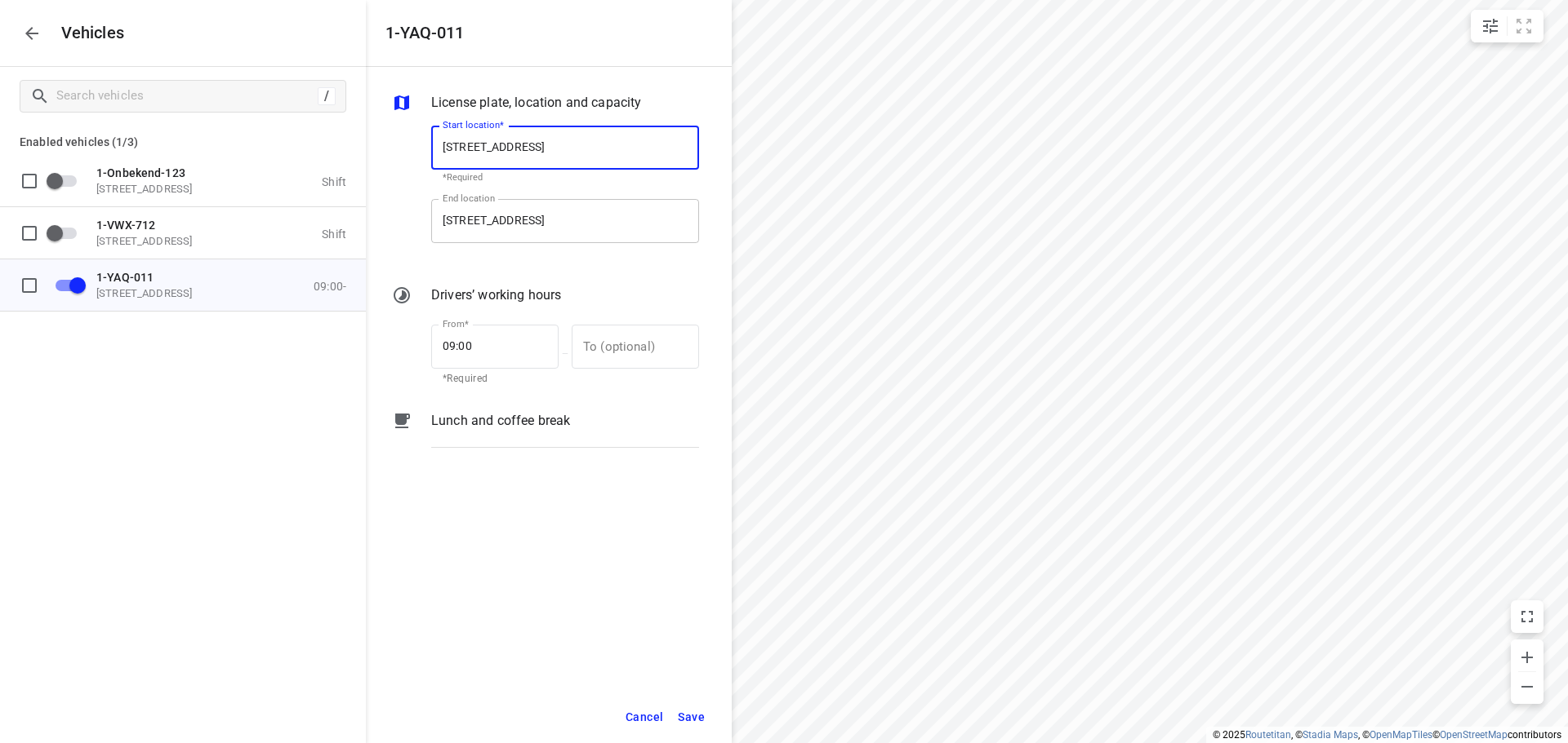
click at [551, 215] on input "[STREET_ADDRESS]" at bounding box center [565, 222] width 268 height 44
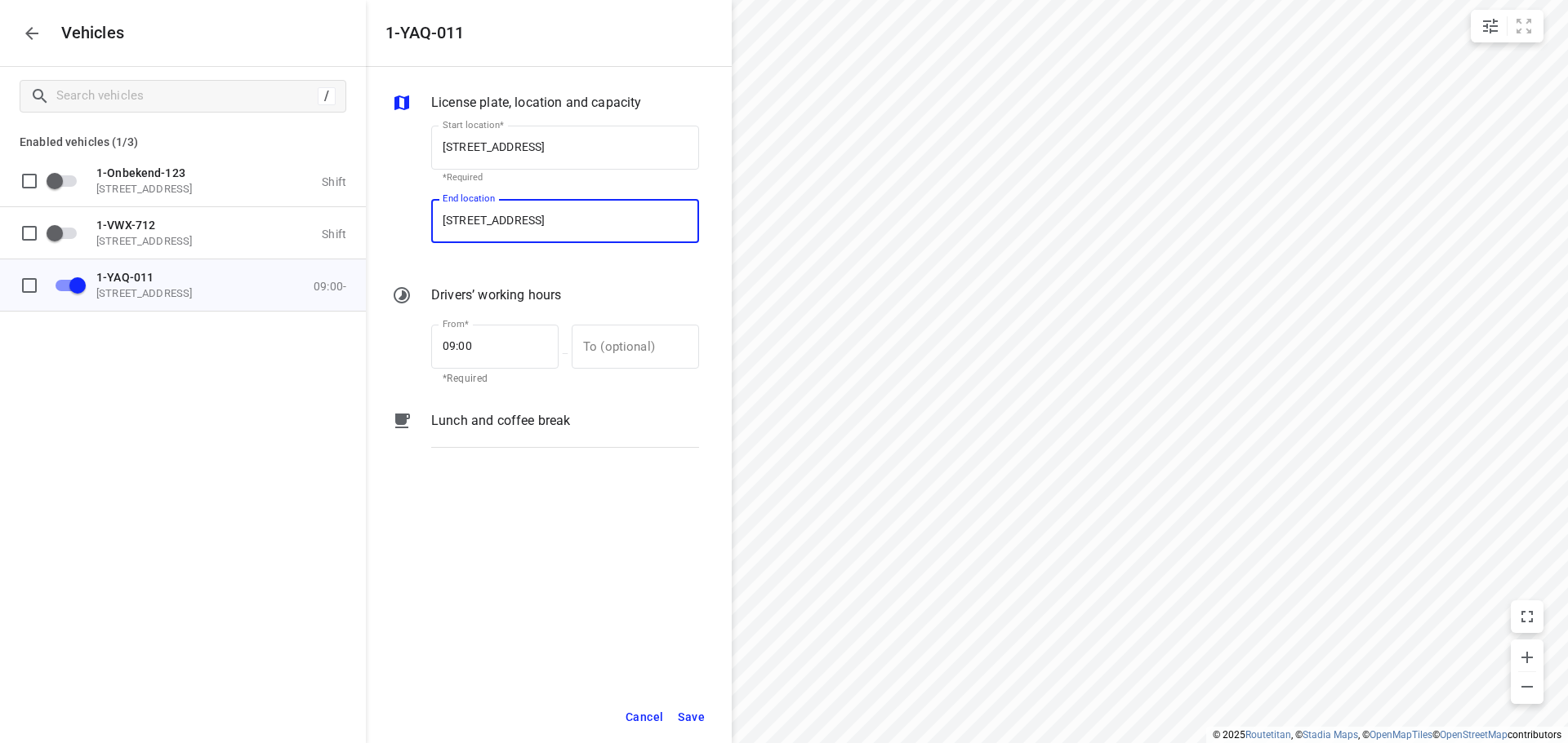
click at [552, 216] on input "[STREET_ADDRESS]" at bounding box center [565, 222] width 268 height 44
type input "[STREET_ADDRESS]"
click at [539, 259] on p "[STREET_ADDRESS]" at bounding box center [491, 268] width 96 height 19
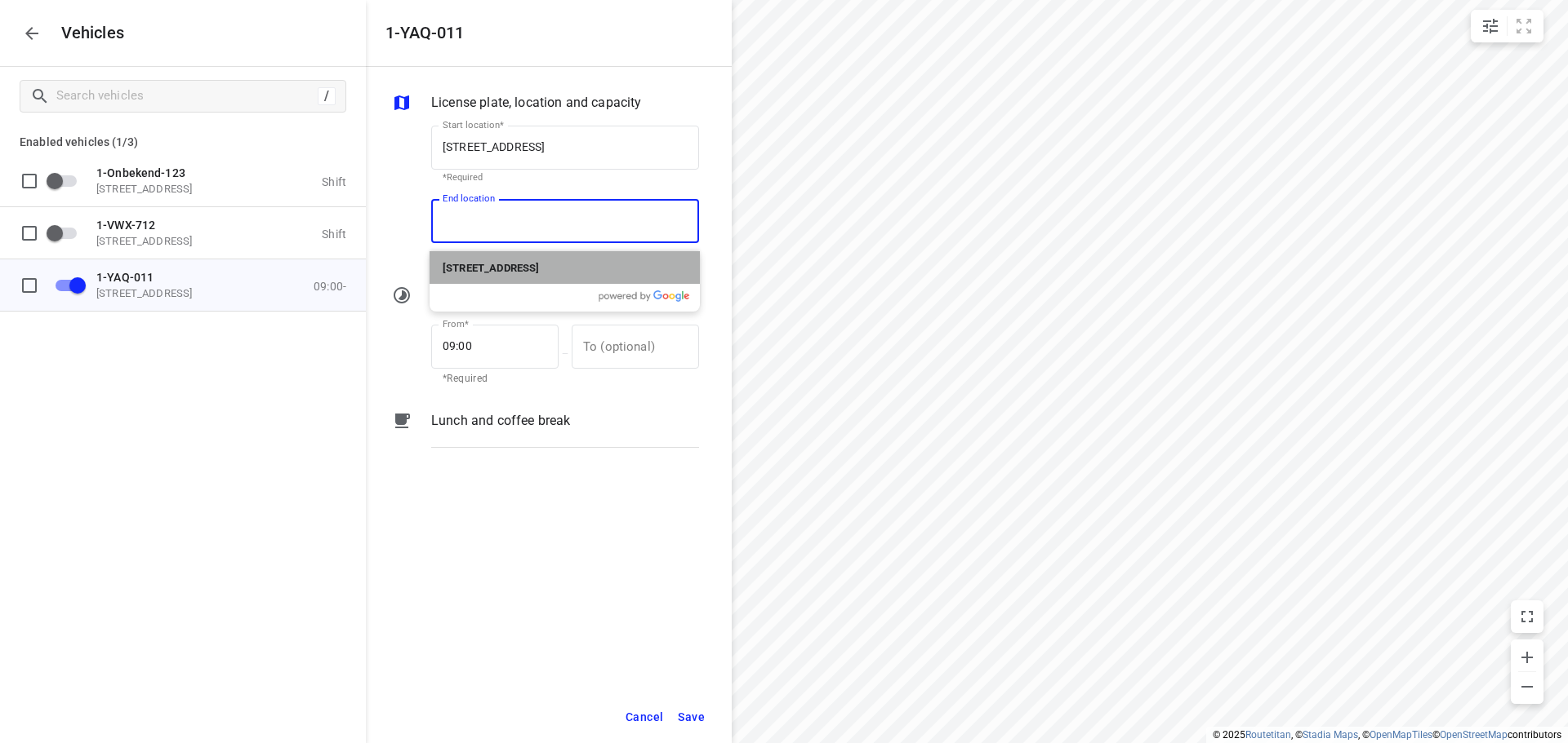
type input "[STREET_ADDRESS]"
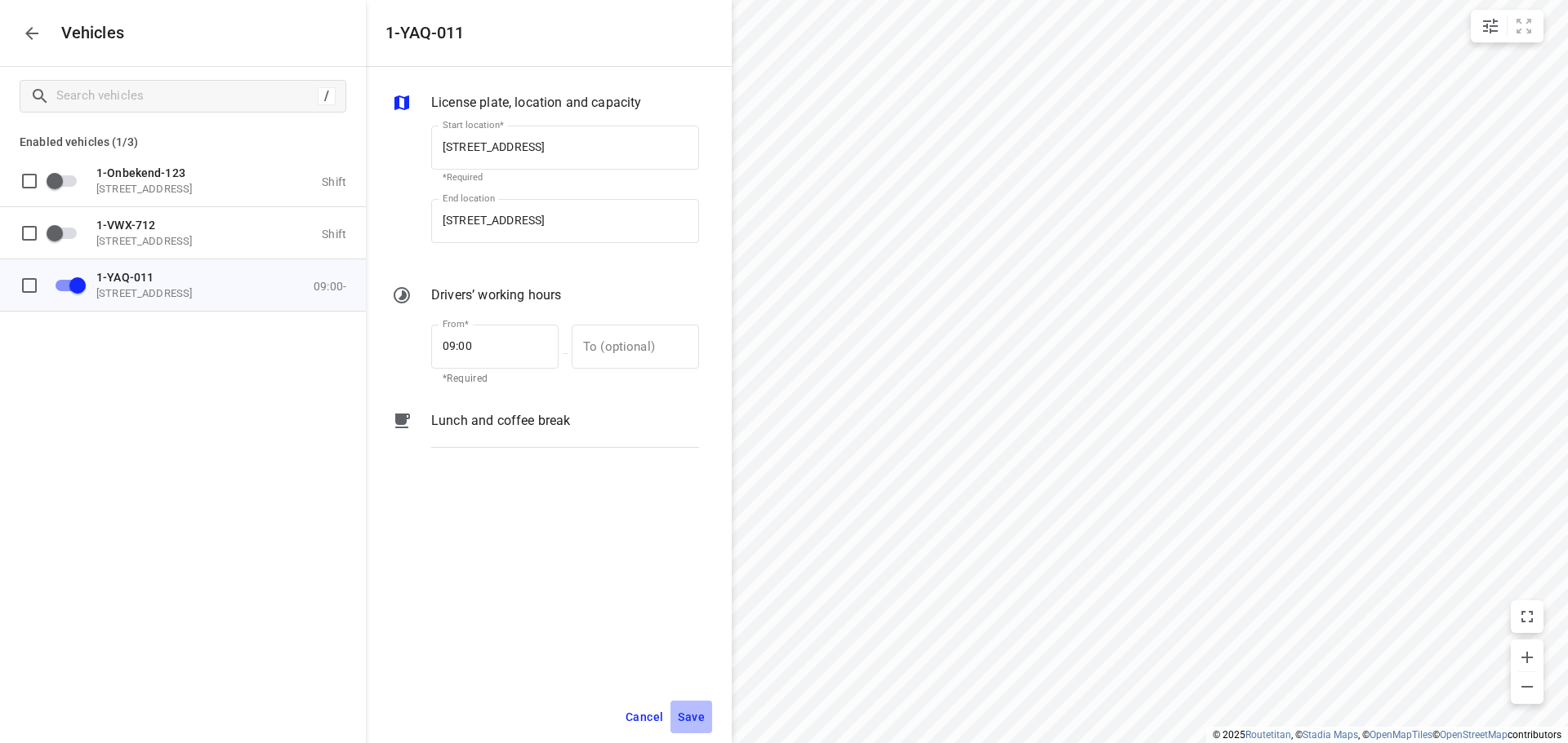
click at [689, 713] on span "Save" at bounding box center [691, 717] width 27 height 20
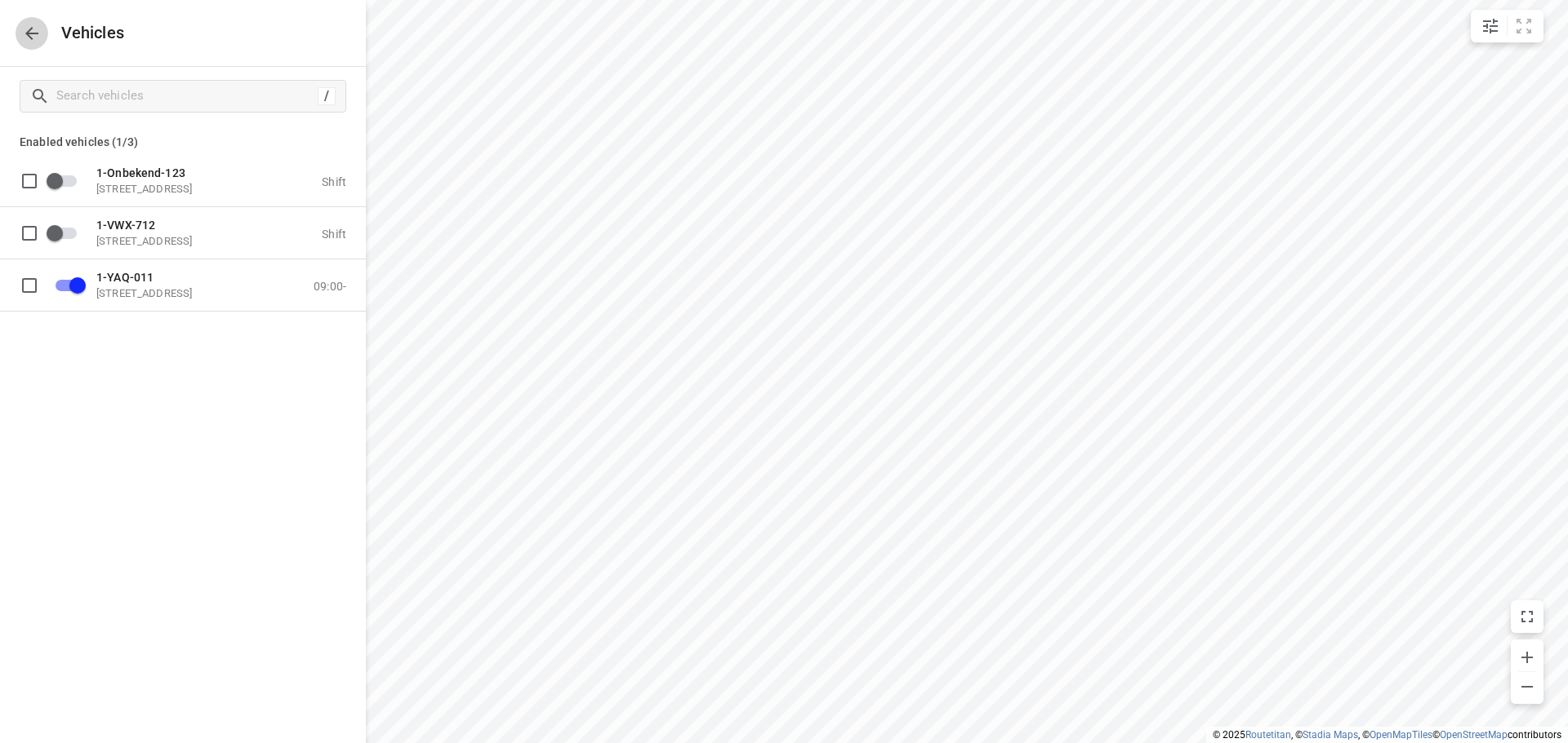
click at [27, 34] on icon "button" at bounding box center [32, 34] width 14 height 13
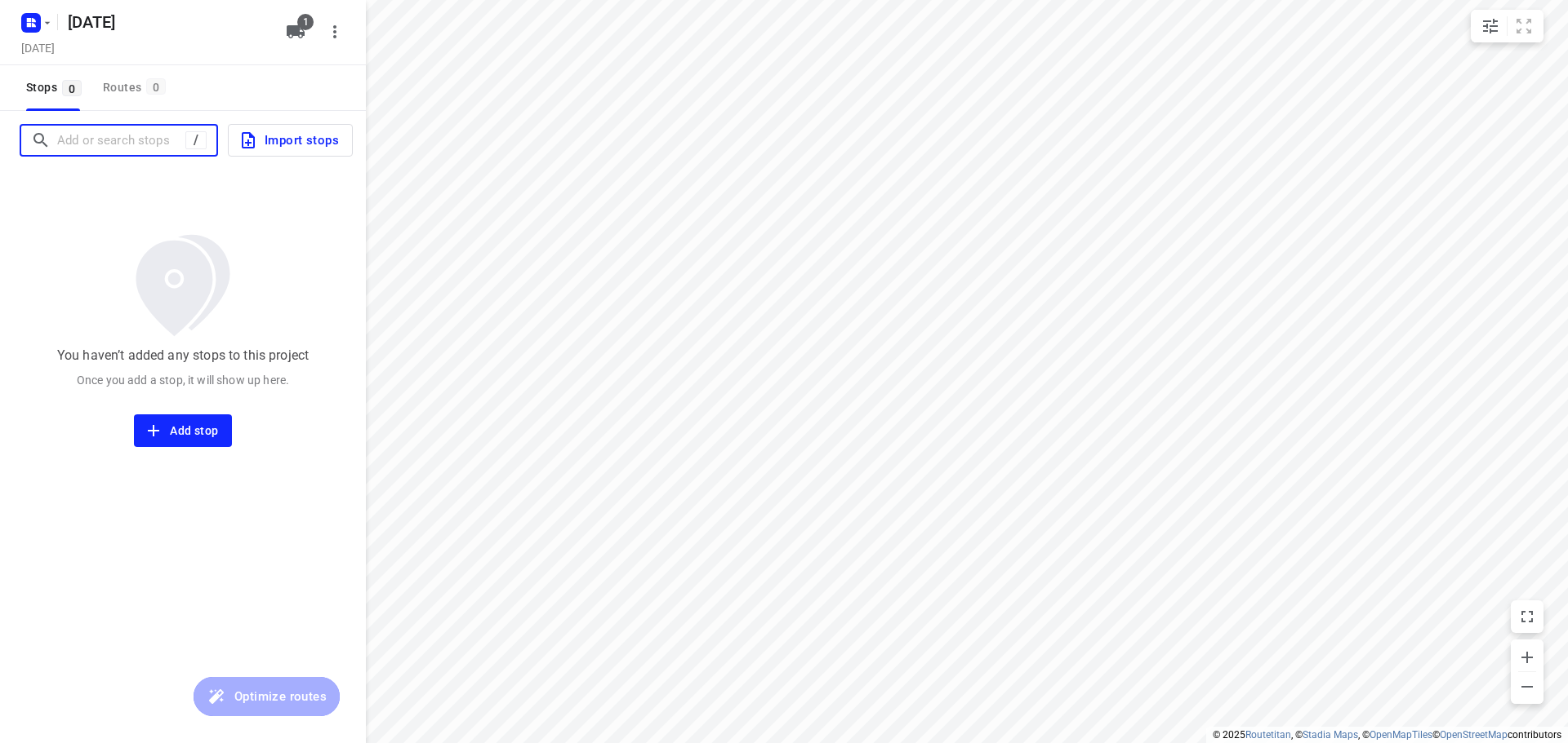
click at [106, 137] on input "Add or search stops" at bounding box center [121, 141] width 128 height 25
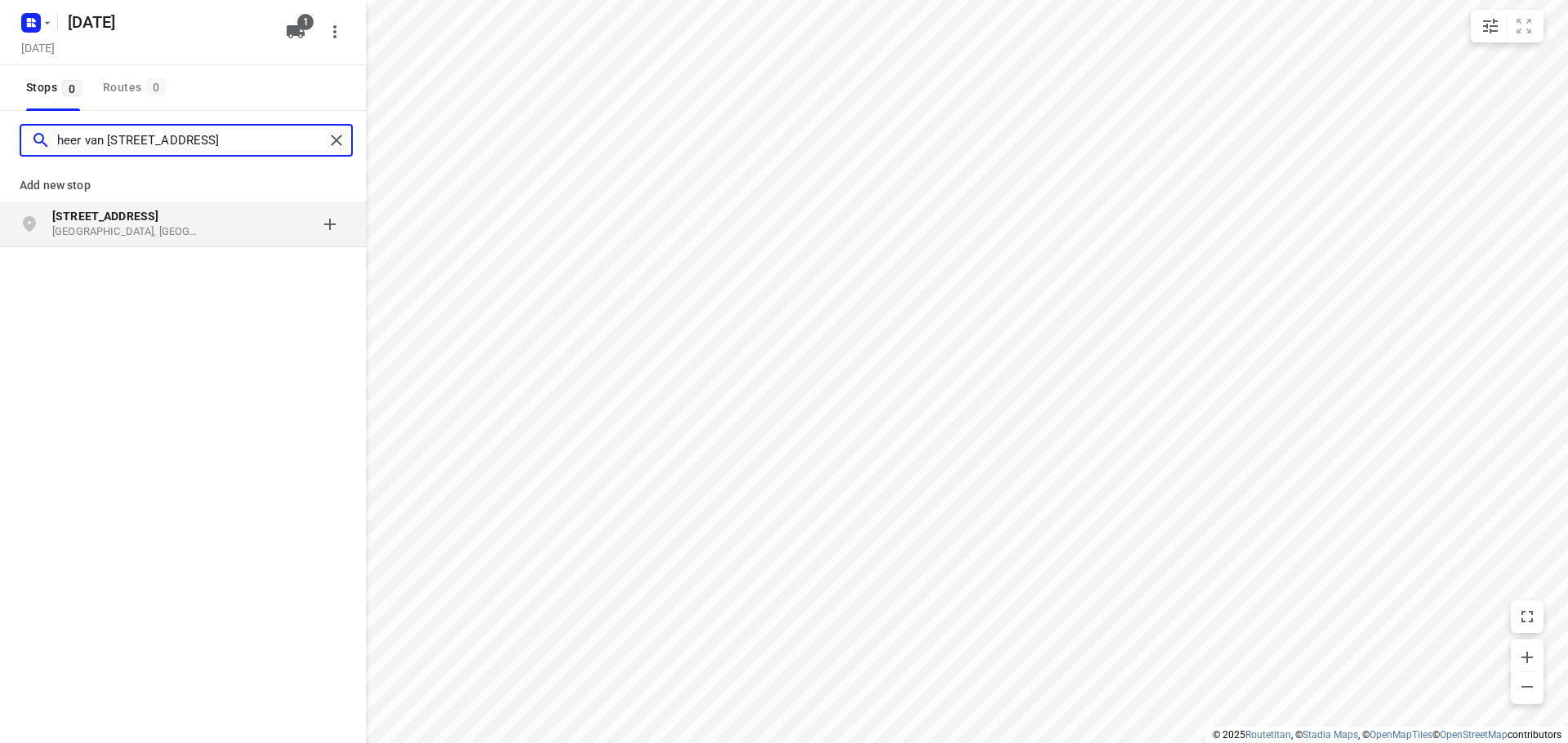
type input "heer van [STREET_ADDRESS]"
click at [135, 226] on p "[GEOGRAPHIC_DATA], [GEOGRAPHIC_DATA]" at bounding box center [127, 232] width 150 height 15
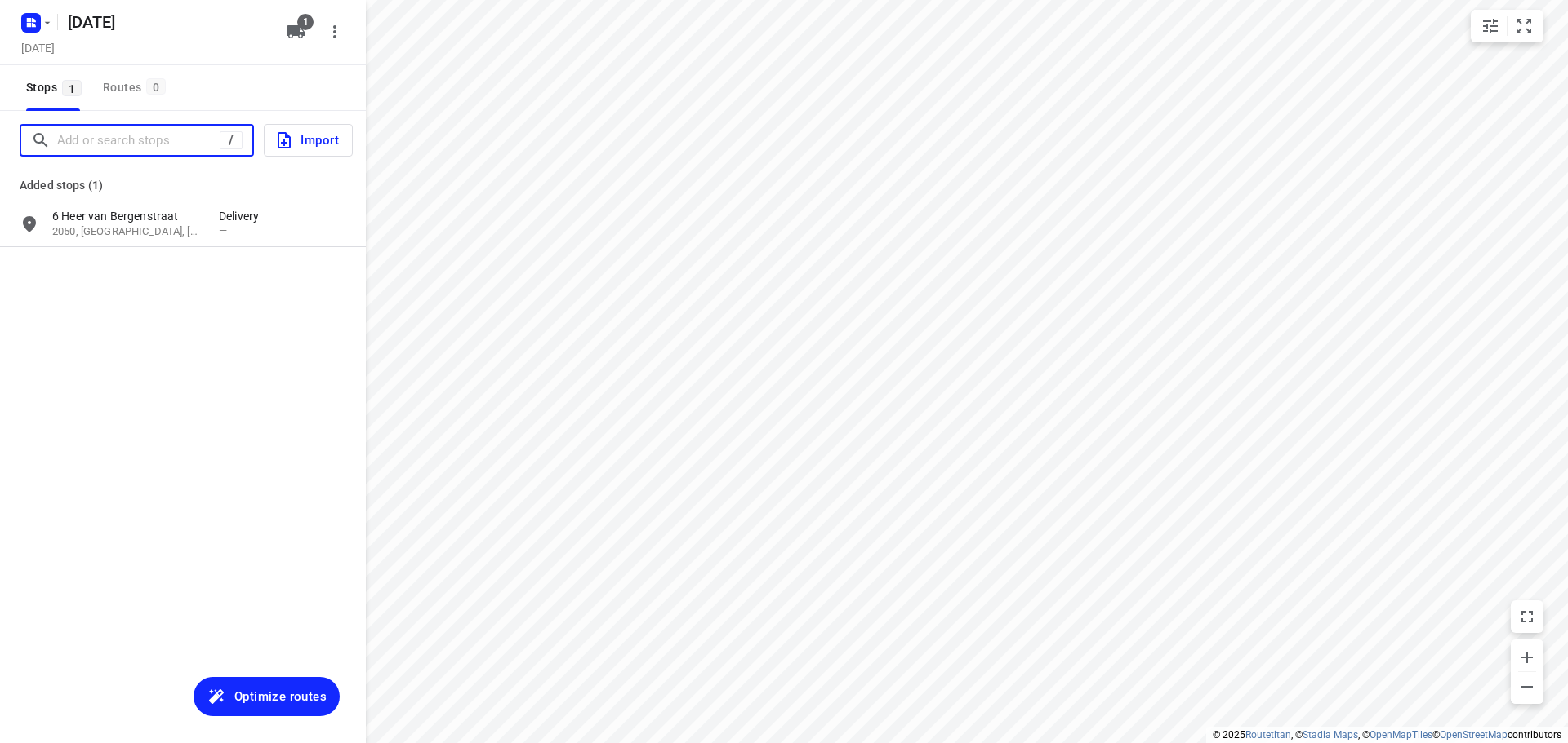
click at [99, 134] on input "Add or search stops" at bounding box center [138, 141] width 163 height 25
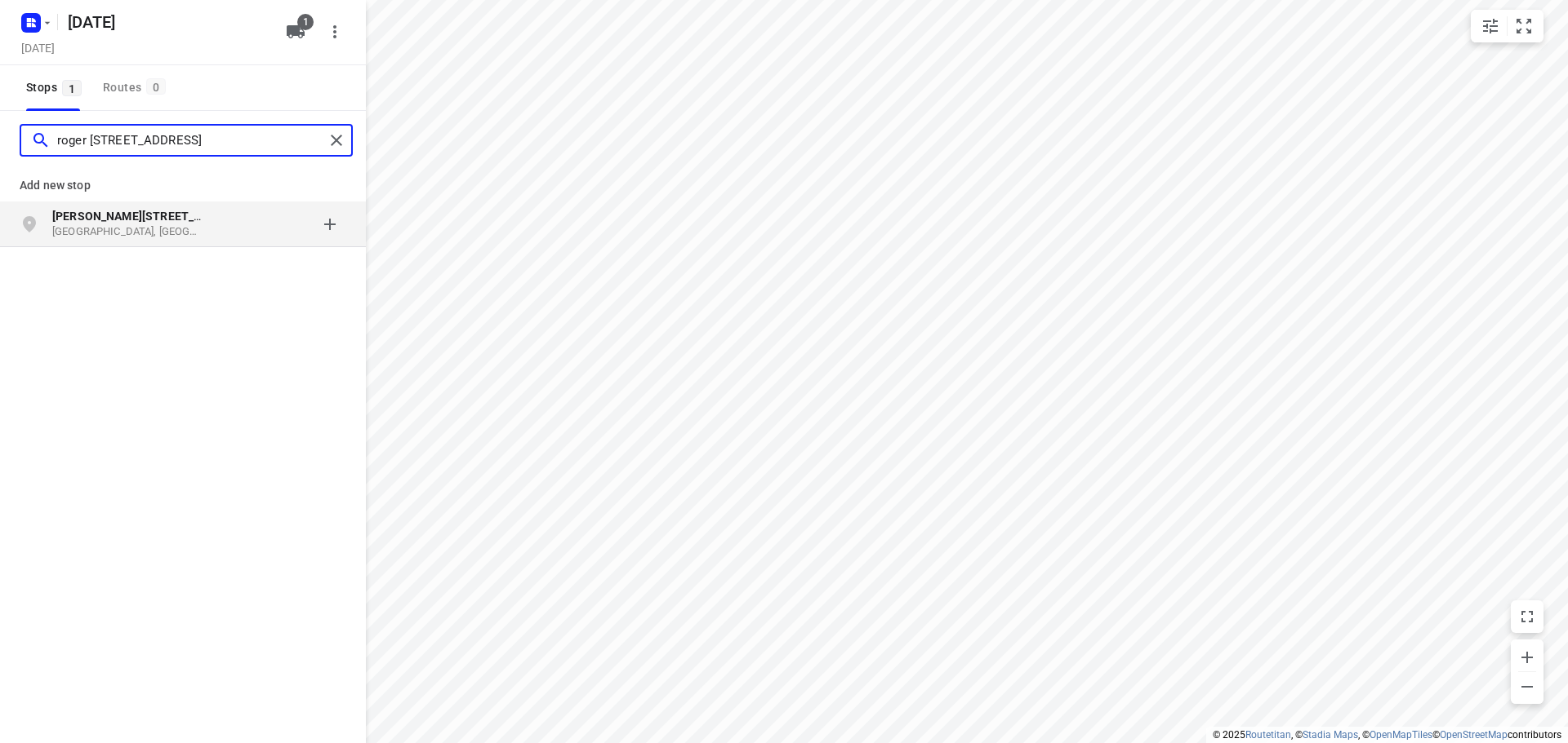
type input "roger [STREET_ADDRESS]"
click at [207, 224] on p "[PERSON_NAME][STREET_ADDRESS]" at bounding box center [135, 216] width 167 height 16
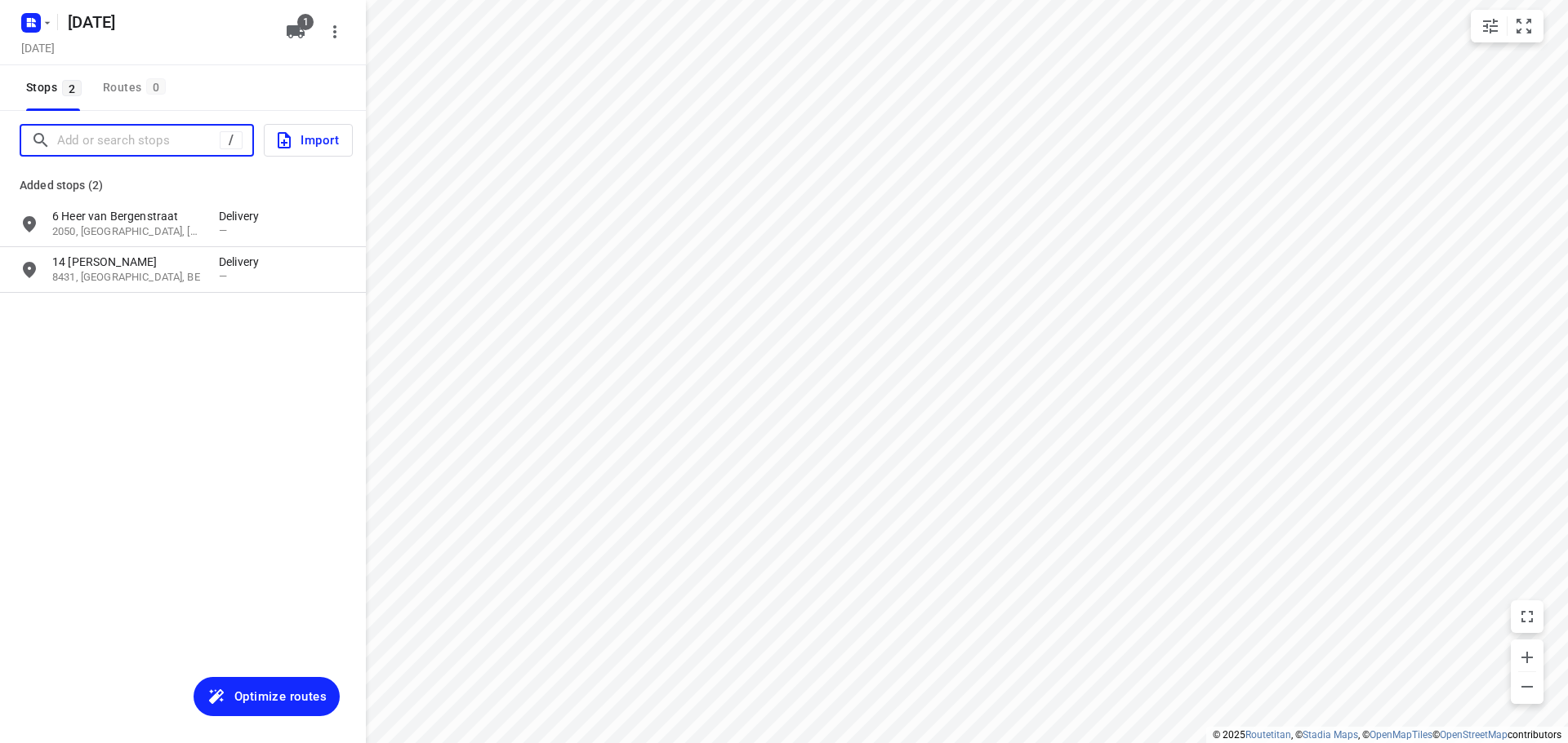
drag, startPoint x: 161, startPoint y: 136, endPoint x: 173, endPoint y: 119, distance: 20.8
click at [163, 136] on input "Add or search stops" at bounding box center [138, 141] width 163 height 25
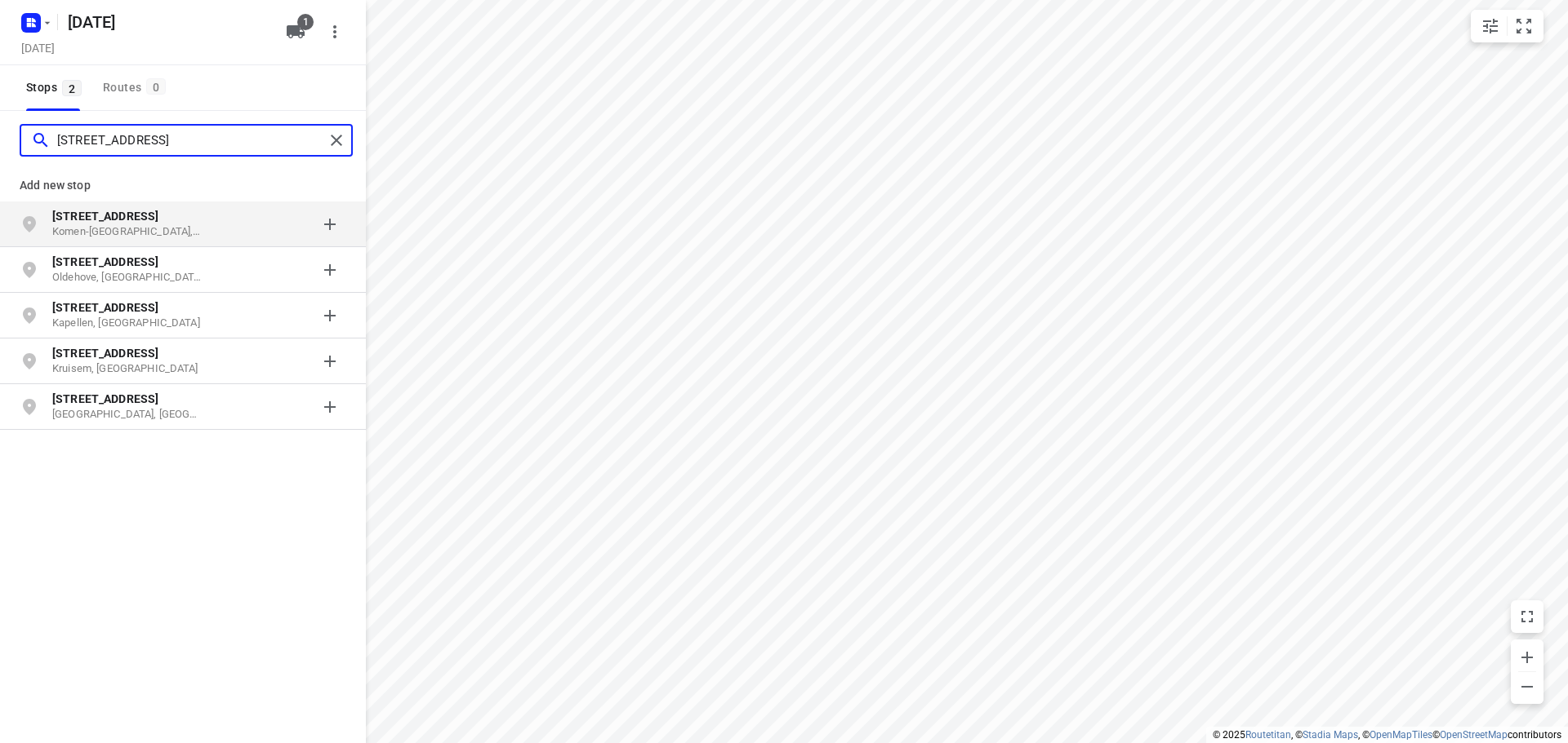
type input "[STREET_ADDRESS]"
click at [194, 226] on p "Komen-[GEOGRAPHIC_DATA], [GEOGRAPHIC_DATA]" at bounding box center [127, 232] width 150 height 15
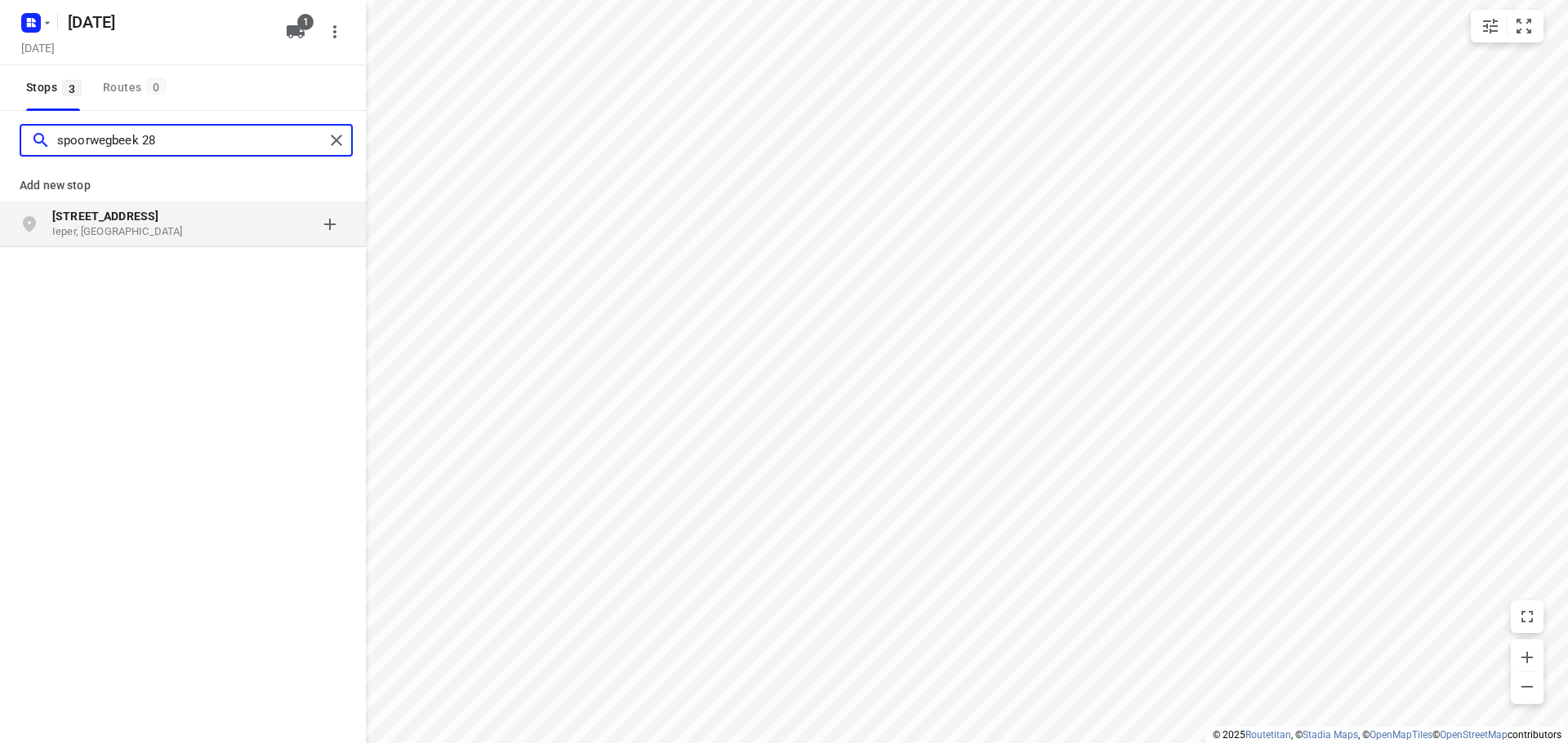
type input "spoorwegbeek 28"
click at [157, 226] on p "Ieper, [GEOGRAPHIC_DATA]" at bounding box center [127, 232] width 150 height 15
type input "ter kale 1"
click at [149, 222] on p "Ter Kale 1" at bounding box center [127, 216] width 150 height 16
type input "uilstond 4"
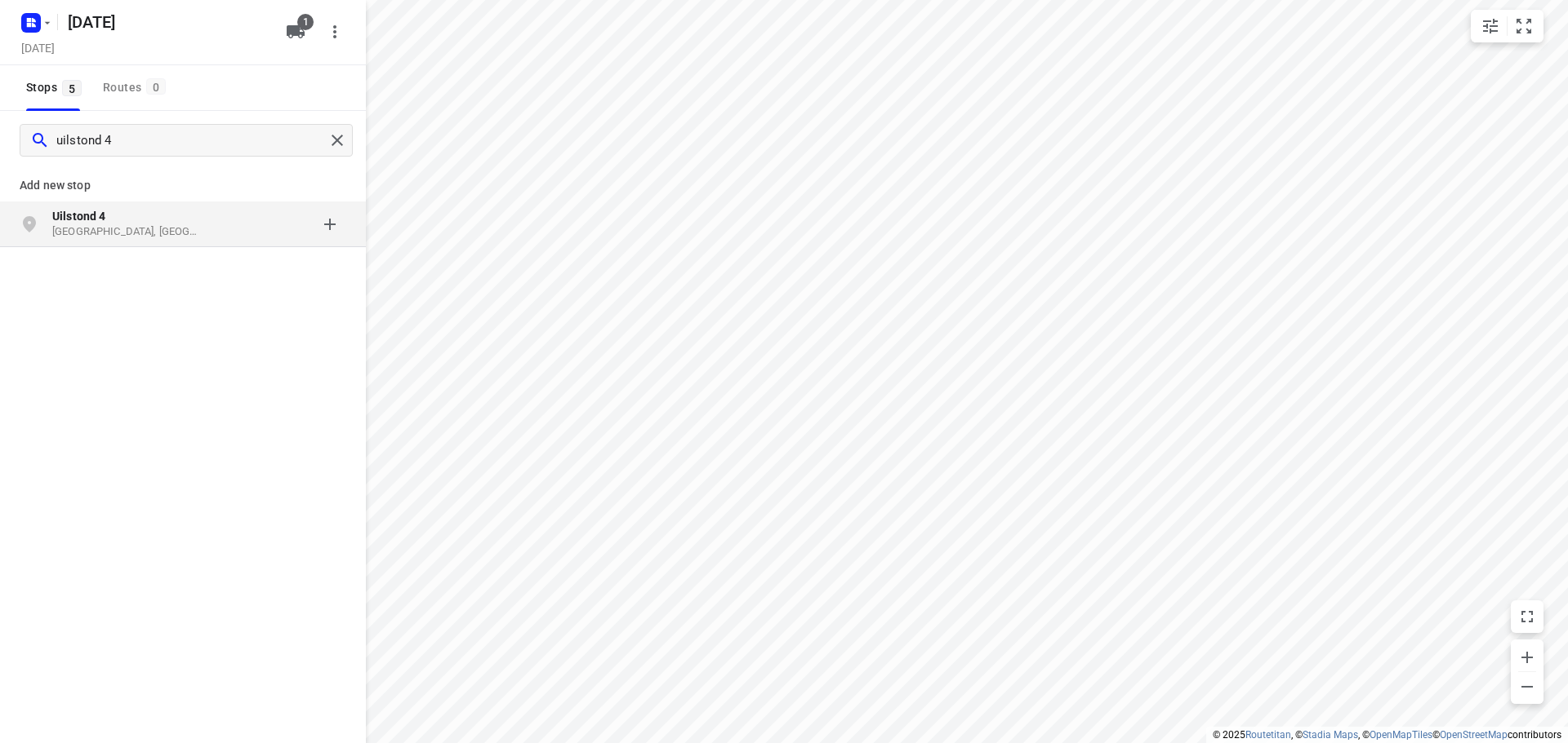
click at [139, 226] on p "[GEOGRAPHIC_DATA], [GEOGRAPHIC_DATA]" at bounding box center [127, 232] width 150 height 15
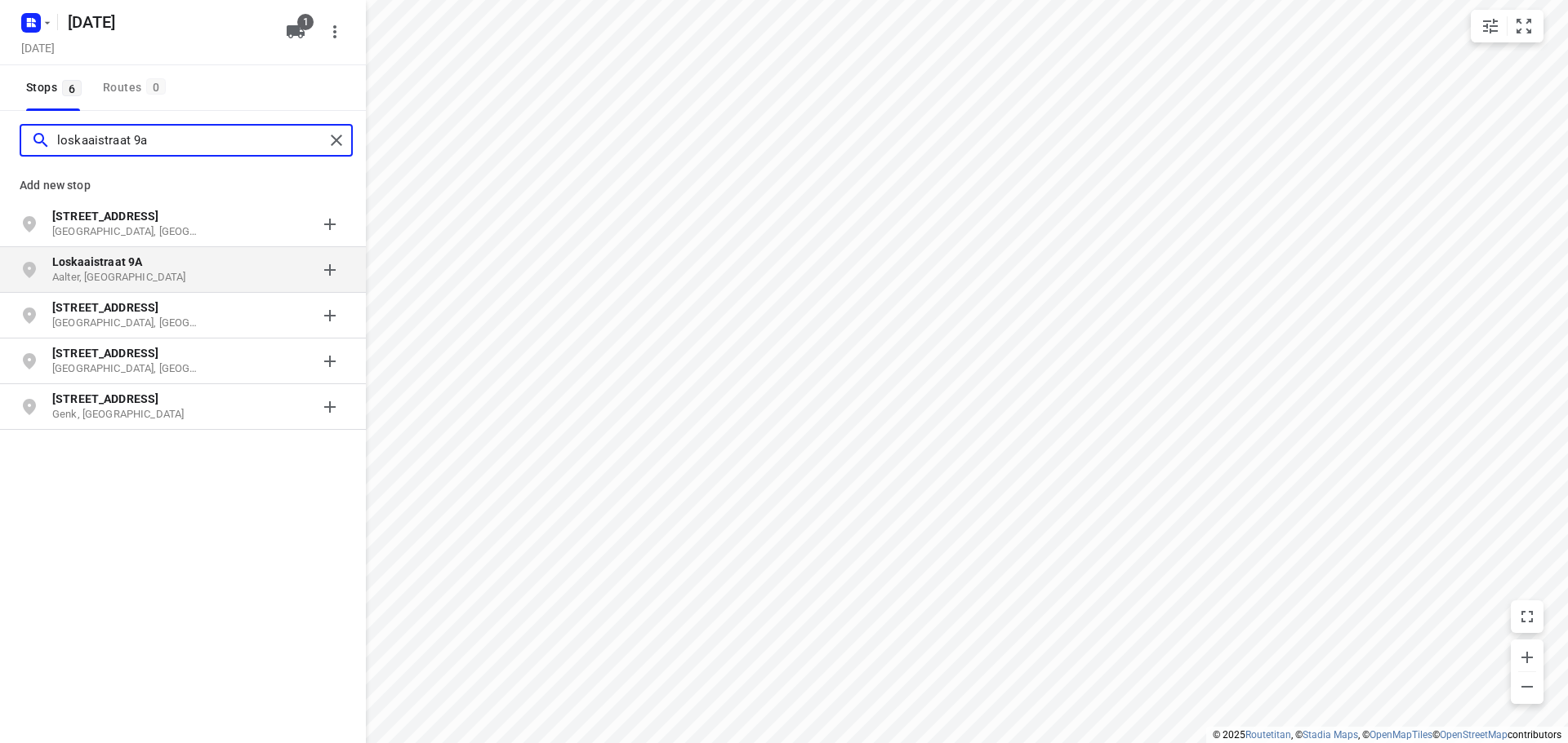
type input "loskaaistraat 9a"
click at [158, 267] on p "Loskaaistraat 9A" at bounding box center [127, 261] width 150 height 16
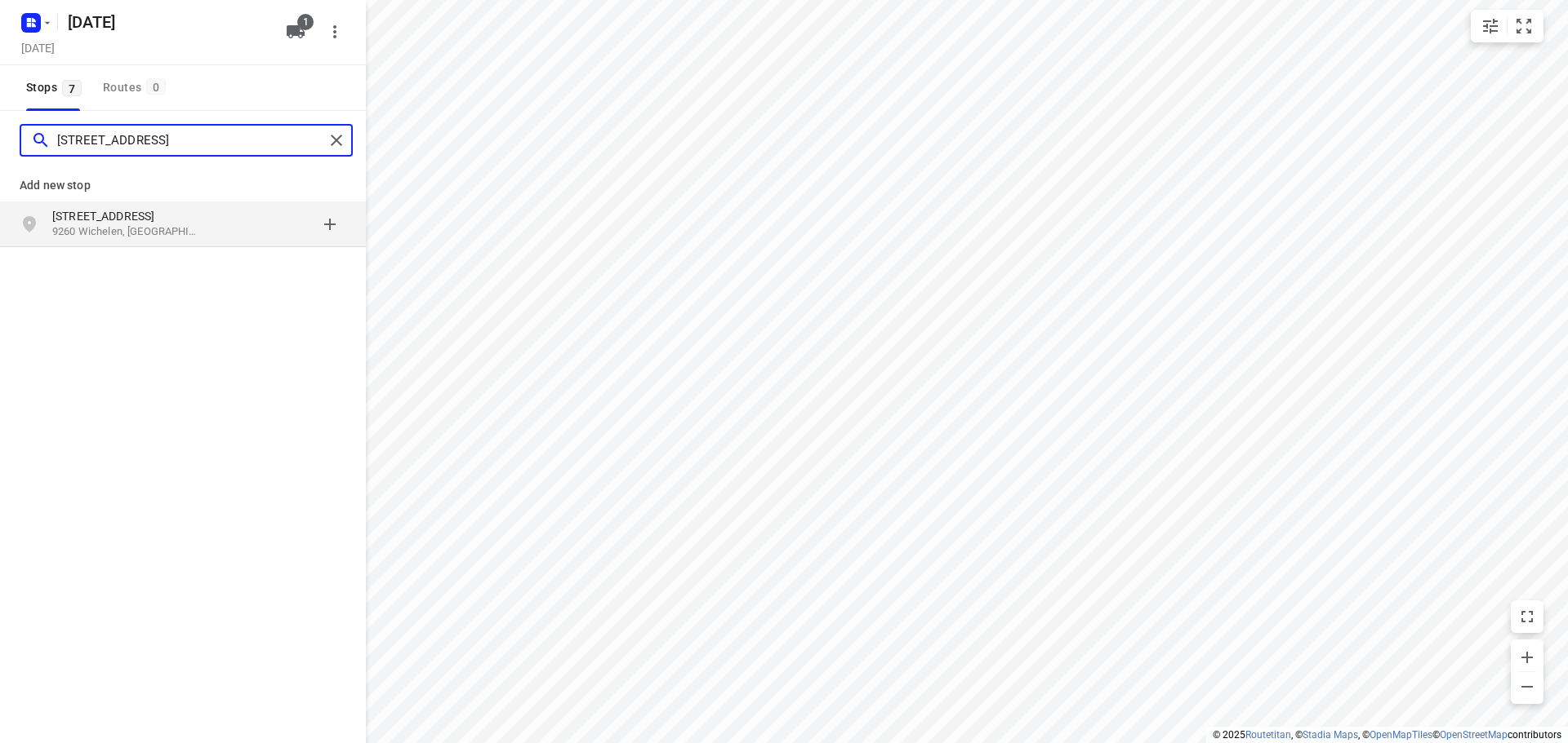
type input "[STREET_ADDRESS]"
click at [158, 231] on p "9260 Wichelen, [GEOGRAPHIC_DATA]" at bounding box center [127, 232] width 150 height 15
type input "[STREET_ADDRESS]"
click at [144, 231] on p "[GEOGRAPHIC_DATA], [GEOGRAPHIC_DATA]" at bounding box center [127, 232] width 150 height 15
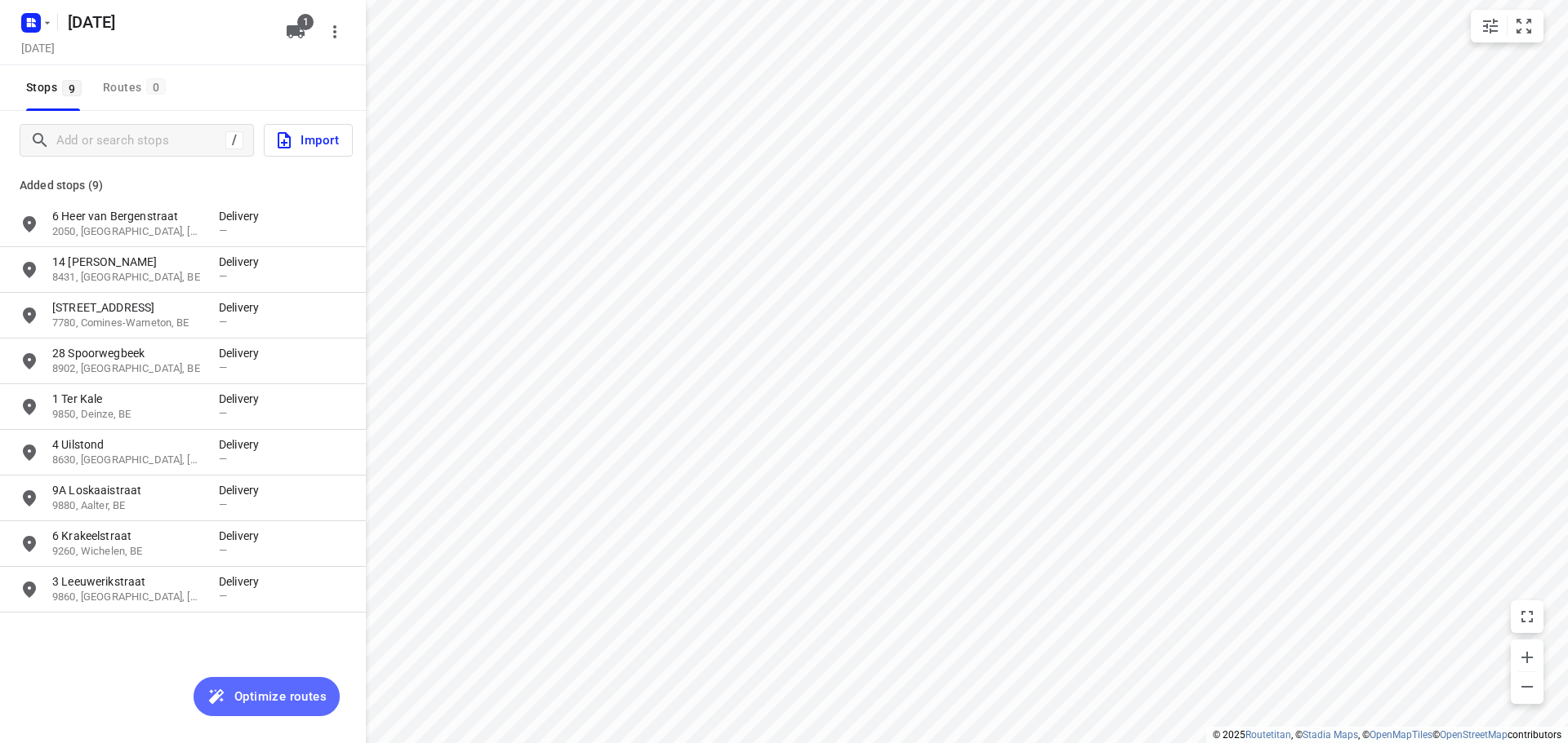
click at [284, 700] on span "Optimize routes" at bounding box center [281, 697] width 93 height 21
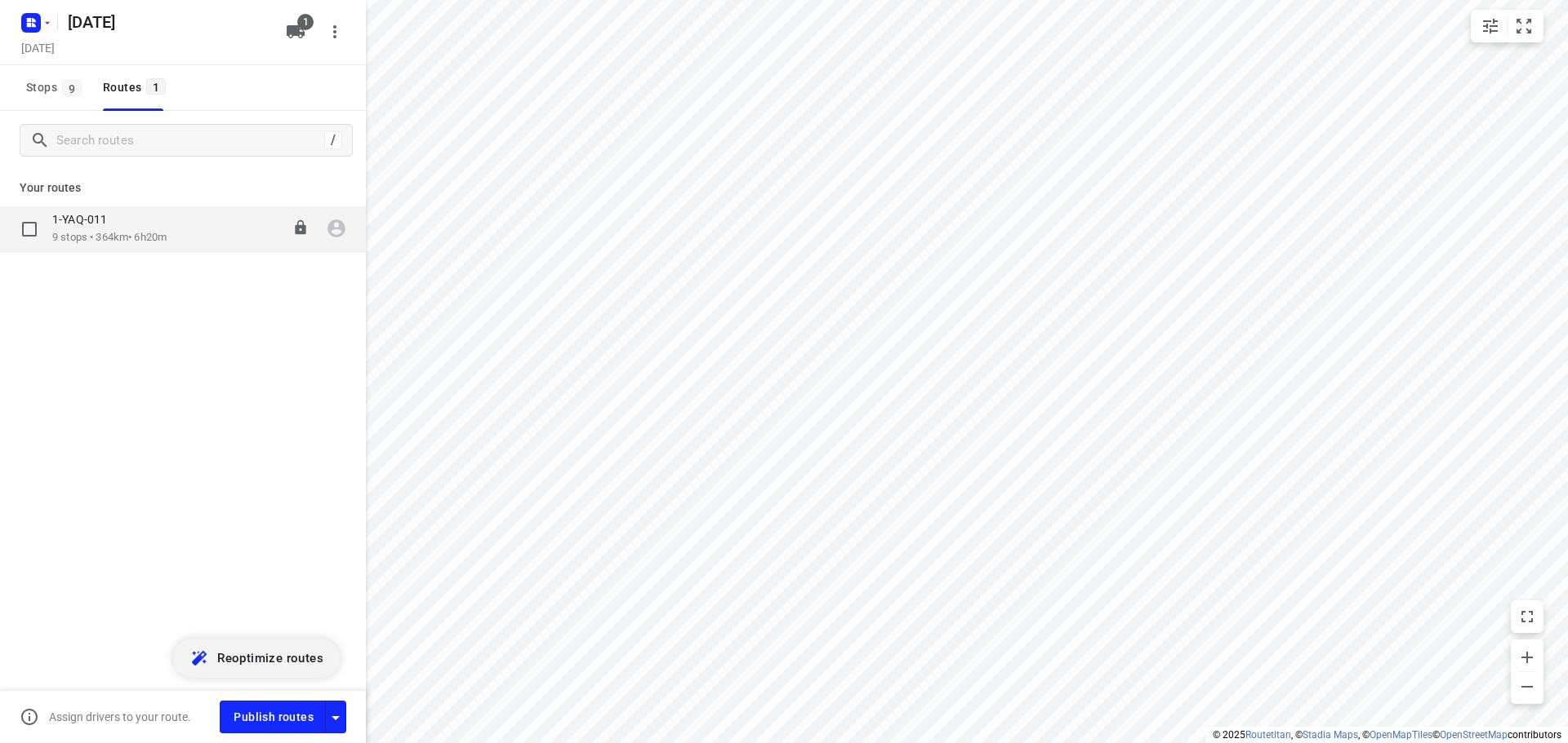
click at [338, 229] on icon "button" at bounding box center [337, 229] width 18 height 18
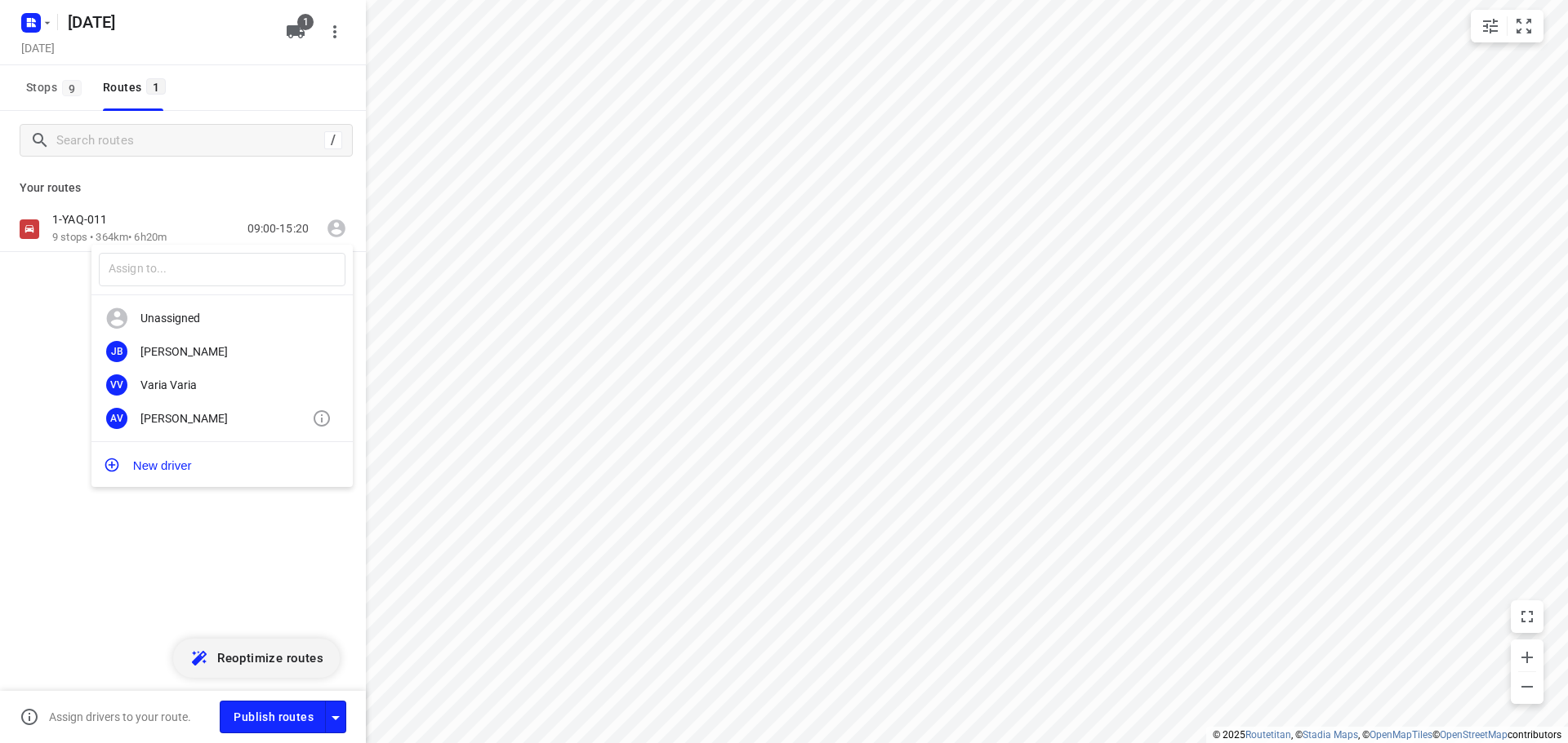
click at [160, 420] on div "[PERSON_NAME]" at bounding box center [227, 419] width 172 height 13
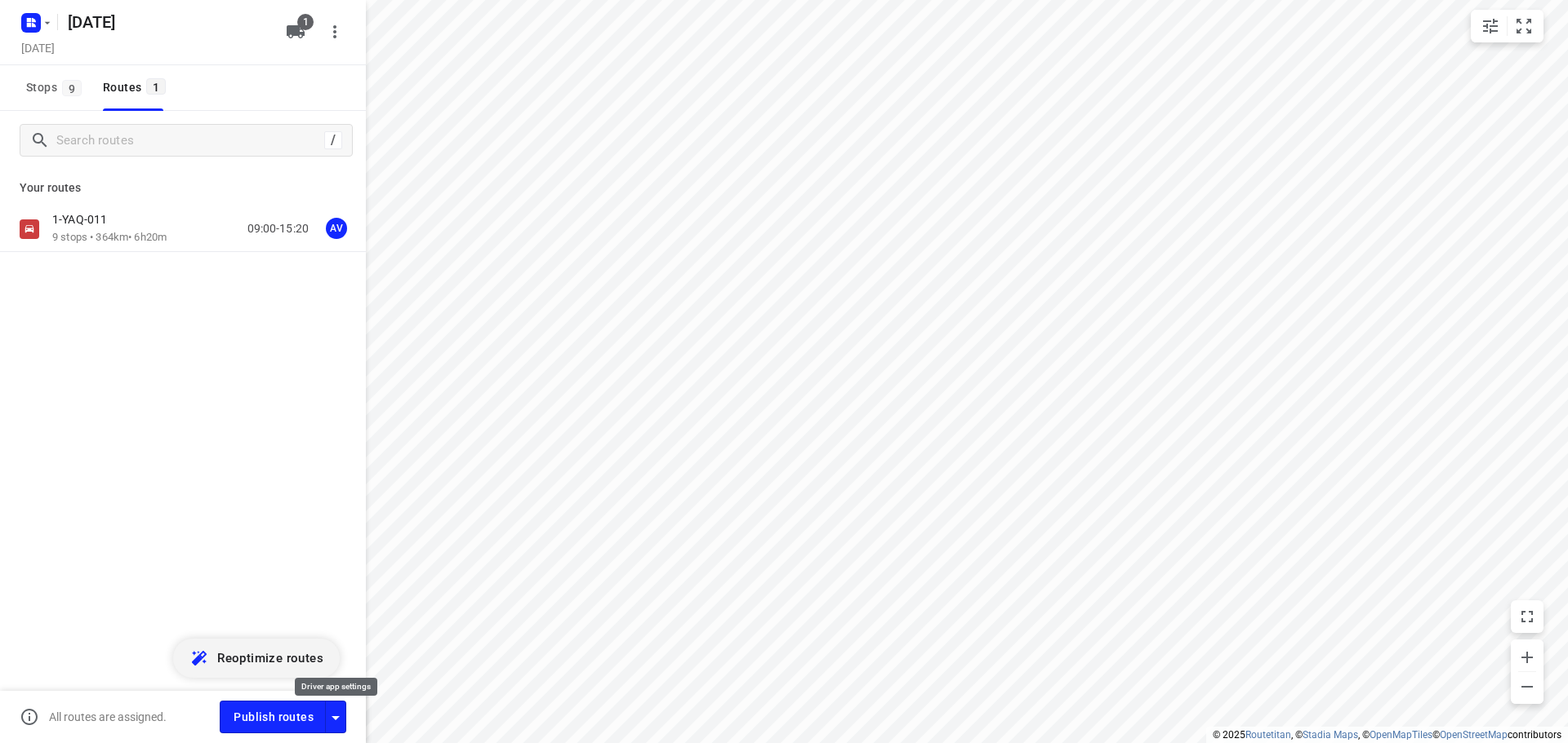
click at [334, 717] on icon "button" at bounding box center [336, 718] width 8 height 4
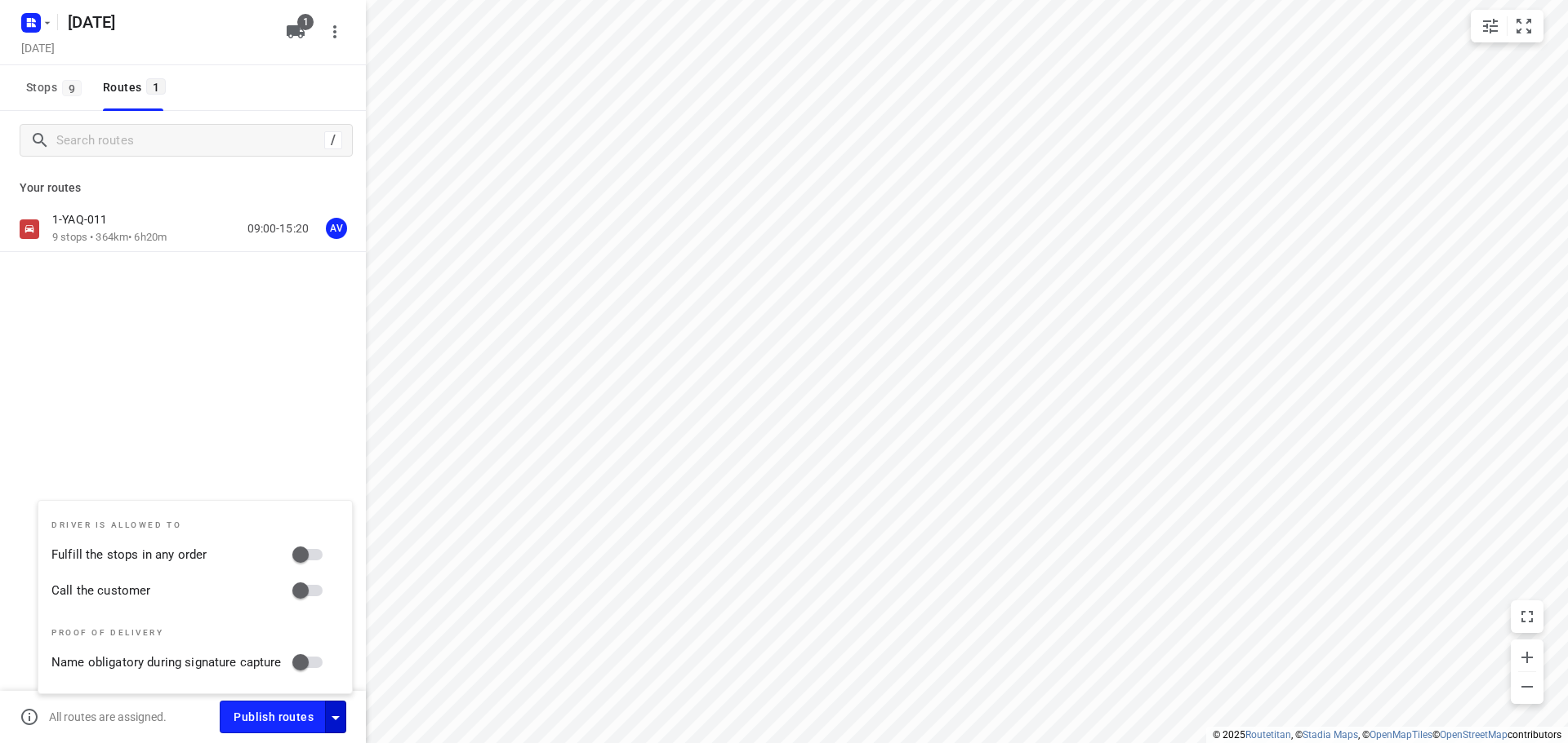
click at [312, 588] on input "Call the customer" at bounding box center [300, 591] width 94 height 31
checkbox input "true"
click at [334, 718] on icon "button" at bounding box center [336, 718] width 8 height 4
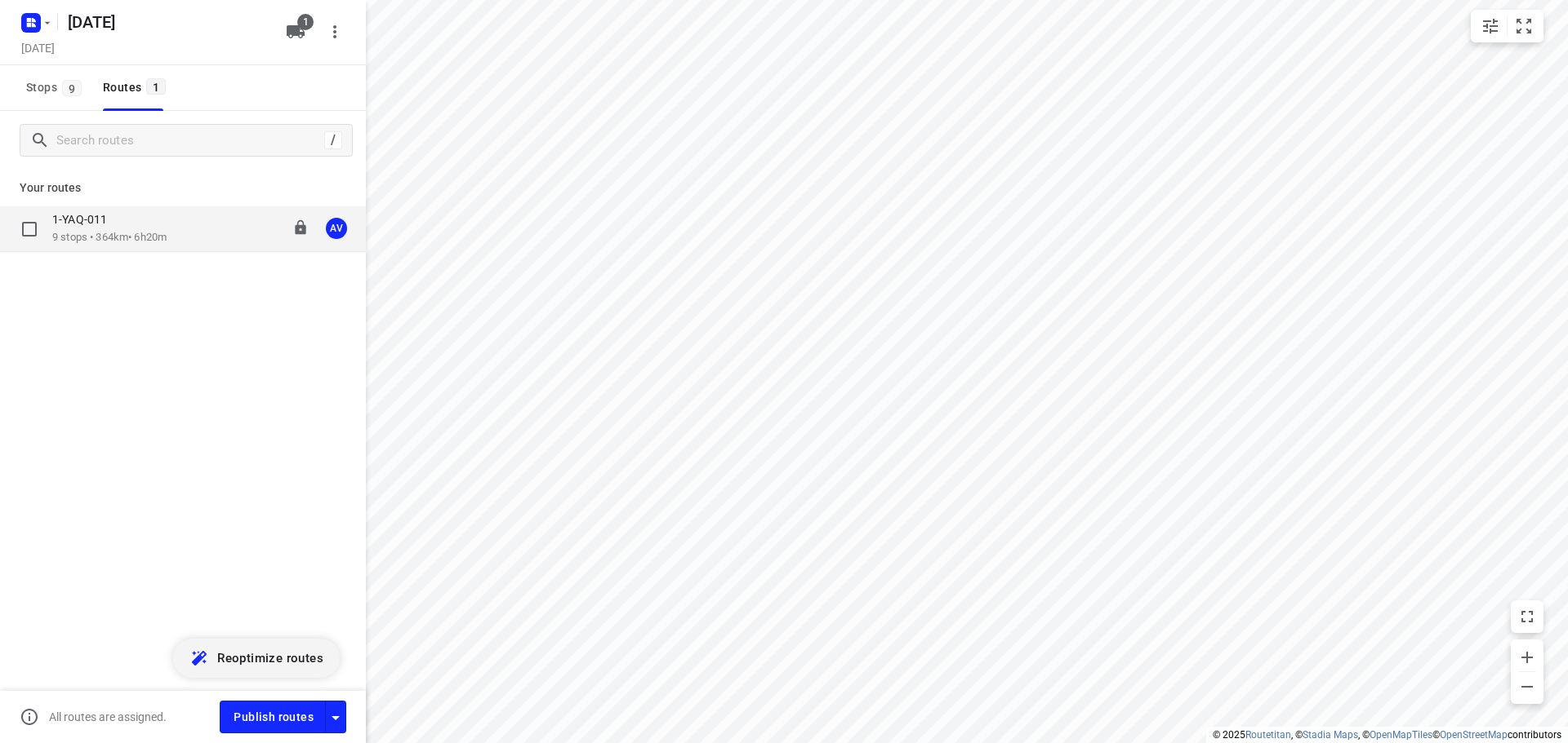
click at [193, 233] on div "1-YAQ-011 9 stops • 364km • 6h20m 09:00-15:20 AV" at bounding box center [208, 228] width 313 height 34
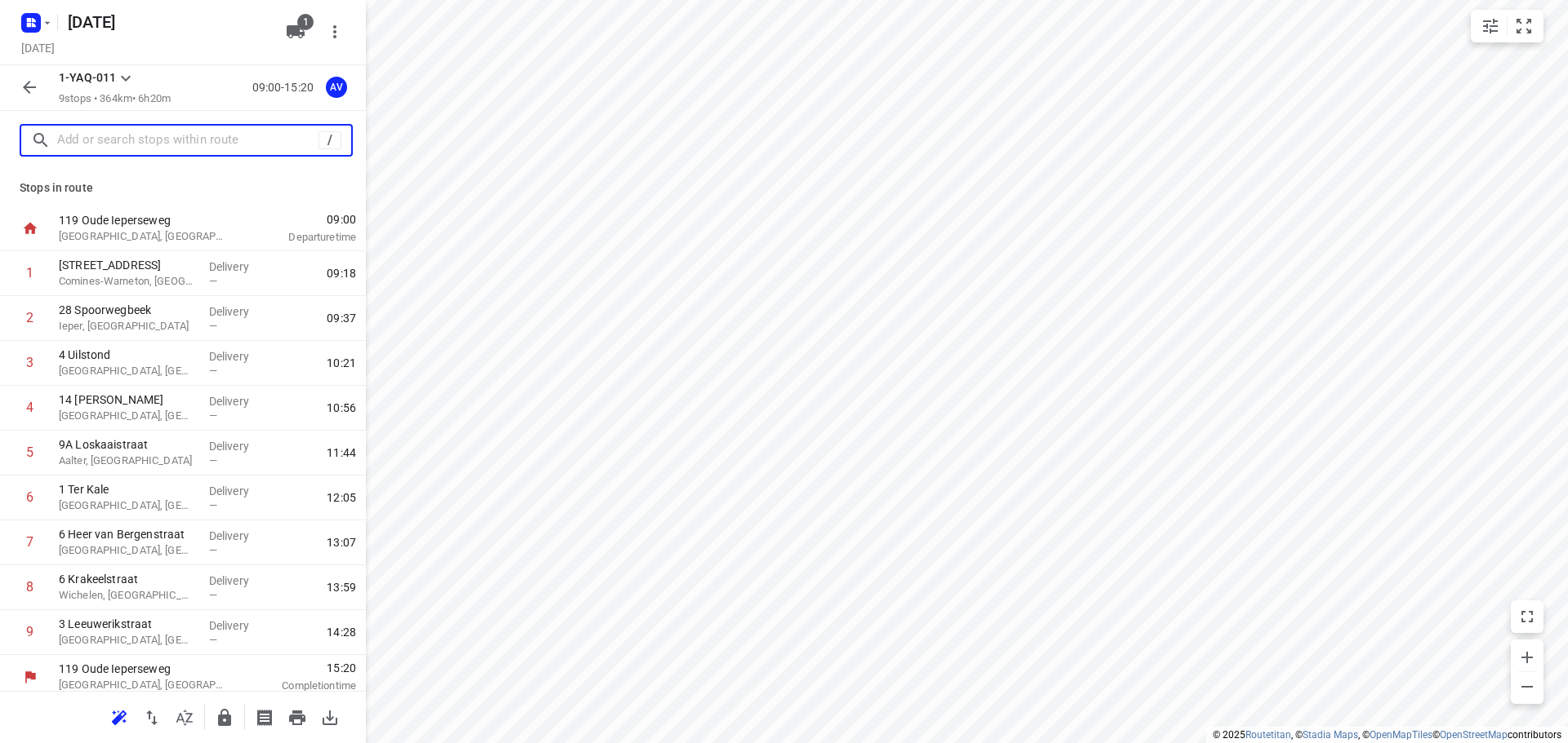
drag, startPoint x: 200, startPoint y: 146, endPoint x: 203, endPoint y: 99, distance: 47.1
click at [200, 146] on input "text" at bounding box center [187, 141] width 261 height 25
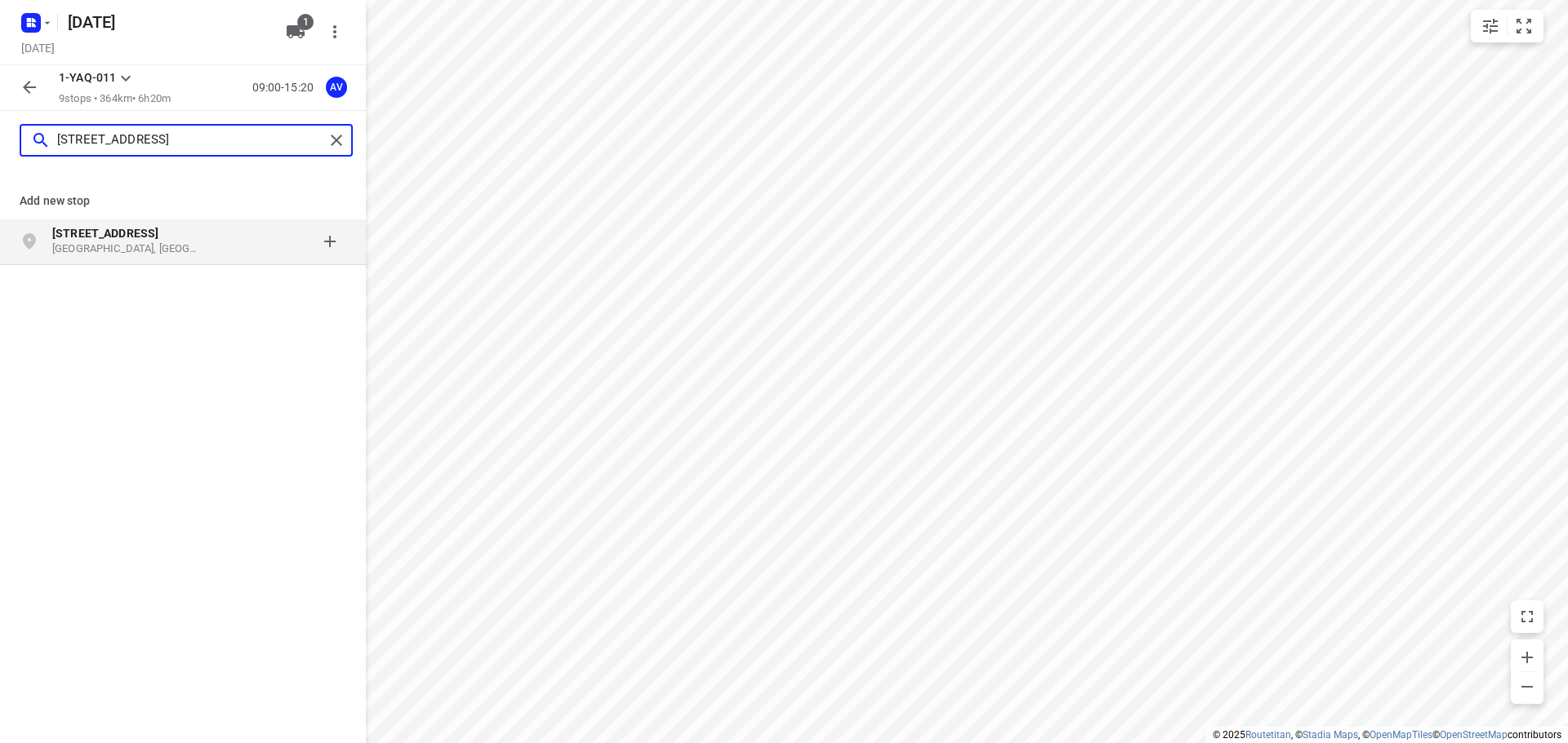
type input "[STREET_ADDRESS]"
click at [178, 248] on p "[GEOGRAPHIC_DATA], [GEOGRAPHIC_DATA]" at bounding box center [127, 250] width 150 height 15
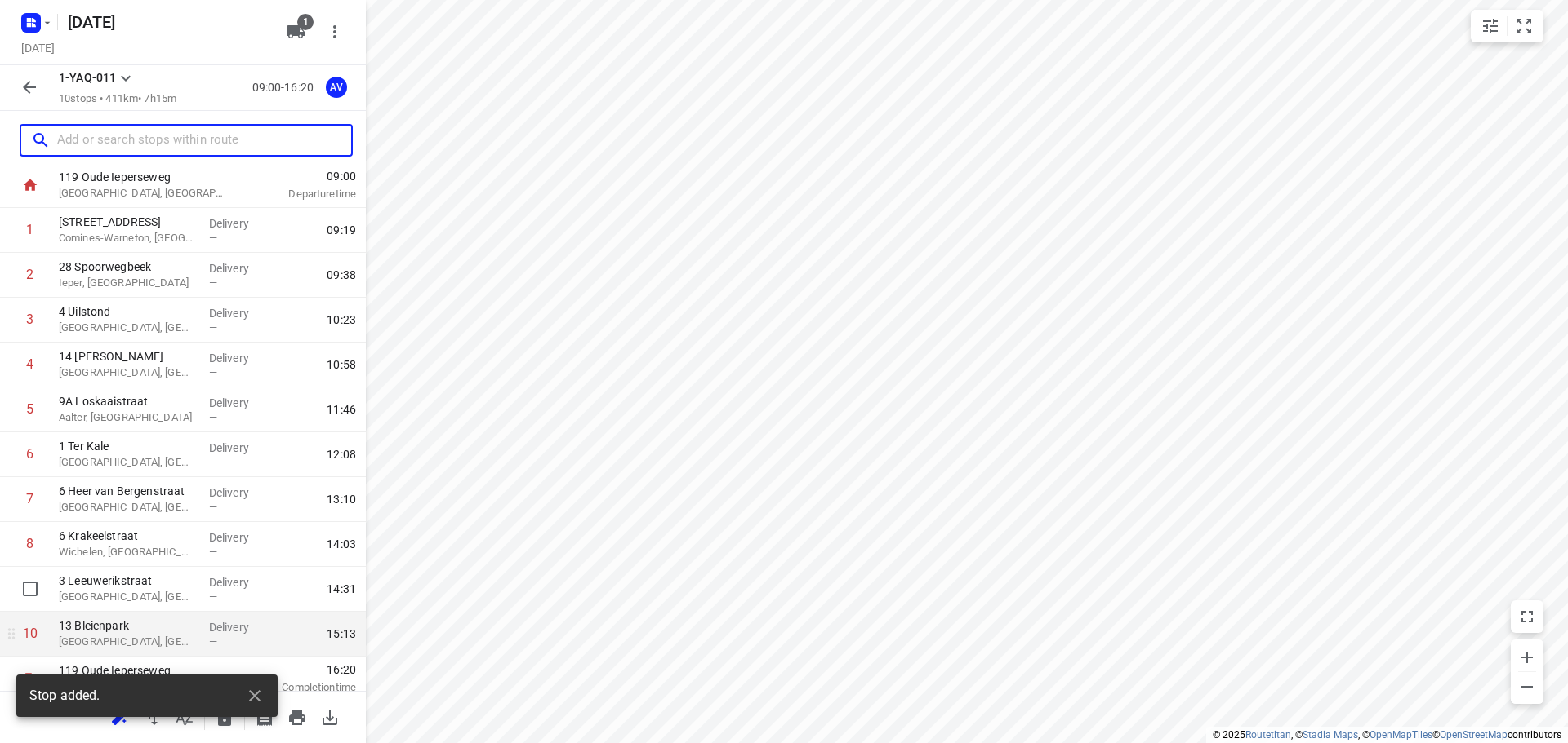
scroll to position [54, 0]
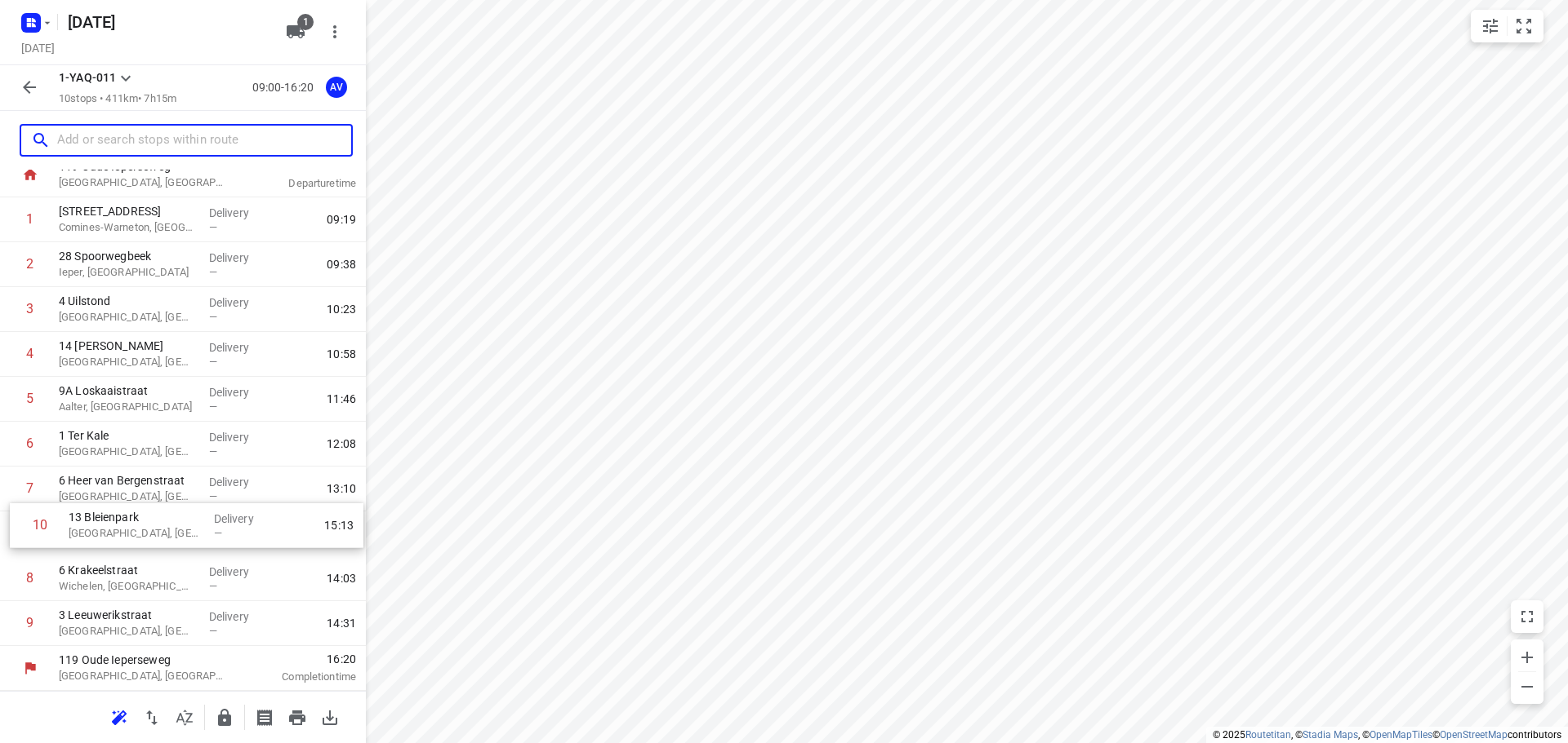
drag, startPoint x: 8, startPoint y: 626, endPoint x: 16, endPoint y: 524, distance: 102.3
click at [16, 524] on div "1 10 Chemin des Casernes Comines-[GEOGRAPHIC_DATA], [GEOGRAPHIC_DATA] Delivery …" at bounding box center [182, 422] width 365 height 449
drag, startPoint x: 189, startPoint y: 140, endPoint x: 203, endPoint y: 126, distance: 19.8
click at [189, 139] on input "text" at bounding box center [203, 141] width 294 height 25
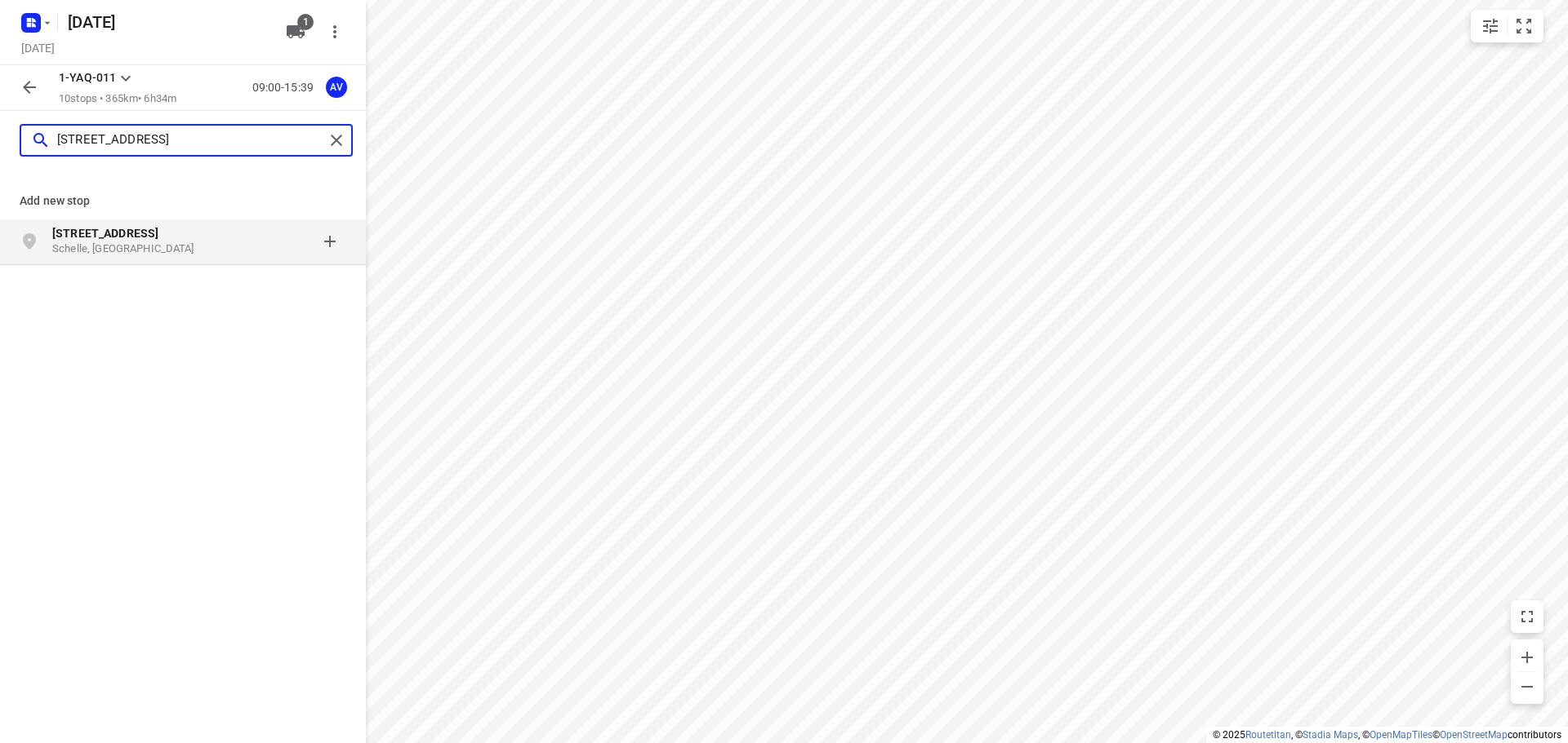
type input "[STREET_ADDRESS]"
click at [185, 237] on p "[STREET_ADDRESS]" at bounding box center [127, 233] width 150 height 16
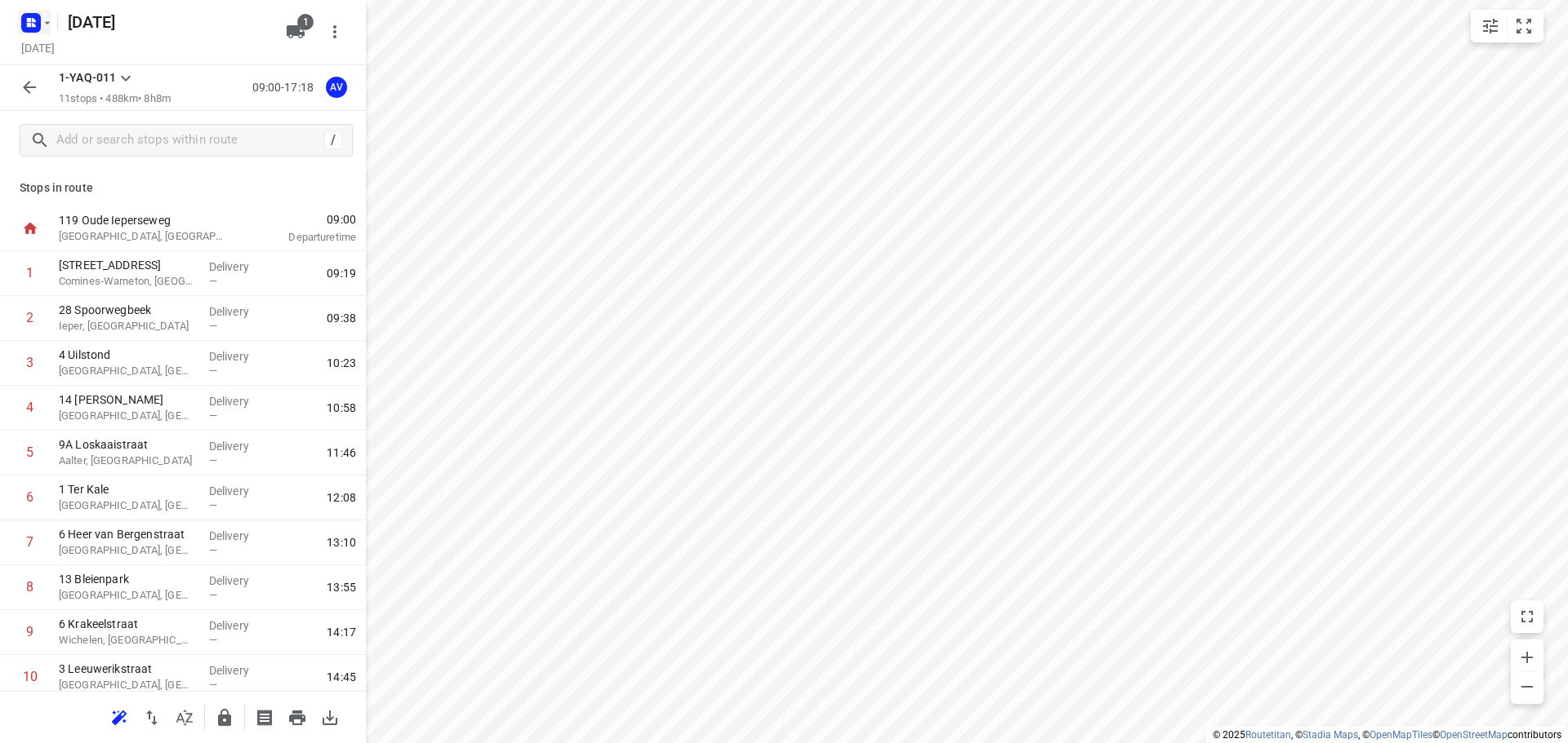
click at [37, 23] on rect "button" at bounding box center [31, 23] width 19 height 19
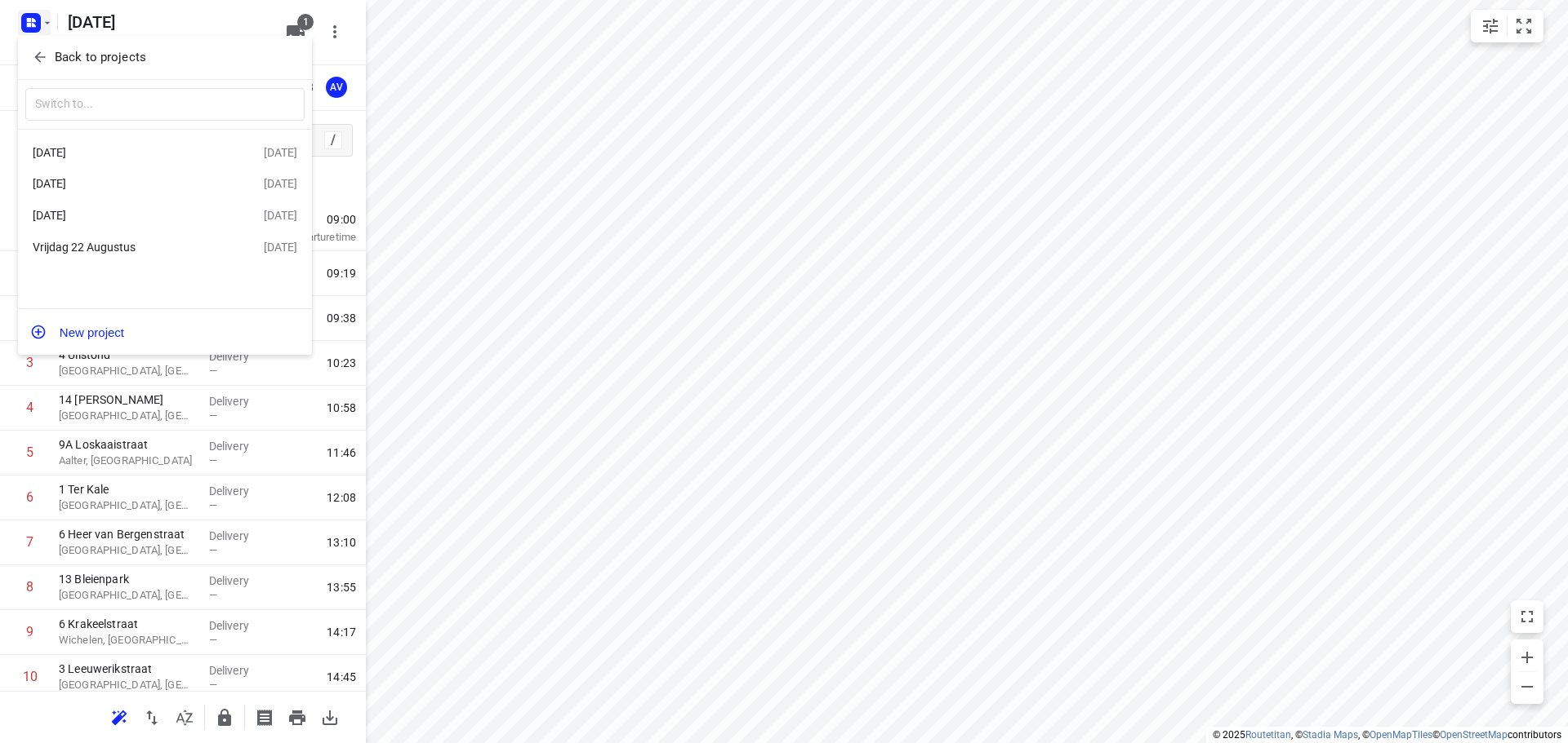
click at [133, 219] on div "[DATE]" at bounding box center [126, 216] width 188 height 13
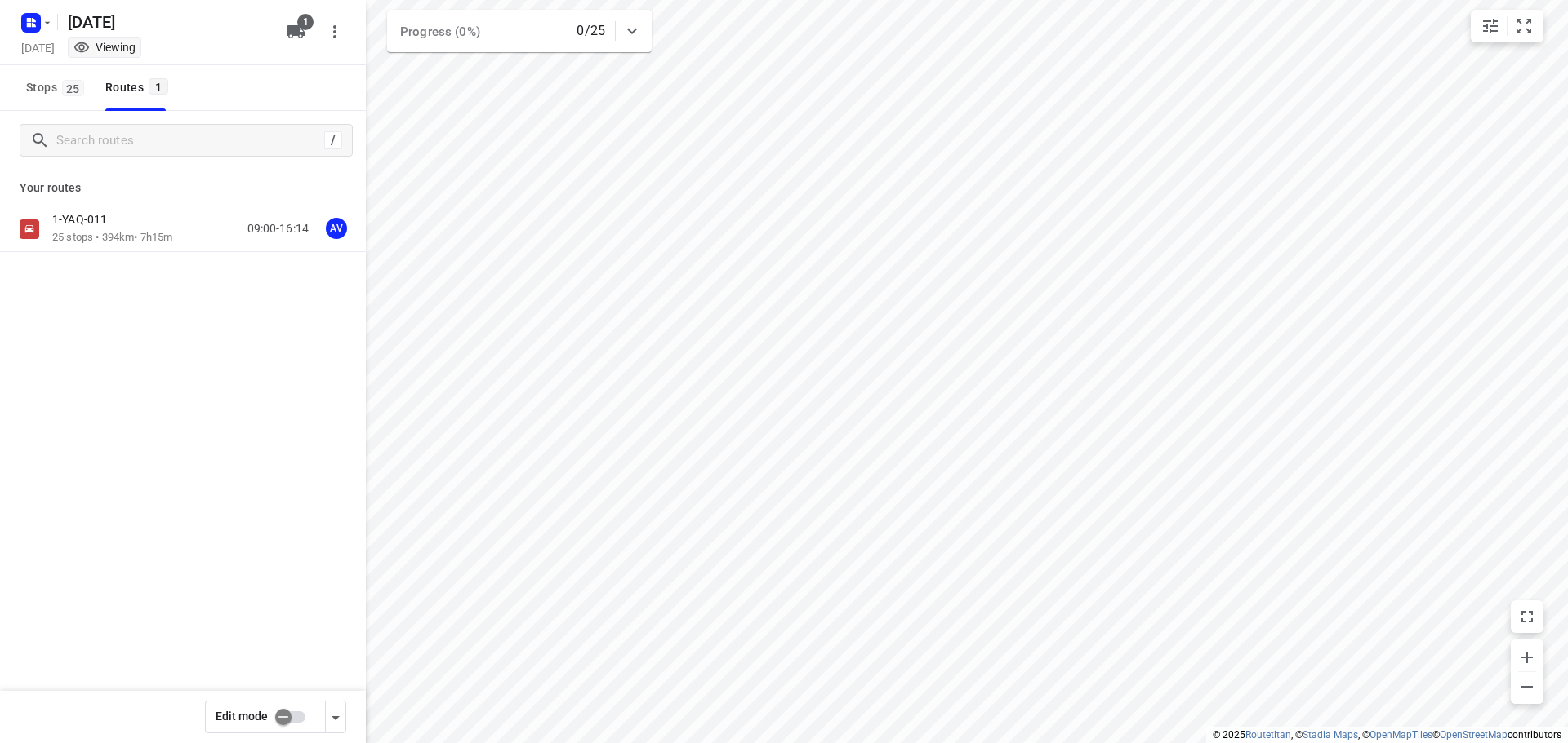
click at [26, 7] on div at bounding box center [34, 22] width 40 height 32
click at [35, 22] on rect "button" at bounding box center [31, 23] width 19 height 19
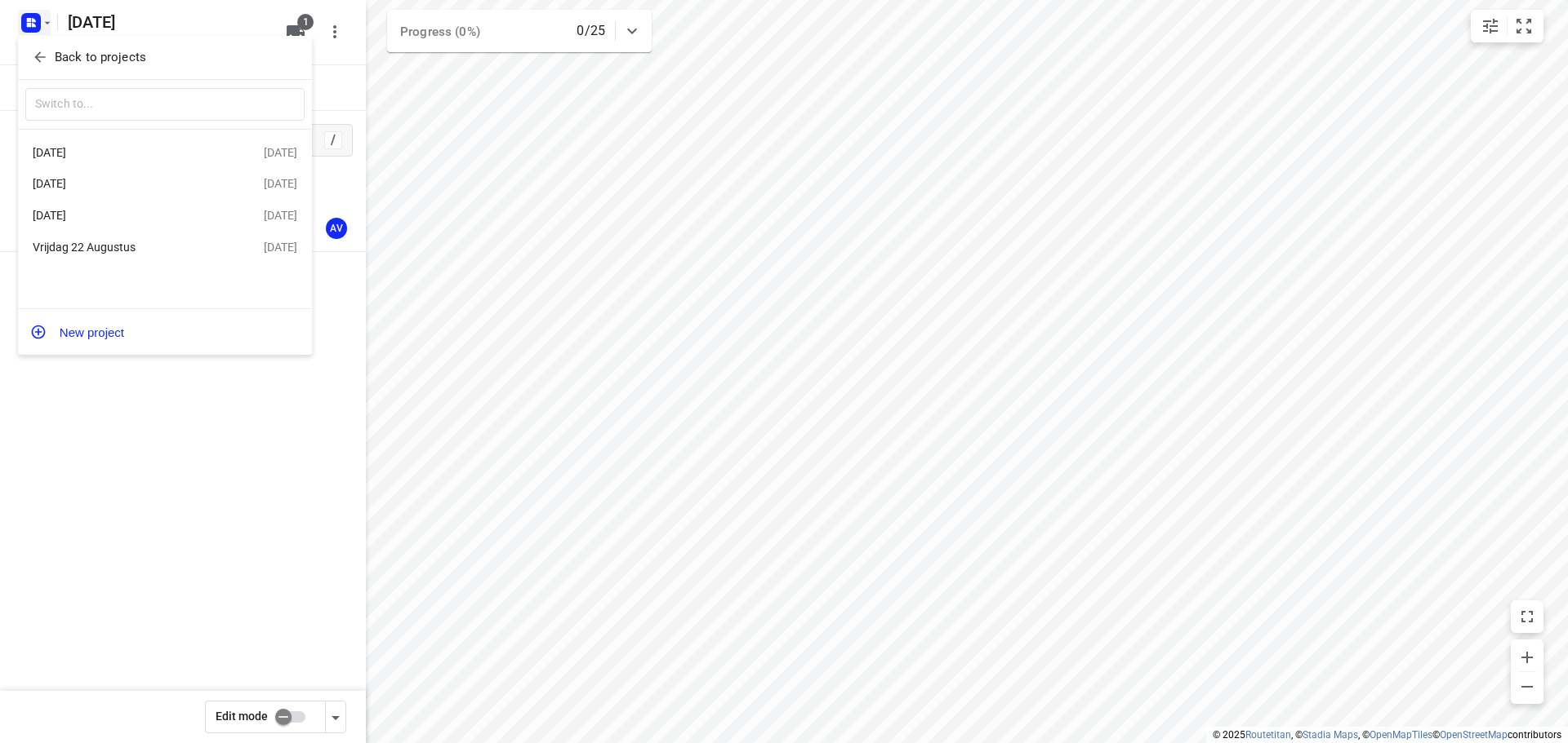
click at [113, 189] on div "[DATE]" at bounding box center [126, 184] width 188 height 13
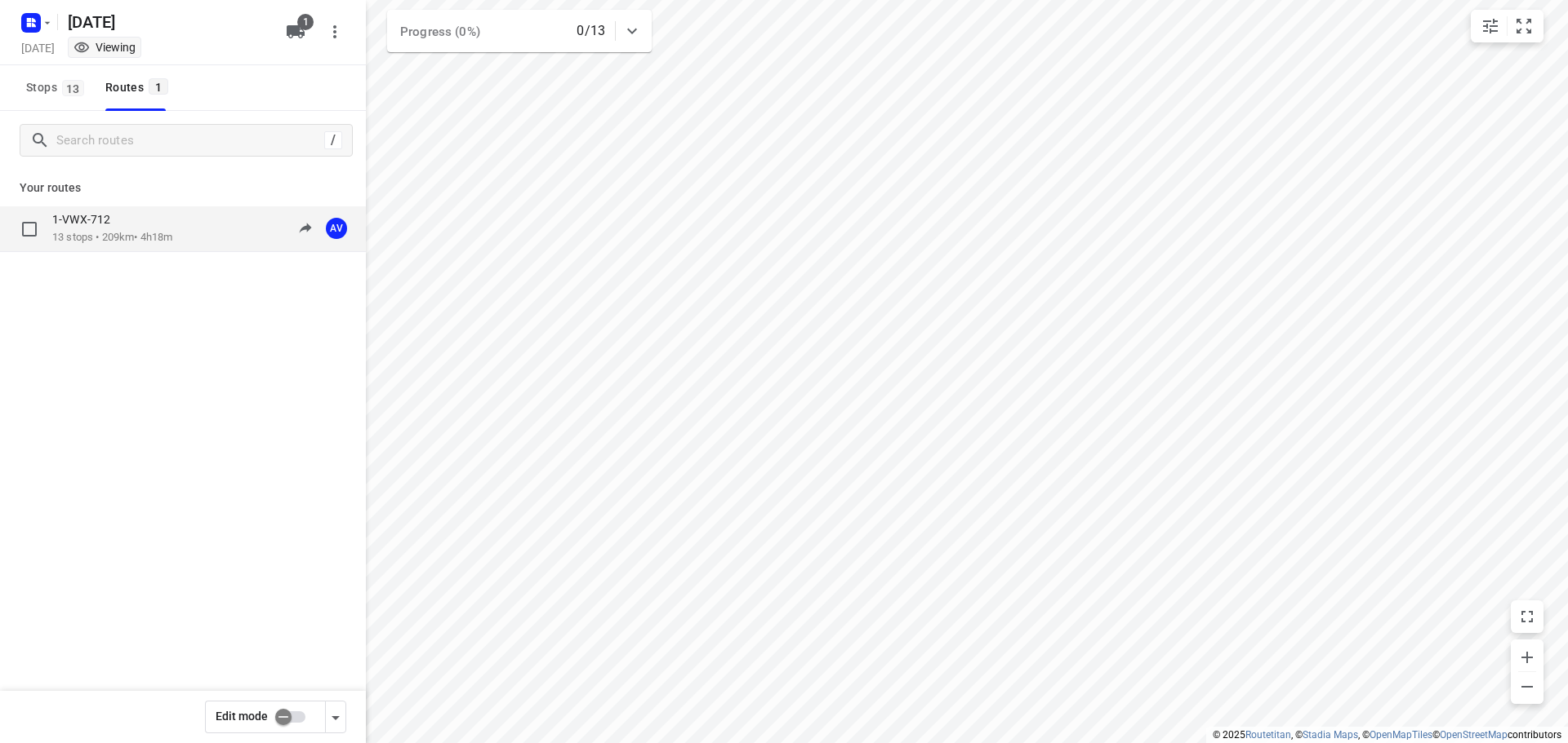
click at [197, 240] on div "1-VWX-712 13 stops • 209km • 4h18m 09:00-13:18 AV" at bounding box center [208, 228] width 313 height 34
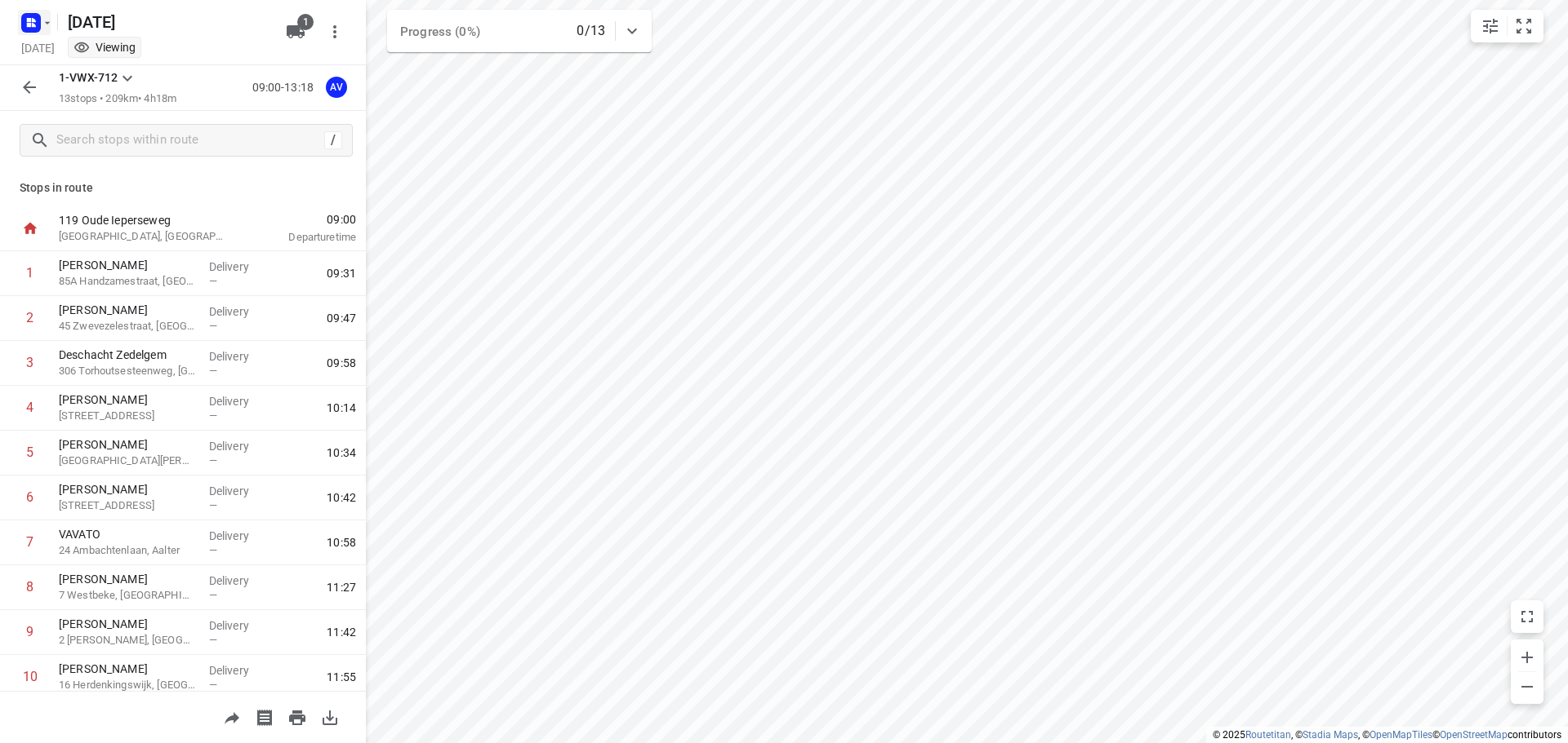
click at [26, 19] on rect "button" at bounding box center [31, 23] width 19 height 19
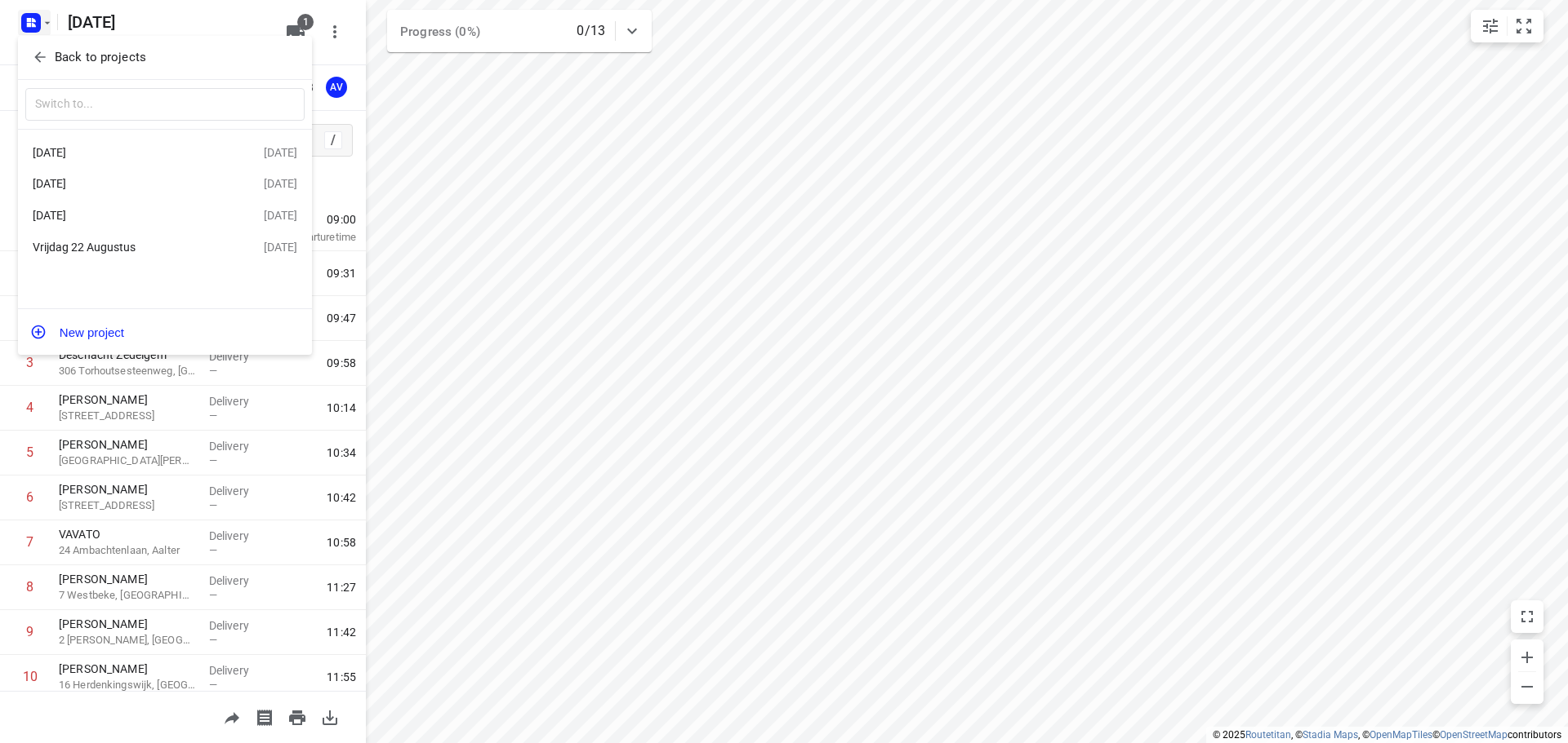
click at [145, 155] on div "[DATE]" at bounding box center [126, 153] width 188 height 13
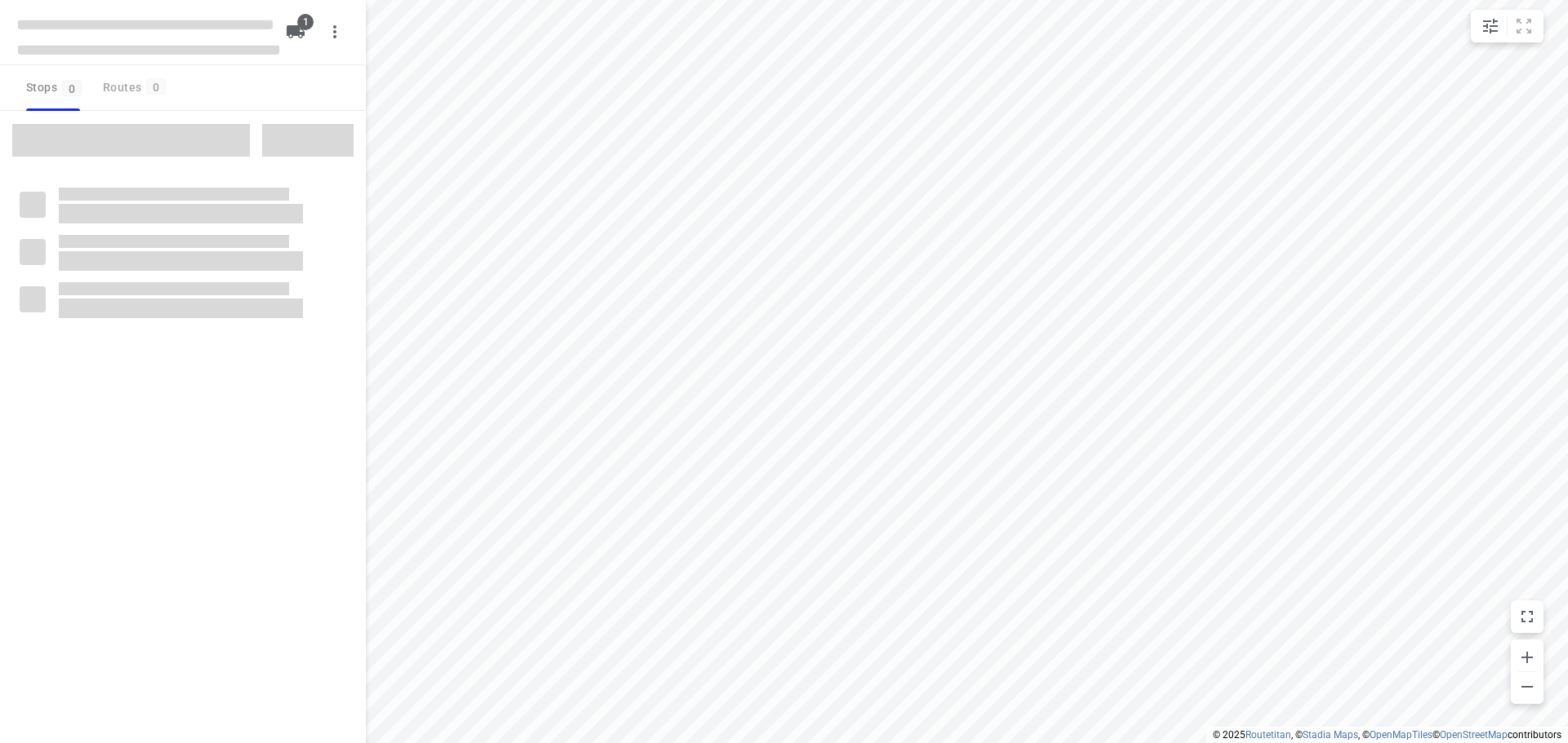
type input "distance"
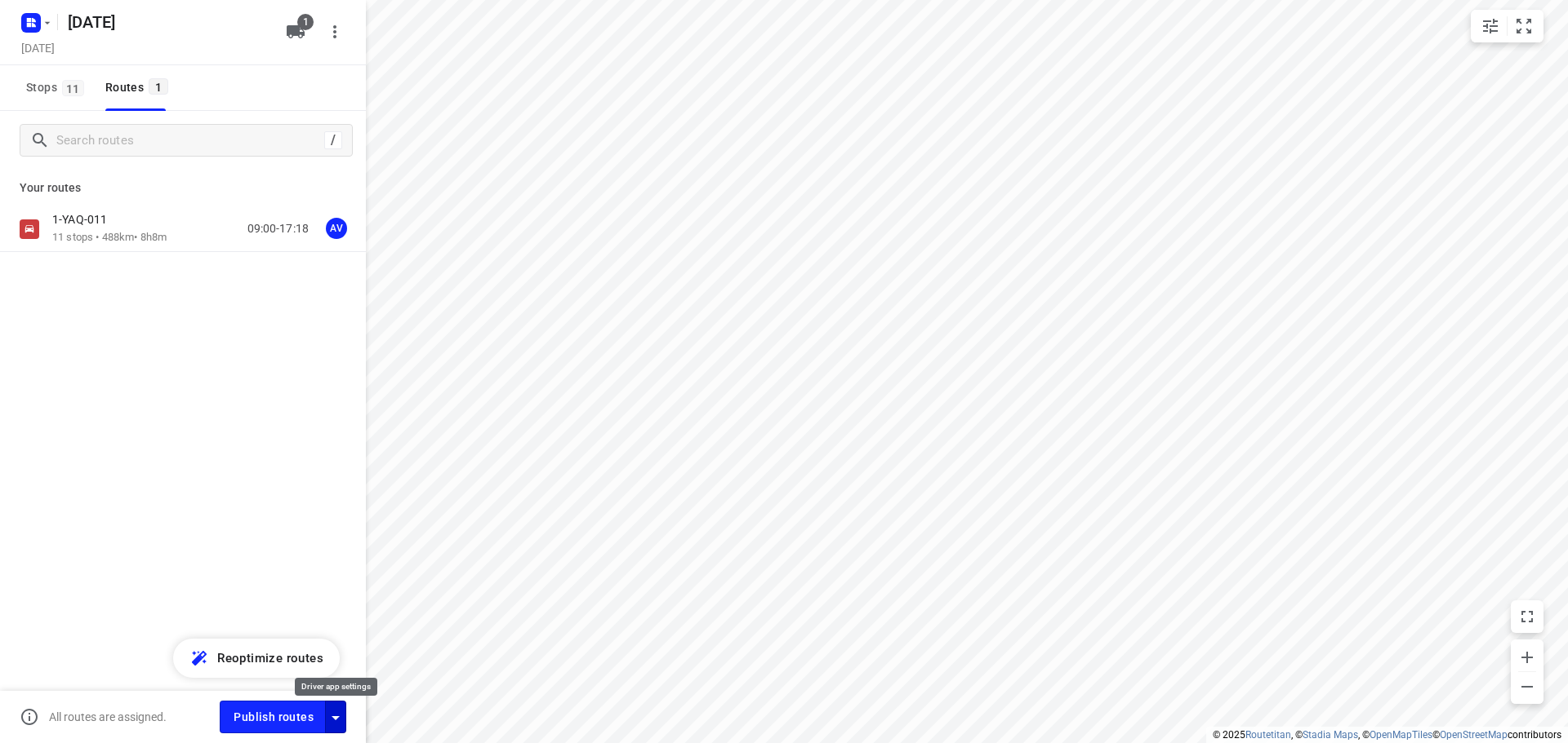
click at [338, 716] on icon "button" at bounding box center [336, 718] width 19 height 19
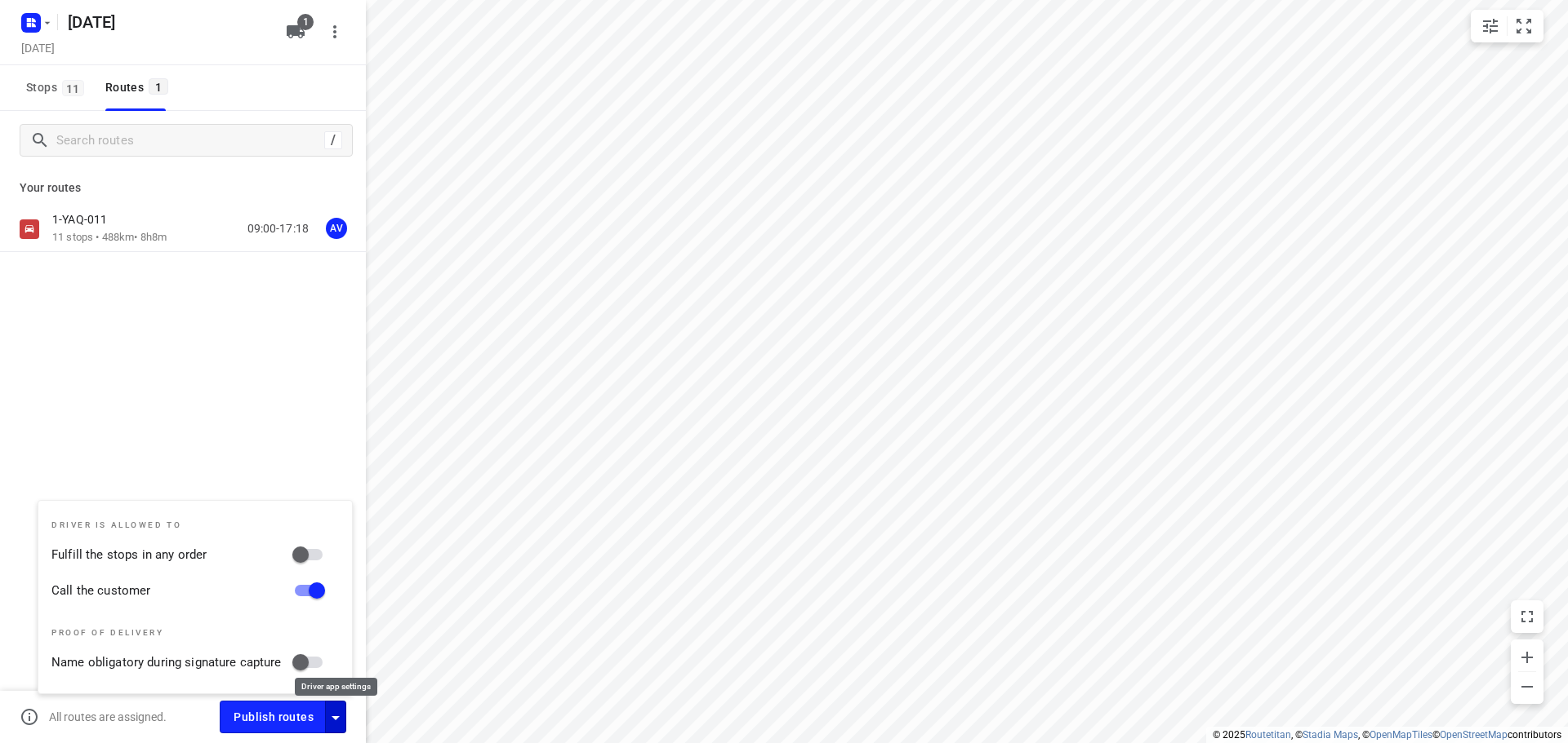
click at [338, 716] on icon "button" at bounding box center [336, 718] width 8 height 4
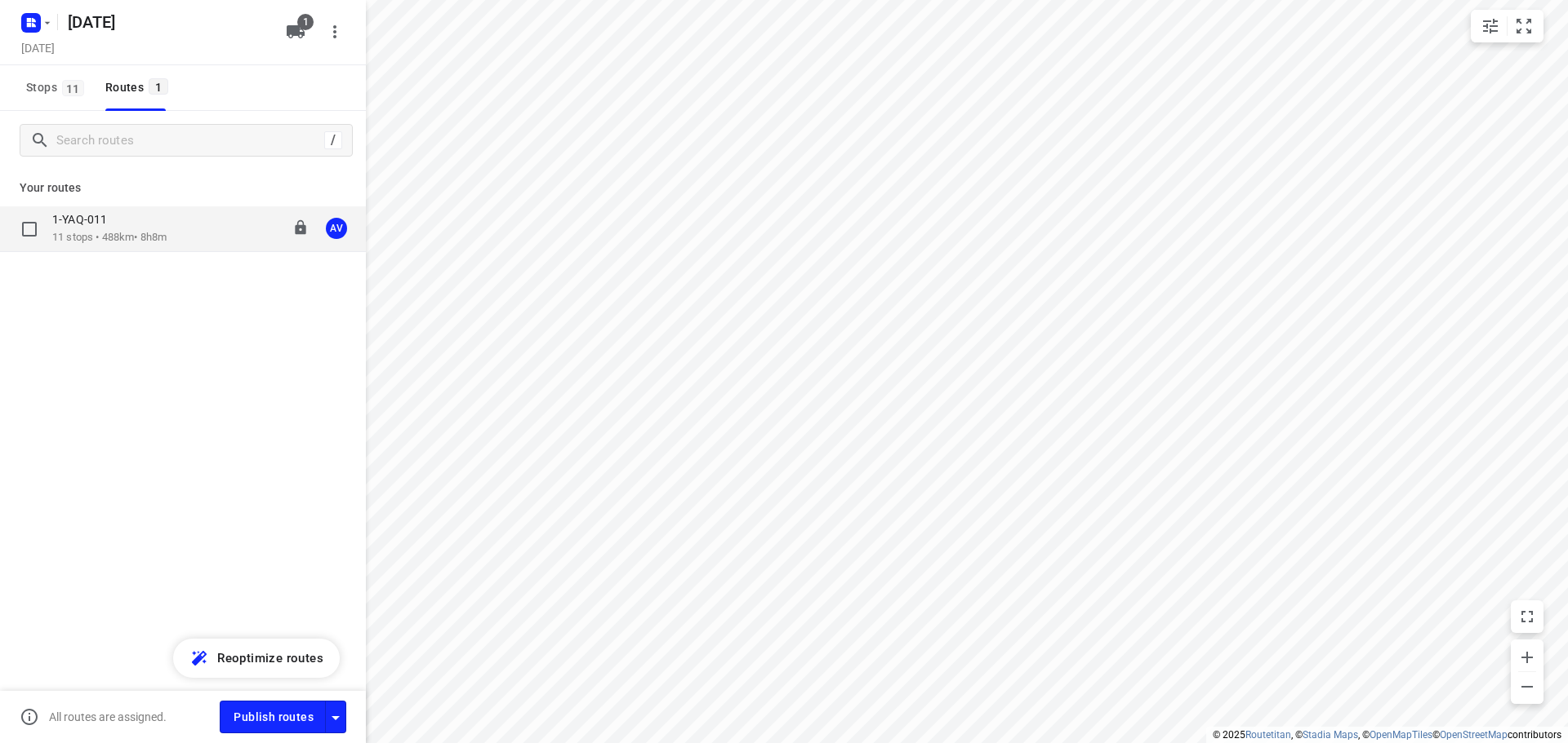
click at [201, 237] on div "1-YAQ-011 11 stops • 488km • 8h8m 09:00-17:18 AV" at bounding box center [208, 228] width 313 height 34
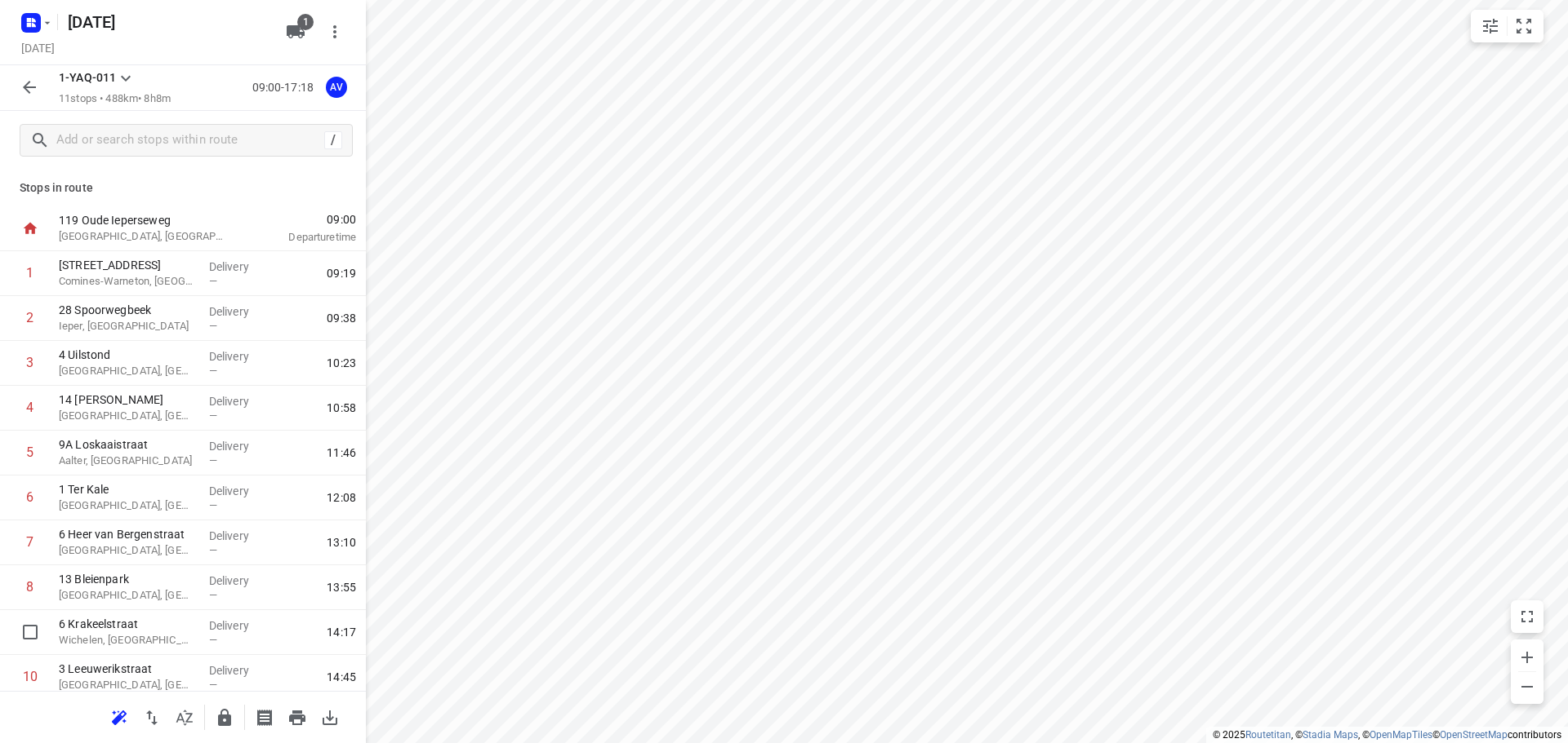
scroll to position [98, 0]
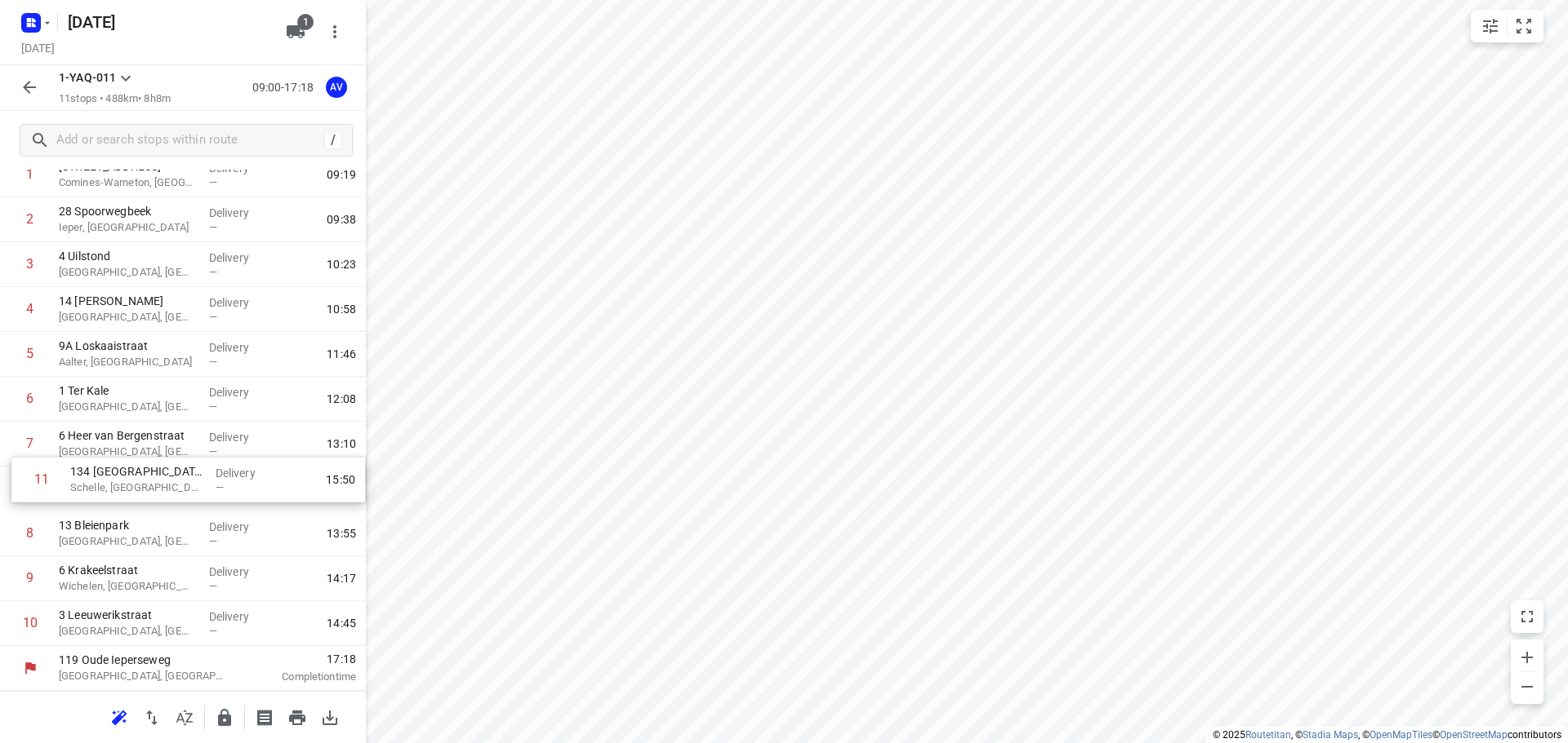
drag, startPoint x: 6, startPoint y: 627, endPoint x: 17, endPoint y: 479, distance: 148.4
click at [17, 479] on div "1 10 Chemin des Casernes Comines-[GEOGRAPHIC_DATA], [GEOGRAPHIC_DATA] Delivery …" at bounding box center [182, 399] width 365 height 493
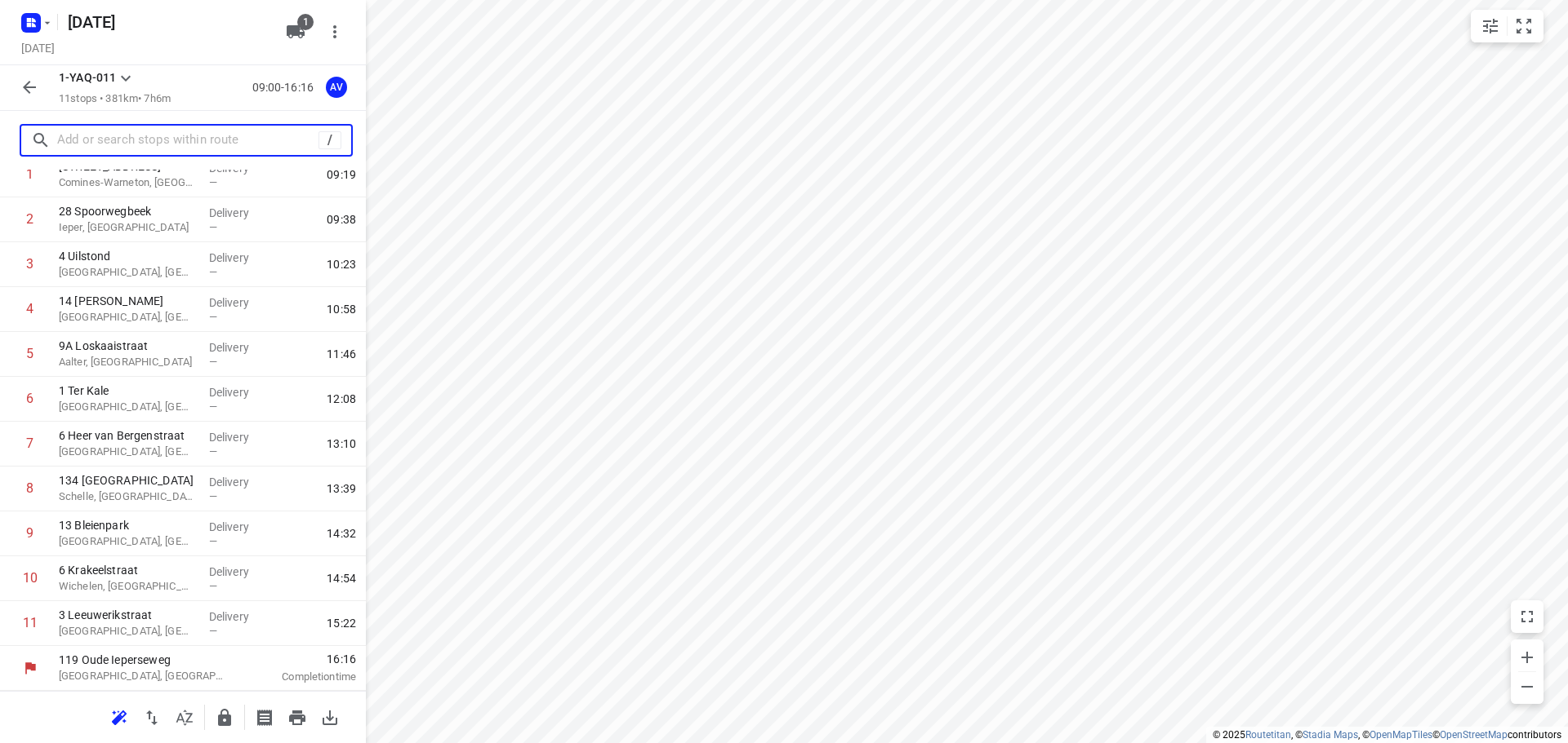
click at [182, 137] on input "text" at bounding box center [187, 141] width 261 height 25
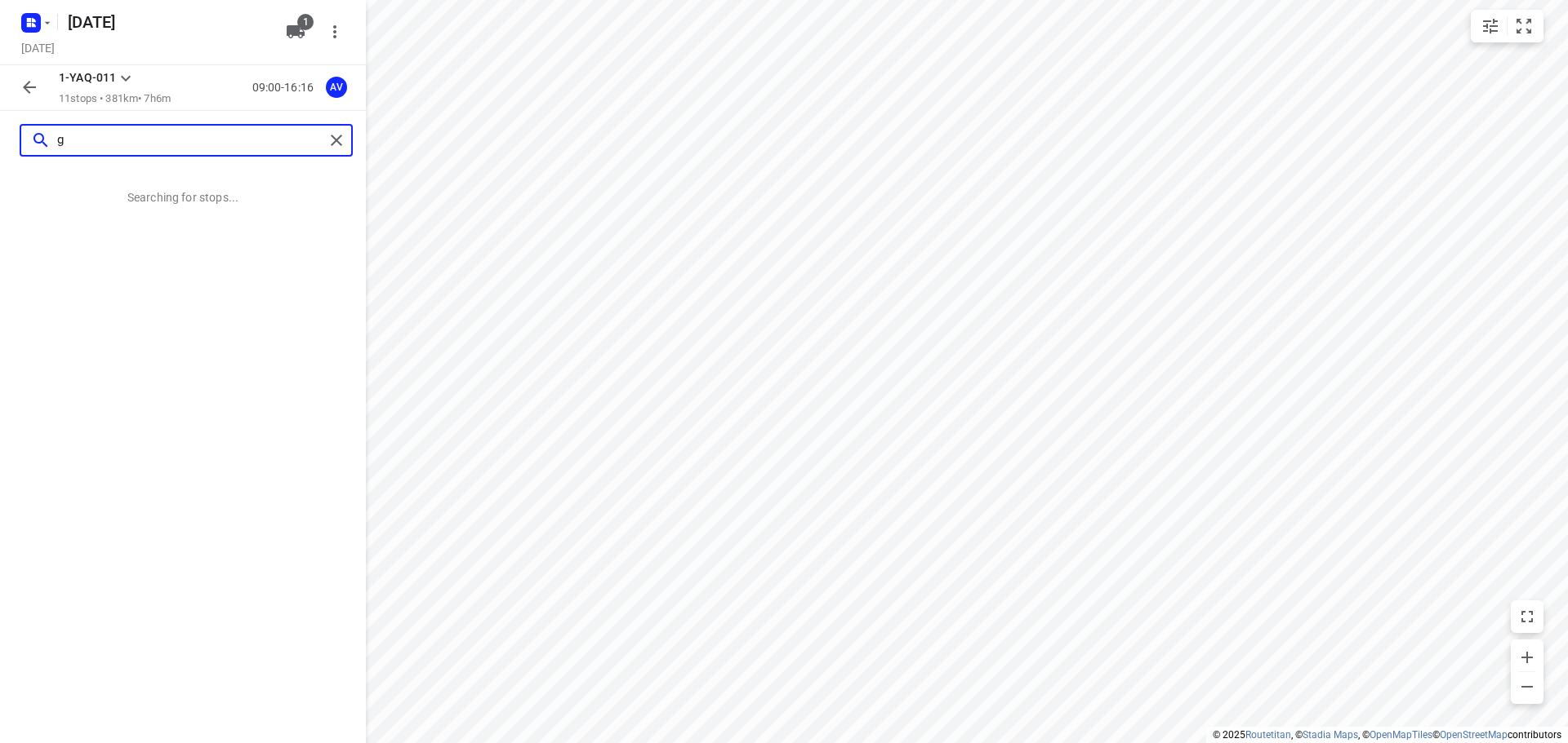
scroll to position [0, 0]
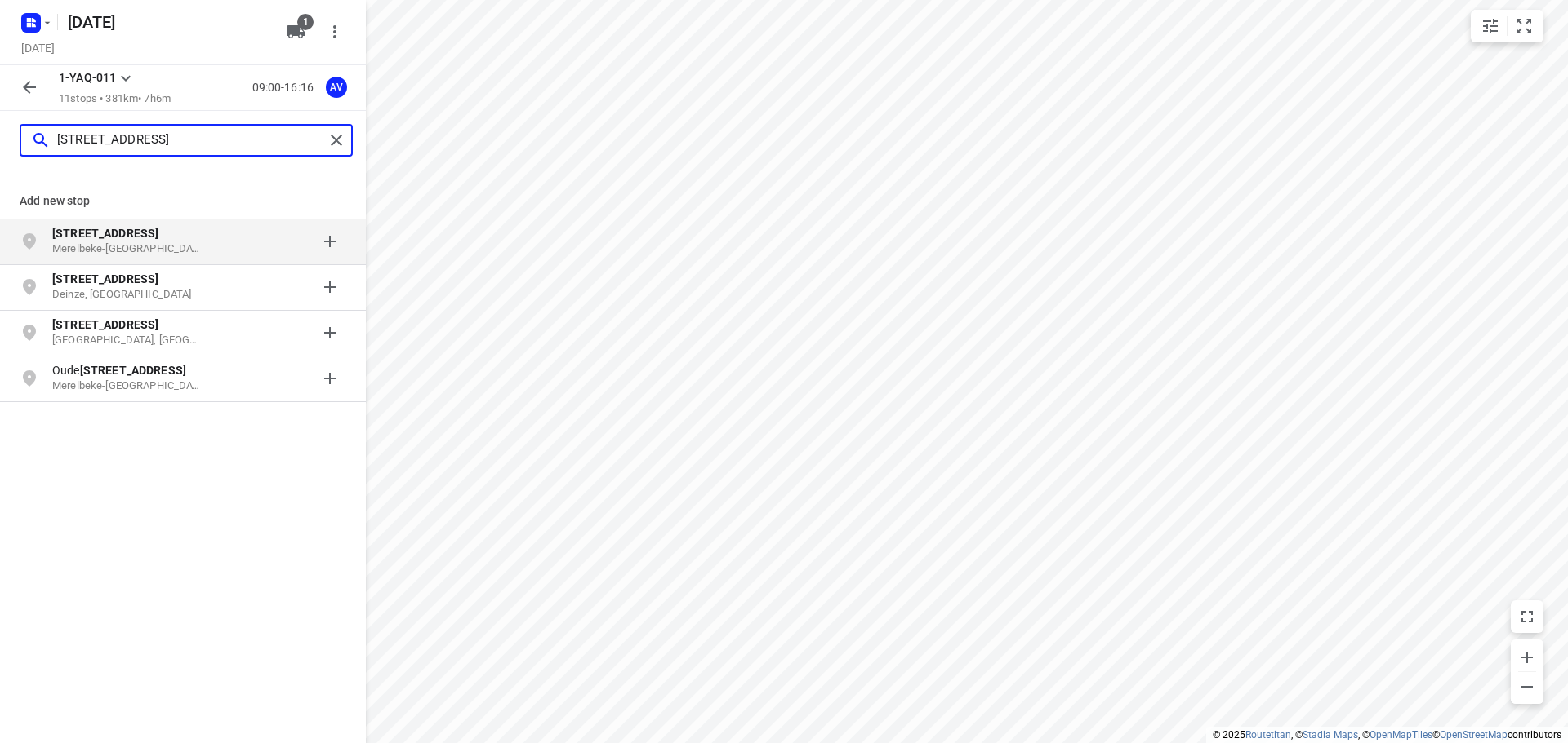
type input "[STREET_ADDRESS]"
click at [155, 251] on p "Merelbeke-[GEOGRAPHIC_DATA], [GEOGRAPHIC_DATA]" at bounding box center [127, 250] width 150 height 15
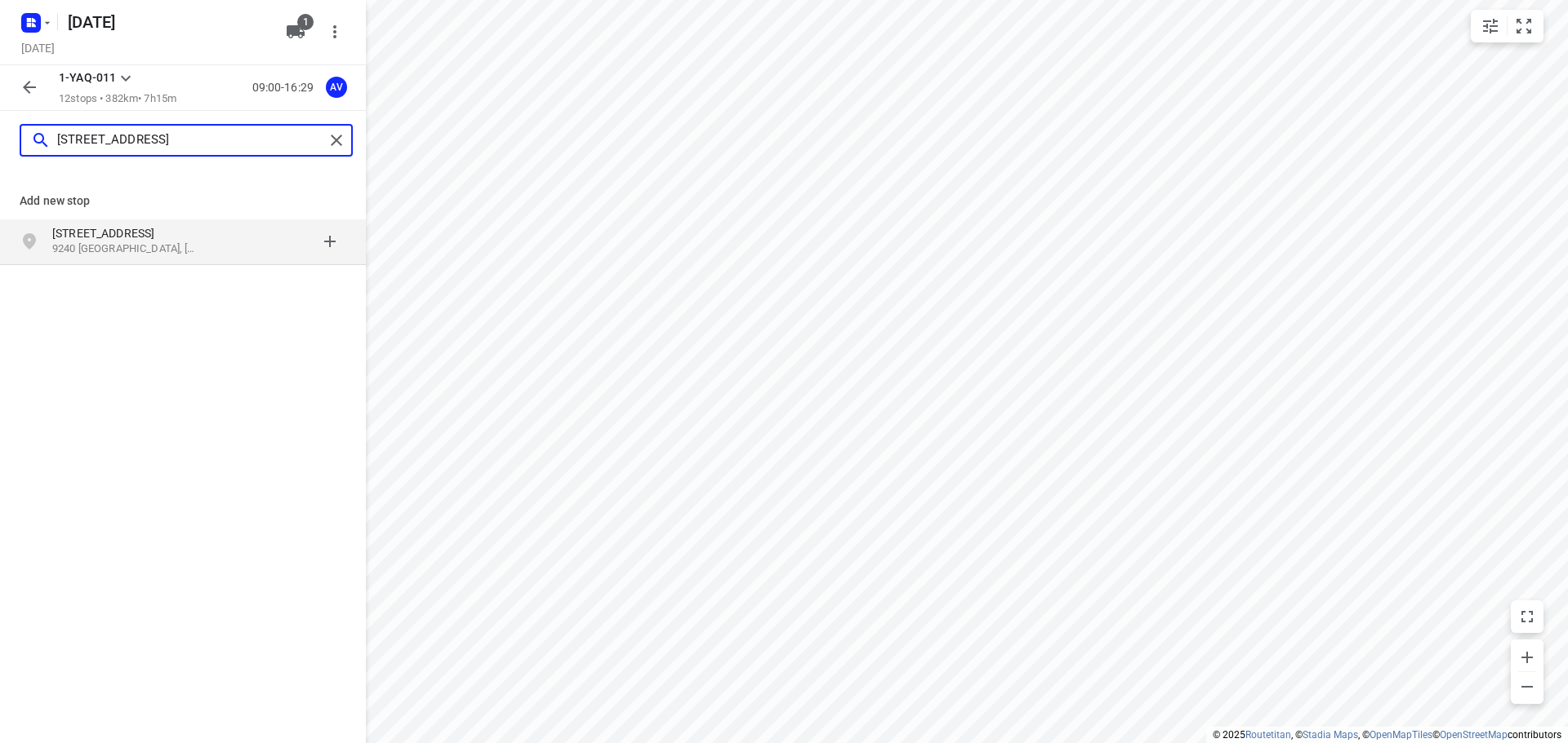
type input "[STREET_ADDRESS]"
click at [147, 246] on p "9240 [GEOGRAPHIC_DATA], [GEOGRAPHIC_DATA]" at bounding box center [127, 250] width 150 height 15
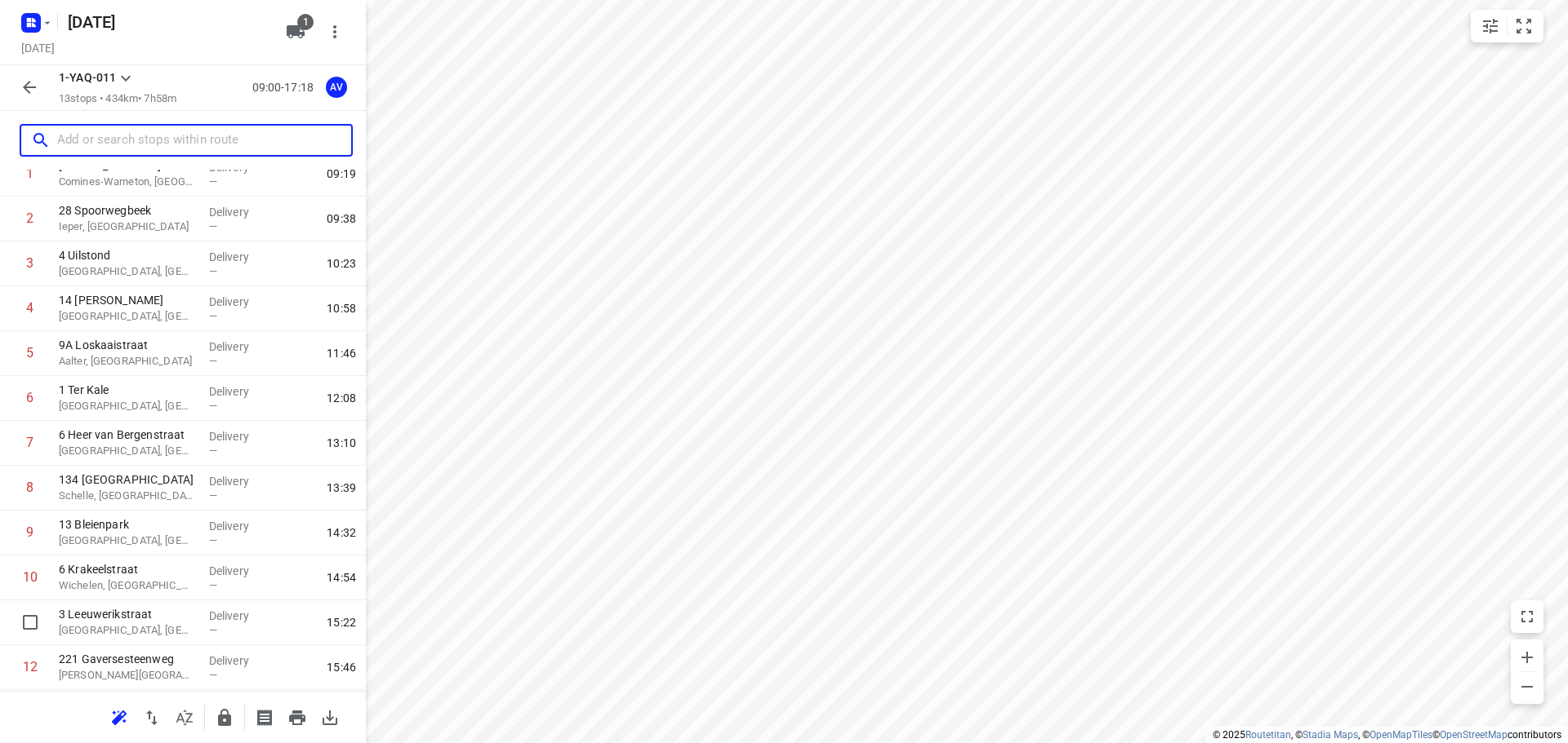
scroll to position [189, 0]
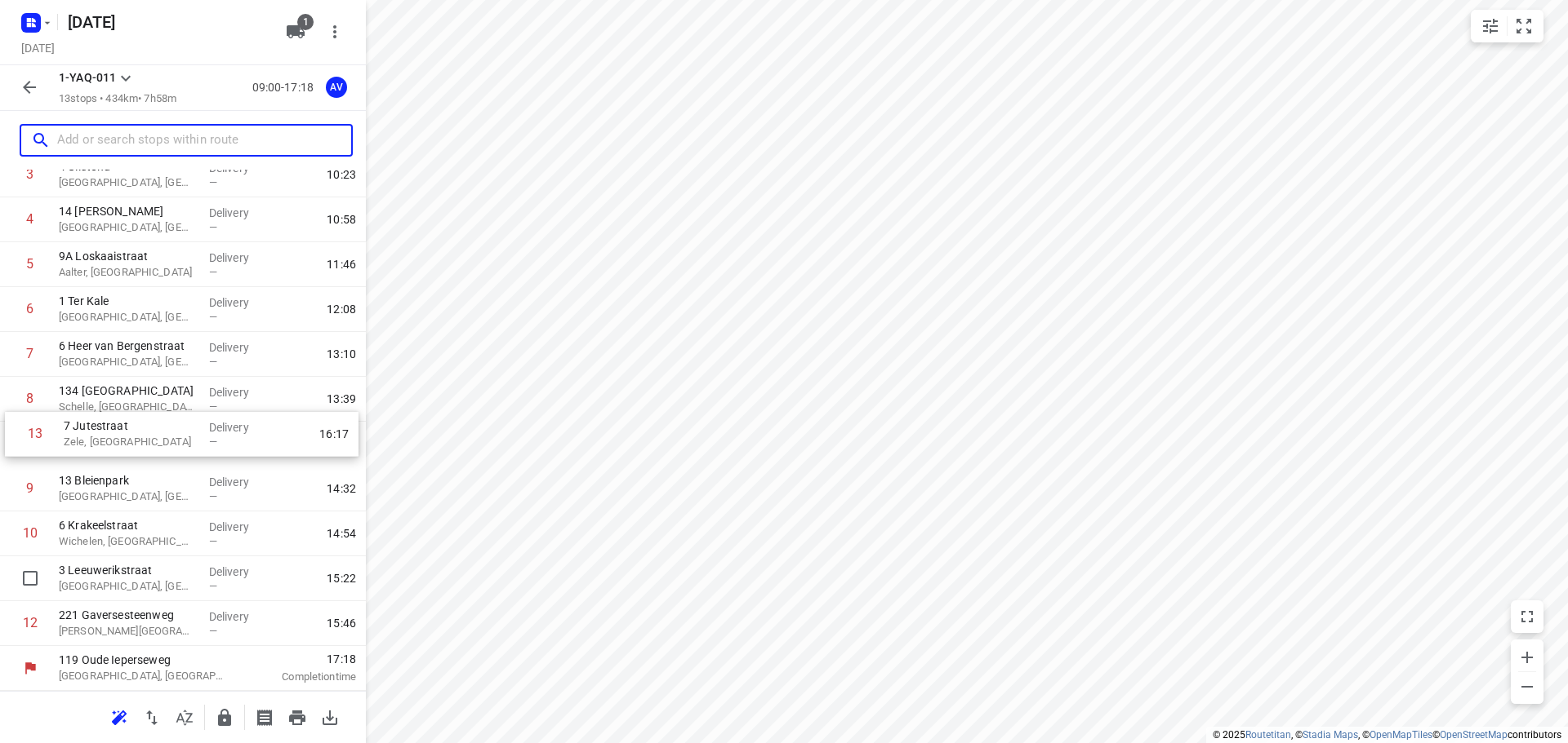
drag, startPoint x: 5, startPoint y: 626, endPoint x: 33, endPoint y: 429, distance: 199.0
click at [10, 429] on div "1 10 Chemin des Casernes Comines-[GEOGRAPHIC_DATA], [GEOGRAPHIC_DATA] Delivery …" at bounding box center [182, 354] width 365 height 583
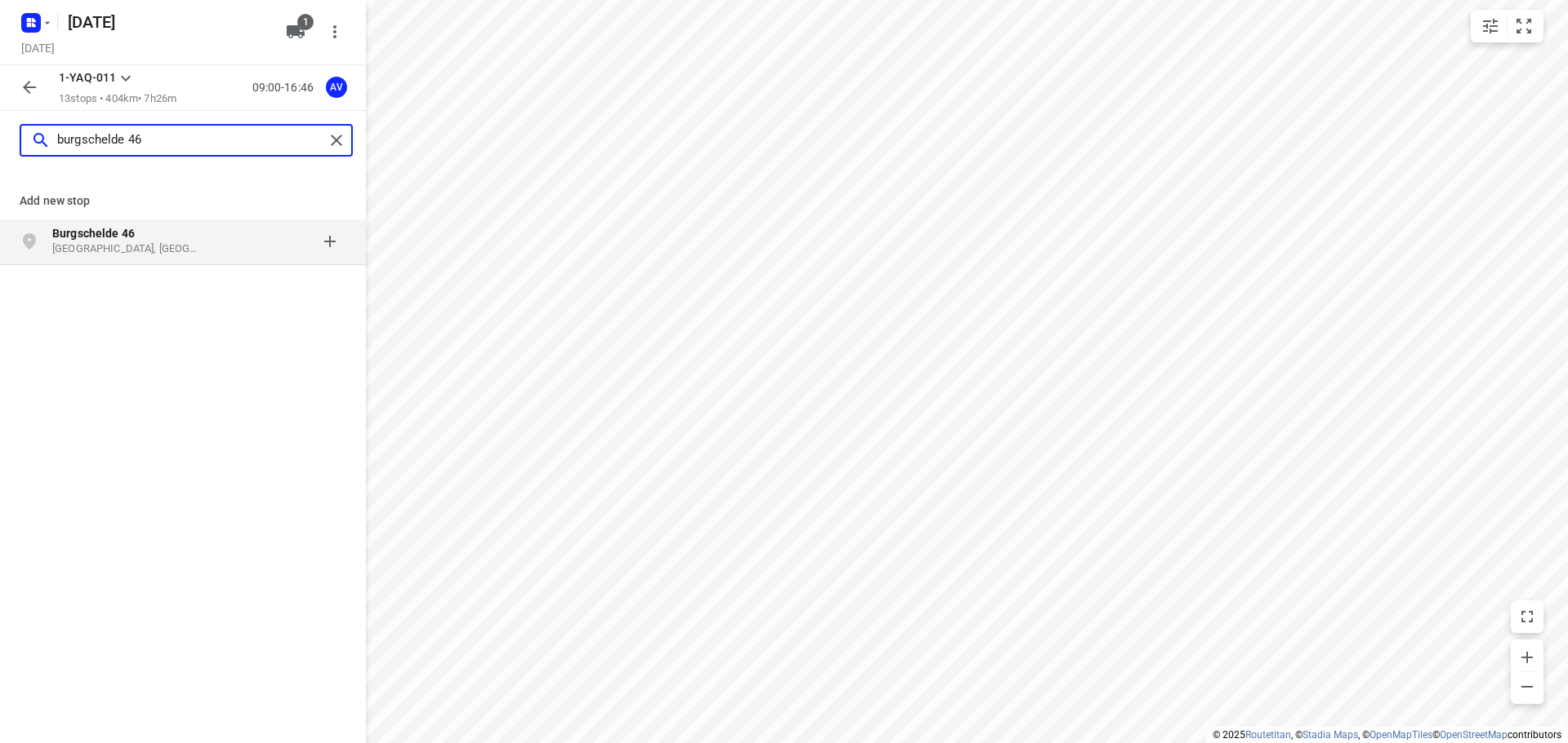
type input "burgschelde 46"
click at [166, 241] on p "Burgschelde 46" at bounding box center [127, 233] width 150 height 16
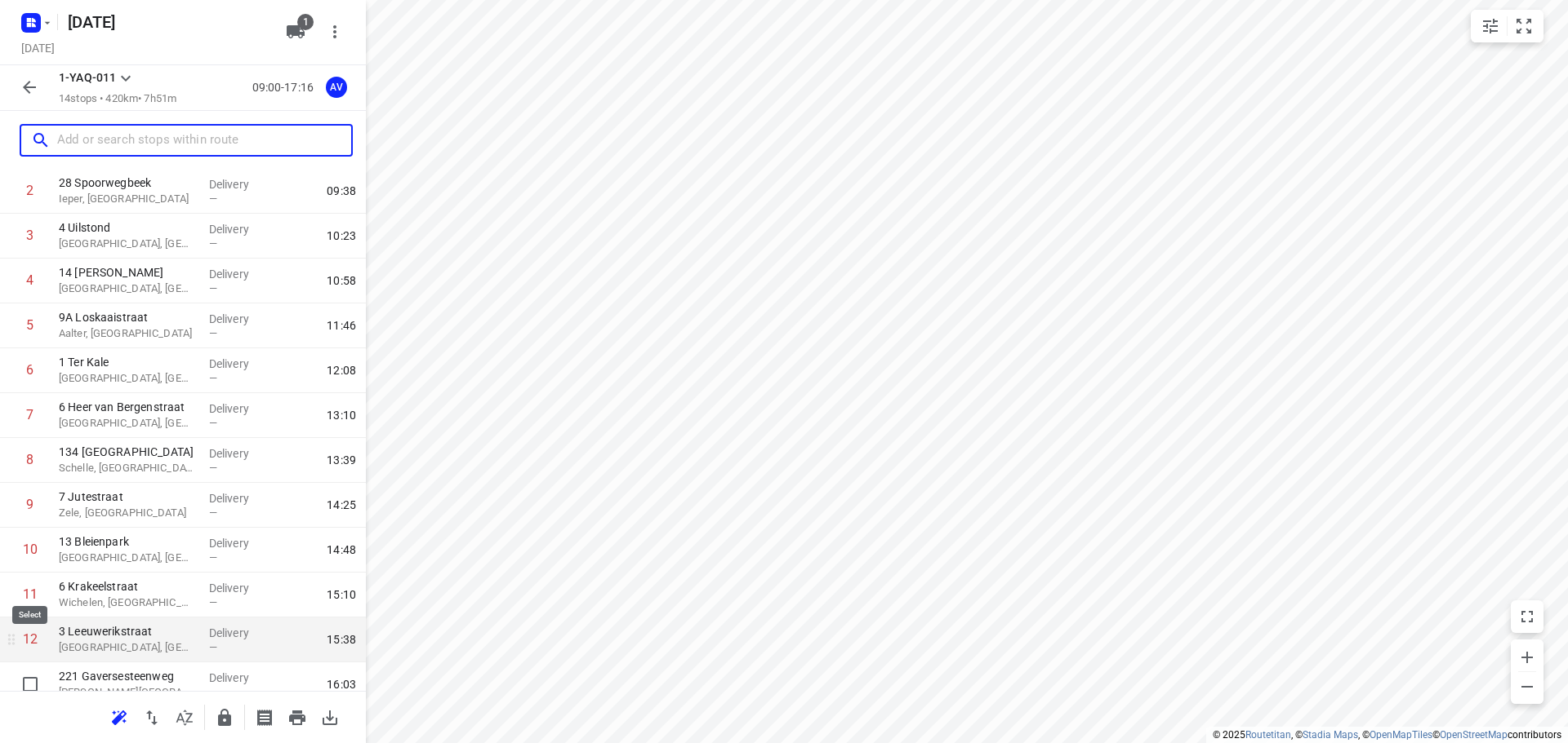
scroll to position [233, 0]
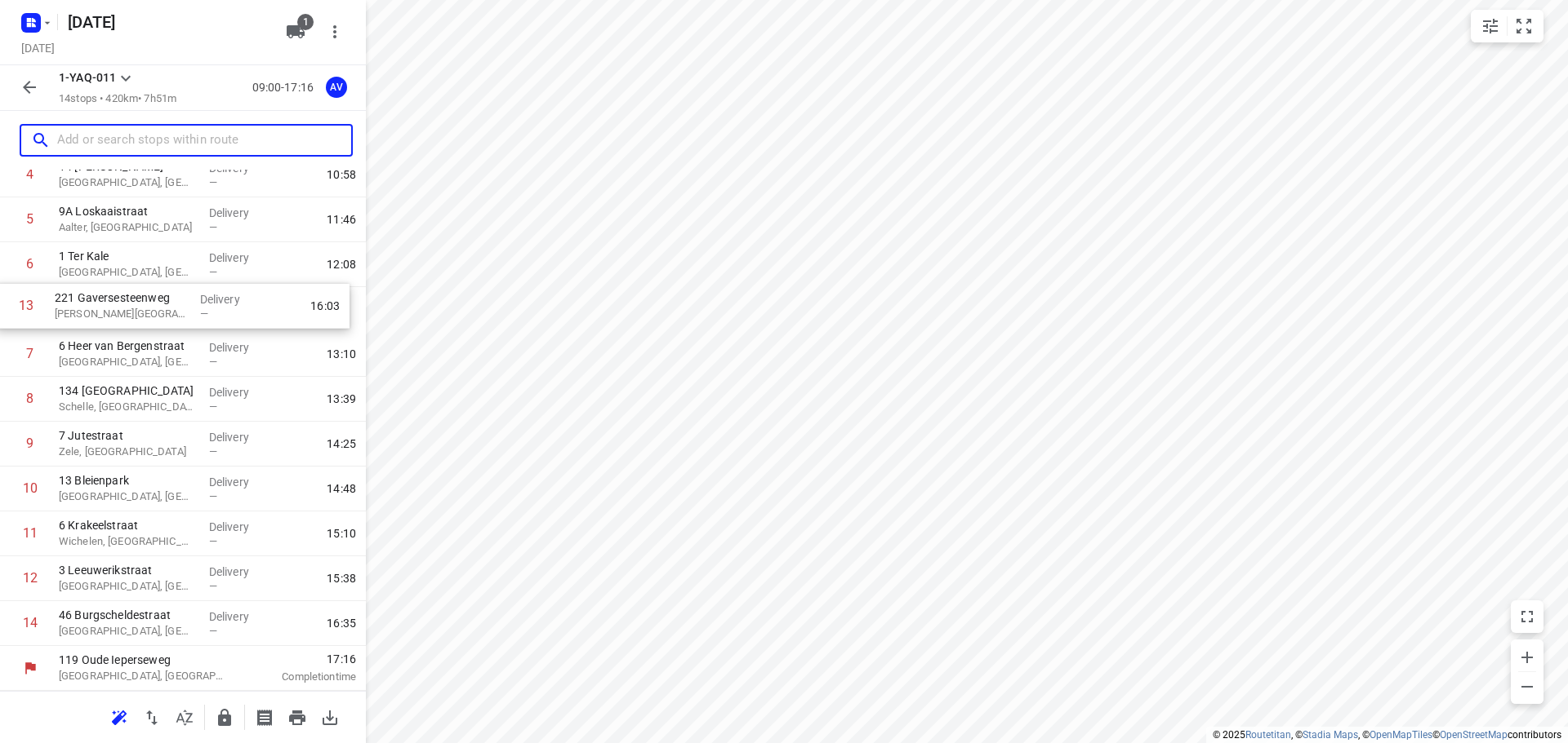
drag, startPoint x: 4, startPoint y: 587, endPoint x: 0, endPoint y: 309, distance: 278.0
click at [0, 309] on div "1 10 Chemin des Casernes Comines-[GEOGRAPHIC_DATA], [GEOGRAPHIC_DATA] Delivery …" at bounding box center [182, 332] width 365 height 628
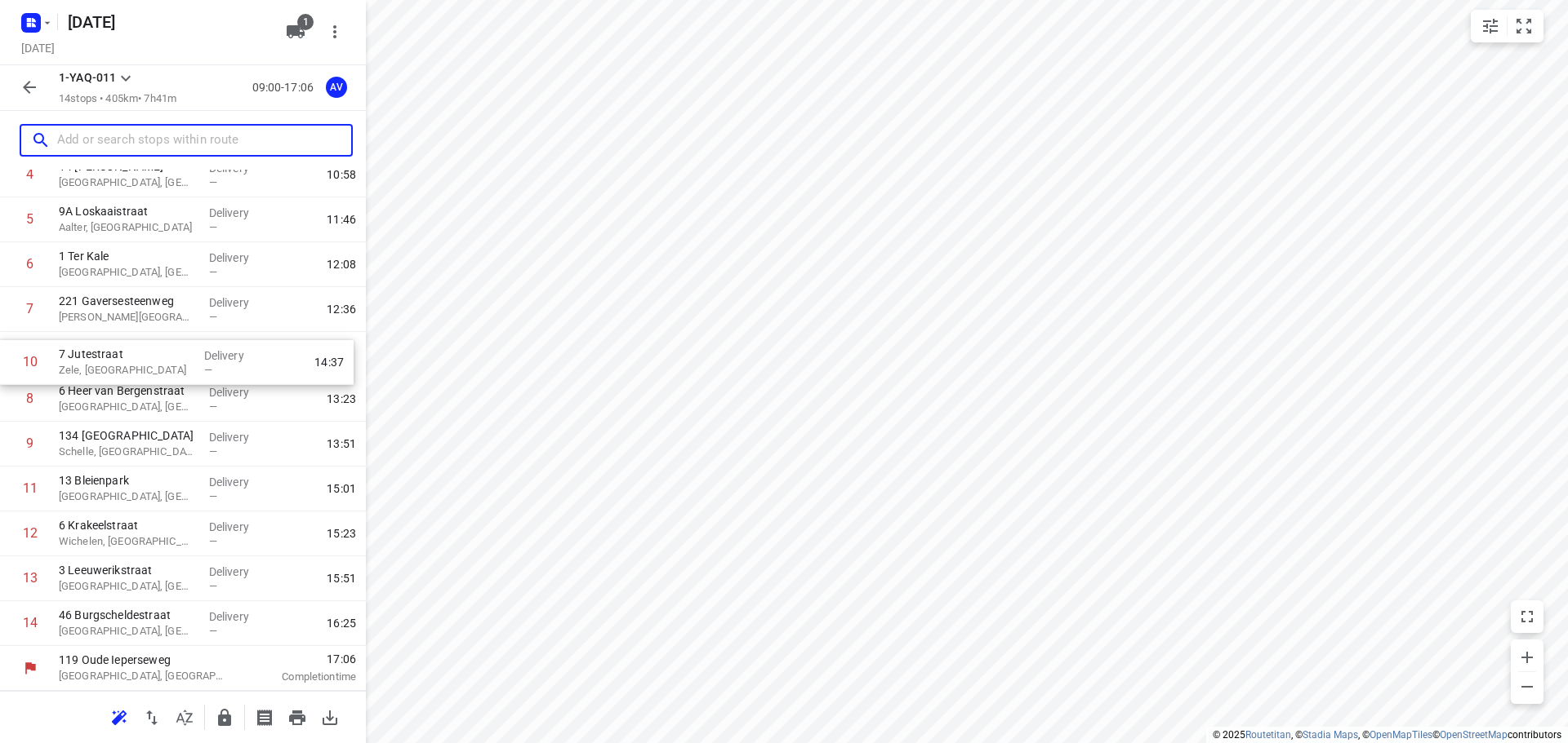
drag, startPoint x: 8, startPoint y: 444, endPoint x: 9, endPoint y: 343, distance: 101.0
click at [9, 343] on div "1 10 Chemin des Casernes Comines-[GEOGRAPHIC_DATA], [GEOGRAPHIC_DATA] Delivery …" at bounding box center [182, 332] width 365 height 628
drag, startPoint x: 205, startPoint y: 141, endPoint x: 204, endPoint y: 123, distance: 18.0
click at [205, 139] on input "text" at bounding box center [203, 141] width 294 height 25
click at [145, 144] on input "text" at bounding box center [203, 141] width 294 height 25
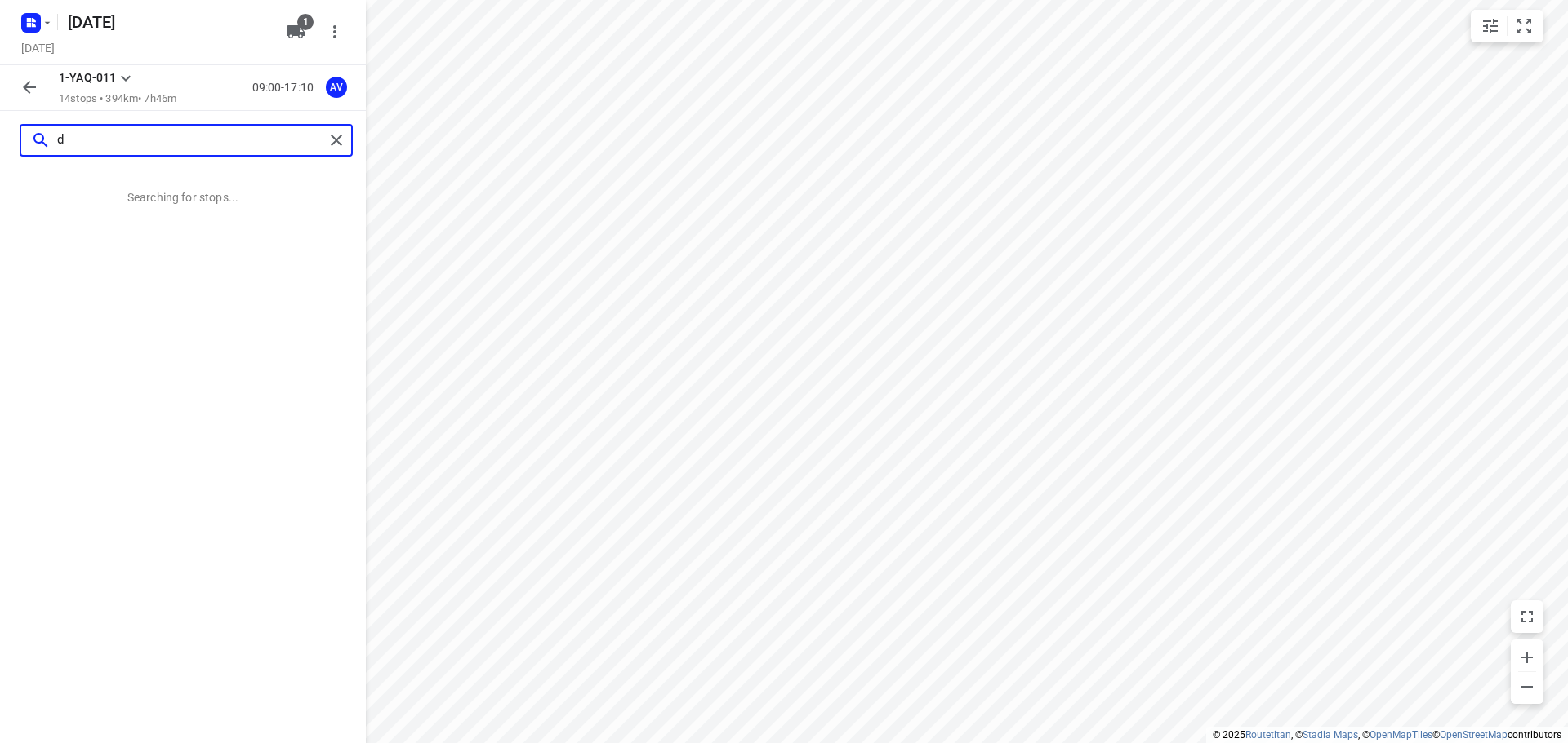
scroll to position [0, 0]
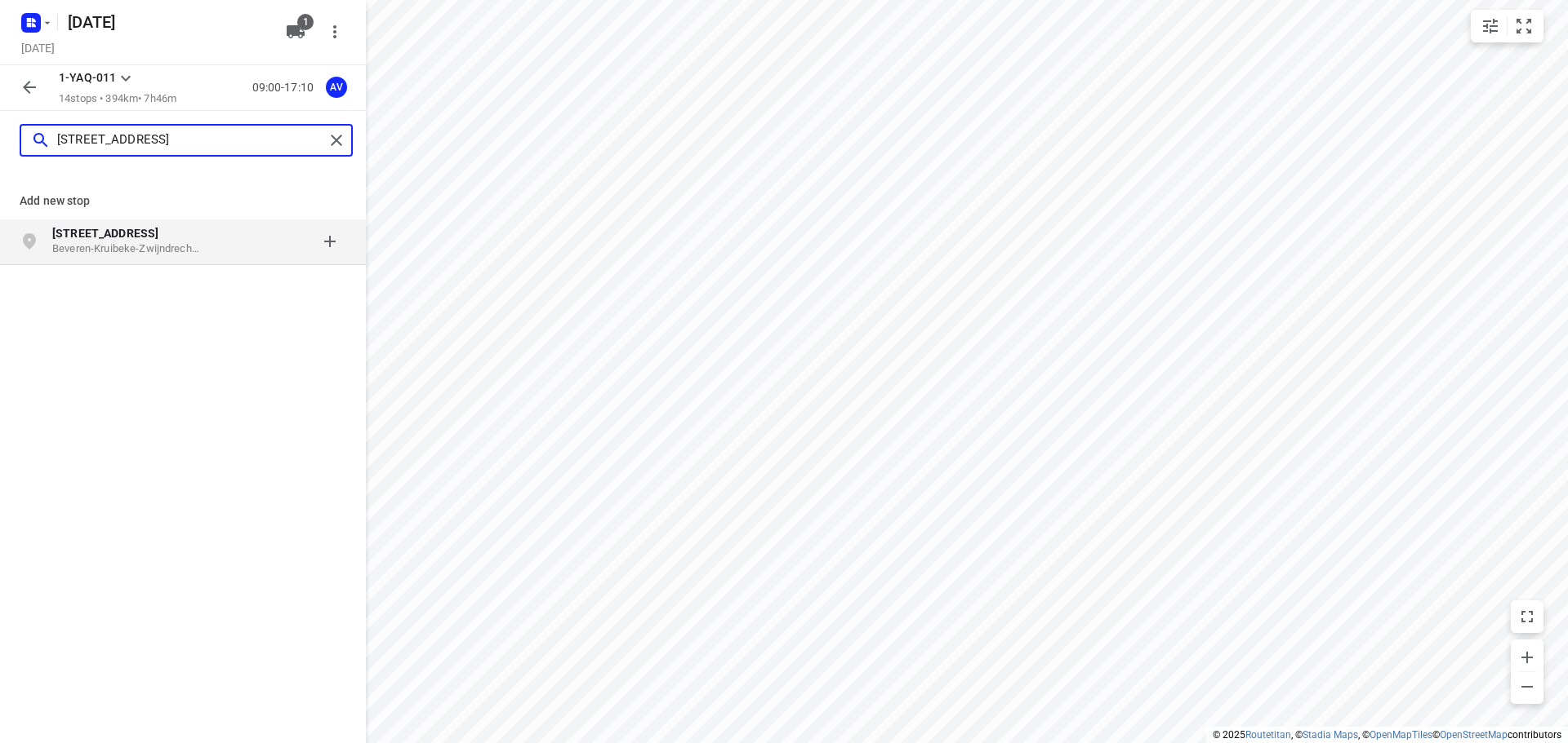
type input "[STREET_ADDRESS]"
click at [198, 244] on p "Beveren-Kruibeke-Zwijndrecht, [GEOGRAPHIC_DATA]" at bounding box center [127, 250] width 150 height 15
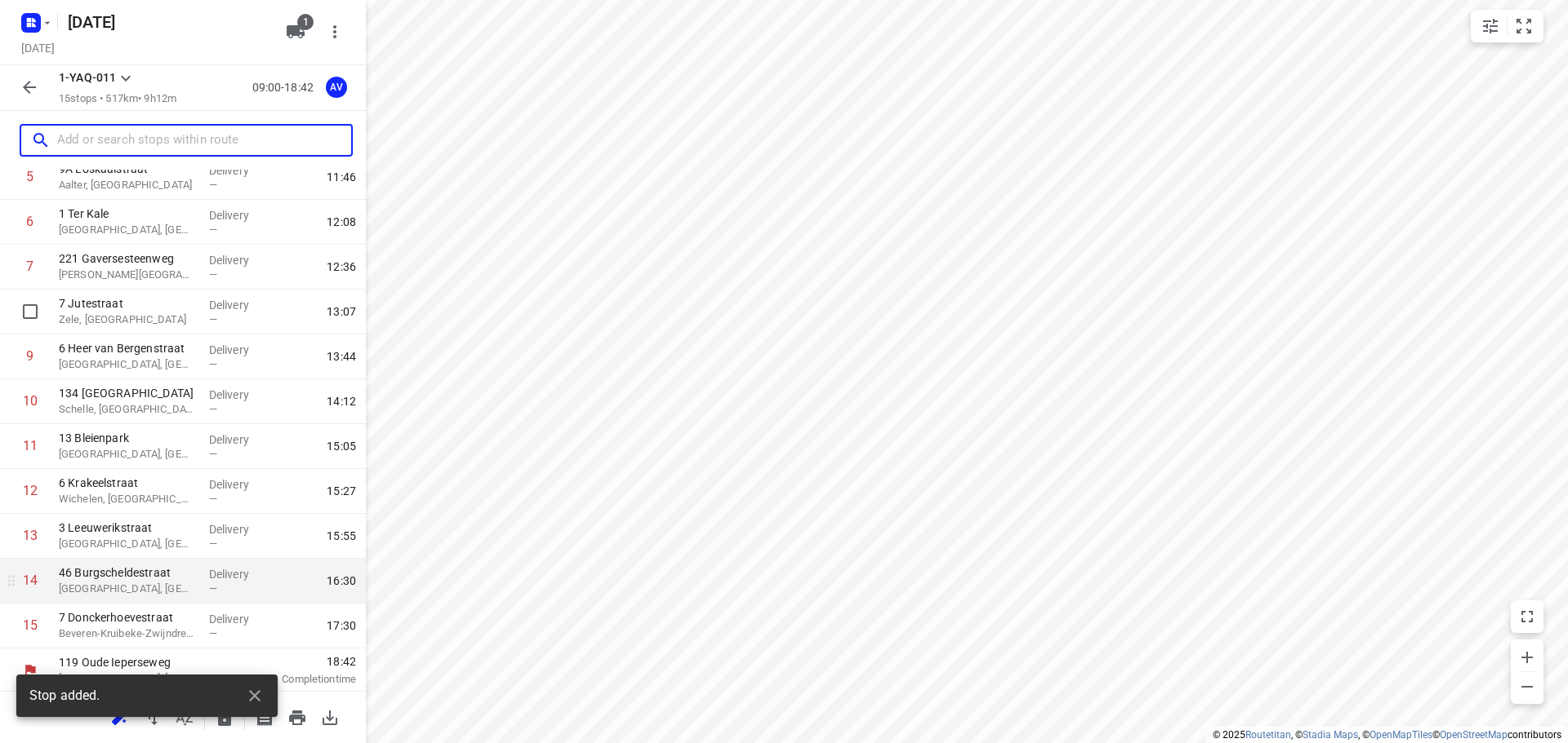
scroll to position [279, 0]
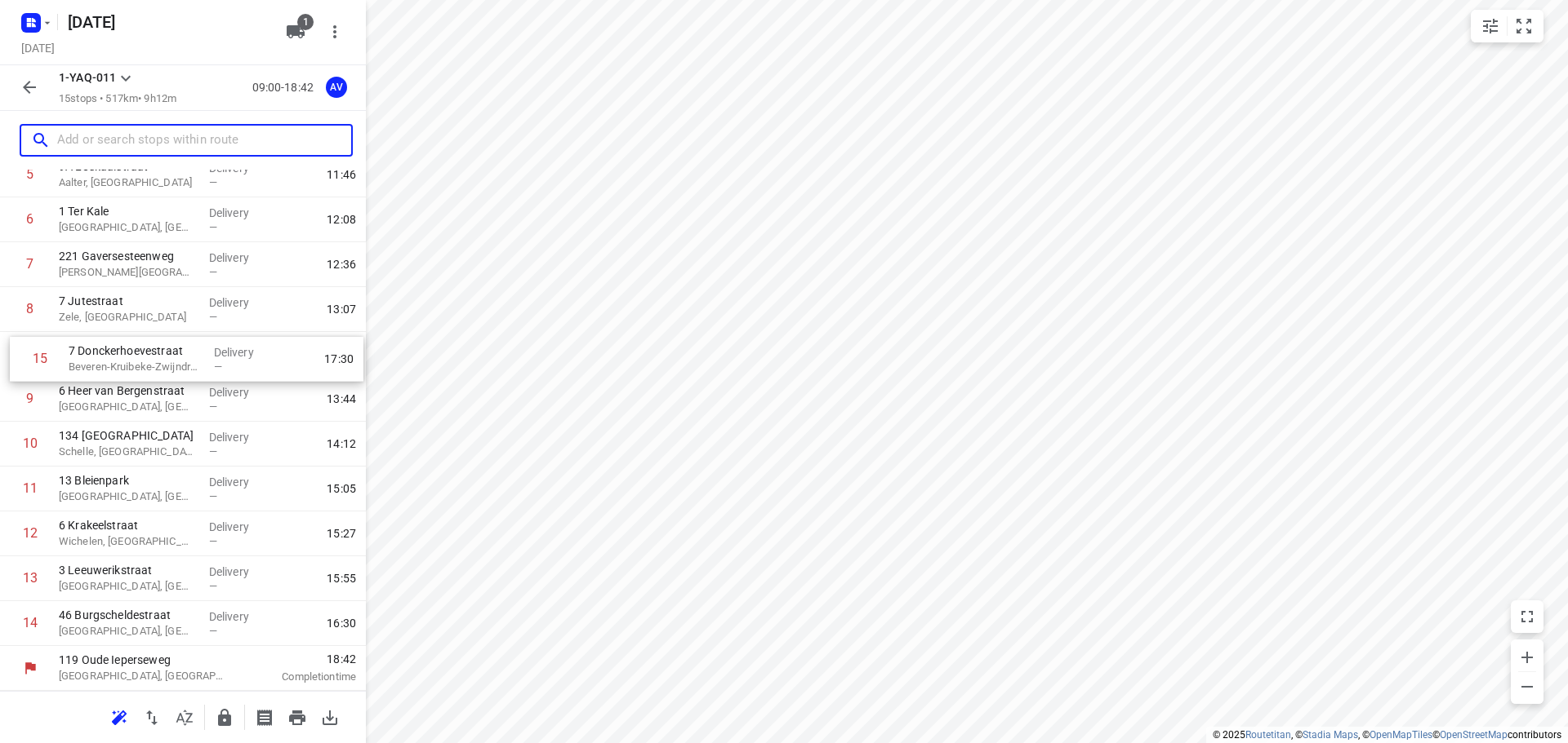
drag, startPoint x: 12, startPoint y: 626, endPoint x: 21, endPoint y: 358, distance: 268.2
click at [21, 358] on div "1 10 Chemin des Casernes Comines-[GEOGRAPHIC_DATA], [GEOGRAPHIC_DATA] Delivery …" at bounding box center [182, 309] width 365 height 674
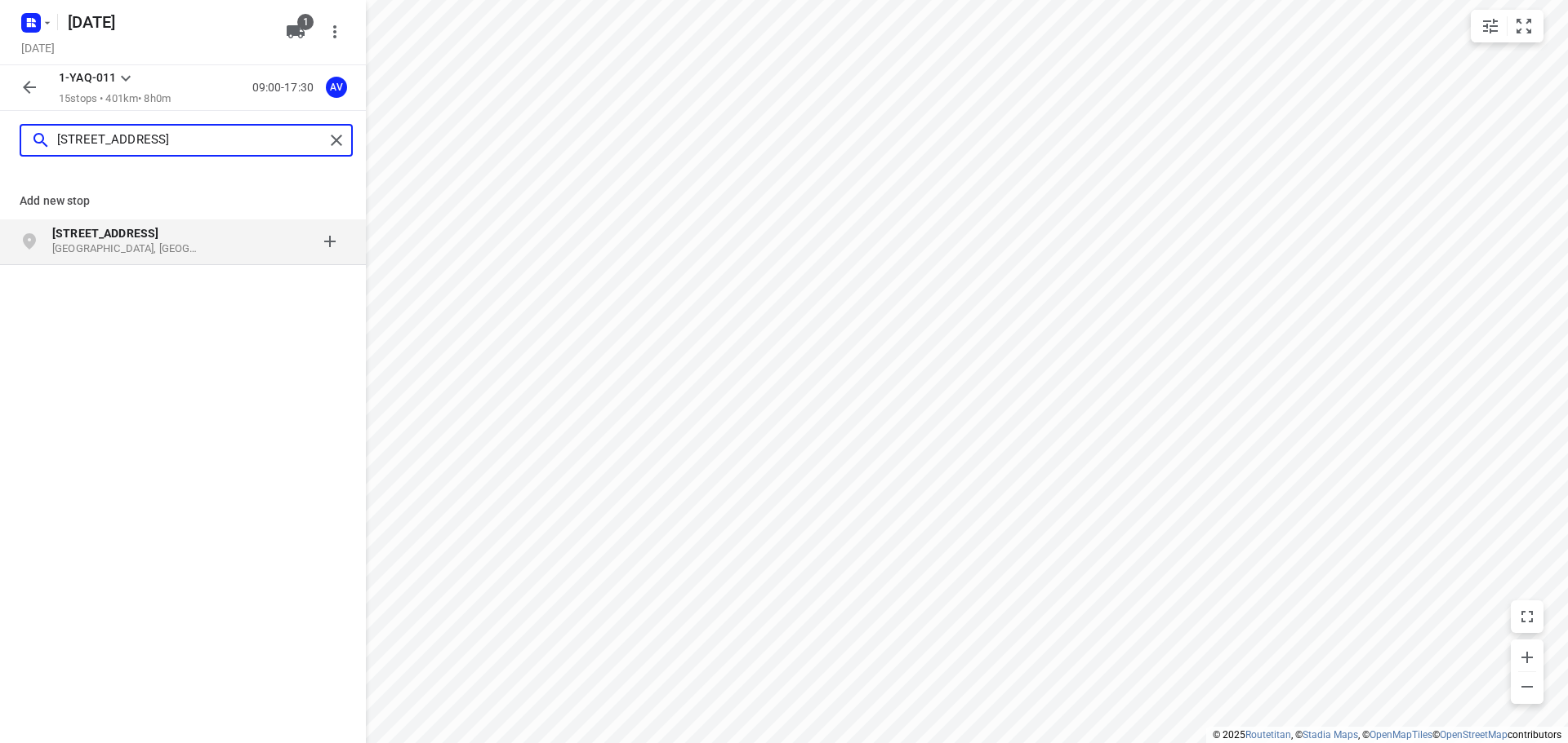
type input "[STREET_ADDRESS]"
click at [191, 248] on p "[GEOGRAPHIC_DATA], [GEOGRAPHIC_DATA]" at bounding box center [127, 250] width 150 height 15
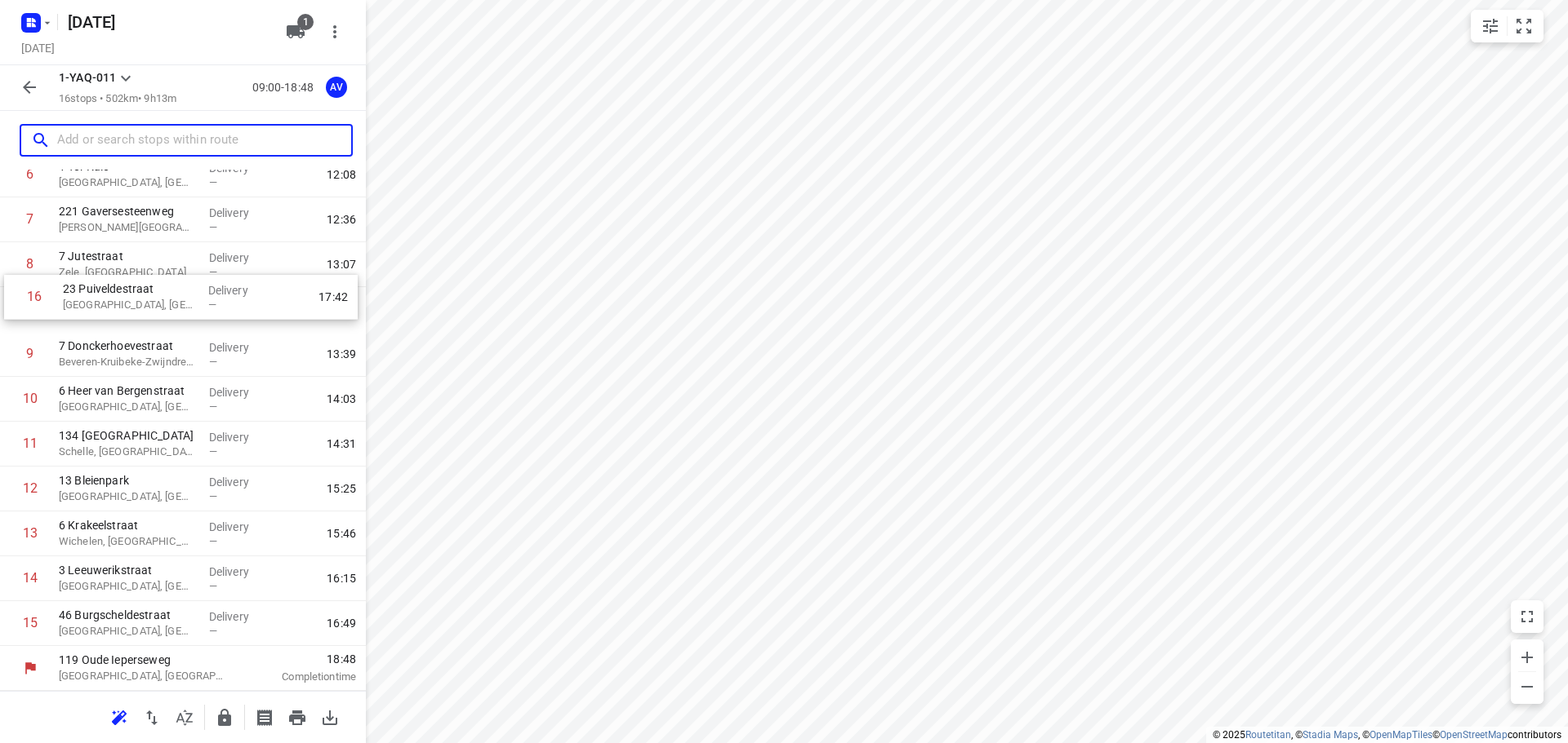
scroll to position [312, 0]
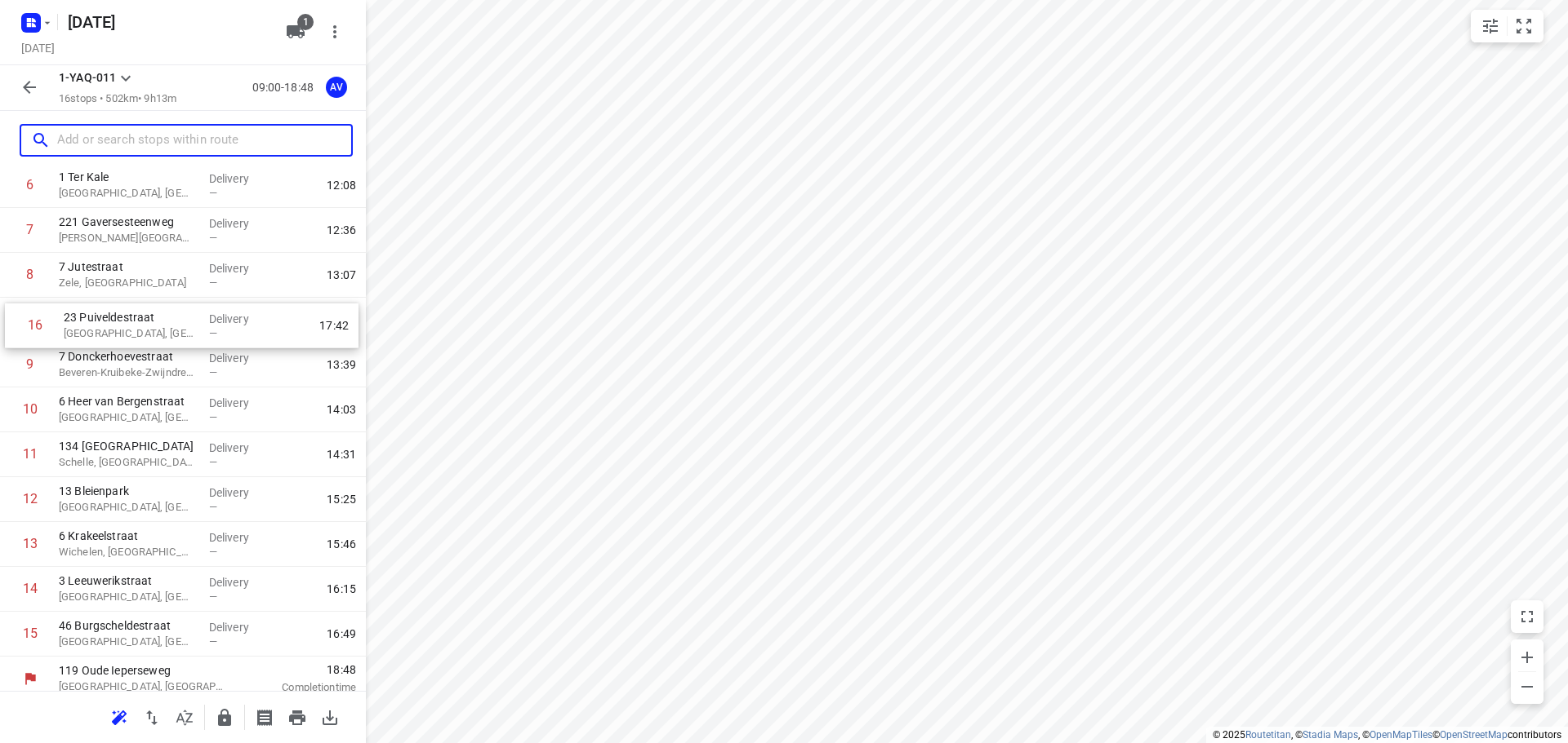
drag, startPoint x: 8, startPoint y: 625, endPoint x: 14, endPoint y: 322, distance: 303.1
click at [14, 322] on div "1 10 Chemin des Casernes Comines-[GEOGRAPHIC_DATA], [GEOGRAPHIC_DATA] Delivery …" at bounding box center [182, 297] width 365 height 718
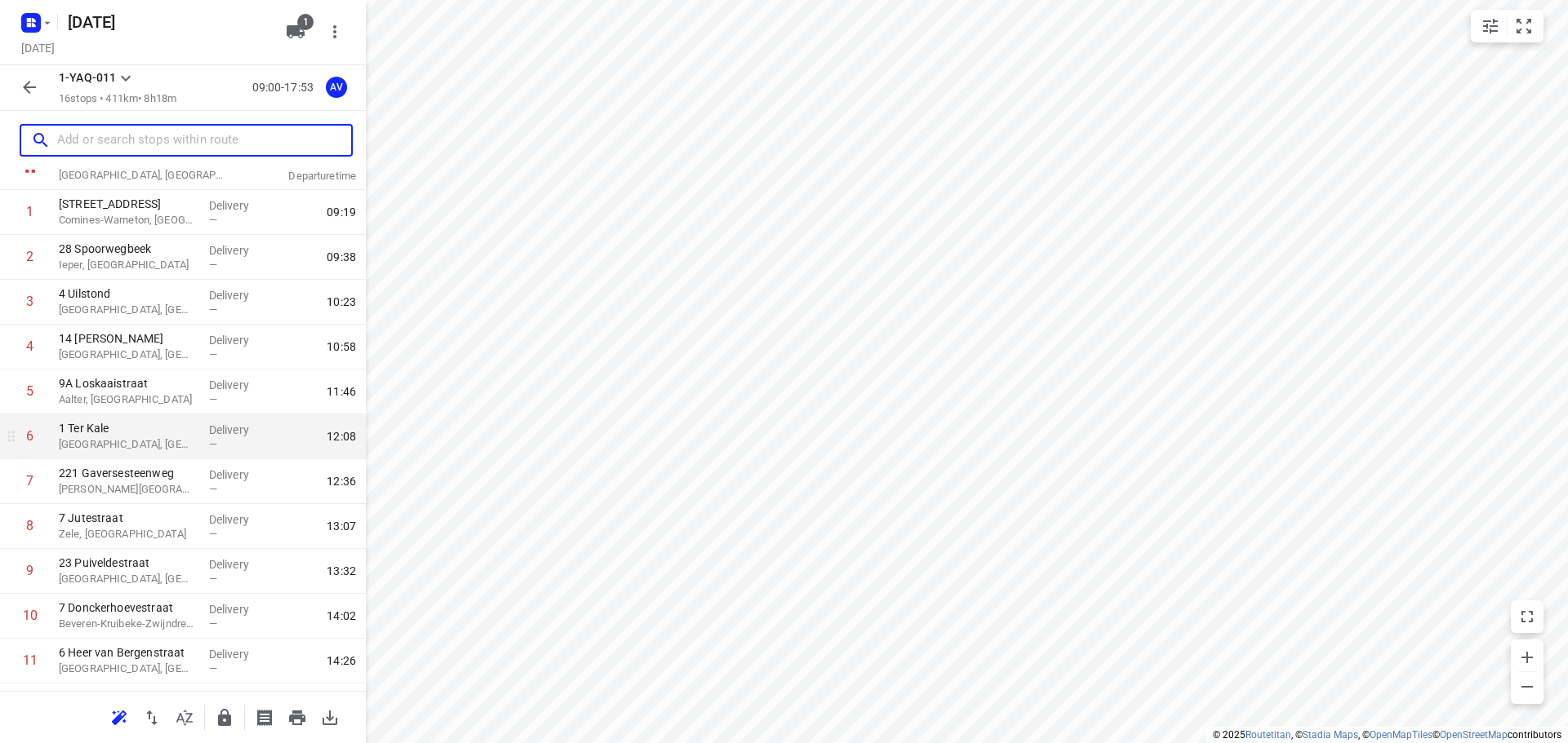
scroll to position [0, 0]
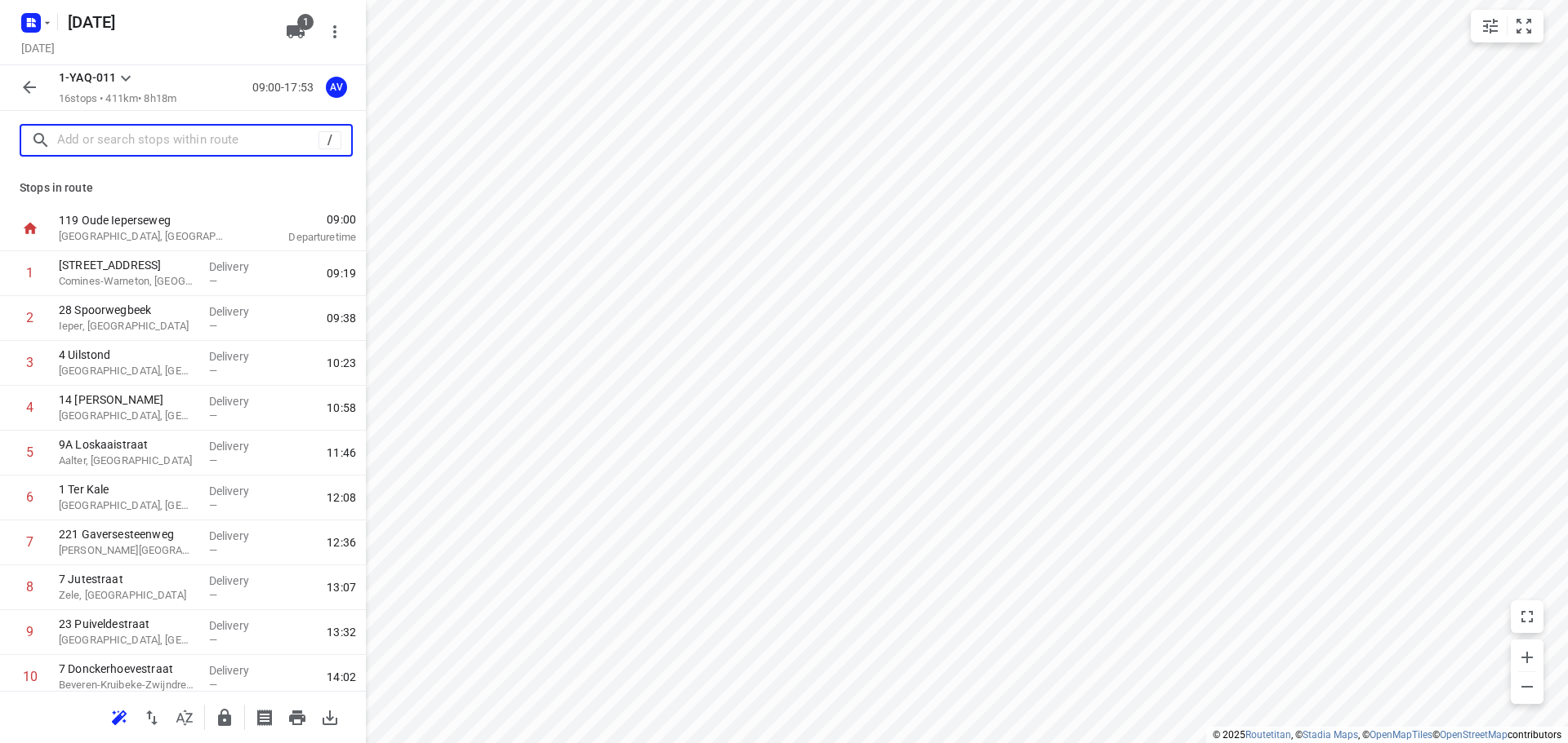
drag, startPoint x: 212, startPoint y: 144, endPoint x: 211, endPoint y: 133, distance: 11.0
click at [212, 144] on input "text" at bounding box center [187, 141] width 261 height 25
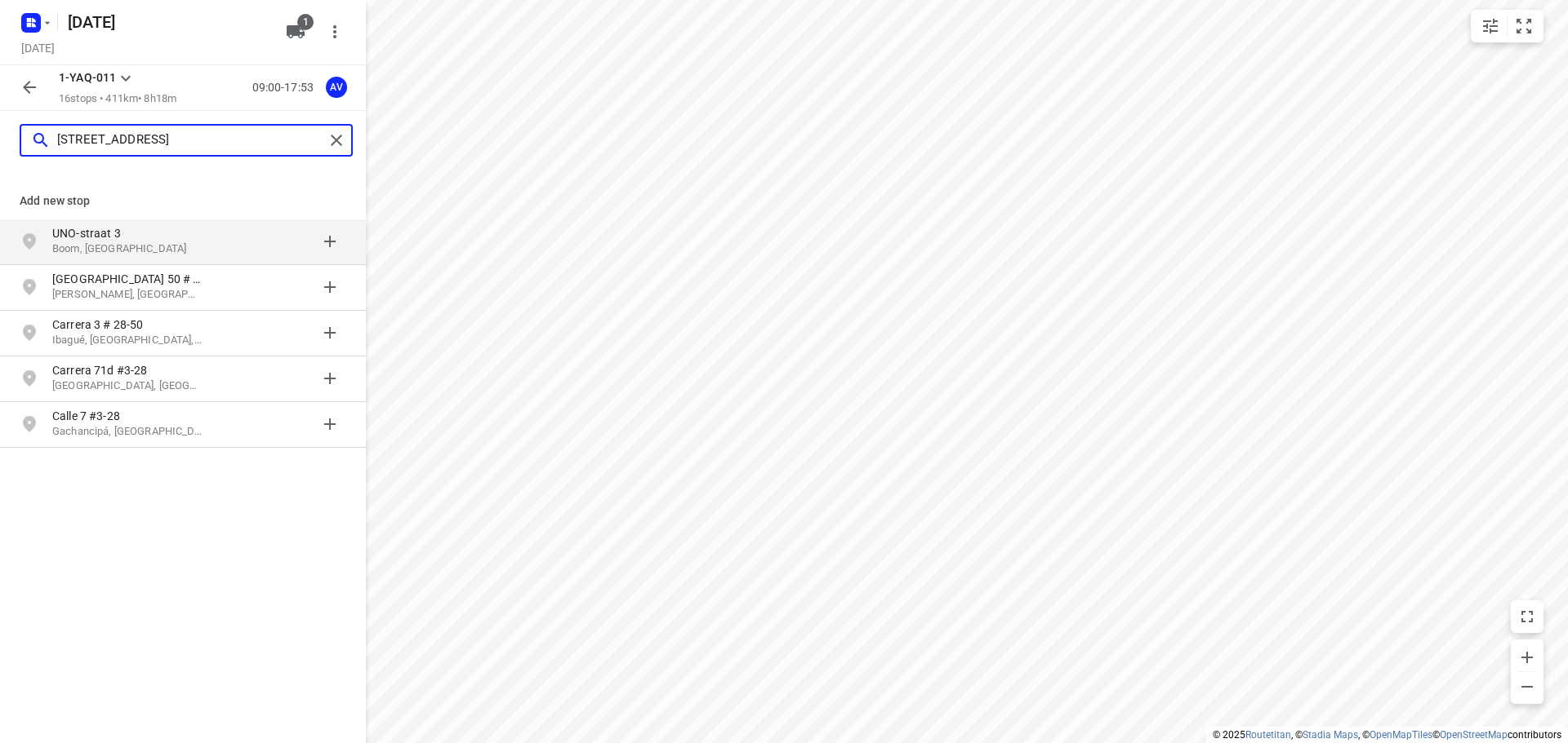
type input "[STREET_ADDRESS]"
click at [178, 237] on p "UNO-straat 3" at bounding box center [127, 233] width 150 height 16
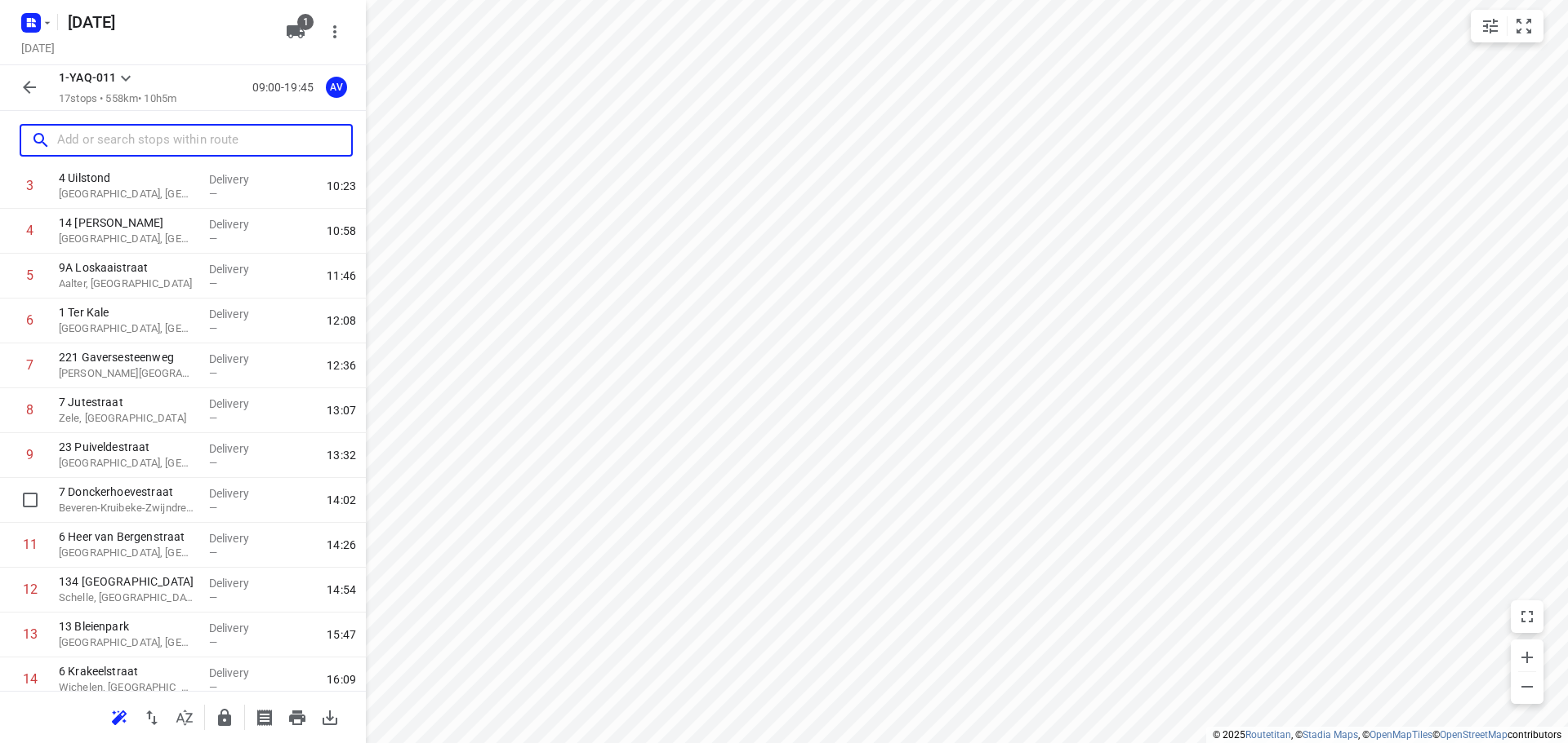
scroll to position [368, 0]
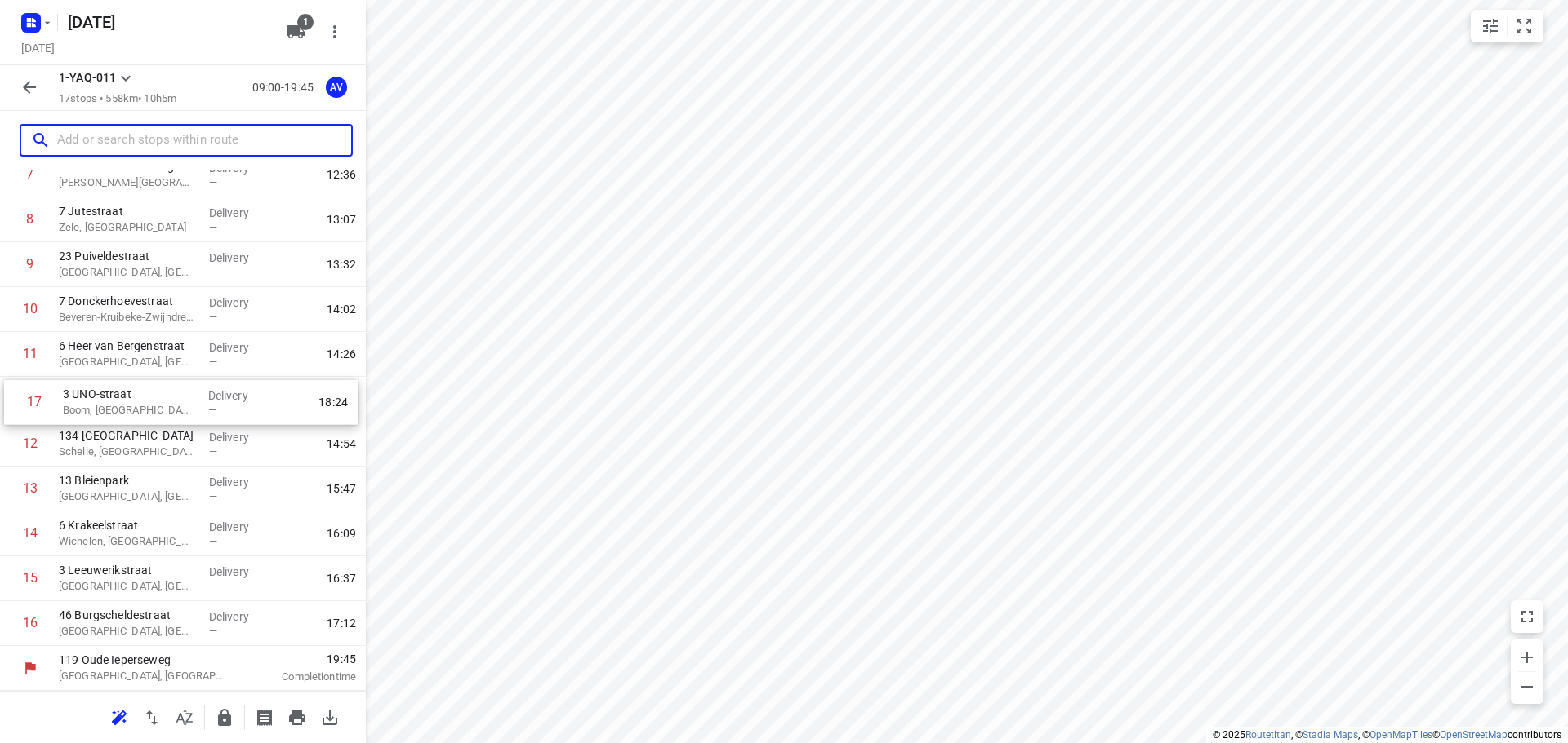
drag, startPoint x: 11, startPoint y: 626, endPoint x: 14, endPoint y: 400, distance: 226.0
click at [14, 400] on div "1 10 Chemin des Casernes Comines-[GEOGRAPHIC_DATA], [GEOGRAPHIC_DATA] Delivery …" at bounding box center [182, 265] width 365 height 763
drag, startPoint x: 10, startPoint y: 448, endPoint x: 8, endPoint y: 403, distance: 45.0
click at [8, 403] on div "1 10 Chemin des Casernes Comines-[GEOGRAPHIC_DATA], [GEOGRAPHIC_DATA] Delivery …" at bounding box center [182, 265] width 365 height 763
click at [109, 146] on input "text" at bounding box center [187, 141] width 261 height 25
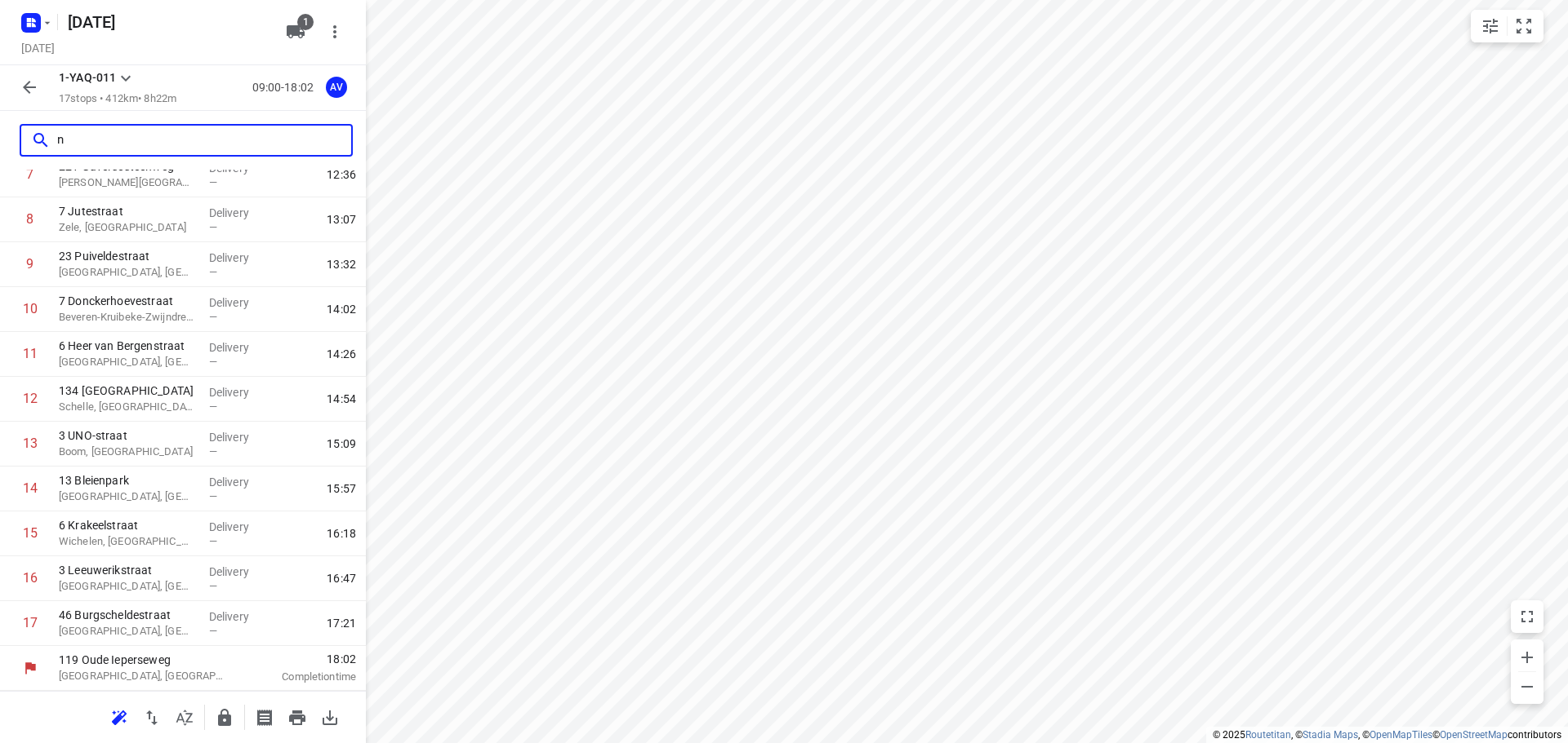
scroll to position [0, 0]
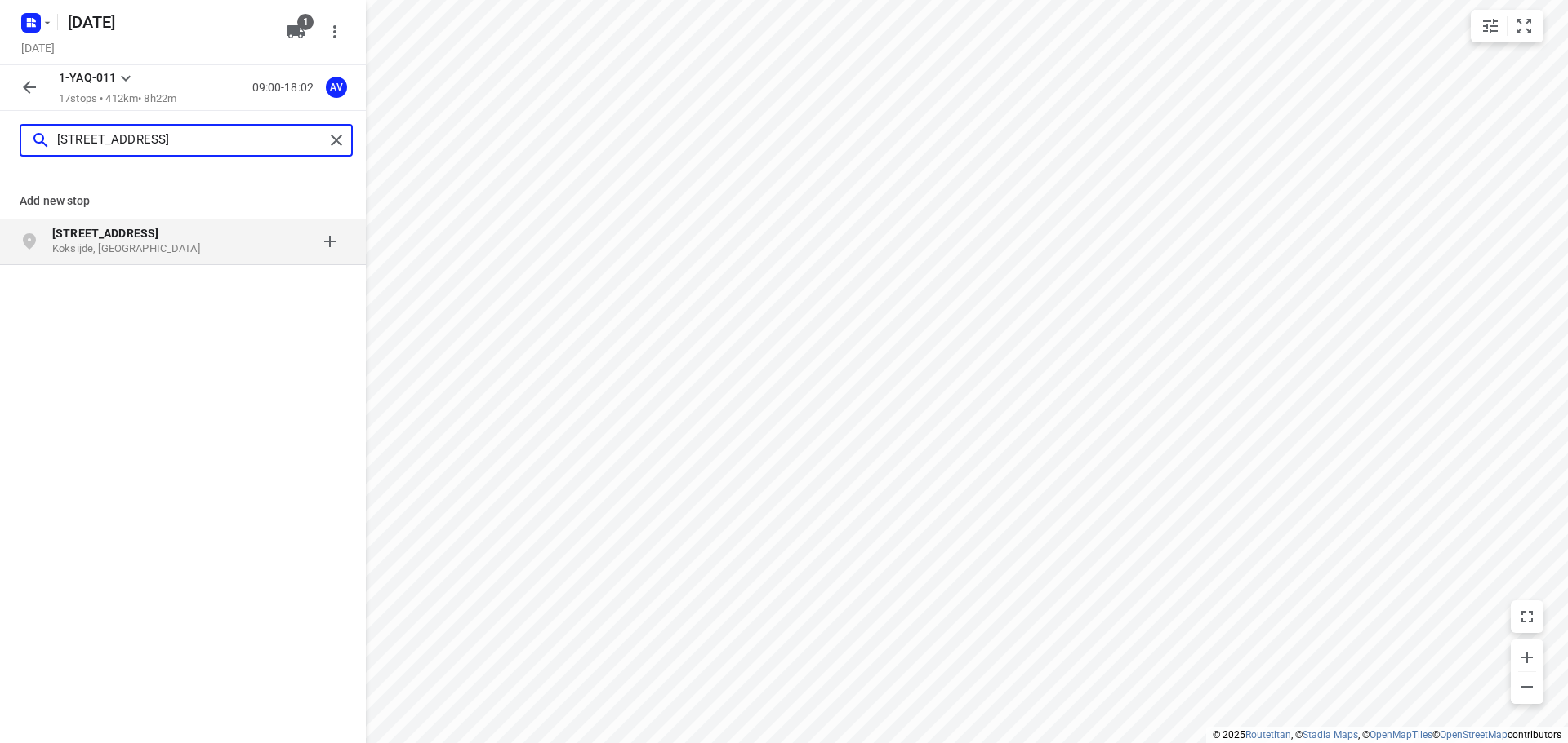
type input "[STREET_ADDRESS]"
click at [179, 248] on p "Koksijde, [GEOGRAPHIC_DATA]" at bounding box center [127, 250] width 150 height 15
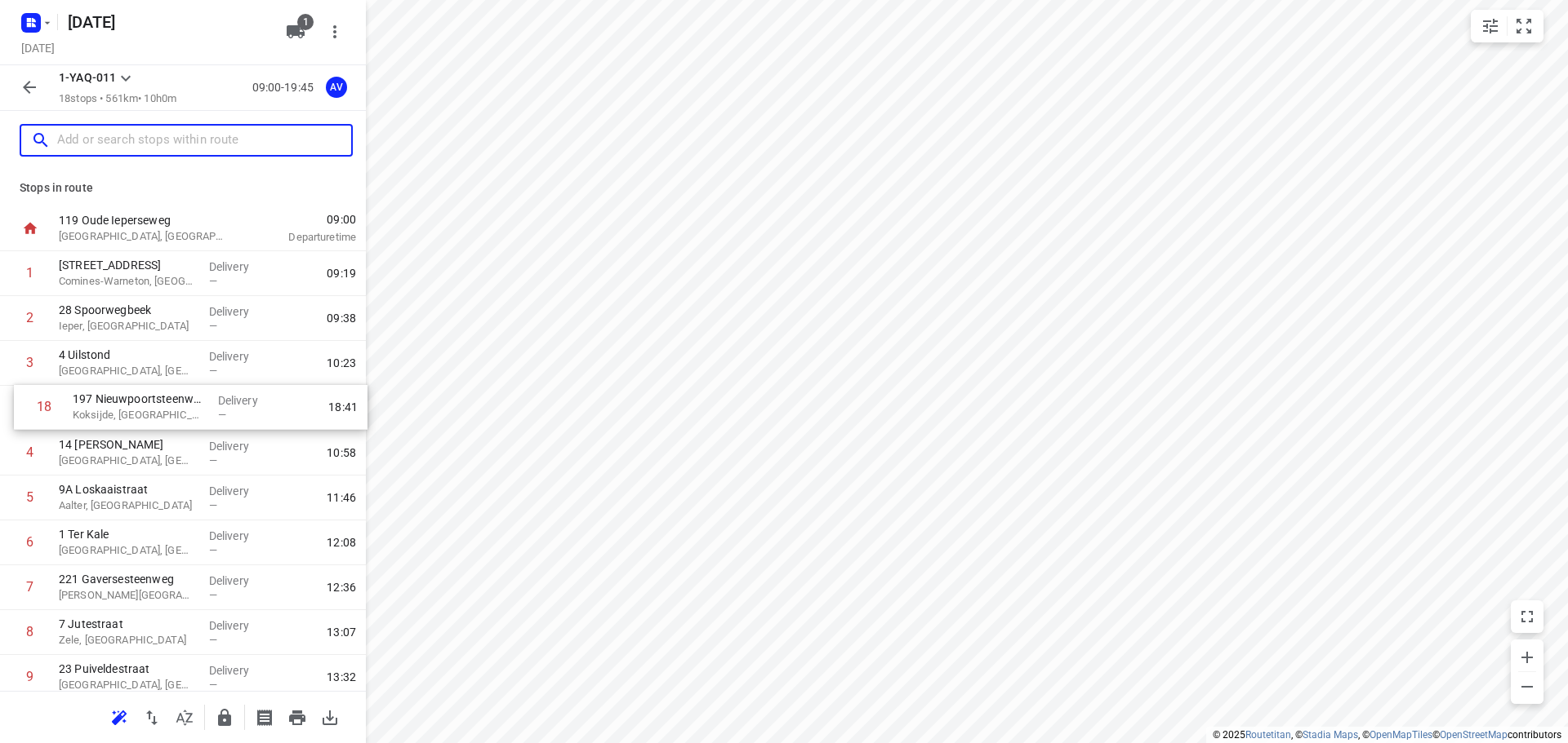
drag, startPoint x: 4, startPoint y: 625, endPoint x: 18, endPoint y: 405, distance: 220.4
click at [18, 405] on div "1 10 Chemin des Casernes Comines-[GEOGRAPHIC_DATA], [GEOGRAPHIC_DATA] Delivery …" at bounding box center [182, 655] width 365 height 808
click at [163, 138] on input "text" at bounding box center [203, 141] width 294 height 25
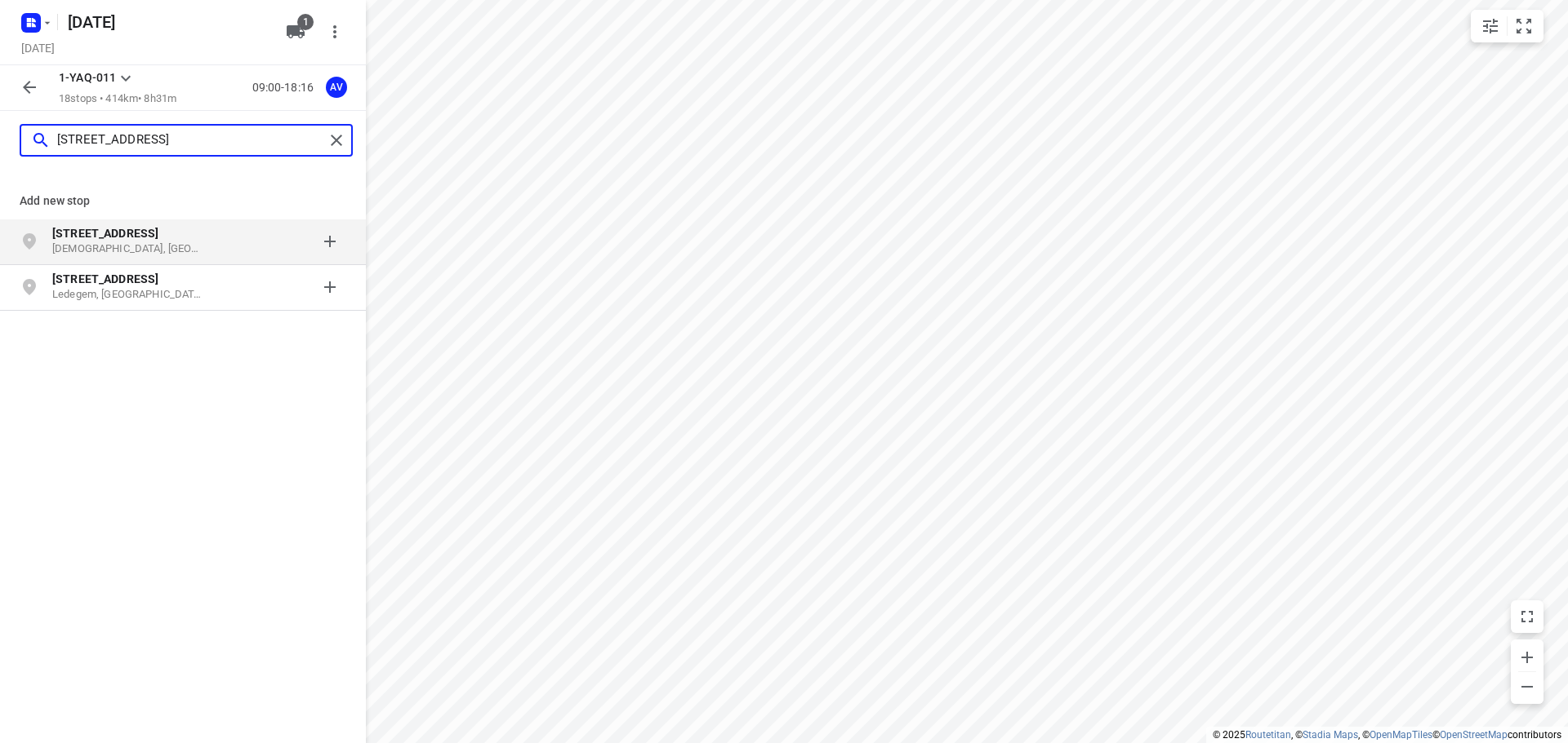
type input "[STREET_ADDRESS]"
click at [205, 250] on div "[STREET_ADDRESS]" at bounding box center [135, 242] width 167 height 33
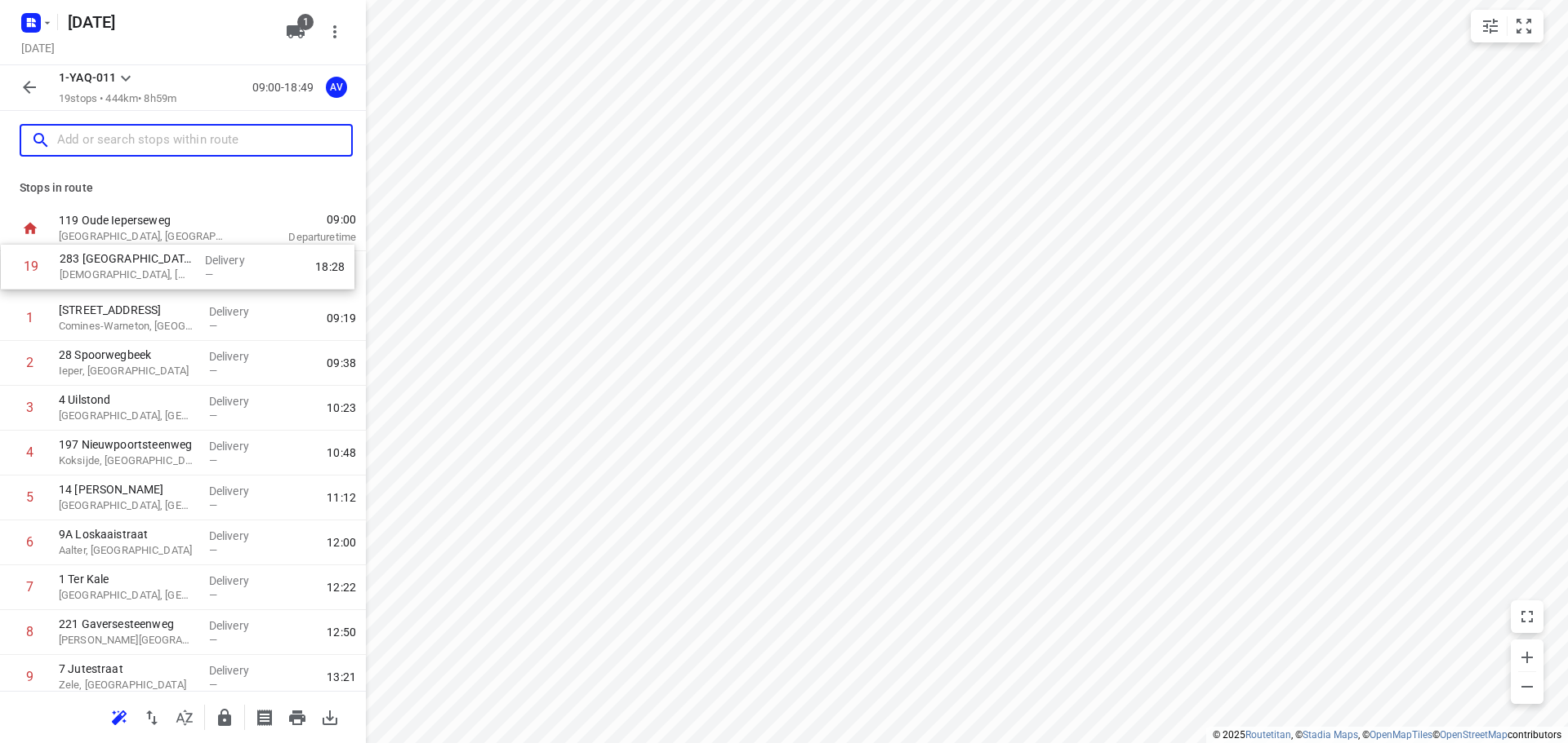
drag, startPoint x: 10, startPoint y: 631, endPoint x: 11, endPoint y: 273, distance: 358.0
click at [11, 274] on div "1 10 Chemin des Casernes Comines-[GEOGRAPHIC_DATA], [GEOGRAPHIC_DATA] Delivery …" at bounding box center [182, 677] width 365 height 853
click at [113, 141] on input "text" at bounding box center [203, 141] width 294 height 25
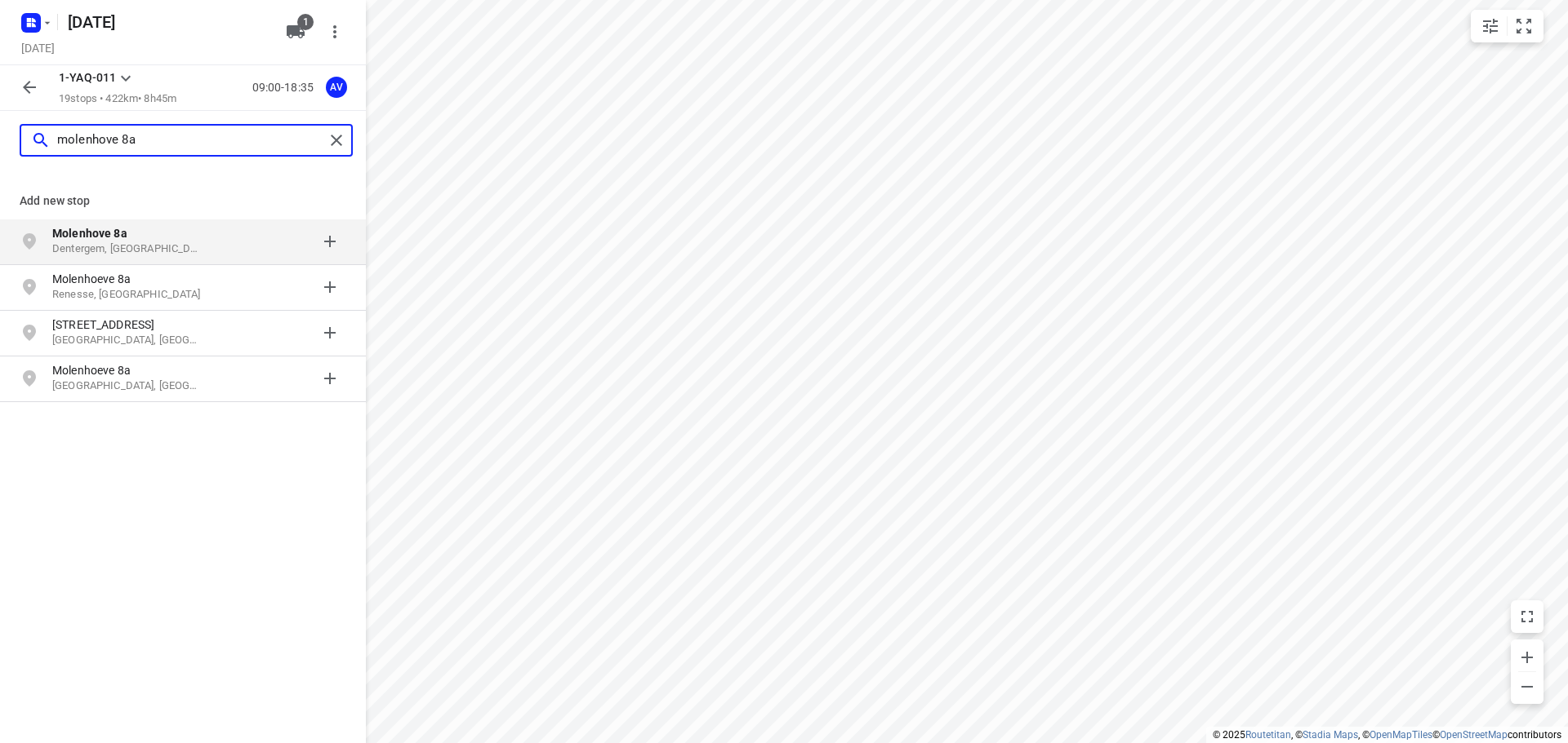
type input "molenhove 8a"
click at [219, 237] on div at bounding box center [283, 242] width 127 height 33
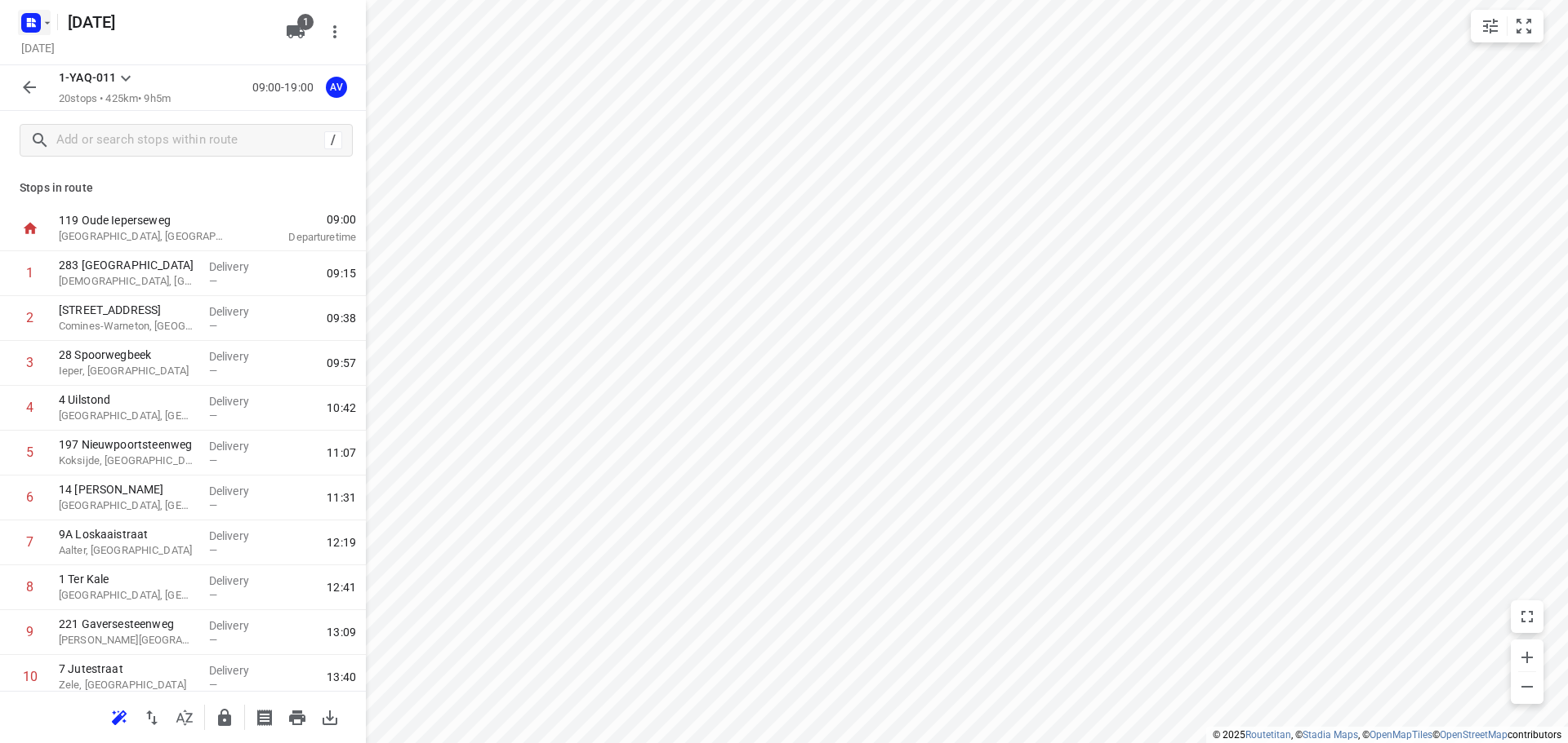
click at [37, 17] on rect "button" at bounding box center [31, 23] width 19 height 19
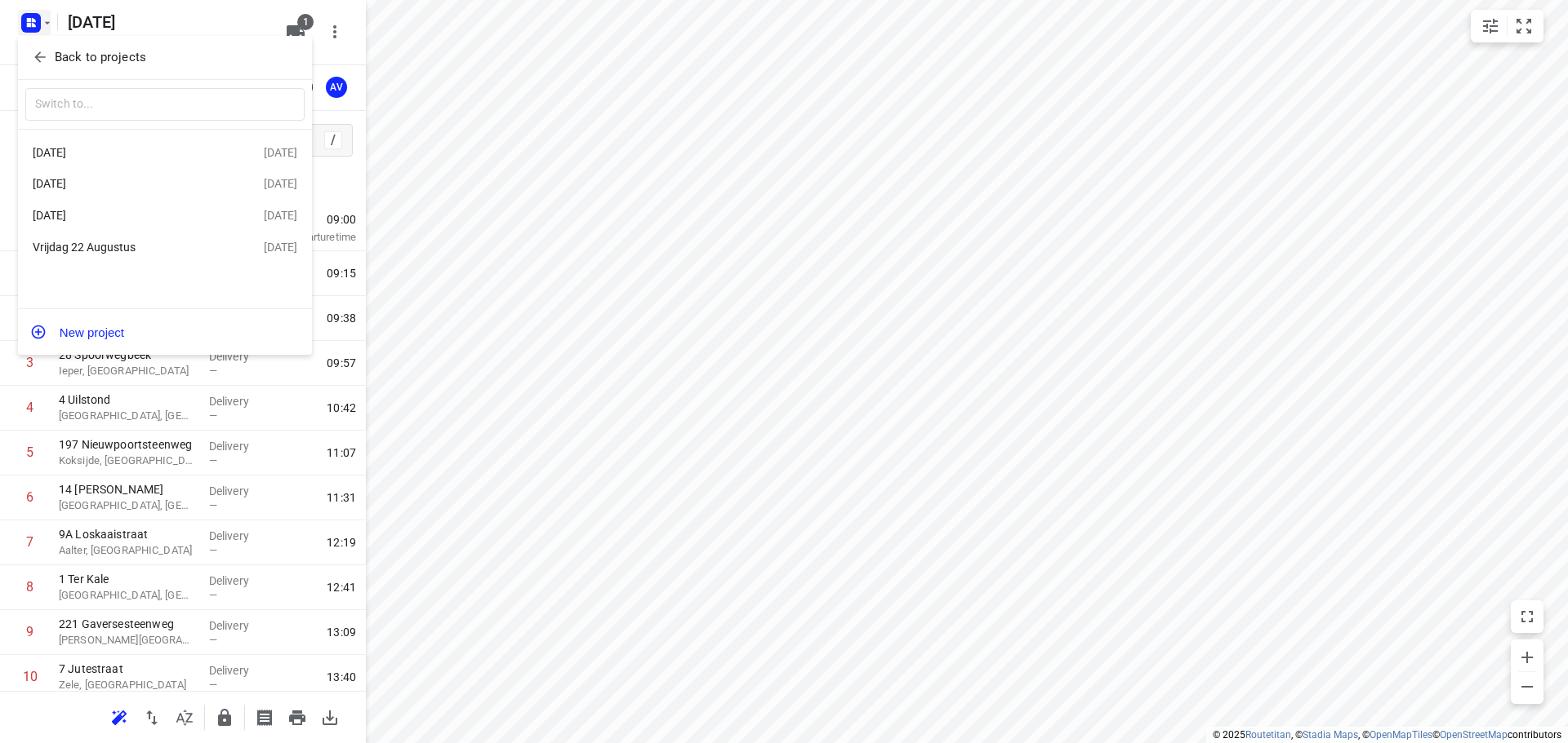
click at [120, 252] on div "Vrijdag 22 Augustus" at bounding box center [126, 248] width 188 height 13
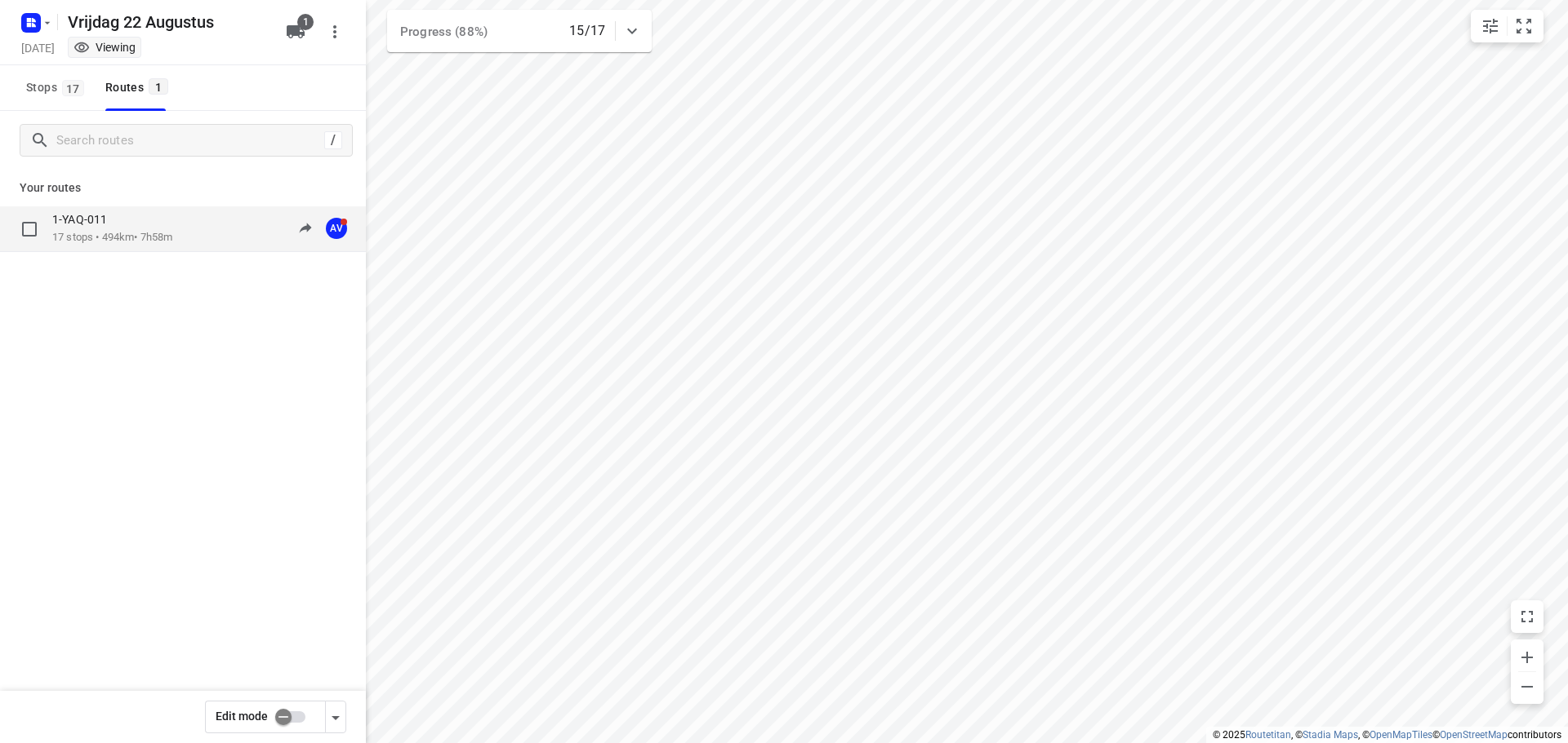
click at [187, 227] on div "1-YAQ-011 17 stops • 494km • 7h58m 10:13-19:53 AV" at bounding box center [208, 228] width 313 height 34
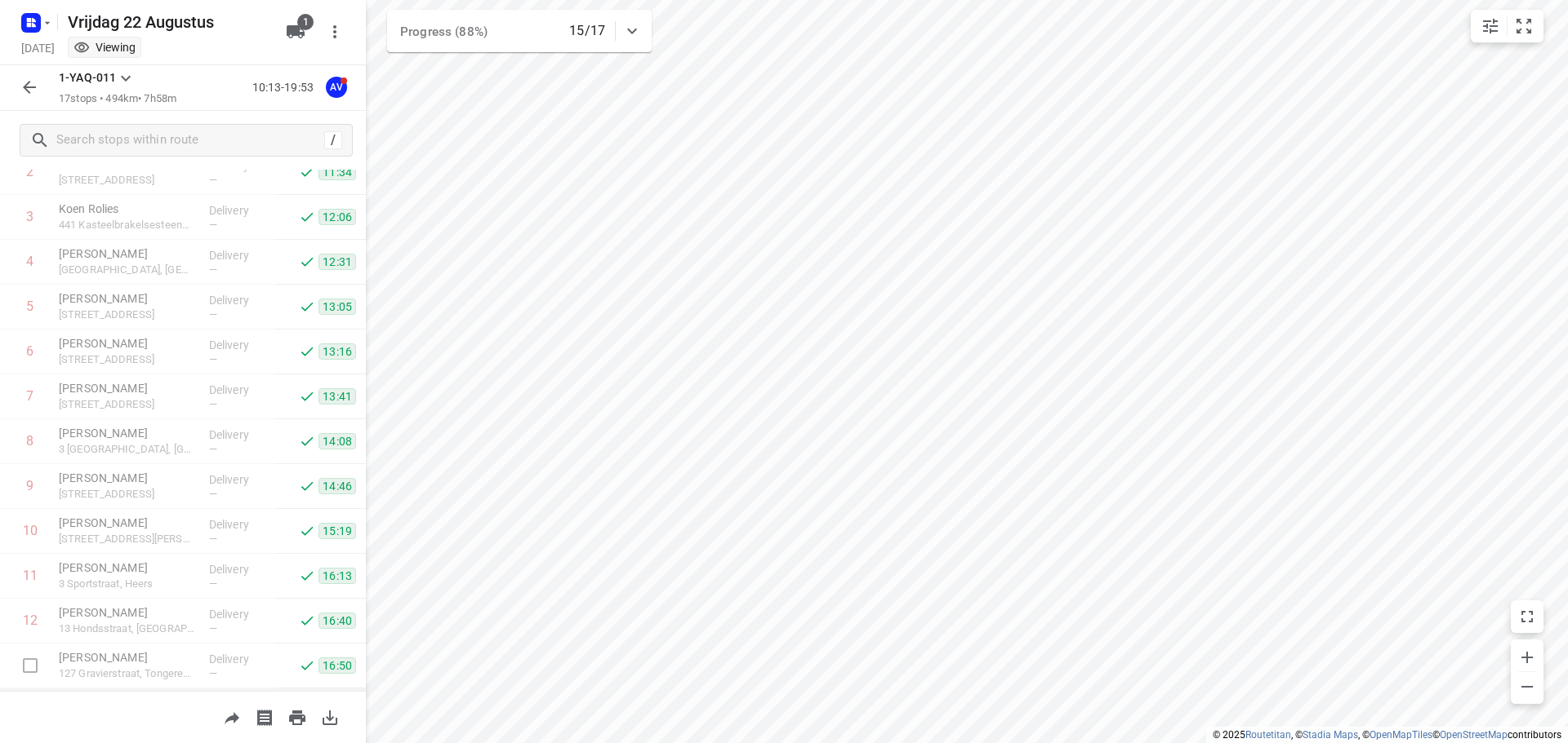
scroll to position [368, 0]
click at [33, 24] on icon "button" at bounding box center [34, 25] width 4 height 4
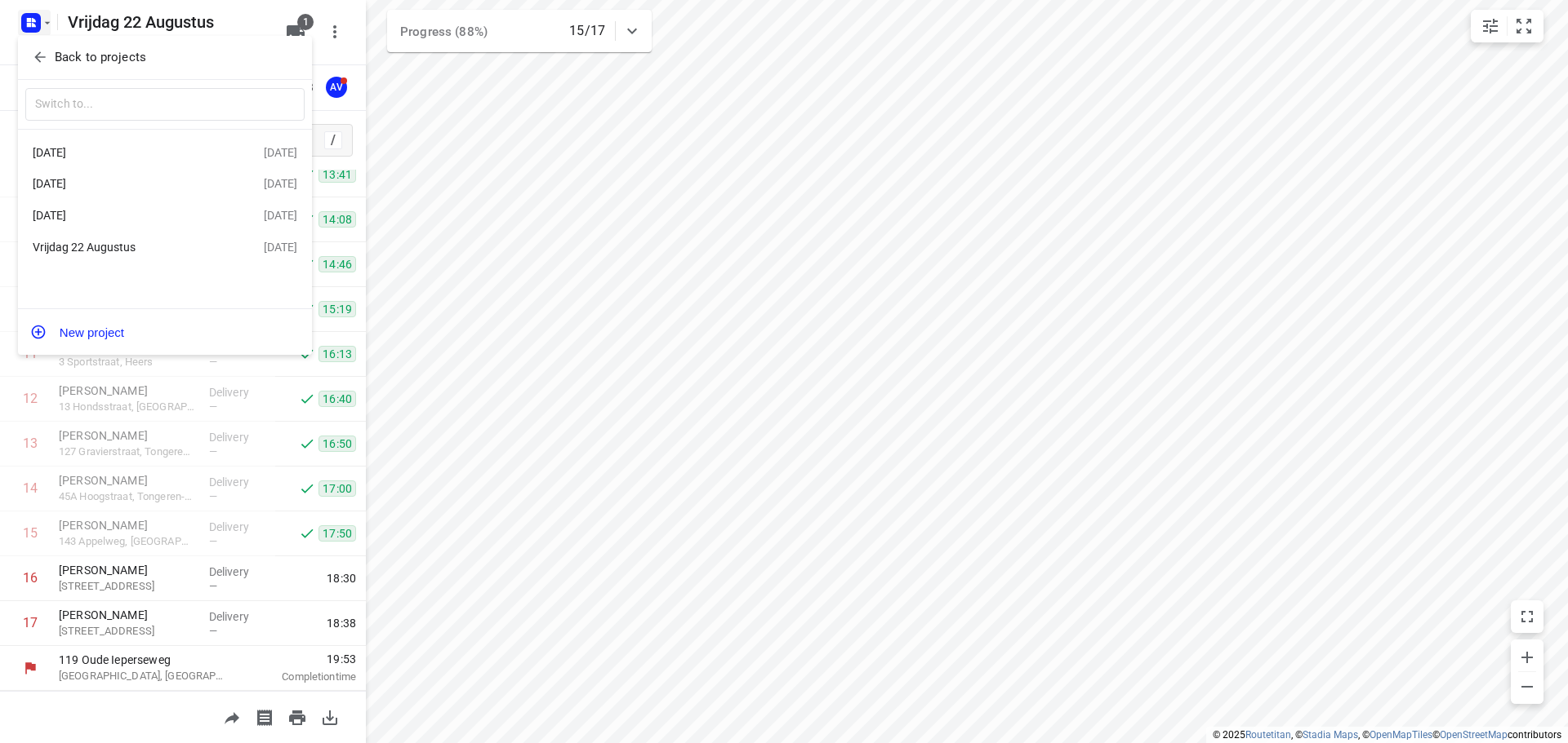
click at [100, 149] on div "[DATE]" at bounding box center [126, 153] width 188 height 13
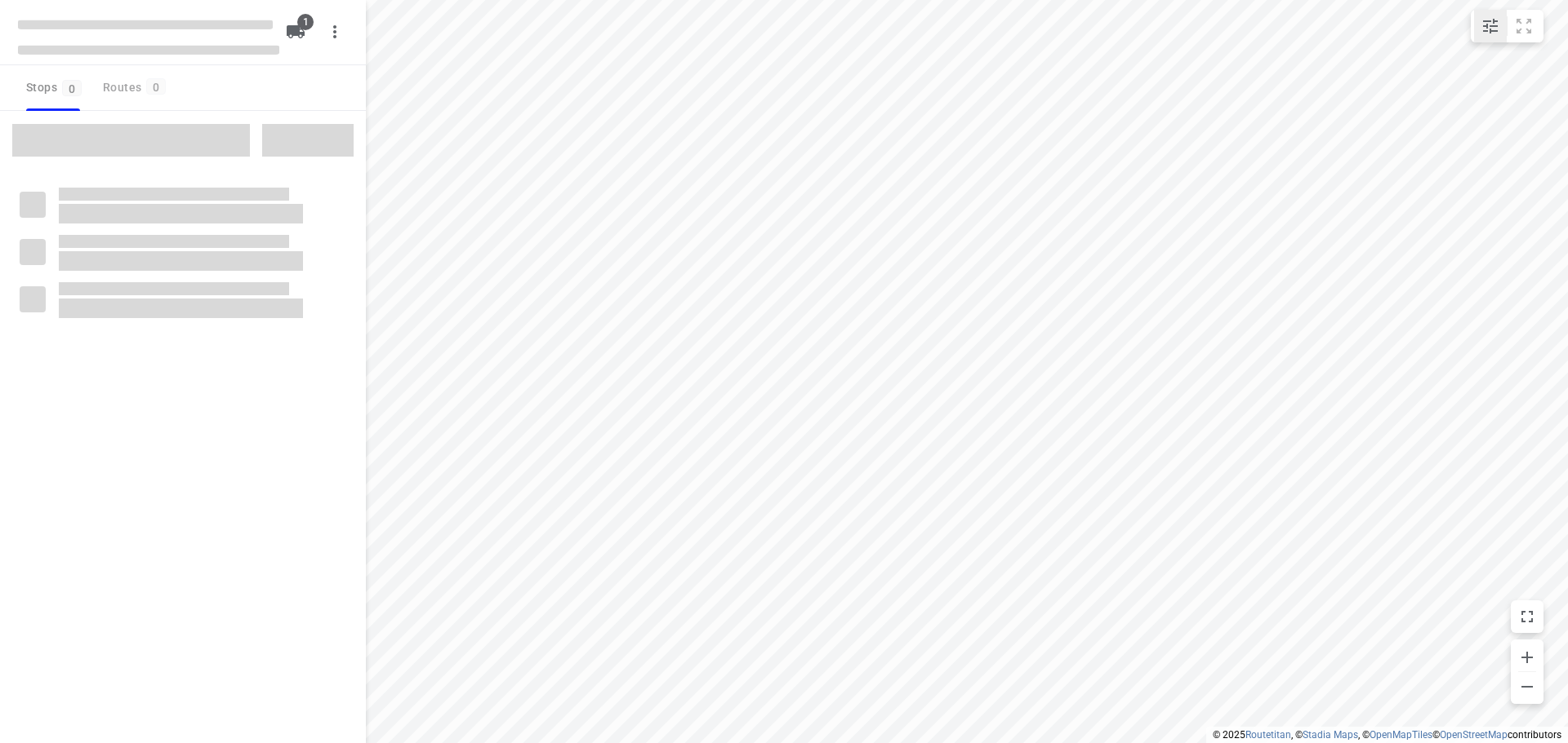
type input "distance"
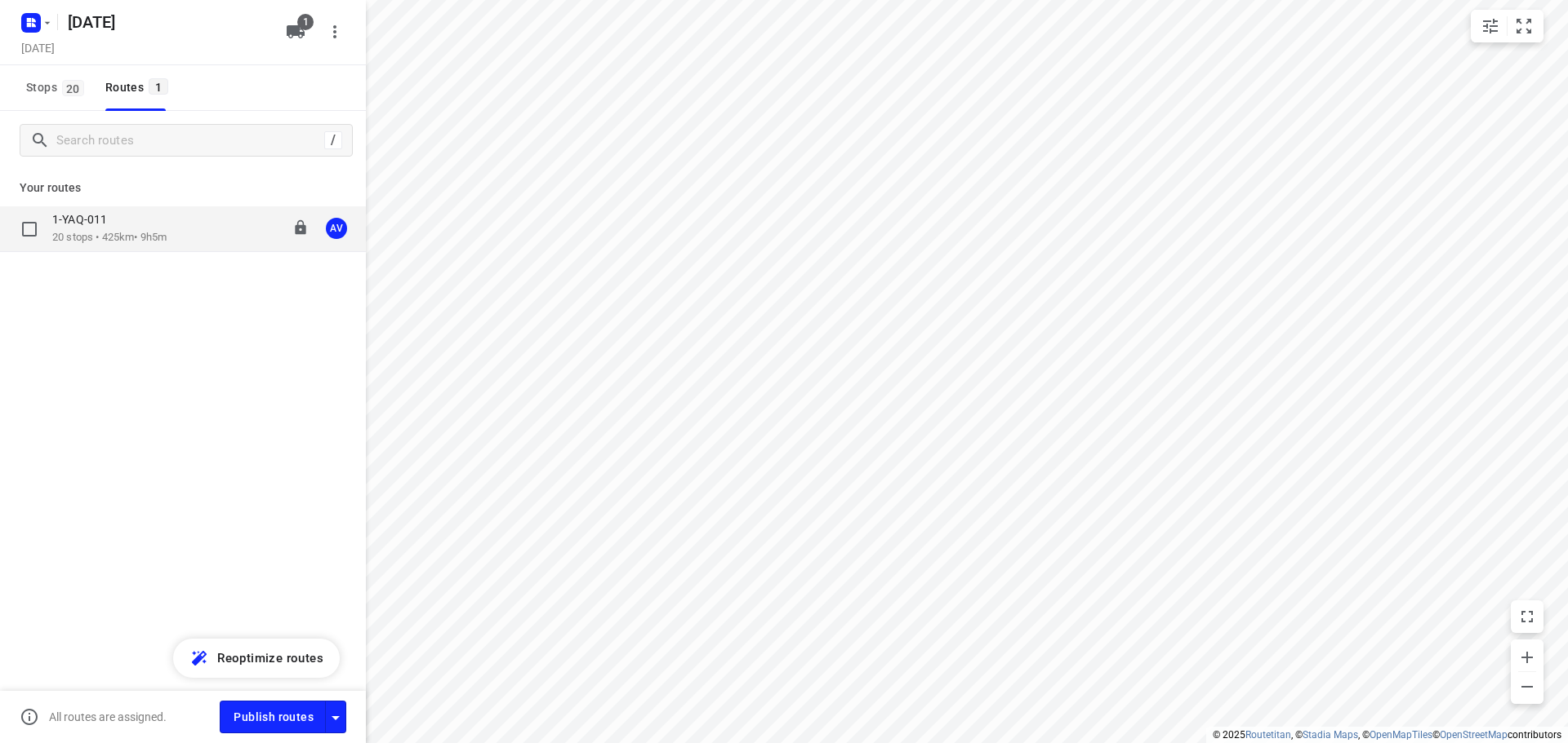
click at [183, 231] on div "1-YAQ-011 20 stops • 425km • 9h5m 09:00-19:00 AV" at bounding box center [208, 228] width 313 height 34
